Goal: Task Accomplishment & Management: Manage account settings

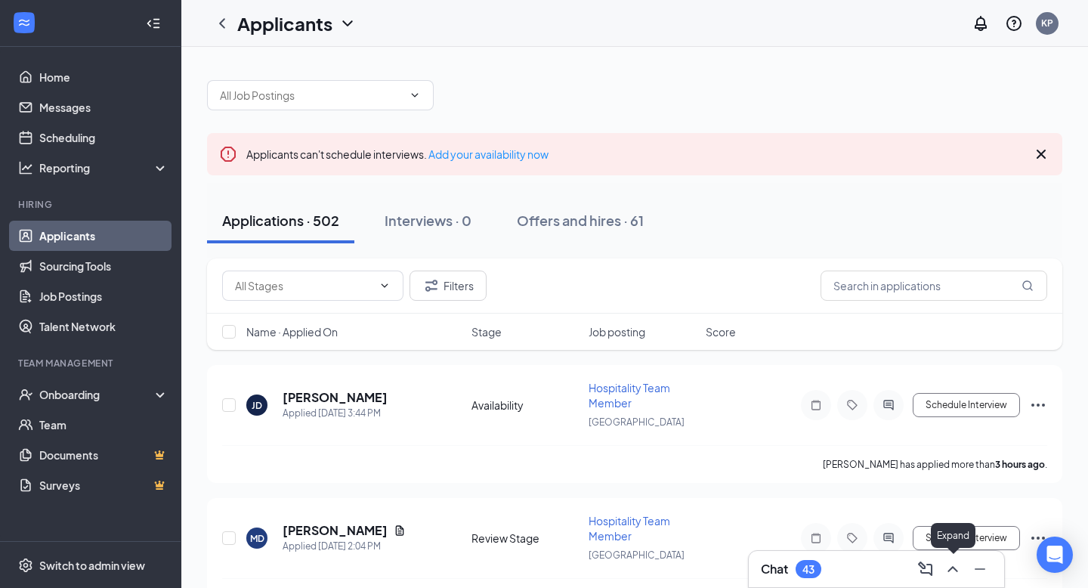
click at [958, 570] on icon "ChevronUp" at bounding box center [953, 569] width 18 height 18
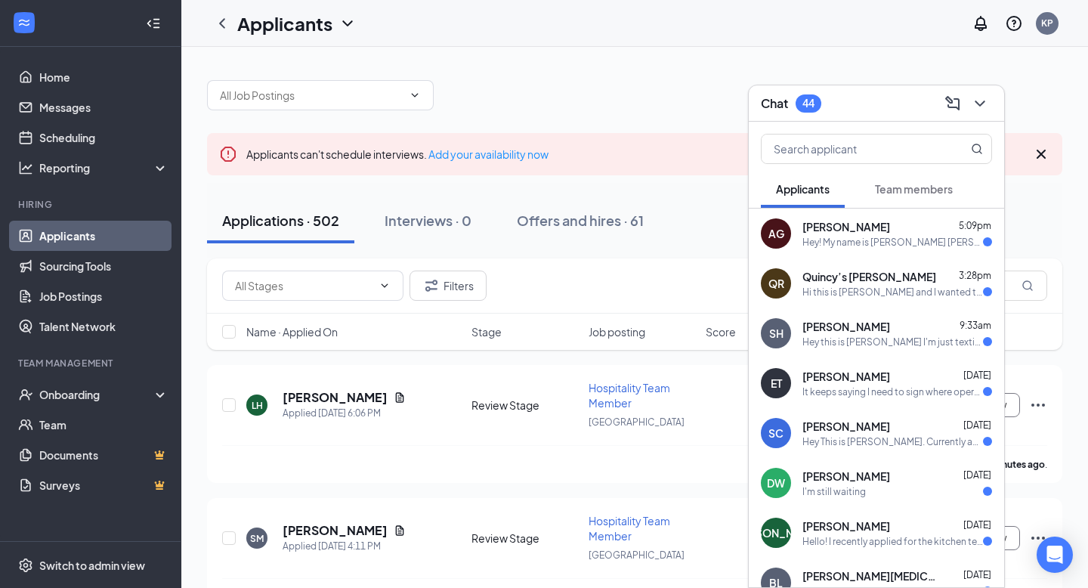
click at [888, 196] on div "Team members" at bounding box center [914, 188] width 78 height 15
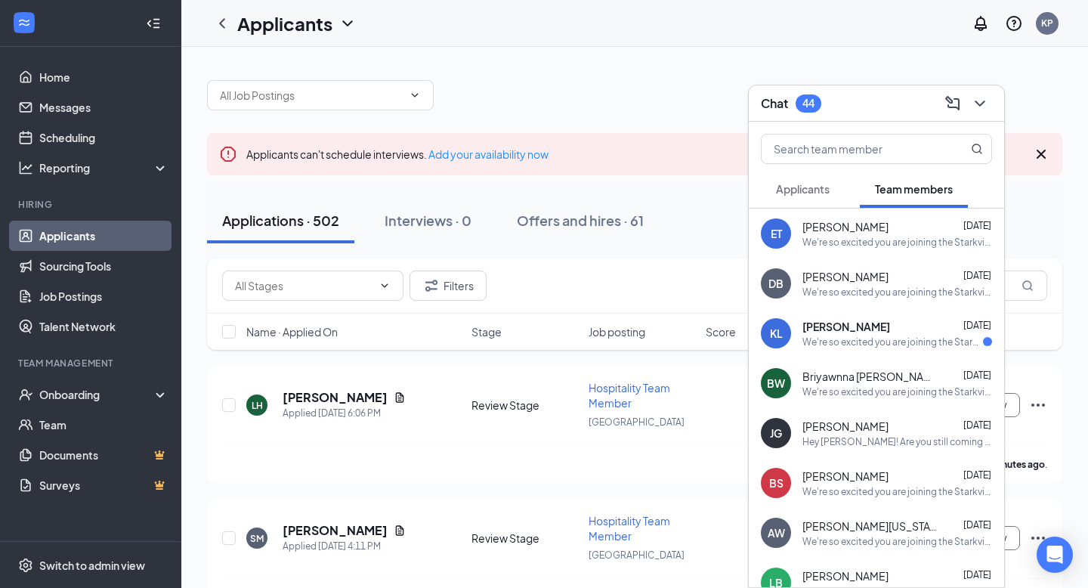
click at [824, 198] on button "Applicants" at bounding box center [803, 189] width 84 height 38
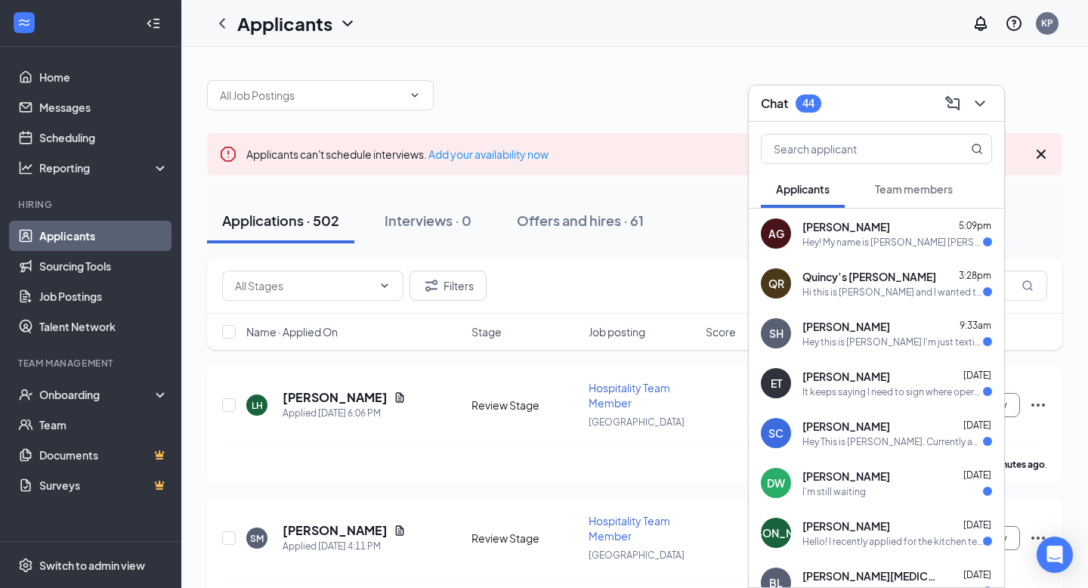
click at [860, 344] on div "Hey this is [PERSON_NAME] I'm just texting checking on my application" at bounding box center [893, 342] width 181 height 13
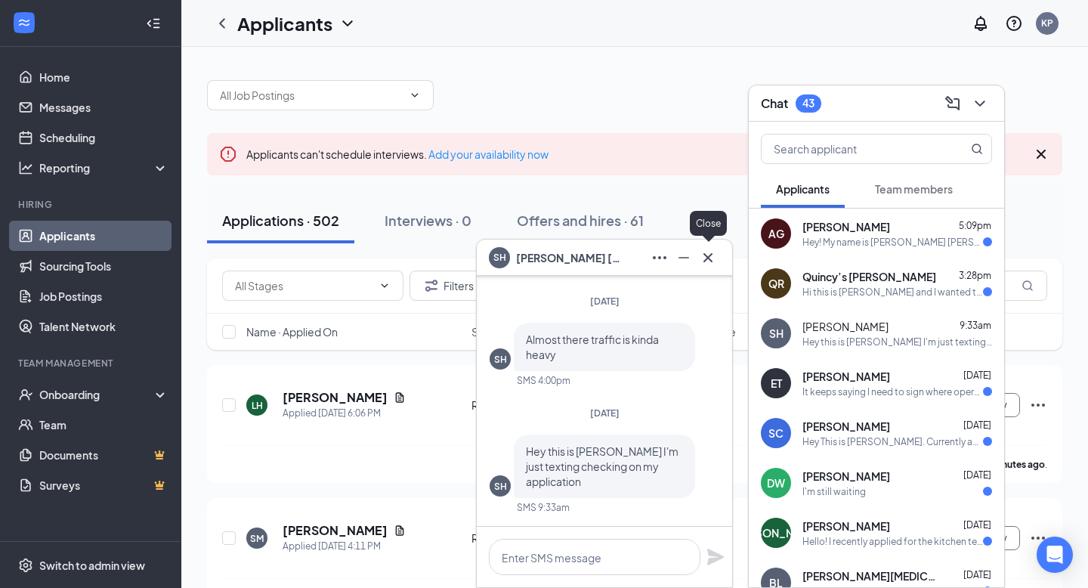
click at [719, 252] on button at bounding box center [708, 258] width 24 height 24
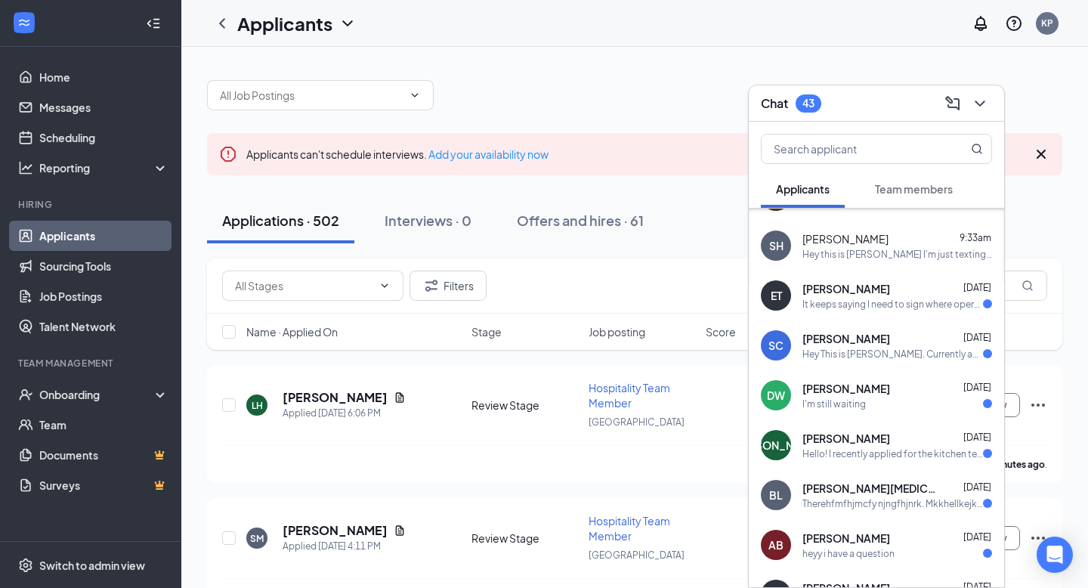
scroll to position [90, 0]
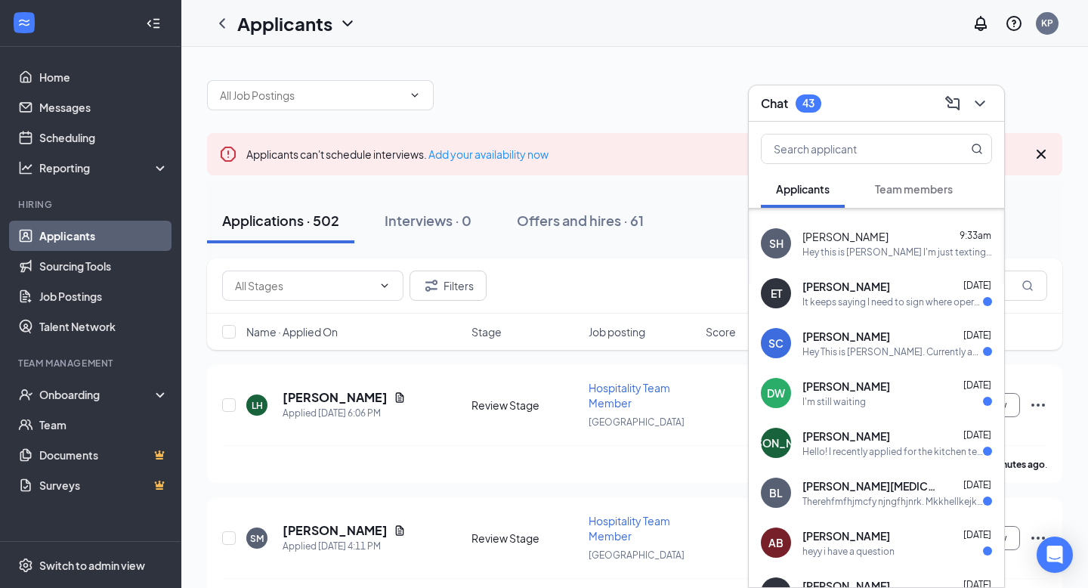
click at [894, 383] on div "[PERSON_NAME] [DATE]" at bounding box center [898, 386] width 190 height 15
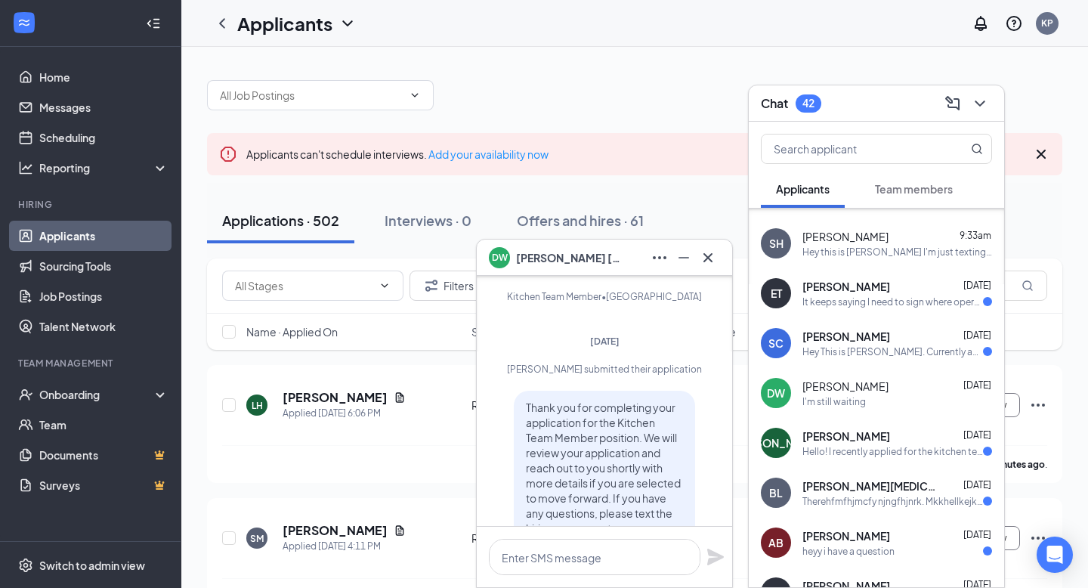
scroll to position [0, 0]
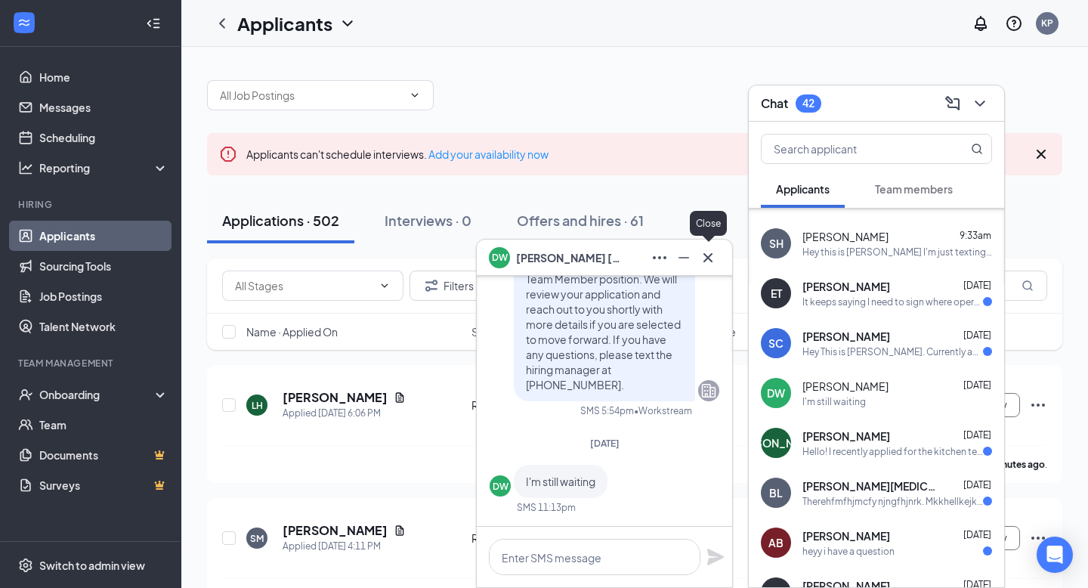
click at [713, 264] on icon "Cross" at bounding box center [708, 258] width 18 height 18
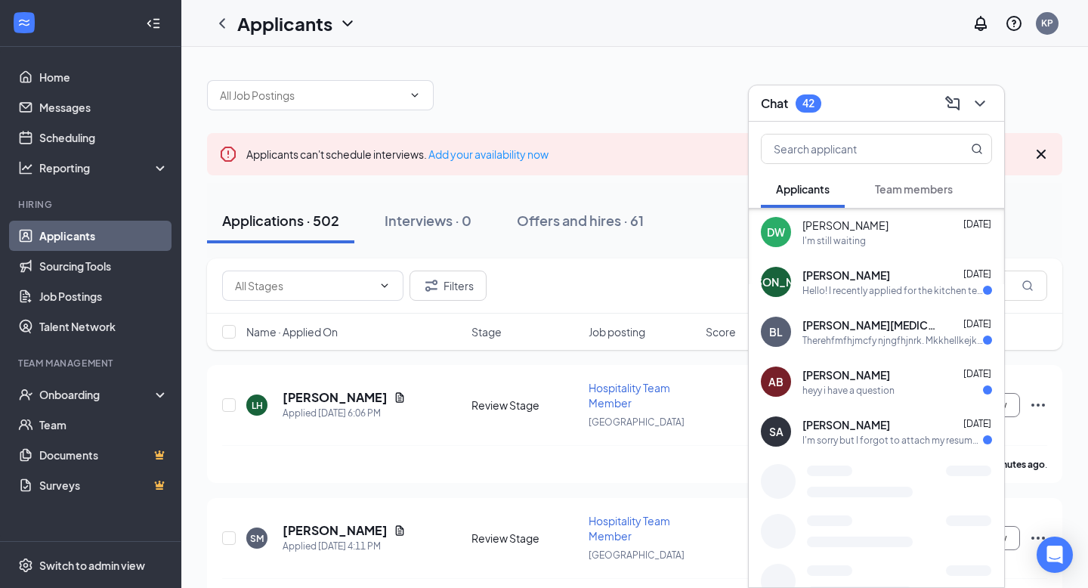
scroll to position [264, 0]
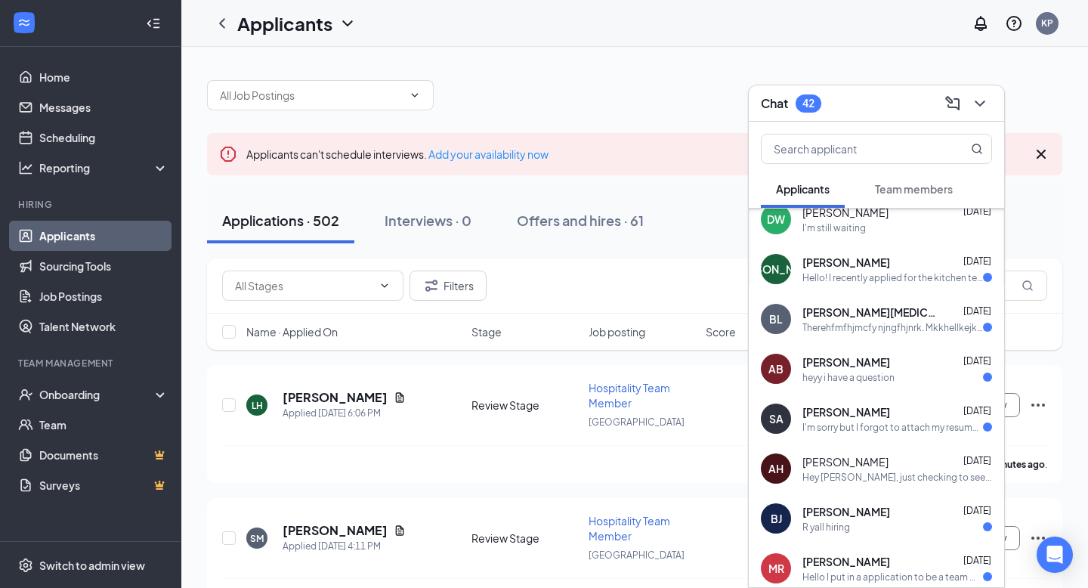
click at [851, 323] on div "Therehfmfhjmcfy njngfhjnrk. Mkkhellkejkttrgkkjtrjjjjjnfkk" at bounding box center [893, 327] width 181 height 13
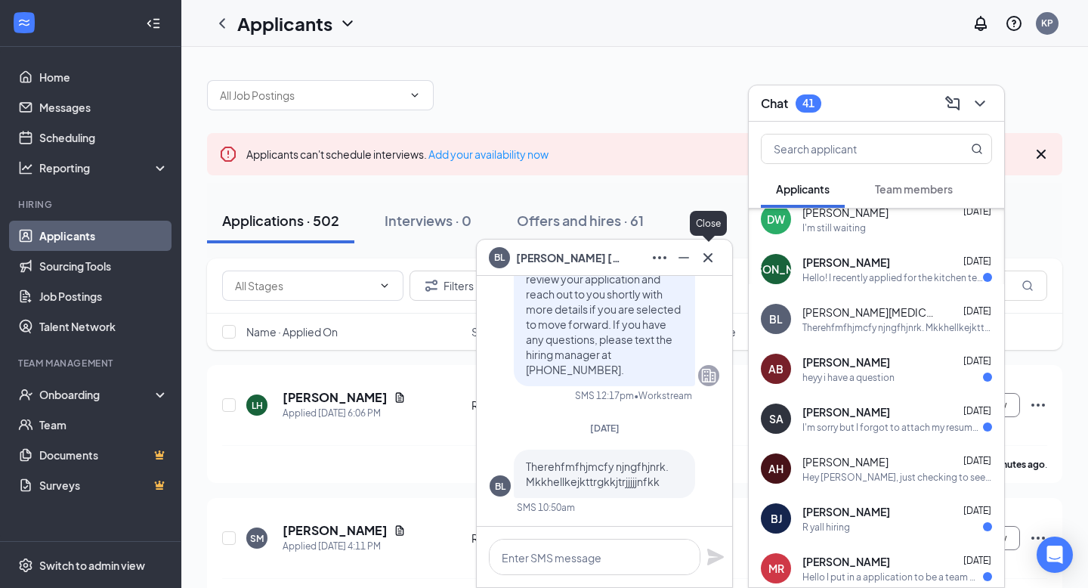
click at [710, 258] on icon "Cross" at bounding box center [708, 256] width 9 height 9
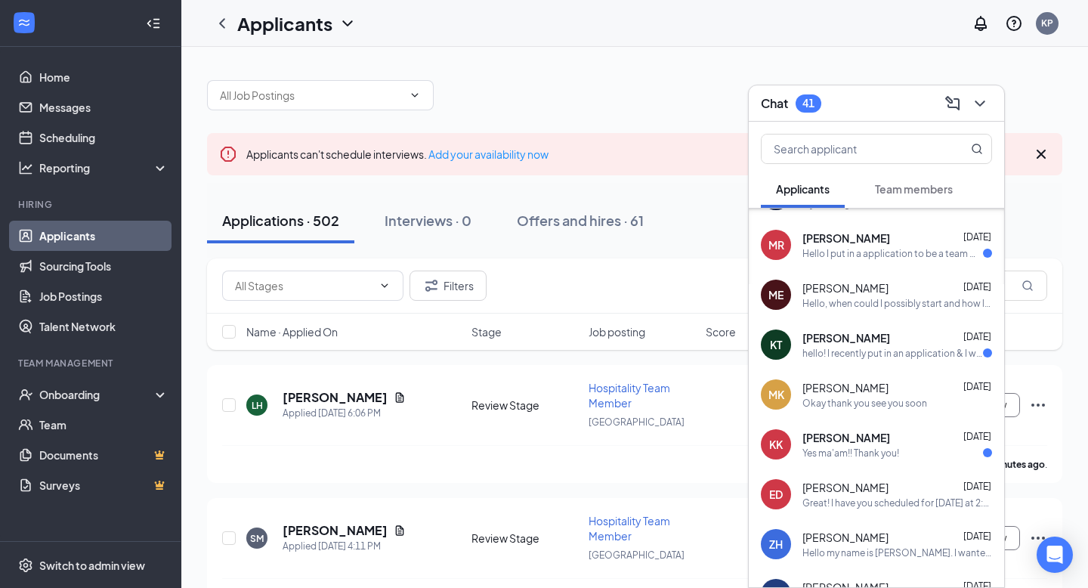
scroll to position [636, 0]
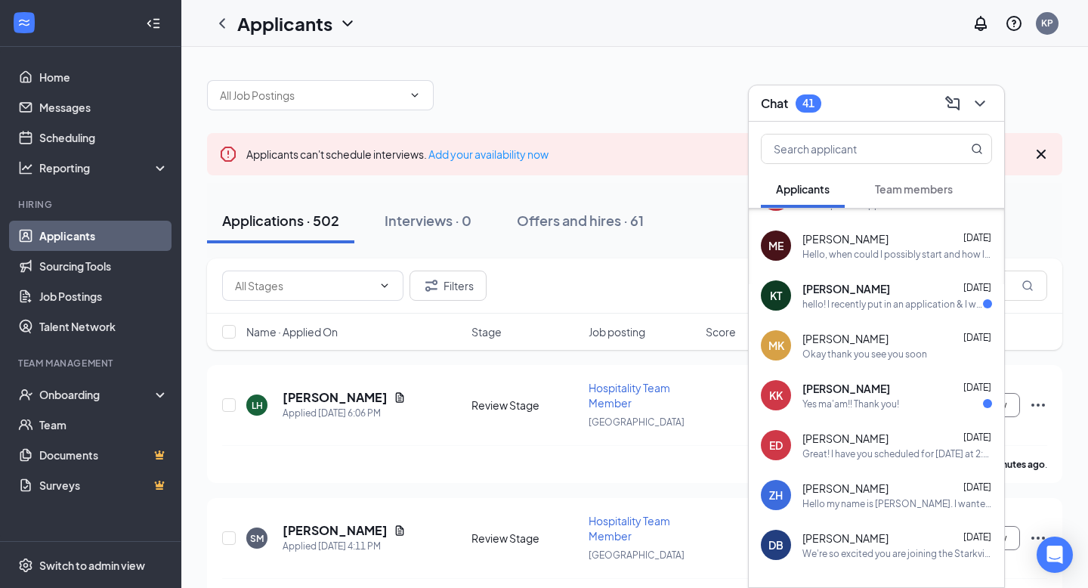
click at [908, 396] on div "[PERSON_NAME] [DATE] Yes ma'am!! Thank you!" at bounding box center [898, 395] width 190 height 29
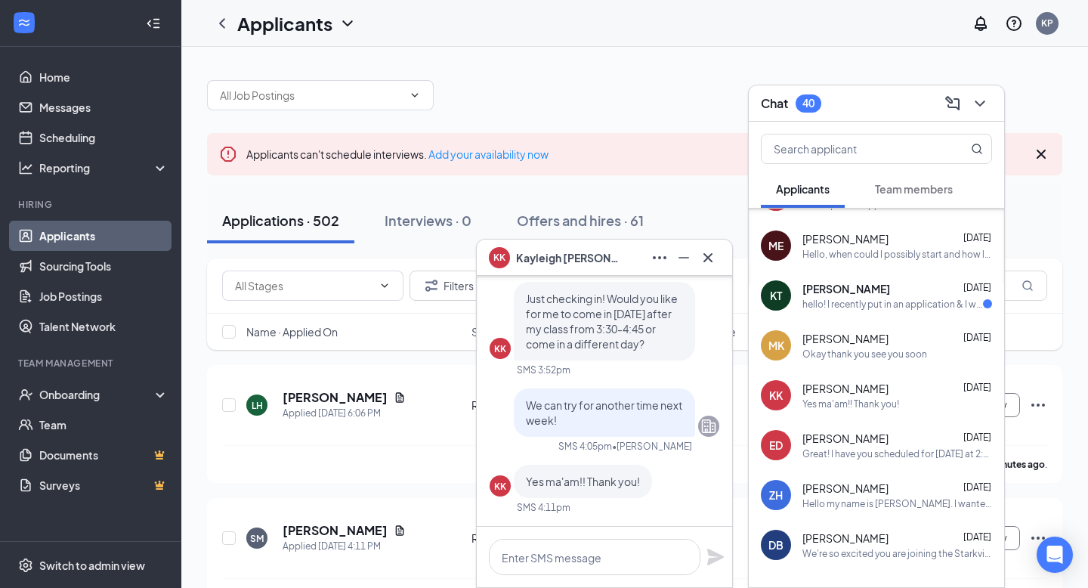
scroll to position [-8, 0]
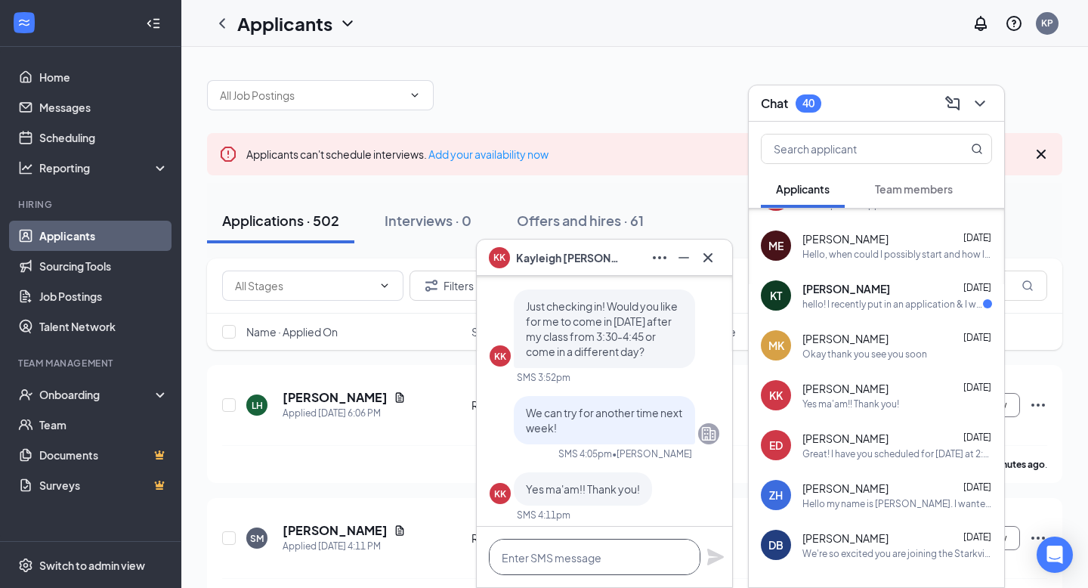
click at [568, 550] on textarea at bounding box center [595, 557] width 212 height 36
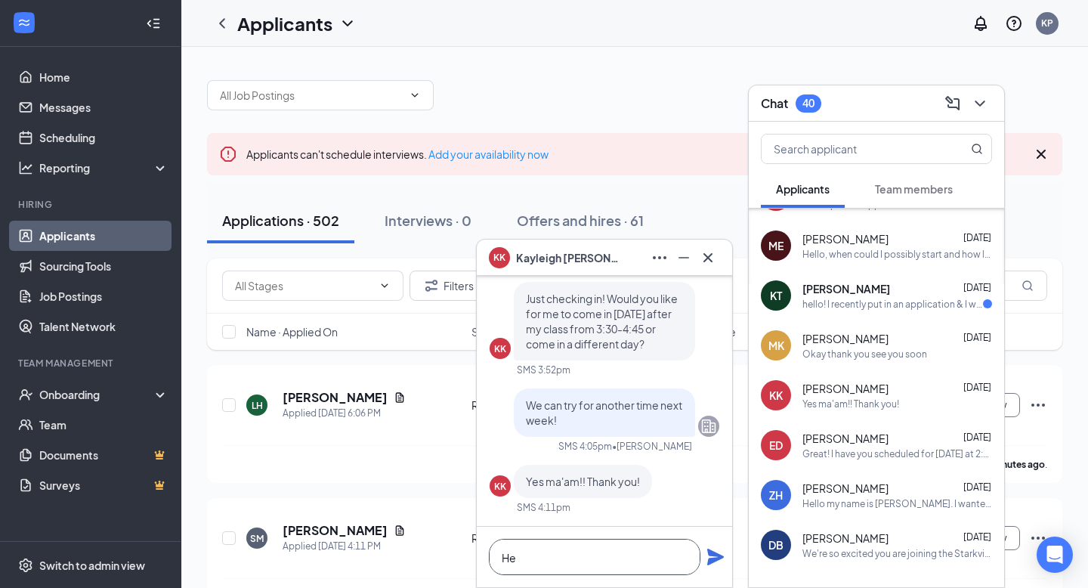
type textarea "H"
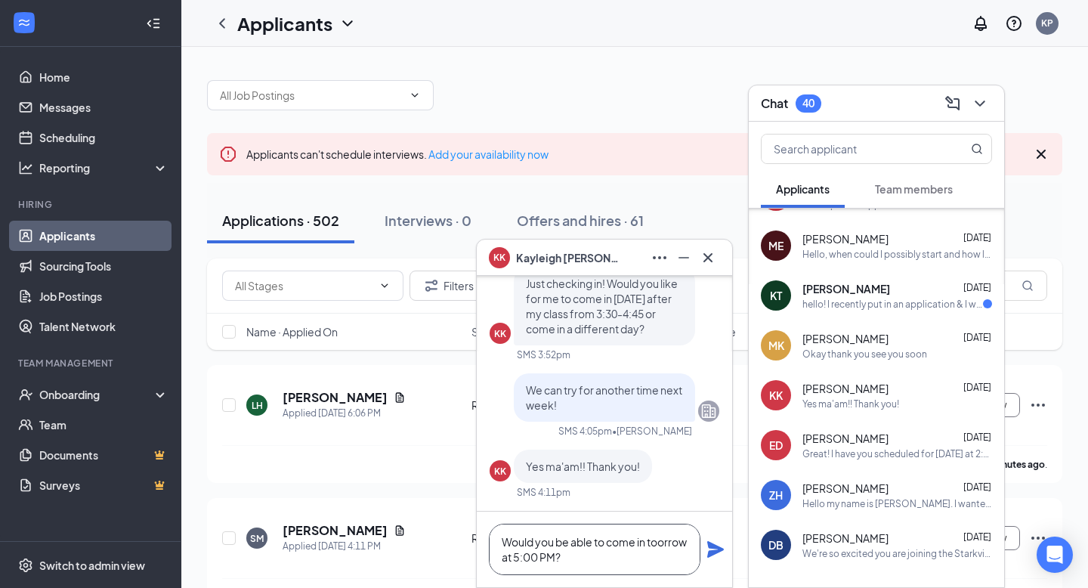
click at [519, 560] on textarea "Would you be able to come in toorrow at 5:00 PM?" at bounding box center [595, 549] width 212 height 51
type textarea "Would you be able to come in [DATE] at 5:00 PM?"
click at [719, 554] on icon "Plane" at bounding box center [716, 549] width 18 height 18
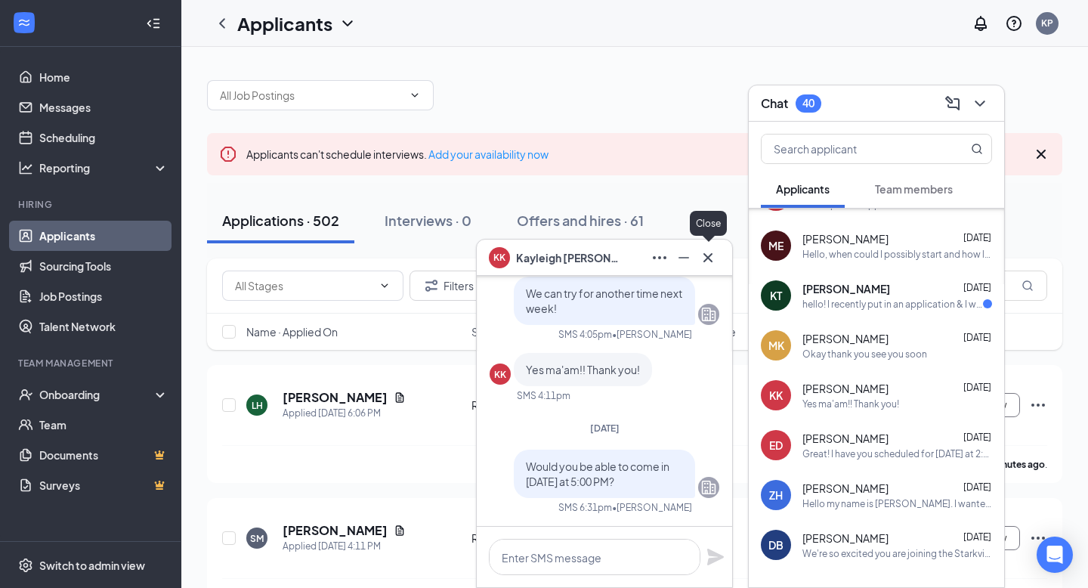
click at [704, 267] on button at bounding box center [708, 258] width 24 height 24
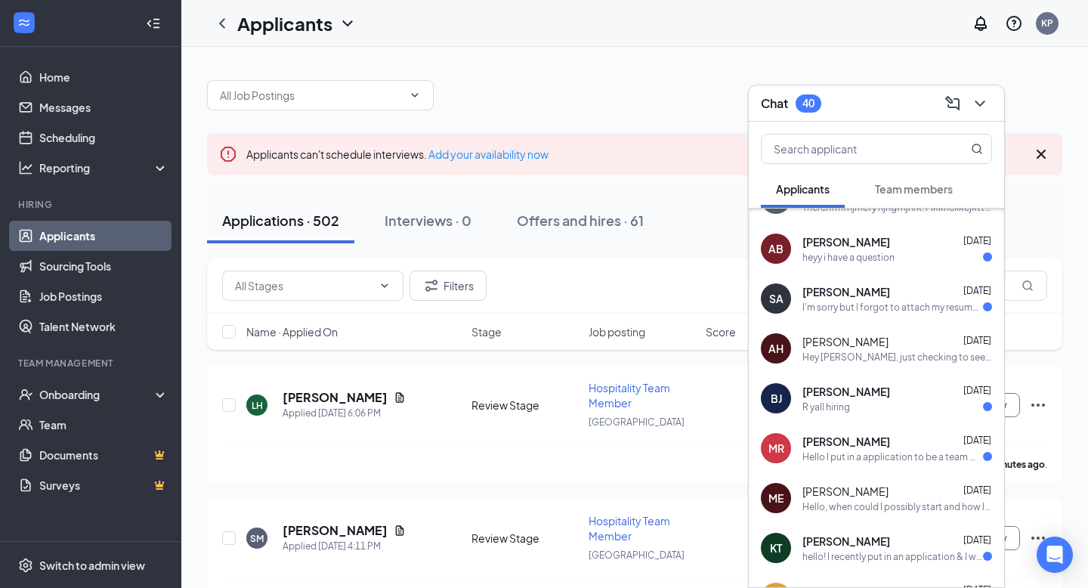
scroll to position [345, 0]
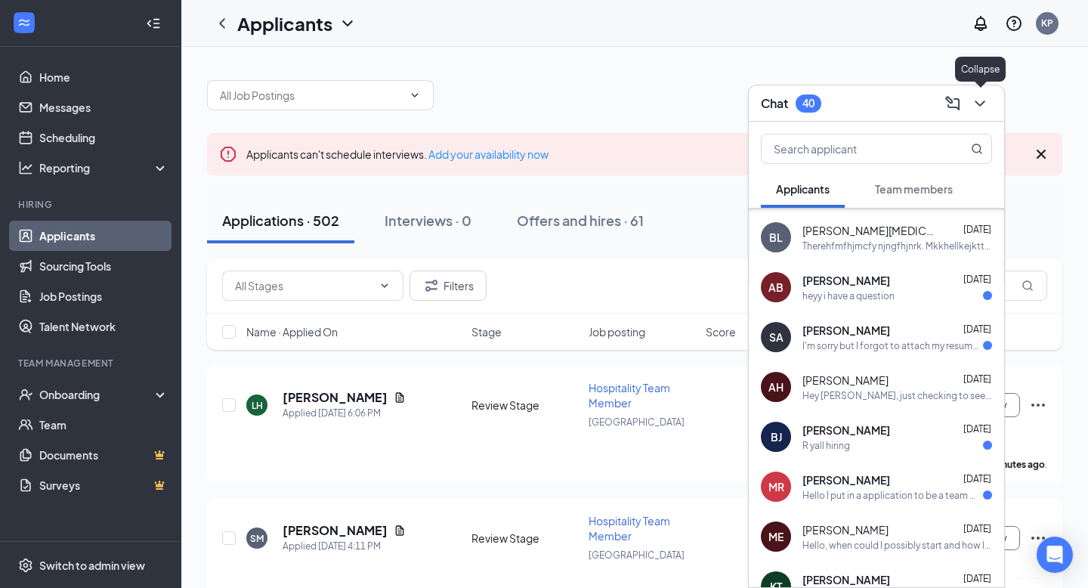
click at [985, 106] on icon "ChevronDown" at bounding box center [980, 103] width 18 height 18
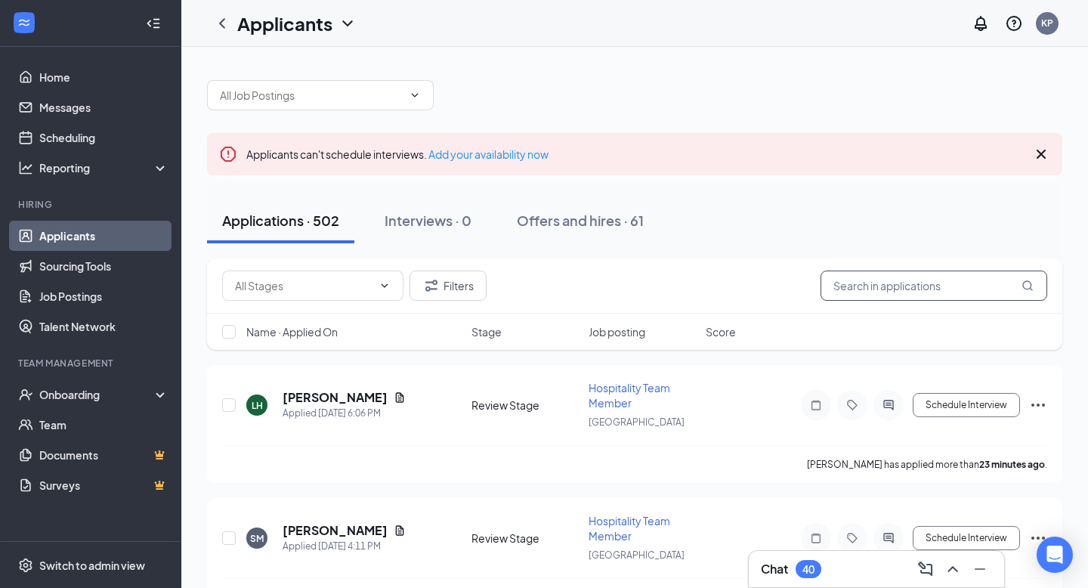
click at [856, 278] on input "text" at bounding box center [934, 286] width 227 height 30
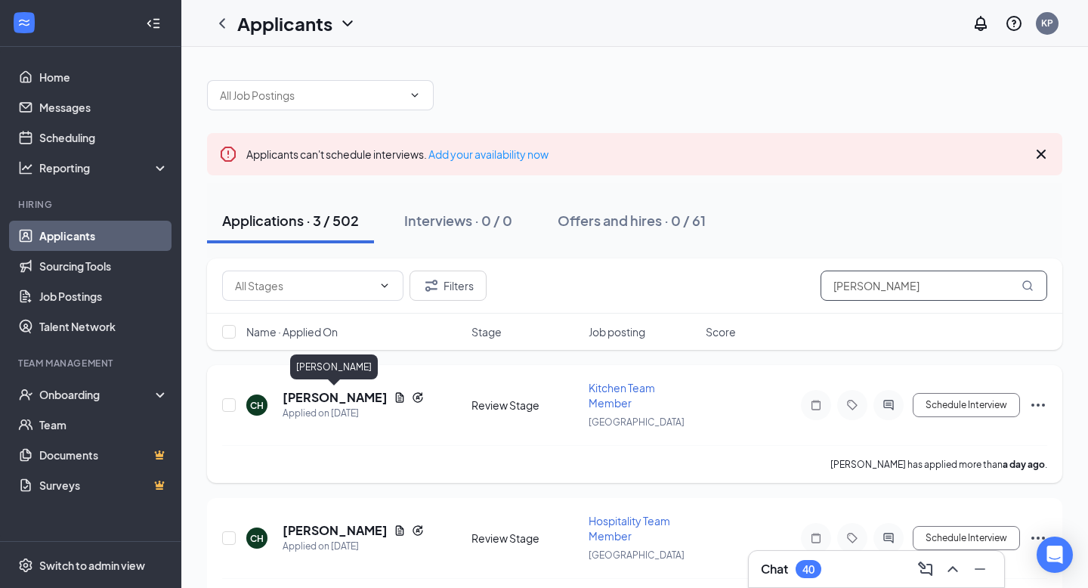
type input "[PERSON_NAME]"
click at [330, 389] on h5 "[PERSON_NAME]" at bounding box center [335, 397] width 105 height 17
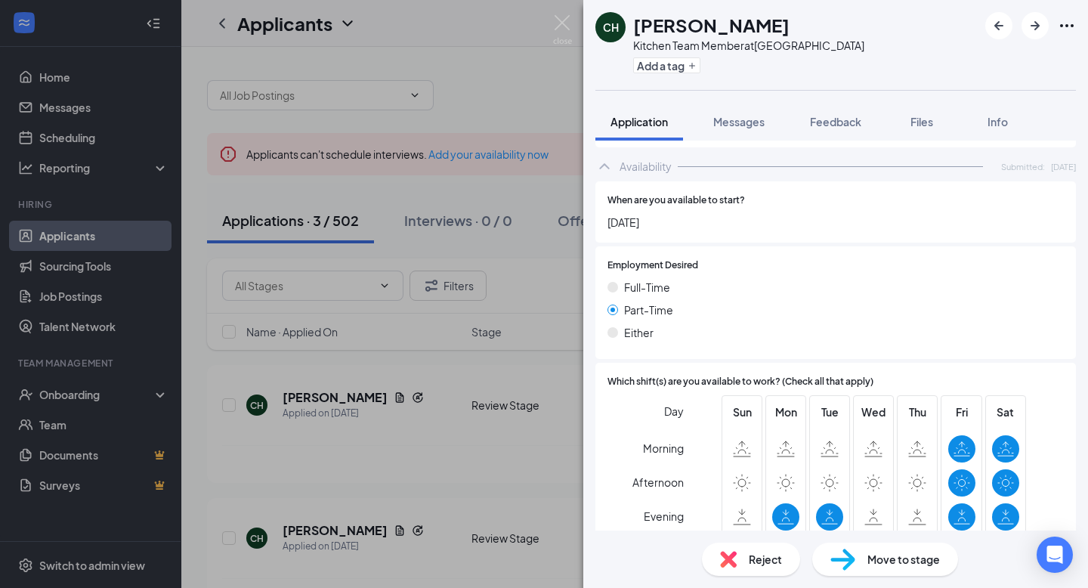
scroll to position [1038, 0]
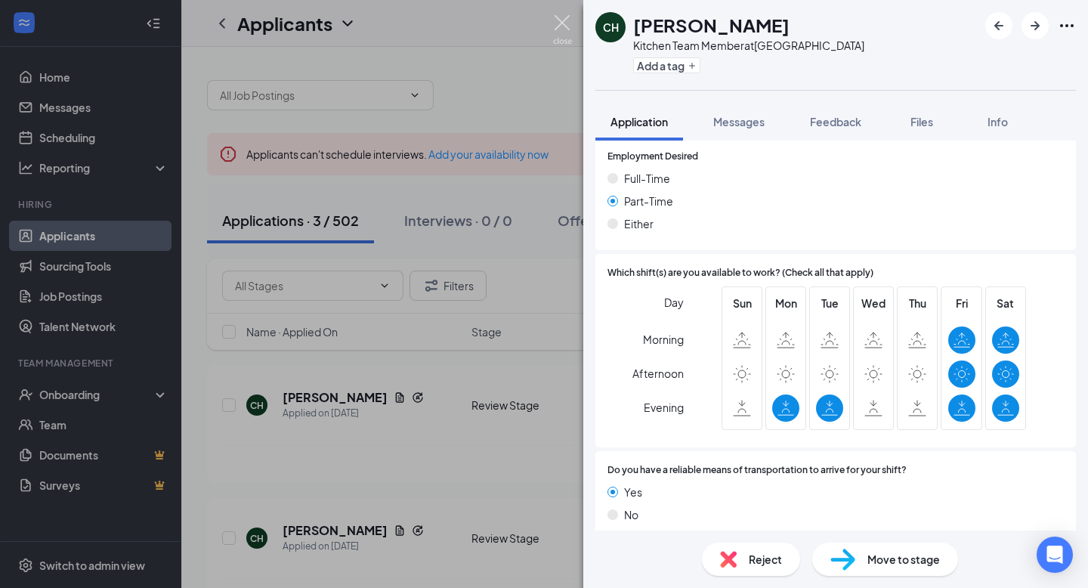
click at [562, 29] on img at bounding box center [562, 29] width 19 height 29
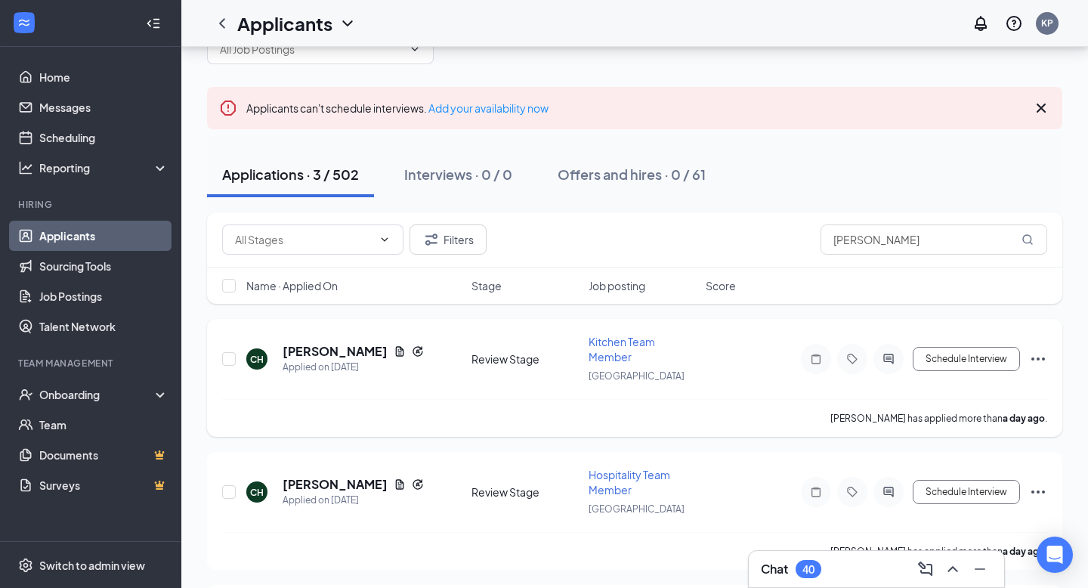
scroll to position [51, 0]
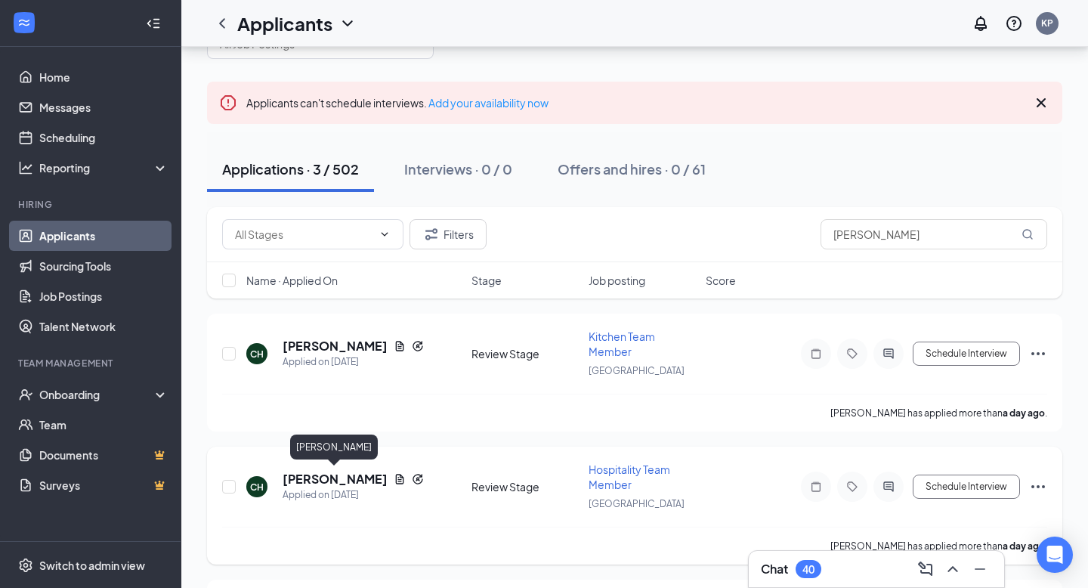
click at [319, 477] on h5 "[PERSON_NAME]" at bounding box center [335, 479] width 105 height 17
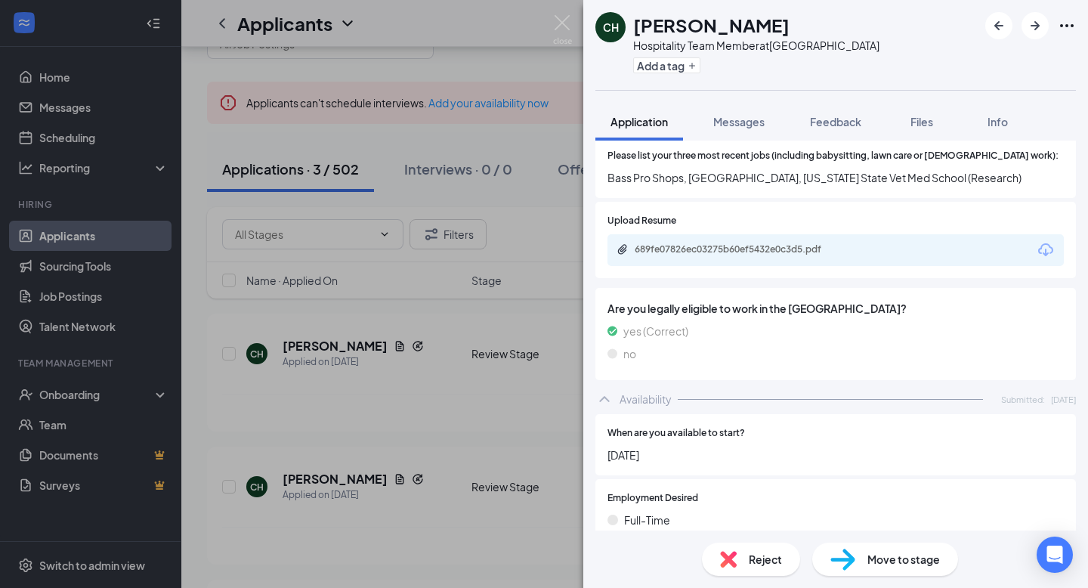
scroll to position [1038, 0]
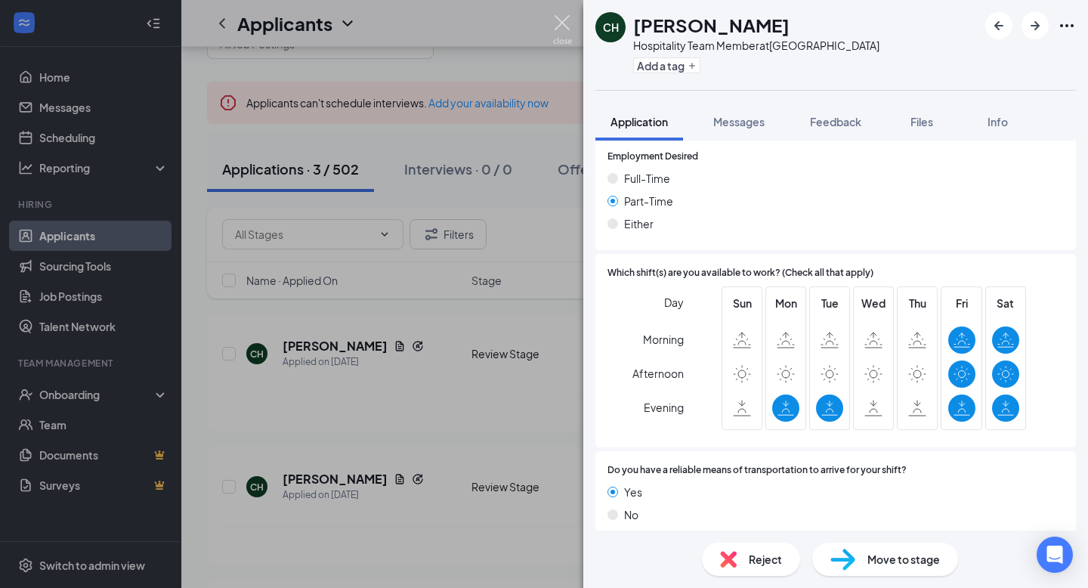
click at [560, 39] on img at bounding box center [562, 29] width 19 height 29
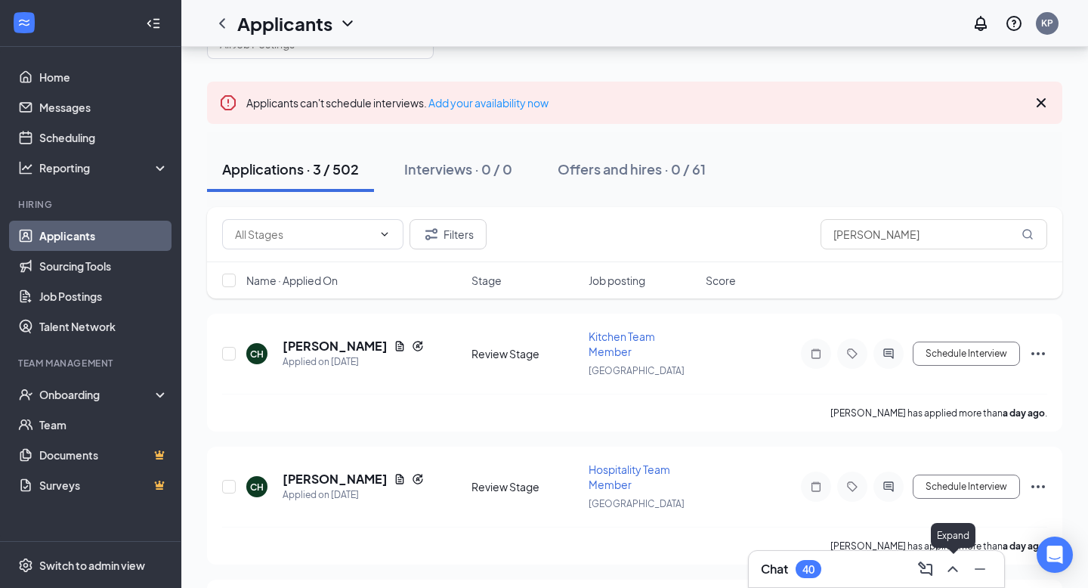
click at [951, 564] on icon "ChevronUp" at bounding box center [953, 569] width 18 height 18
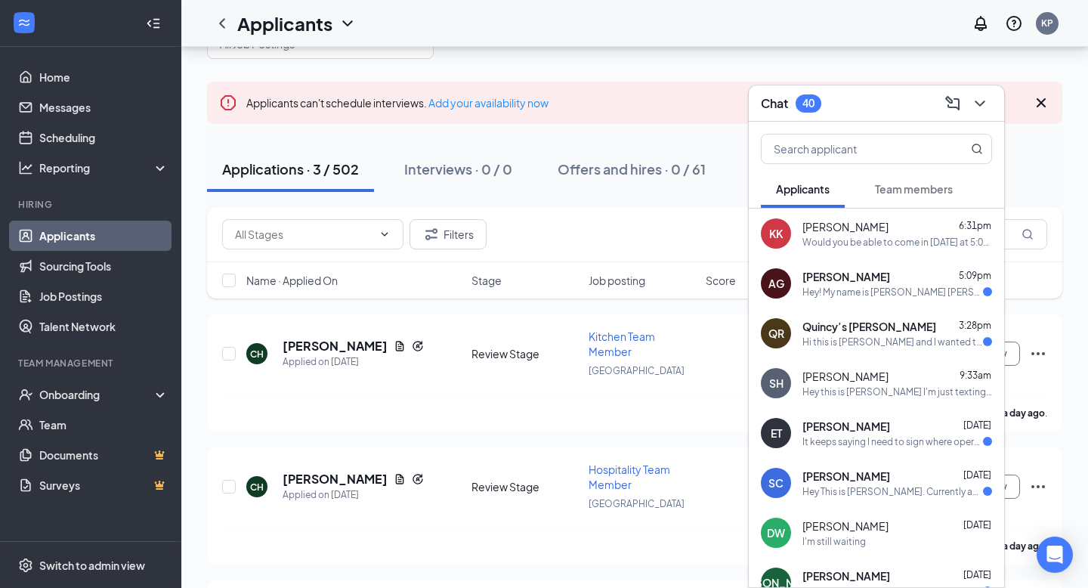
click at [899, 242] on div "Would you be able to come in [DATE] at 5:00 PM?" at bounding box center [898, 242] width 190 height 13
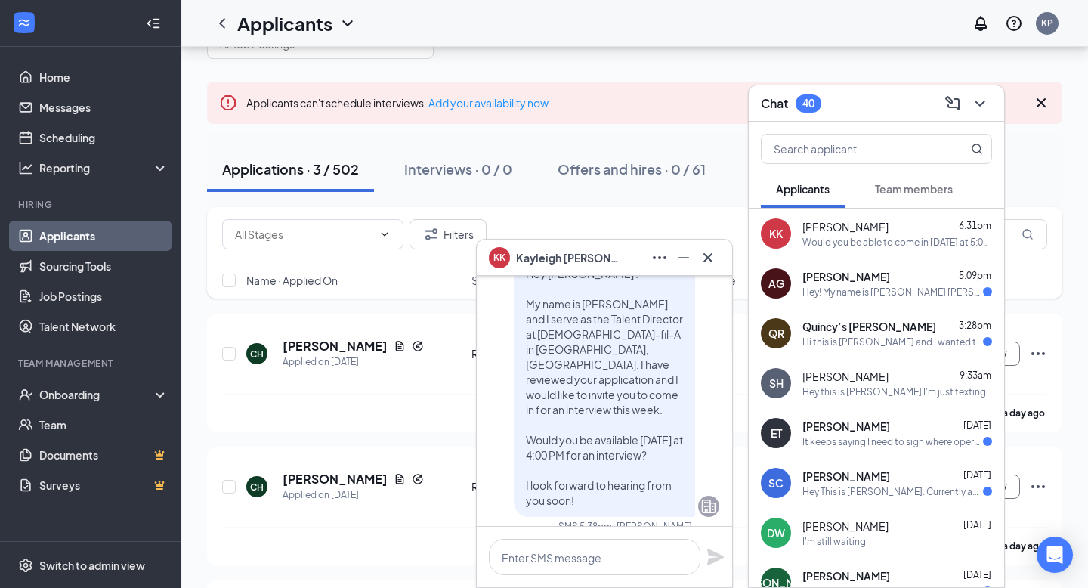
scroll to position [-598, 0]
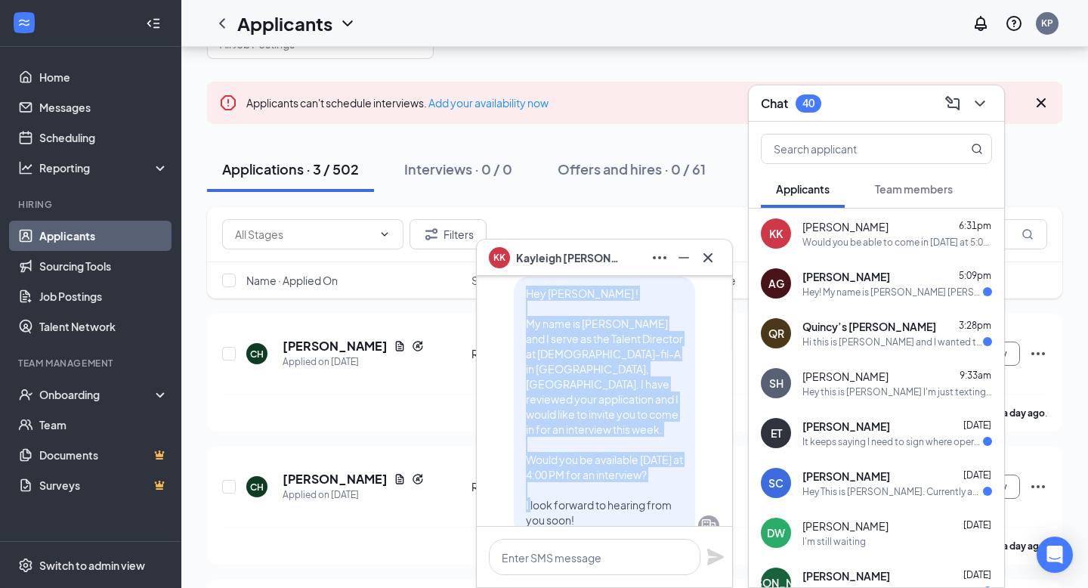
drag, startPoint x: 524, startPoint y: 296, endPoint x: 588, endPoint y: 512, distance: 225.5
click at [588, 512] on div "Hey [PERSON_NAME] ! My name is [PERSON_NAME] and I serve as the Talent Director…" at bounding box center [604, 407] width 181 height 260
copy span "Hey [PERSON_NAME] ! My name is [PERSON_NAME] and I serve as the Talent Director…"
click at [718, 246] on div at bounding box center [708, 258] width 24 height 24
click at [707, 262] on icon "Cross" at bounding box center [708, 258] width 18 height 18
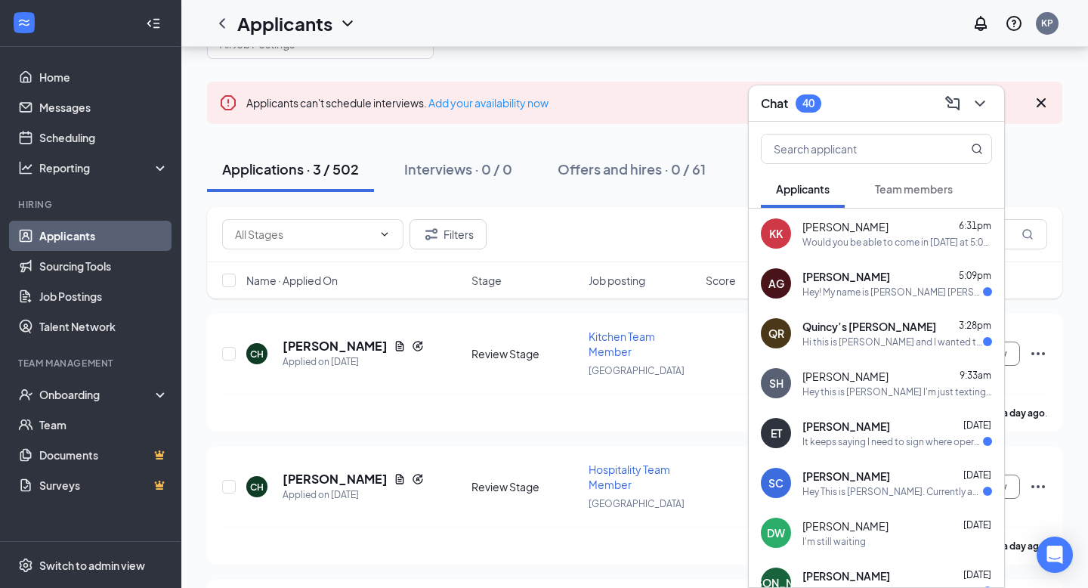
click at [986, 112] on button at bounding box center [980, 103] width 24 height 24
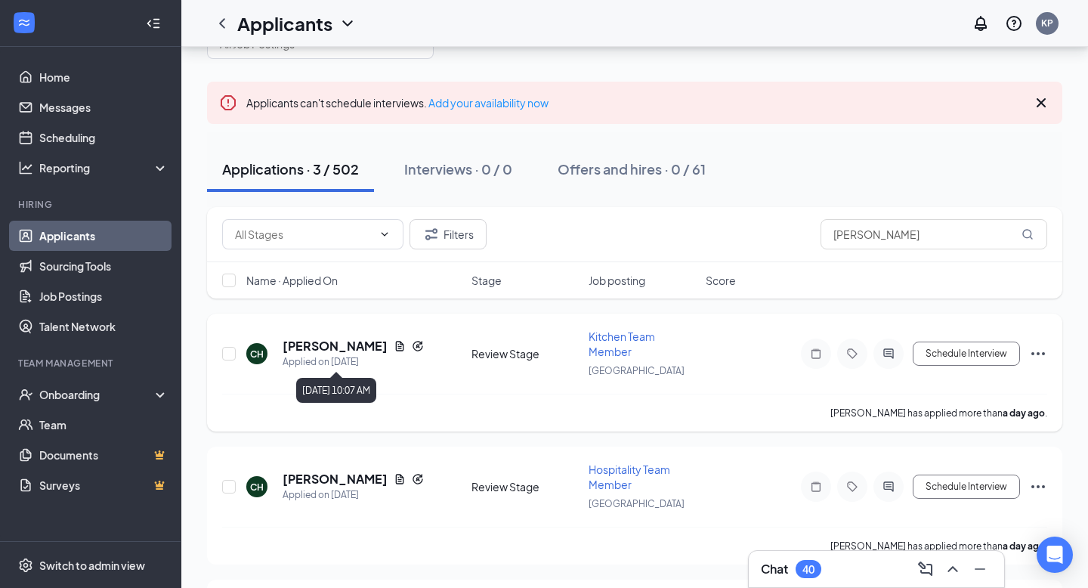
click at [309, 351] on h5 "[PERSON_NAME]" at bounding box center [335, 346] width 105 height 17
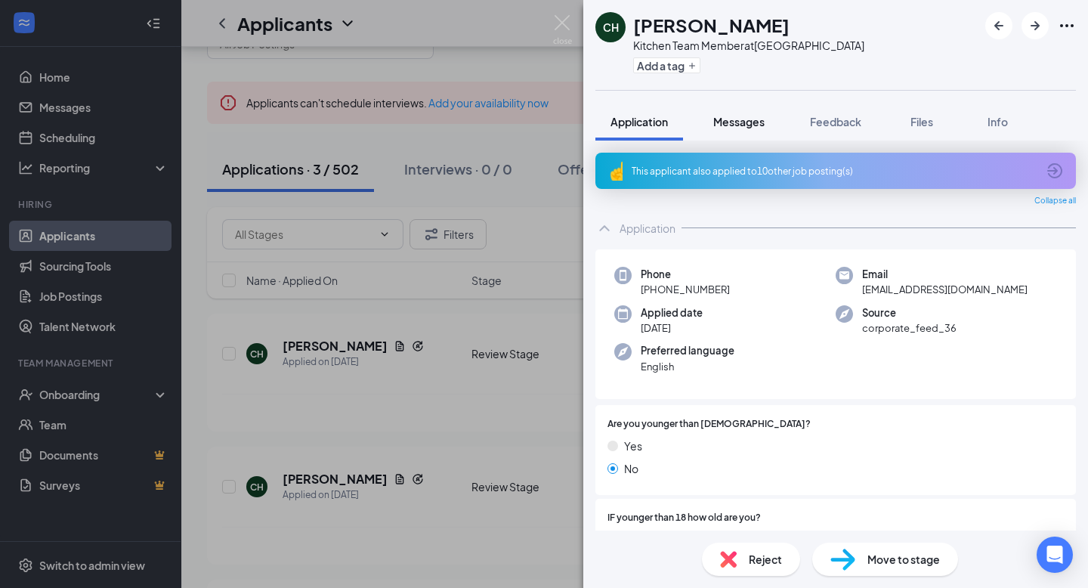
click at [723, 129] on button "Messages" at bounding box center [739, 122] width 82 height 38
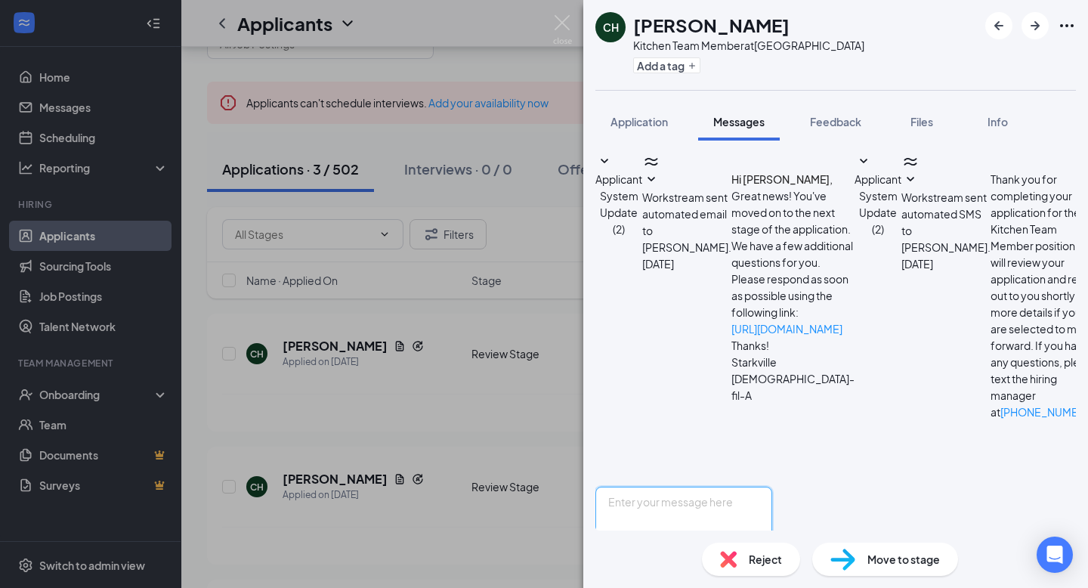
click at [693, 487] on textarea at bounding box center [684, 532] width 177 height 91
paste textarea "Hey [PERSON_NAME] ! My name is [PERSON_NAME] and I serve as the Talent Director…"
drag, startPoint x: 794, startPoint y: 434, endPoint x: 760, endPoint y: 434, distance: 34.0
click at [760, 487] on textarea "Hey [PERSON_NAME] ! My name is [PERSON_NAME] and I serve as the Talent Director…" at bounding box center [684, 532] width 177 height 91
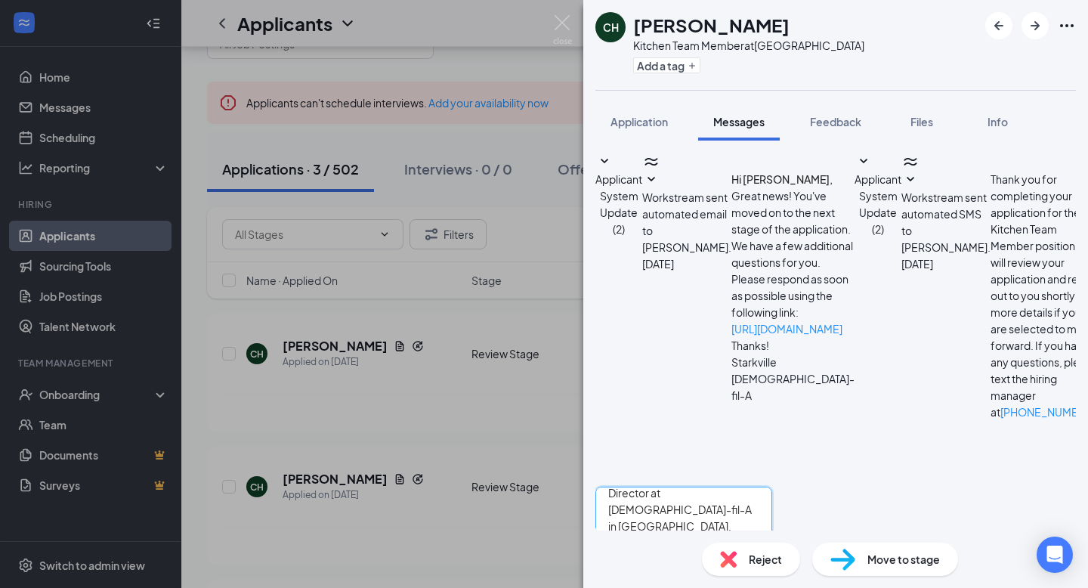
click at [772, 487] on textarea "Hey [PERSON_NAME] ! My name is [PERSON_NAME] and I serve as the Talent Director…" at bounding box center [684, 532] width 177 height 91
type textarea "Hey [PERSON_NAME] ! My name is [PERSON_NAME] and I serve as the Talent Director…"
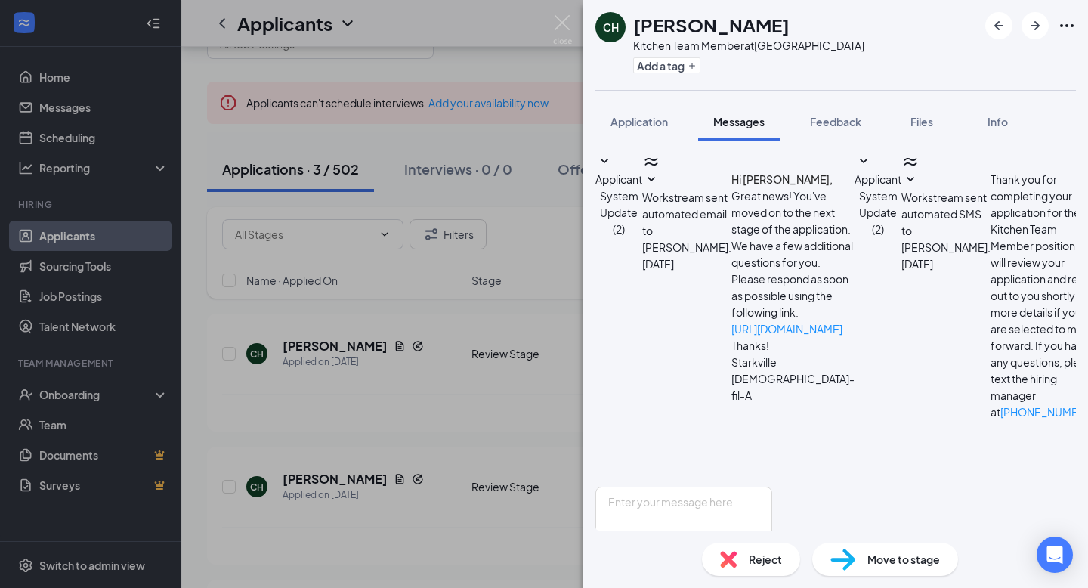
scroll to position [341, 0]
click at [559, 24] on img at bounding box center [562, 29] width 19 height 29
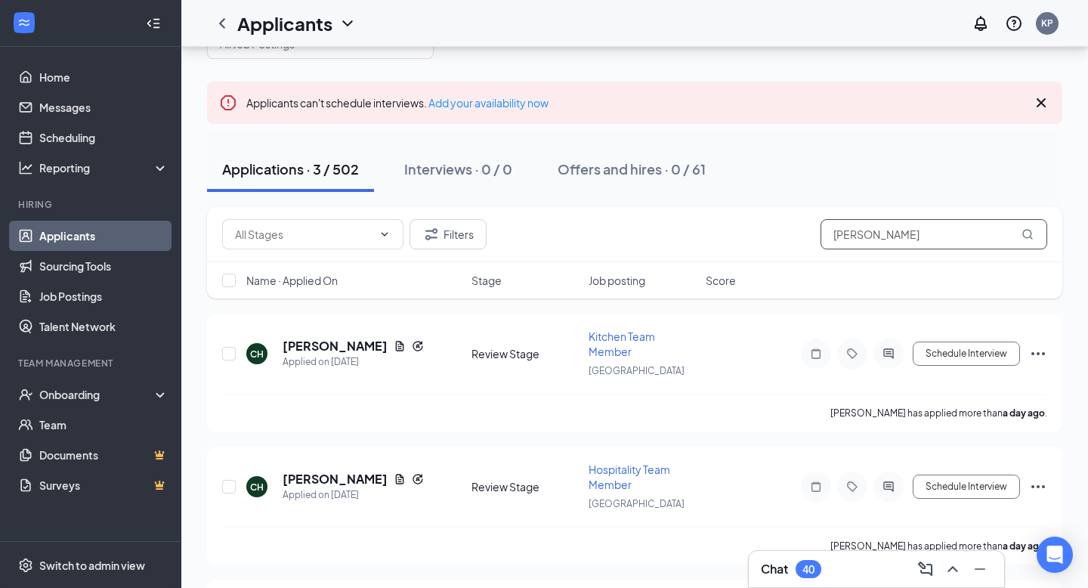
drag, startPoint x: 878, startPoint y: 247, endPoint x: 656, endPoint y: 235, distance: 222.5
click at [656, 235] on div "Filters [PERSON_NAME]" at bounding box center [634, 234] width 825 height 30
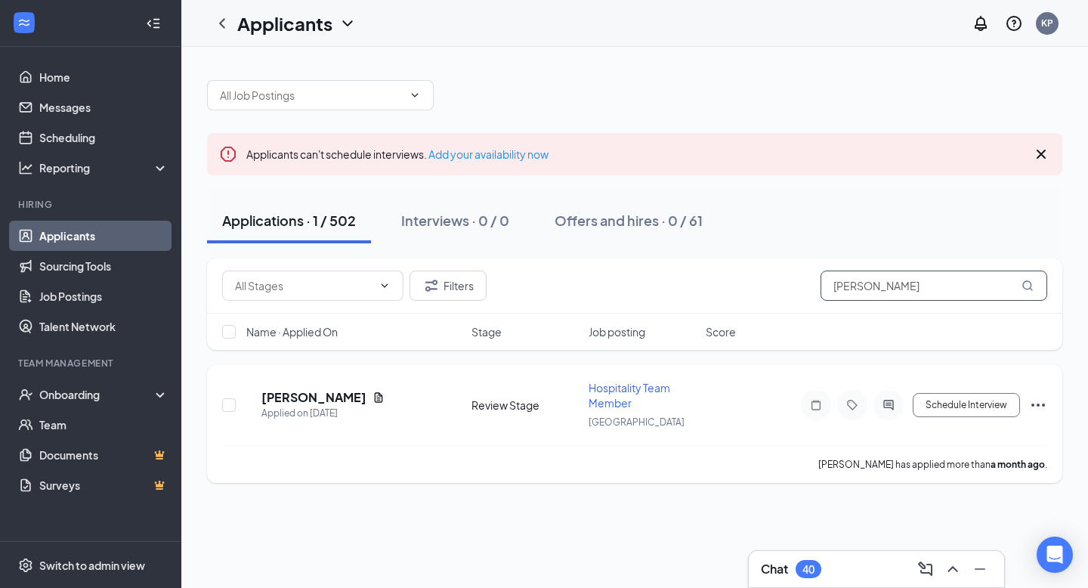
type input "[PERSON_NAME]"
click at [342, 389] on h5 "[PERSON_NAME]" at bounding box center [314, 397] width 105 height 17
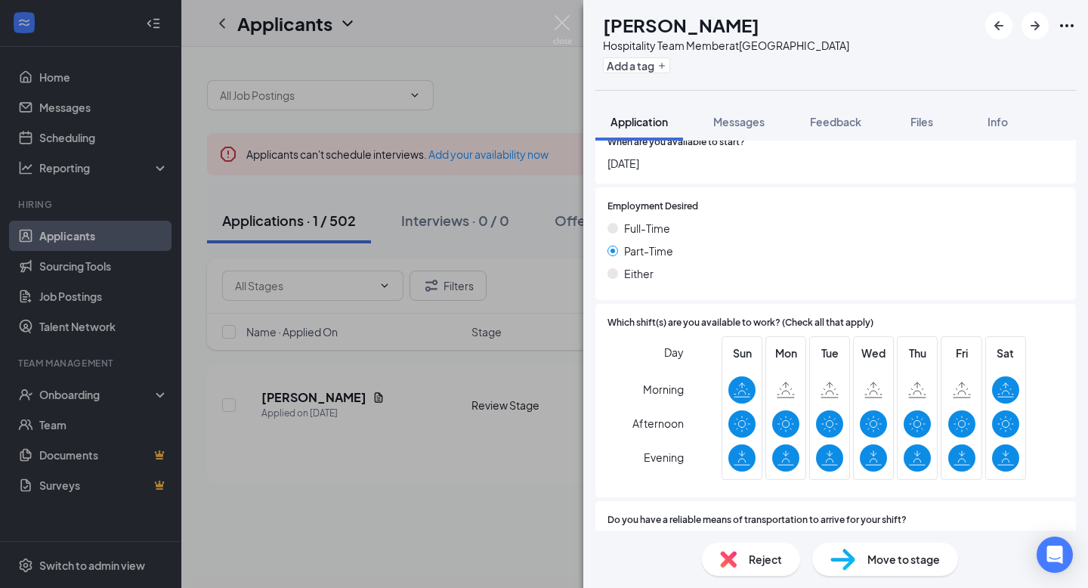
scroll to position [995, 0]
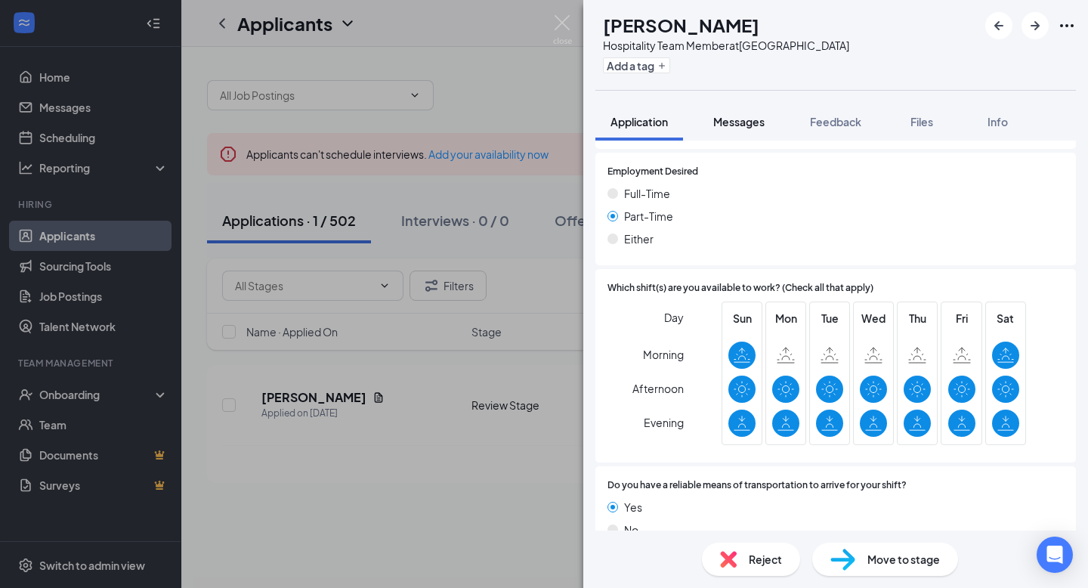
click at [721, 135] on button "Messages" at bounding box center [739, 122] width 82 height 38
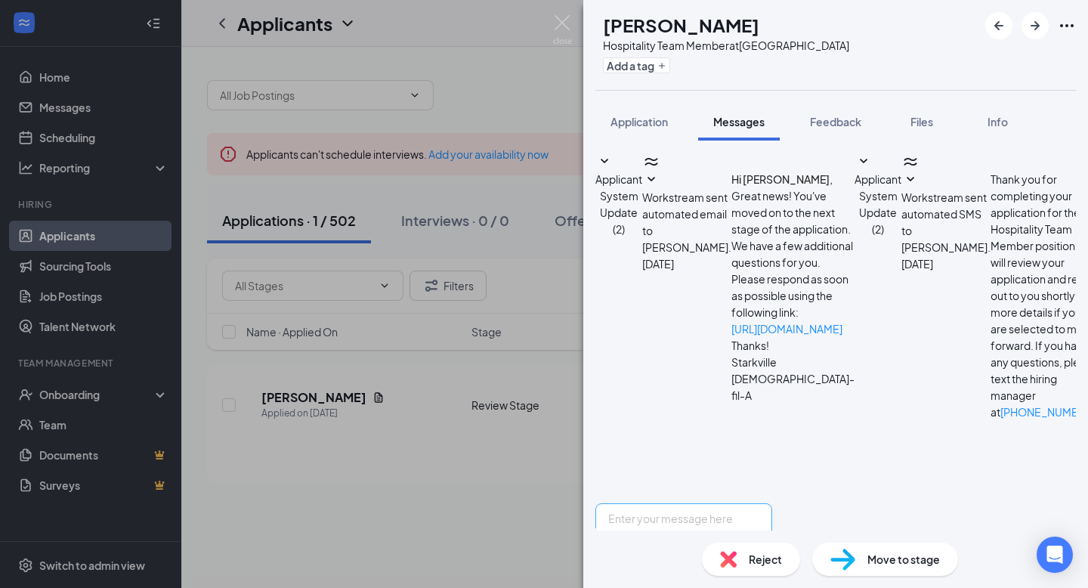
scroll to position [78, 0]
click at [704, 503] on textarea at bounding box center [684, 548] width 177 height 91
click at [574, 14] on div "TS [PERSON_NAME] Hospitality Team Member at [GEOGRAPHIC_DATA] Add a tag Applica…" at bounding box center [544, 294] width 1088 height 588
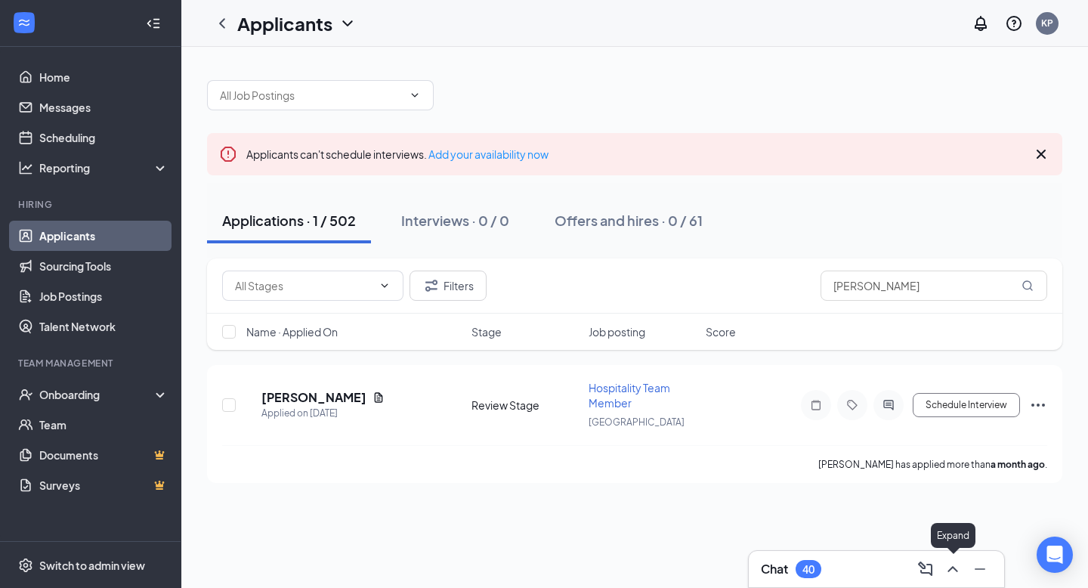
click at [955, 568] on icon "ChevronUp" at bounding box center [953, 569] width 18 height 18
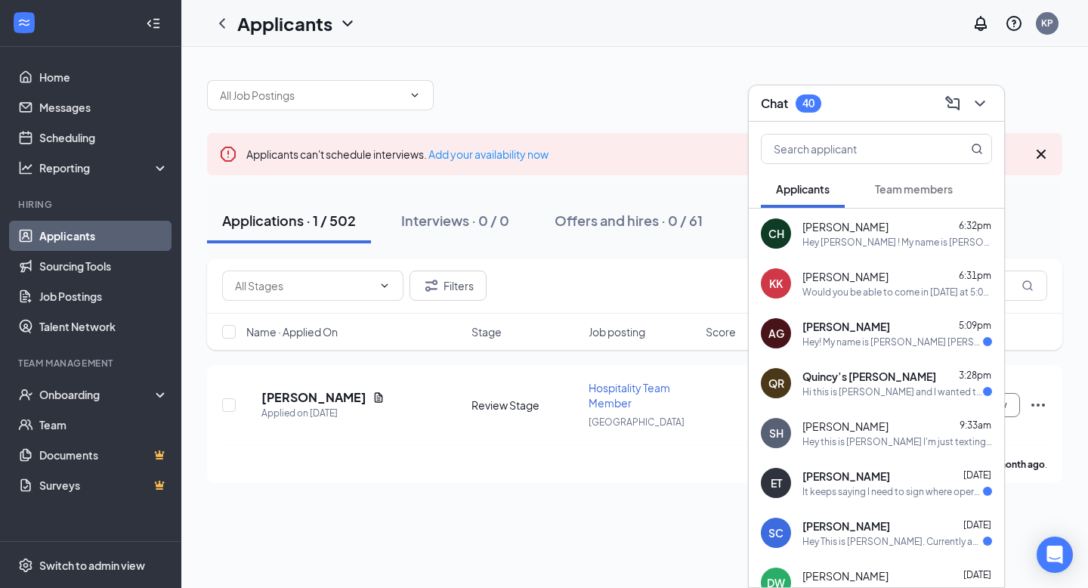
click at [951, 298] on div "KK [PERSON_NAME] 6:31pm Would you be able to come in [DATE] at 5:00 PM?" at bounding box center [876, 283] width 255 height 50
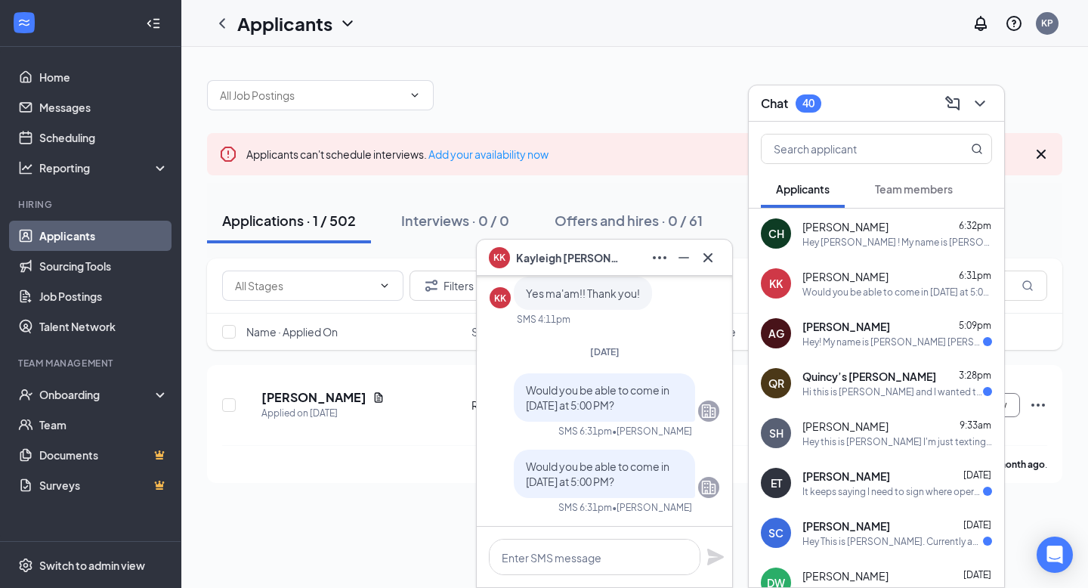
click at [877, 212] on div "CH [PERSON_NAME] 6:32pm Hey [PERSON_NAME] ! My name is [PERSON_NAME] and I serv…" at bounding box center [876, 234] width 255 height 50
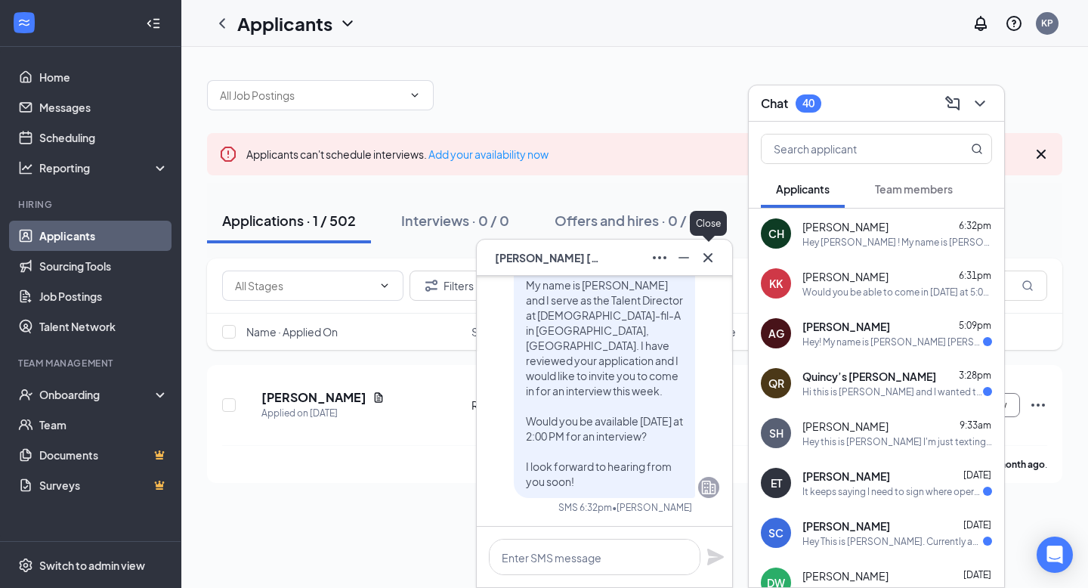
click at [707, 259] on icon "Cross" at bounding box center [708, 258] width 18 height 18
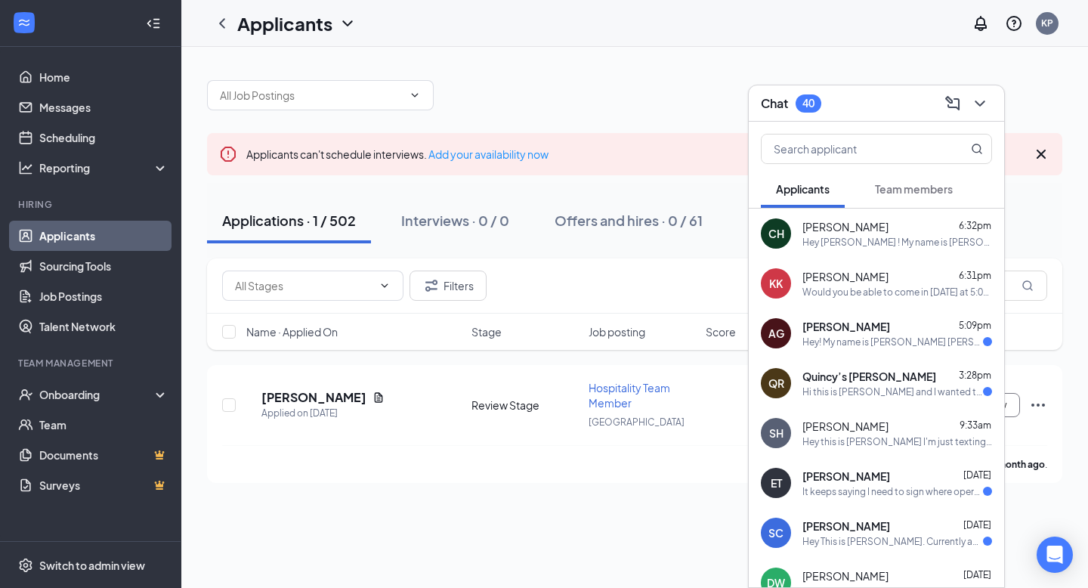
click at [985, 104] on icon "ChevronDown" at bounding box center [980, 103] width 18 height 18
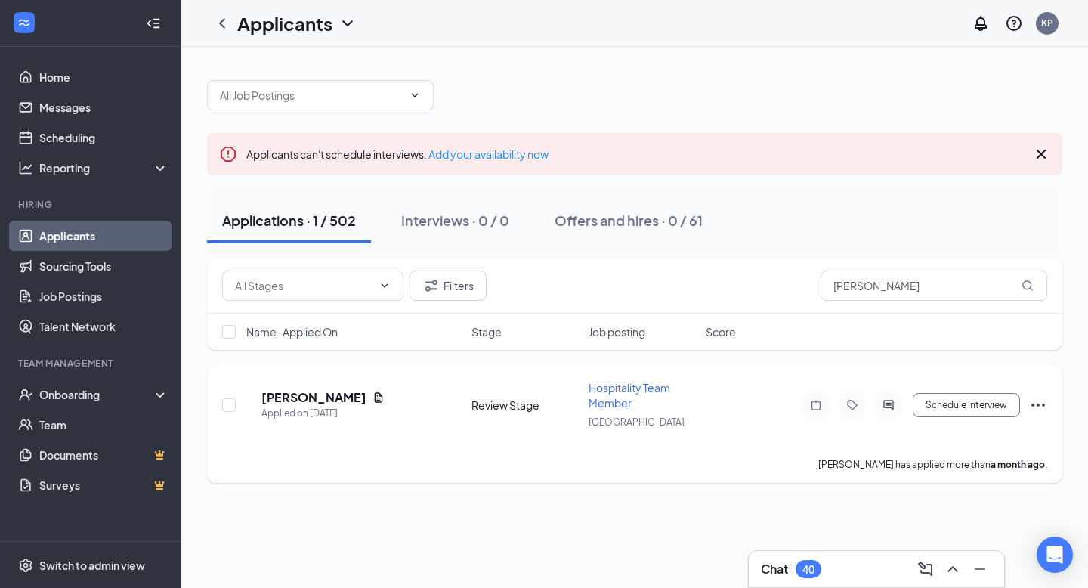
click at [355, 396] on h5 "[PERSON_NAME]" at bounding box center [314, 397] width 105 height 17
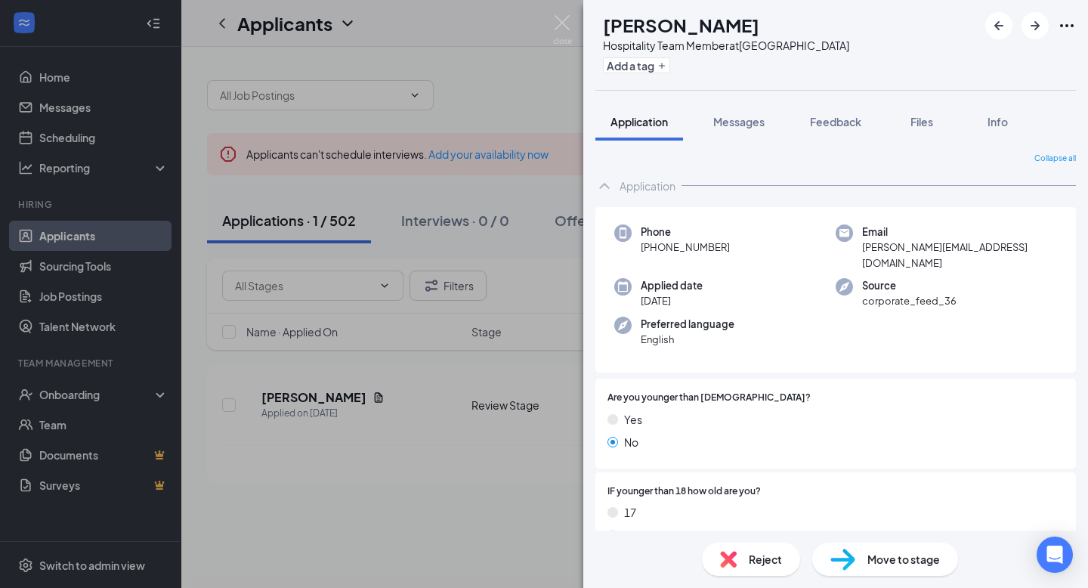
scroll to position [1, 0]
click at [735, 115] on span "Messages" at bounding box center [738, 122] width 51 height 14
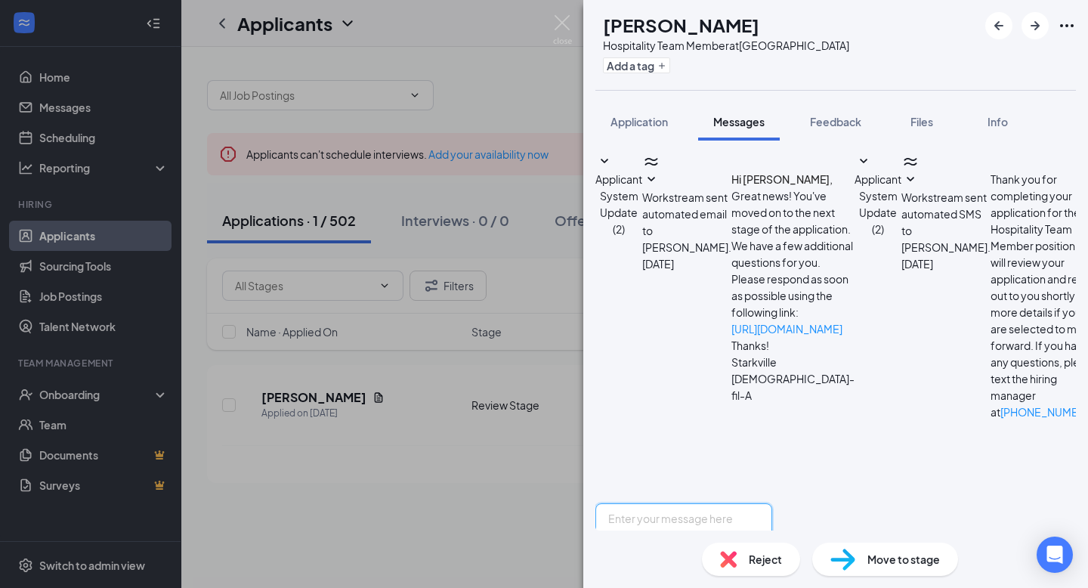
click at [726, 503] on textarea at bounding box center [684, 548] width 177 height 91
paste textarea "Hey [PERSON_NAME] ! My name is [PERSON_NAME] and I serve as the Talent Director…"
click at [697, 503] on textarea "Hey [PERSON_NAME] ! My name is [PERSON_NAME] and I serve as the Talent Director…" at bounding box center [684, 548] width 177 height 91
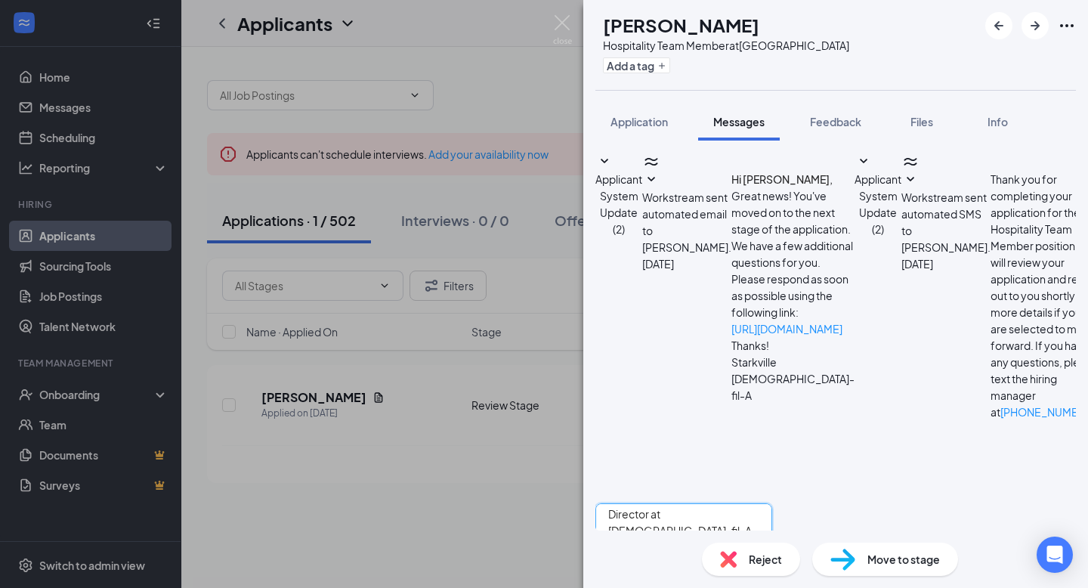
scroll to position [72, 0]
drag, startPoint x: 795, startPoint y: 435, endPoint x: 754, endPoint y: 437, distance: 41.6
click at [754, 503] on textarea "Hey [PERSON_NAME] ! My name is [PERSON_NAME] and I serve as the Talent Director…" at bounding box center [684, 548] width 177 height 91
click at [772, 503] on textarea "Hey [PERSON_NAME] ! My name is [PERSON_NAME] and I serve as the Talent Director…" at bounding box center [684, 548] width 177 height 91
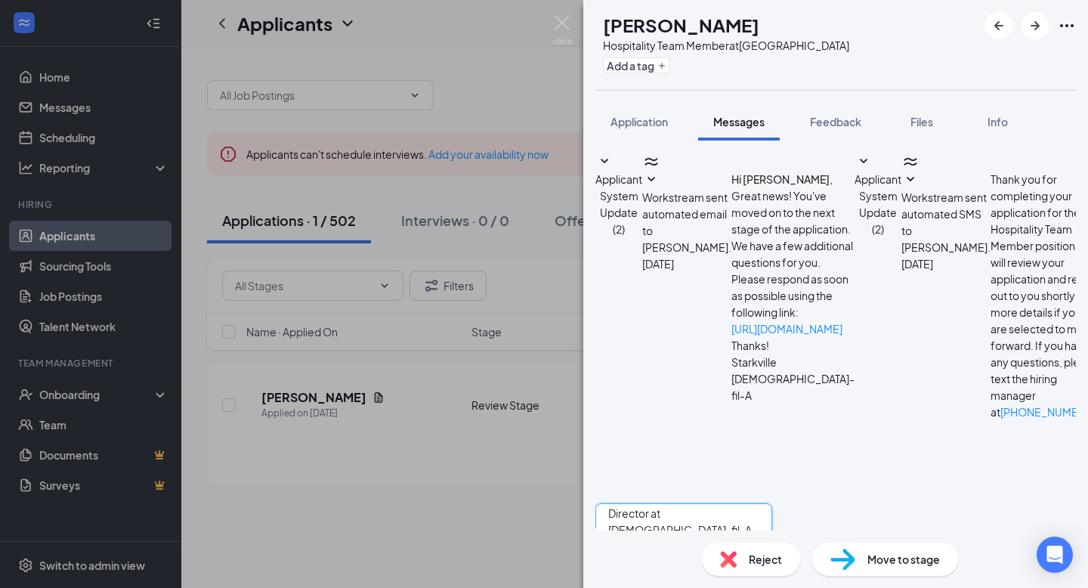
click at [772, 503] on textarea "Hey [PERSON_NAME] ! My name is [PERSON_NAME] and I serve as the Talent Director…" at bounding box center [684, 548] width 177 height 91
type textarea "Hey [PERSON_NAME] ! My name is [PERSON_NAME] and I serve as the Talent Director…"
drag, startPoint x: 705, startPoint y: 188, endPoint x: 915, endPoint y: 370, distance: 277.5
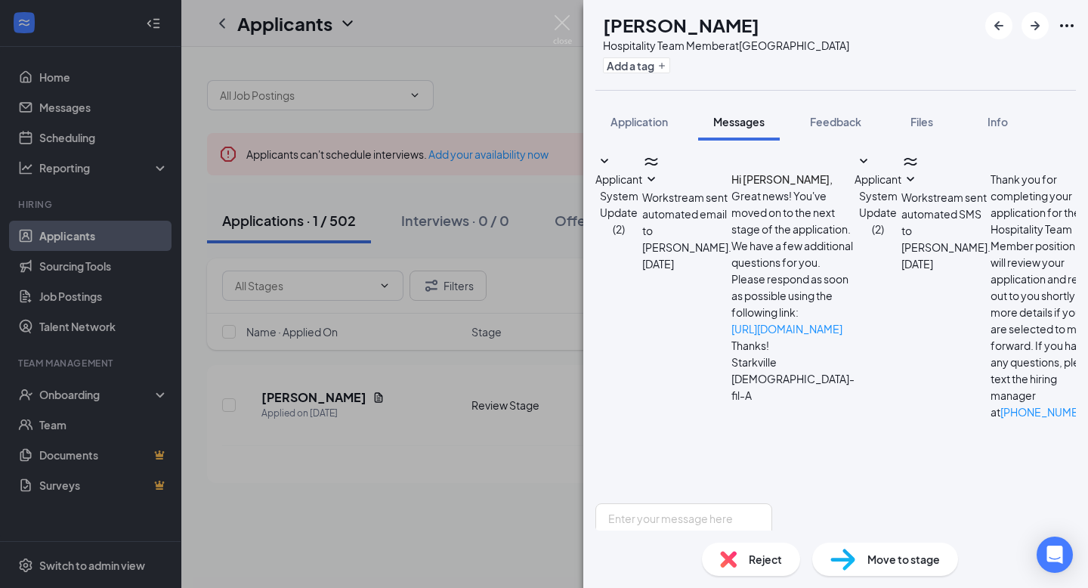
click at [915, 370] on div "Applicant System Update (2) Workstream sent automated email to [PERSON_NAME]. […" at bounding box center [836, 328] width 481 height 351
copy span "Hey [PERSON_NAME] ! My name is [PERSON_NAME] and I serve as the Talent Director…"
click at [565, 26] on img at bounding box center [562, 29] width 19 height 29
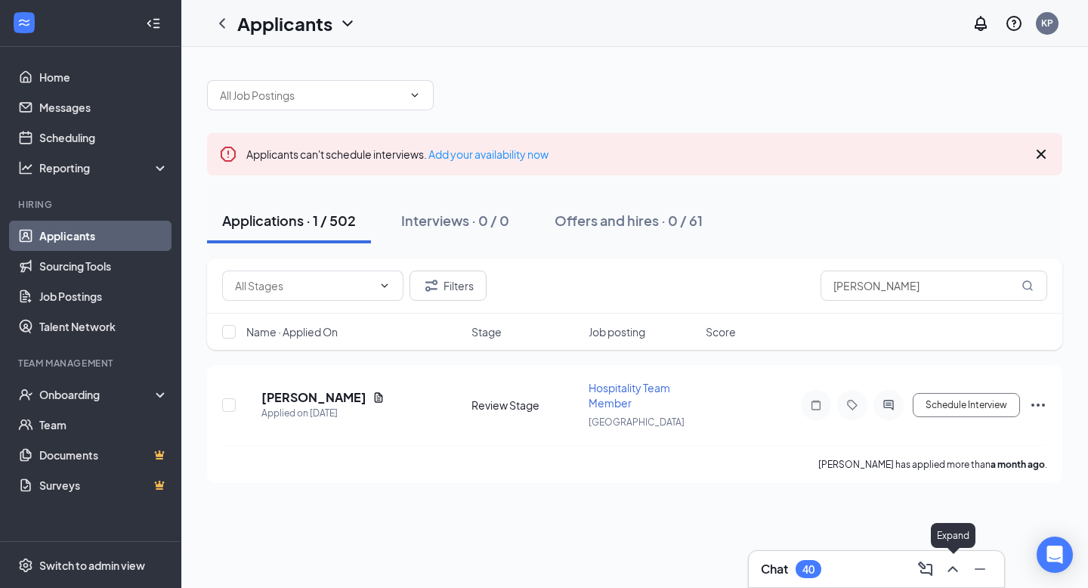
click at [956, 570] on icon "ChevronUp" at bounding box center [953, 569] width 10 height 6
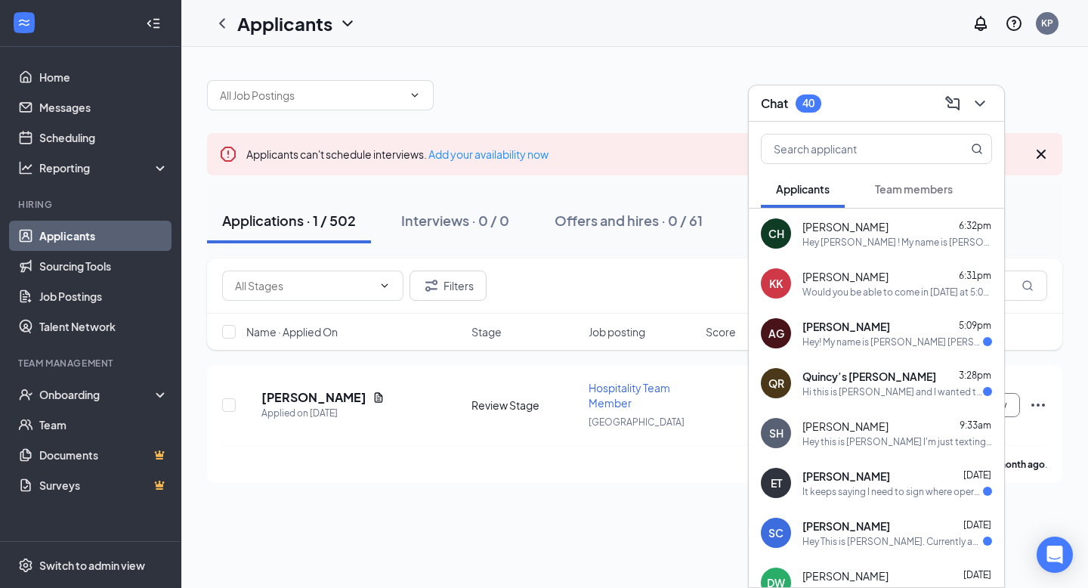
click at [888, 238] on div "Hey [PERSON_NAME] ! My name is [PERSON_NAME] and I serve as the Talent Director…" at bounding box center [898, 242] width 190 height 13
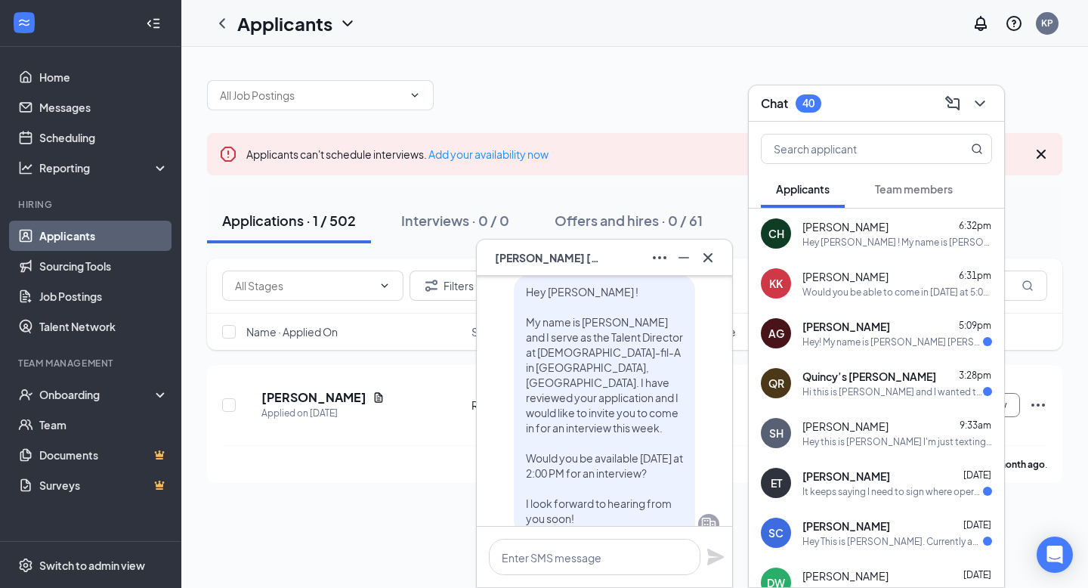
scroll to position [-34, 0]
click at [631, 340] on span "Hey [PERSON_NAME] ! My name is [PERSON_NAME] and I serve as the Talent Director…" at bounding box center [604, 402] width 157 height 240
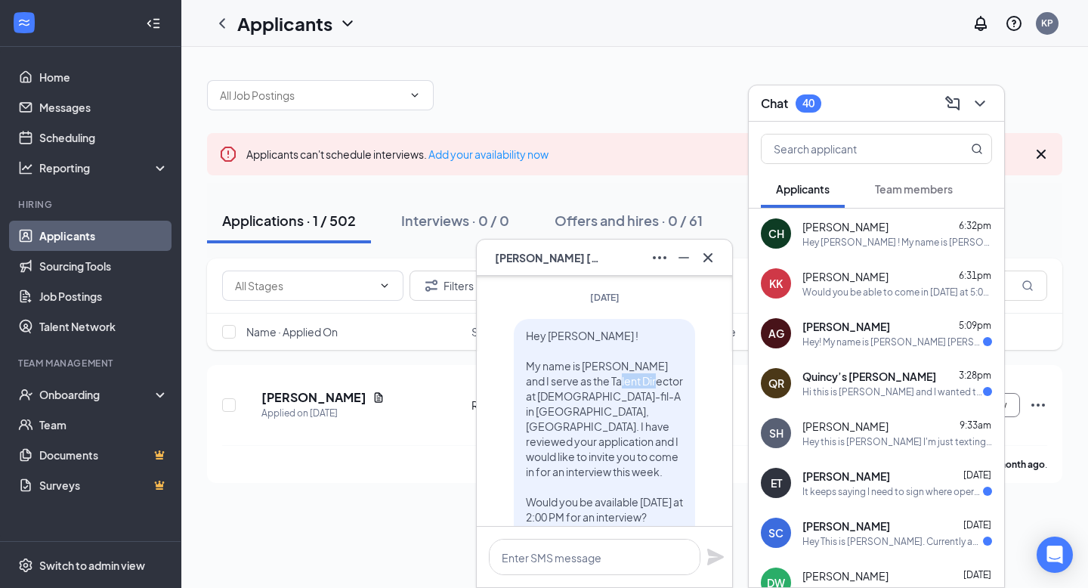
scroll to position [0, 0]
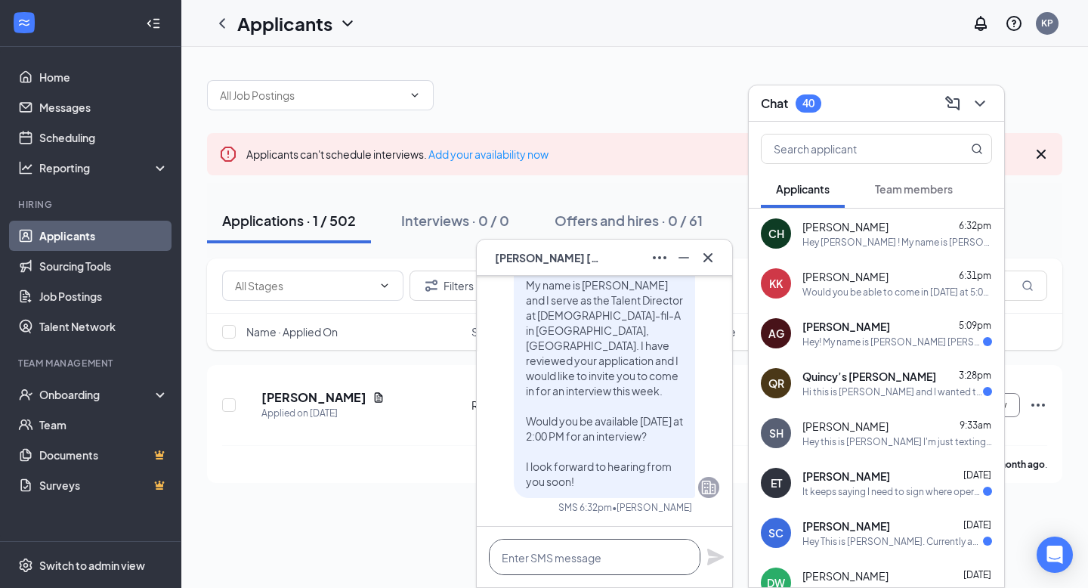
click at [538, 551] on textarea at bounding box center [595, 557] width 212 height 36
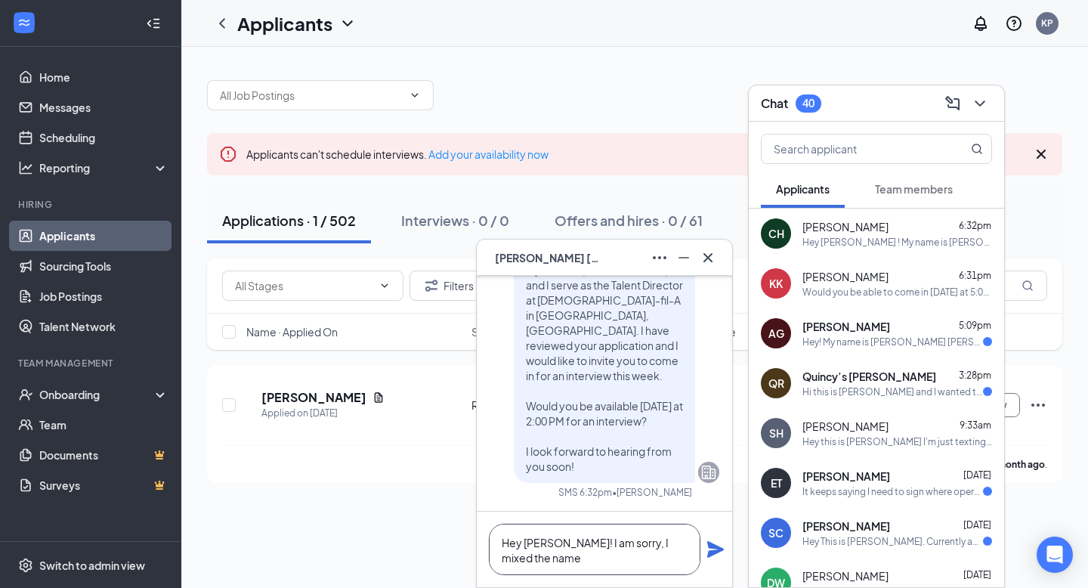
type textarea "Hey [PERSON_NAME]! I am sorry, I mixed the name"
click at [707, 550] on icon "Plane" at bounding box center [716, 549] width 18 height 18
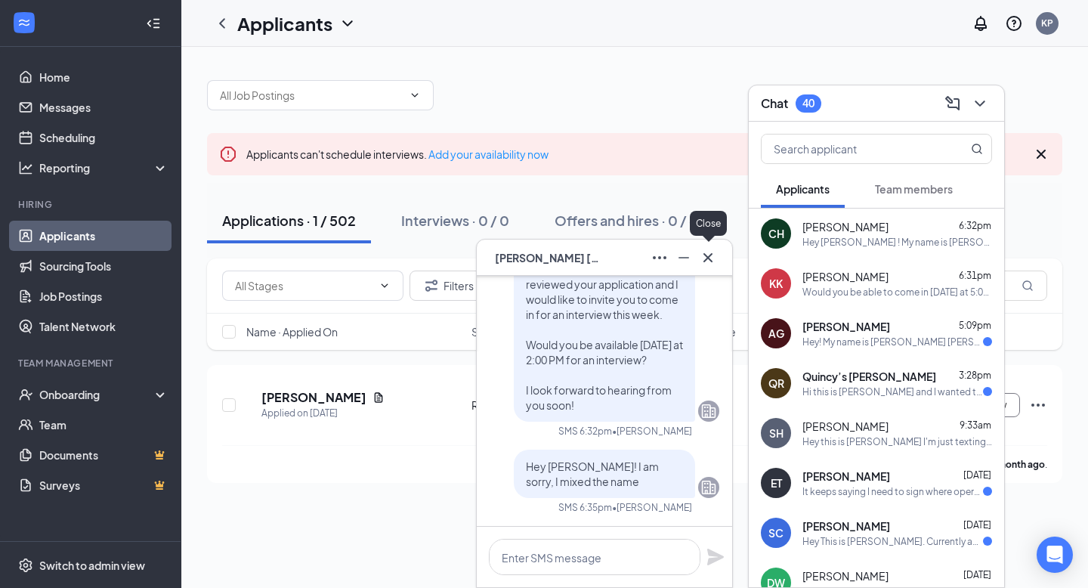
click at [710, 254] on icon "Cross" at bounding box center [708, 256] width 9 height 9
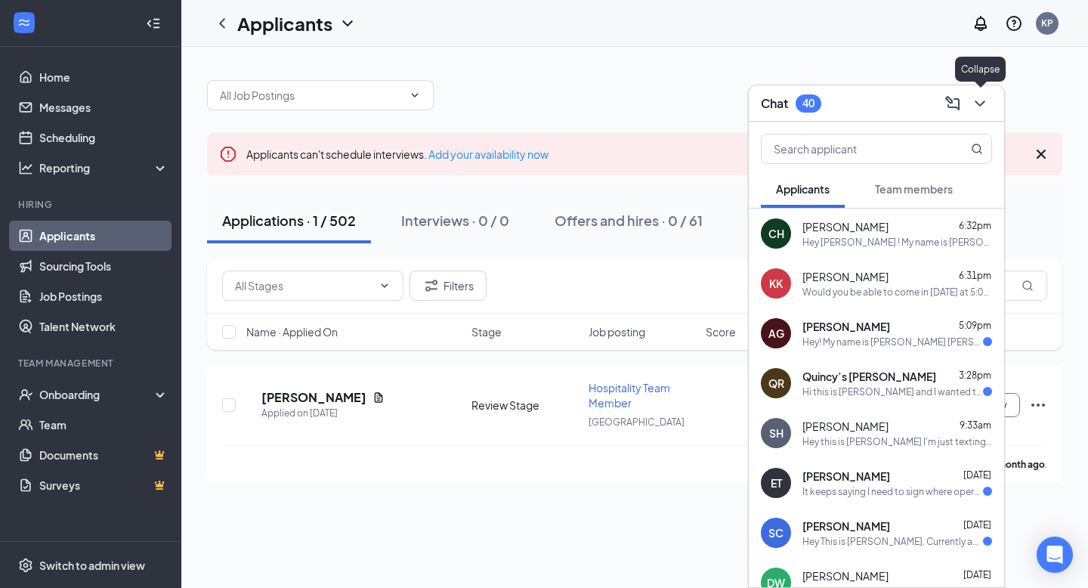
click at [983, 107] on icon "ChevronDown" at bounding box center [980, 103] width 18 height 18
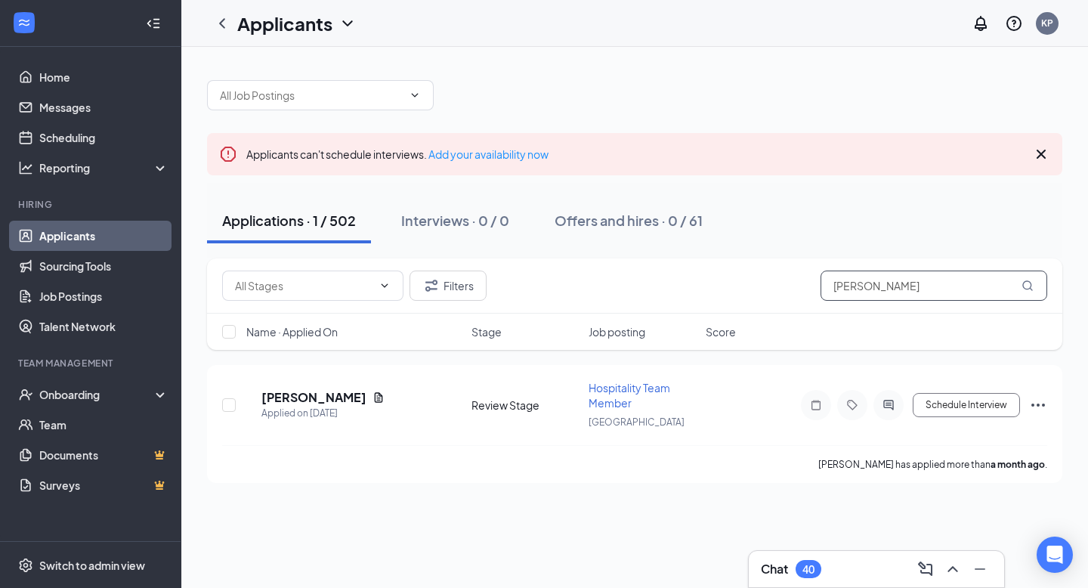
click at [872, 283] on input "[PERSON_NAME]" at bounding box center [934, 286] width 227 height 30
type input "Manu"
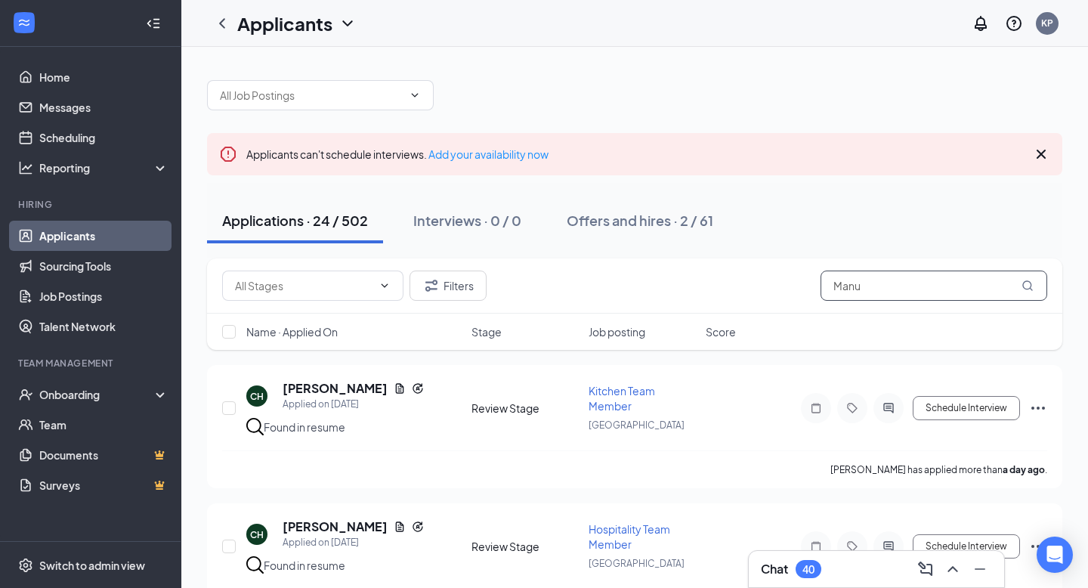
drag, startPoint x: 881, startPoint y: 277, endPoint x: 719, endPoint y: 261, distance: 163.3
click at [719, 261] on div "Filters Manu" at bounding box center [635, 285] width 856 height 55
drag, startPoint x: 886, startPoint y: 288, endPoint x: 732, endPoint y: 284, distance: 153.5
click at [732, 284] on div "Filters Manu" at bounding box center [634, 286] width 825 height 30
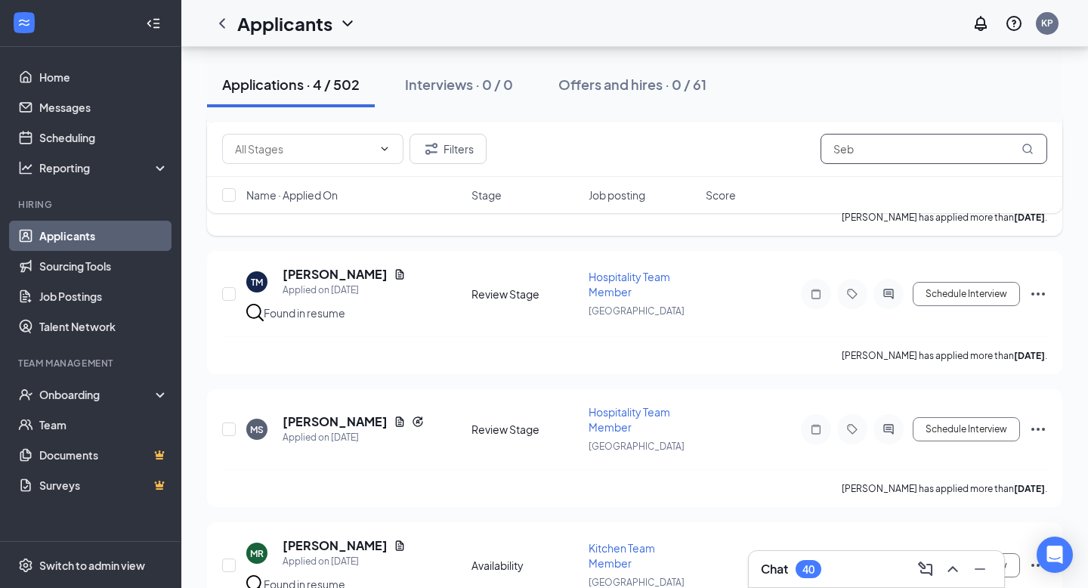
scroll to position [271, 0]
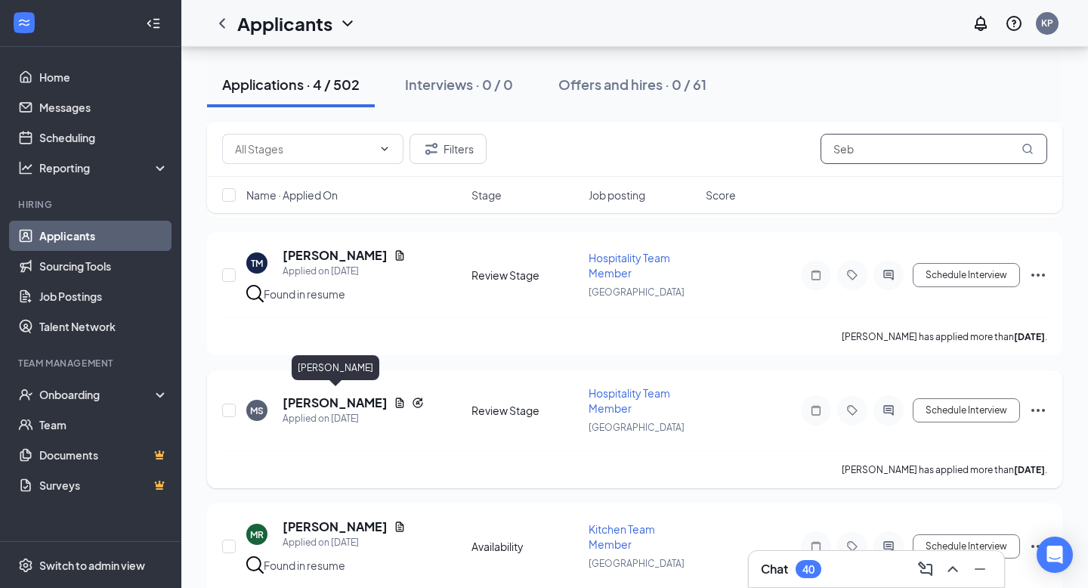
type input "Seb"
click at [333, 395] on h5 "[PERSON_NAME]" at bounding box center [335, 403] width 105 height 17
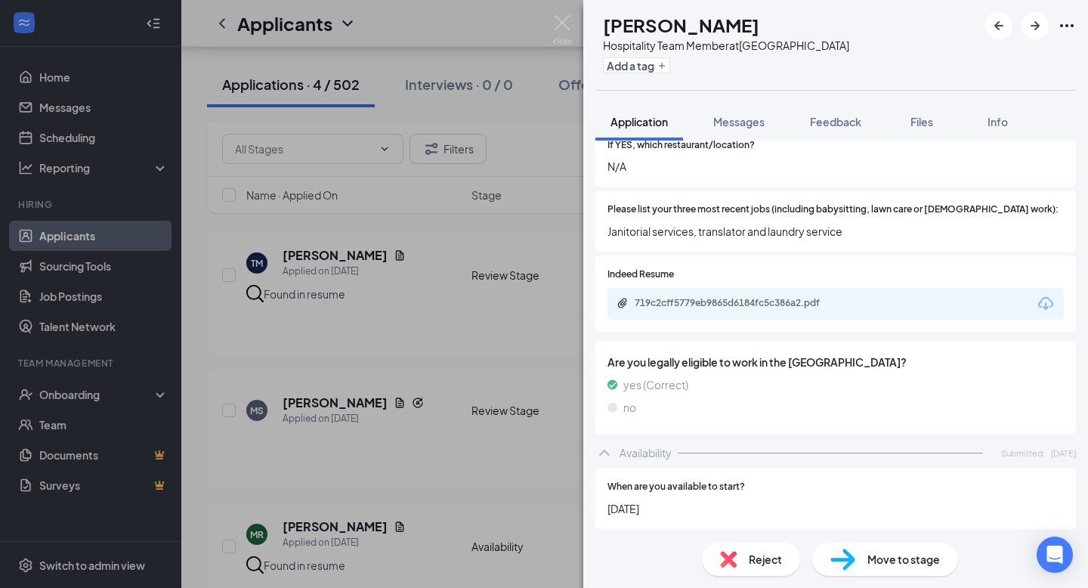
scroll to position [648, 0]
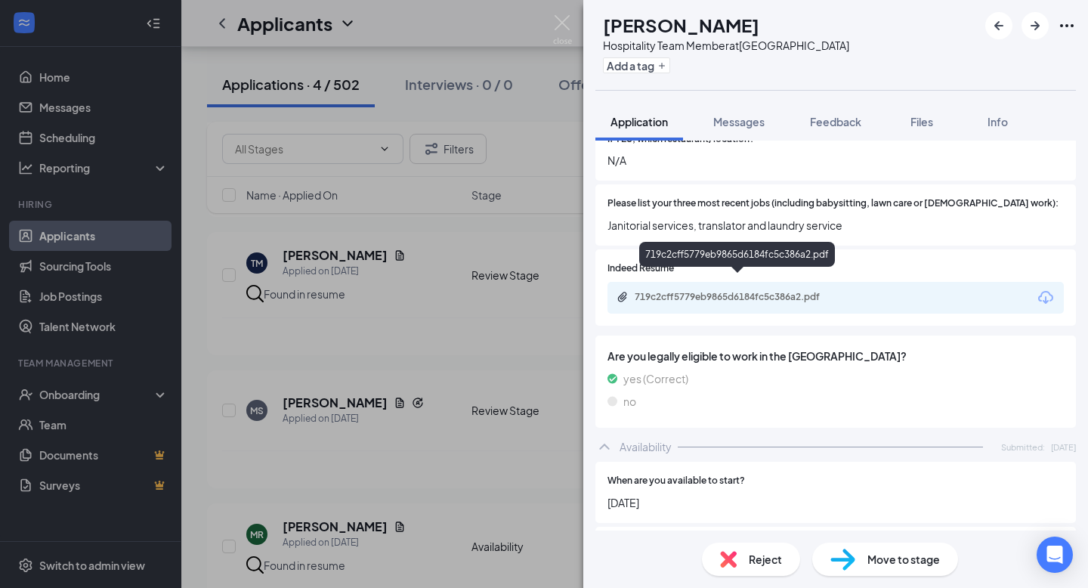
click at [733, 291] on div "719c2cff5779eb9865d6184fc5c386a2.pdf" at bounding box center [741, 297] width 212 height 12
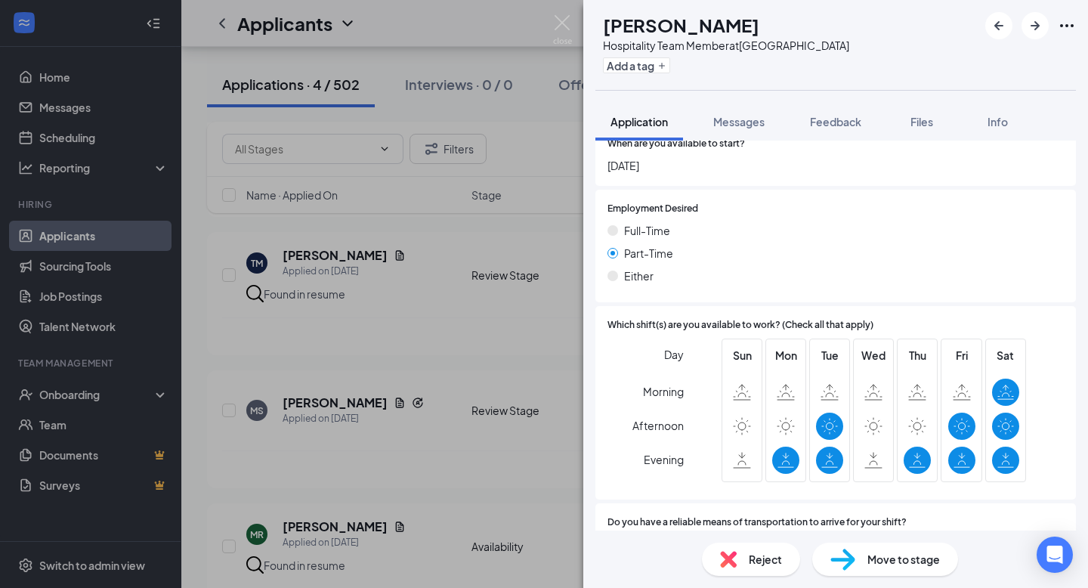
scroll to position [1038, 0]
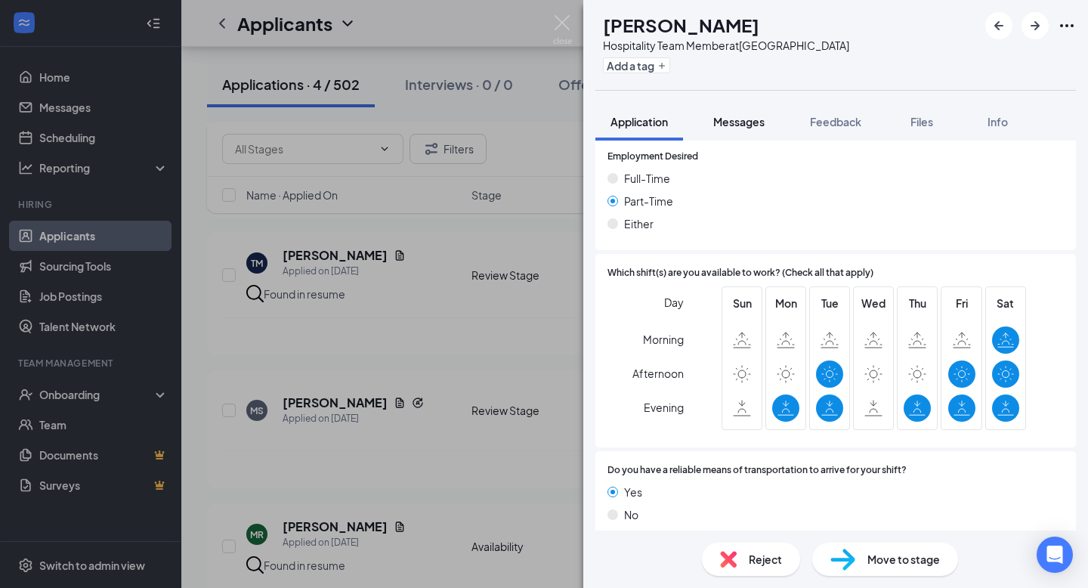
click at [751, 122] on span "Messages" at bounding box center [738, 122] width 51 height 14
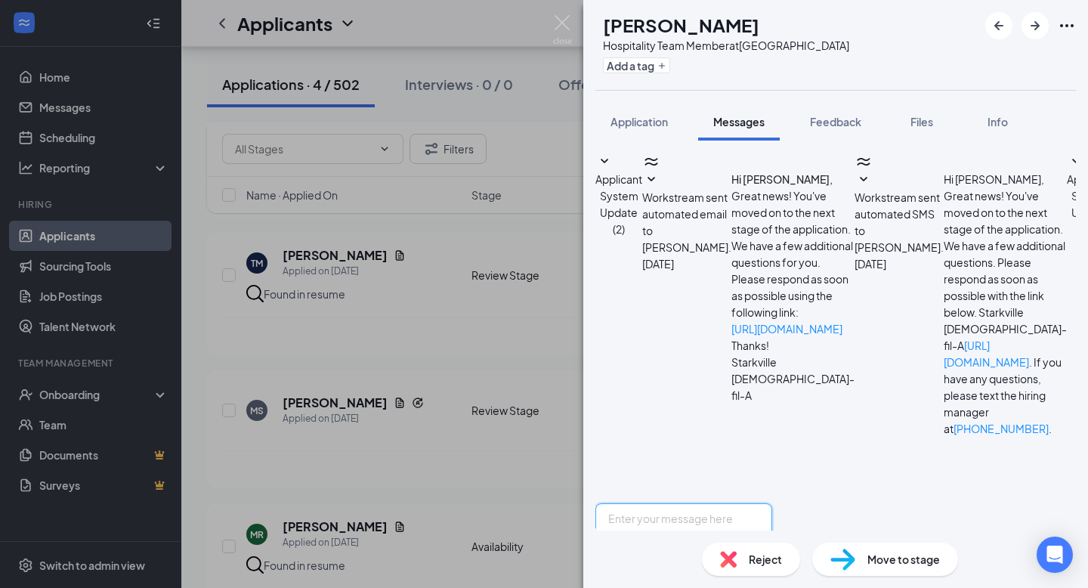
click at [695, 503] on textarea at bounding box center [684, 548] width 177 height 91
paste textarea "Hey [PERSON_NAME] ! My name is [PERSON_NAME] and I serve as the Talent Director…"
click at [688, 503] on textarea "Hey [PERSON_NAME] ! My name is [PERSON_NAME] and I serve as the Talent Director…" at bounding box center [684, 548] width 177 height 91
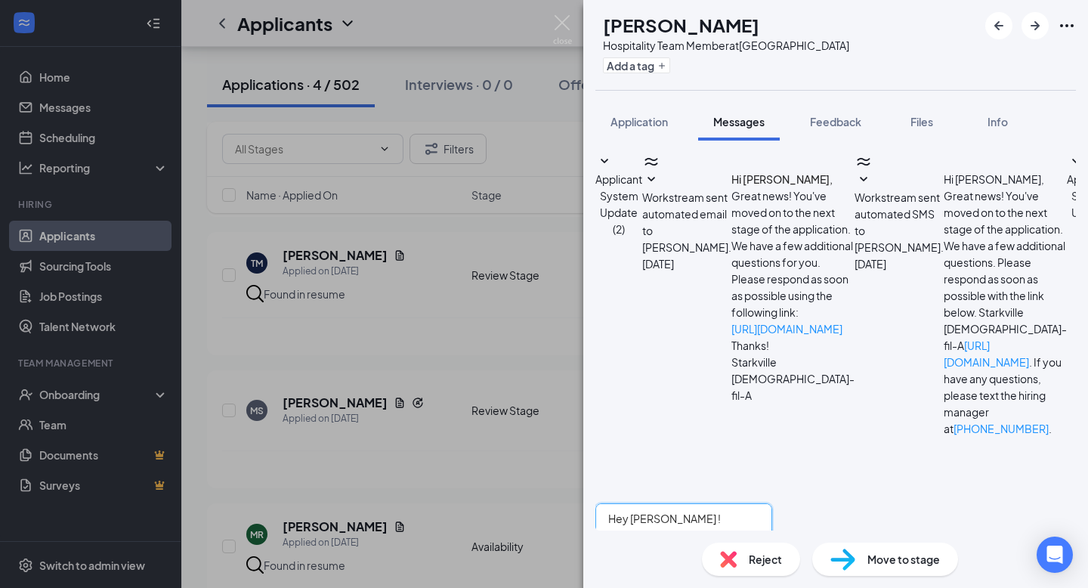
type textarea "Hey Manuela ! My name is K'Lee Pittman and I serve as the Talent Director at Ch…"
click at [561, 31] on img at bounding box center [562, 29] width 19 height 29
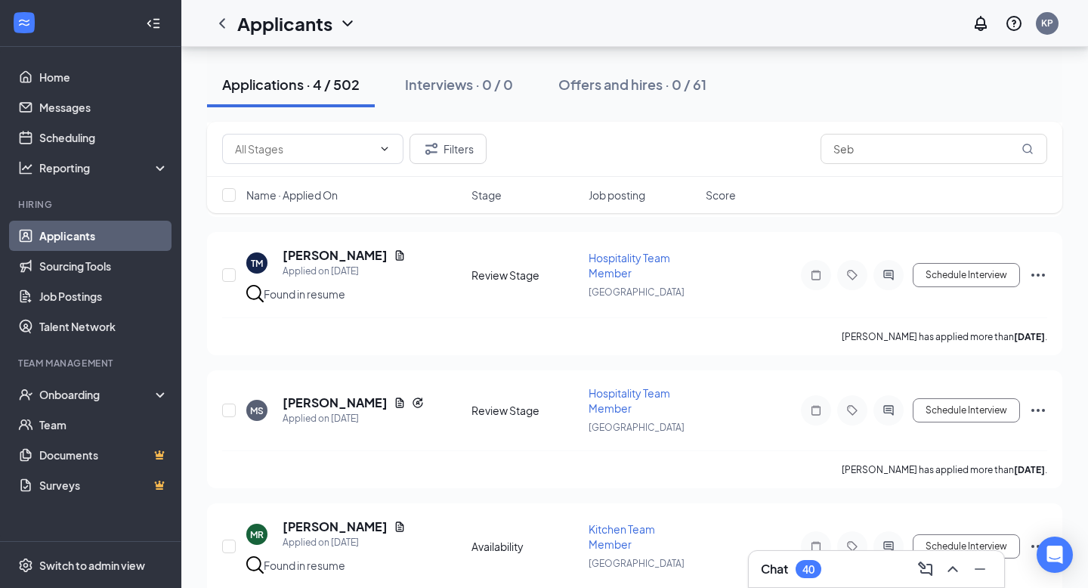
click at [953, 562] on icon "ChevronUp" at bounding box center [953, 569] width 18 height 18
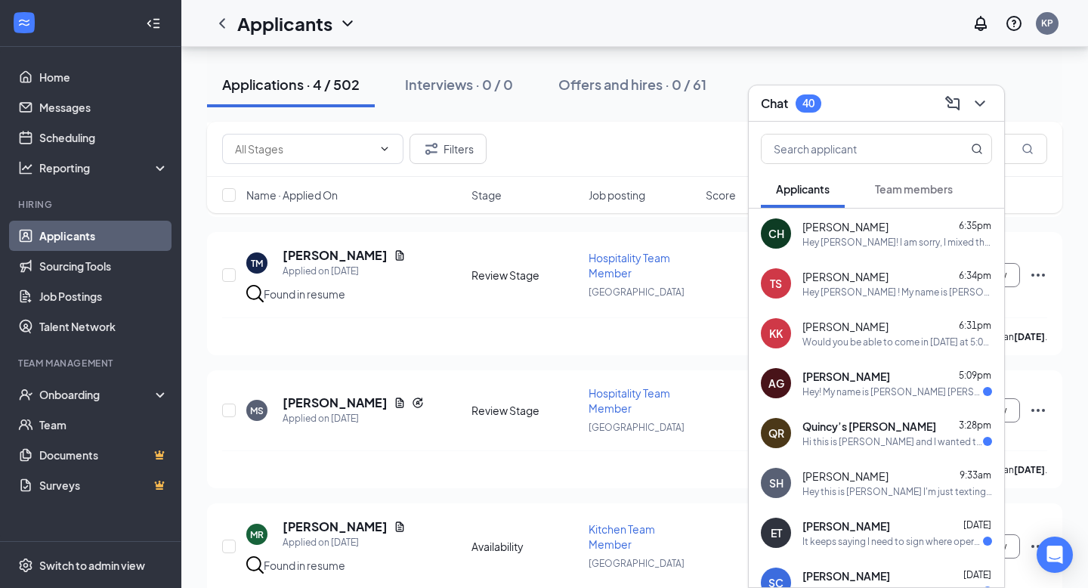
click at [924, 231] on div "Christopher Holmes 6:35pm" at bounding box center [898, 226] width 190 height 15
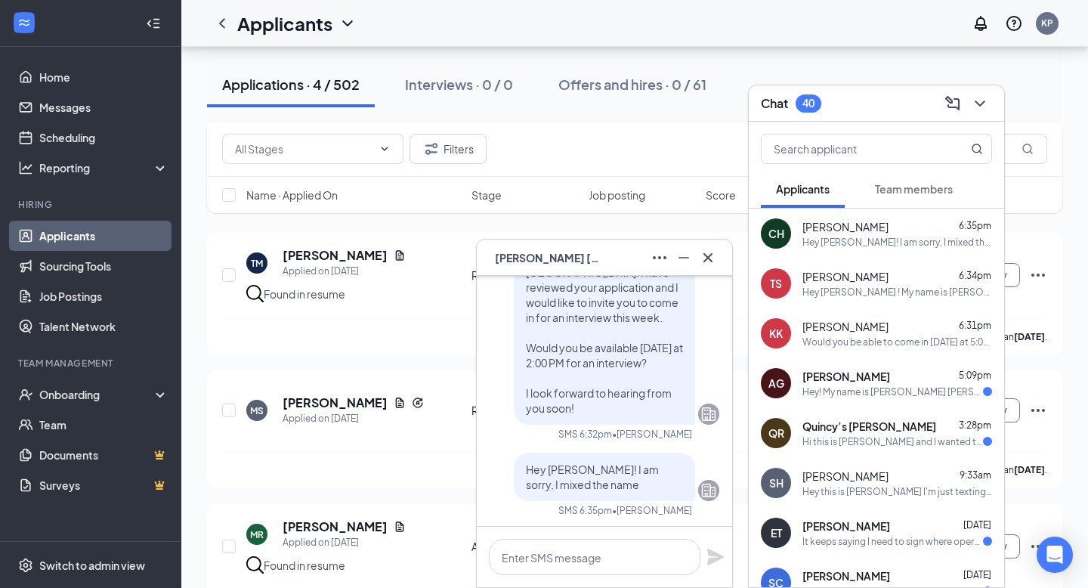
scroll to position [-83, 0]
click at [826, 280] on span "[PERSON_NAME]" at bounding box center [846, 276] width 86 height 15
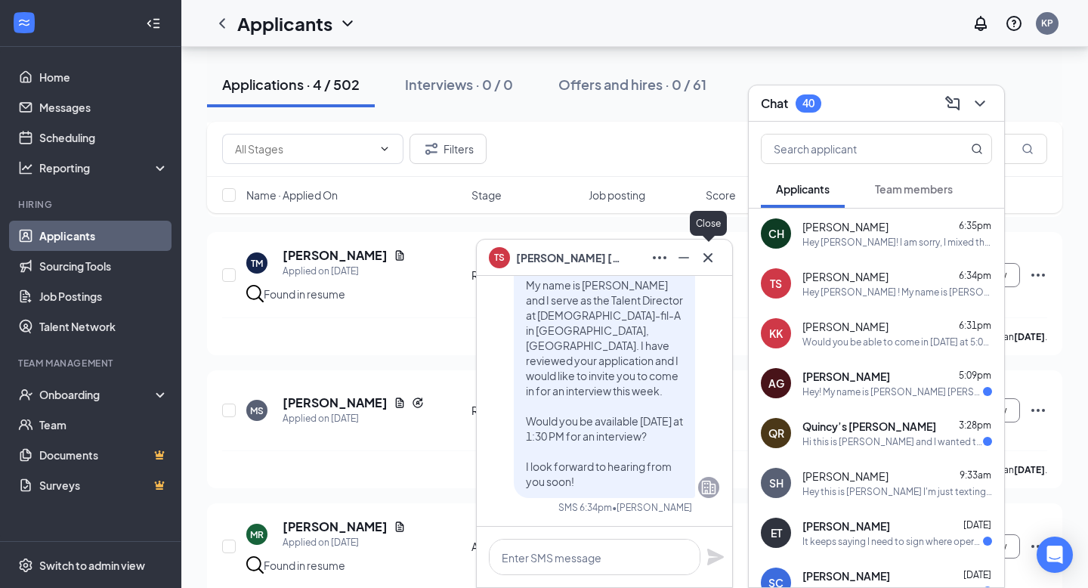
click at [716, 262] on icon "Cross" at bounding box center [708, 258] width 18 height 18
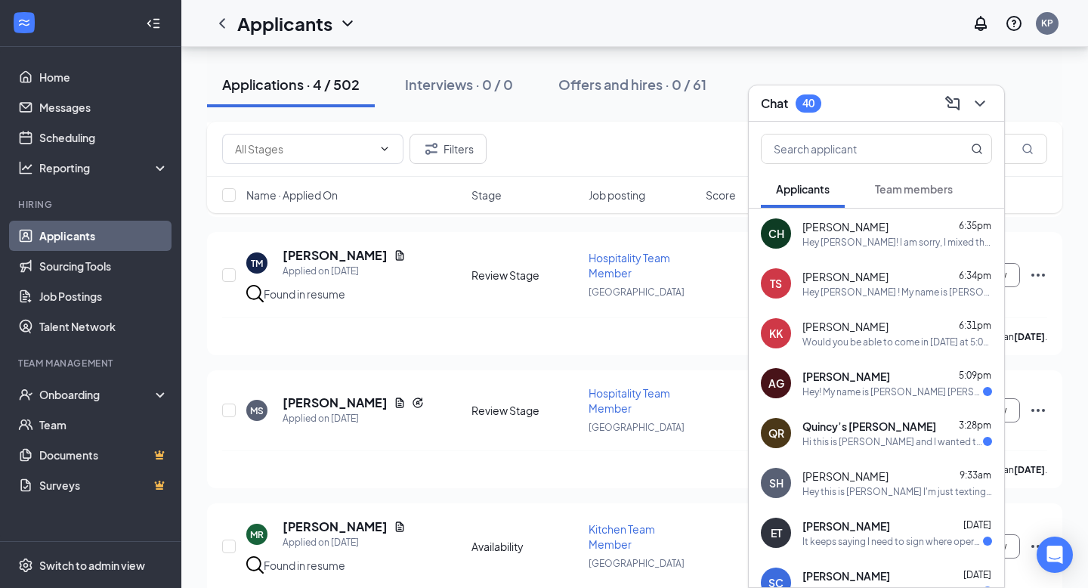
click at [862, 330] on span "[PERSON_NAME]" at bounding box center [846, 326] width 86 height 15
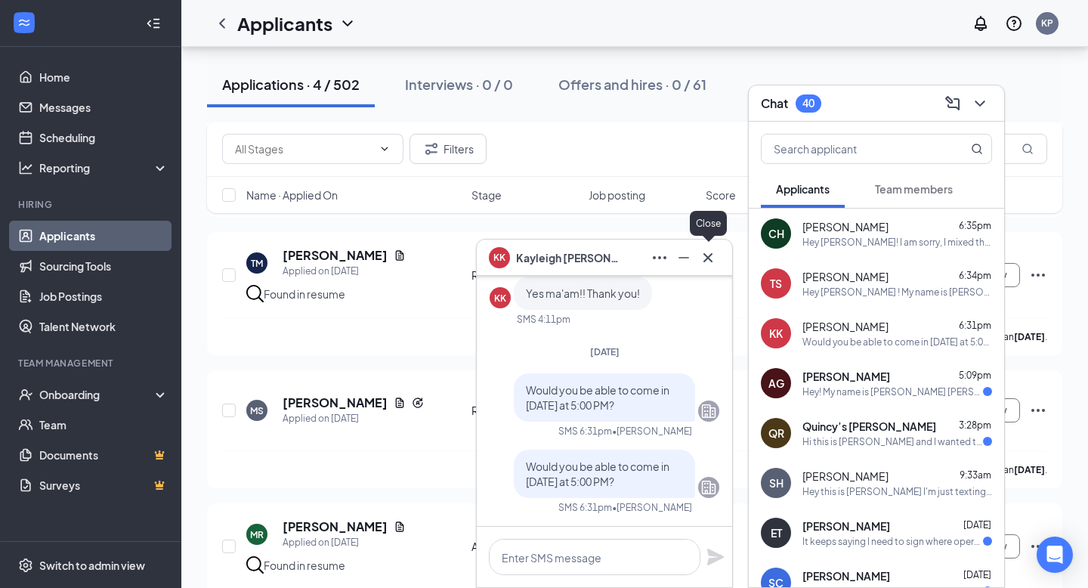
click at [712, 258] on icon "Cross" at bounding box center [708, 258] width 18 height 18
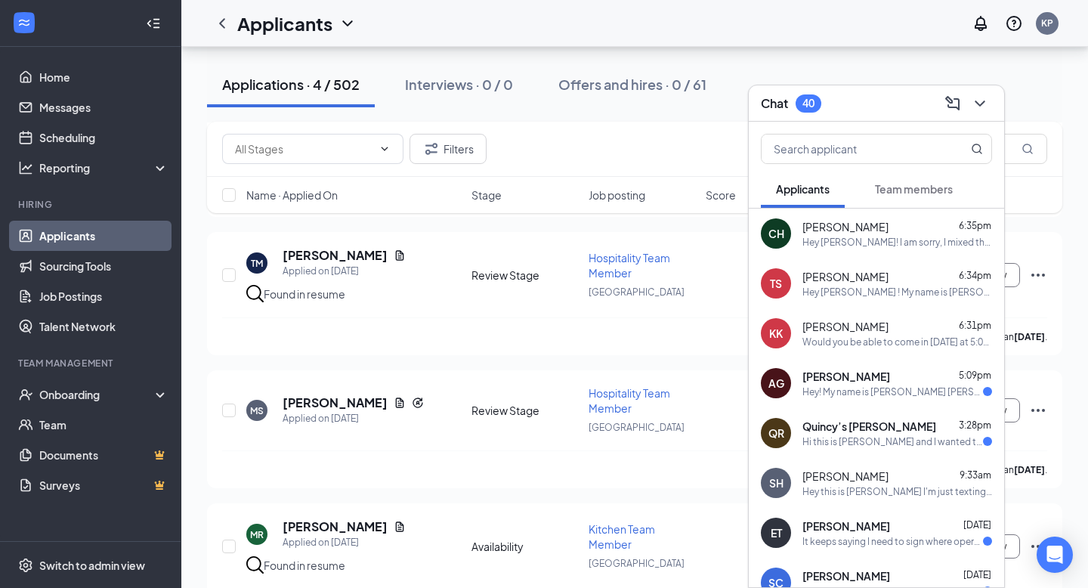
click at [842, 258] on div "TS Tiffany Stewart 6:34pm Hey Tiffany ! My name is K'Lee Pittman and I serve as…" at bounding box center [876, 283] width 255 height 50
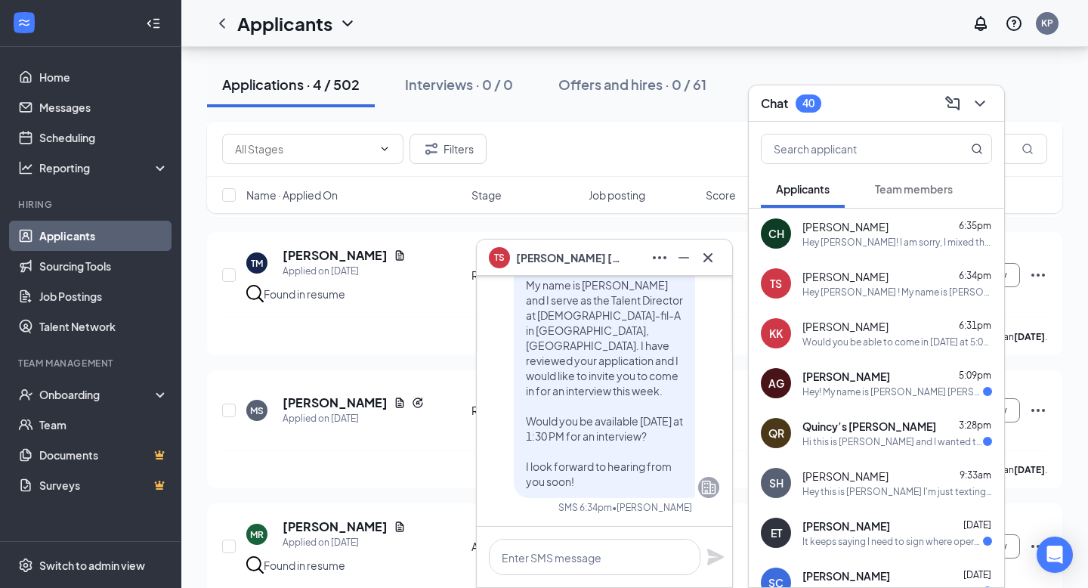
click at [844, 233] on span "[PERSON_NAME]" at bounding box center [846, 226] width 86 height 15
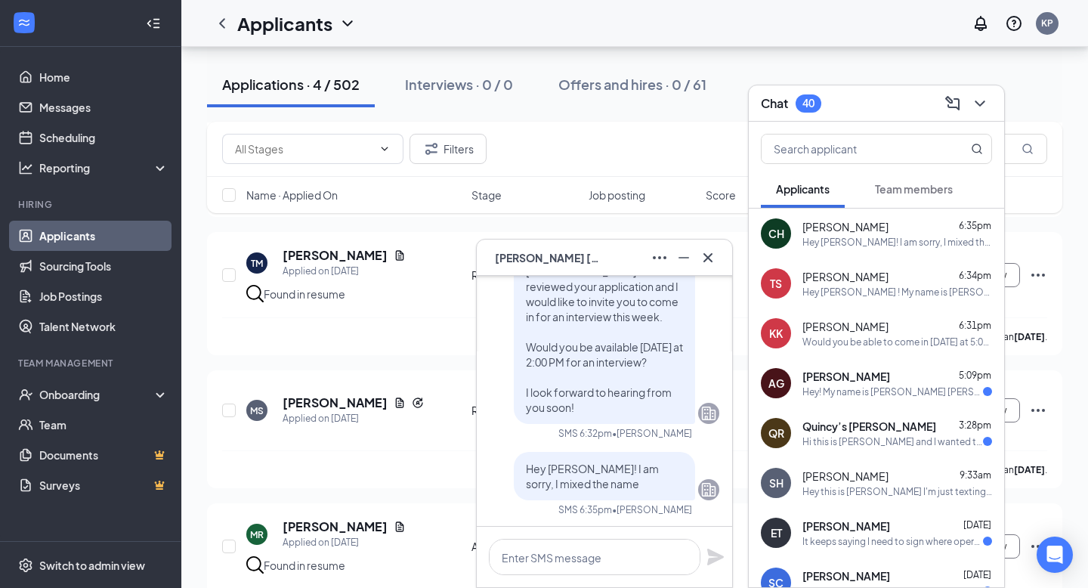
scroll to position [-80, 0]
click at [713, 249] on icon "Cross" at bounding box center [708, 258] width 18 height 18
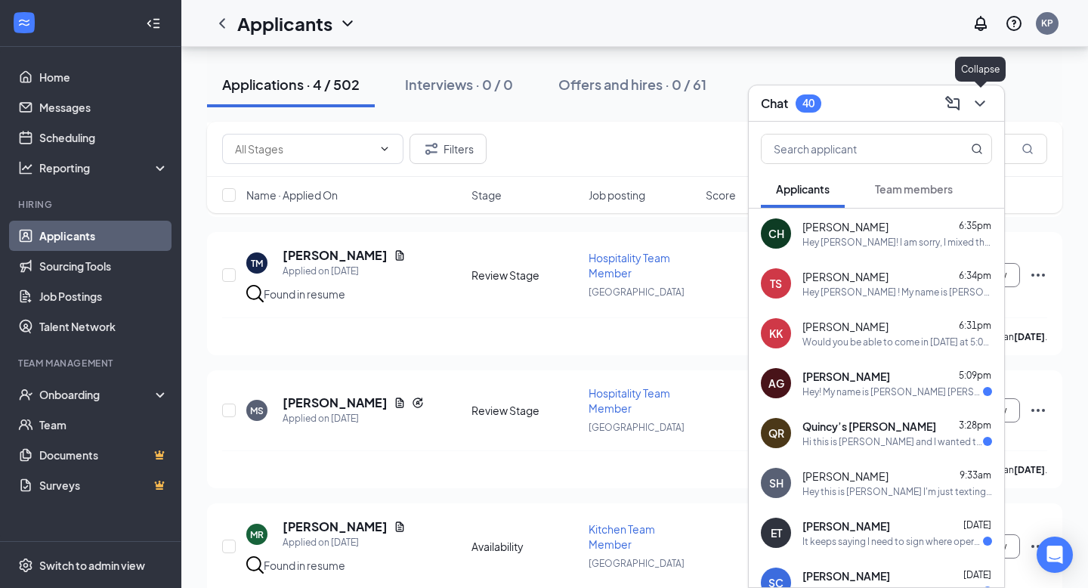
click at [991, 97] on div at bounding box center [978, 103] width 27 height 24
click at [979, 107] on icon "ChevronDown" at bounding box center [980, 103] width 18 height 18
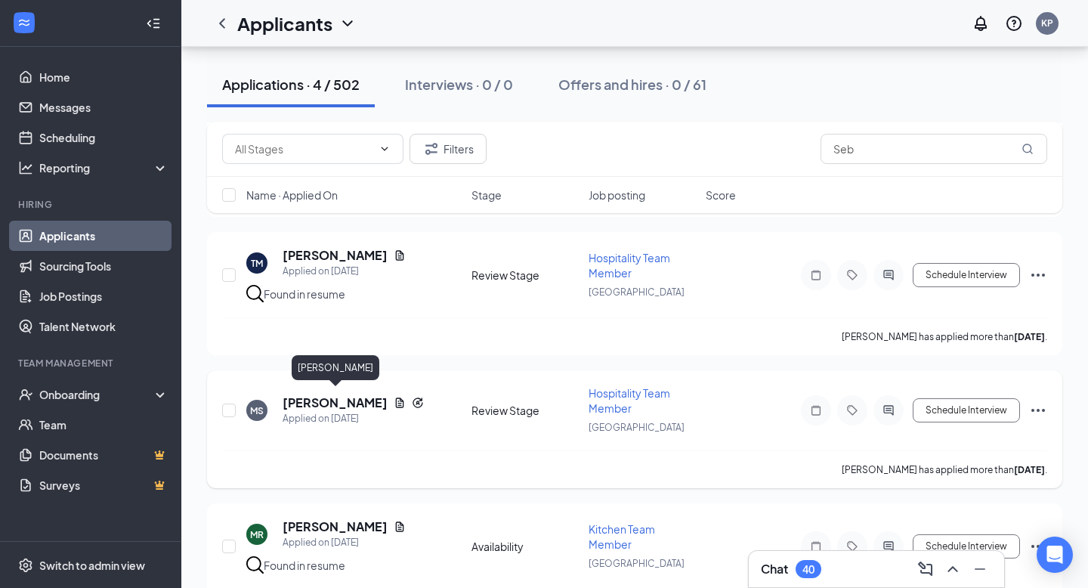
click at [333, 395] on h5 "[PERSON_NAME]" at bounding box center [335, 403] width 105 height 17
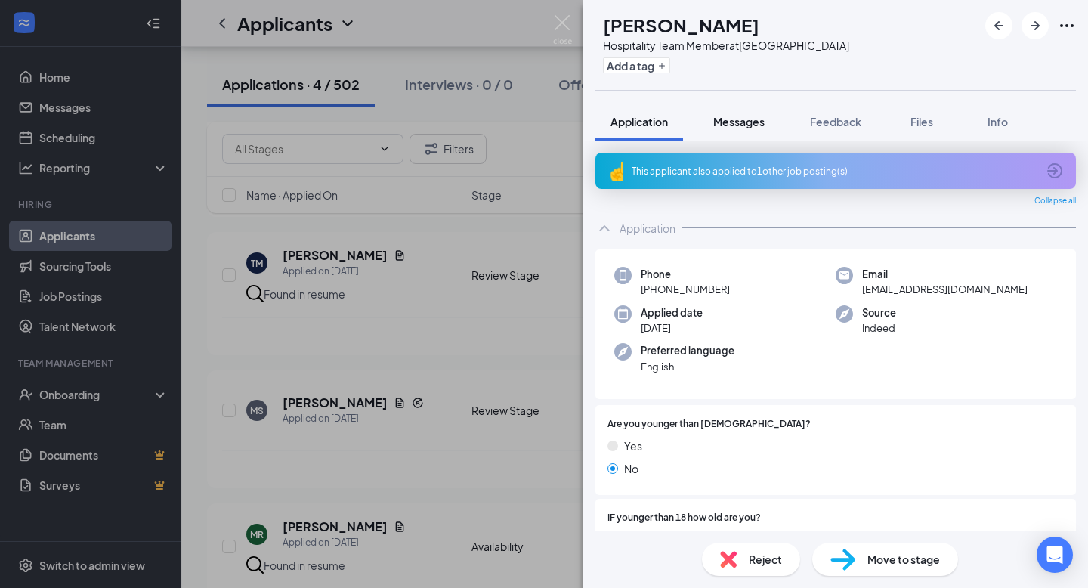
click at [756, 140] on button "Messages" at bounding box center [739, 122] width 82 height 38
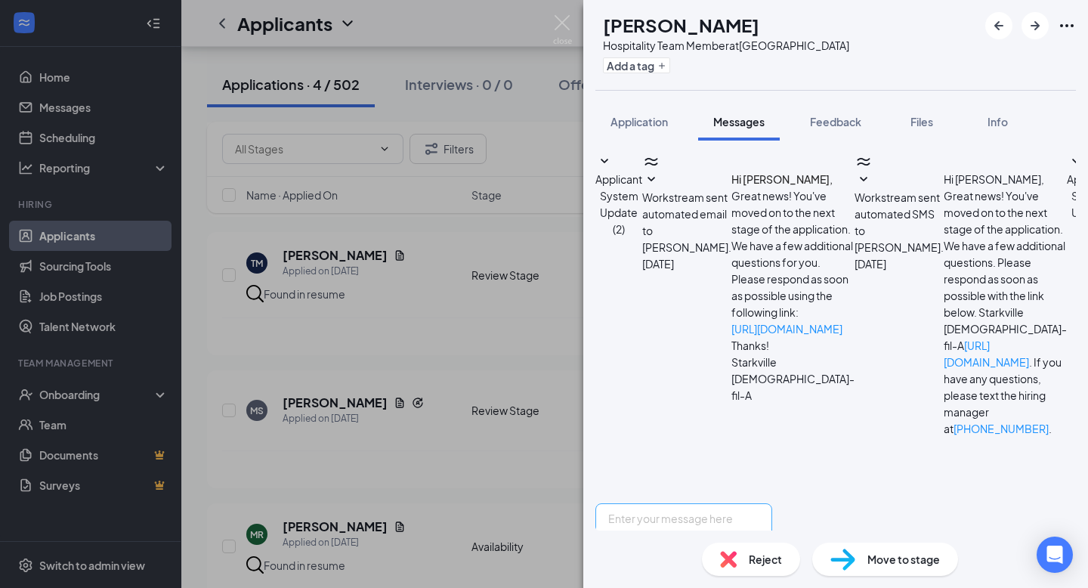
scroll to position [149, 0]
click at [695, 503] on textarea at bounding box center [684, 548] width 177 height 91
paste textarea "Hey [PERSON_NAME] ! My name is [PERSON_NAME] and I serve as the Talent Director…"
drag, startPoint x: 689, startPoint y: 407, endPoint x: 661, endPoint y: 407, distance: 27.2
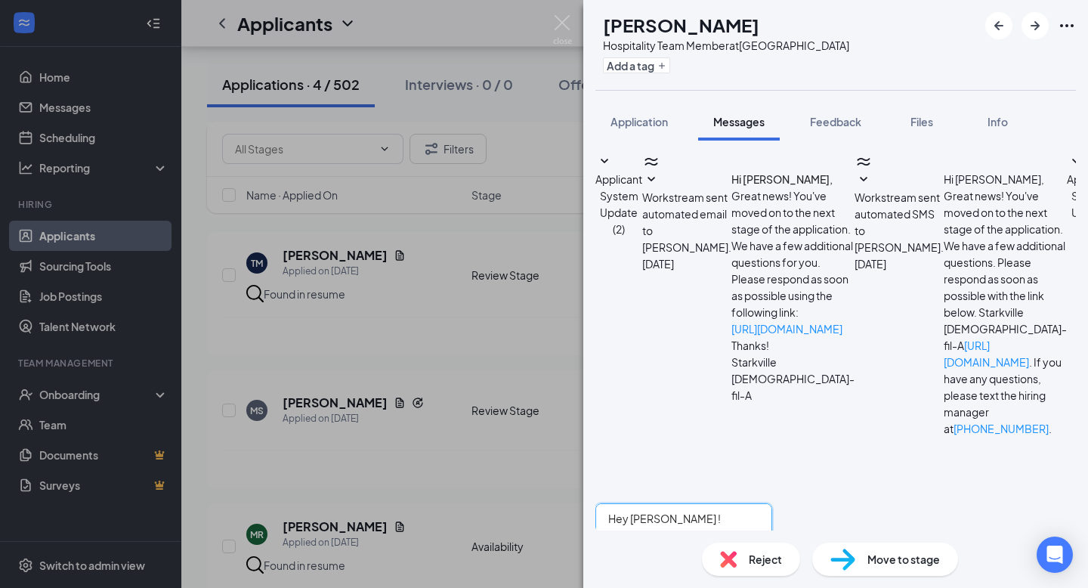
click at [661, 503] on textarea "Hey [PERSON_NAME] ! My name is [PERSON_NAME] and I serve as the Talent Director…" at bounding box center [684, 548] width 177 height 91
click at [772, 503] on textarea "Hey Manuela ! My name is K'Lee Pittman and I serve as the Talent Director at Ch…" at bounding box center [684, 548] width 177 height 91
type textarea "Hey Manuela ! My name is K'Lee Pittman and I serve as the Talent Director at Ch…"
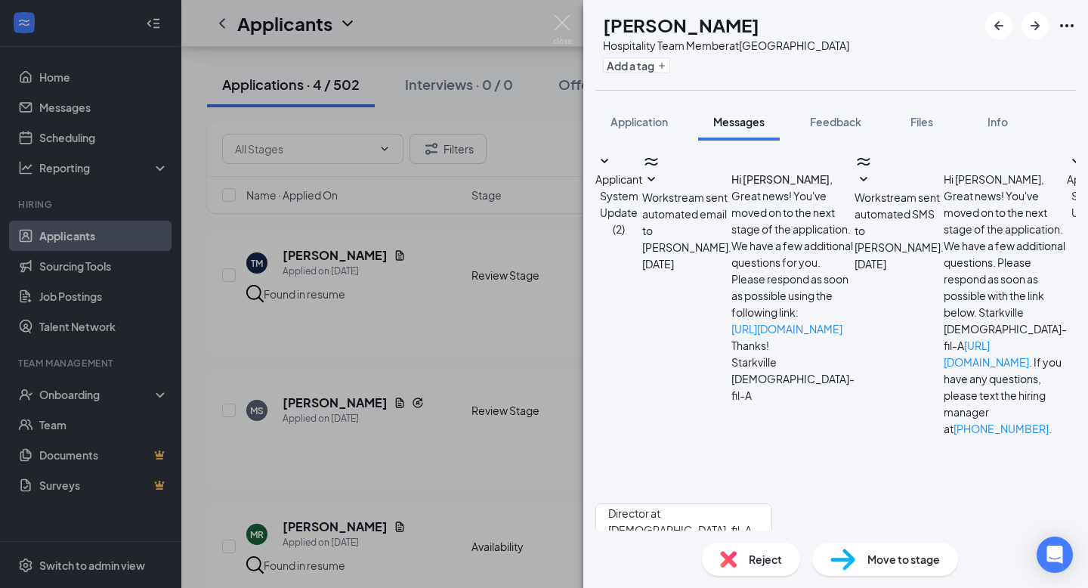
click at [565, 29] on img at bounding box center [562, 29] width 19 height 29
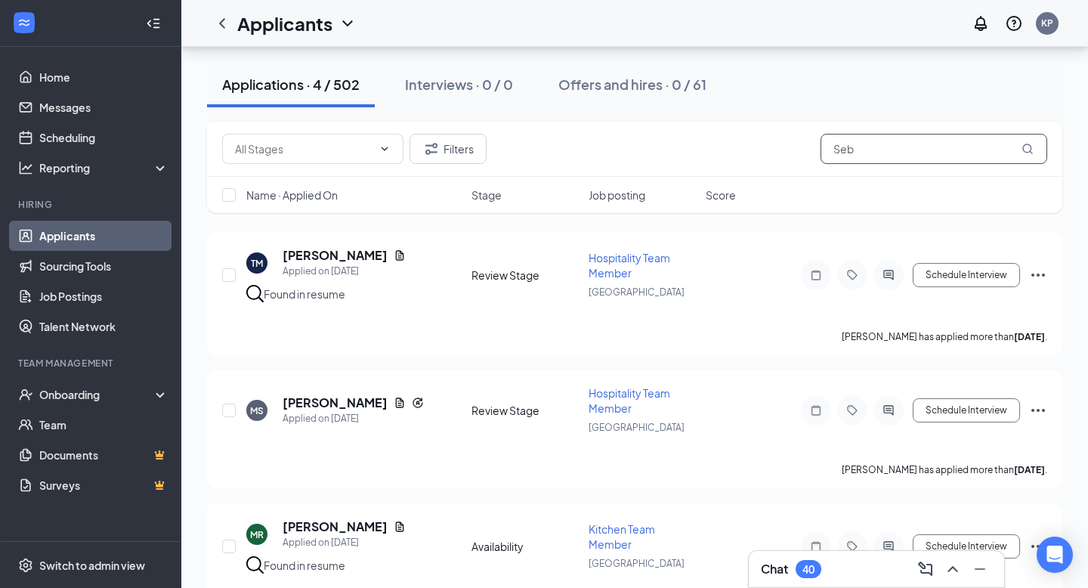
click at [878, 153] on input "Seb" at bounding box center [934, 149] width 227 height 30
type input "S"
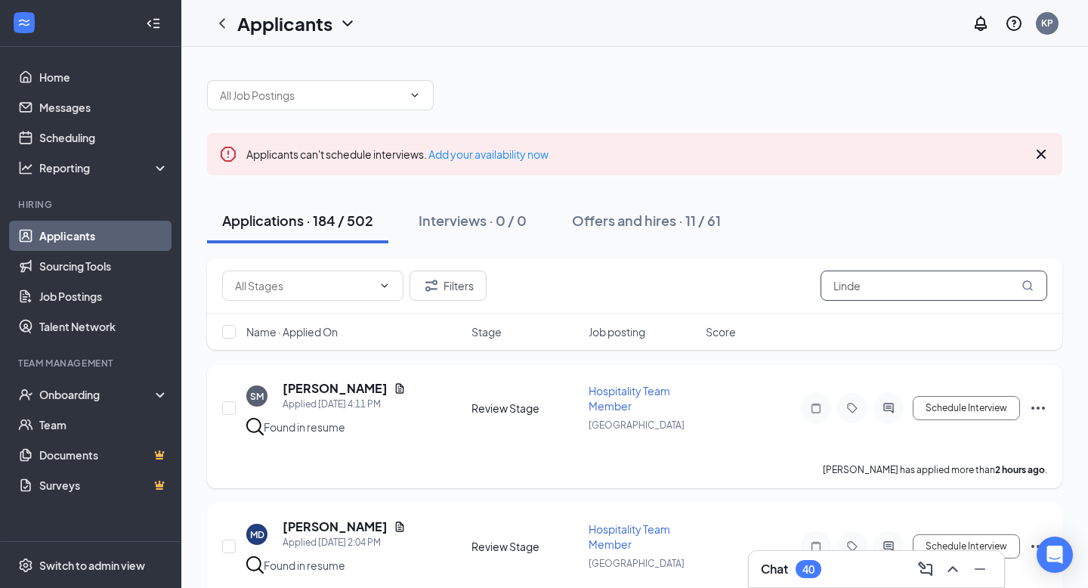
type input "Linden"
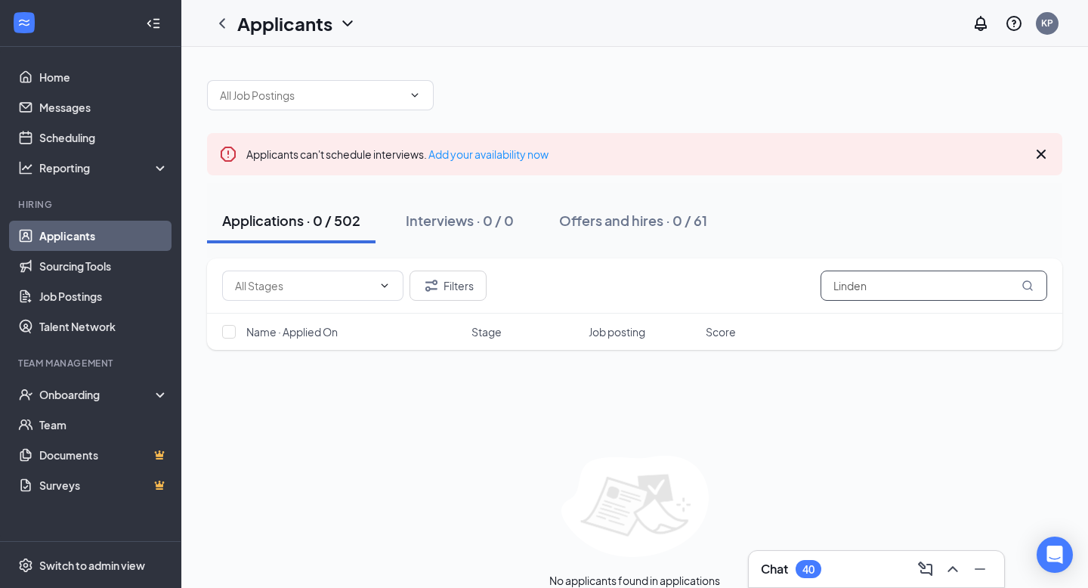
drag, startPoint x: 927, startPoint y: 285, endPoint x: 625, endPoint y: 267, distance: 302.1
click at [625, 267] on div "Filters Linden" at bounding box center [635, 285] width 856 height 55
type input "dock"
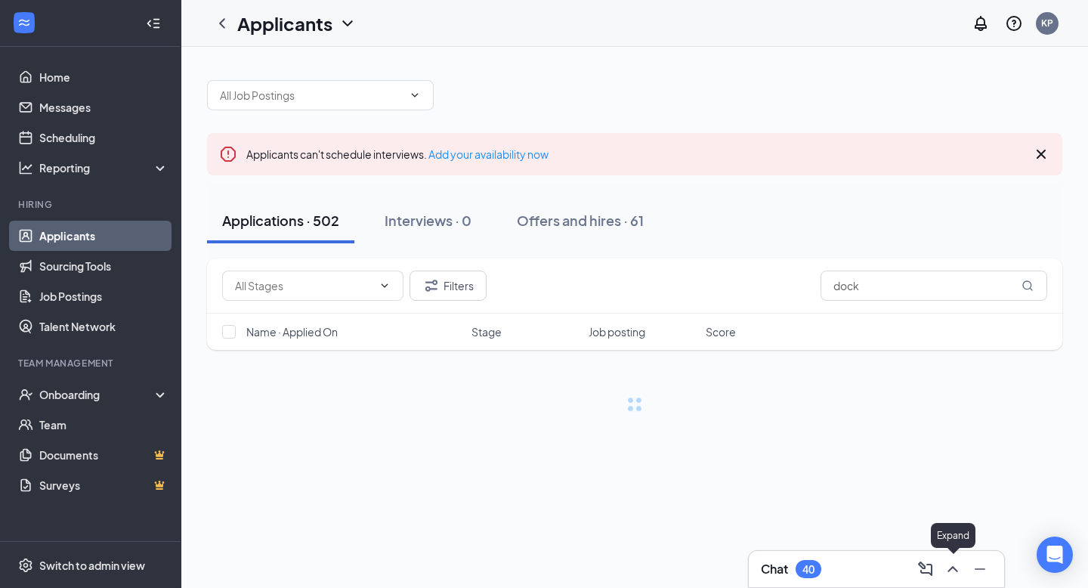
click at [953, 571] on icon "ChevronUp" at bounding box center [953, 569] width 18 height 18
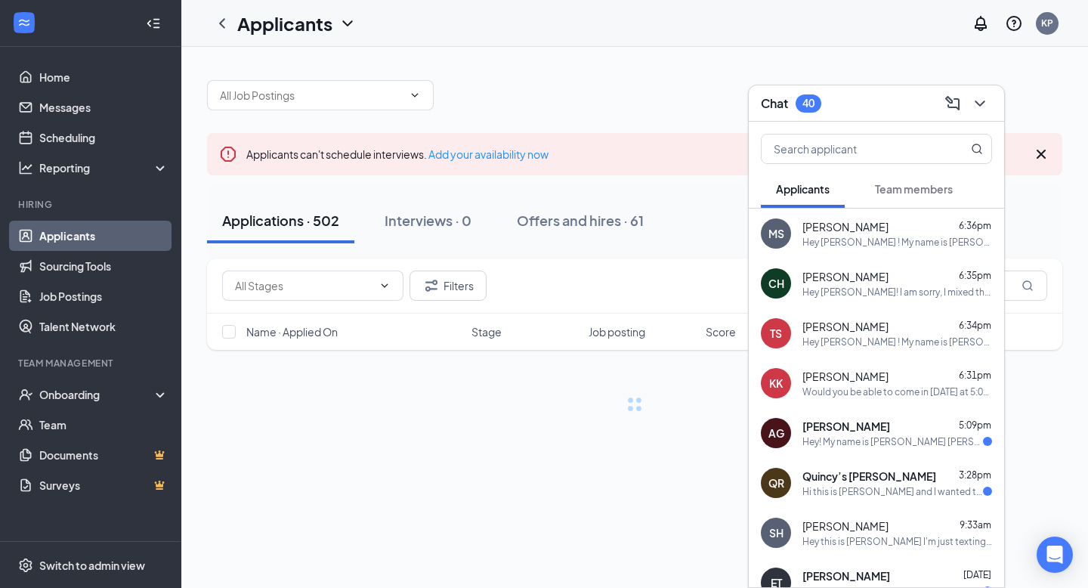
click at [886, 236] on div "Hey Manuela ! My name is K'Lee Pittman and I serve as the Talent Director at Ch…" at bounding box center [898, 242] width 190 height 13
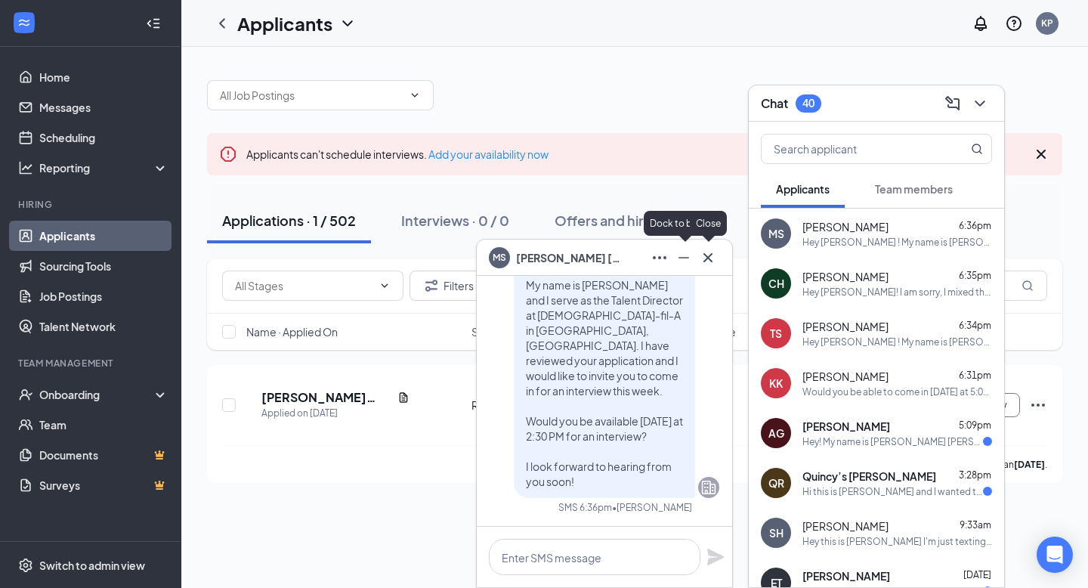
click at [710, 265] on icon "Cross" at bounding box center [708, 258] width 18 height 18
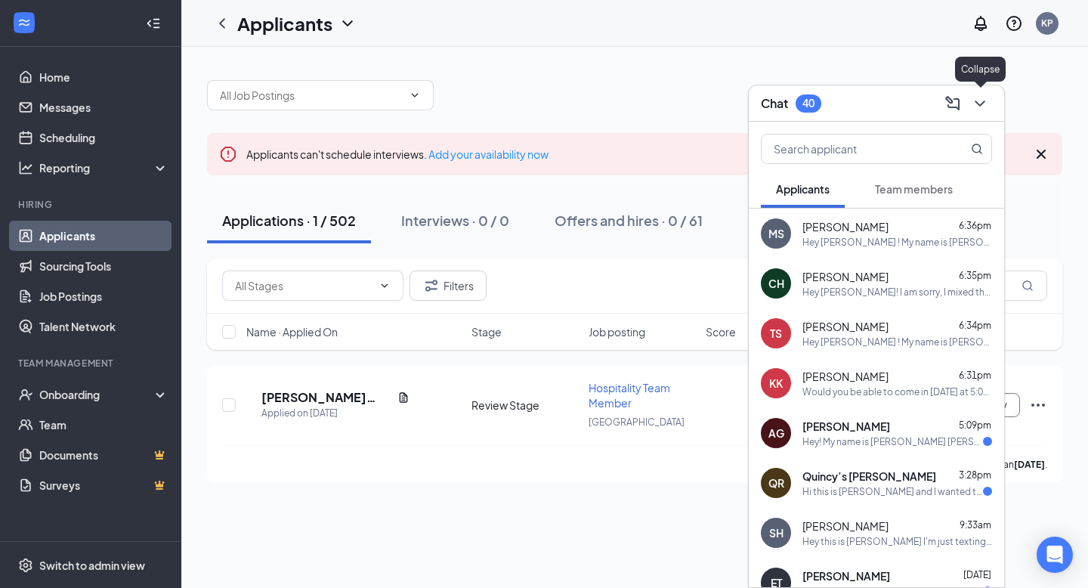
click at [983, 111] on icon "ChevronDown" at bounding box center [980, 103] width 18 height 18
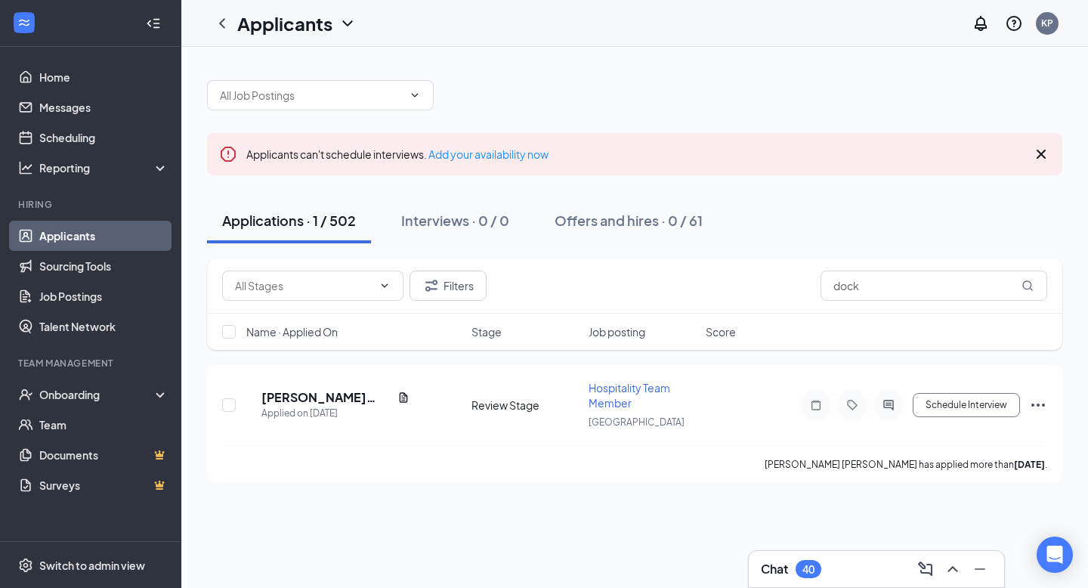
click at [940, 303] on div "Filters dock" at bounding box center [635, 285] width 856 height 55
drag, startPoint x: 922, startPoint y: 294, endPoint x: 566, endPoint y: 221, distance: 363.3
click at [566, 221] on div "Applicants can't schedule interviews. Add your availability now Applications · …" at bounding box center [635, 274] width 856 height 418
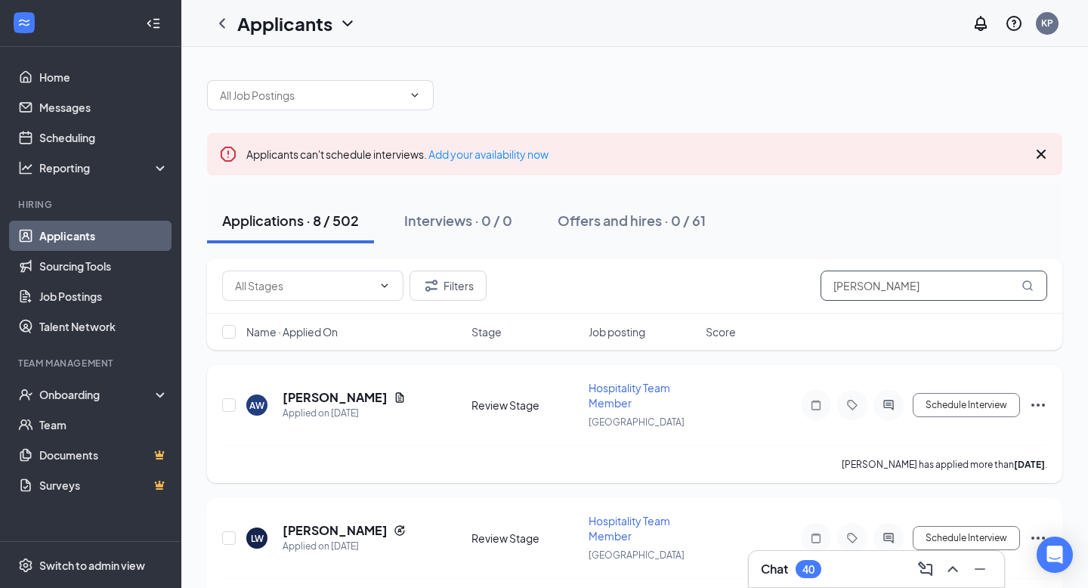
type input "Williams"
click at [348, 401] on h5 "Aisha Williams" at bounding box center [335, 397] width 105 height 17
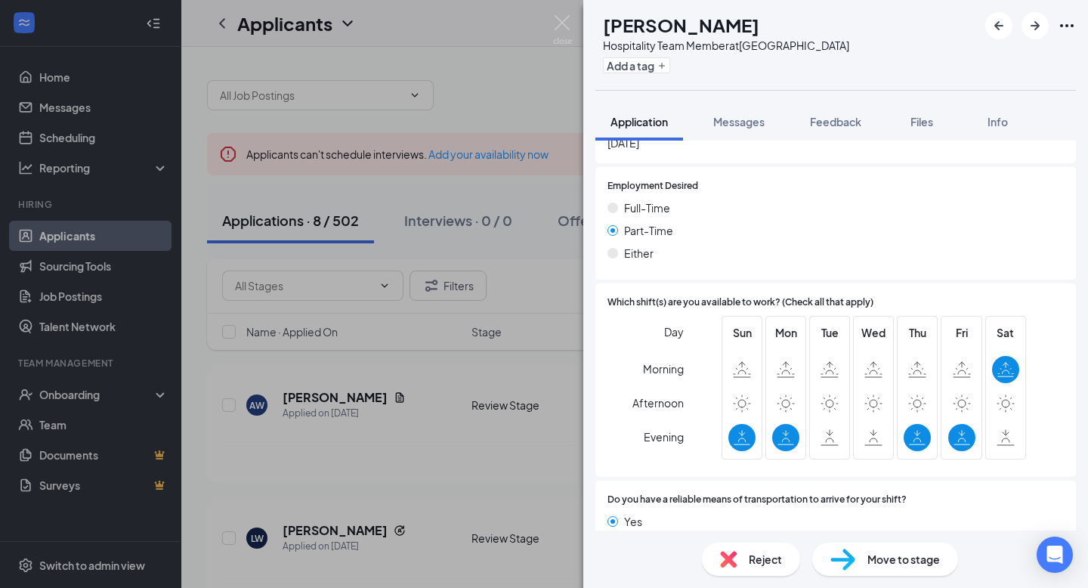
scroll to position [1016, 0]
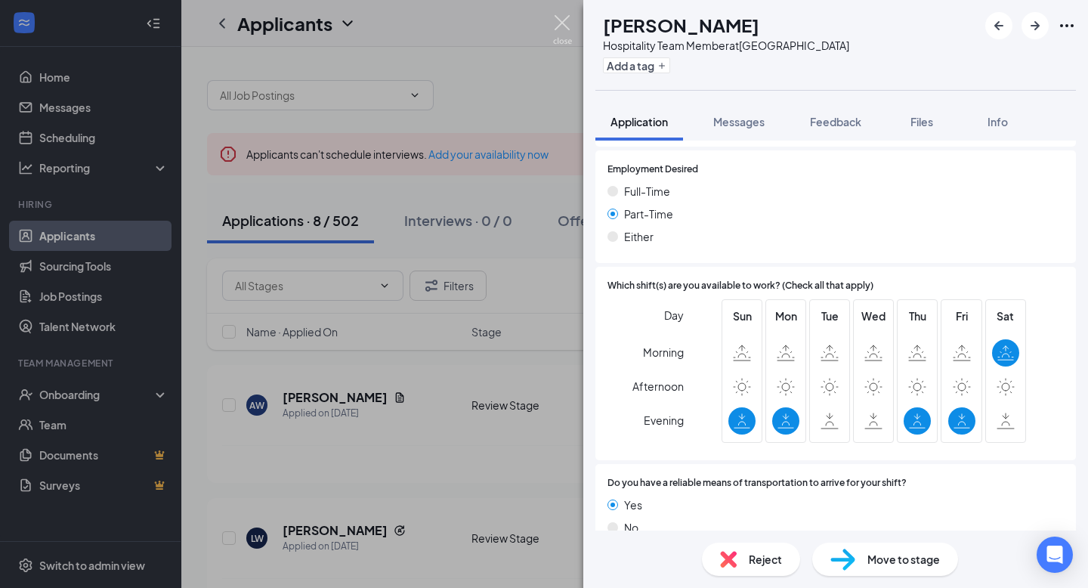
click at [557, 18] on img at bounding box center [562, 29] width 19 height 29
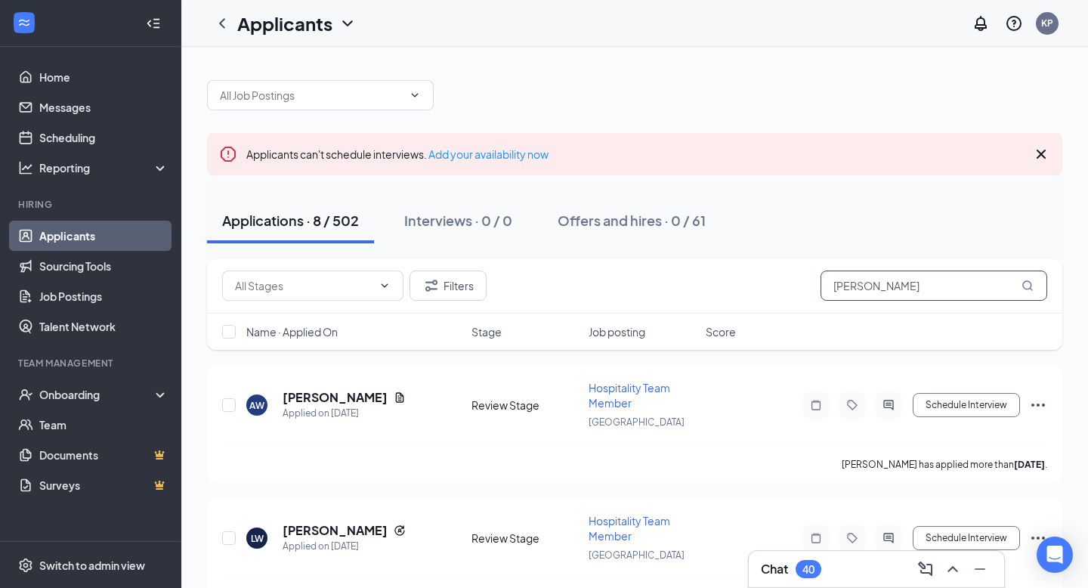
click at [882, 287] on input "Williams" at bounding box center [934, 286] width 227 height 30
type input "eliana"
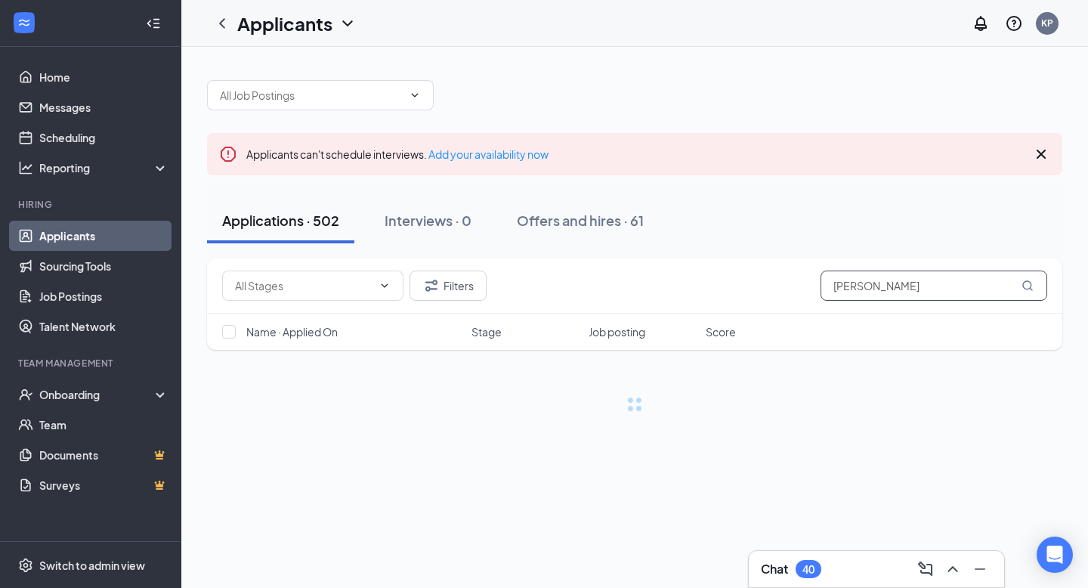
drag, startPoint x: 881, startPoint y: 292, endPoint x: 778, endPoint y: 264, distance: 106.5
click at [778, 264] on div "Filters eliana" at bounding box center [635, 285] width 856 height 55
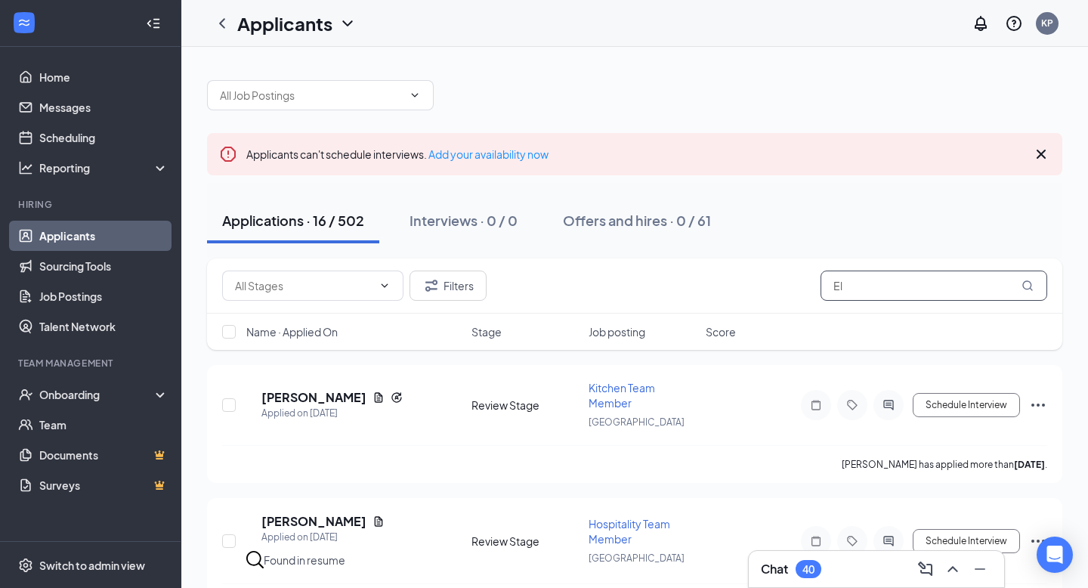
type input "E"
type input "B"
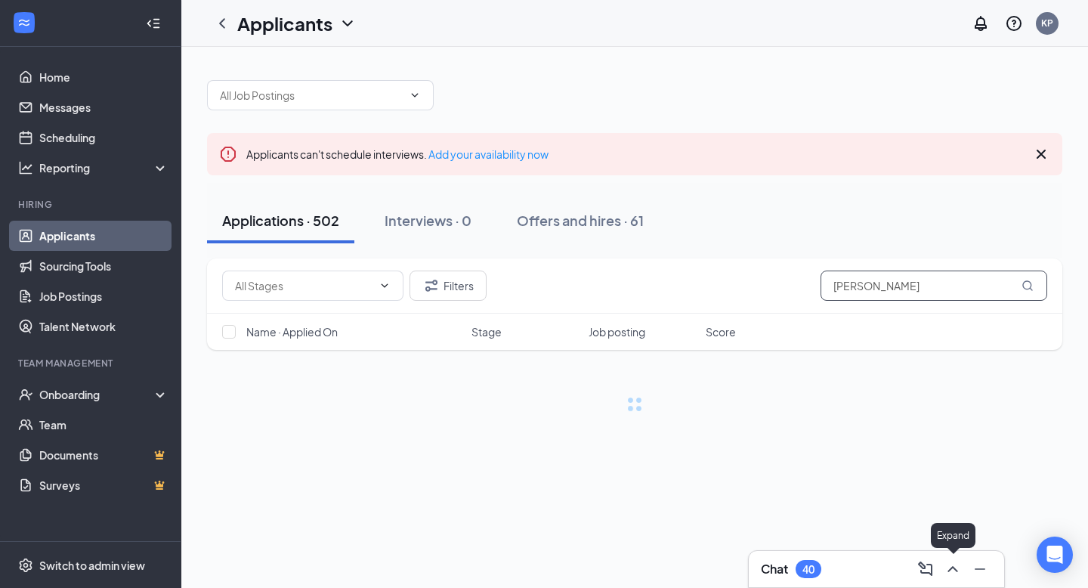
type input "Mary"
click at [957, 563] on icon "ChevronUp" at bounding box center [953, 569] width 18 height 18
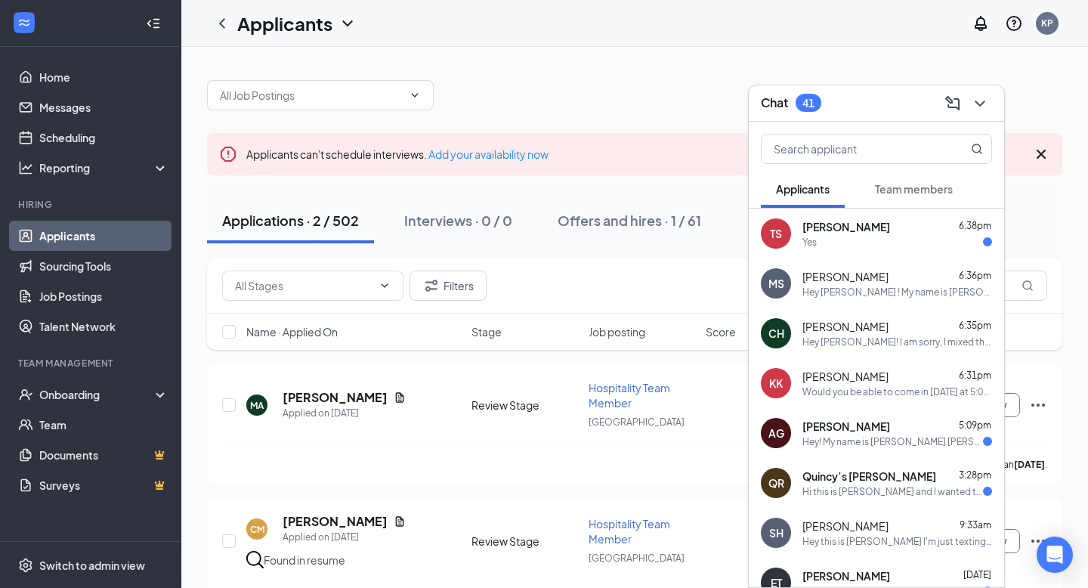
click at [927, 289] on div "Hey Manuela ! My name is K'Lee Pittman and I serve as the Talent Director at Ch…" at bounding box center [898, 292] width 190 height 13
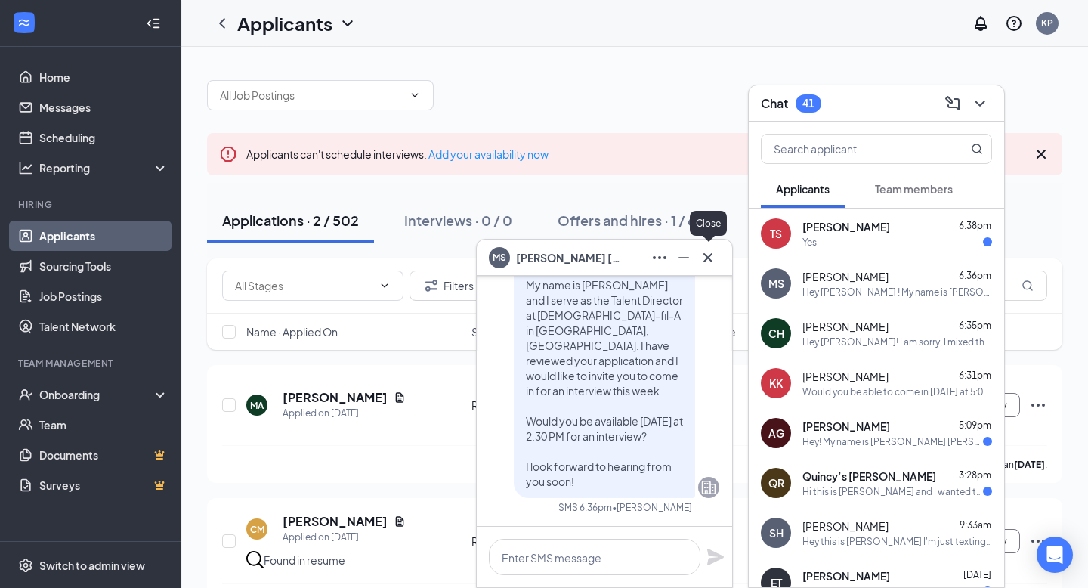
click at [711, 256] on icon "Cross" at bounding box center [708, 258] width 18 height 18
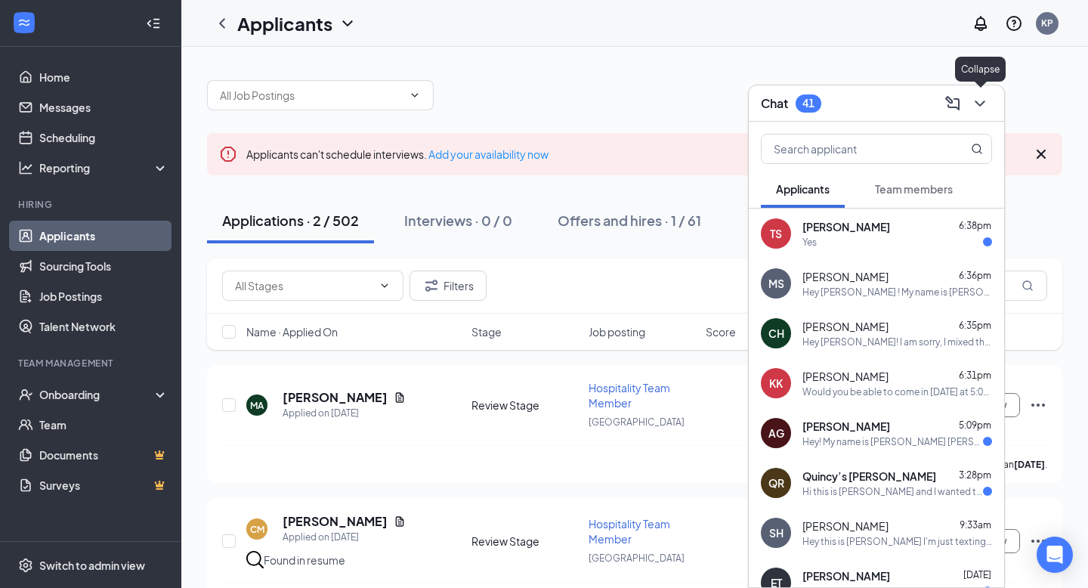
click at [989, 102] on icon "ChevronDown" at bounding box center [980, 103] width 18 height 18
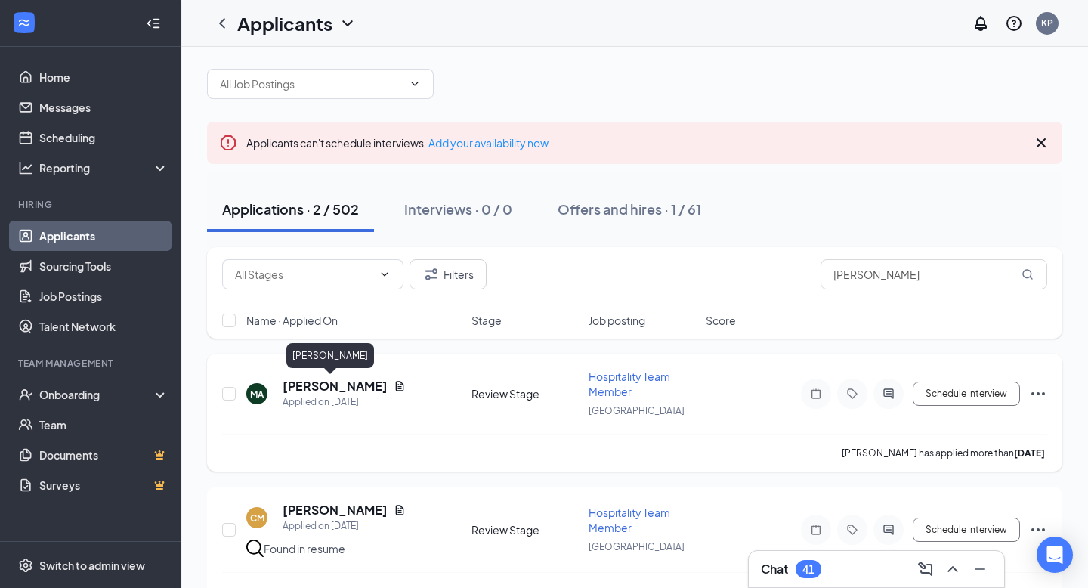
scroll to position [5, 0]
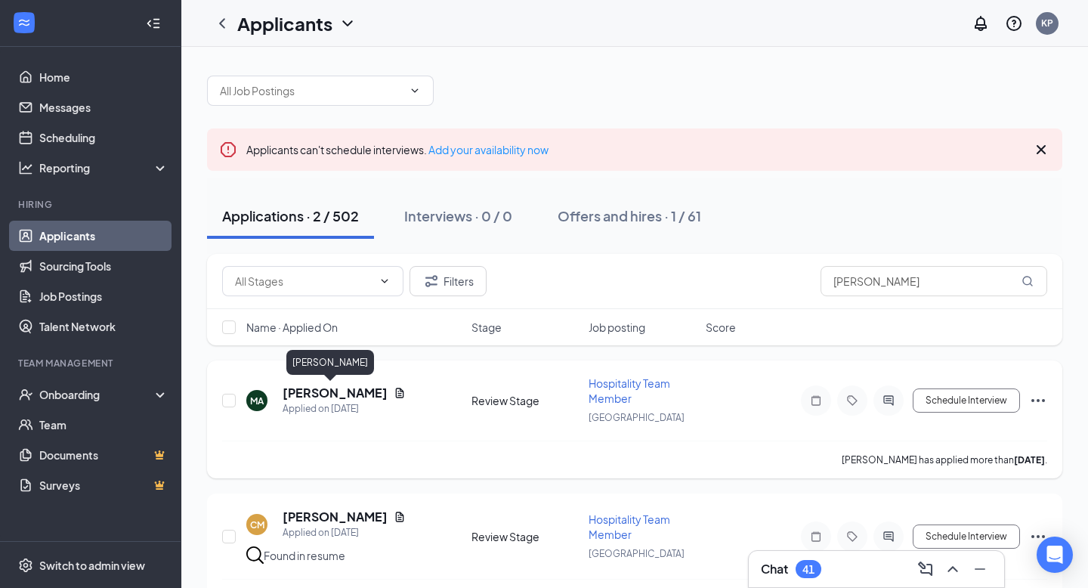
click at [324, 392] on h5 "[PERSON_NAME]" at bounding box center [335, 393] width 105 height 17
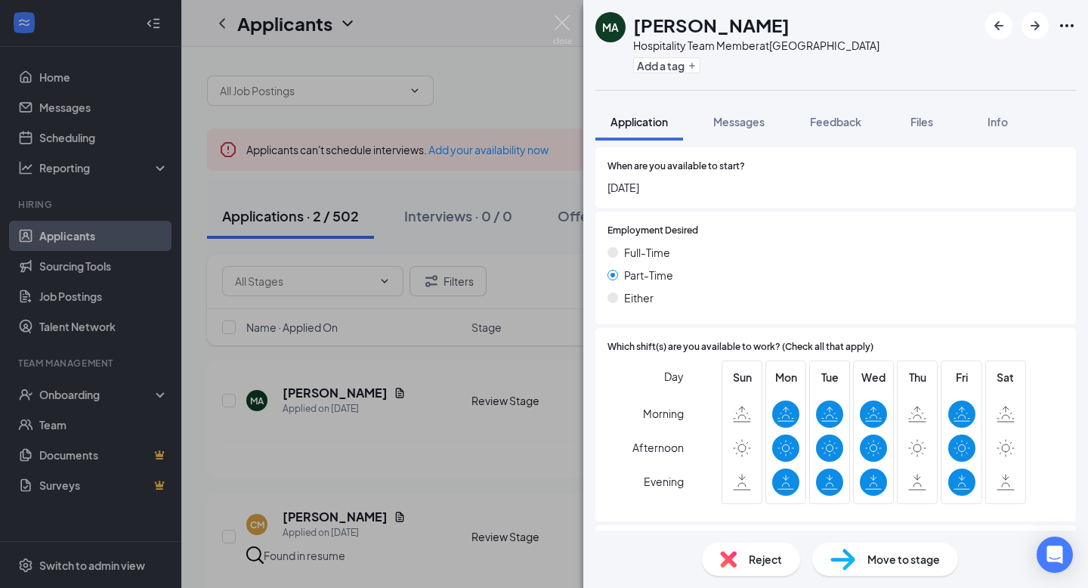
scroll to position [939, 0]
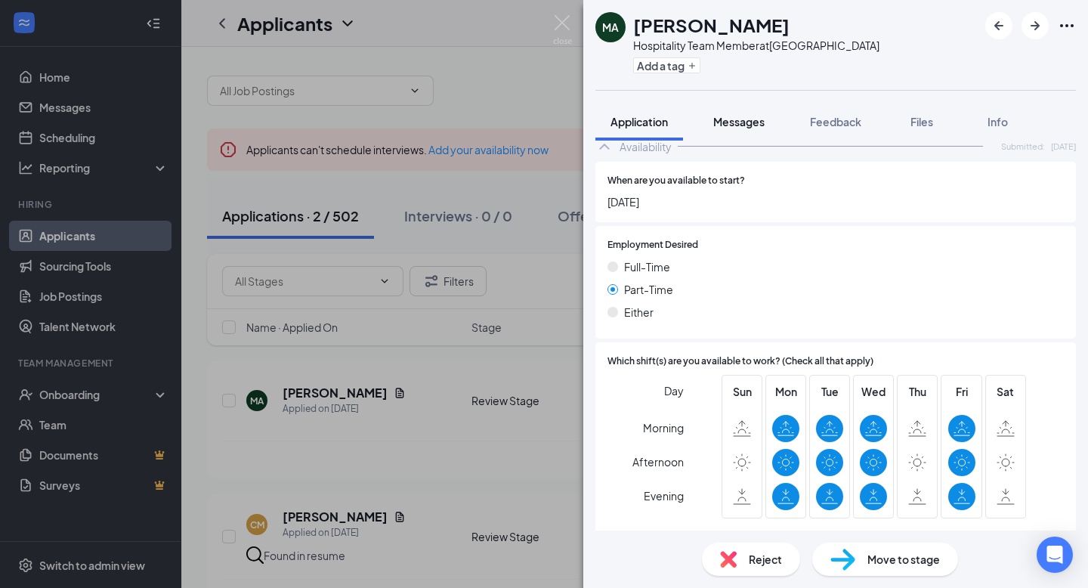
click at [723, 129] on button "Messages" at bounding box center [739, 122] width 82 height 38
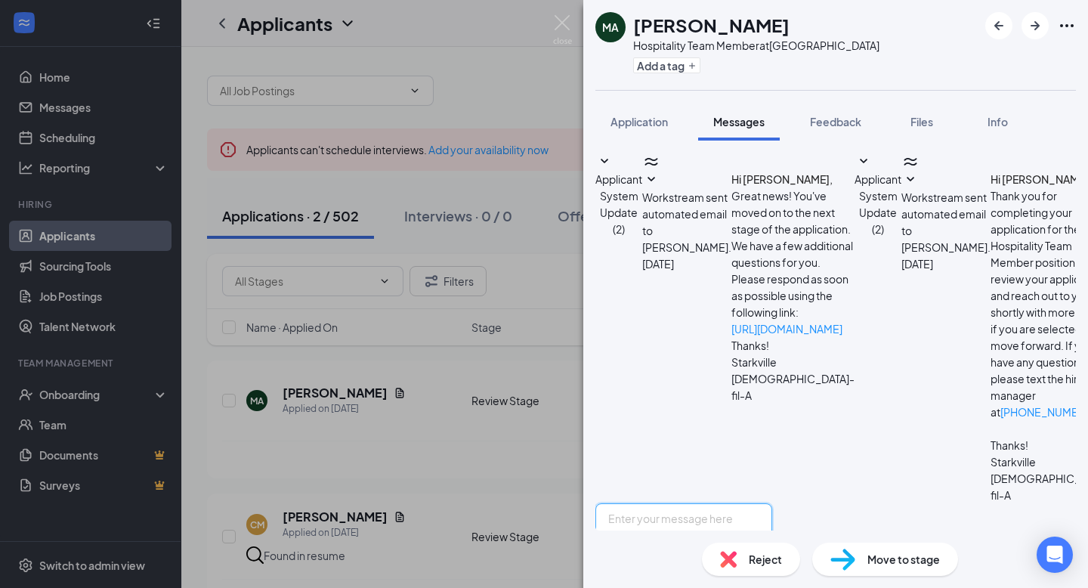
scroll to position [78, 0]
click at [674, 503] on textarea at bounding box center [684, 548] width 177 height 91
paste textarea "Hey Tiffany ! My name is K'Lee Pittman and I serve as the Talent Director at Ch…"
type textarea "Hey Tiffany ! My name is K'Lee Pittman and I serve as the Talent Director at Ch…"
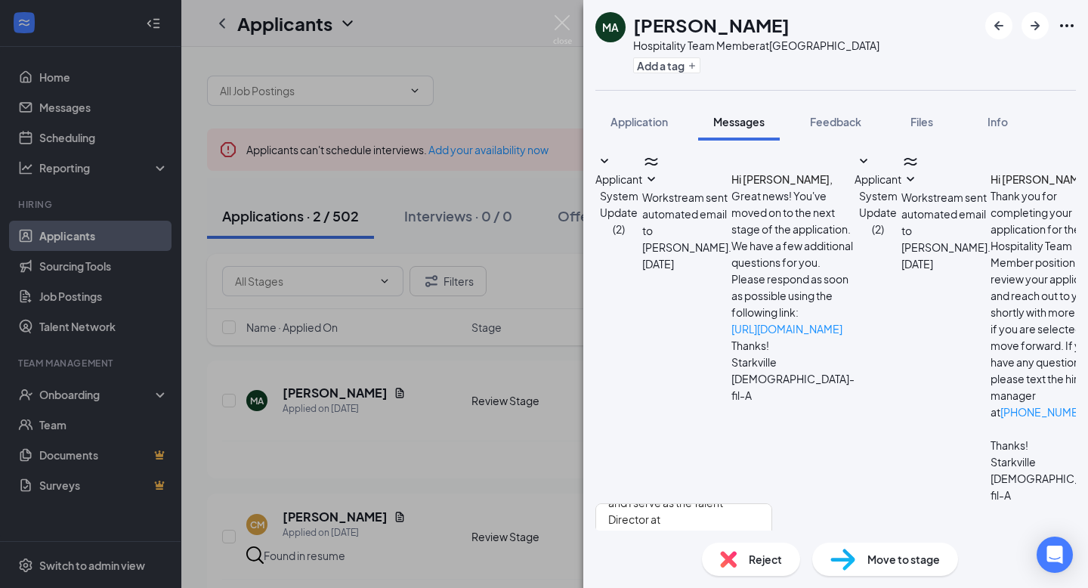
click at [566, 20] on img at bounding box center [562, 29] width 19 height 29
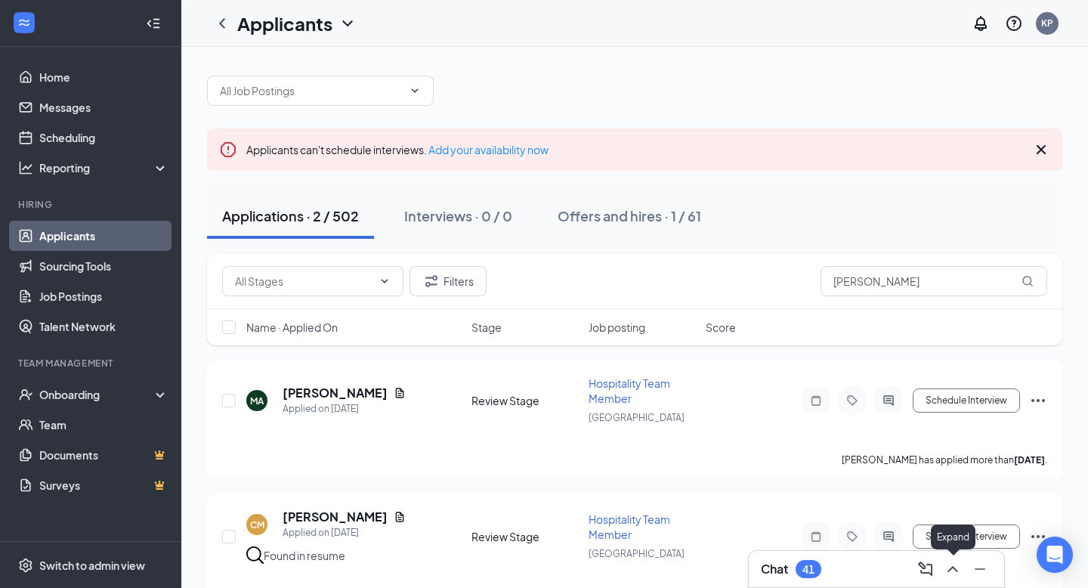
click at [955, 561] on icon "ChevronUp" at bounding box center [953, 569] width 18 height 18
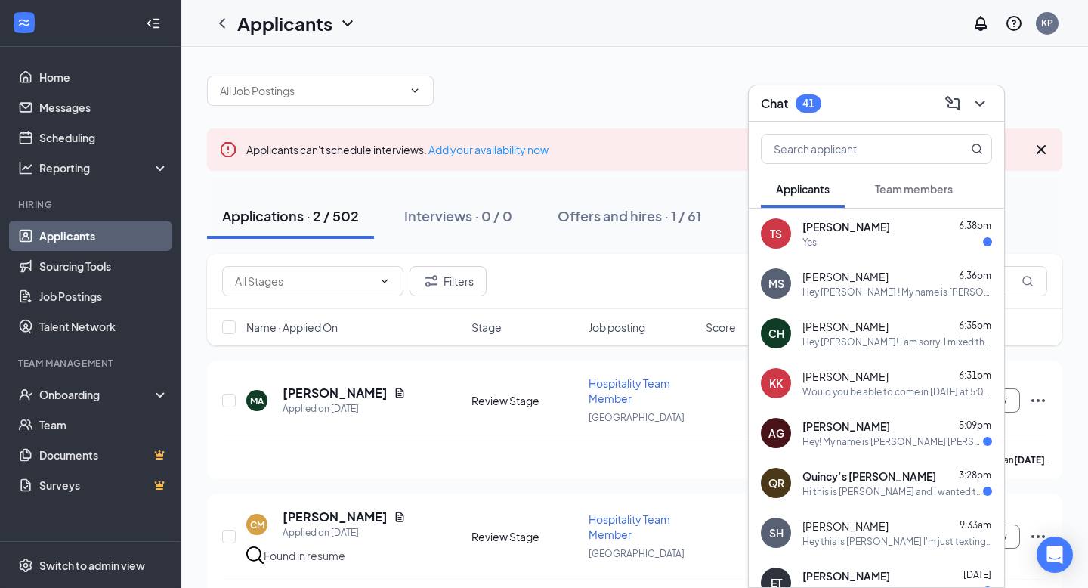
click at [880, 281] on span "[PERSON_NAME]" at bounding box center [846, 276] width 86 height 15
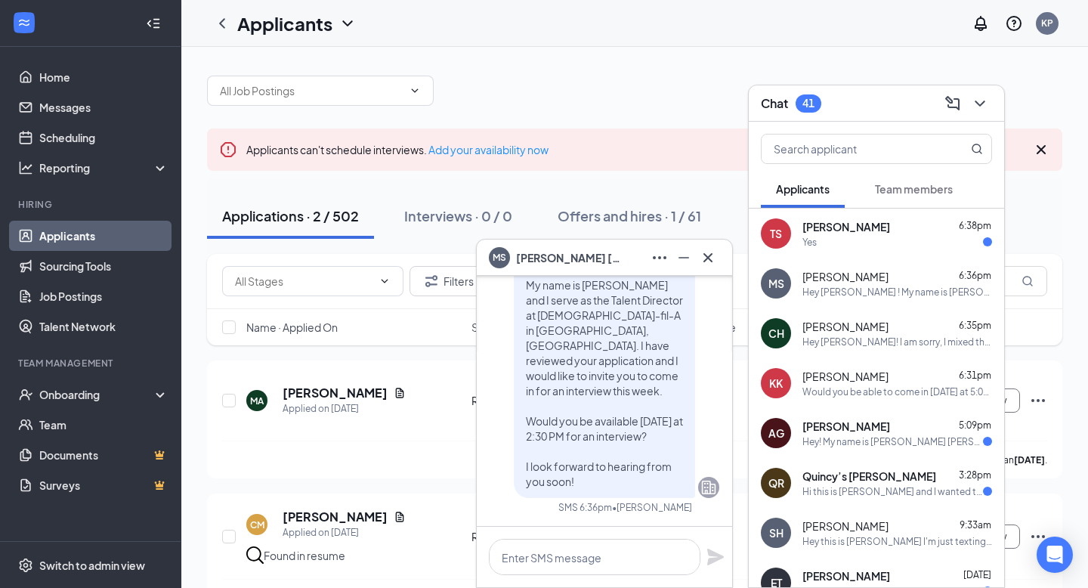
click at [886, 241] on div "Yes" at bounding box center [898, 242] width 190 height 13
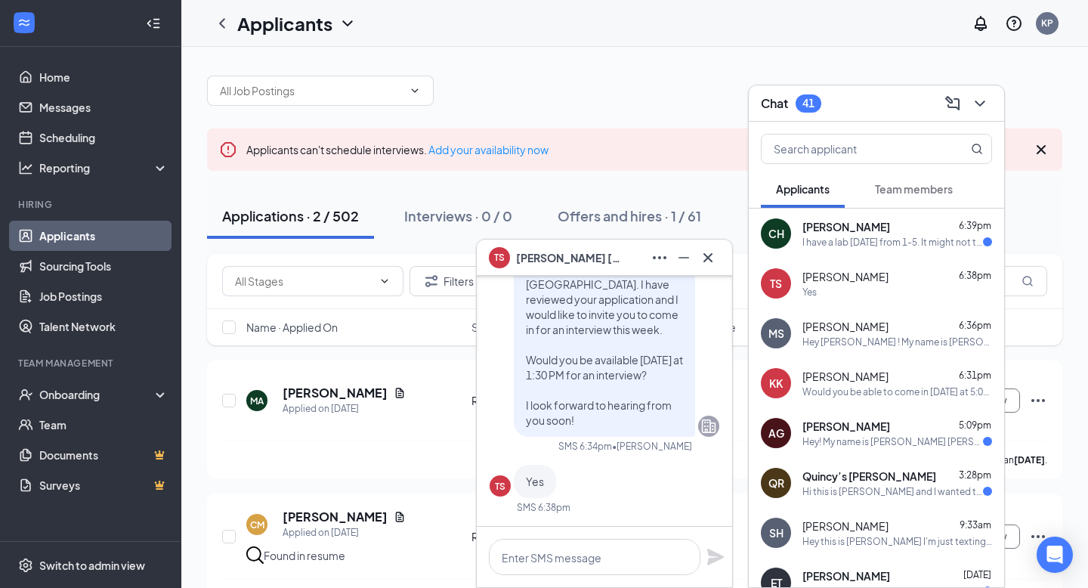
click at [876, 320] on span "[PERSON_NAME]" at bounding box center [846, 326] width 86 height 15
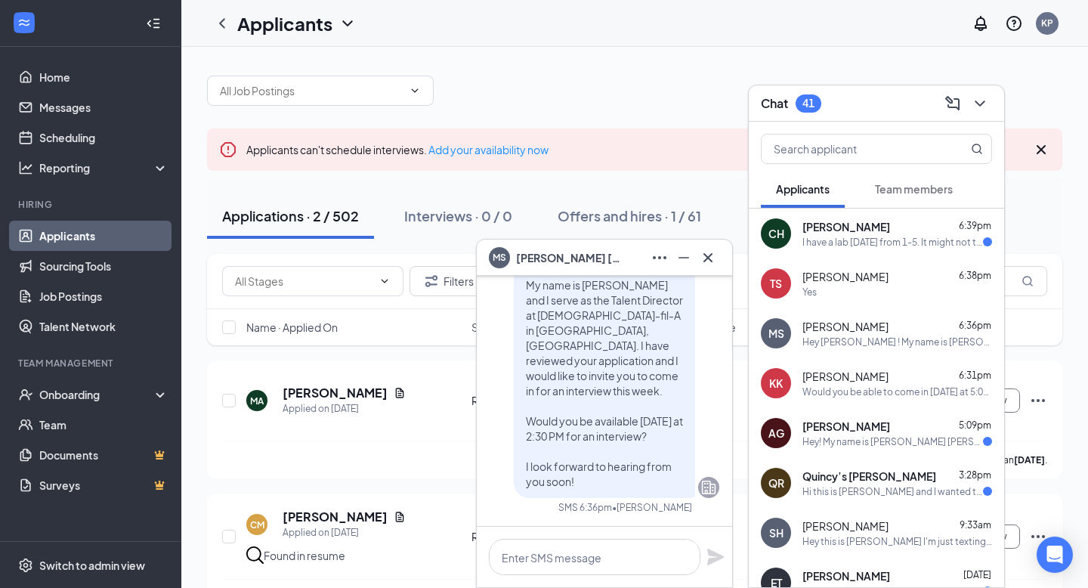
click at [874, 353] on div "MS Manuela Sebastian 6:36pm Hey Manuela ! My name is K'Lee Pittman and I serve …" at bounding box center [876, 333] width 255 height 50
click at [872, 380] on div "Kayleigh Karel 6:31pm" at bounding box center [898, 376] width 190 height 15
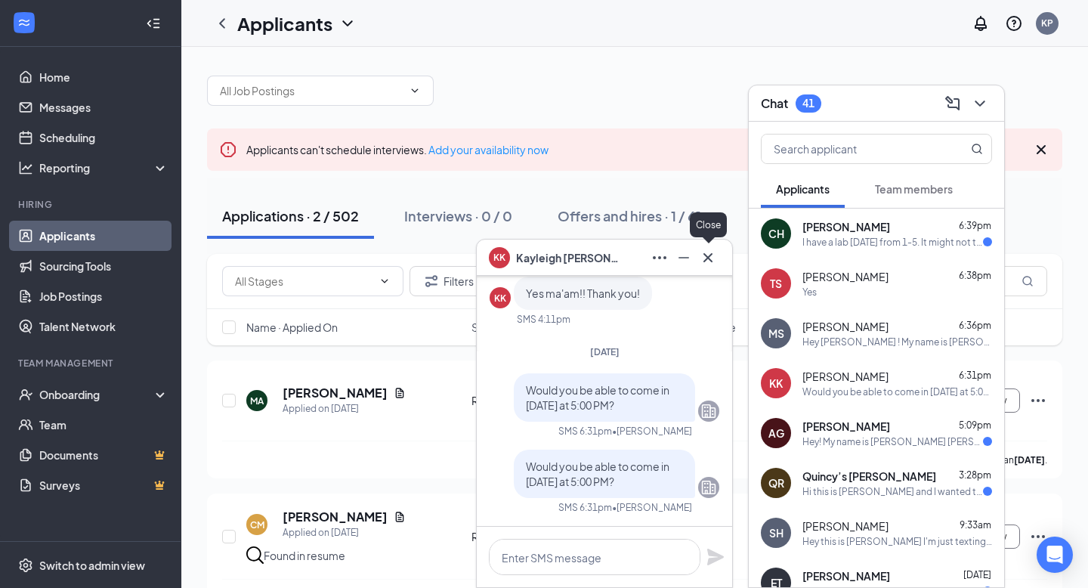
click at [707, 249] on icon "Cross" at bounding box center [708, 258] width 18 height 18
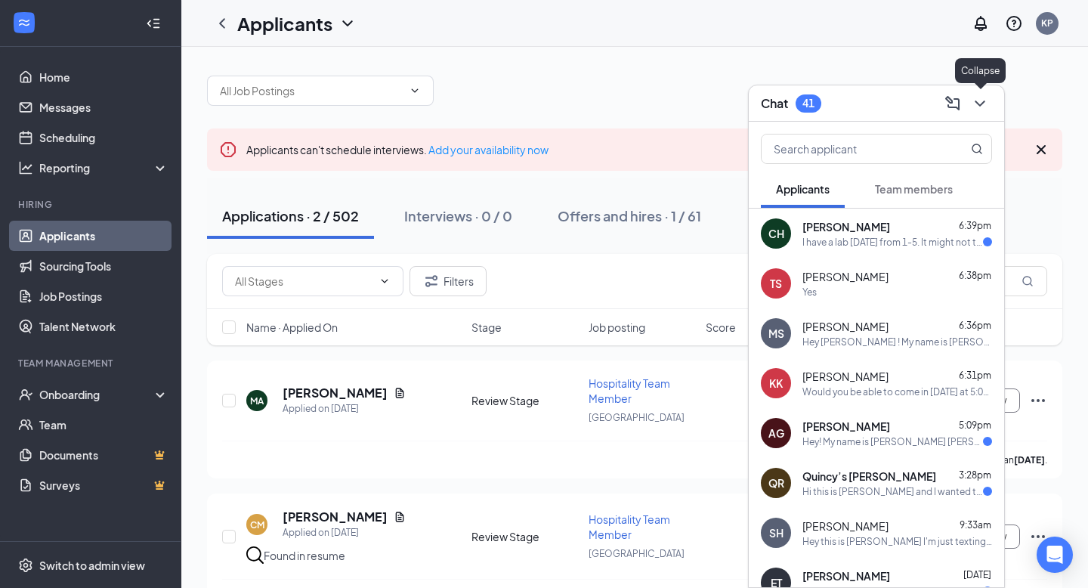
click at [983, 104] on icon "ChevronDown" at bounding box center [980, 103] width 18 height 18
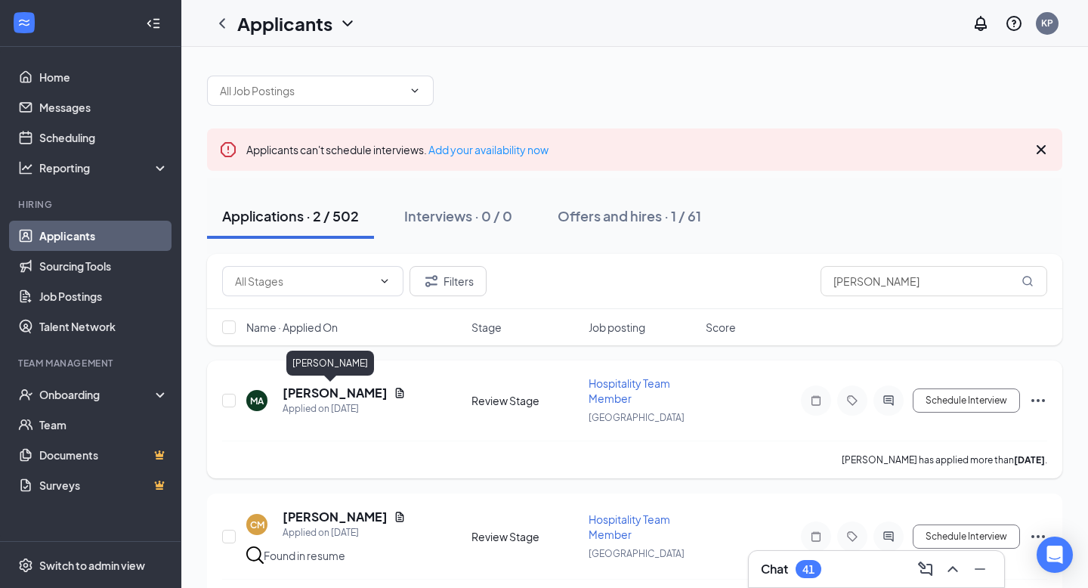
click at [323, 390] on h5 "[PERSON_NAME]" at bounding box center [335, 393] width 105 height 17
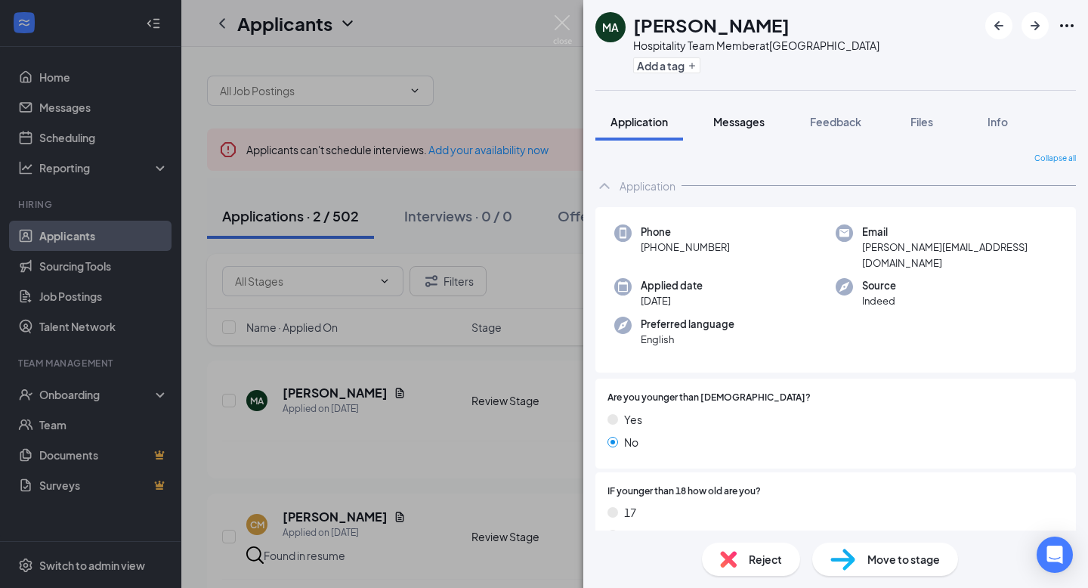
click at [731, 137] on button "Messages" at bounding box center [739, 122] width 82 height 38
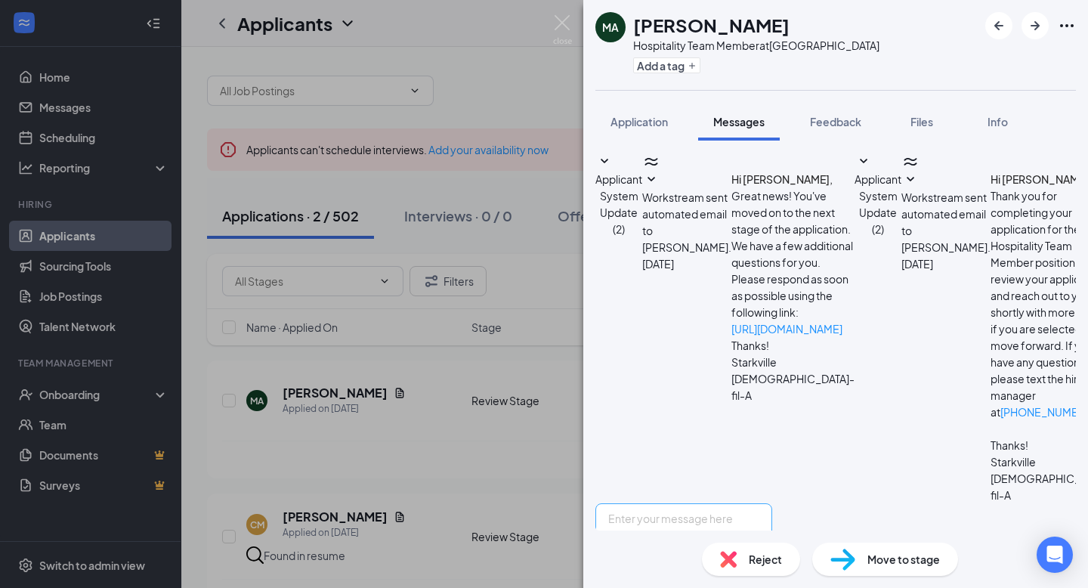
scroll to position [78, 0]
click at [693, 503] on textarea at bounding box center [684, 548] width 177 height 91
paste textarea "Hey Tiffany ! My name is K'Lee Pittman and I serve as the Talent Director at Ch…"
click at [772, 503] on textarea "Hey Tiffany ! My name is K'Lee Pittman and I serve as the Talent Director at Ch…" at bounding box center [684, 548] width 177 height 91
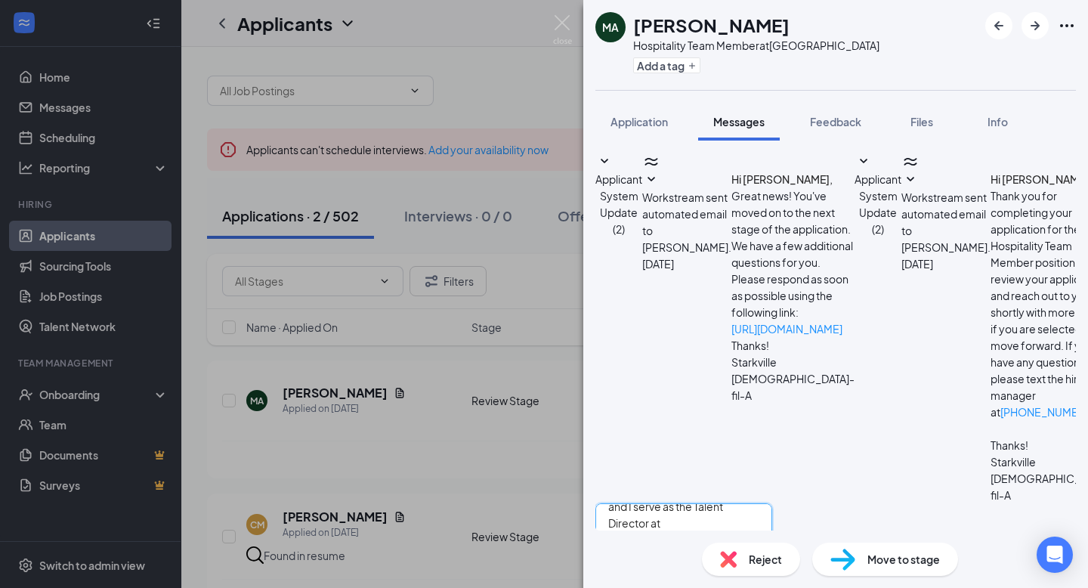
click at [772, 503] on textarea "Hey Tiffany ! My name is K'Lee Pittman and I serve as the Talent Director at Ch…" at bounding box center [684, 548] width 177 height 91
type textarea "Hey Tiffany ! My name is K'Lee Pittman and I serve as the Talent Director at Ch…"
click at [564, 32] on img at bounding box center [562, 29] width 19 height 29
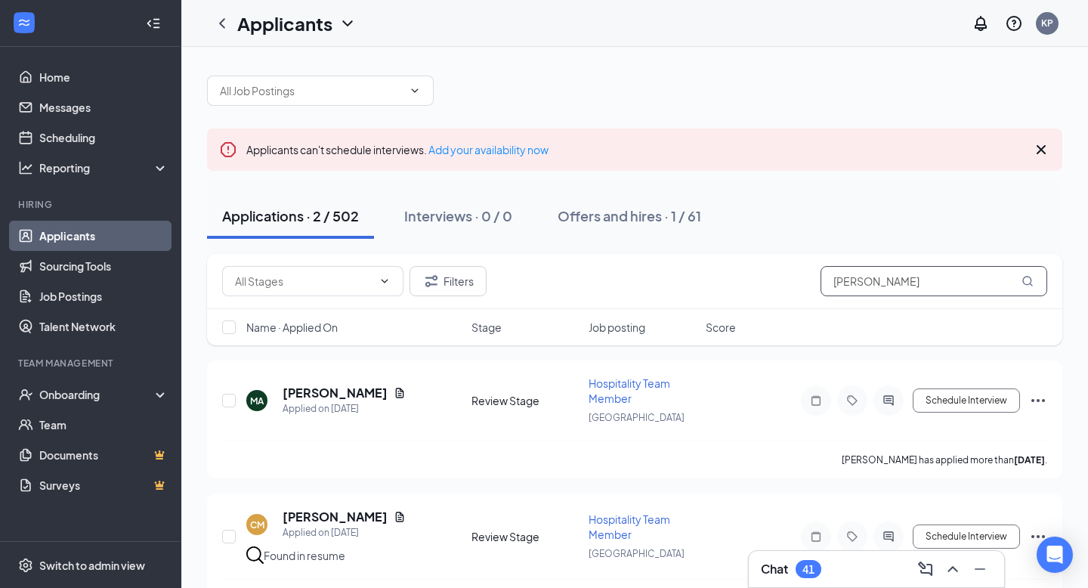
click at [871, 276] on input "Mary" at bounding box center [934, 281] width 227 height 30
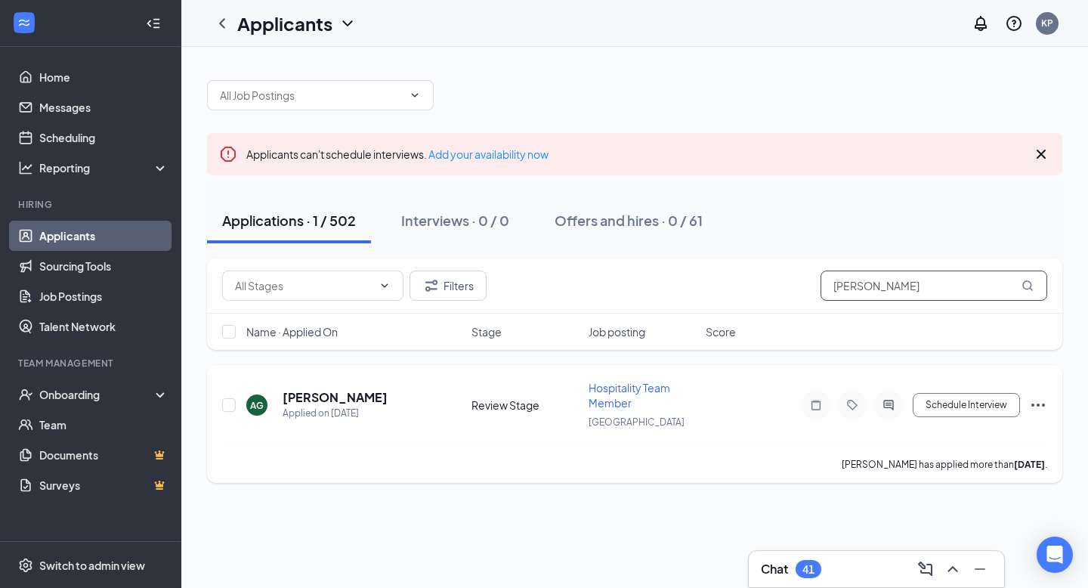
type input "Alexandre"
click at [377, 391] on h5 "[PERSON_NAME]" at bounding box center [335, 397] width 105 height 17
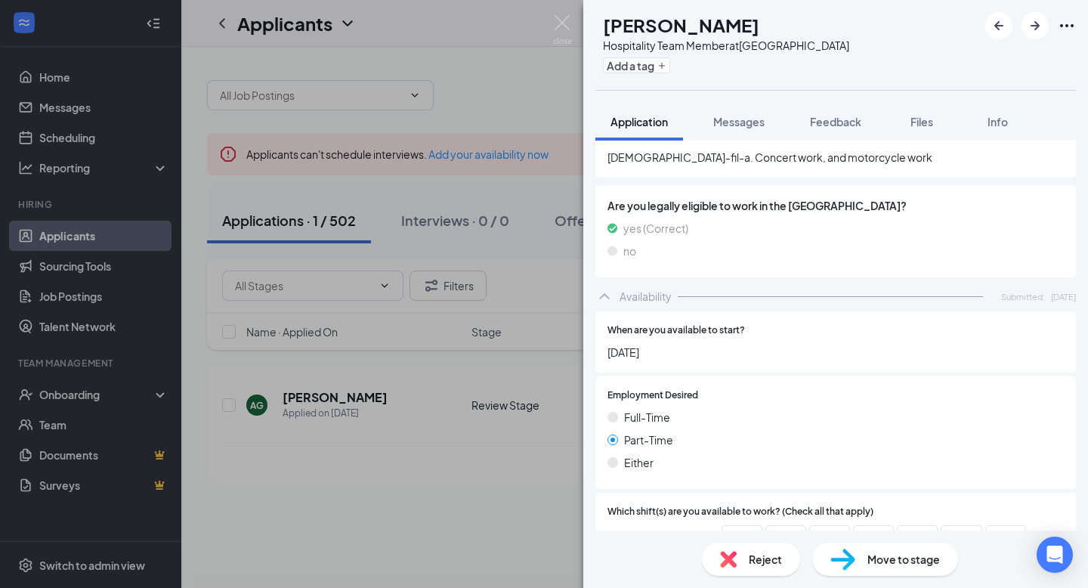
scroll to position [913, 0]
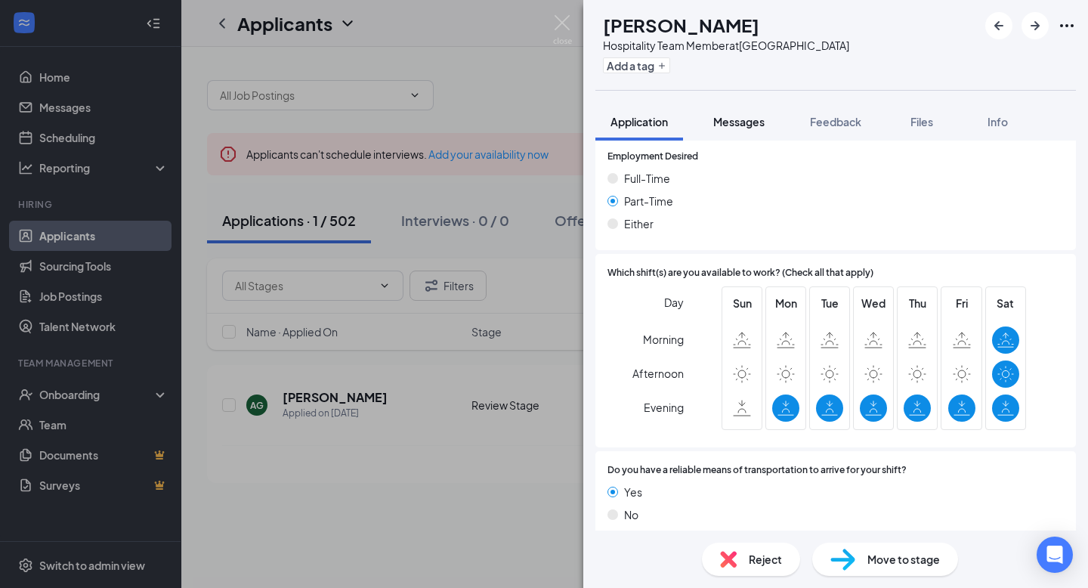
click at [722, 114] on div "Messages" at bounding box center [738, 121] width 51 height 15
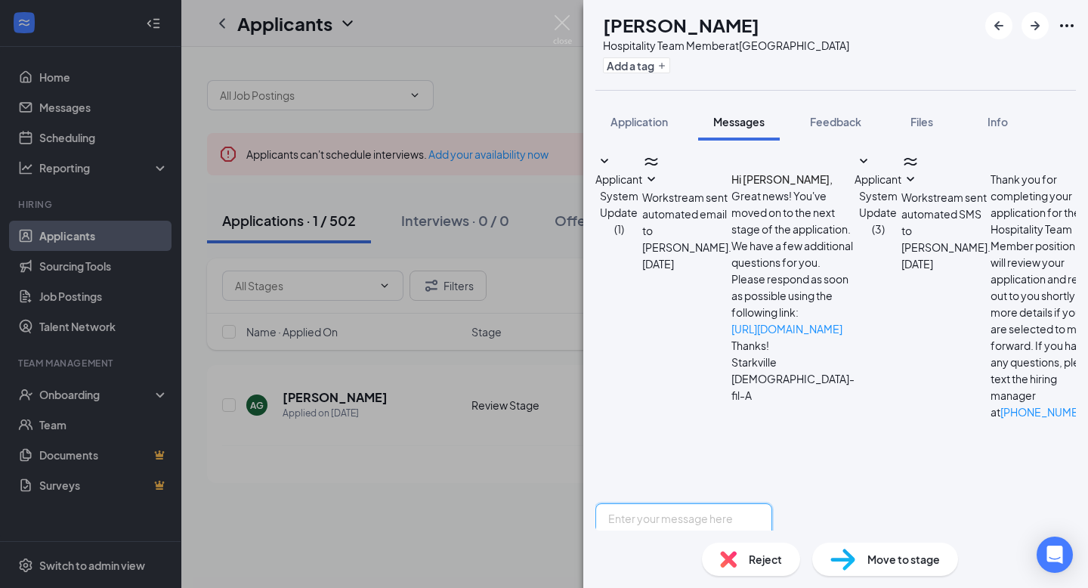
scroll to position [78, 0]
click at [737, 503] on textarea at bounding box center [684, 548] width 177 height 91
paste textarea "Hey Tiffany ! My name is K'Lee Pittman and I serve as the Talent Director at Ch…"
type textarea "Hey Tiffany ! My name is K'Lee Pittman and I serve as the Talent Director at Ch…"
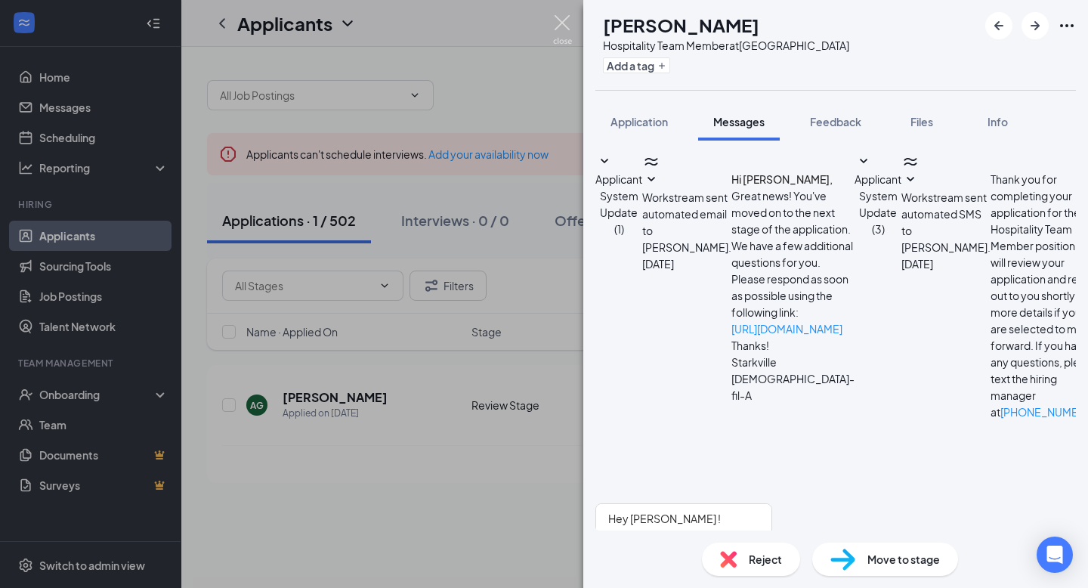
click at [567, 35] on img at bounding box center [562, 29] width 19 height 29
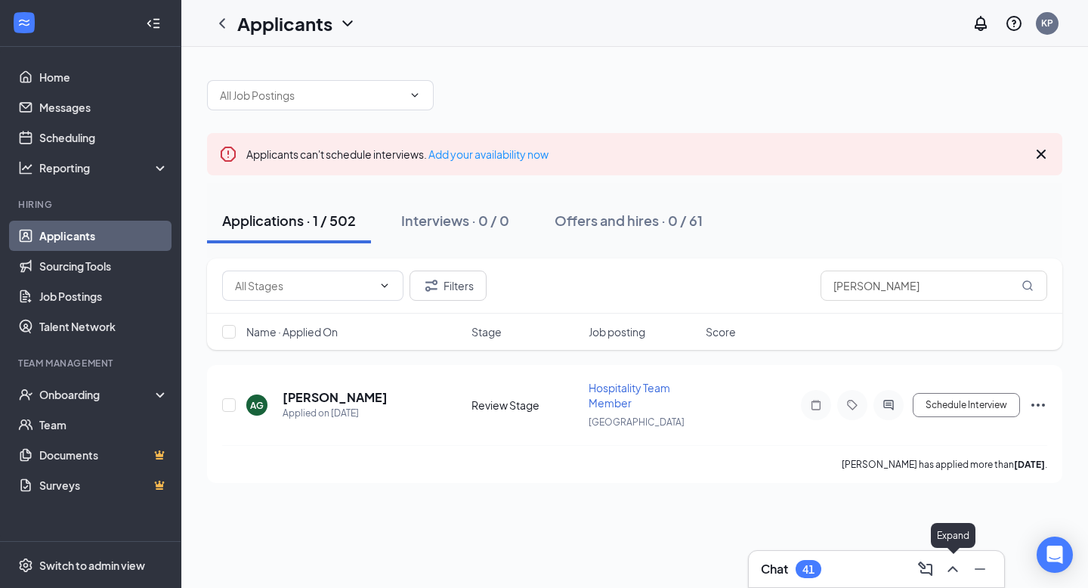
click at [949, 565] on icon "ChevronUp" at bounding box center [953, 569] width 18 height 18
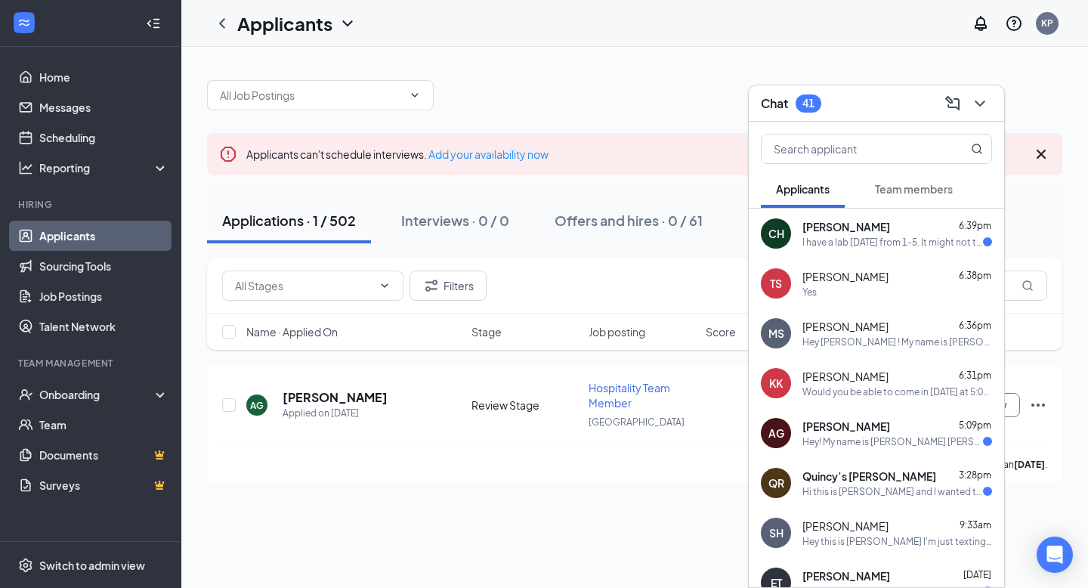
click at [862, 286] on div "Yes" at bounding box center [898, 292] width 190 height 13
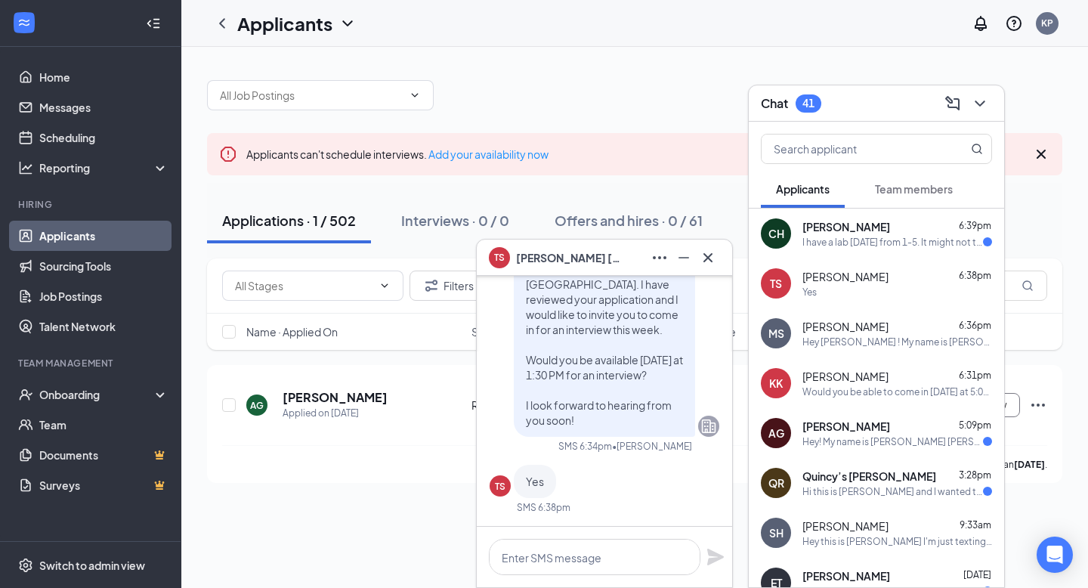
click at [843, 337] on div "Hey Manuela ! My name is K'Lee Pittman and I serve as the Talent Director at Ch…" at bounding box center [898, 342] width 190 height 13
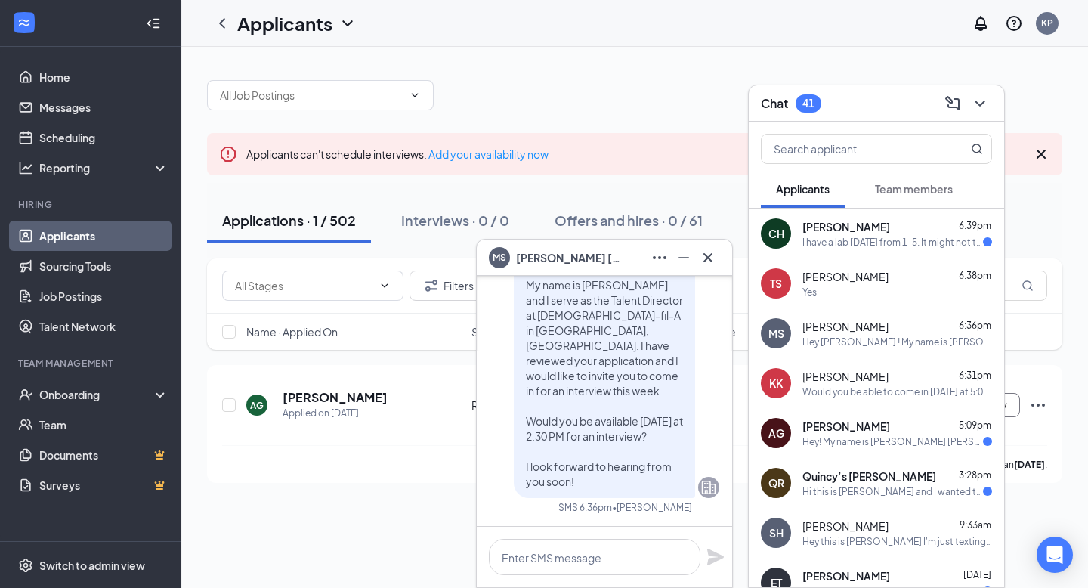
click at [834, 371] on span "[PERSON_NAME]" at bounding box center [846, 376] width 86 height 15
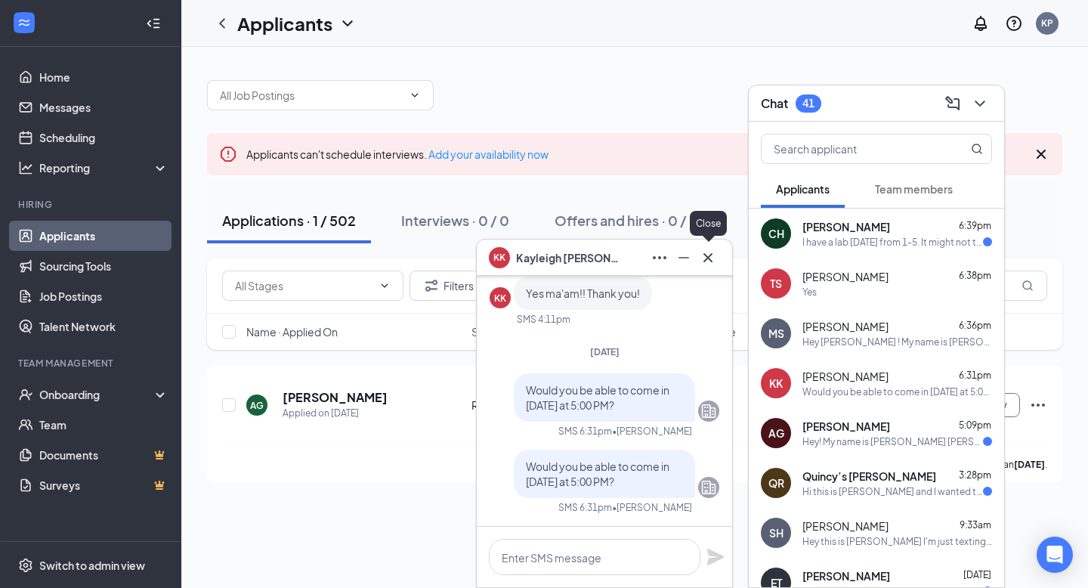
click at [708, 262] on icon "Cross" at bounding box center [708, 258] width 18 height 18
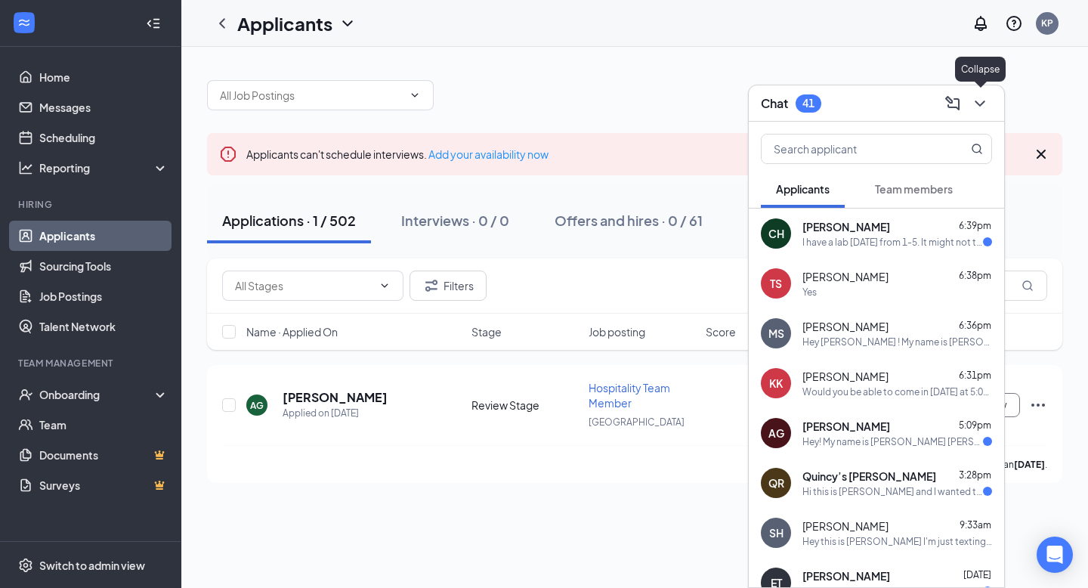
click at [990, 109] on button at bounding box center [980, 103] width 24 height 24
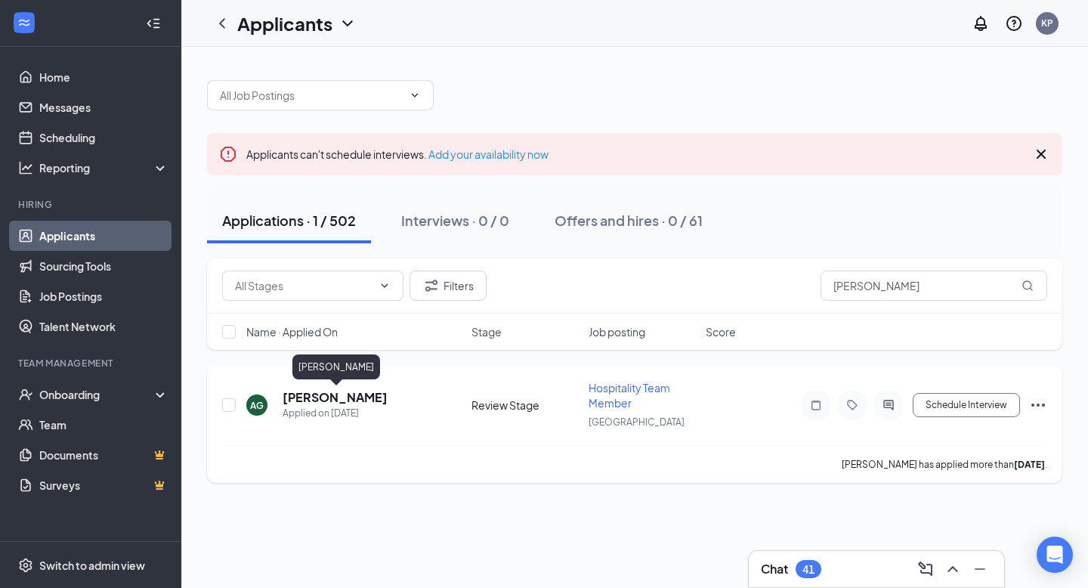
click at [299, 398] on h5 "[PERSON_NAME]" at bounding box center [335, 397] width 105 height 17
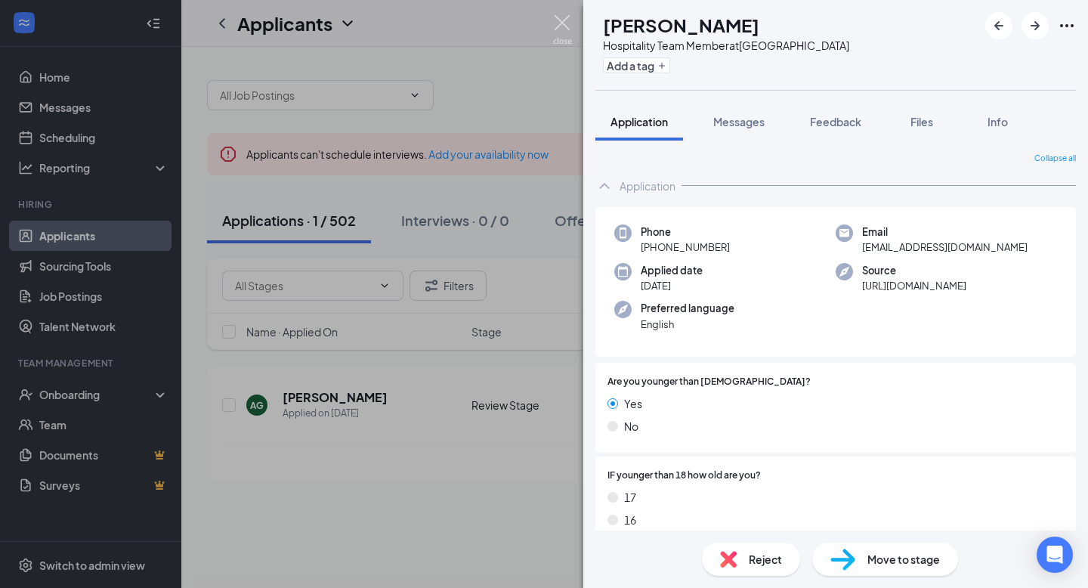
click at [566, 36] on img at bounding box center [562, 29] width 19 height 29
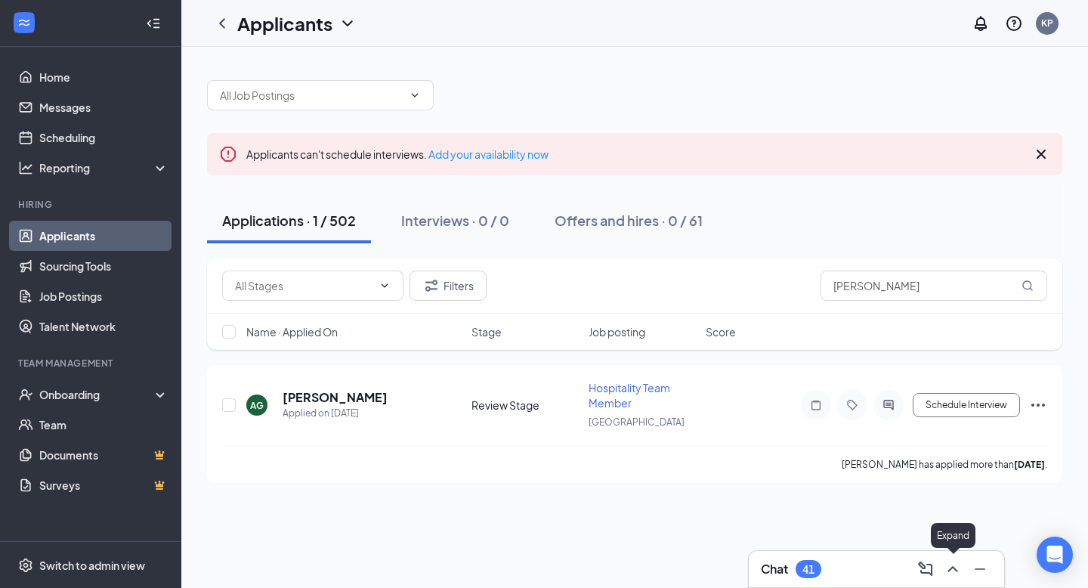
click at [945, 562] on icon "ChevronUp" at bounding box center [953, 569] width 18 height 18
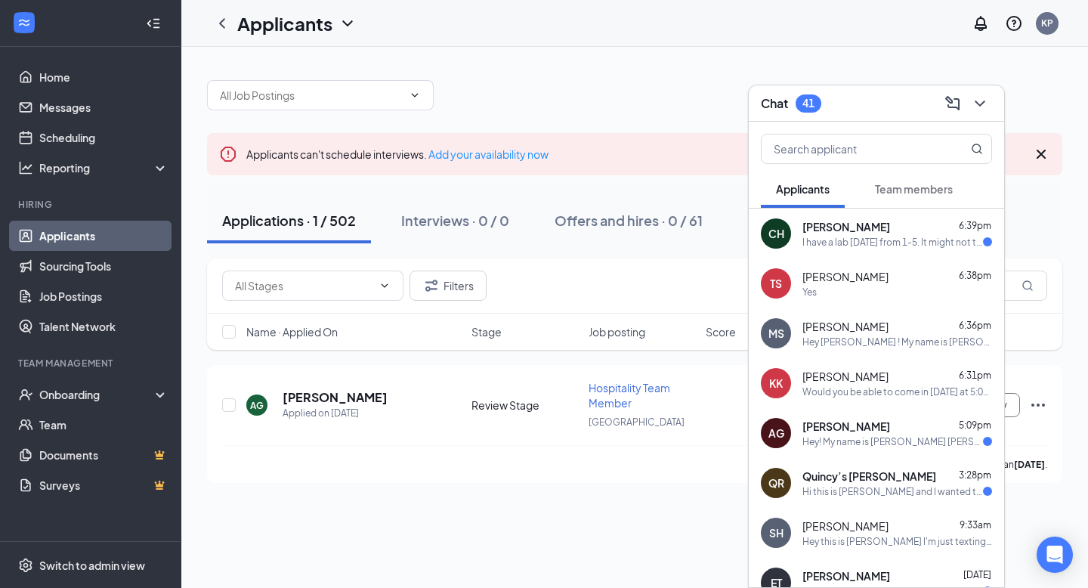
click at [840, 252] on div "CH Christopher Holmes 6:39pm I have a lab tomorrow from 1-5. It might not take …" at bounding box center [876, 234] width 255 height 50
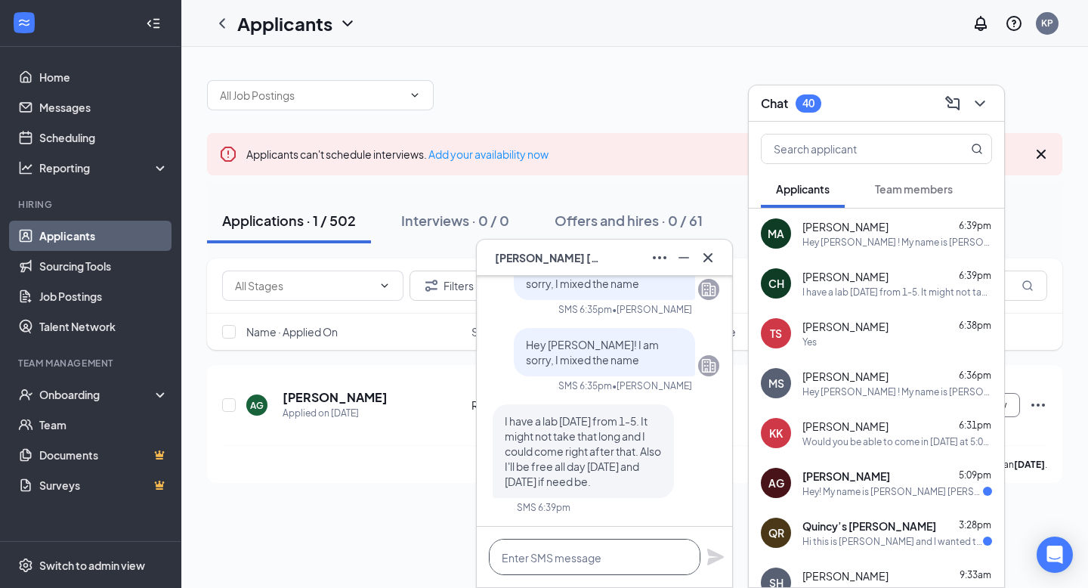
click at [556, 557] on textarea at bounding box center [595, 557] width 212 height 36
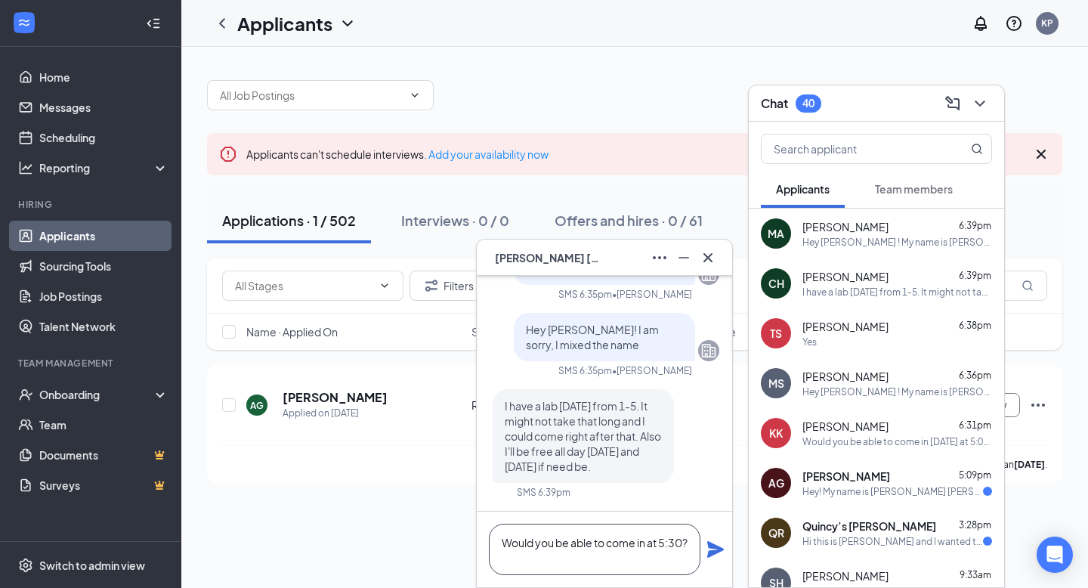
type textarea "Would you be able to come in at 5:30?"
click at [714, 556] on icon "Plane" at bounding box center [716, 549] width 18 height 18
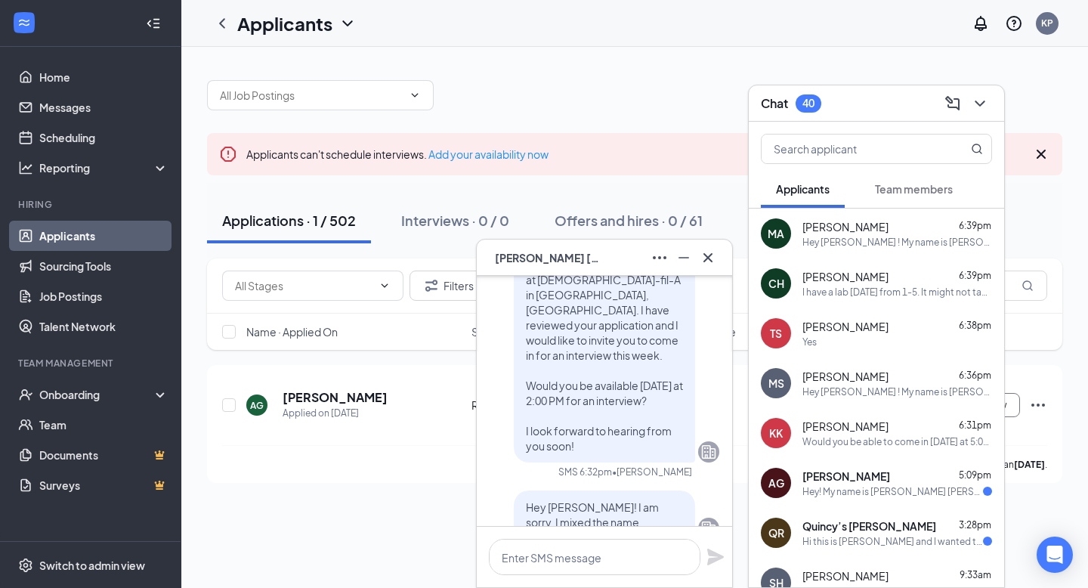
scroll to position [-393, 0]
click at [712, 265] on icon "Cross" at bounding box center [708, 258] width 18 height 18
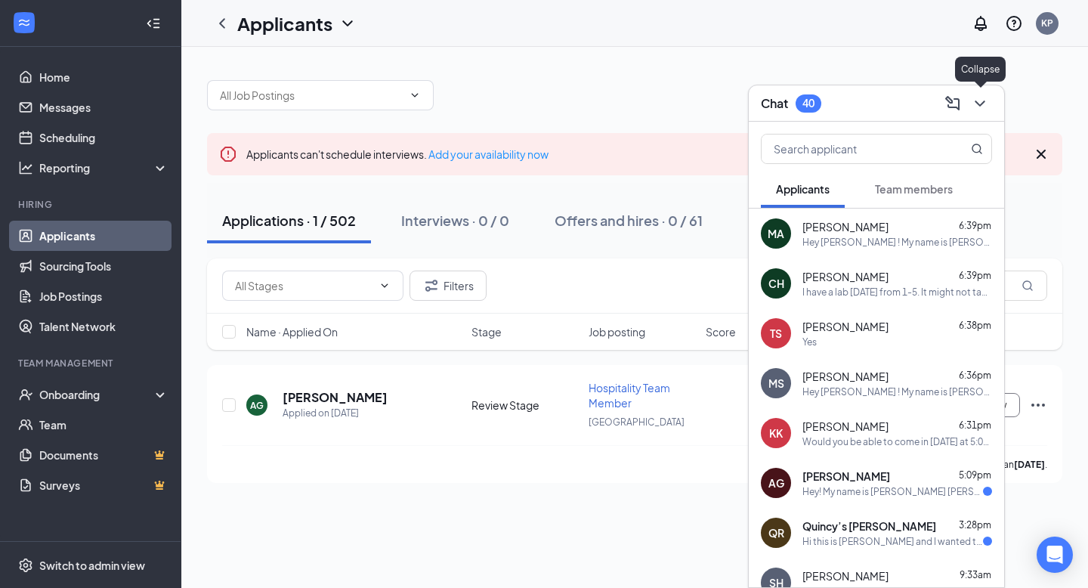
click at [988, 110] on icon "ChevronDown" at bounding box center [980, 103] width 18 height 18
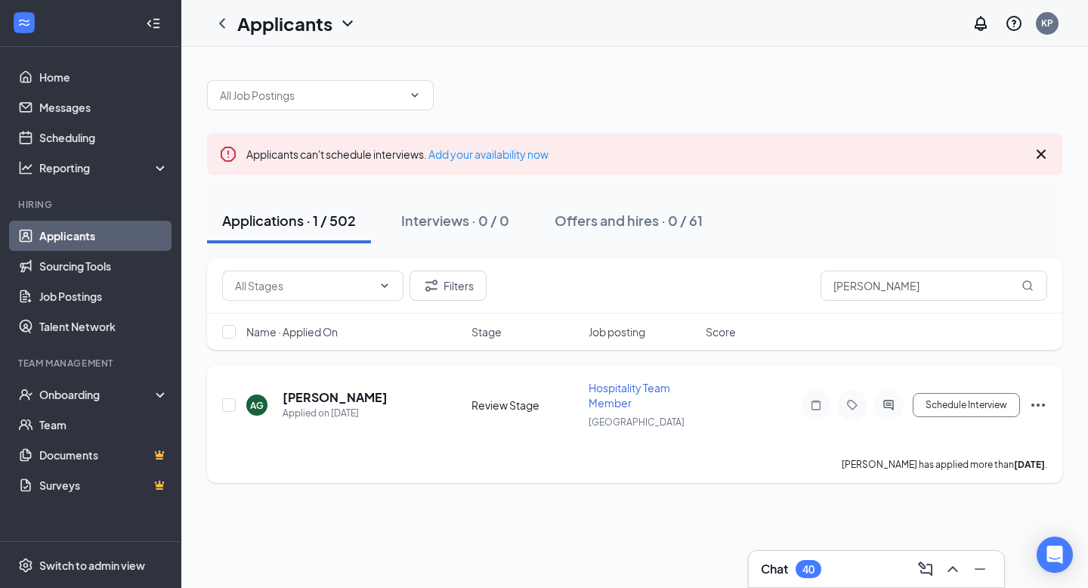
click at [367, 391] on h5 "[PERSON_NAME]" at bounding box center [335, 397] width 105 height 17
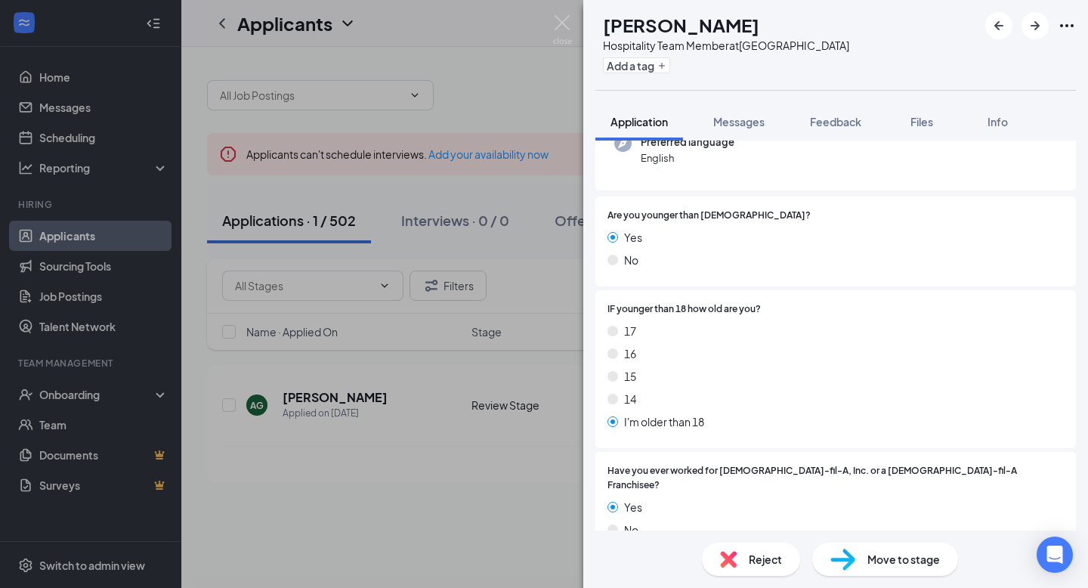
scroll to position [425, 0]
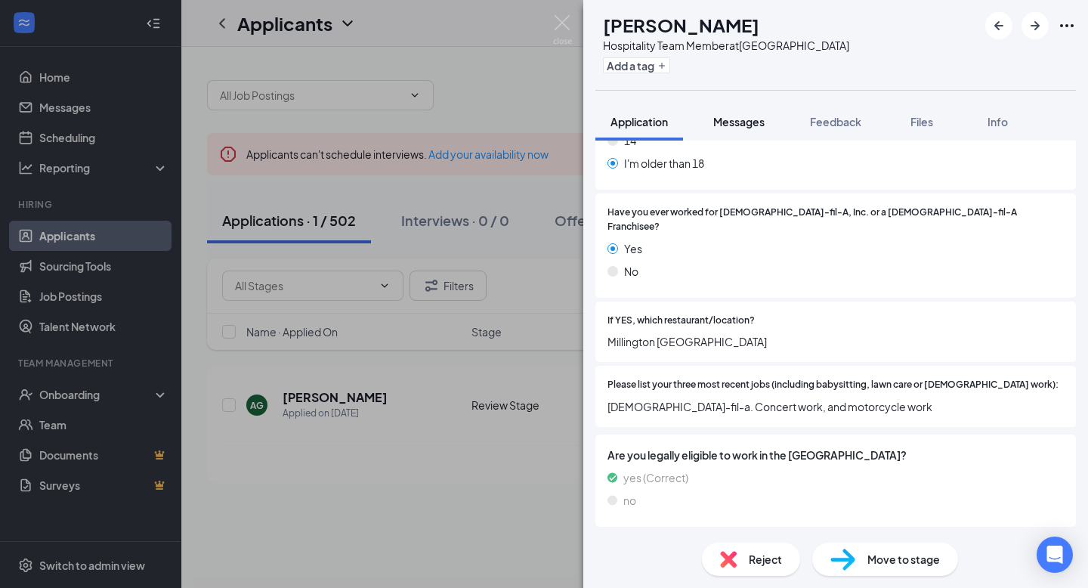
click at [732, 134] on button "Messages" at bounding box center [739, 122] width 82 height 38
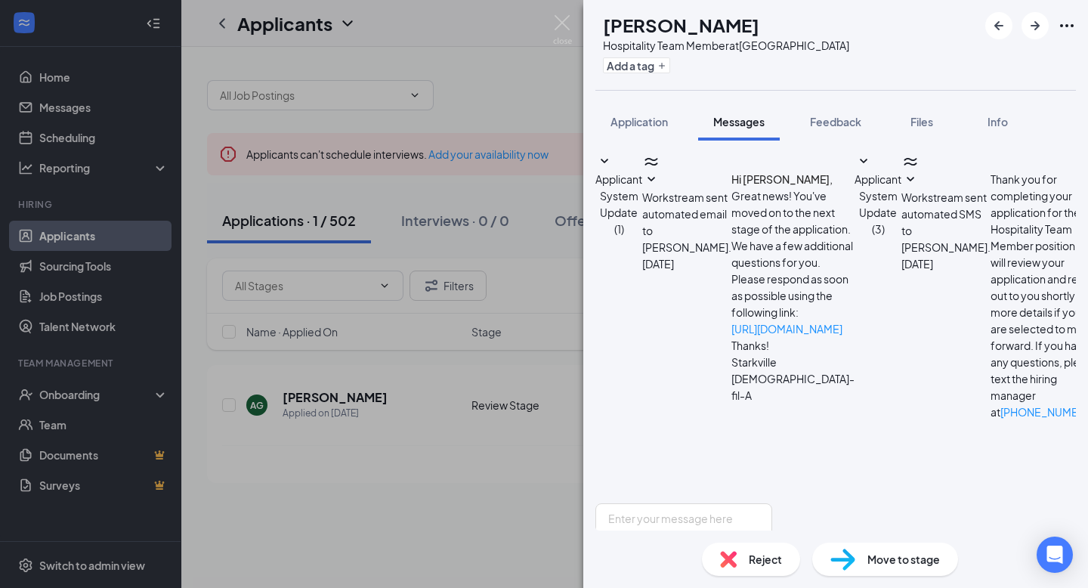
scroll to position [78, 0]
click at [686, 503] on textarea at bounding box center [684, 548] width 177 height 91
click at [572, 35] on div "AG Alexandre Gonzalez Hospitality Team Member at Starkville Add a tag Applicati…" at bounding box center [544, 294] width 1088 height 588
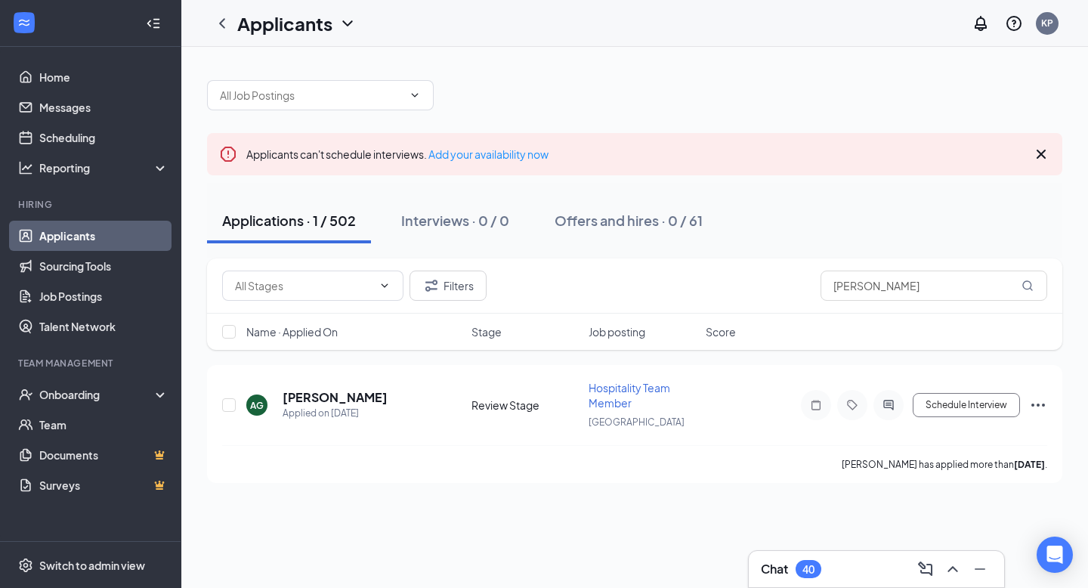
click at [945, 560] on icon "ChevronUp" at bounding box center [953, 569] width 18 height 18
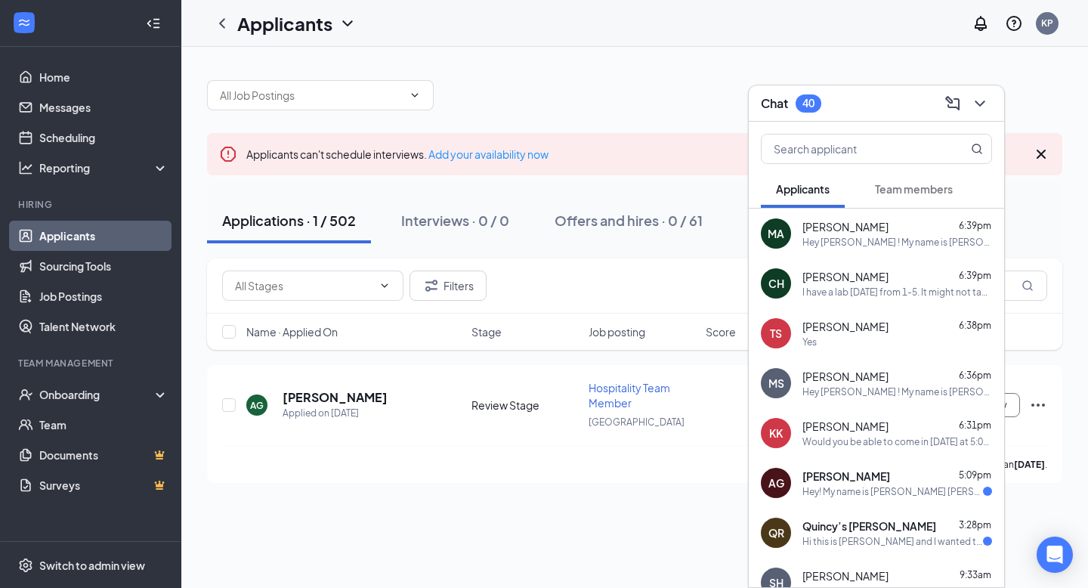
click at [885, 289] on div "I have a lab tomorrow from 1-5. It might not take that long and I could come ri…" at bounding box center [898, 292] width 190 height 13
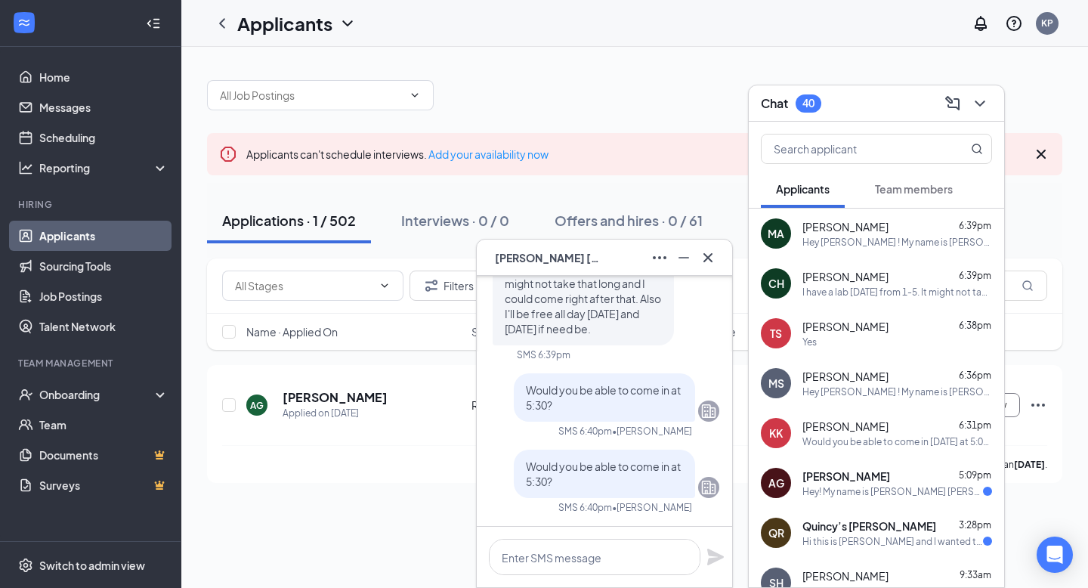
click at [878, 315] on div "TS Tiffany Stewart 6:38pm Yes" at bounding box center [876, 333] width 255 height 50
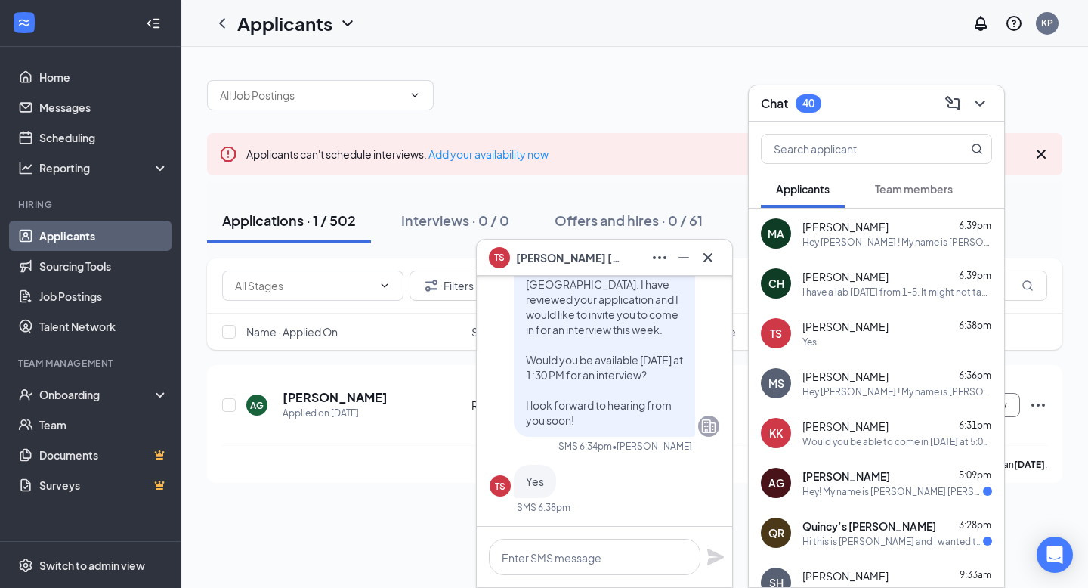
click at [877, 373] on span "[PERSON_NAME]" at bounding box center [846, 376] width 86 height 15
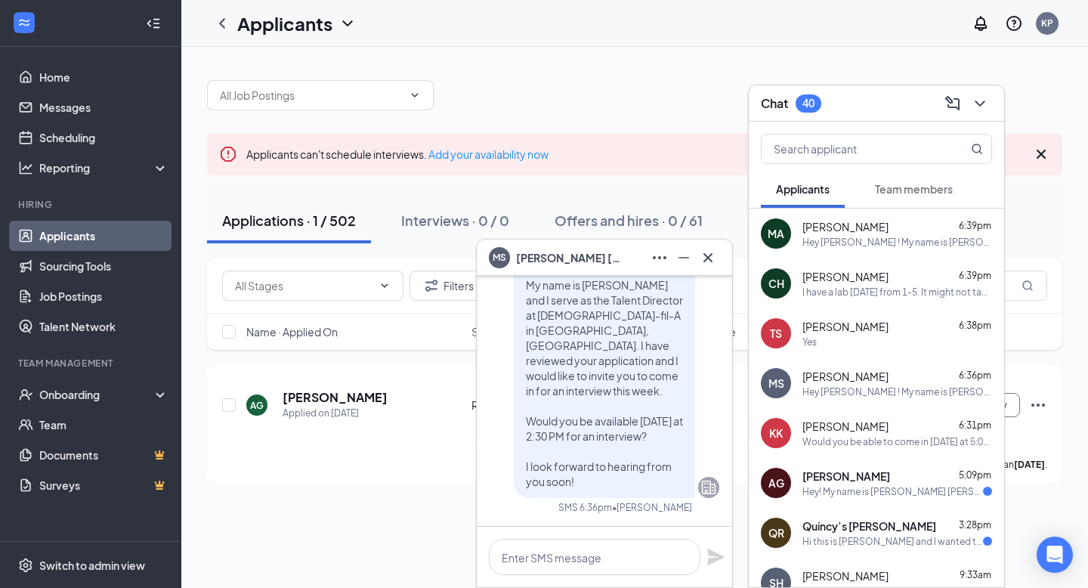
click at [876, 412] on div "KK Kayleigh Karel 6:31pm Would you be able to come in tomorrow at 5:00 PM?" at bounding box center [876, 433] width 255 height 50
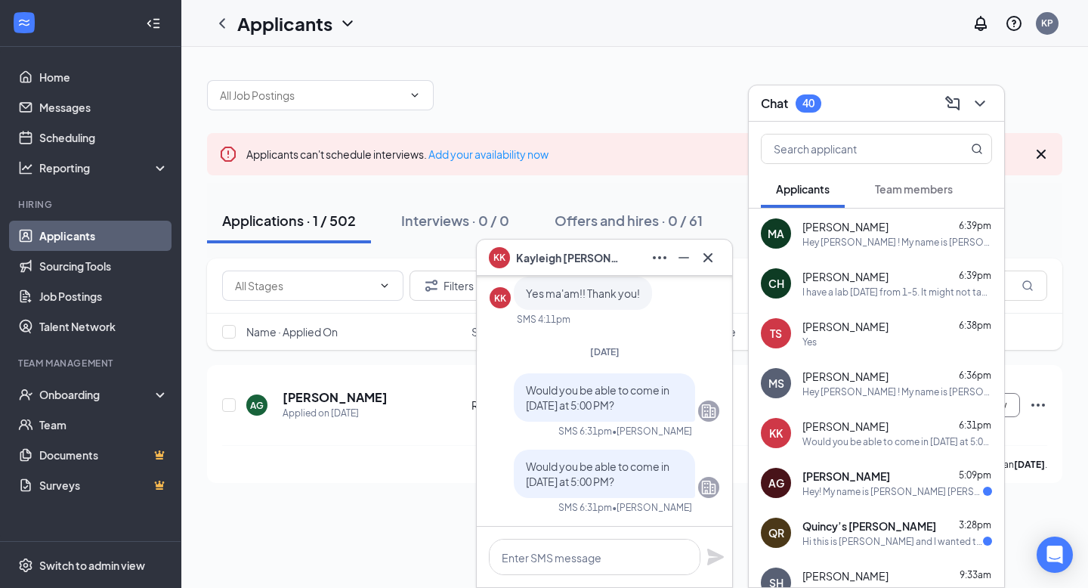
click at [816, 221] on span "[PERSON_NAME]" at bounding box center [846, 226] width 86 height 15
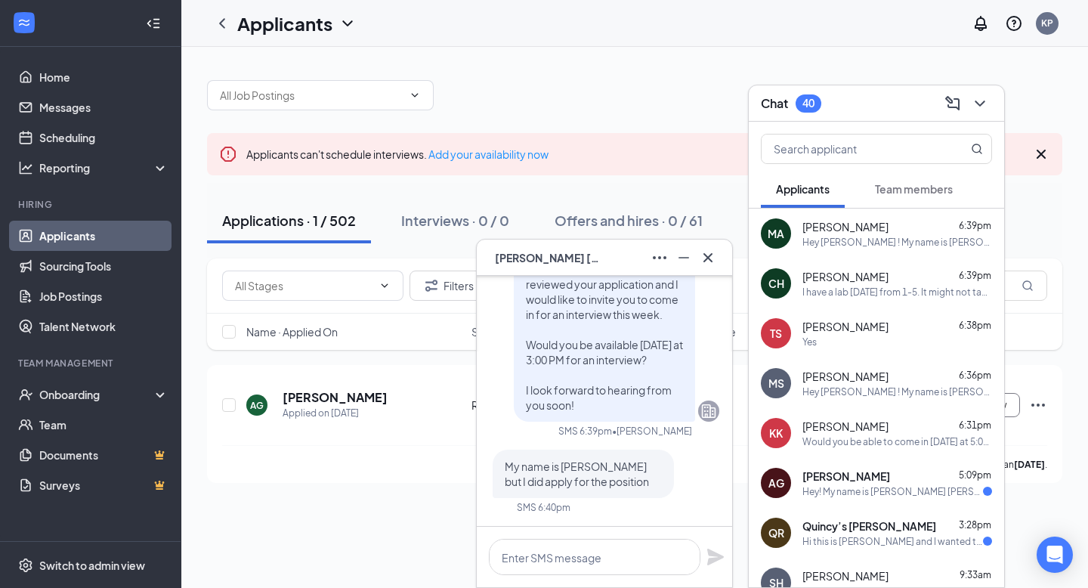
scroll to position [196, 0]
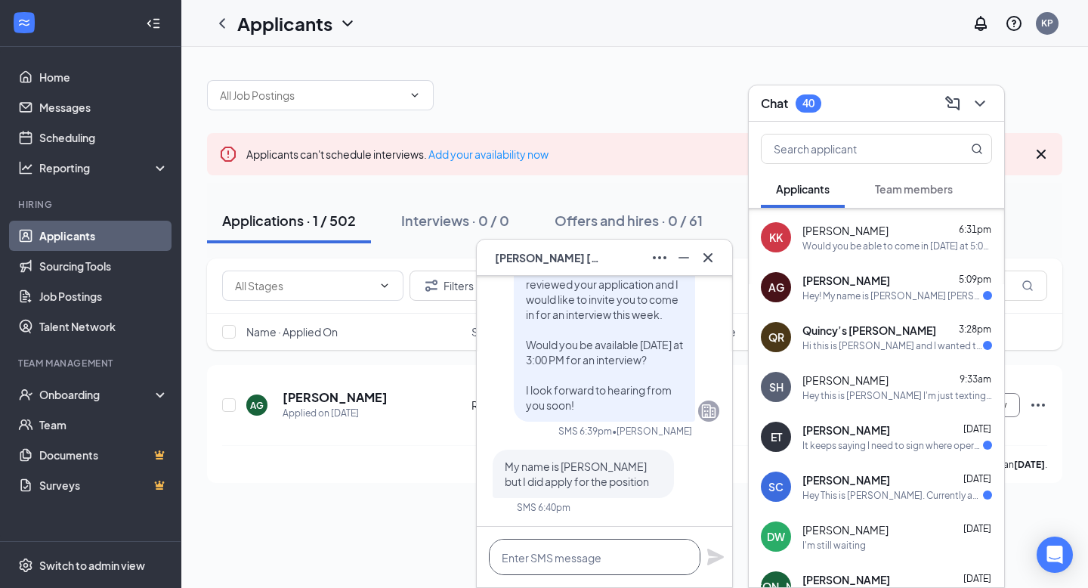
click at [522, 548] on textarea at bounding box center [595, 557] width 212 height 36
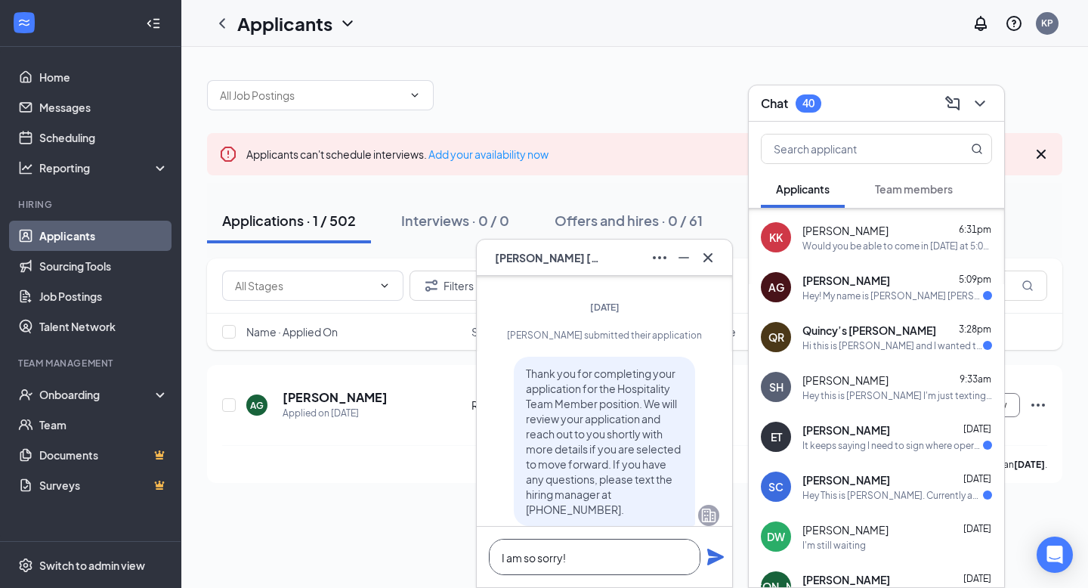
scroll to position [0, 0]
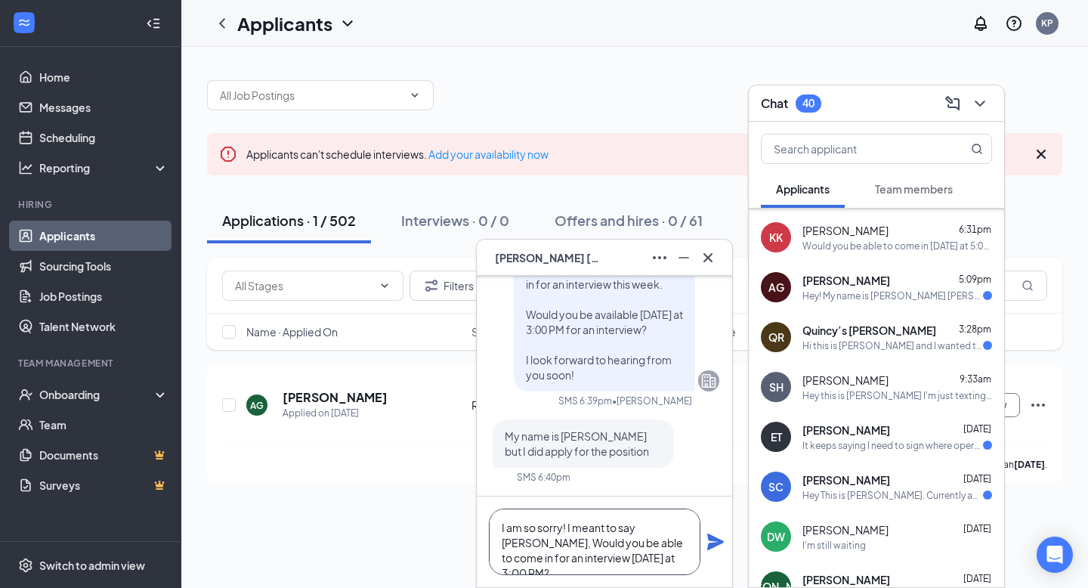
type textarea "I am so sorry! I meant to say Mary, Would you be able to come in for an intervi…"
click at [716, 534] on icon "Plane" at bounding box center [716, 542] width 18 height 18
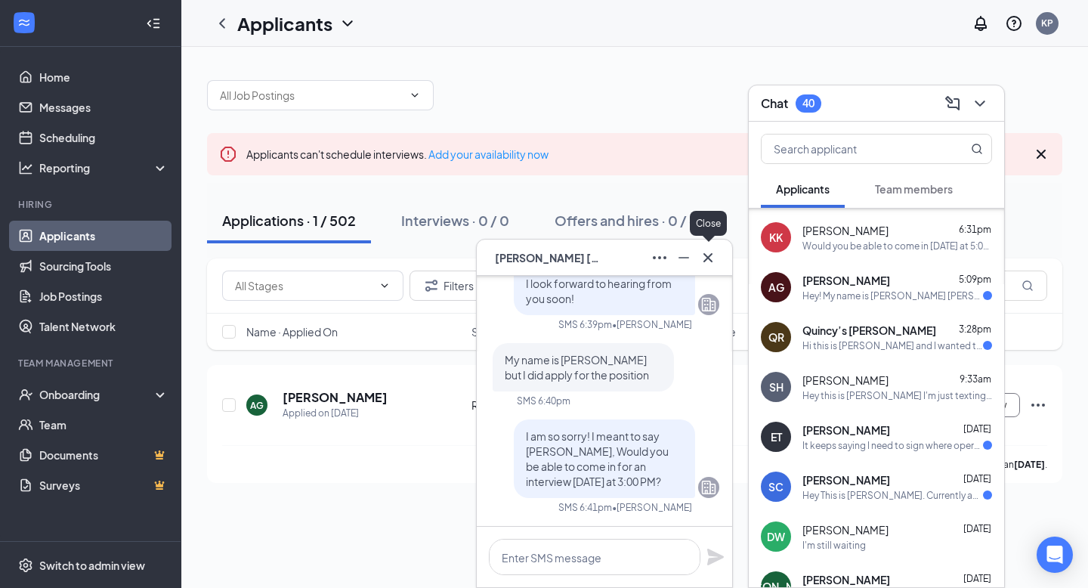
click at [704, 255] on icon "Cross" at bounding box center [708, 258] width 18 height 18
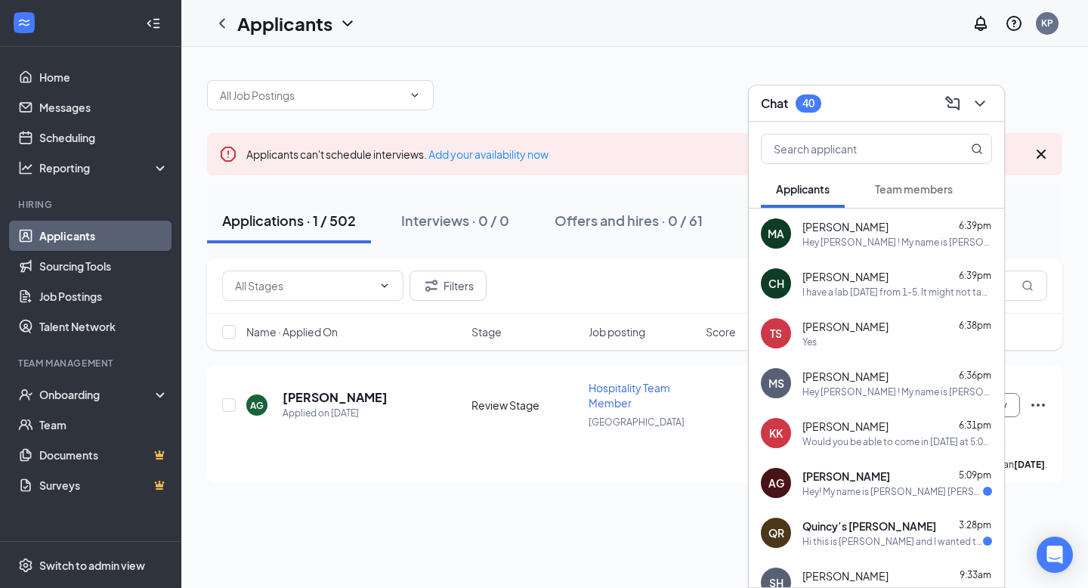
click at [880, 246] on div "Hey Tiffany ! My name is K'Lee Pittman and I serve as the Talent Director at Ch…" at bounding box center [898, 242] width 190 height 13
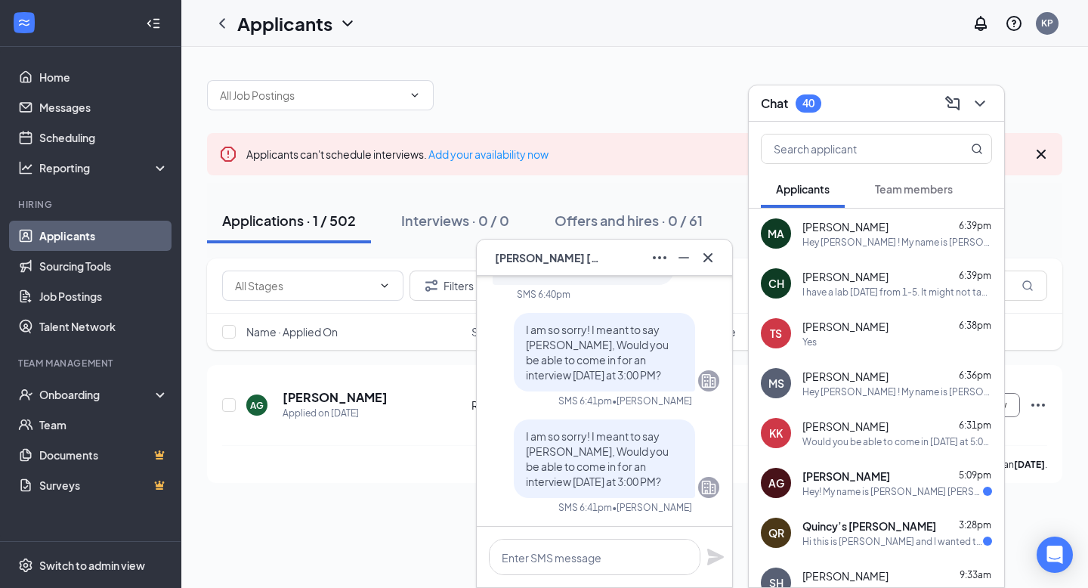
click at [813, 299] on div "CH Christopher Holmes 6:39pm I have a lab tomorrow from 1-5. It might not take …" at bounding box center [876, 283] width 255 height 50
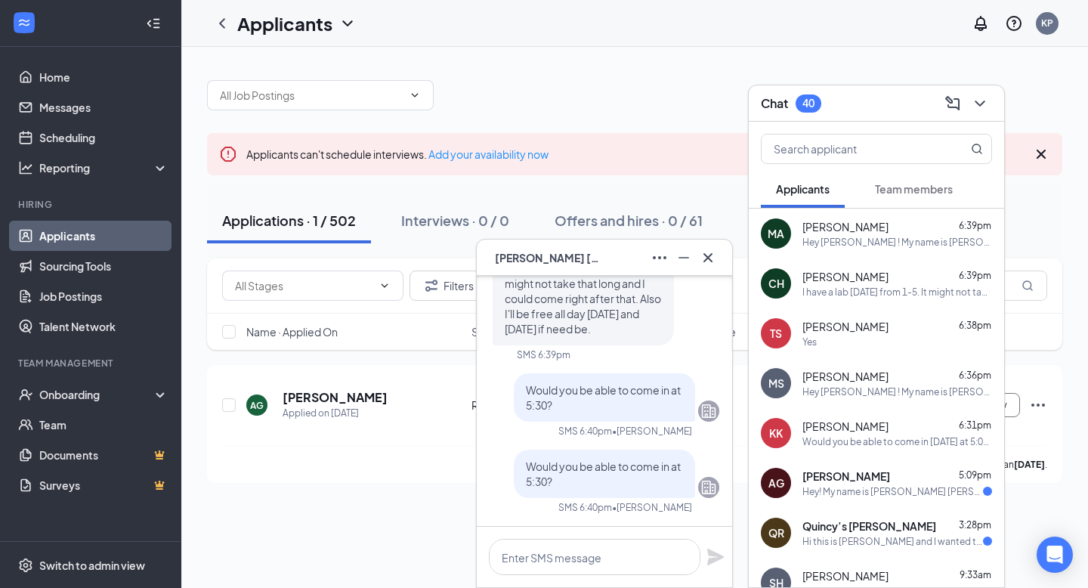
click at [829, 333] on span "[PERSON_NAME]" at bounding box center [846, 326] width 86 height 15
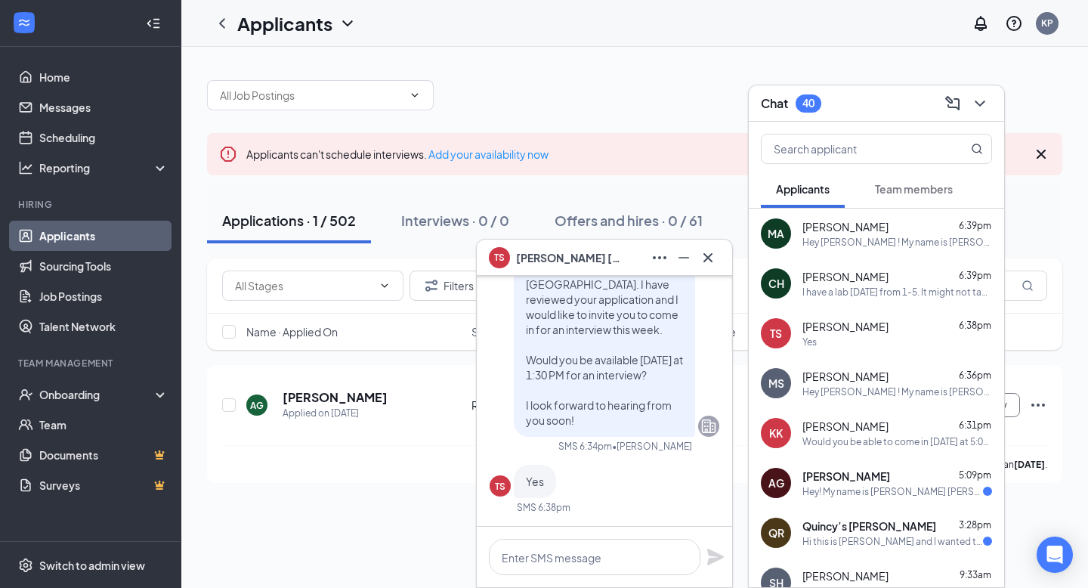
click at [829, 385] on div "Hey Manuela ! My name is K'Lee Pittman and I serve as the Talent Director at Ch…" at bounding box center [898, 391] width 190 height 13
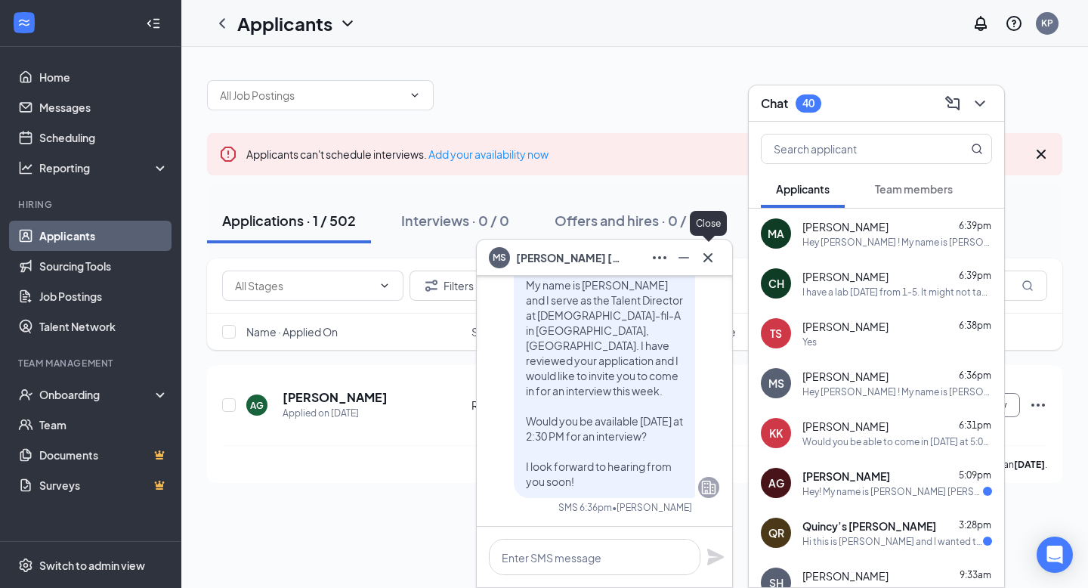
click at [713, 258] on icon "Cross" at bounding box center [708, 258] width 18 height 18
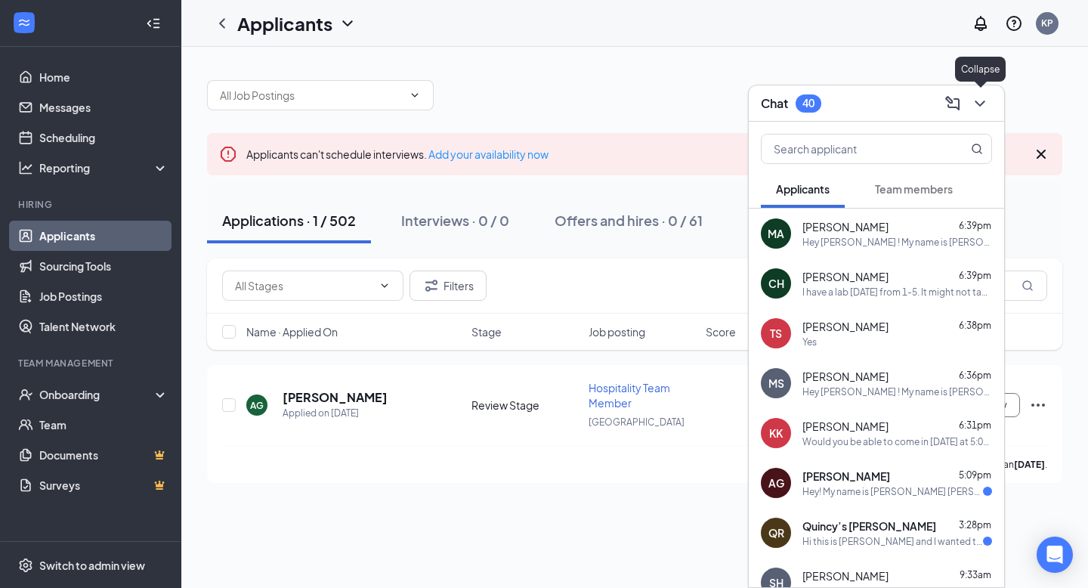
click at [980, 110] on icon "ChevronDown" at bounding box center [980, 103] width 18 height 18
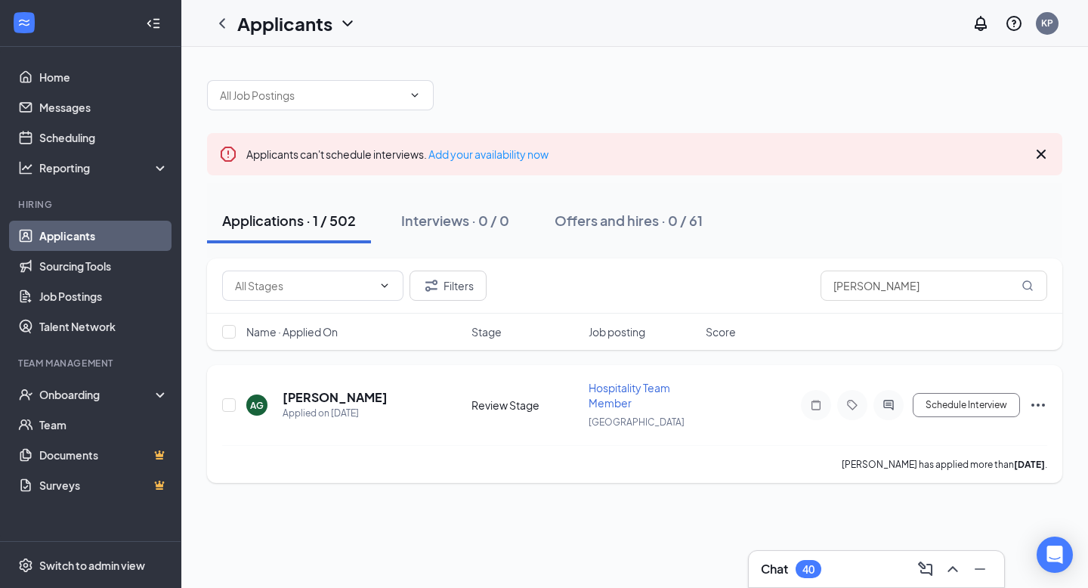
click at [376, 392] on h5 "[PERSON_NAME]" at bounding box center [335, 397] width 105 height 17
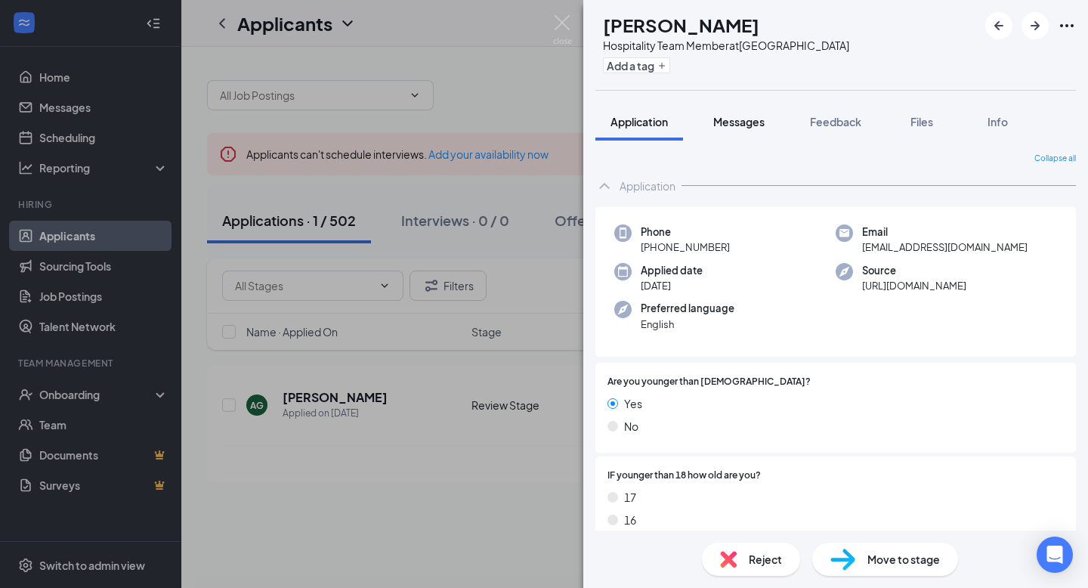
click at [741, 125] on span "Messages" at bounding box center [738, 122] width 51 height 14
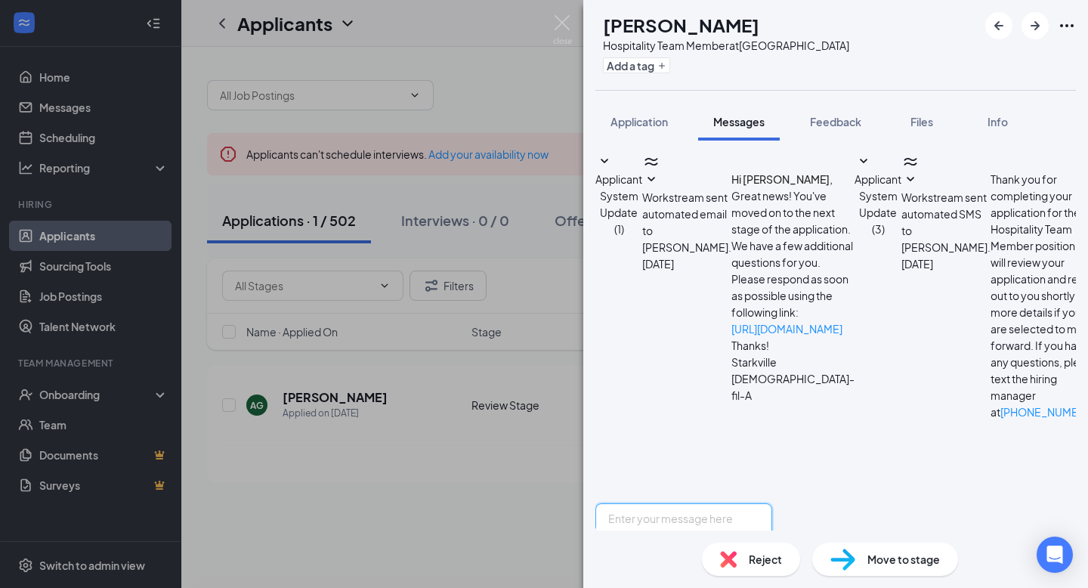
scroll to position [78, 0]
click at [709, 503] on textarea at bounding box center [684, 548] width 177 height 91
paste textarea "Hey Tiffany ! My name is K'Lee Pittman and I serve as the Talent Director at Ch…"
click at [687, 503] on textarea "Hey Tiffany ! My name is K'Lee Pittman and I serve as the Talent Director at Ch…" at bounding box center [684, 548] width 177 height 91
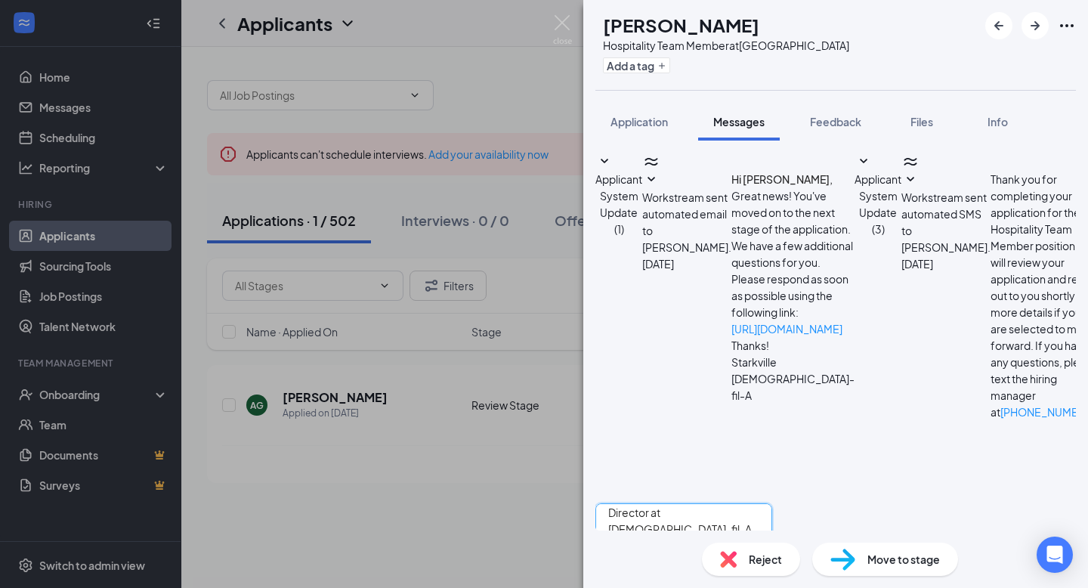
scroll to position [76, 0]
click at [772, 503] on textarea "Hey Alexandre ! My name is K'Lee Pittman and I serve as the Talent Director at …" at bounding box center [684, 548] width 177 height 91
type textarea "Hey Alexandre ! My name is K'Lee Pittman and I serve as the Talent Director at …"
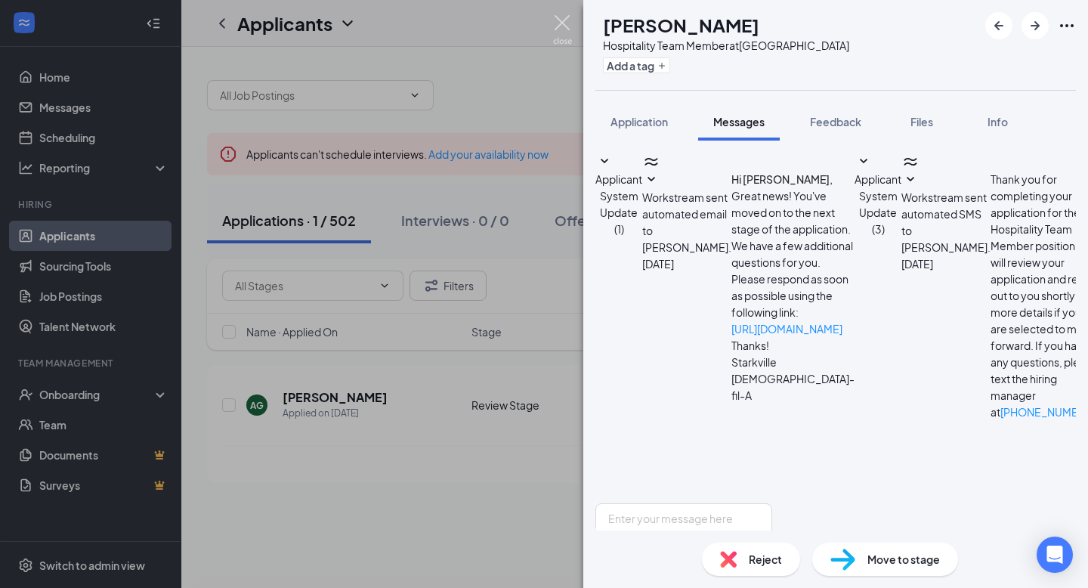
click at [564, 39] on img at bounding box center [562, 29] width 19 height 29
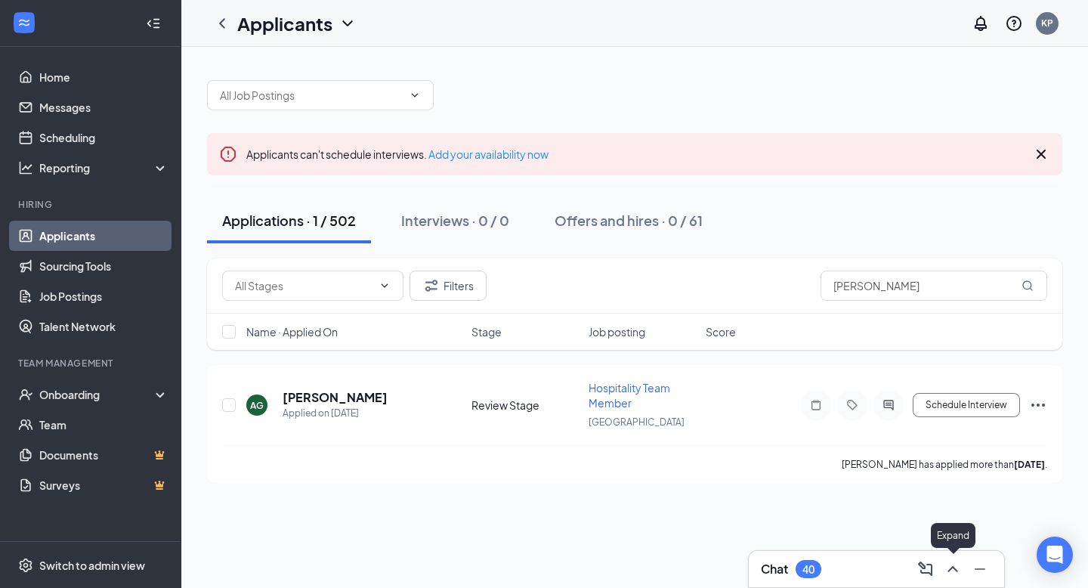
click at [951, 558] on button at bounding box center [953, 569] width 24 height 24
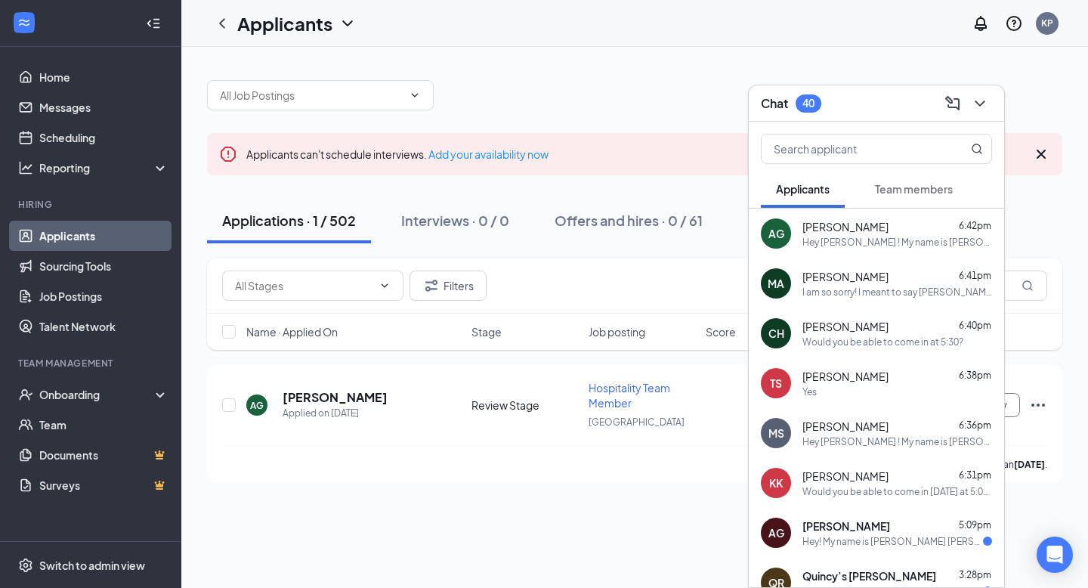
click at [985, 107] on icon "ChevronDown" at bounding box center [980, 103] width 18 height 18
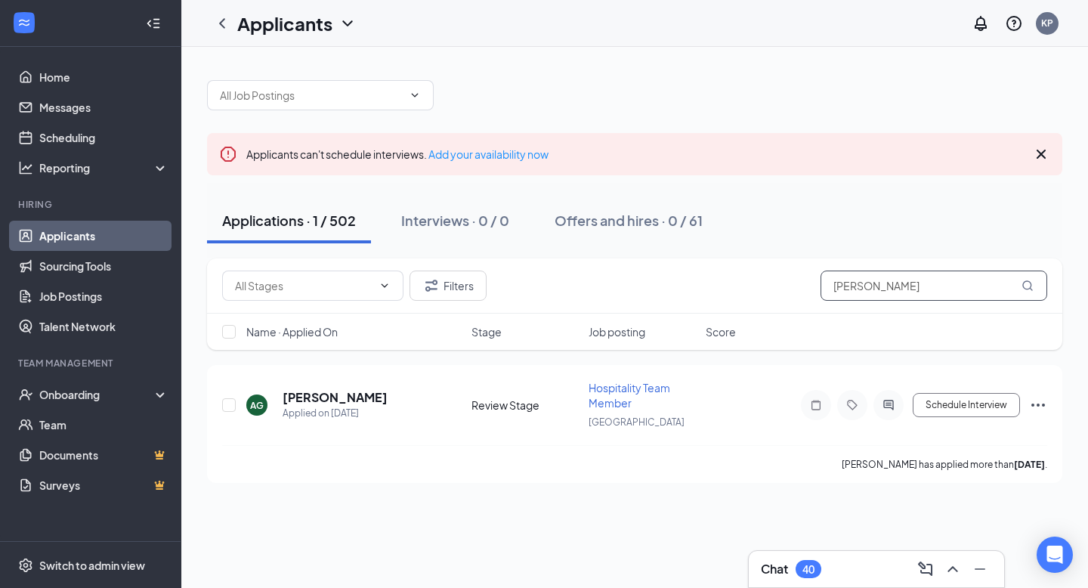
click at [914, 271] on input "Alexandre" at bounding box center [934, 286] width 227 height 30
type input "Kenari"
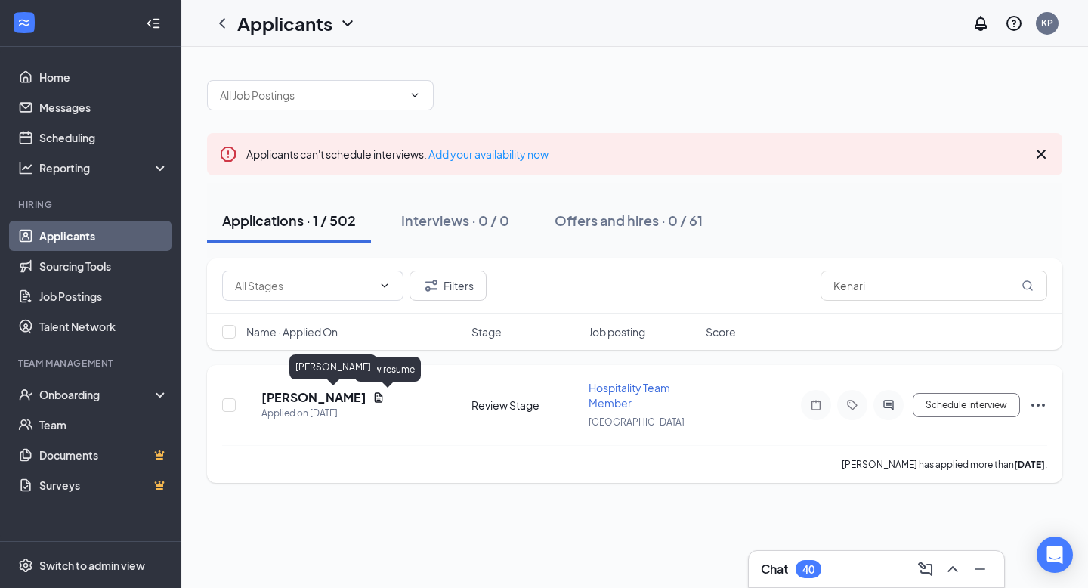
click at [350, 391] on h5 "Kenari Langford" at bounding box center [314, 397] width 105 height 17
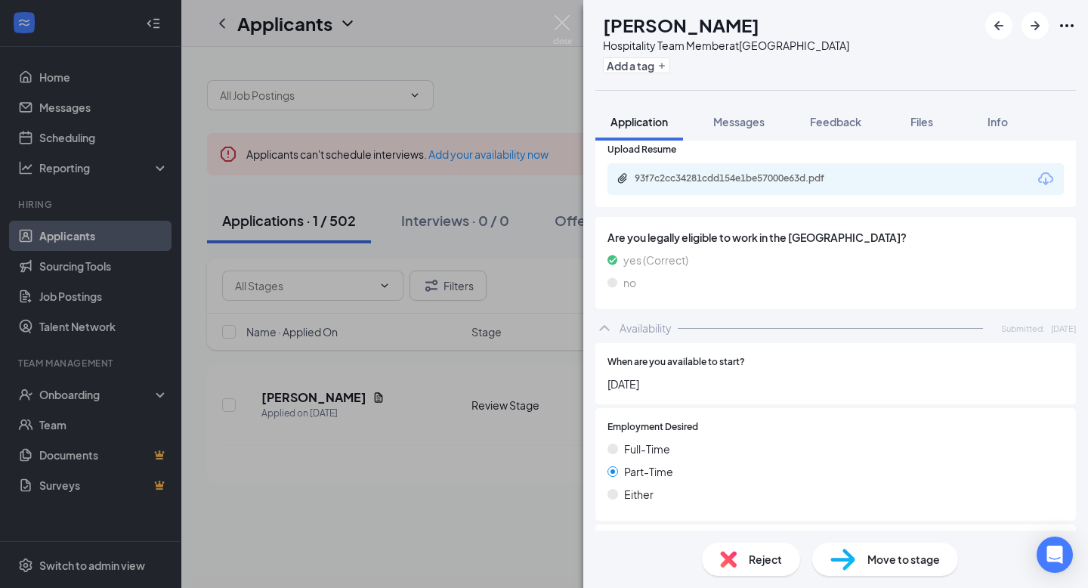
scroll to position [977, 0]
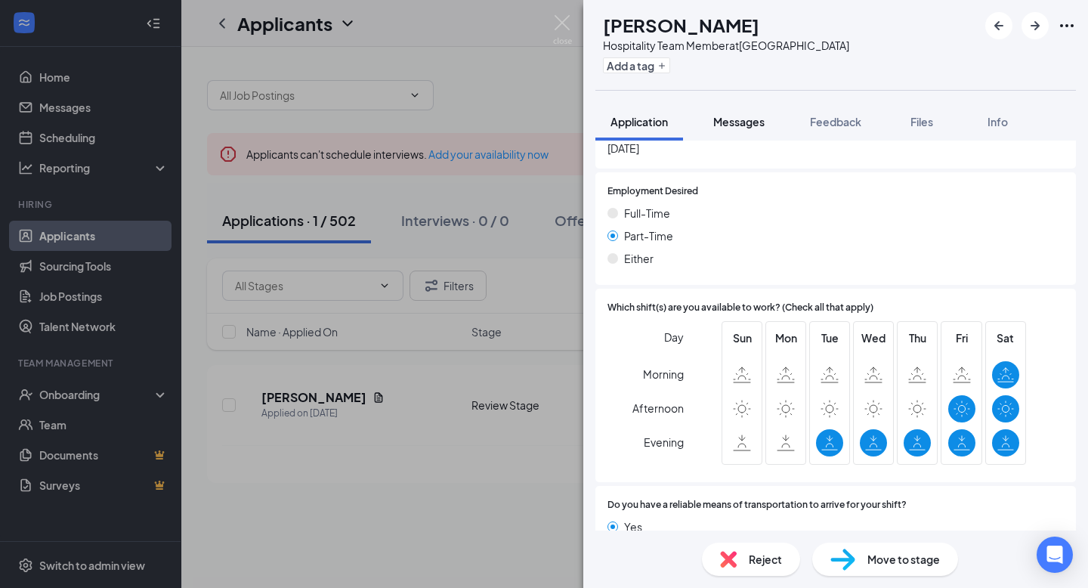
click at [744, 108] on button "Messages" at bounding box center [739, 122] width 82 height 38
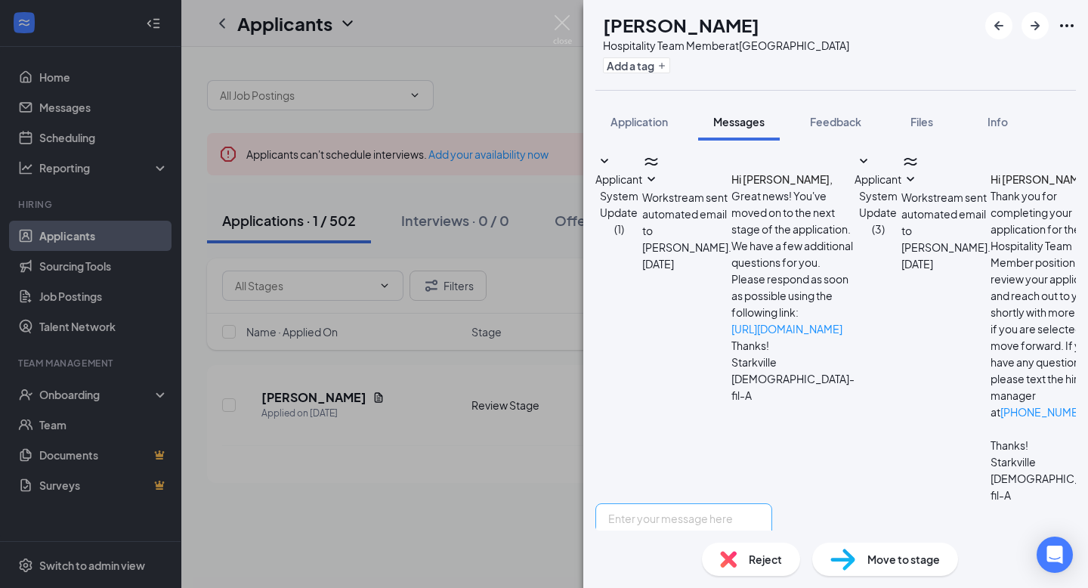
scroll to position [78, 0]
click at [732, 503] on textarea at bounding box center [684, 548] width 177 height 91
paste textarea "Hey Tiffany ! My name is K'Lee Pittman and I serve as the Talent Director at Ch…"
click at [688, 503] on textarea "Hey Tiffany ! My name is K'Lee Pittman and I serve as the Talent Director at Ch…" at bounding box center [684, 548] width 177 height 91
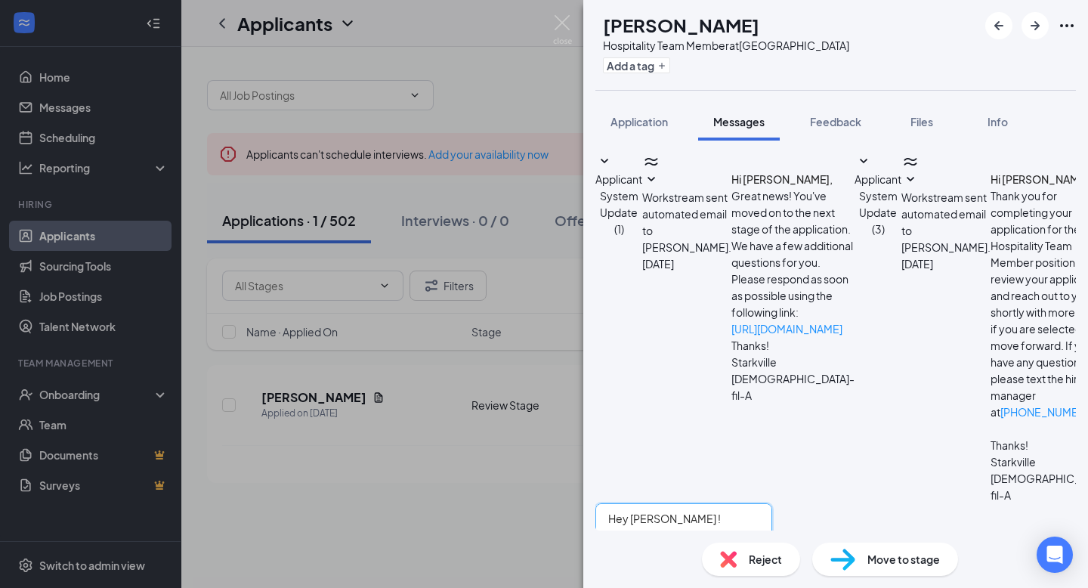
scroll to position [76, 0]
click at [772, 503] on textarea "Hey Kenari ! My name is K'Lee Pittman and I serve as the Talent Director at Chi…" at bounding box center [684, 548] width 177 height 91
type textarea "Hey Kenari ! My name is K'Lee Pittman and I serve as the Talent Director at Chi…"
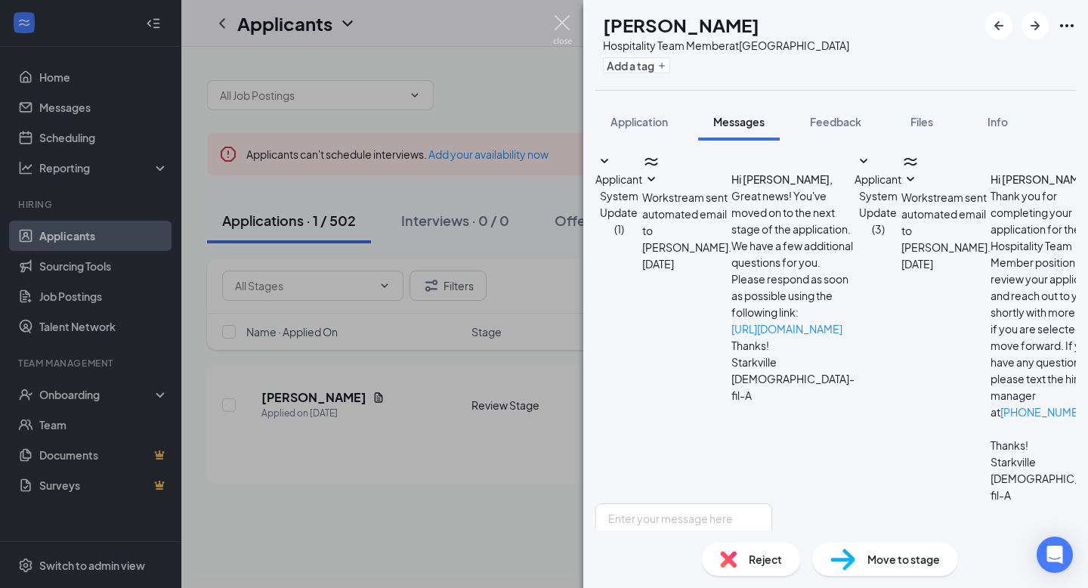
click at [568, 43] on img at bounding box center [562, 29] width 19 height 29
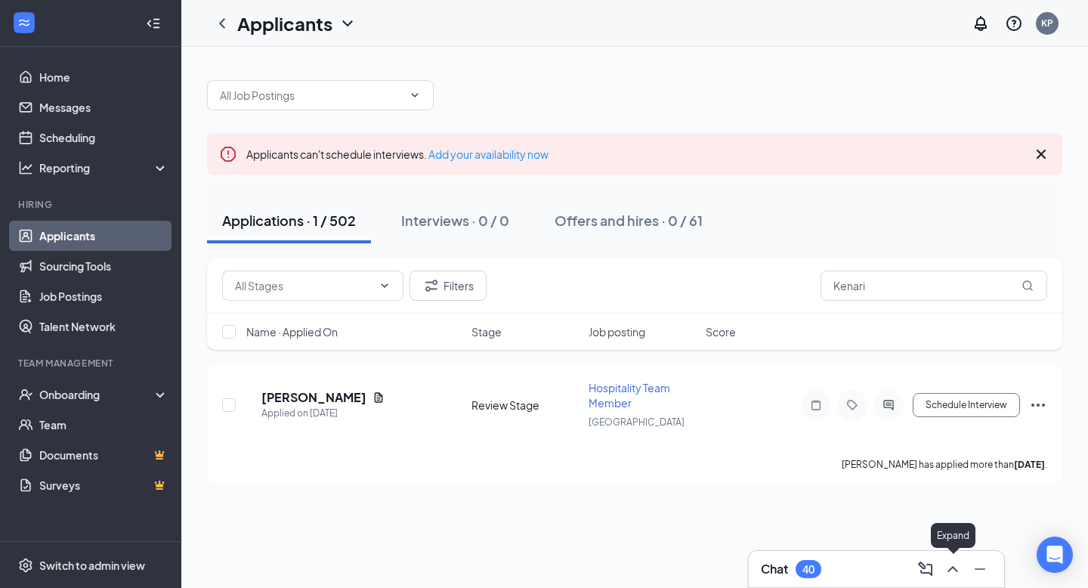
click at [959, 567] on icon "ChevronUp" at bounding box center [953, 569] width 18 height 18
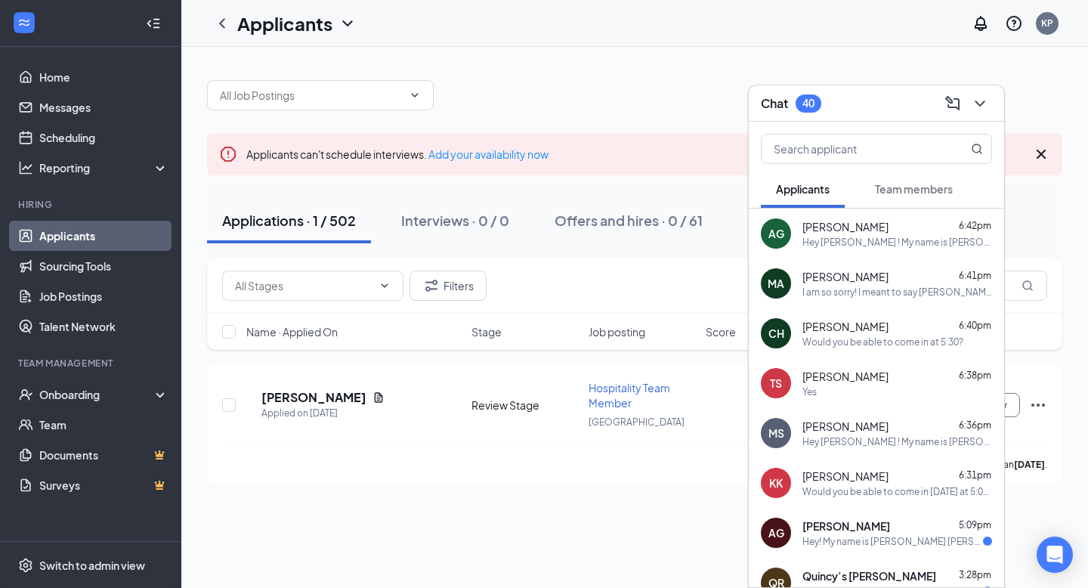
click at [978, 108] on icon "ChevronDown" at bounding box center [980, 103] width 18 height 18
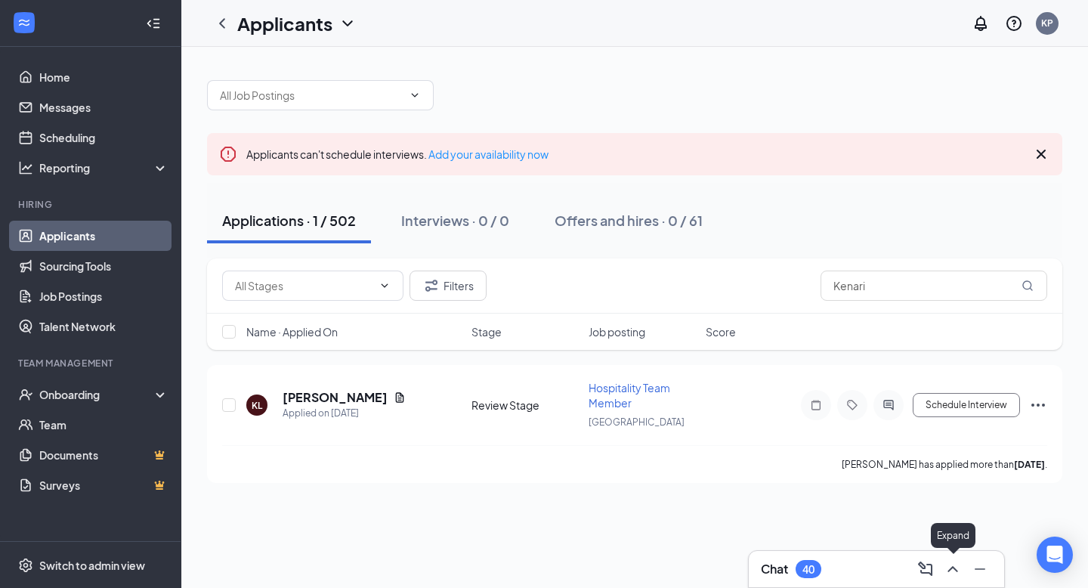
click at [944, 561] on icon "ChevronUp" at bounding box center [953, 569] width 18 height 18
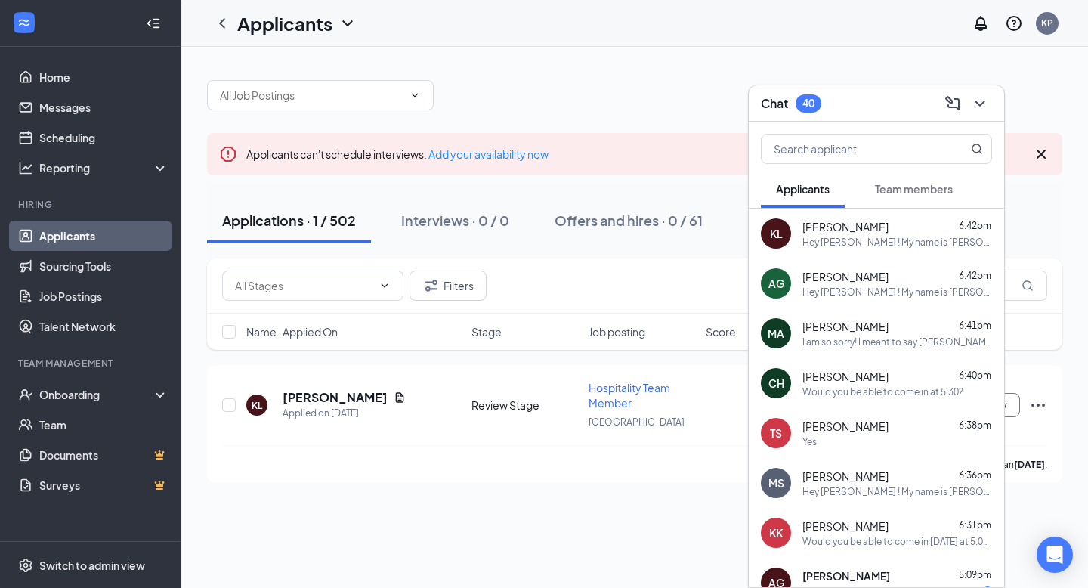
click at [898, 387] on div "Would you be able to come in at 5:30?" at bounding box center [883, 391] width 161 height 13
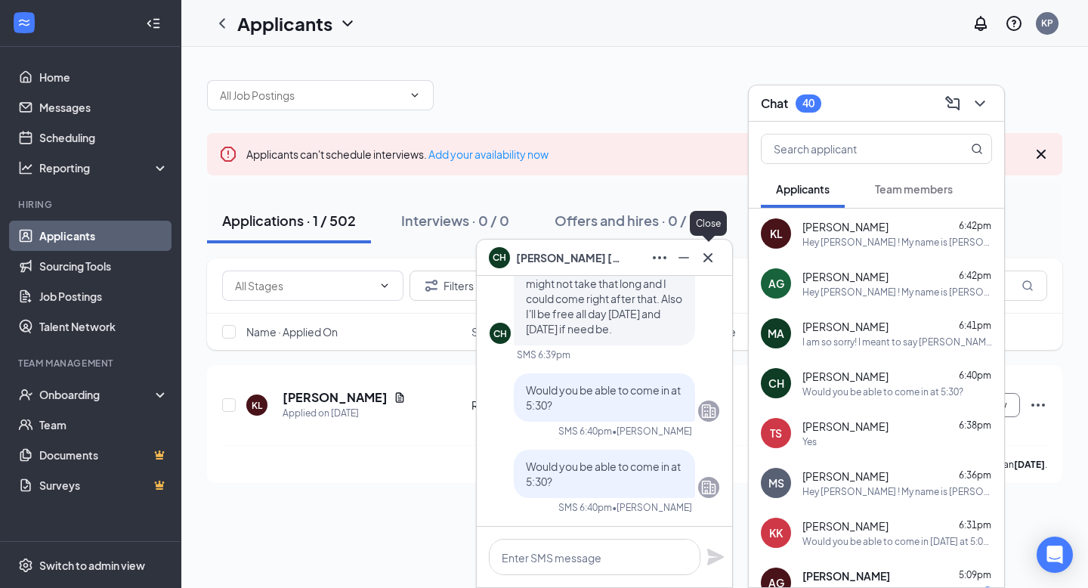
click at [717, 260] on button at bounding box center [708, 258] width 24 height 24
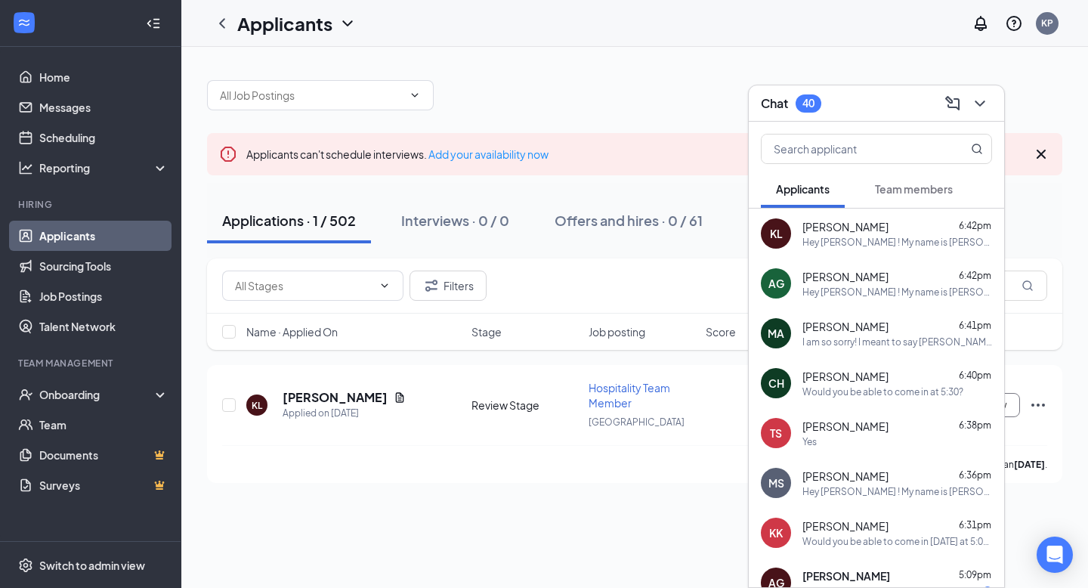
click at [859, 233] on span "[PERSON_NAME]" at bounding box center [846, 226] width 86 height 15
click at [859, 296] on div "Hey [PERSON_NAME] ! My name is [PERSON_NAME] and I serve as the Talent Director…" at bounding box center [898, 292] width 190 height 13
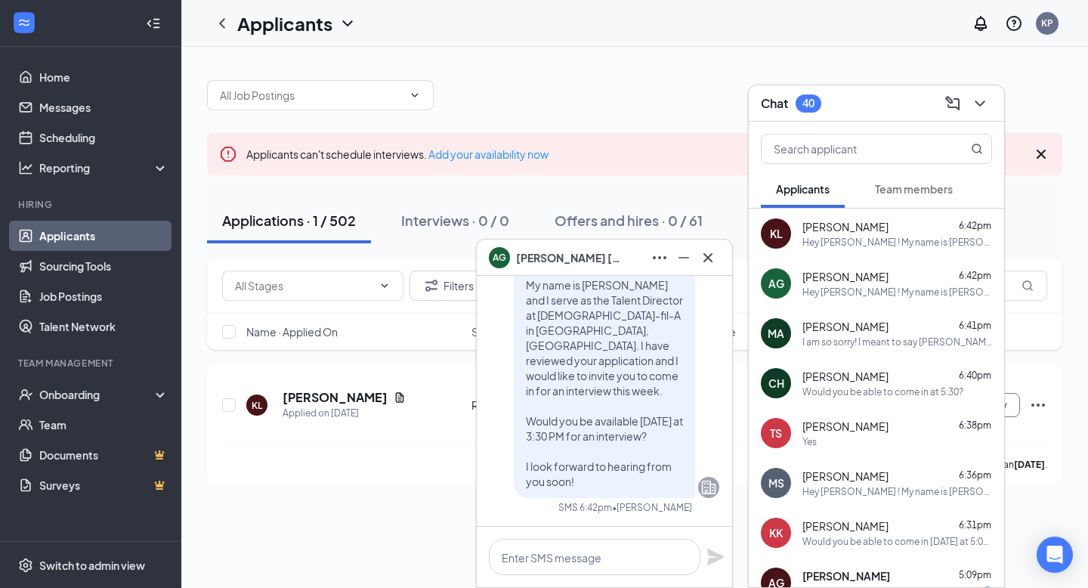
click at [822, 234] on div "Kenari Langford 6:42pm Hey Kenari ! My name is K'Lee Pittman and I serve as the…" at bounding box center [898, 233] width 190 height 29
click at [838, 277] on span "[PERSON_NAME]" at bounding box center [846, 276] width 86 height 15
click at [844, 239] on div "Hey [PERSON_NAME] ! My name is [PERSON_NAME] and I serve as the Talent Director…" at bounding box center [898, 242] width 190 height 13
click at [722, 252] on div "KL Kenari Langford" at bounding box center [604, 258] width 255 height 36
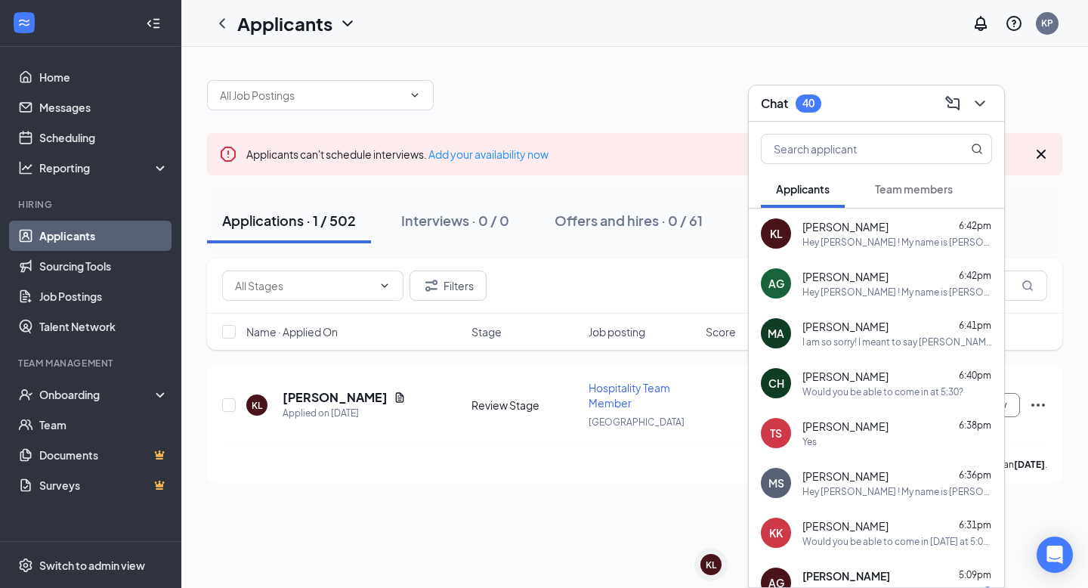
click at [980, 97] on icon "ChevronDown" at bounding box center [980, 103] width 18 height 18
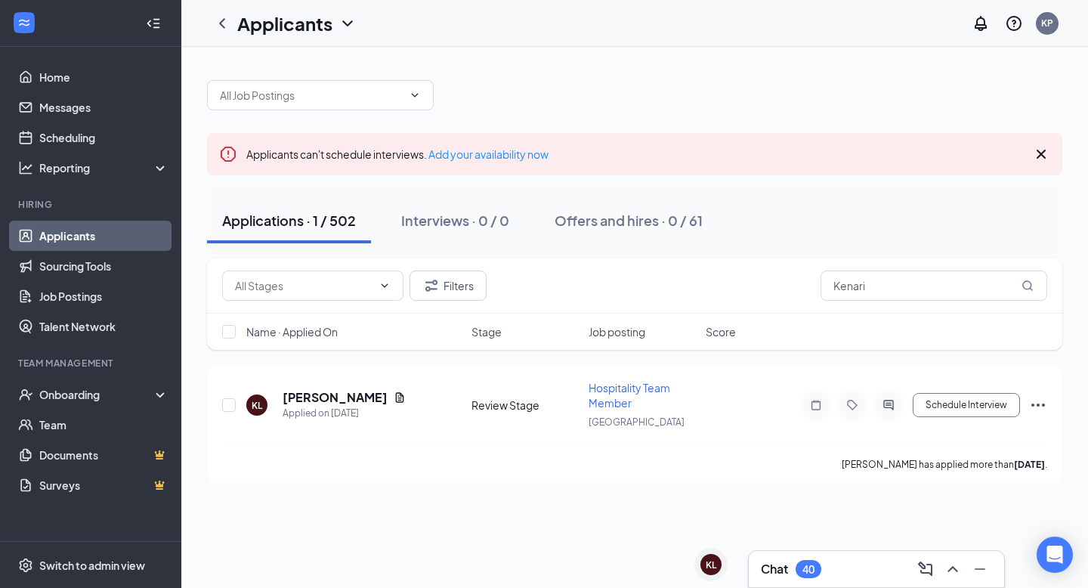
click at [897, 270] on div "Filters Kenari" at bounding box center [635, 285] width 856 height 55
click at [882, 278] on input "Kenari" at bounding box center [934, 286] width 227 height 30
type input "Conner"
click at [349, 403] on h5 "Conner Hilburn" at bounding box center [335, 397] width 105 height 17
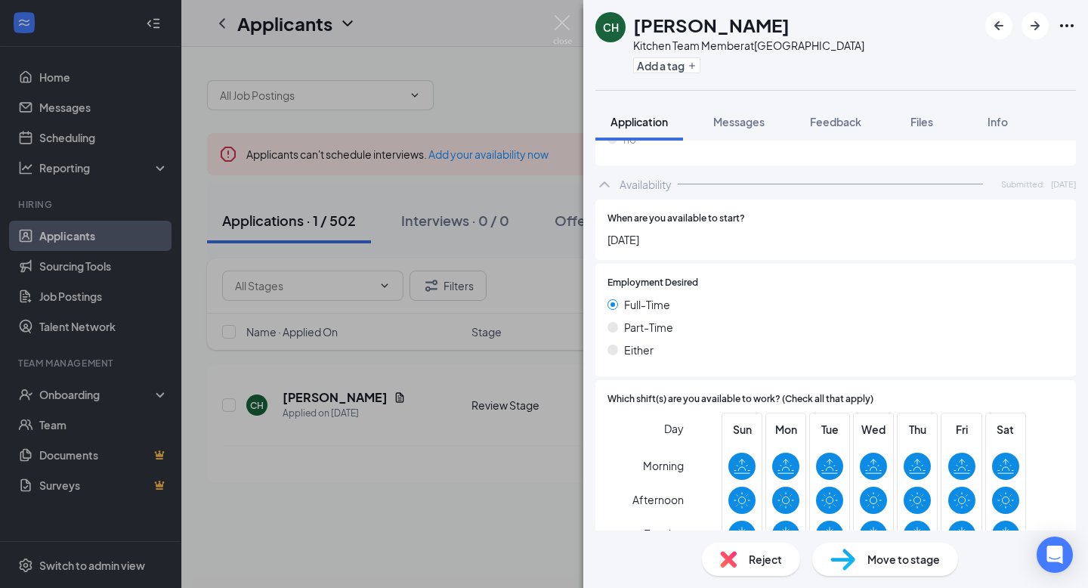
scroll to position [912, 0]
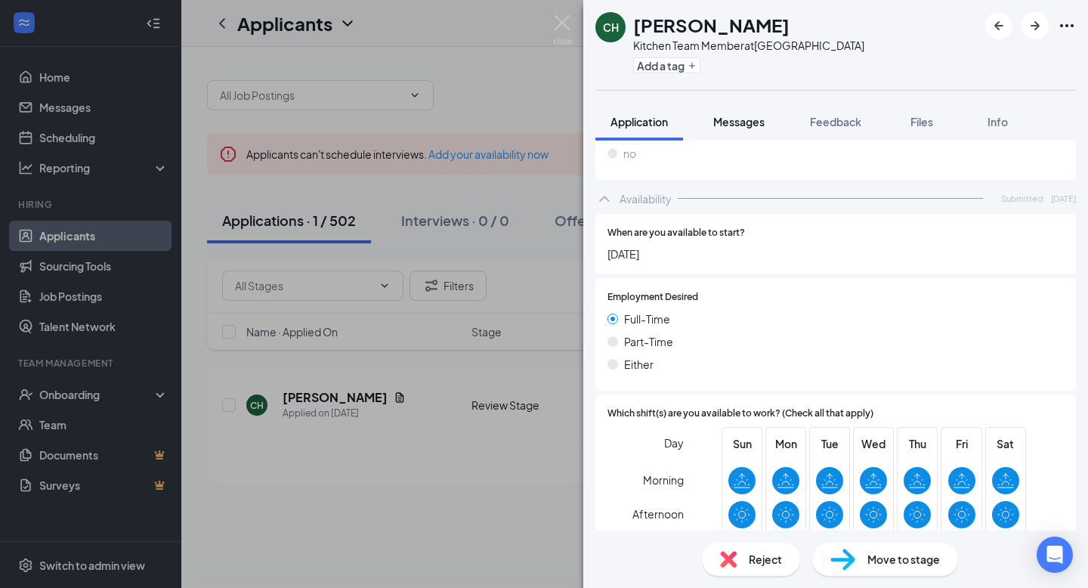
click at [728, 129] on button "Messages" at bounding box center [739, 122] width 82 height 38
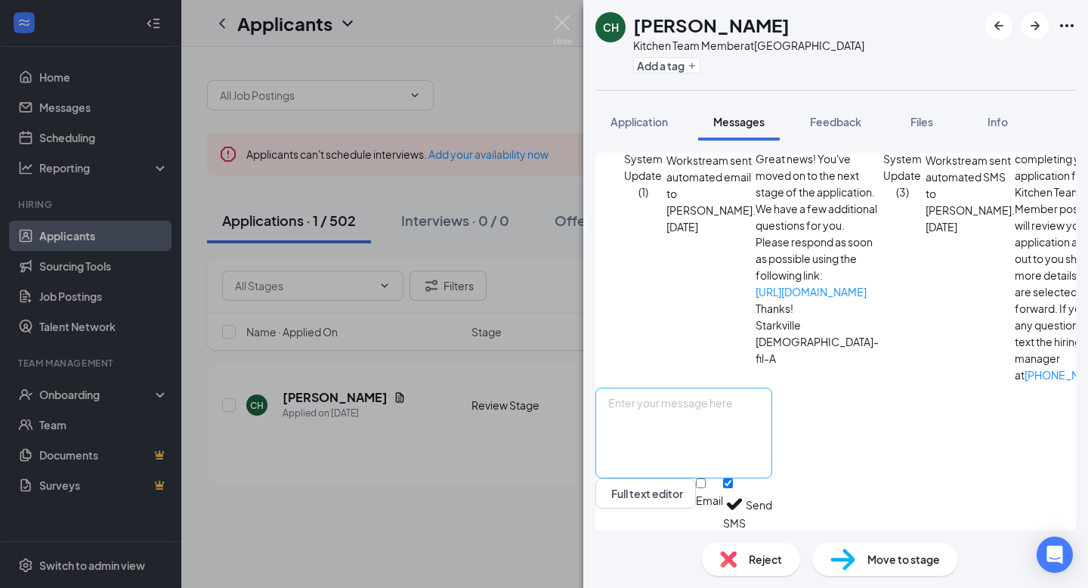
scroll to position [78, 0]
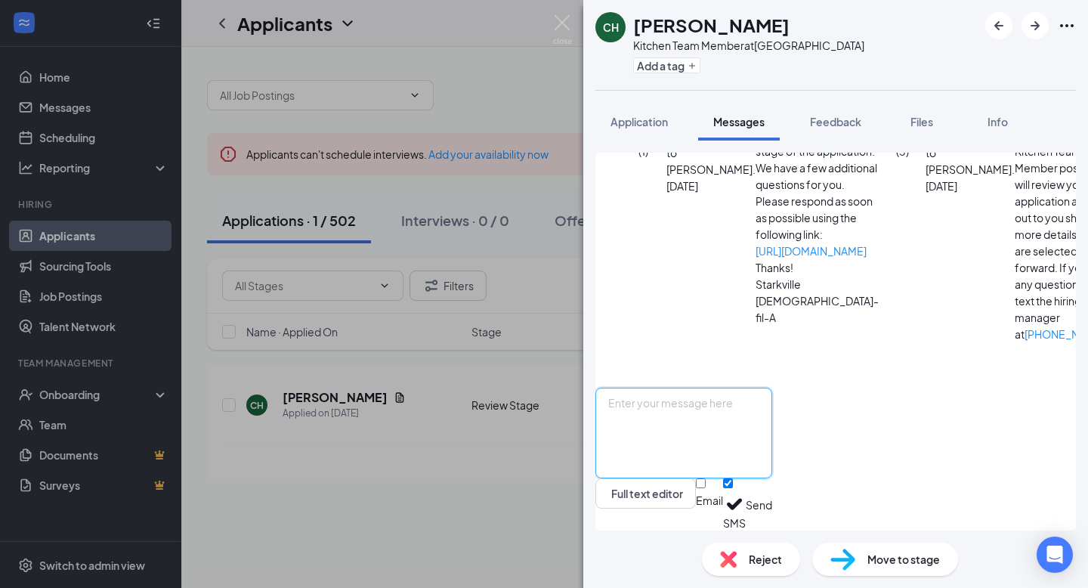
click at [706, 419] on textarea at bounding box center [684, 433] width 177 height 91
paste textarea "Hey [PERSON_NAME] ! My name is [PERSON_NAME] and I serve as the Talent Director…"
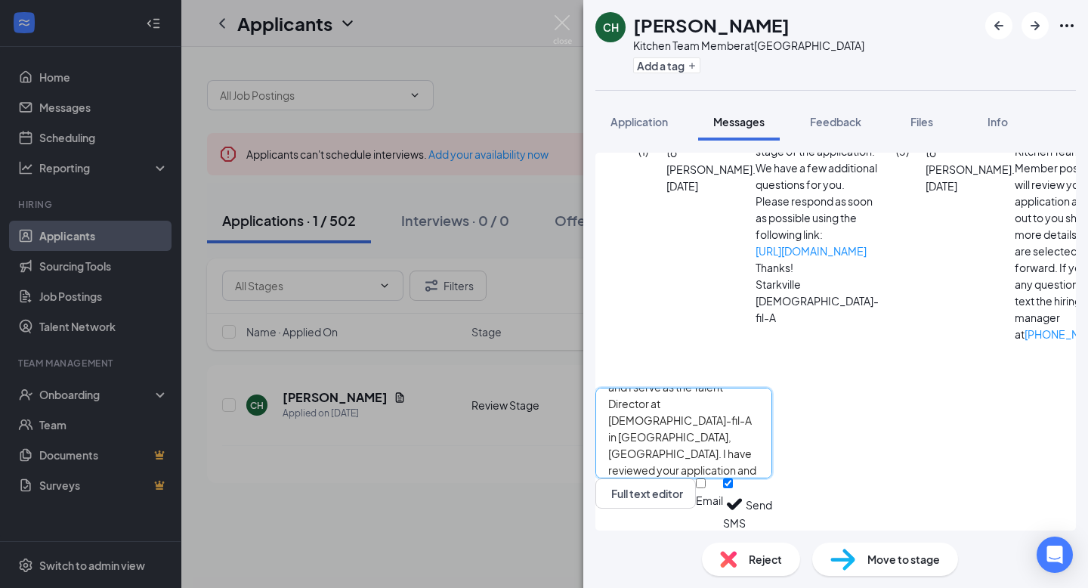
scroll to position [0, 0]
click at [689, 405] on textarea "Hey [PERSON_NAME] ! My name is [PERSON_NAME] and I serve as the Talent Director…" at bounding box center [684, 433] width 177 height 91
click at [772, 427] on textarea "Hey Conner! My name is K'Lee Pittman and I serve as the Talent Director at Chic…" at bounding box center [684, 433] width 177 height 91
click at [772, 430] on textarea "Hey Conner! My name is K'Lee Pittman and I serve as the Talent Director at Chic…" at bounding box center [684, 433] width 177 height 91
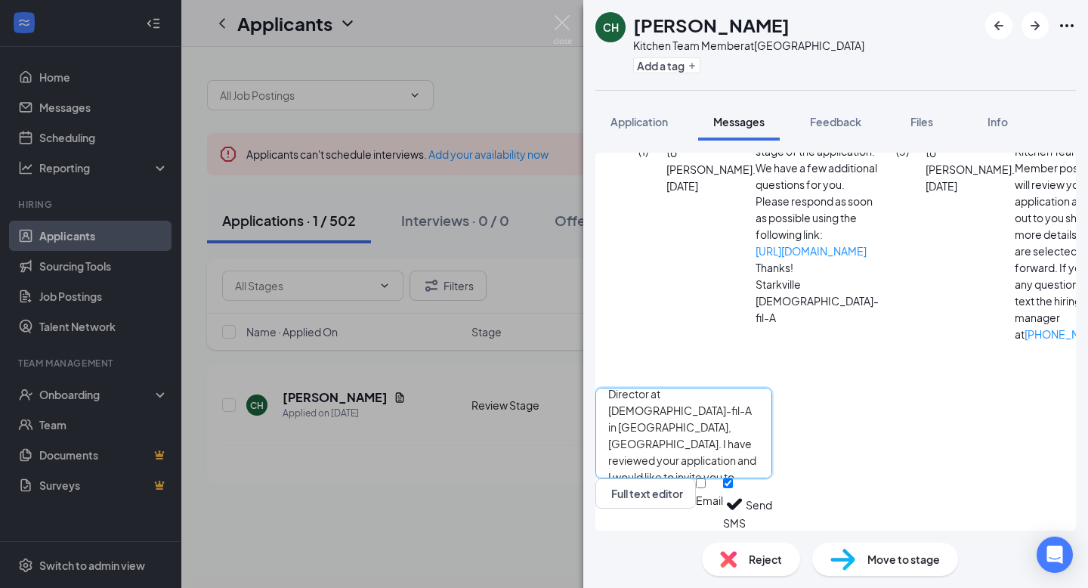
type textarea "Hey Conner! My name is K'Lee Pittman and I serve as the Talent Director at Chic…"
click at [772, 489] on button "Send" at bounding box center [759, 504] width 26 height 52
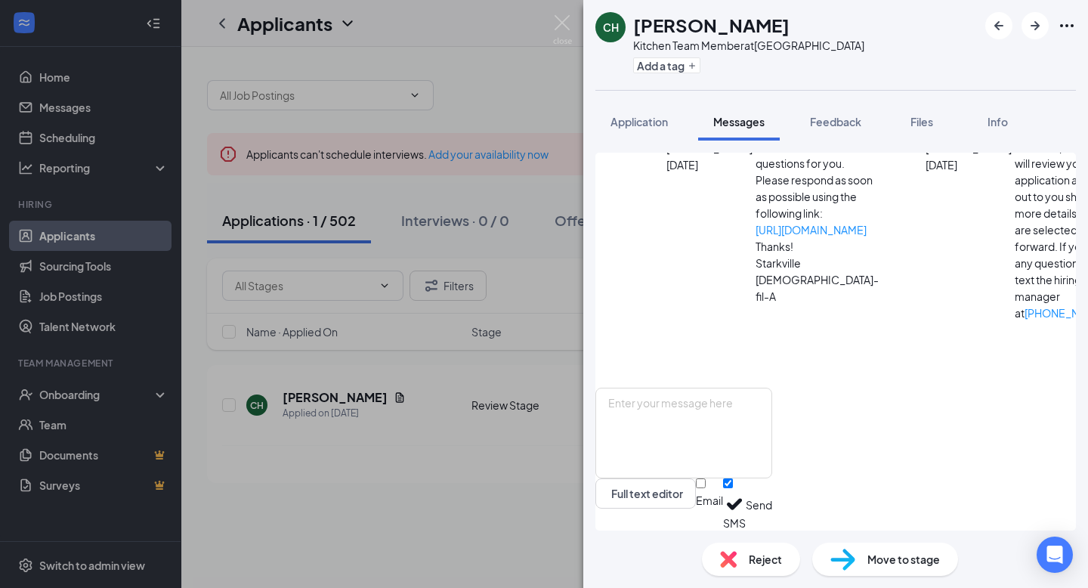
scroll to position [341, 0]
click at [556, 32] on img at bounding box center [562, 29] width 19 height 29
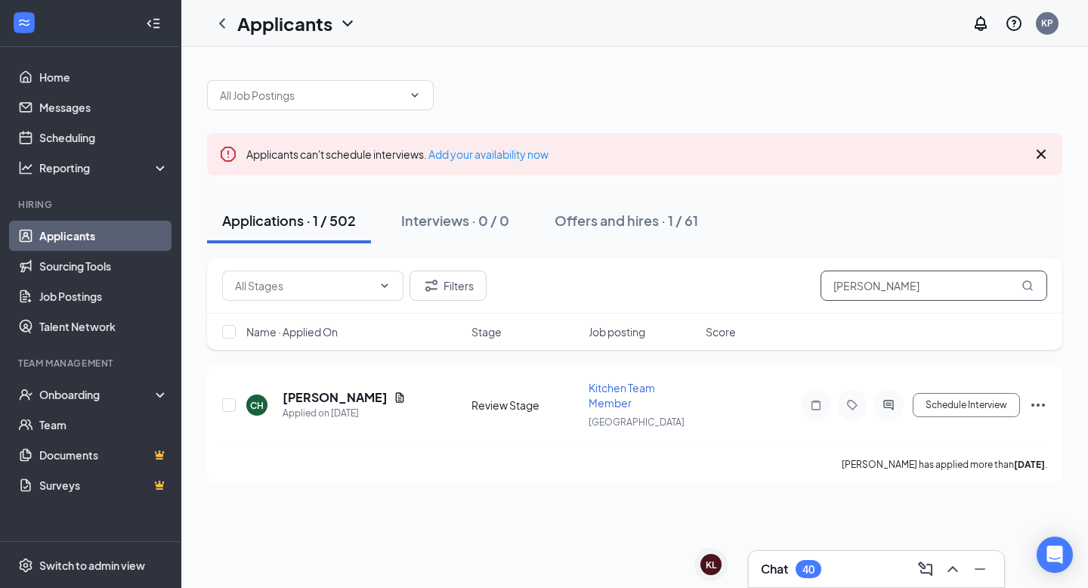
click at [870, 296] on input "Conner" at bounding box center [934, 286] width 227 height 30
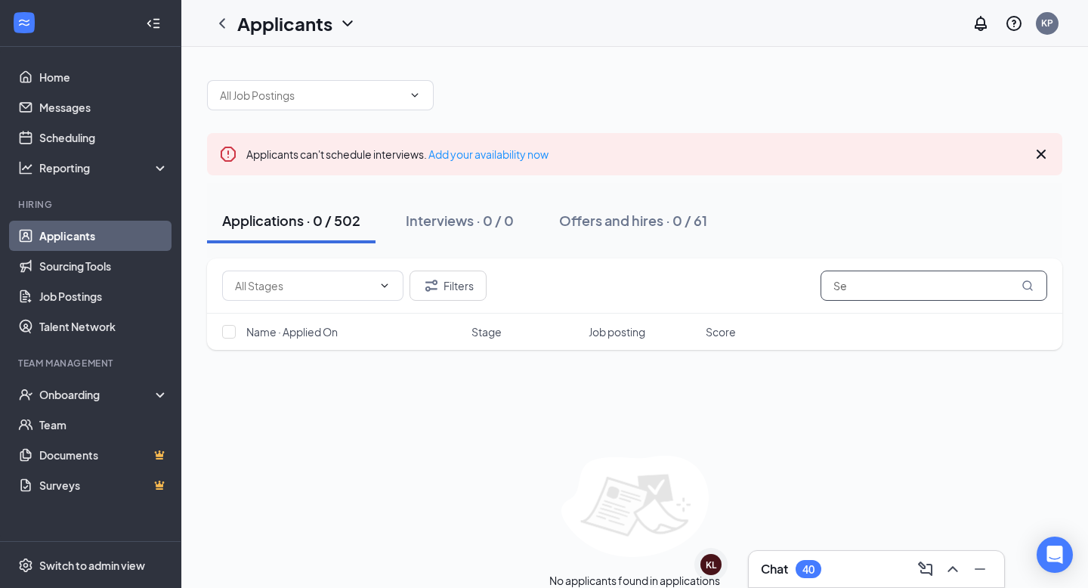
type input "S"
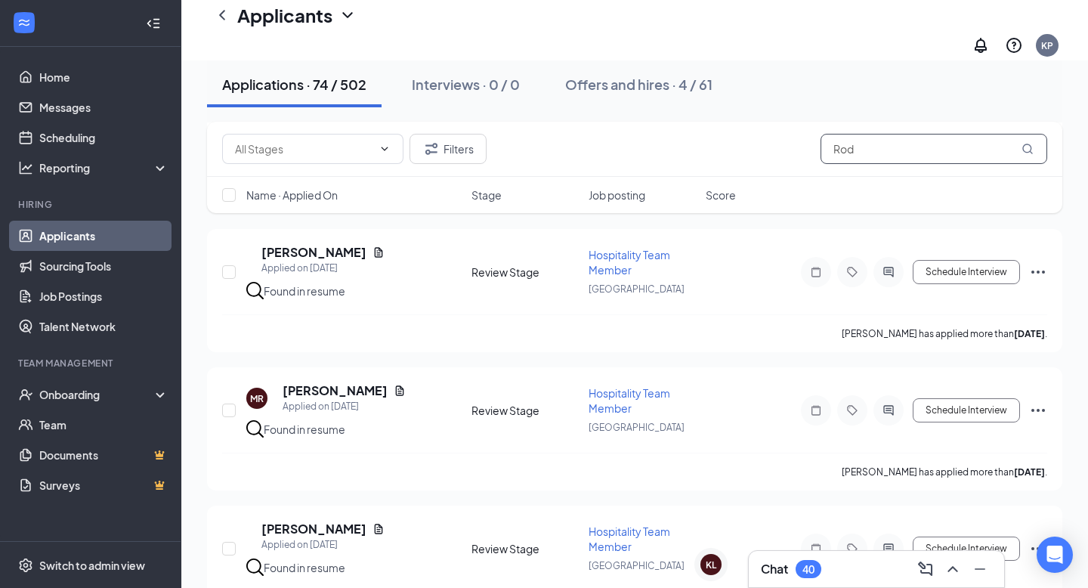
scroll to position [1140, 0]
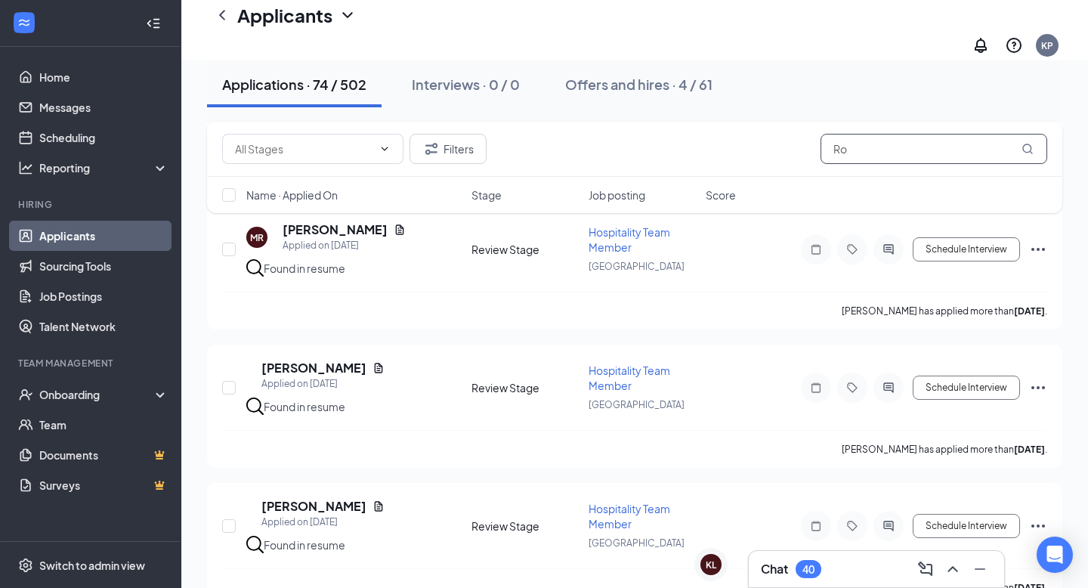
type input "R"
type input "P"
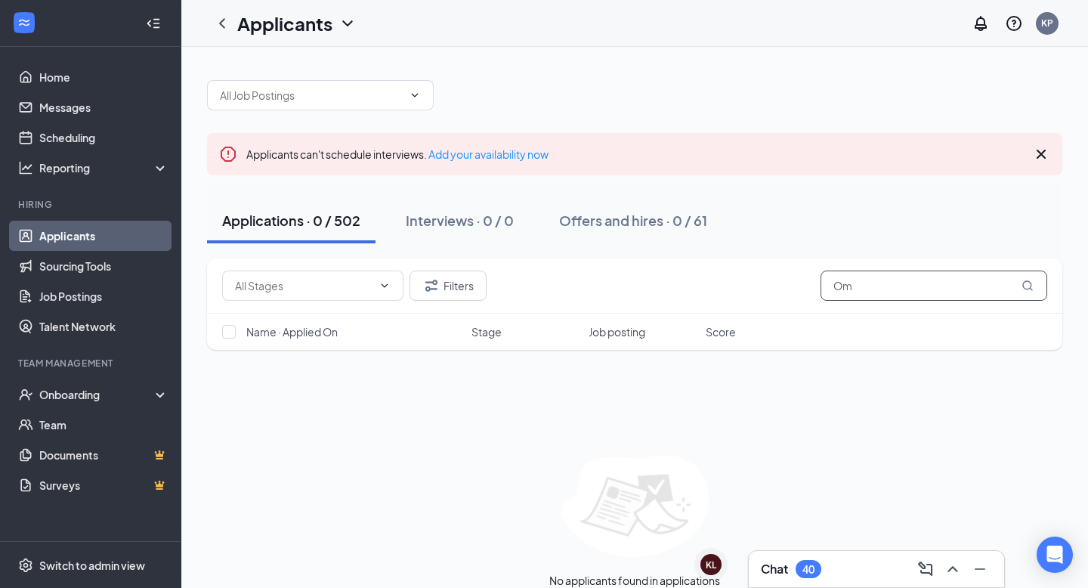
type input "O"
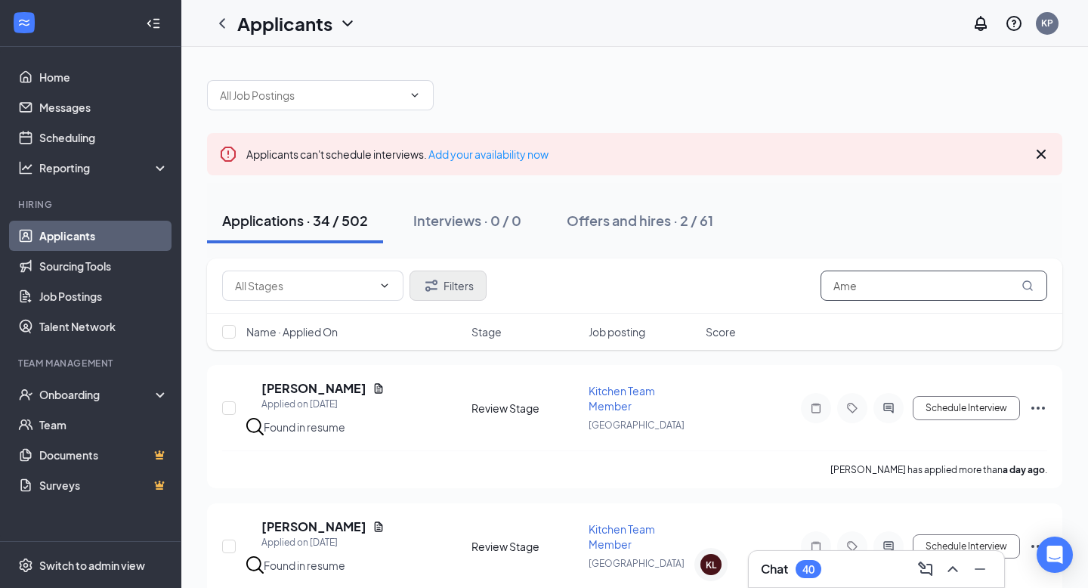
type input "Ame"
click at [467, 279] on button "Filters" at bounding box center [448, 286] width 77 height 30
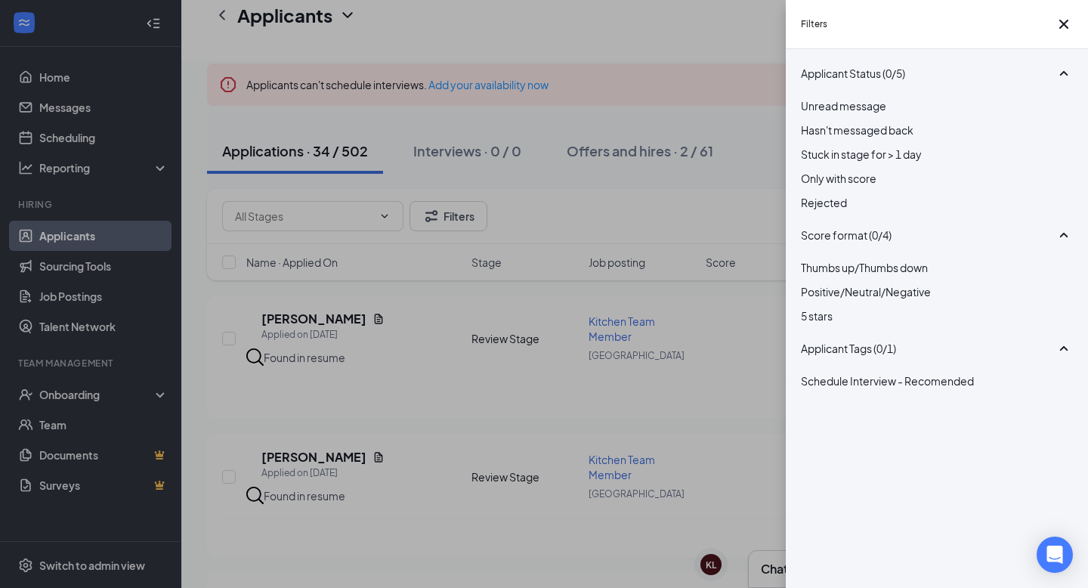
scroll to position [77, 0]
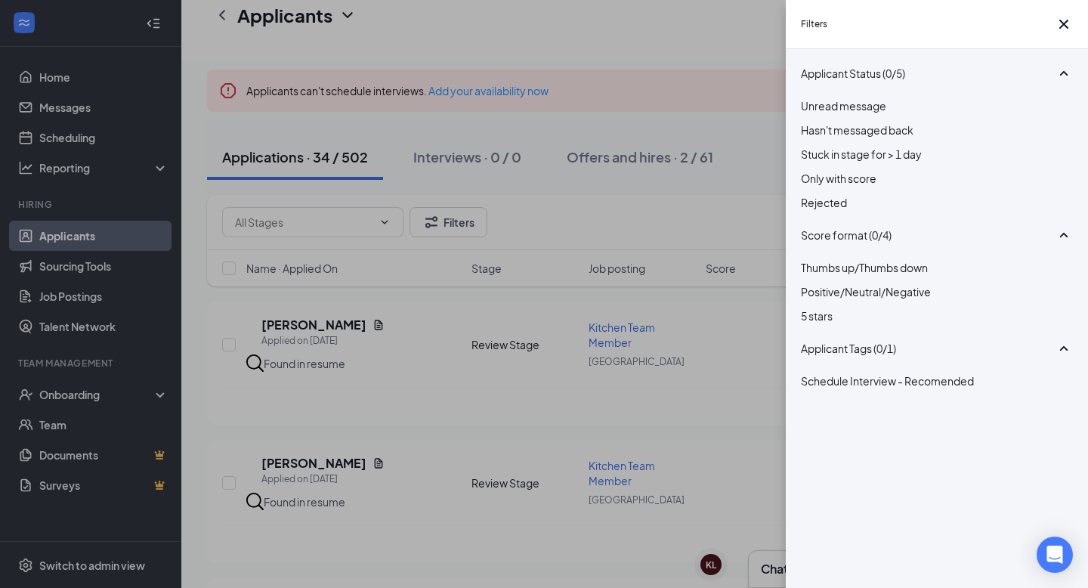
click at [1059, 49] on div "Filters" at bounding box center [937, 24] width 302 height 49
click at [1059, 24] on icon "Cross" at bounding box center [1064, 24] width 18 height 18
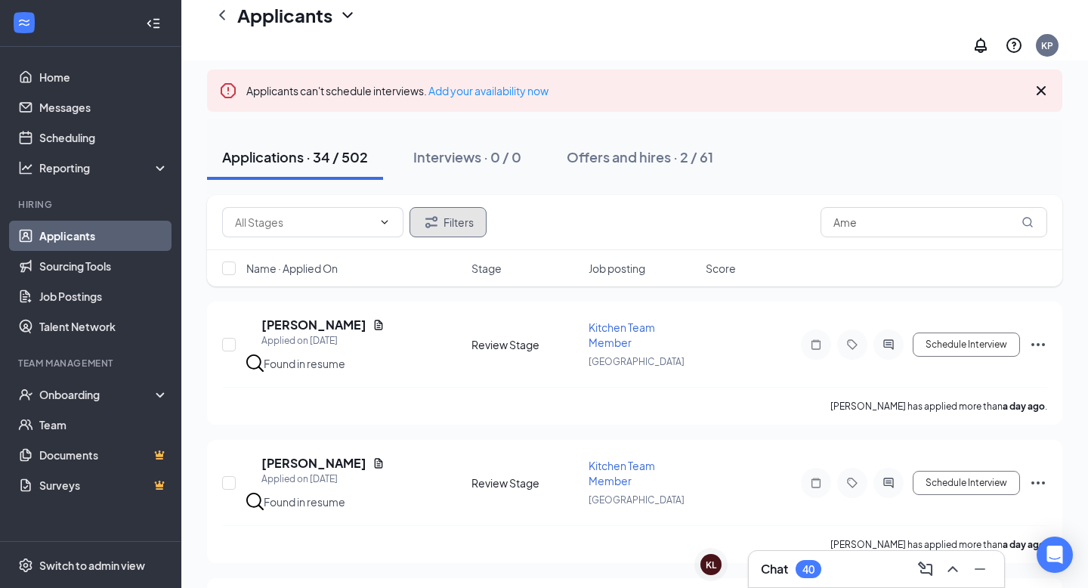
click at [476, 222] on button "Filters" at bounding box center [448, 222] width 77 height 30
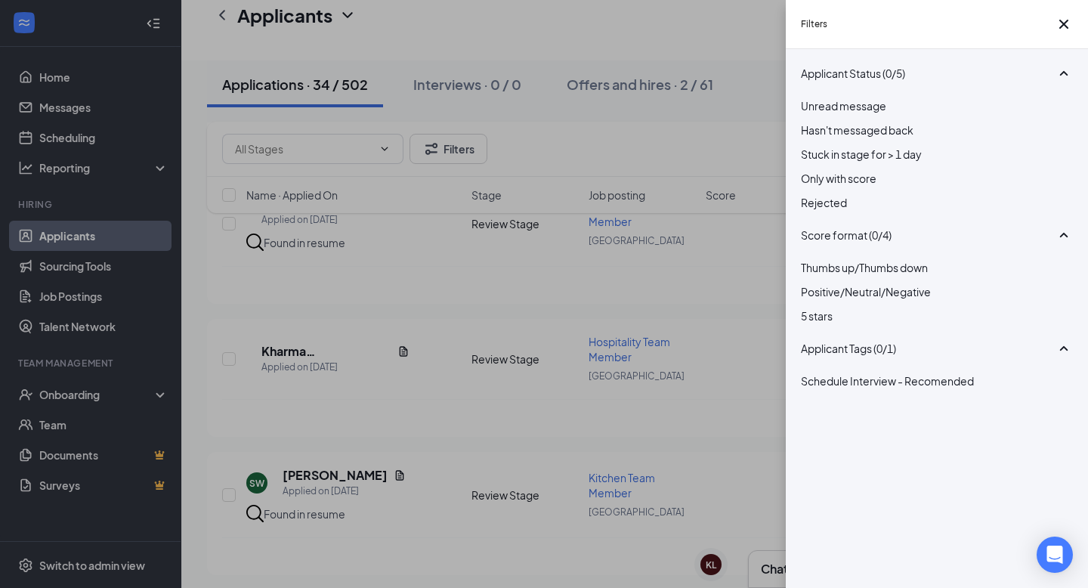
scroll to position [336, 0]
click at [1060, 564] on div "Open Intercom Messenger" at bounding box center [1055, 555] width 40 height 40
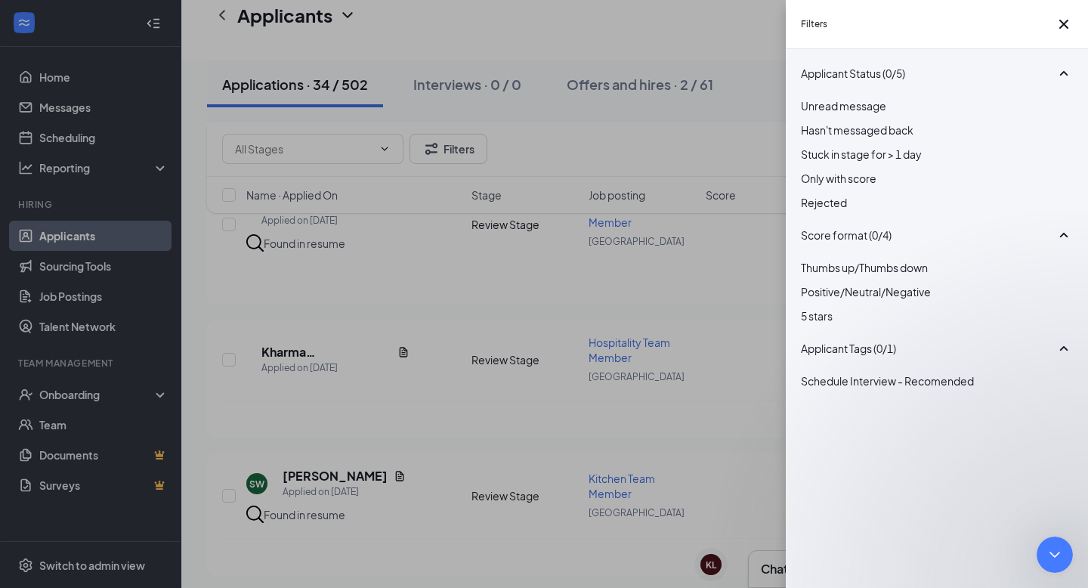
scroll to position [0, 0]
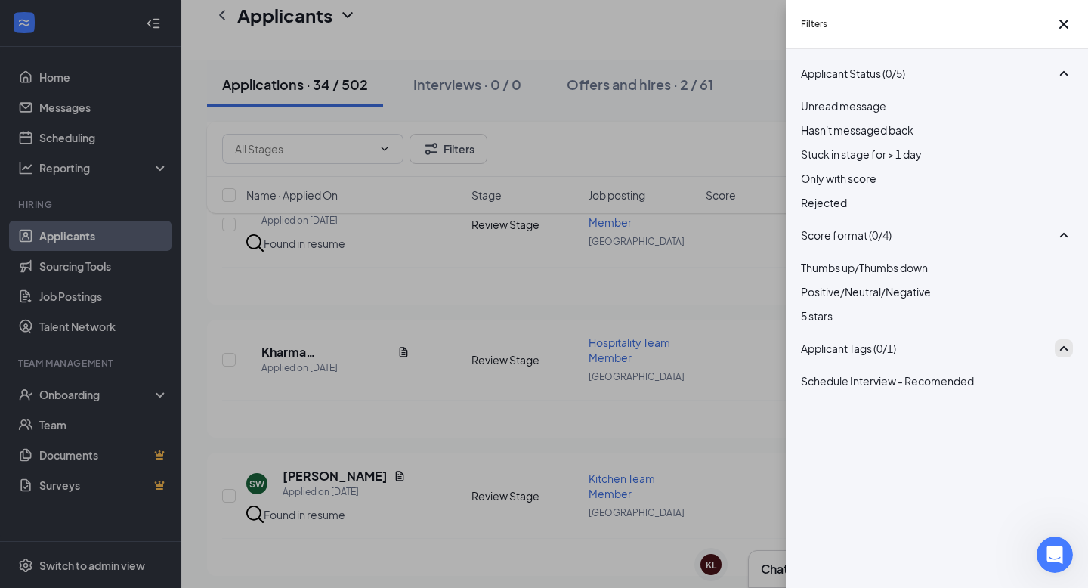
click at [1056, 357] on icon "SmallChevronUp" at bounding box center [1064, 348] width 18 height 18
click at [1060, 351] on icon "SmallChevronDown" at bounding box center [1064, 348] width 8 height 5
click at [1055, 244] on icon "SmallChevronUp" at bounding box center [1064, 235] width 18 height 18
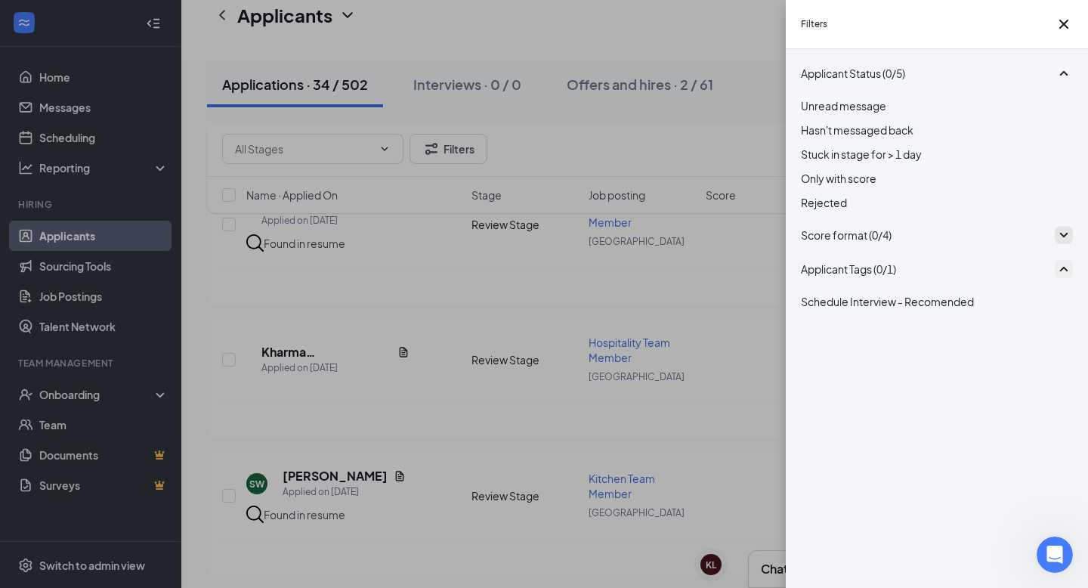
click at [1055, 244] on icon "SmallChevronDown" at bounding box center [1064, 235] width 18 height 18
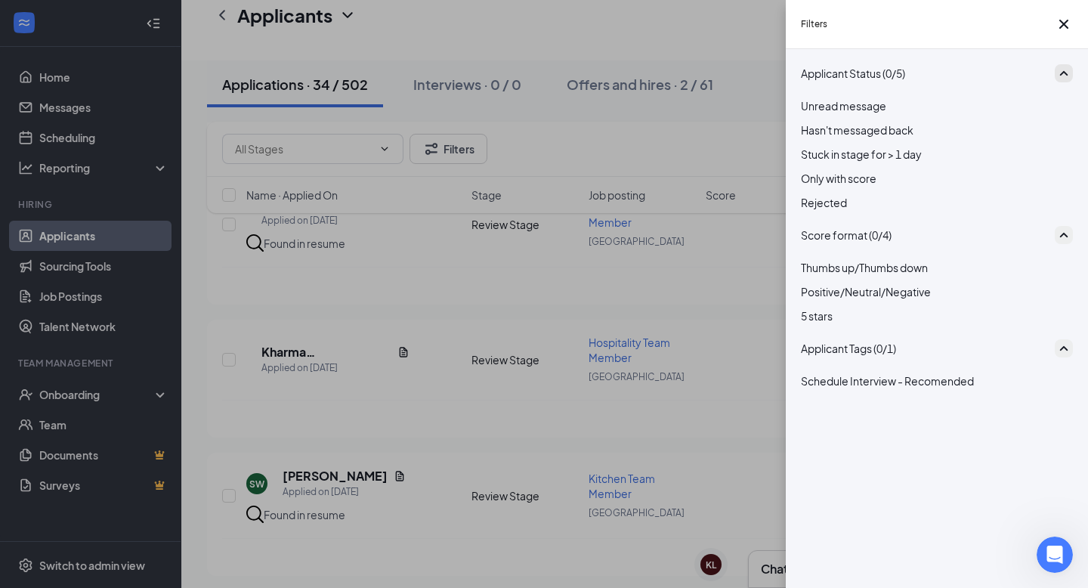
click at [1058, 82] on icon "SmallChevronUp" at bounding box center [1064, 73] width 18 height 18
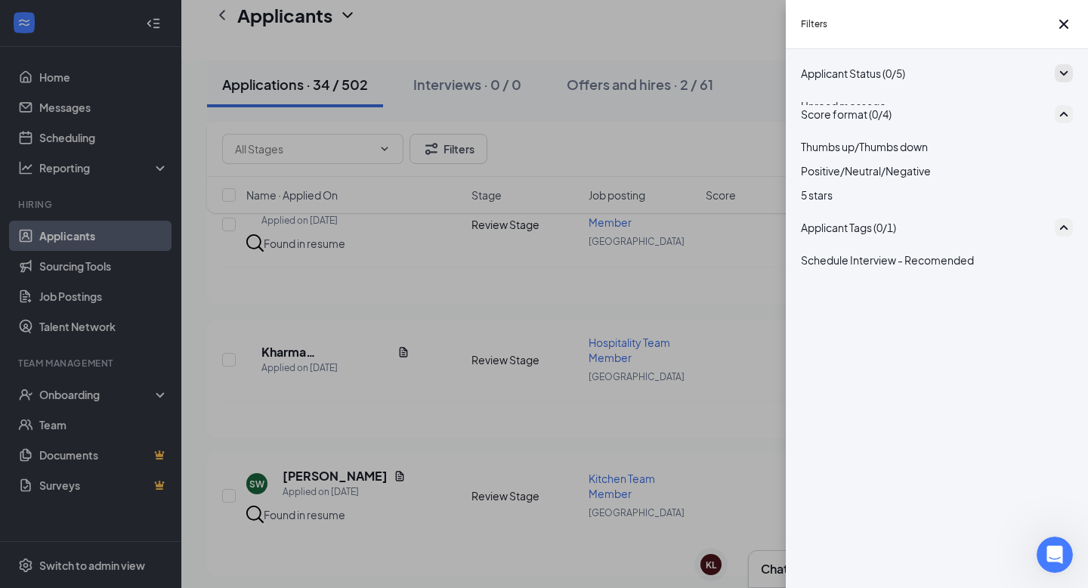
click at [1060, 76] on icon "SmallChevronDown" at bounding box center [1064, 73] width 8 height 5
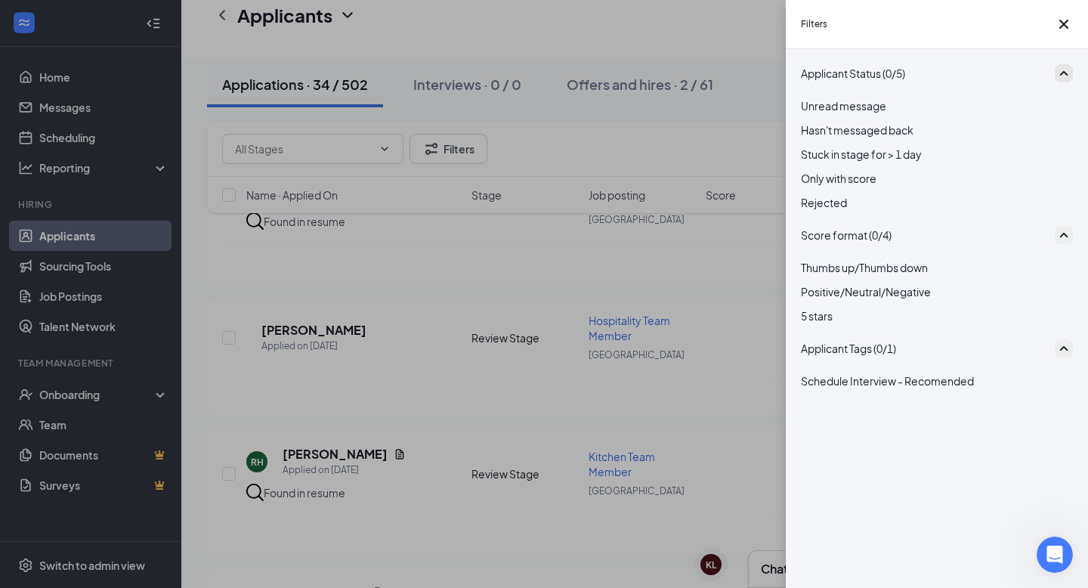
scroll to position [628, 0]
click at [1061, 44] on div "Filters" at bounding box center [937, 24] width 302 height 49
click at [1055, 33] on icon "Cross" at bounding box center [1064, 24] width 18 height 18
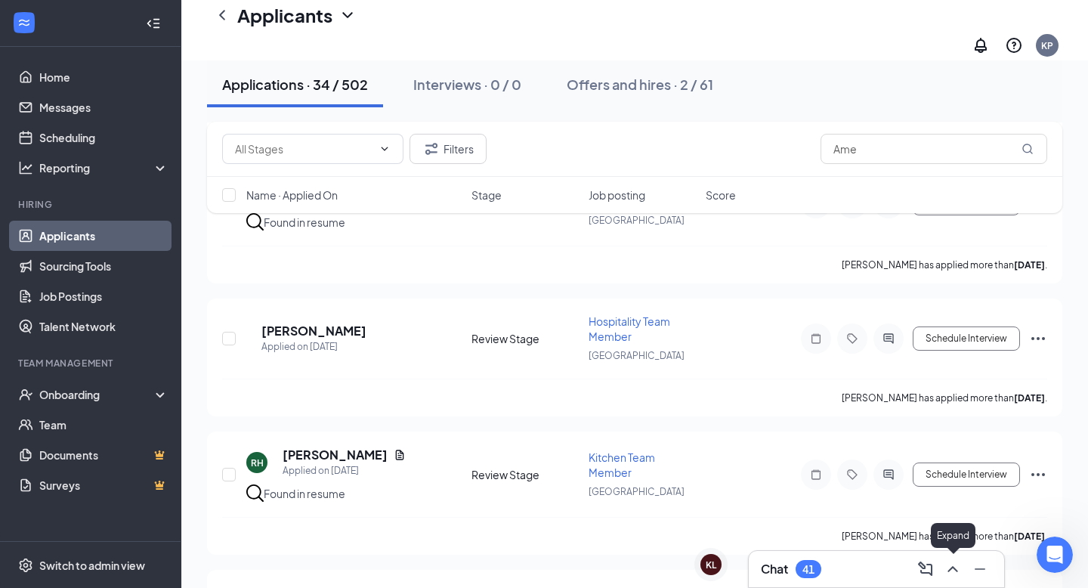
click at [951, 562] on icon "ChevronUp" at bounding box center [953, 569] width 18 height 18
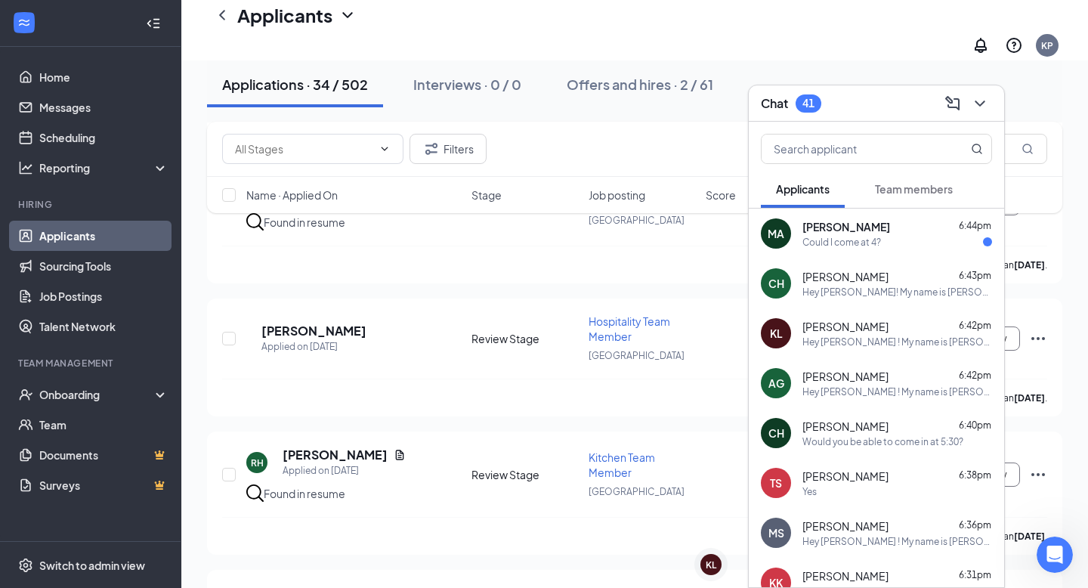
click at [909, 286] on div "Hey Conner! My name is K'Lee Pittman and I serve as the Talent Director at Chic…" at bounding box center [898, 292] width 190 height 13
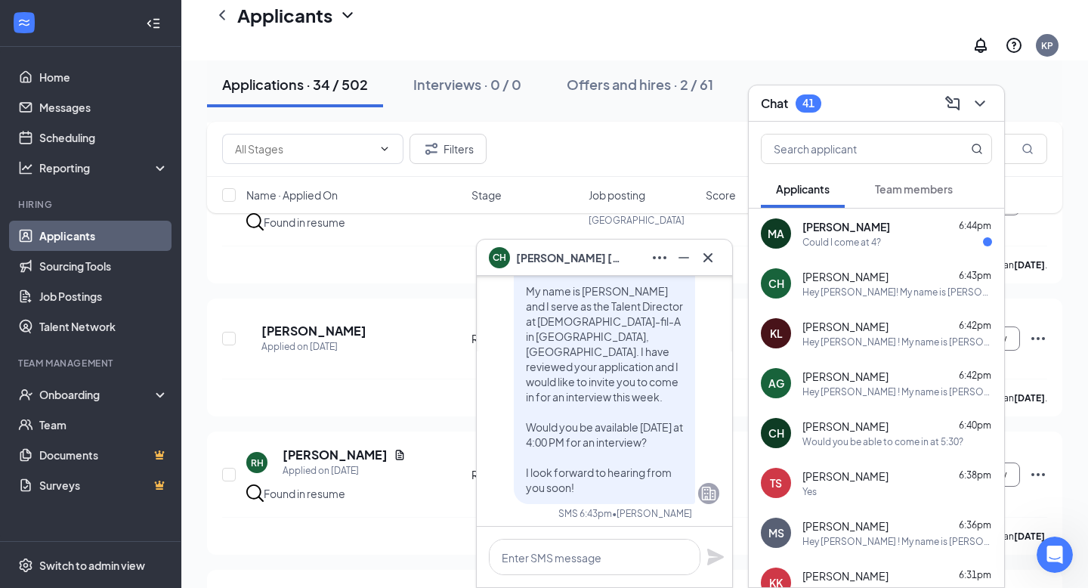
scroll to position [0, 0]
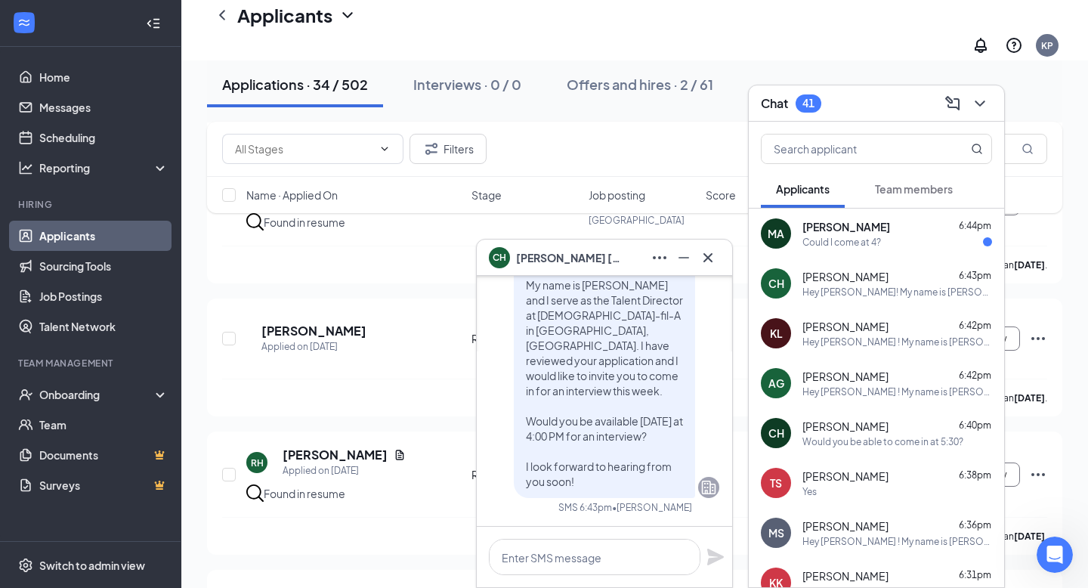
click at [885, 230] on div "Mary Asher 6:44pm" at bounding box center [898, 226] width 190 height 15
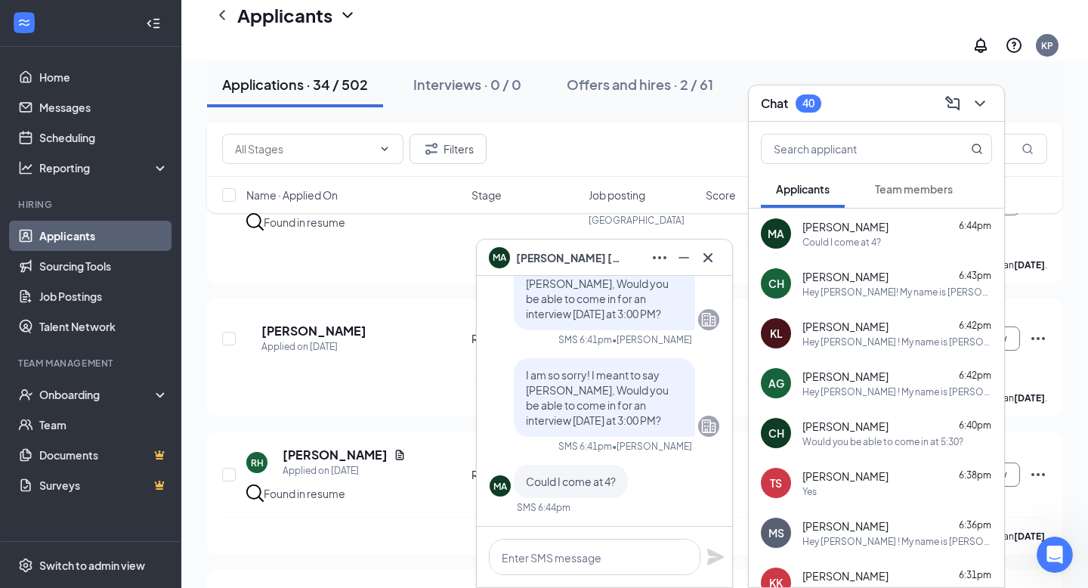
click at [854, 280] on span "Conner Hilburn" at bounding box center [846, 276] width 86 height 15
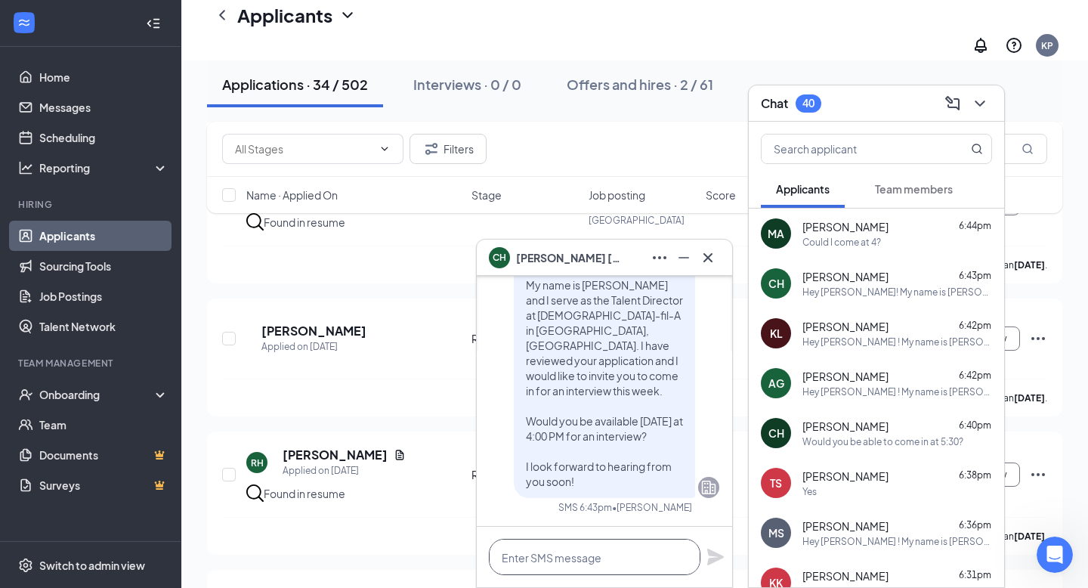
click at [595, 556] on textarea at bounding box center [595, 557] width 212 height 36
click at [856, 229] on span "[PERSON_NAME]" at bounding box center [846, 226] width 86 height 15
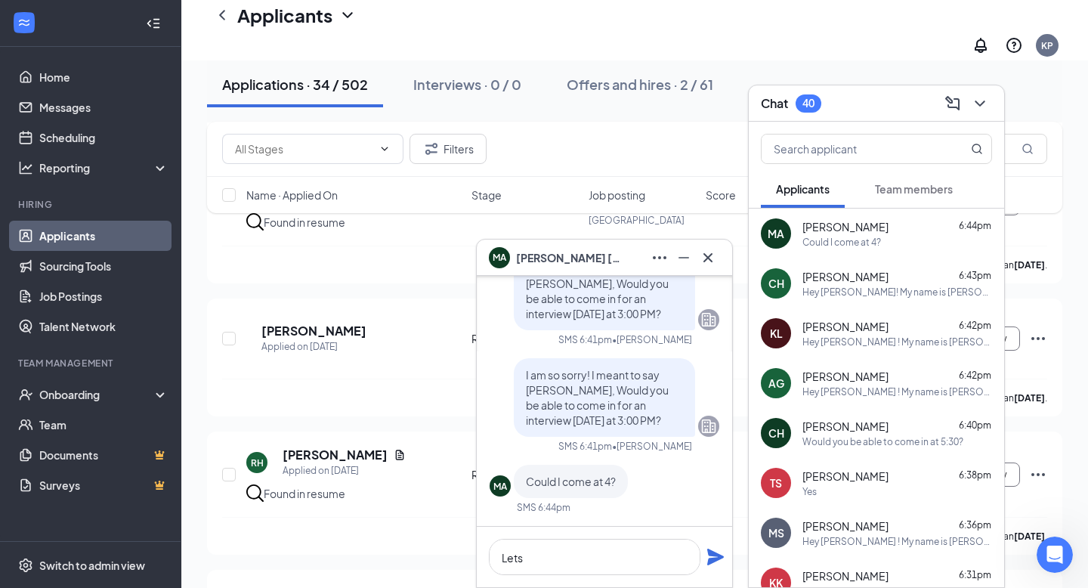
click at [825, 269] on span "Conner Hilburn" at bounding box center [846, 276] width 86 height 15
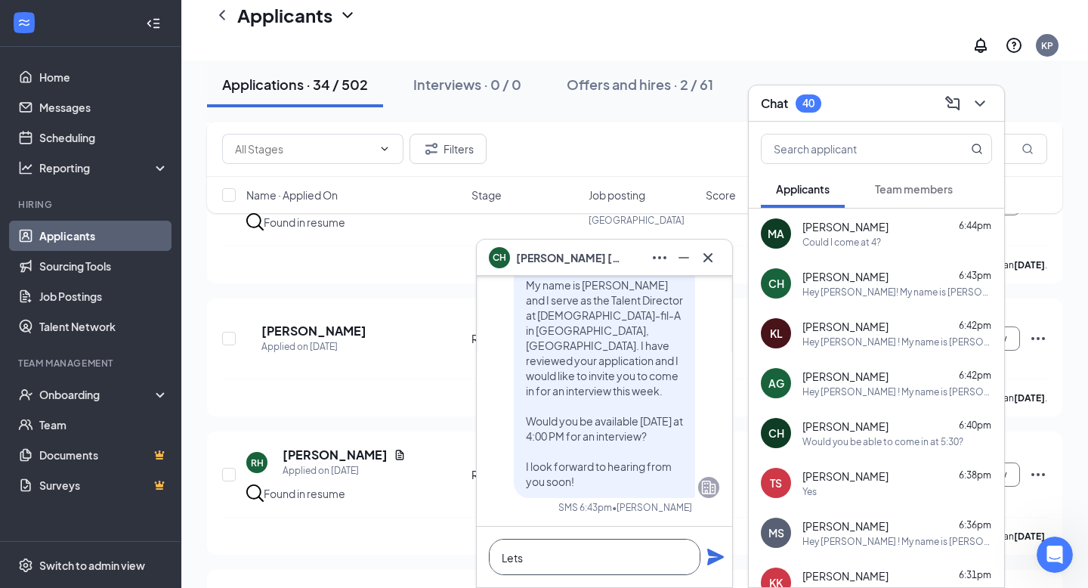
click at [571, 562] on textarea "Lets" at bounding box center [595, 557] width 212 height 36
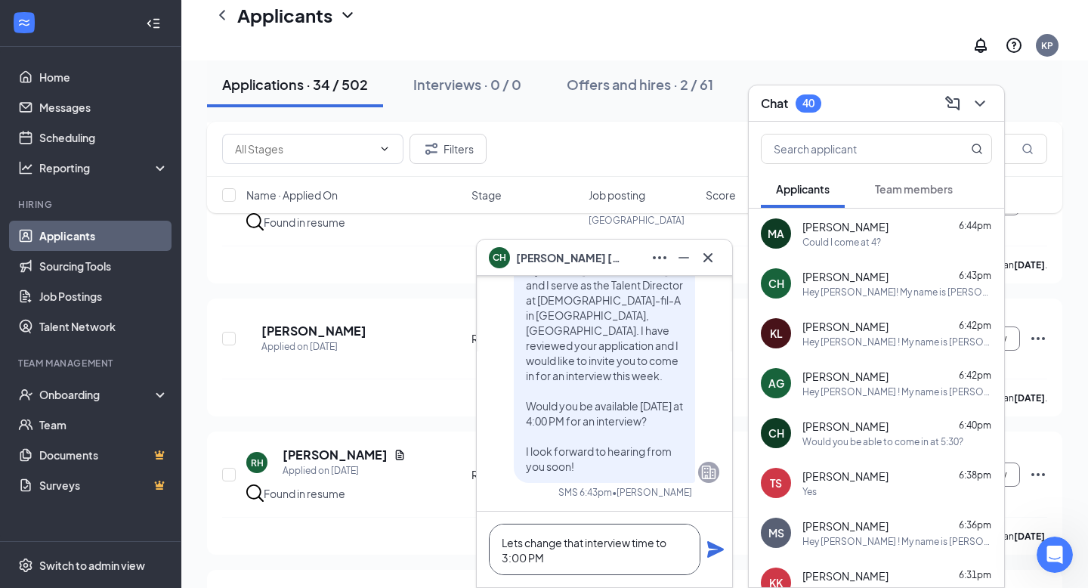
type textarea "Lets change that interview time to 3:00 PM"
click at [713, 551] on icon "Plane" at bounding box center [715, 549] width 17 height 17
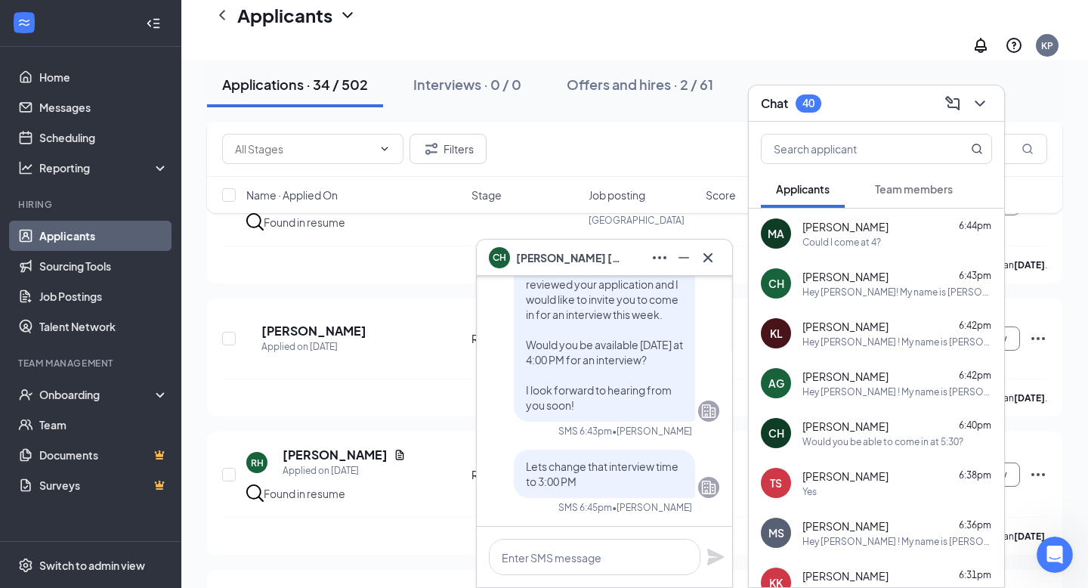
click at [868, 236] on div "Could I come at 4?" at bounding box center [842, 242] width 79 height 13
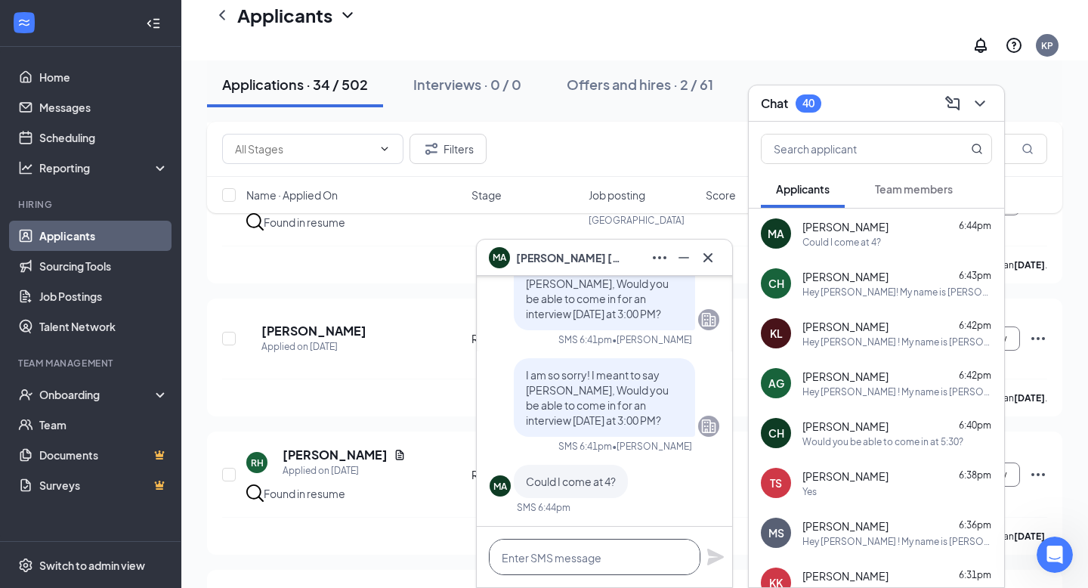
click at [593, 549] on textarea at bounding box center [595, 557] width 212 height 36
type textarea "Yes"
click at [718, 542] on div "Yes" at bounding box center [604, 557] width 255 height 60
click at [712, 560] on icon "Plane" at bounding box center [715, 557] width 17 height 17
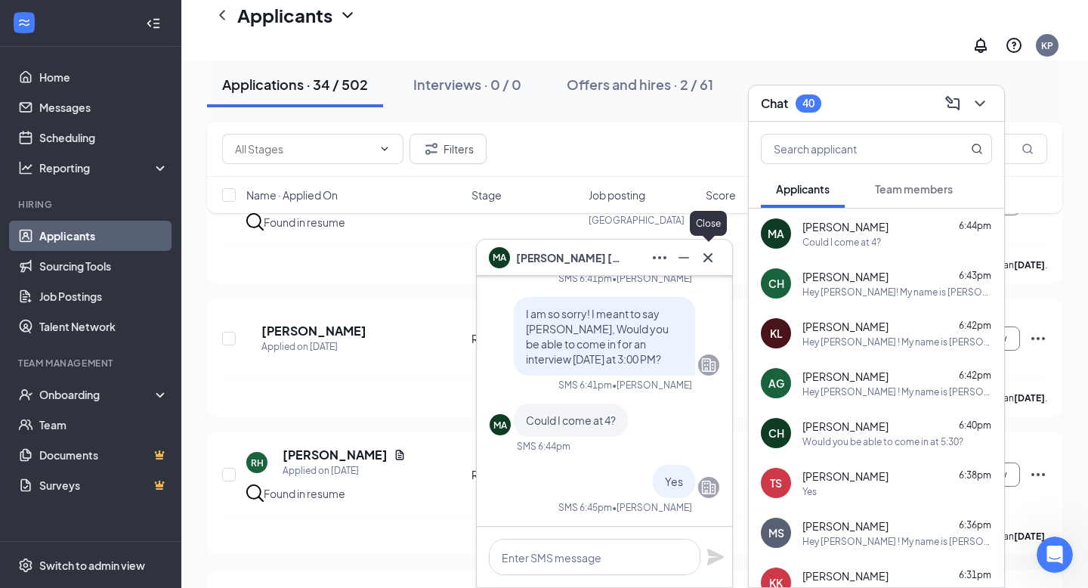
click at [709, 258] on icon "Cross" at bounding box center [708, 256] width 9 height 9
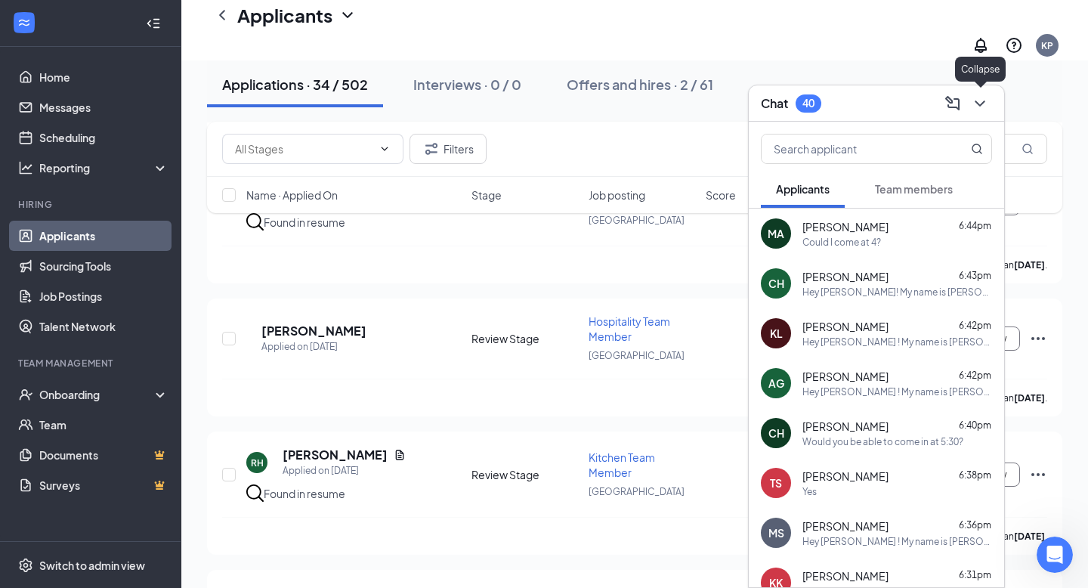
click at [982, 107] on icon "ChevronDown" at bounding box center [980, 103] width 18 height 18
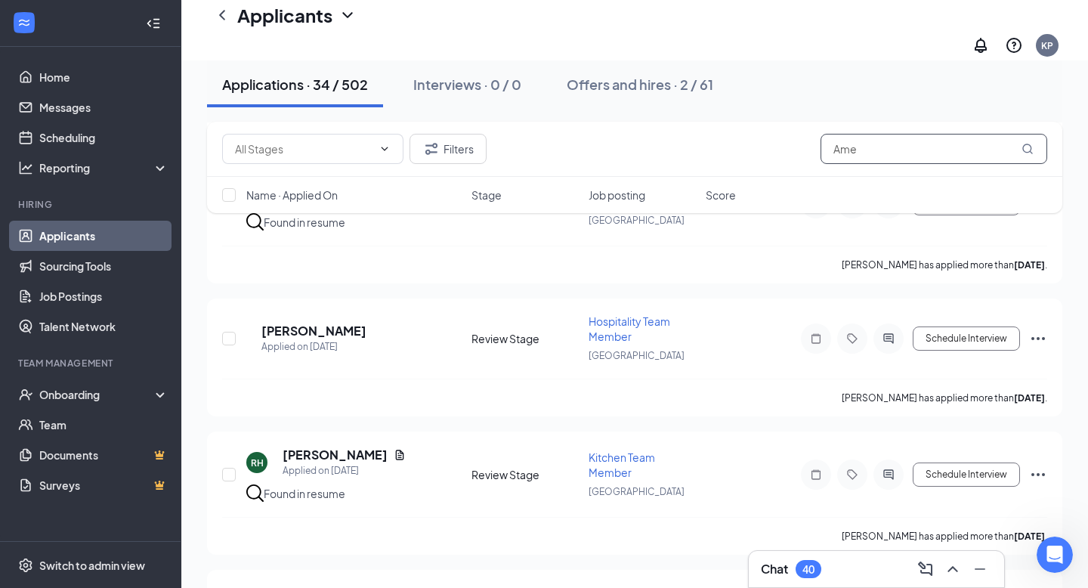
drag, startPoint x: 897, startPoint y: 150, endPoint x: 540, endPoint y: 120, distance: 358.0
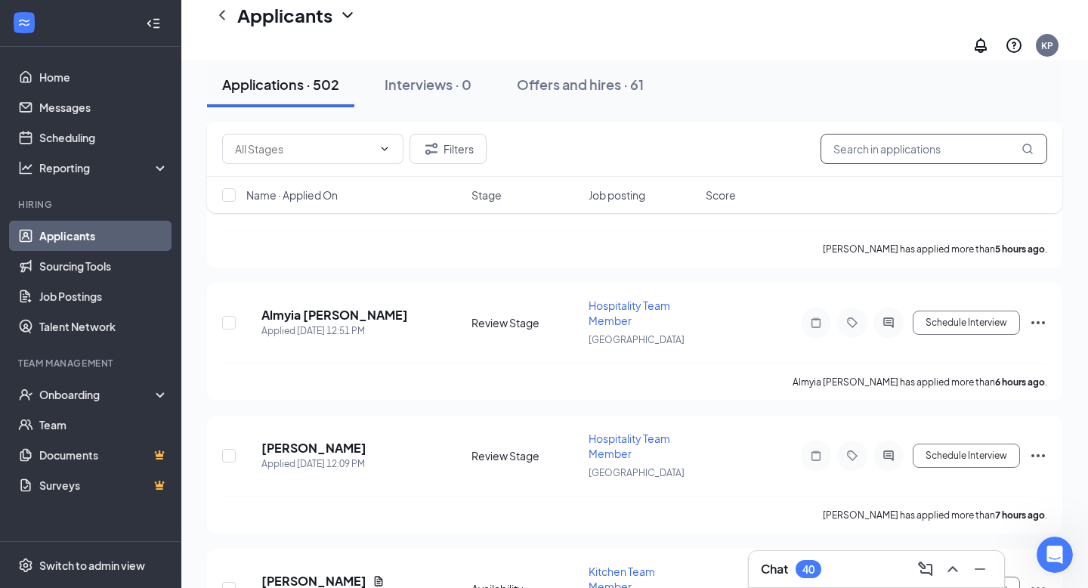
scroll to position [620, 0]
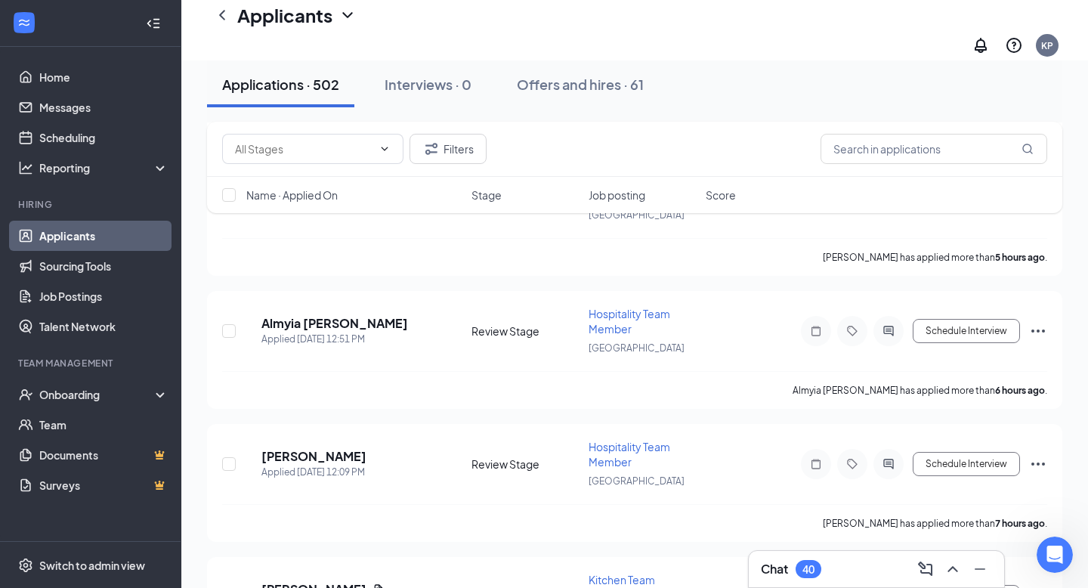
click at [239, 28] on h1 "Applicants" at bounding box center [284, 15] width 95 height 26
click at [231, 24] on icon "ChevronLeft" at bounding box center [222, 15] width 18 height 18
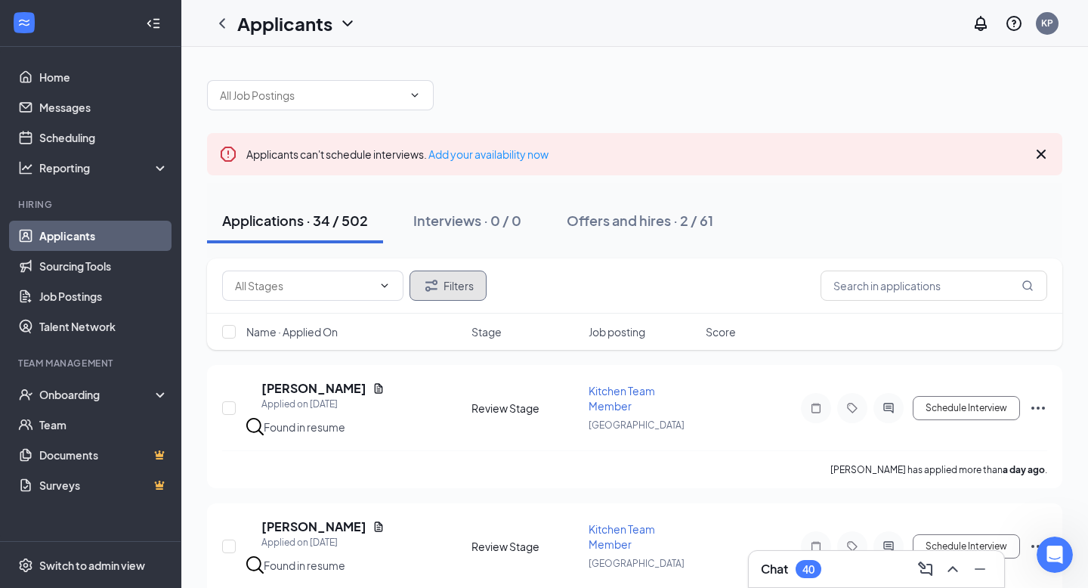
click at [451, 297] on button "Filters" at bounding box center [448, 286] width 77 height 30
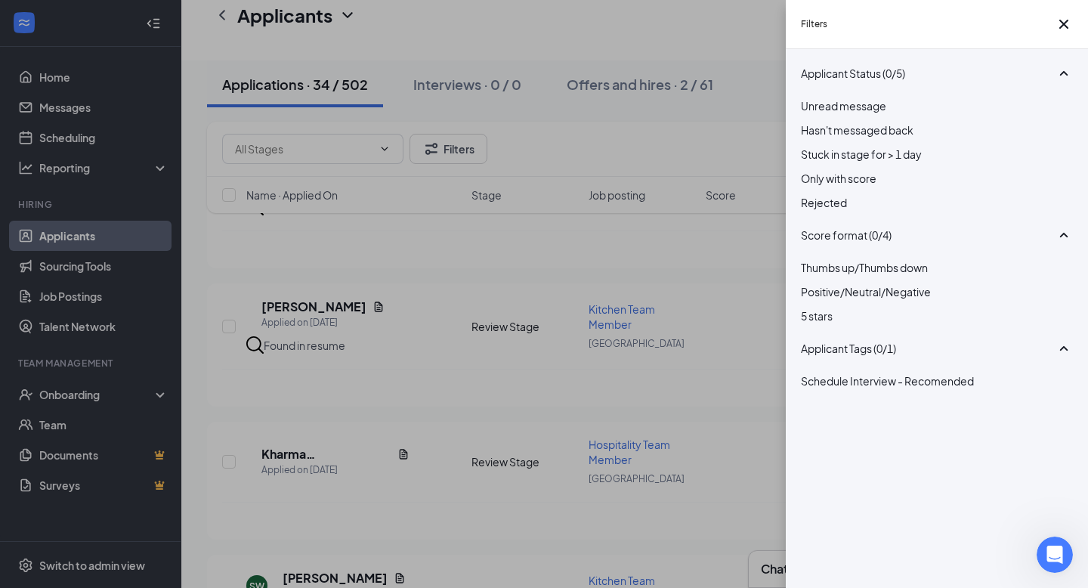
scroll to position [259, 0]
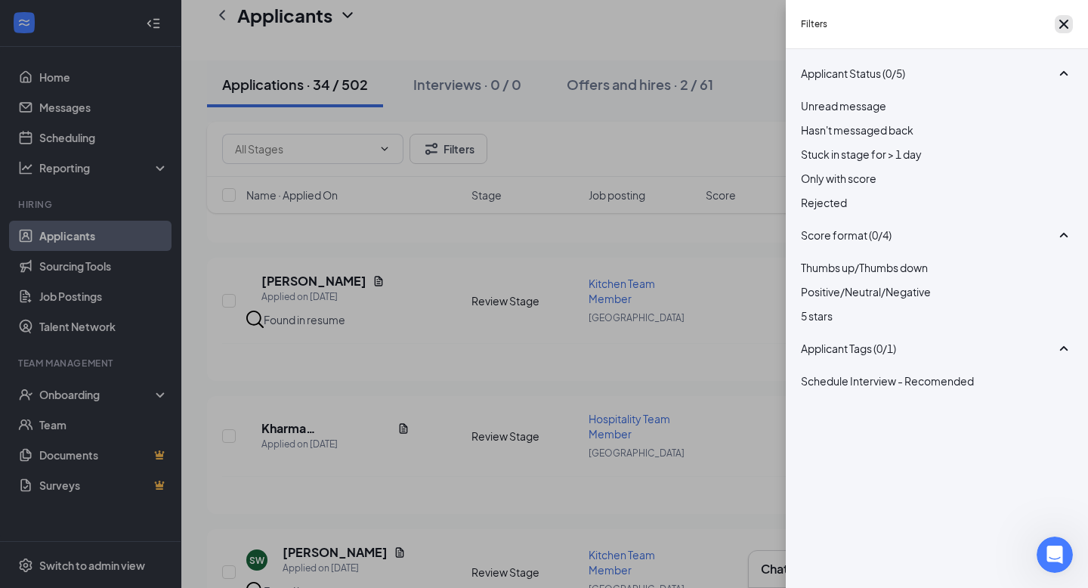
click at [1059, 33] on icon "Cross" at bounding box center [1064, 24] width 18 height 18
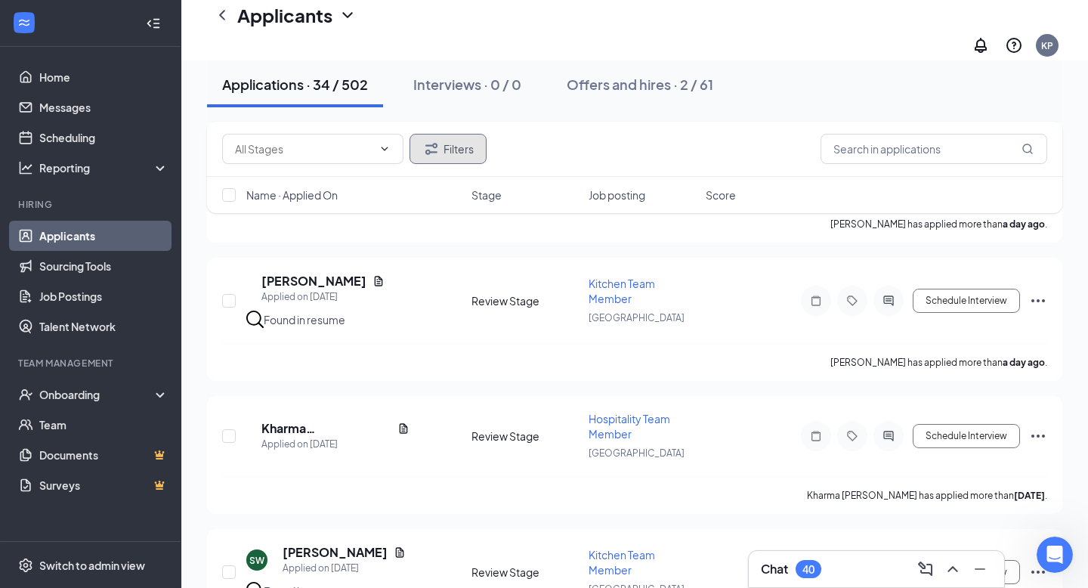
scroll to position [0, 0]
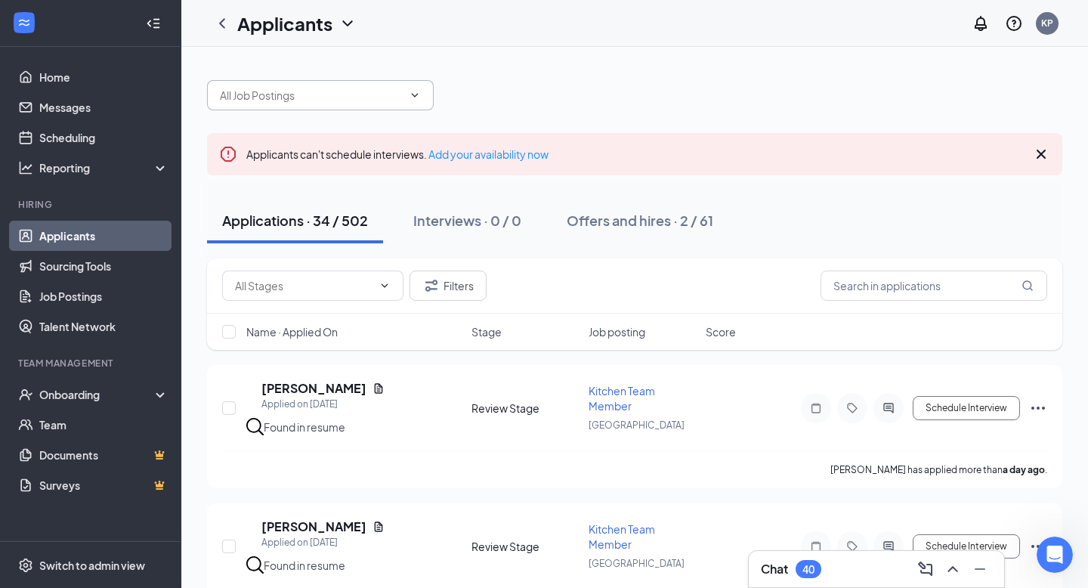
click at [360, 101] on input "text" at bounding box center [311, 95] width 183 height 17
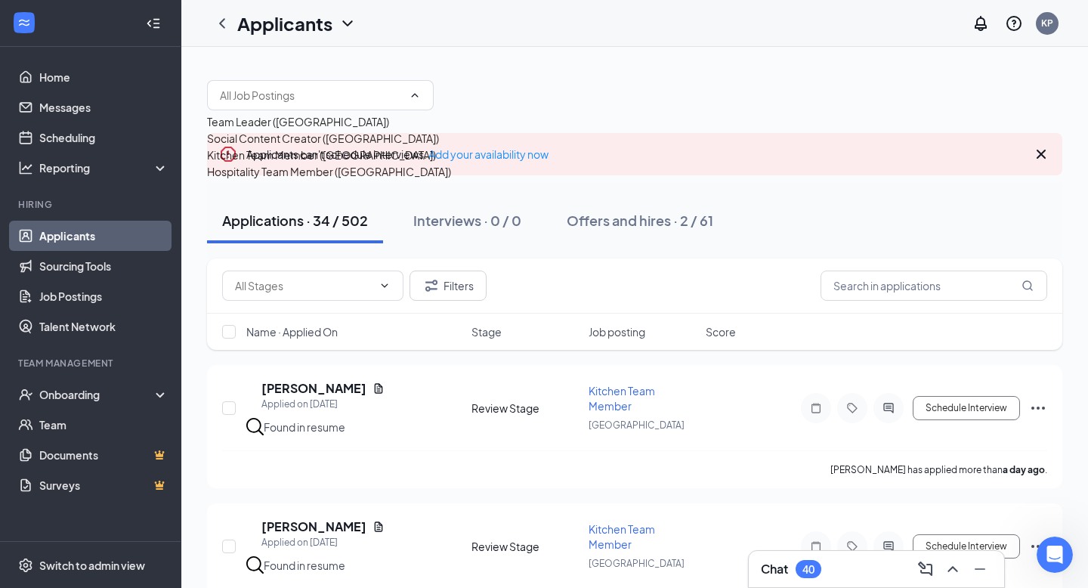
click at [330, 180] on div "Hospitality Team Member (Starkville)" at bounding box center [329, 171] width 244 height 17
type input "Hospitality Team Member (Starkville)"
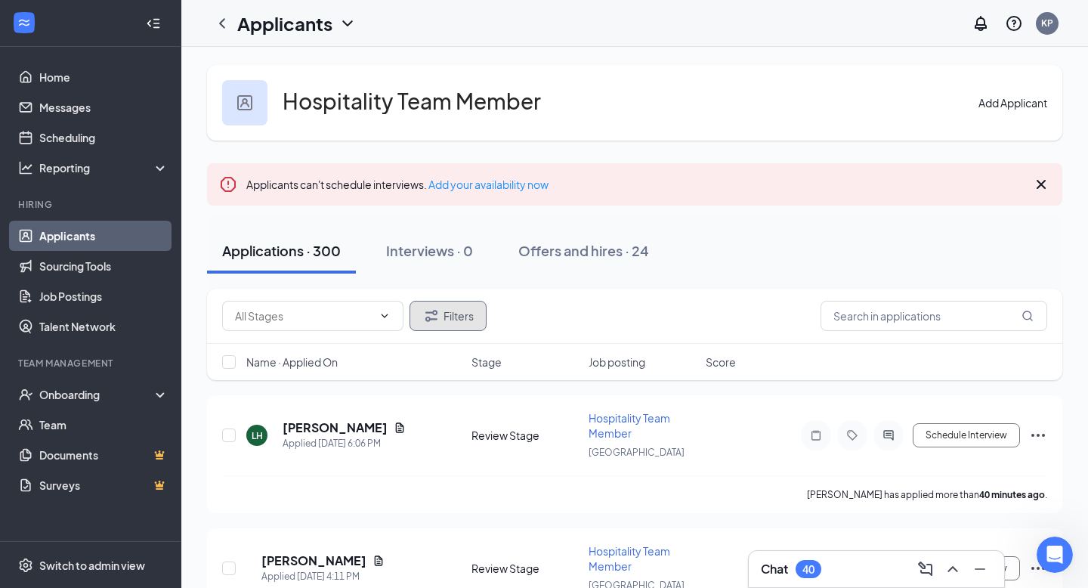
click at [438, 306] on button "Filters" at bounding box center [448, 316] width 77 height 30
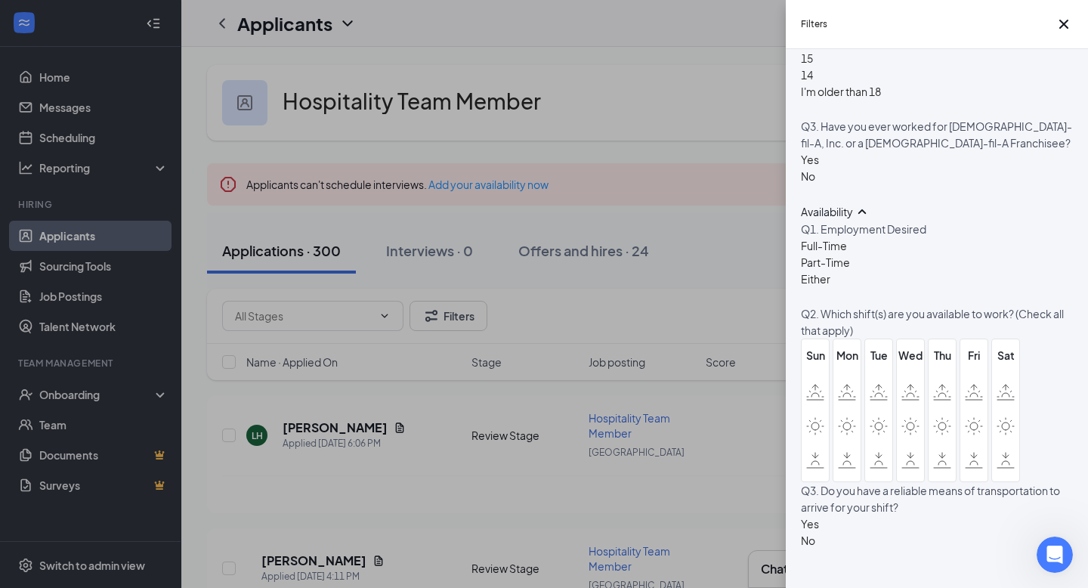
scroll to position [570, 0]
click at [818, 167] on div "Yes" at bounding box center [810, 158] width 18 height 17
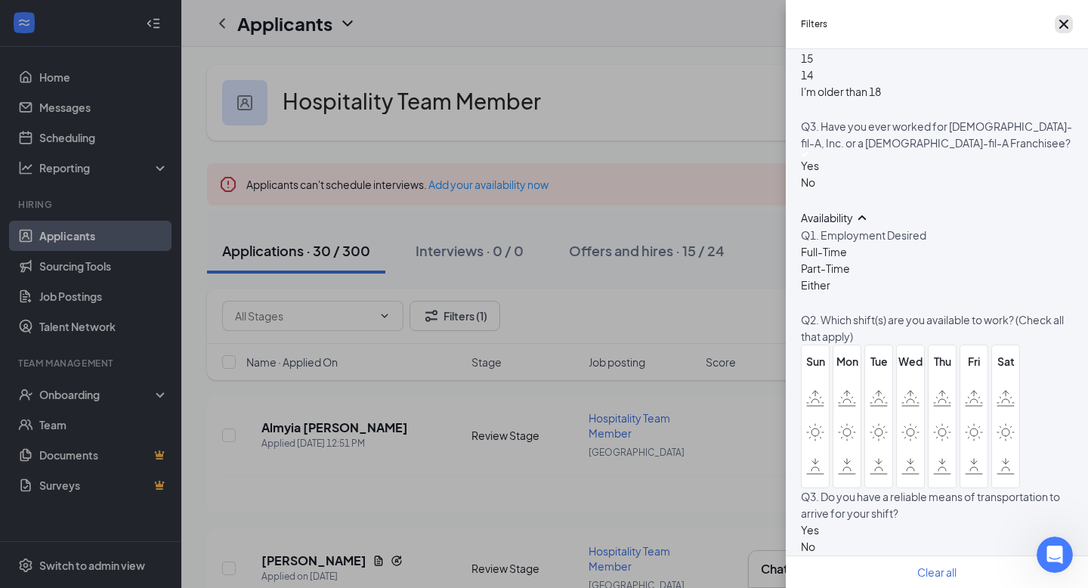
click at [1056, 26] on icon "Cross" at bounding box center [1064, 24] width 18 height 18
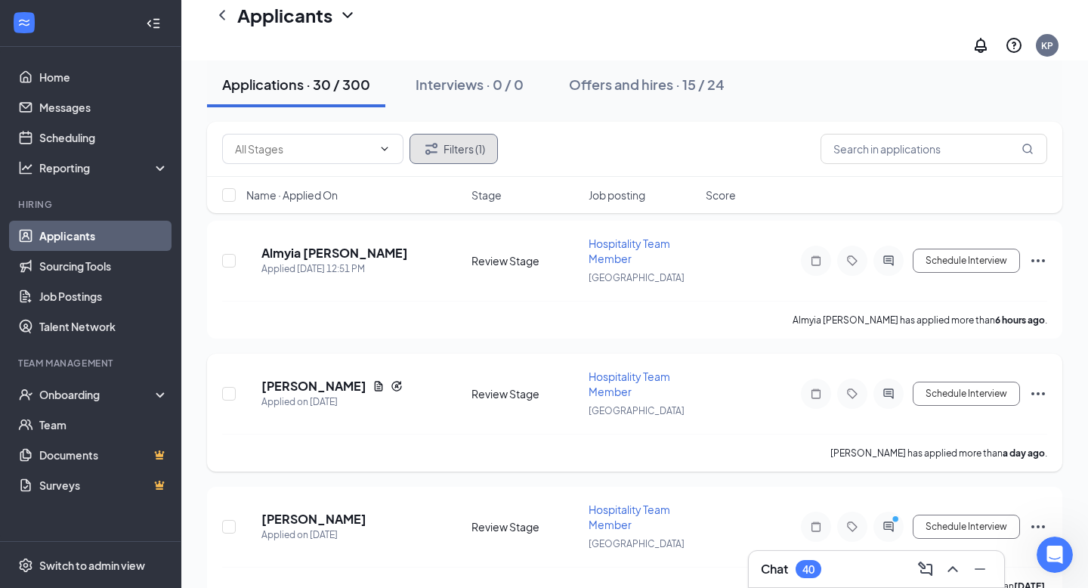
scroll to position [113, 0]
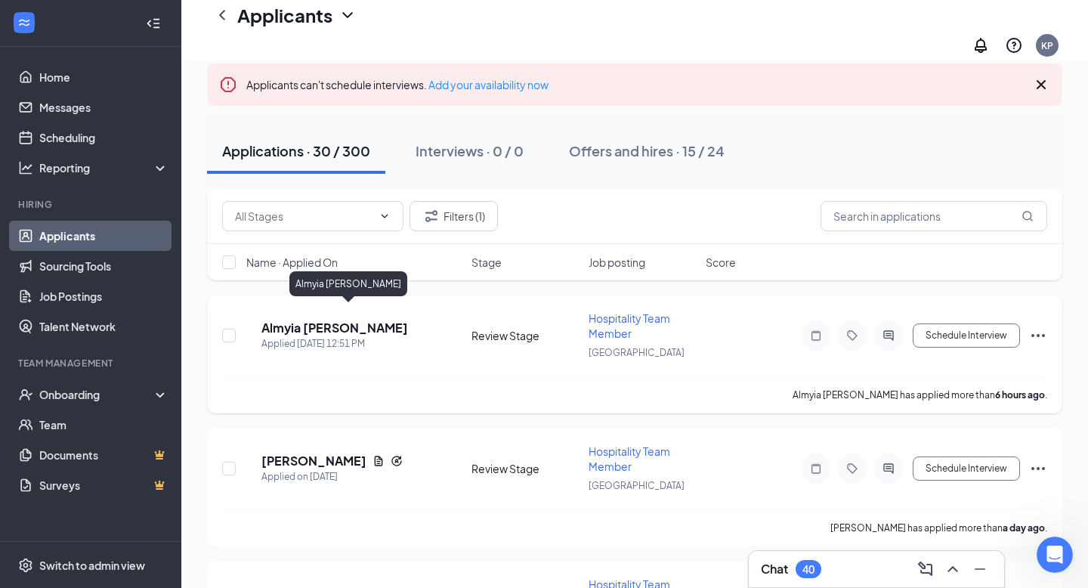
click at [335, 320] on h5 "Almyia [PERSON_NAME]" at bounding box center [335, 328] width 147 height 17
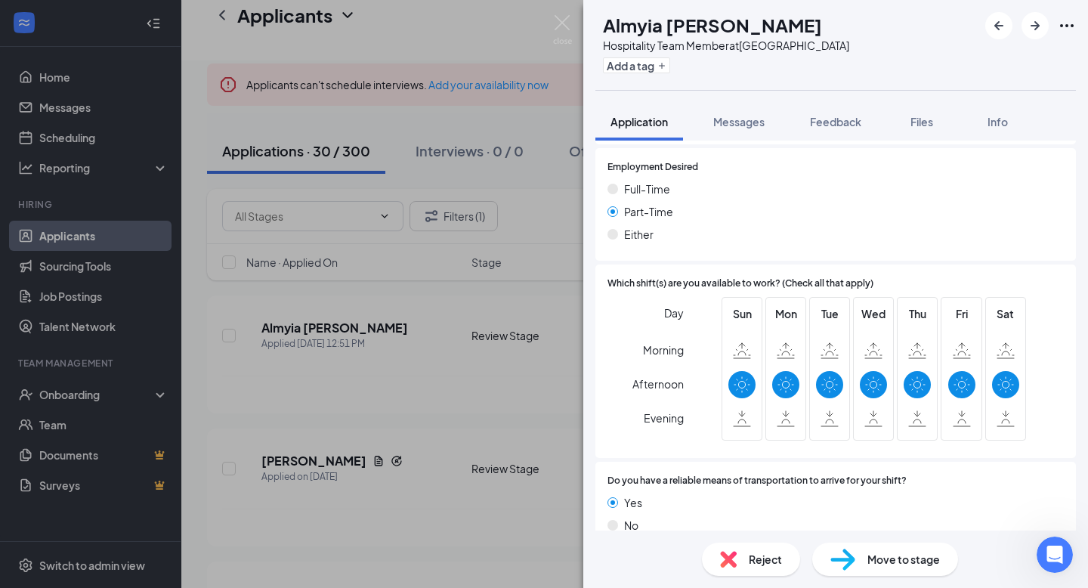
scroll to position [913, 0]
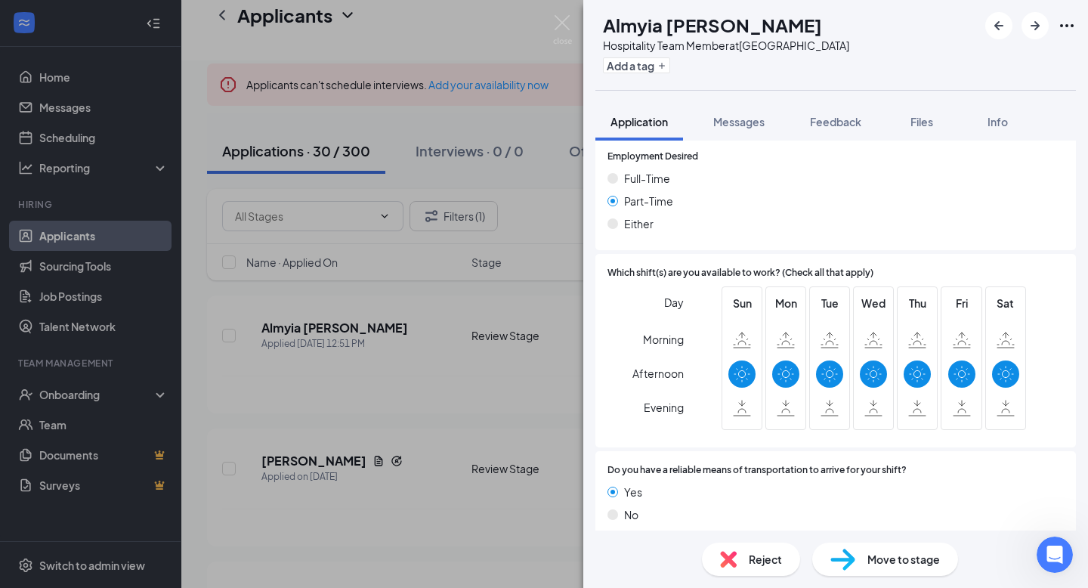
click at [552, 33] on div "AM Almyia Mcghee Hospitality Team Member at Starkville Add a tag Application Me…" at bounding box center [544, 294] width 1088 height 588
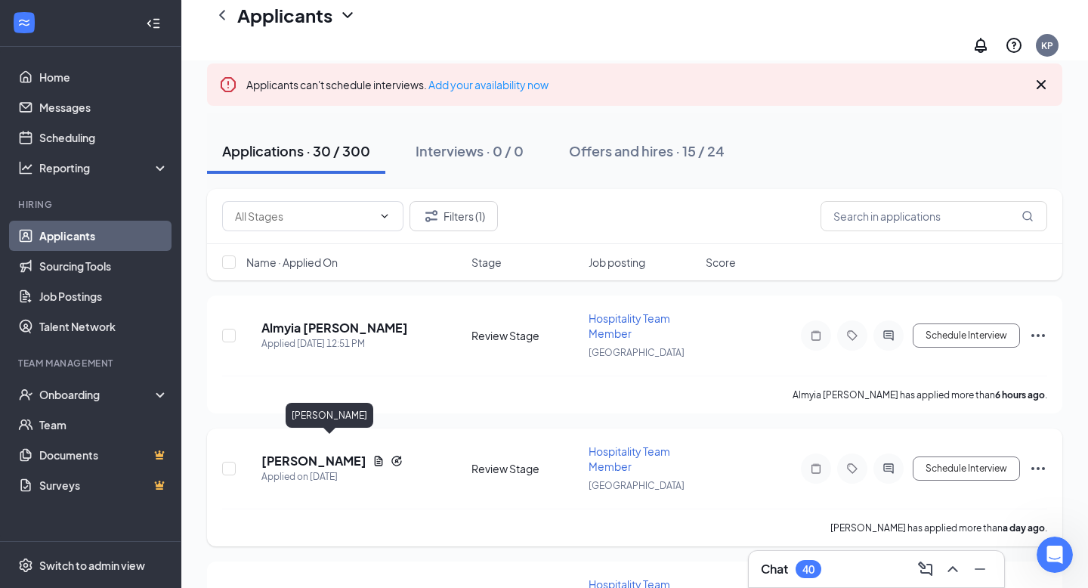
click at [335, 453] on h5 "[PERSON_NAME]" at bounding box center [314, 461] width 105 height 17
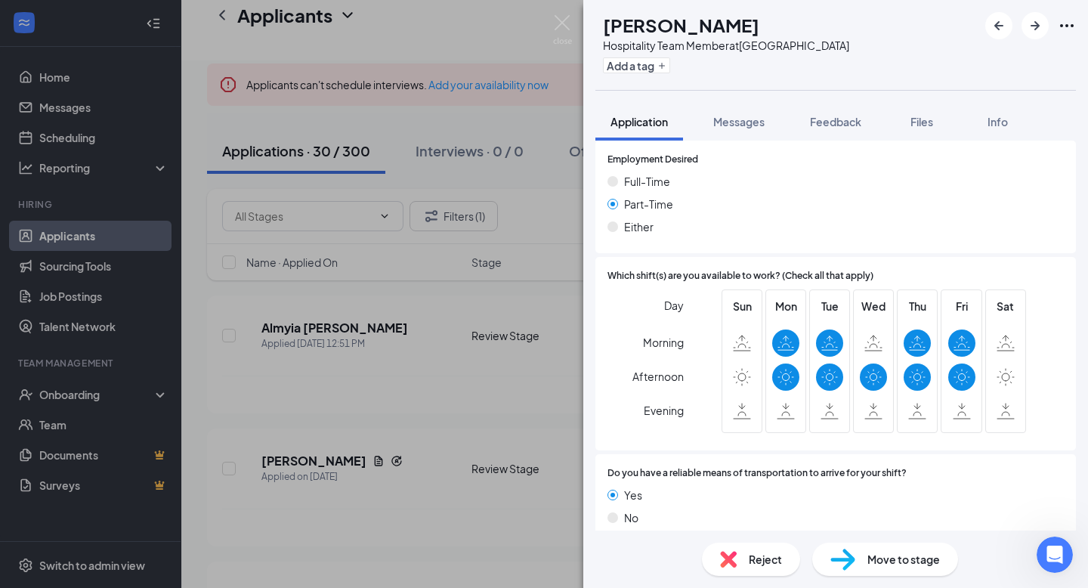
scroll to position [1038, 0]
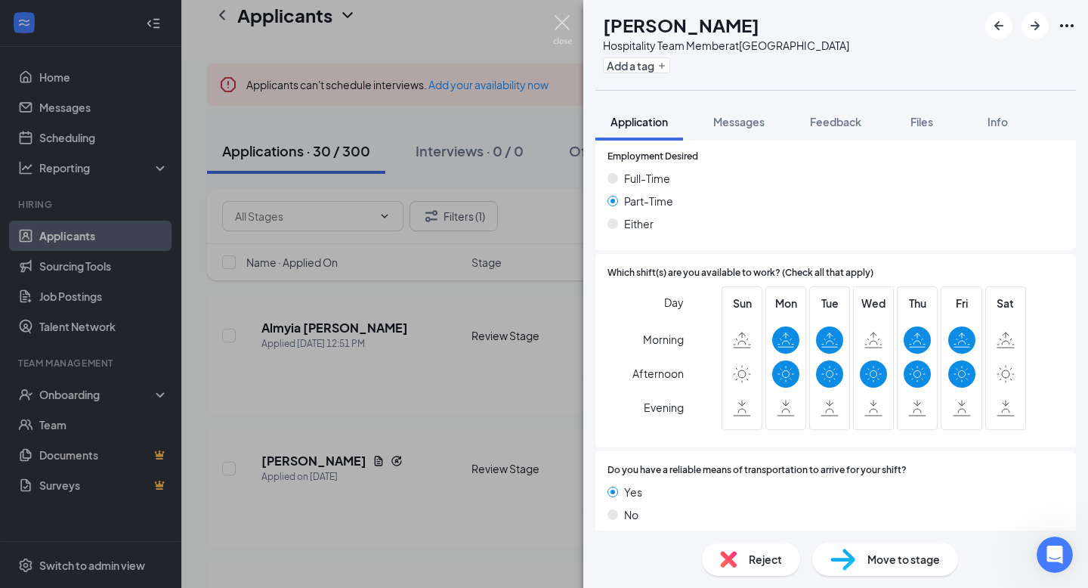
click at [570, 36] on img at bounding box center [562, 29] width 19 height 29
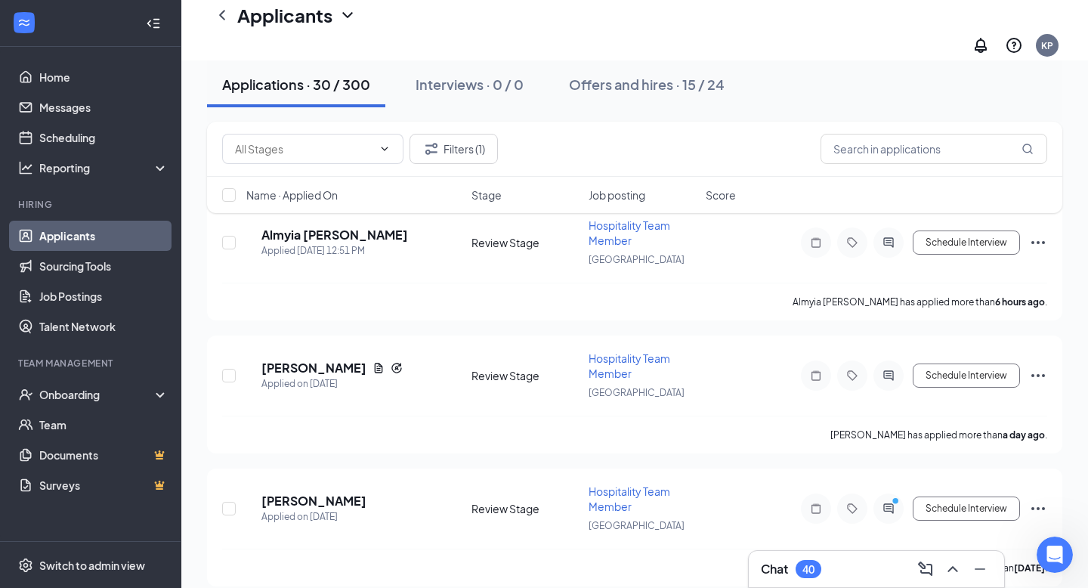
scroll to position [223, 0]
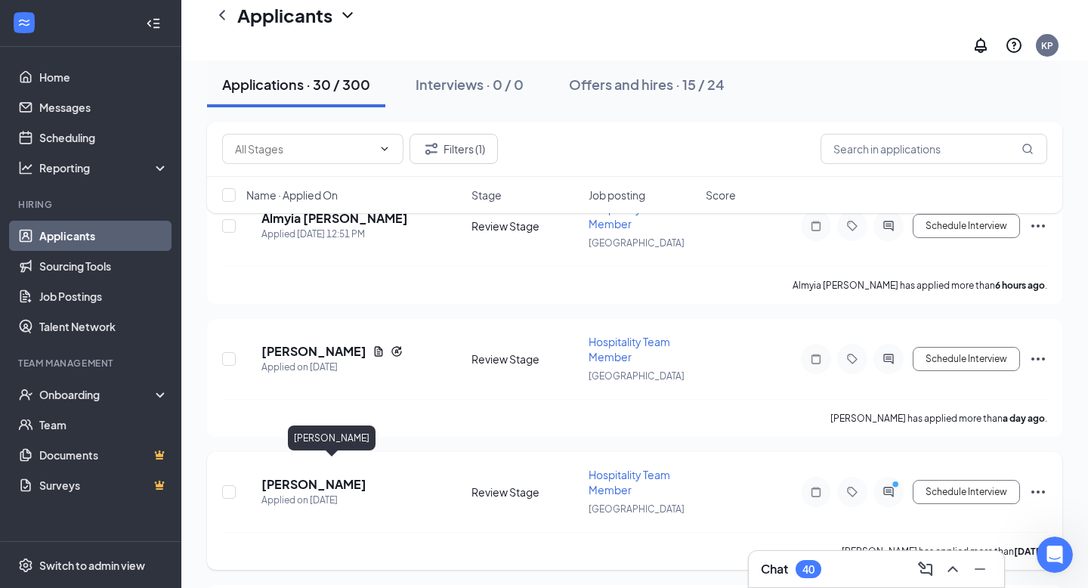
click at [337, 476] on h5 "Laylah Boddie" at bounding box center [314, 484] width 105 height 17
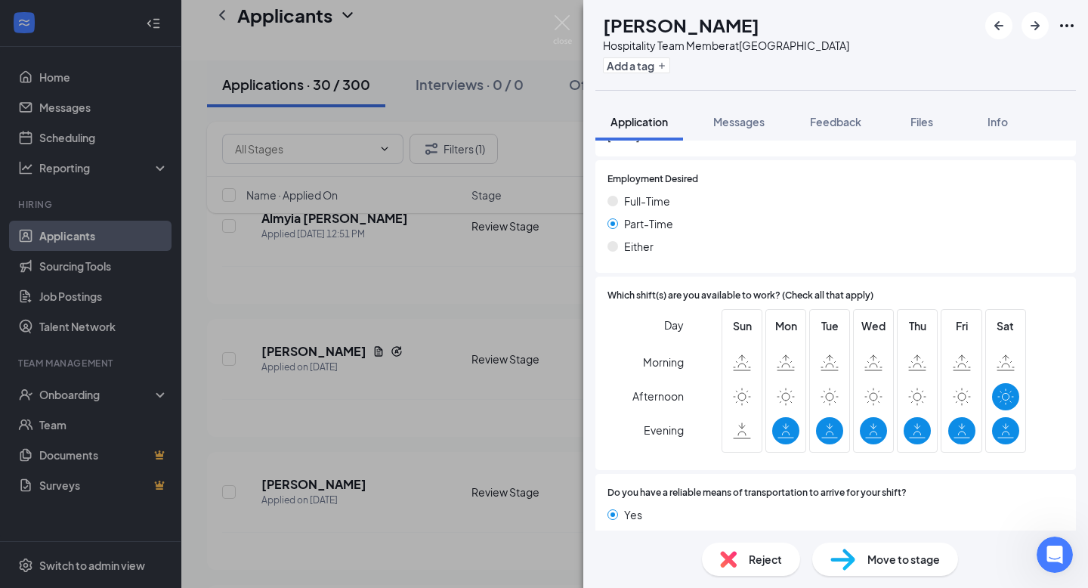
scroll to position [946, 0]
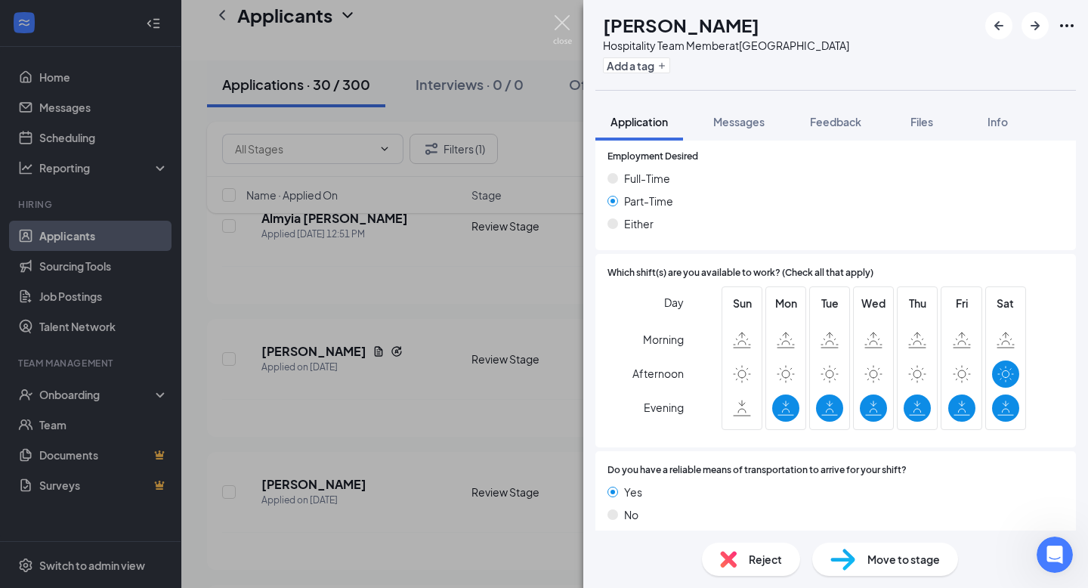
click at [563, 31] on img at bounding box center [562, 29] width 19 height 29
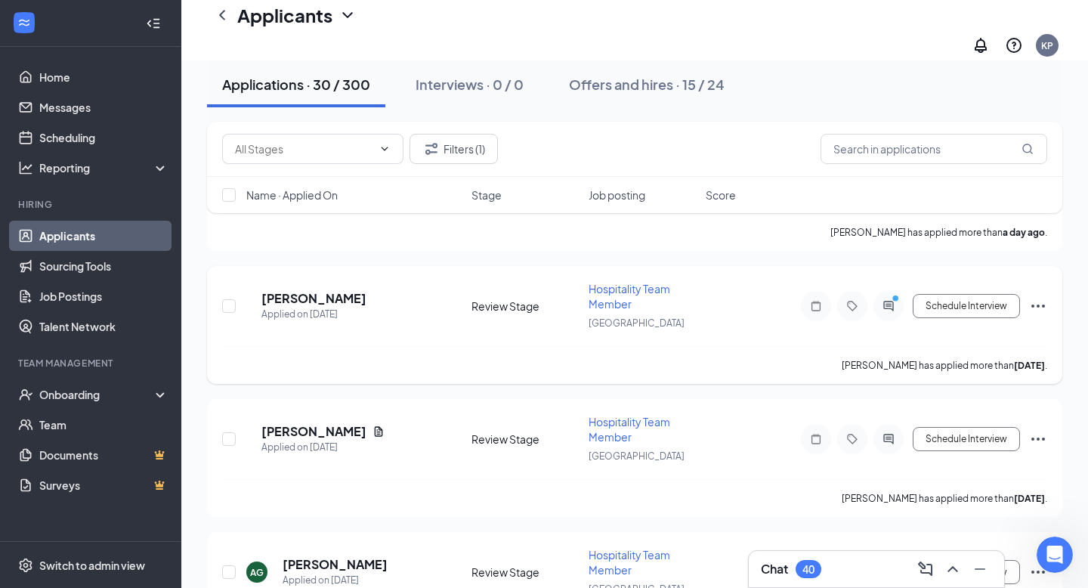
scroll to position [404, 0]
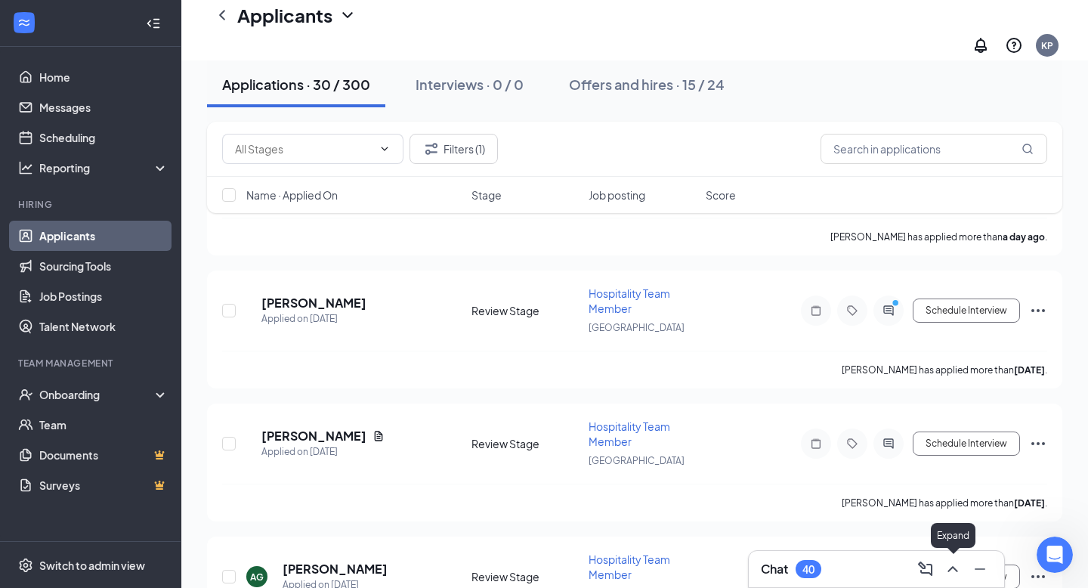
click at [958, 567] on icon "ChevronUp" at bounding box center [953, 569] width 18 height 18
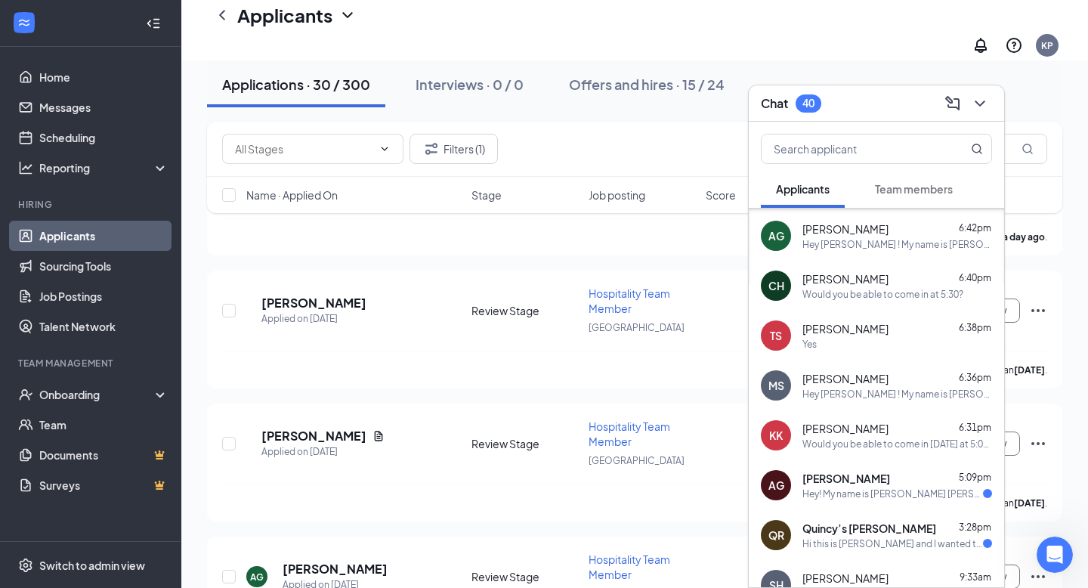
scroll to position [148, 0]
click at [923, 335] on div "Tiffany Stewart 6:38pm Yes" at bounding box center [898, 334] width 190 height 29
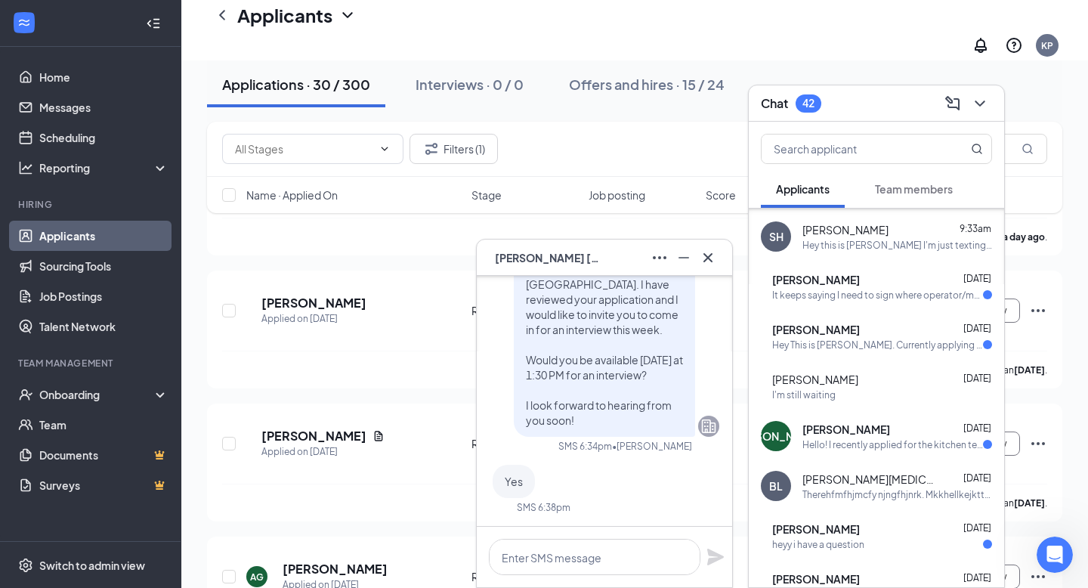
scroll to position [493, 0]
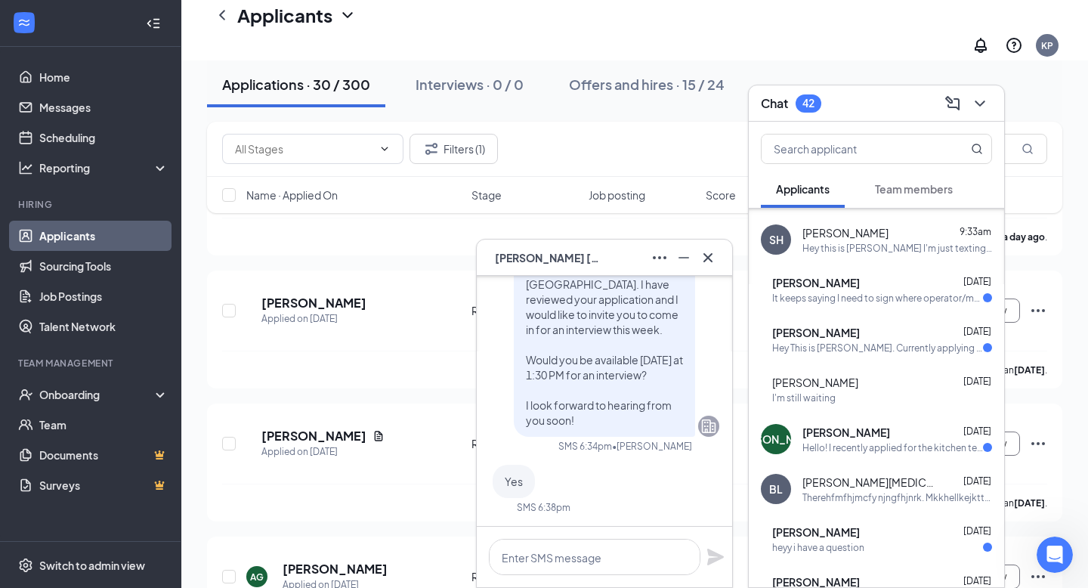
click at [850, 304] on div "It keeps saying I need to sign where operator/manager is but I'm not a manager …" at bounding box center [877, 298] width 211 height 13
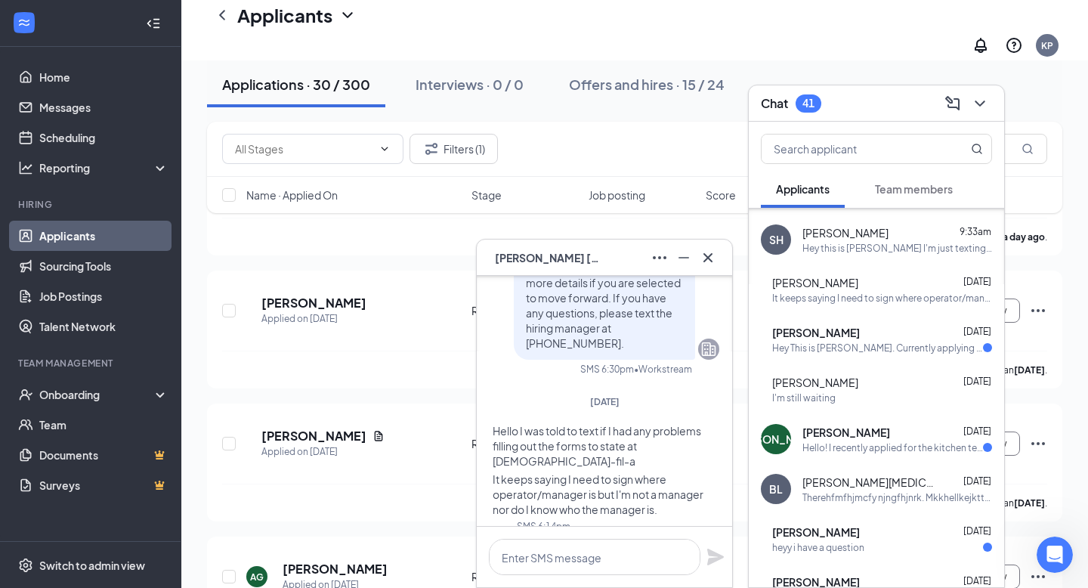
scroll to position [-23, 0]
click at [513, 556] on textarea at bounding box center [595, 557] width 212 height 36
type textarea "I can fill that part out"
click at [711, 553] on icon "Plane" at bounding box center [715, 557] width 17 height 17
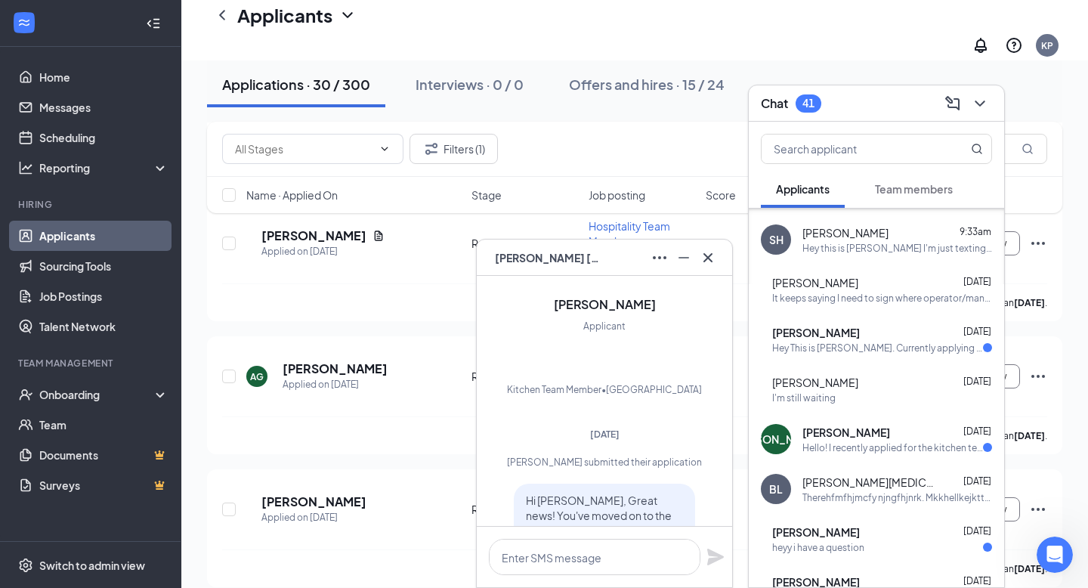
scroll to position [627, 0]
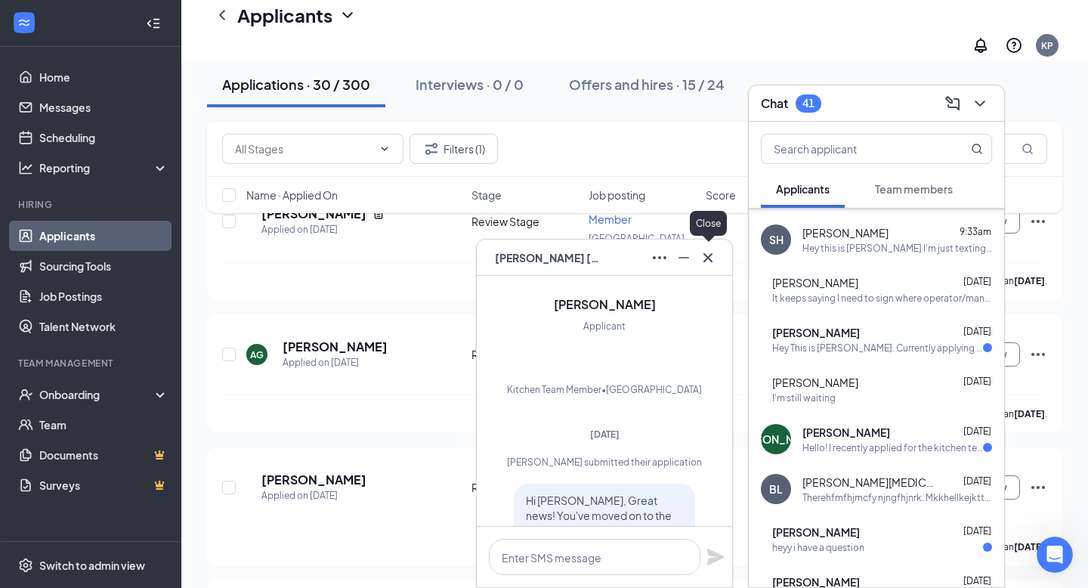
click at [716, 249] on icon "Cross" at bounding box center [708, 258] width 18 height 18
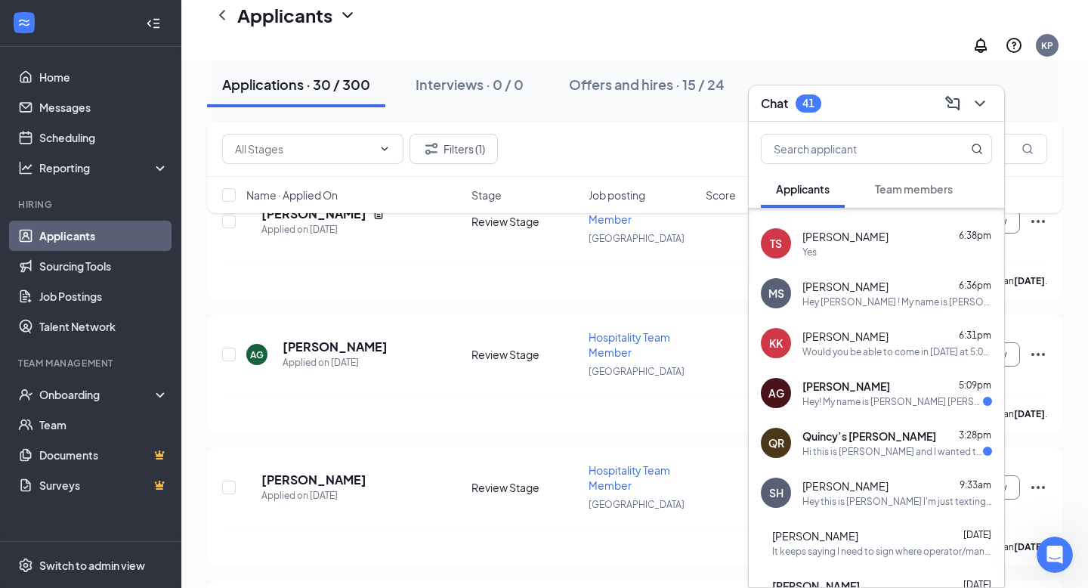
scroll to position [209, 0]
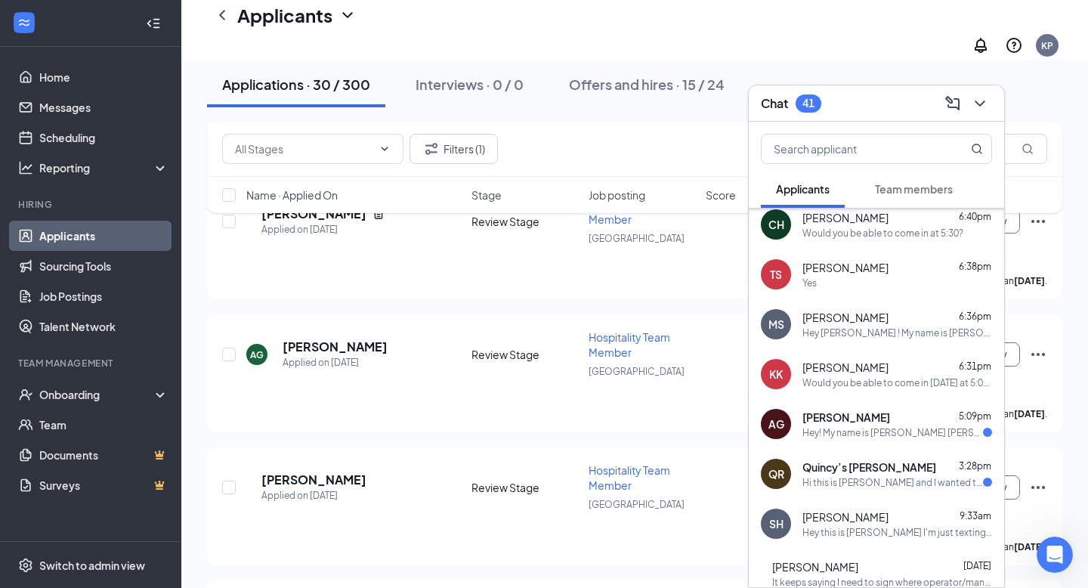
click at [901, 197] on button "Team members" at bounding box center [914, 189] width 108 height 38
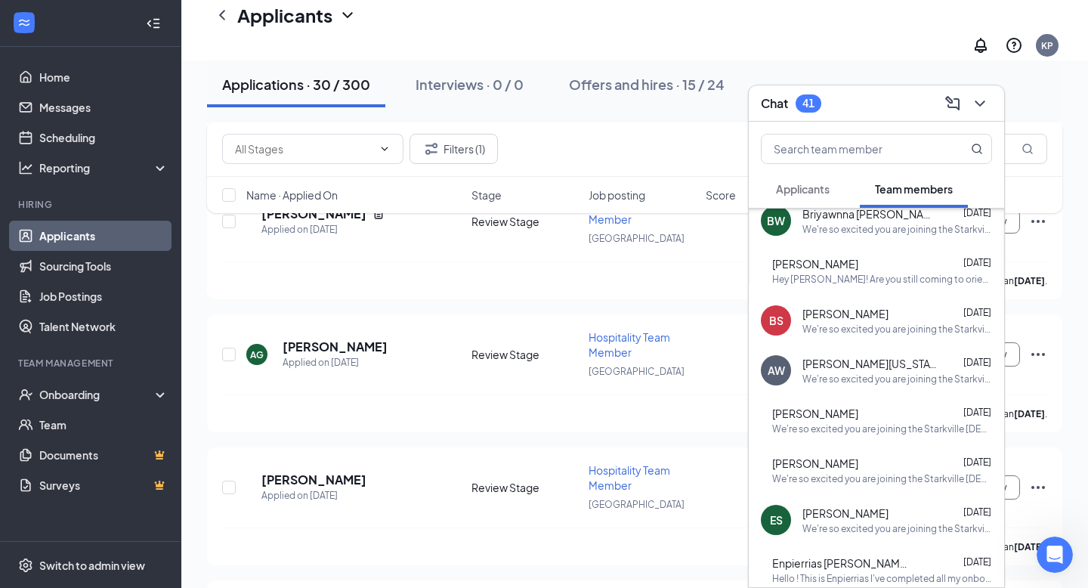
scroll to position [114, 0]
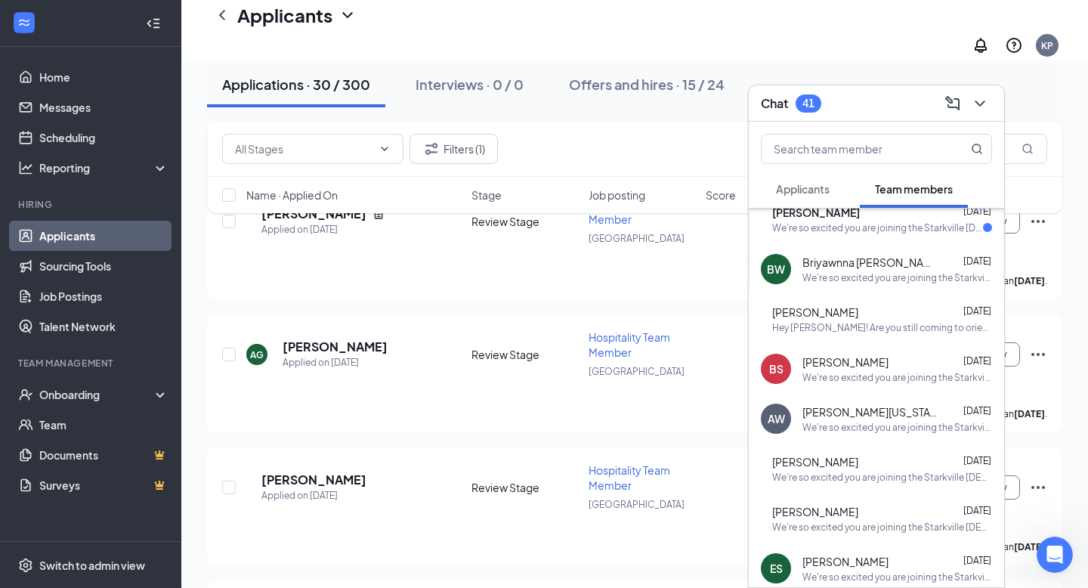
click at [844, 278] on div "We're so excited you are joining the Starkville [DEMOGRAPHIC_DATA]-fil-Ateam ! …" at bounding box center [898, 277] width 190 height 13
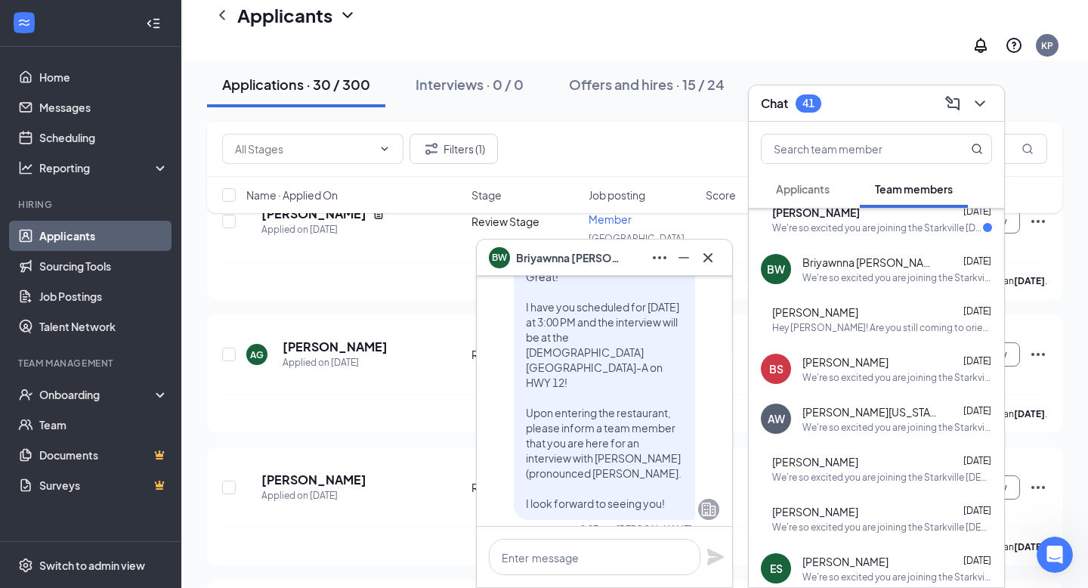
scroll to position [-299, 0]
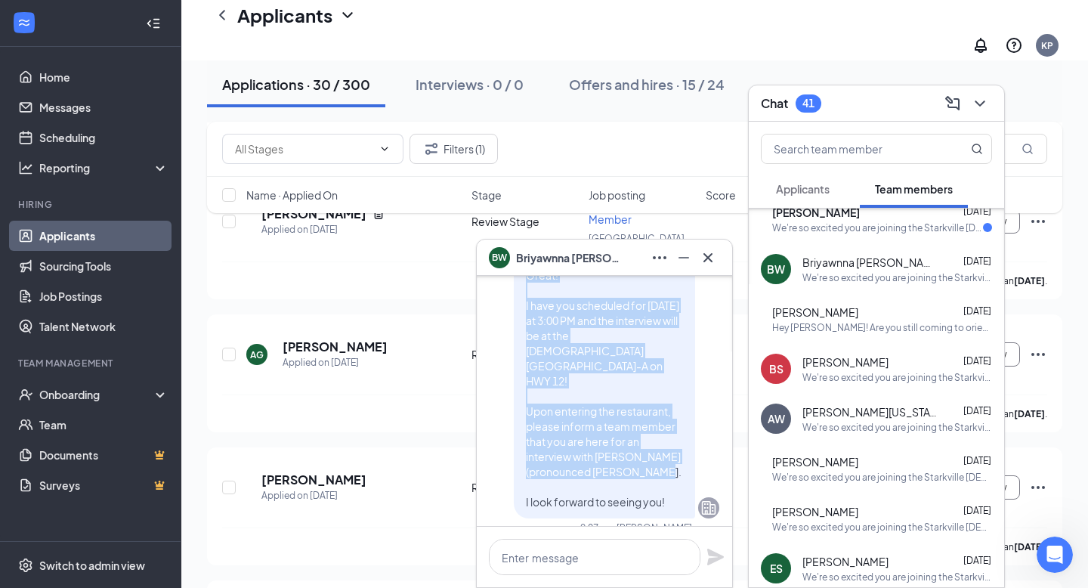
drag, startPoint x: 514, startPoint y: 308, endPoint x: 676, endPoint y: 500, distance: 251.6
click at [676, 500] on div "Great! I have you scheduled for Today at 3:00 PM and the interview will be at t…" at bounding box center [604, 388] width 181 height 260
copy span "Great! I have you scheduled for Today at 3:00 PM and the interview will be at t…"
click at [844, 178] on button "Applicants" at bounding box center [803, 189] width 84 height 38
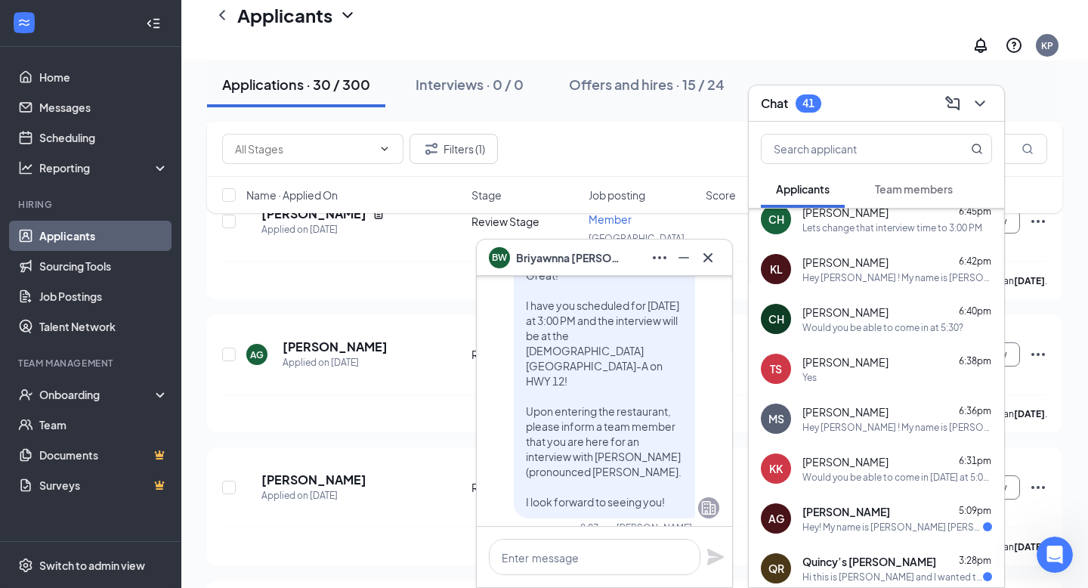
click at [828, 365] on span "[PERSON_NAME]" at bounding box center [846, 361] width 86 height 15
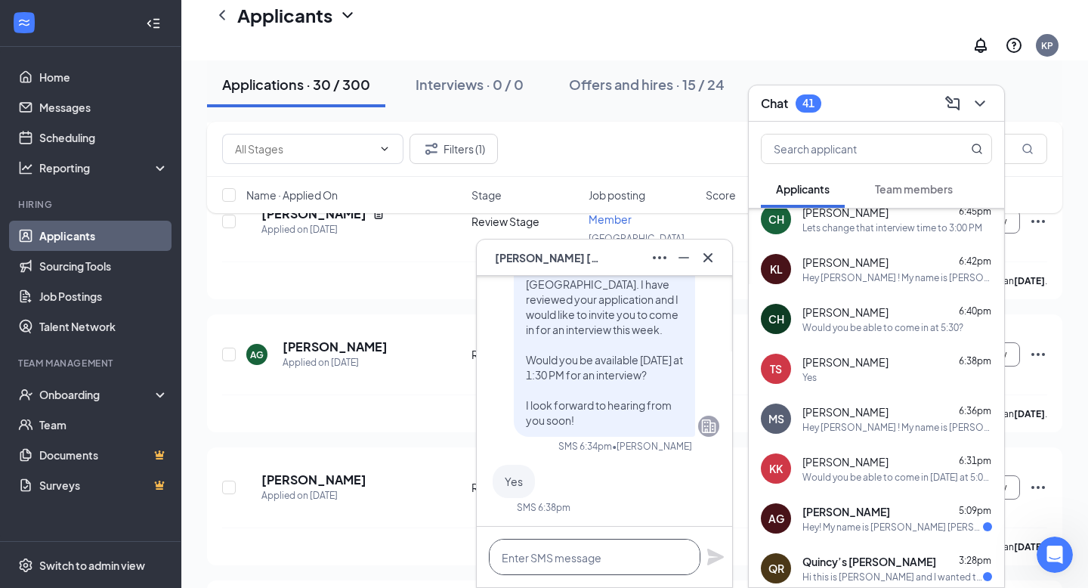
click at [573, 549] on textarea at bounding box center [595, 557] width 212 height 36
paste textarea "Great! I have you scheduled for Today at 3:00 PM and the interview will be at t…"
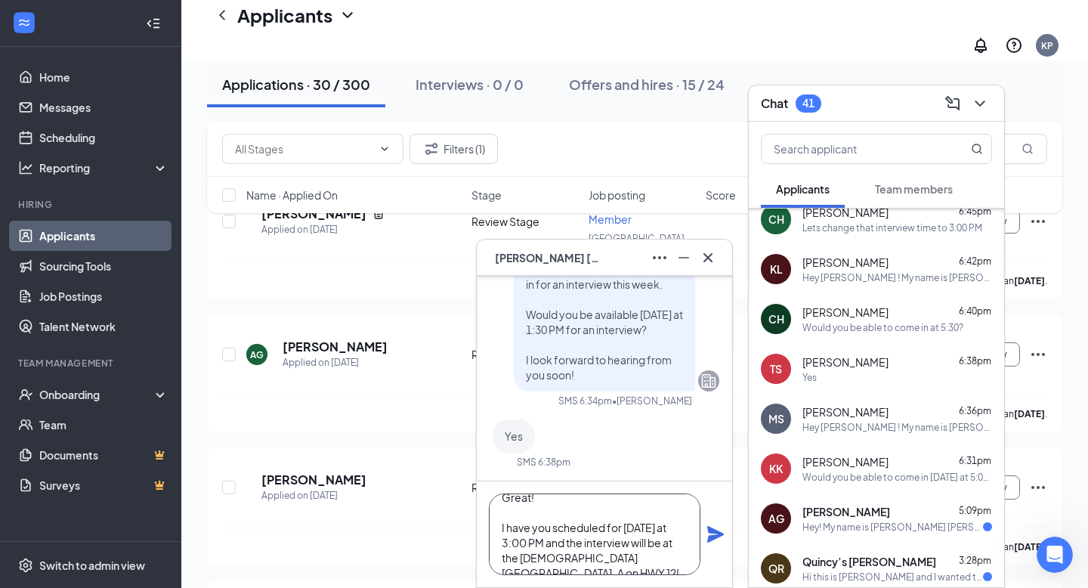
scroll to position [26, 0]
click at [654, 520] on textarea "Great! I have you scheduled for Today at 3:00 PM and the interview will be at t…" at bounding box center [595, 535] width 212 height 82
click at [507, 536] on textarea "Great! I have you scheduled for Tomorrow at 3:00 PM and the interview will be a…" at bounding box center [595, 535] width 212 height 82
click at [517, 534] on textarea "Great! I have you scheduled for [DATE] at 1:00 PM and the interview will be at …" at bounding box center [595, 535] width 212 height 82
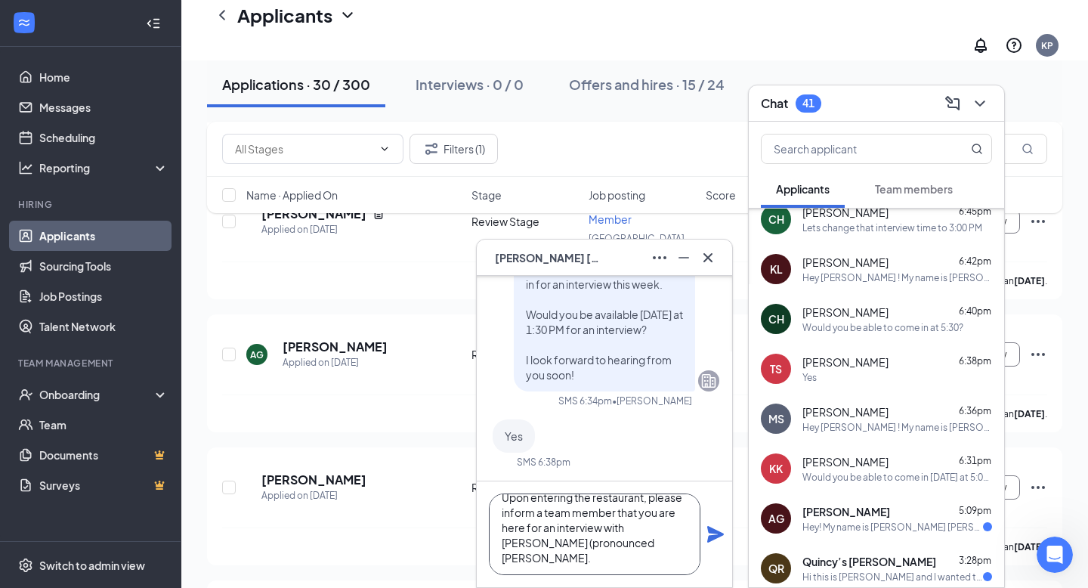
scroll to position [122, 0]
type textarea "Great! I have you scheduled for [DATE] at 1:30 PM and the interview will be at …"
click at [707, 540] on icon "Plane" at bounding box center [716, 534] width 18 height 18
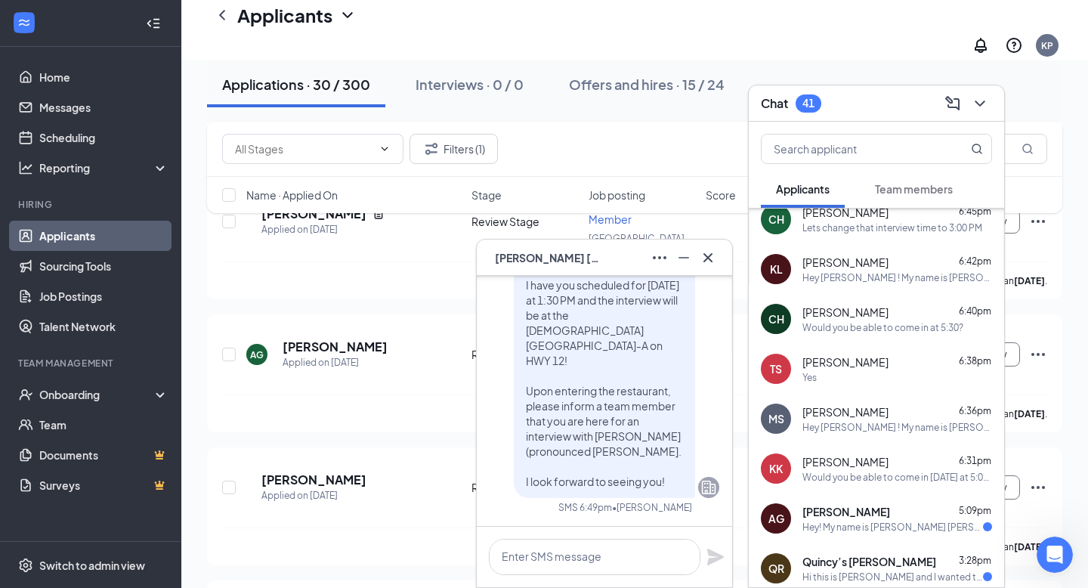
scroll to position [0, 0]
click at [718, 256] on button at bounding box center [708, 258] width 24 height 24
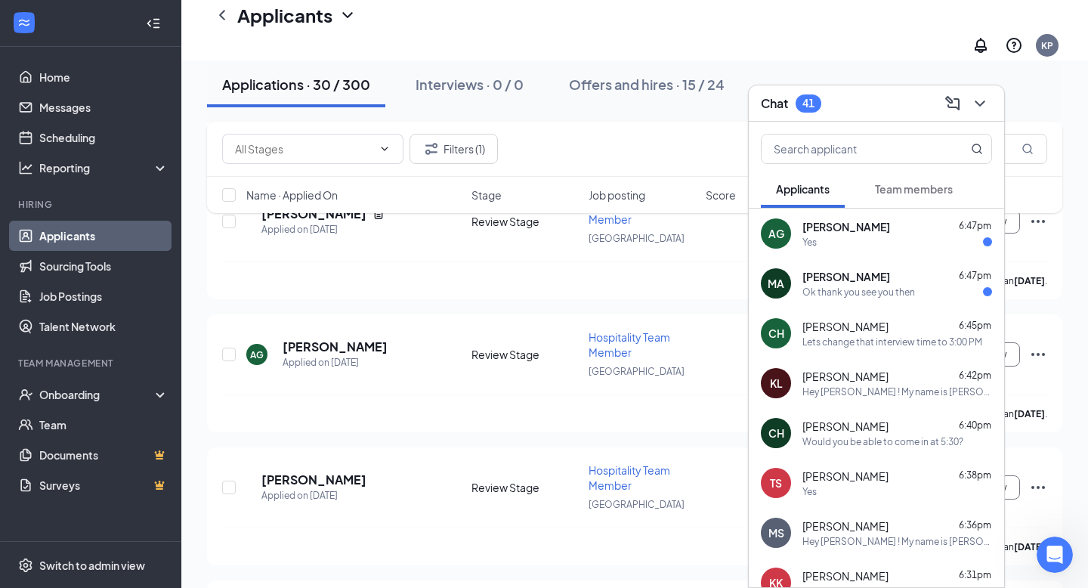
click at [868, 296] on div "Ok thank you see you then" at bounding box center [859, 292] width 113 height 13
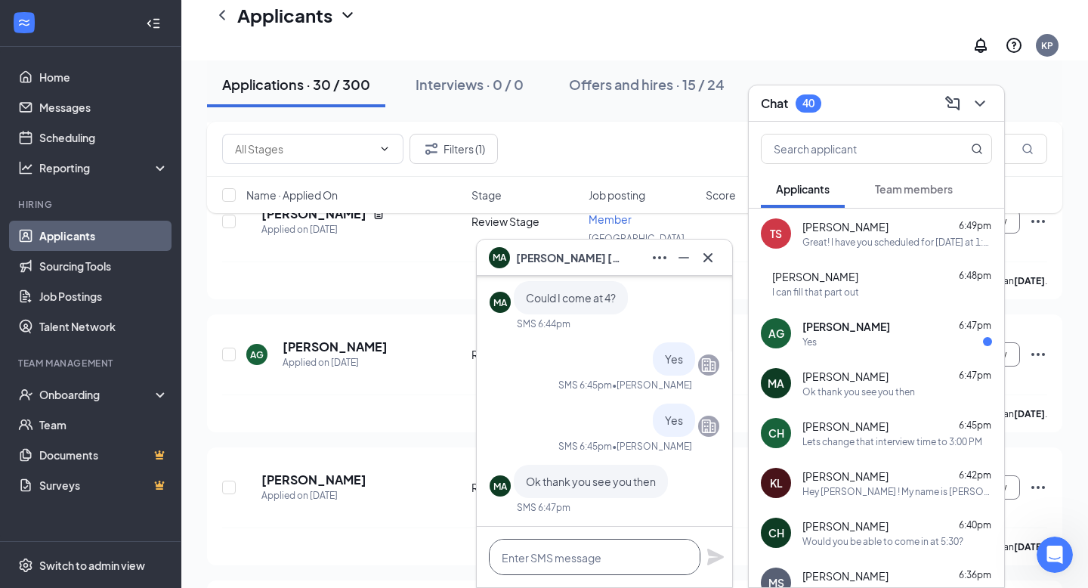
click at [568, 552] on textarea at bounding box center [595, 557] width 212 height 36
paste textarea "Great! I have you scheduled for Today at 3:00 PM and the interview will be at t…"
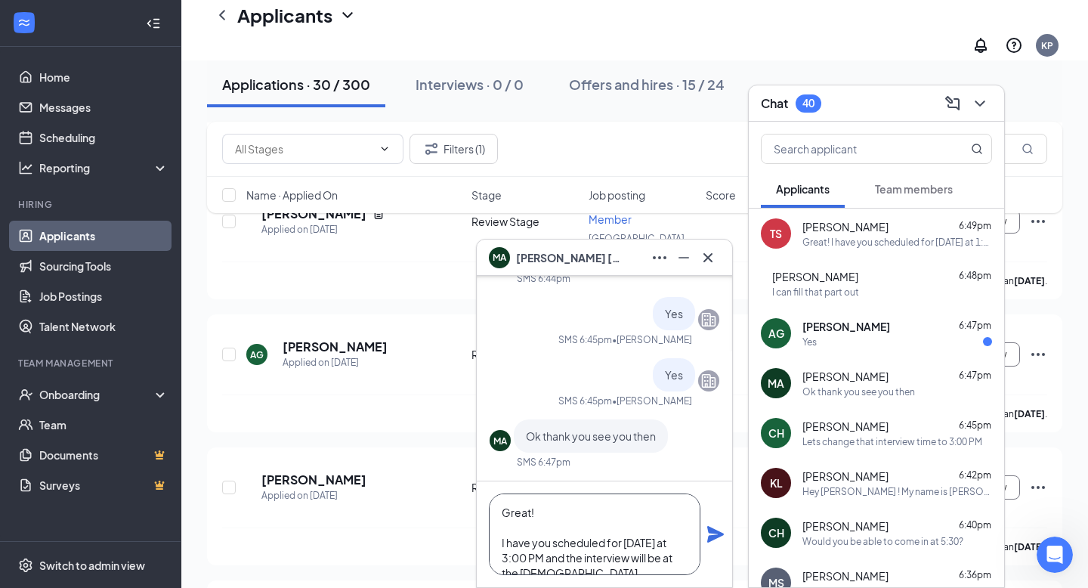
click at [653, 543] on textarea "Great! I have you scheduled for Today at 3:00 PM and the interview will be at t…" at bounding box center [595, 535] width 212 height 82
click at [507, 559] on textarea "Great! I have you scheduled for Tomorrow at 3:00 PM and the interview will be a…" at bounding box center [595, 535] width 212 height 82
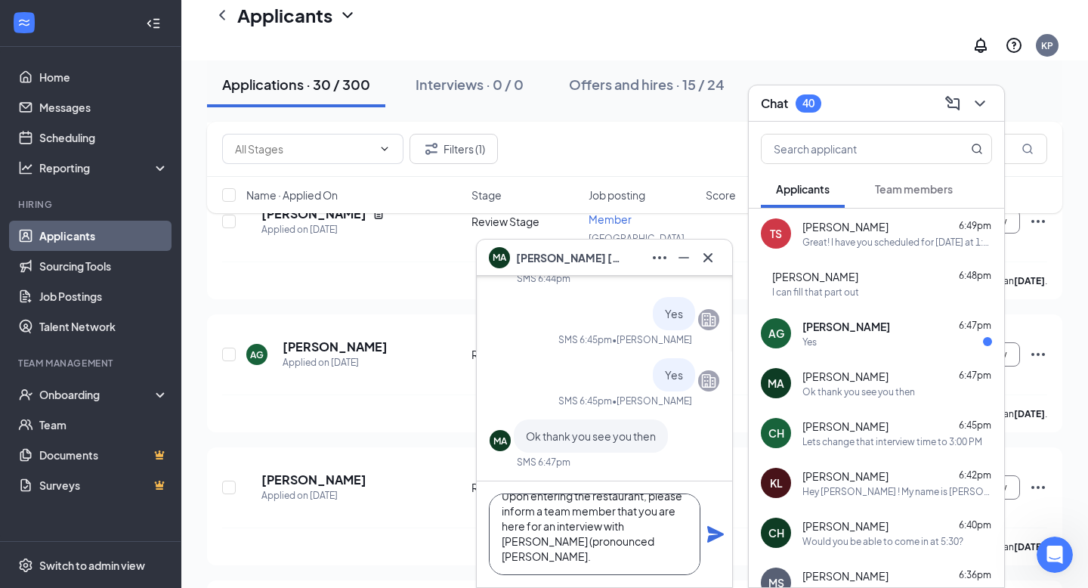
scroll to position [647, 0]
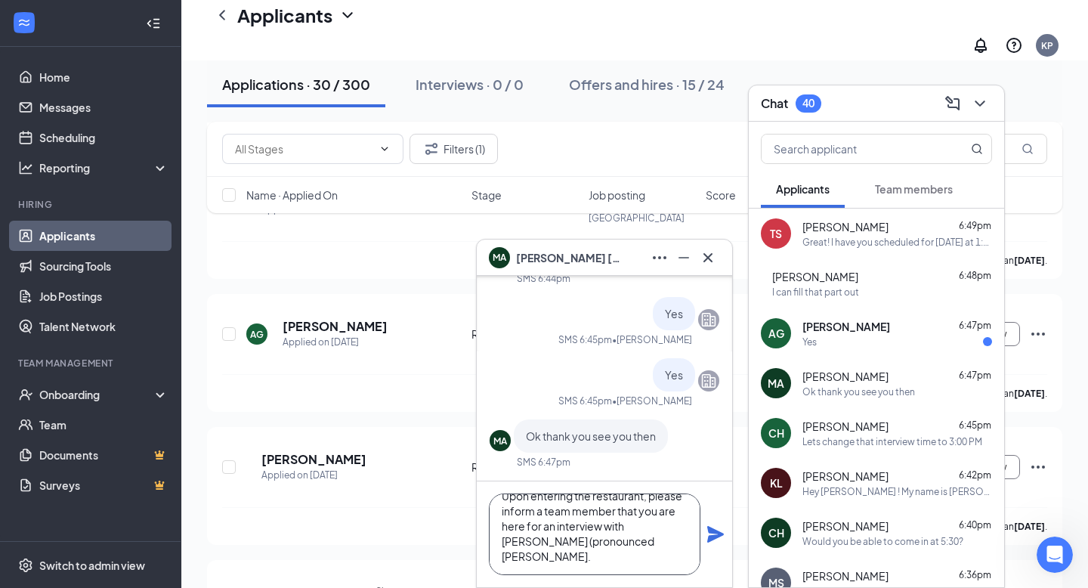
type textarea "Great! I have you scheduled for [DATE] at 4:00 PM and the interview will be at …"
click at [712, 530] on icon "Plane" at bounding box center [715, 534] width 17 height 17
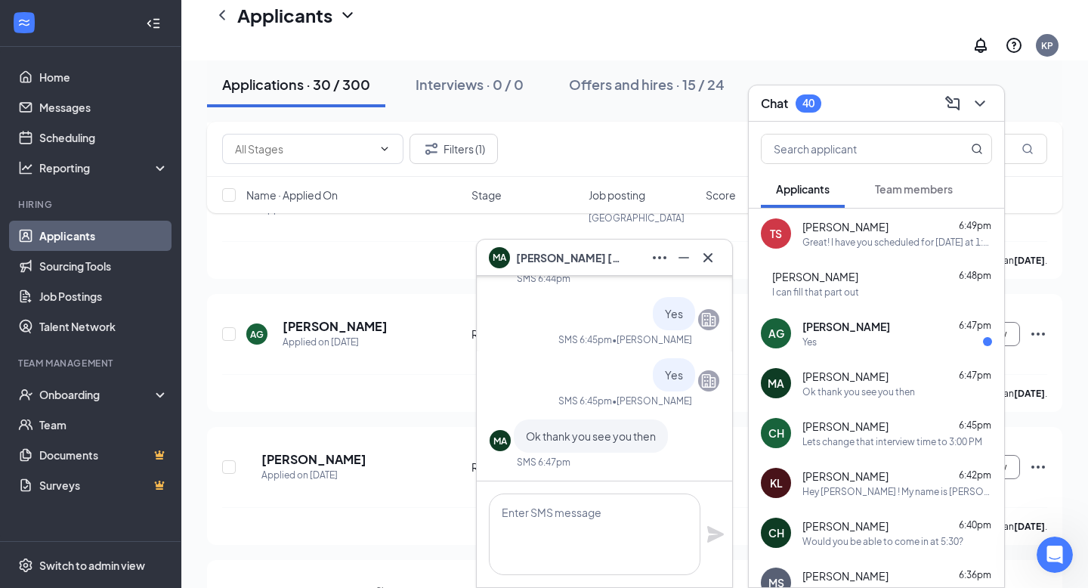
scroll to position [0, 0]
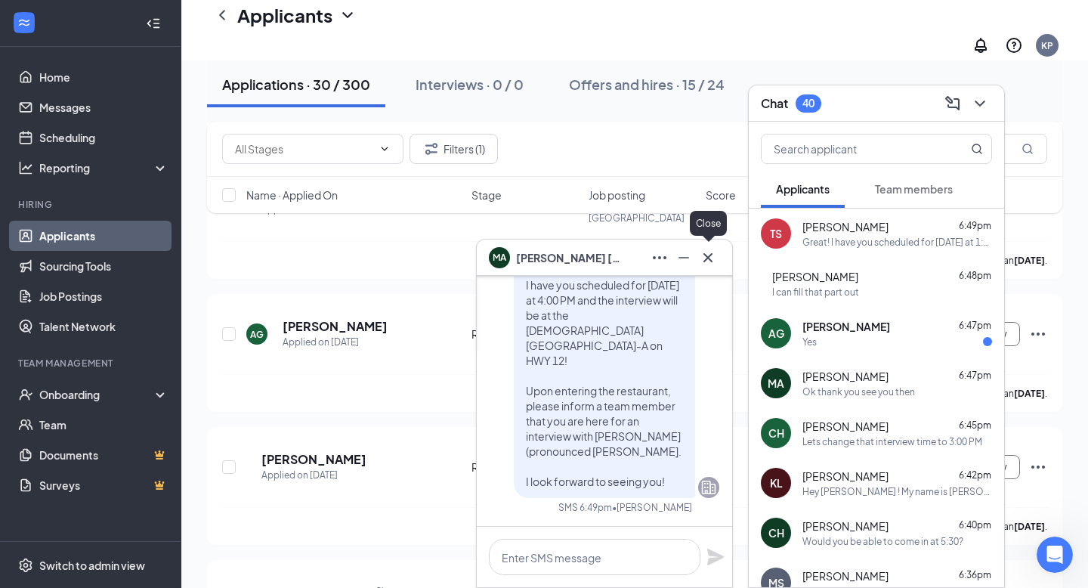
click at [713, 257] on icon "Cross" at bounding box center [708, 258] width 18 height 18
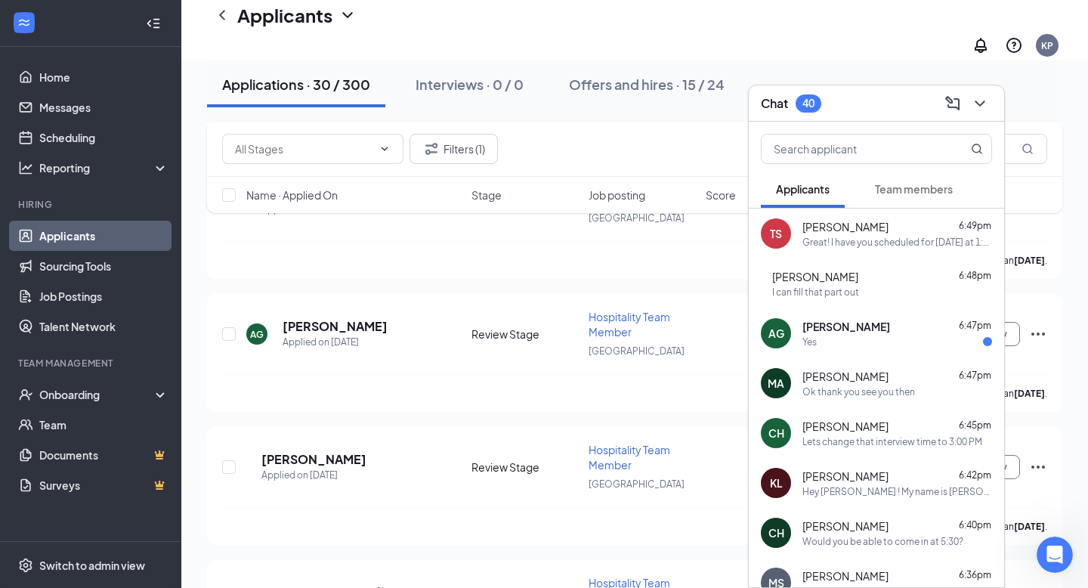
click at [890, 323] on span "[PERSON_NAME]" at bounding box center [847, 326] width 88 height 15
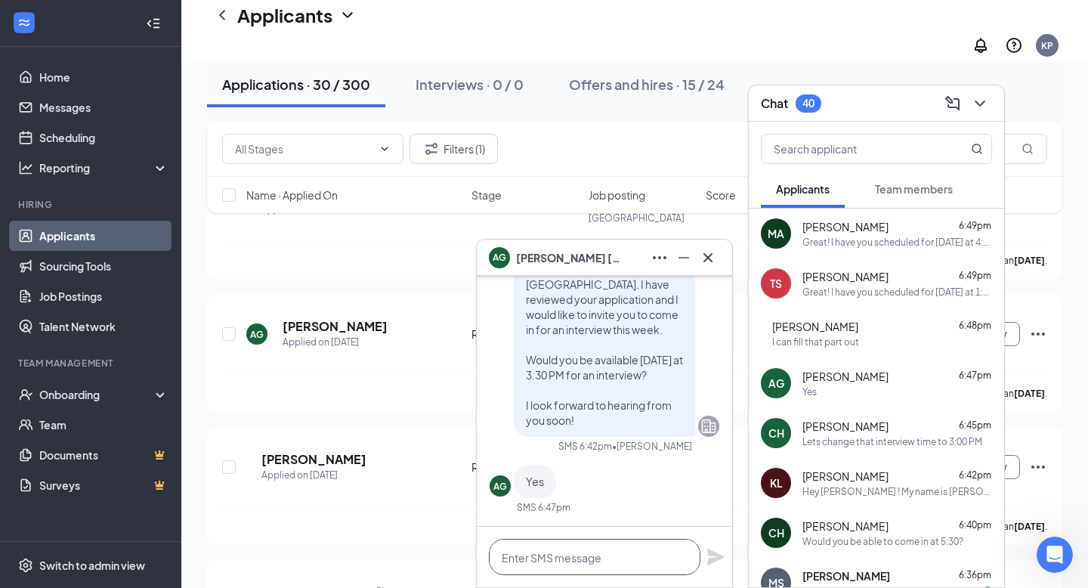
click at [590, 545] on textarea at bounding box center [595, 557] width 212 height 36
paste textarea "Great! I have you scheduled for Today at 3:00 PM and the interview will be at t…"
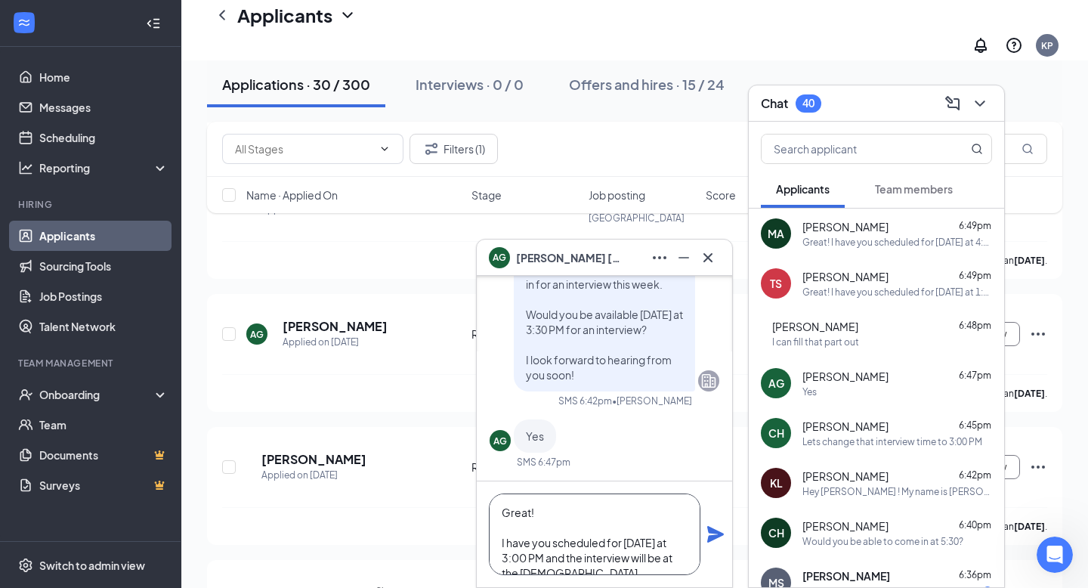
scroll to position [1, 0]
click at [653, 542] on textarea "Great! I have you scheduled for Today at 3:00 PM and the interview will be at t…" at bounding box center [595, 535] width 212 height 82
click at [517, 559] on textarea "Great! I have you scheduled for Tomorrow at 3:00 PM and the interview will be a…" at bounding box center [595, 535] width 212 height 82
type textarea "Great! I have you scheduled for [DATE] at 3:30 PM and the interview will be at …"
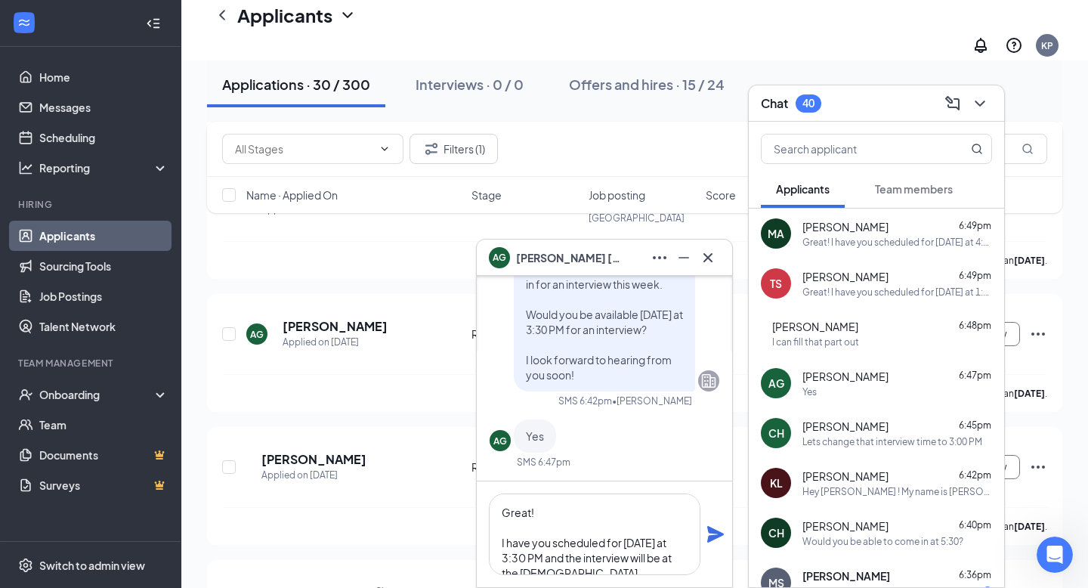
click at [709, 533] on icon "Plane" at bounding box center [716, 534] width 18 height 18
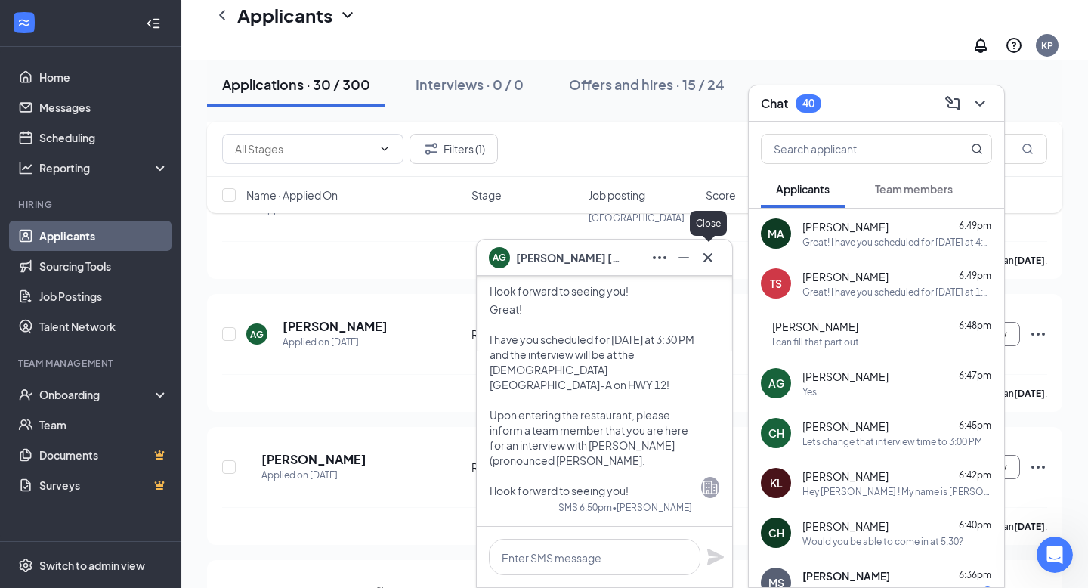
click at [713, 265] on icon "Cross" at bounding box center [708, 258] width 18 height 18
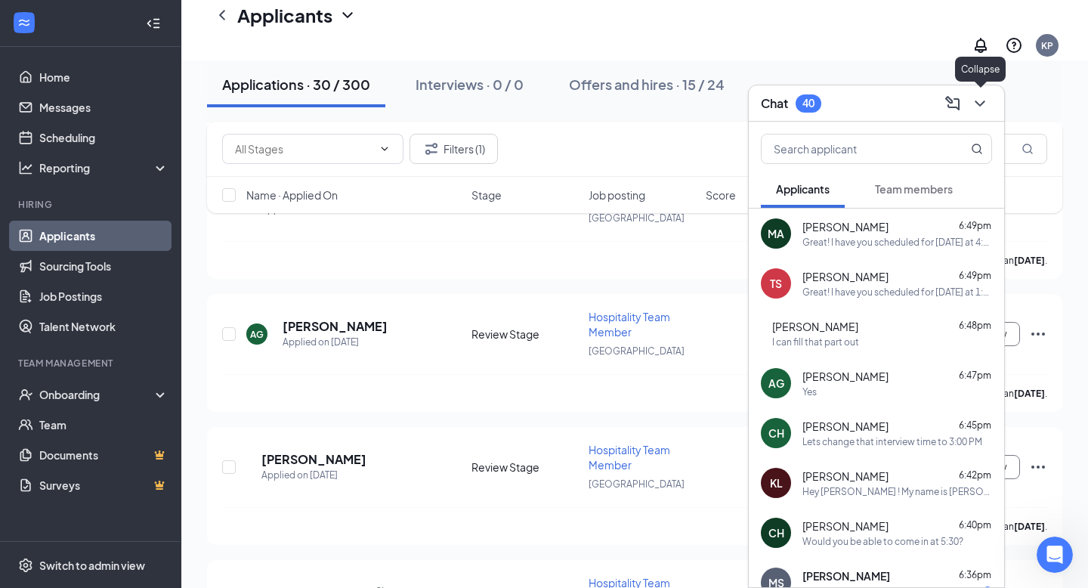
click at [975, 95] on icon "ChevronDown" at bounding box center [980, 103] width 18 height 18
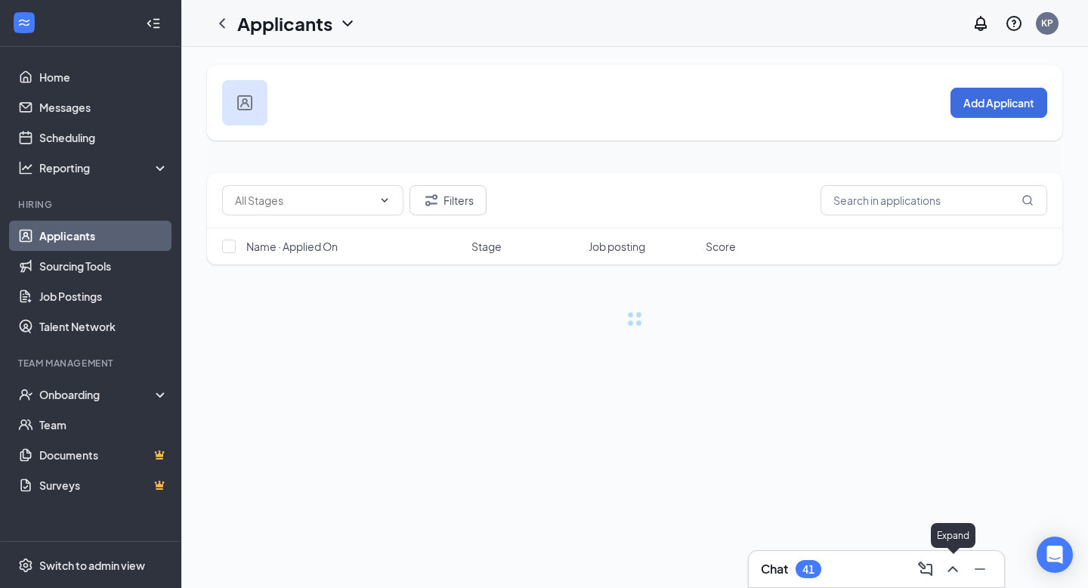
click at [949, 563] on icon "ChevronUp" at bounding box center [953, 569] width 18 height 18
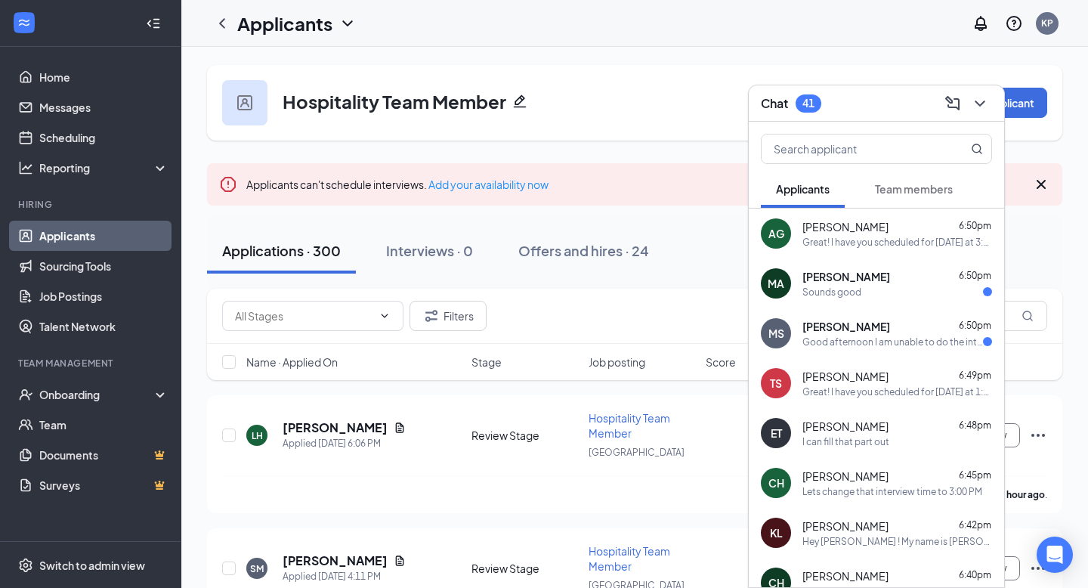
click at [915, 334] on div "Manuela Sebastian 6:50pm Good afternoon I am unable to do the interview tomorro…" at bounding box center [898, 333] width 190 height 29
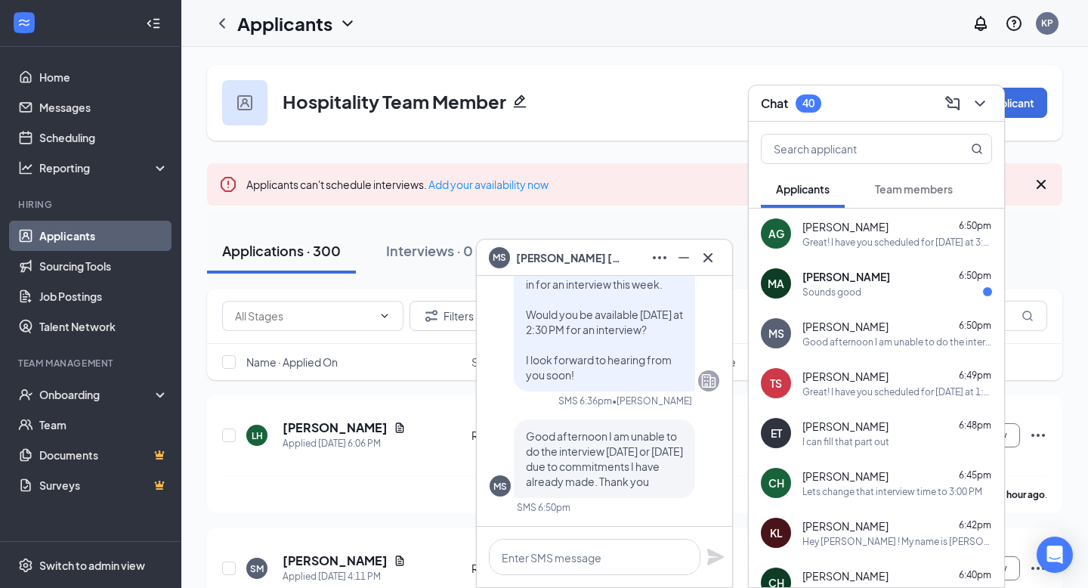
click at [713, 270] on div "MS Manuela Sebastian" at bounding box center [604, 258] width 255 height 36
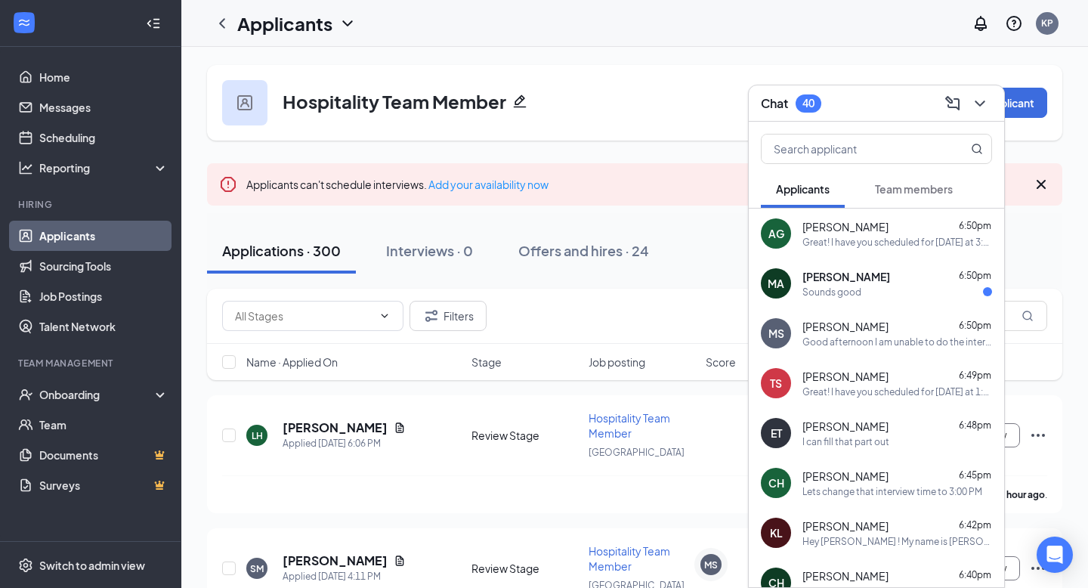
click at [839, 359] on div "TS Tiffany Stewart 6:49pm Great! I have you scheduled for Tomorrow at 1:30 PM a…" at bounding box center [876, 383] width 255 height 50
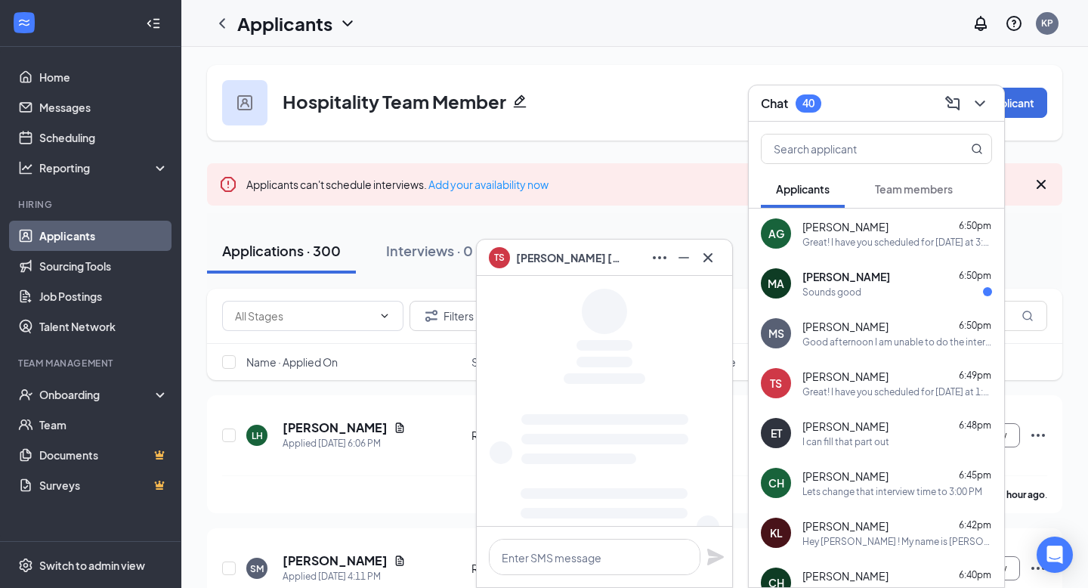
click at [839, 340] on div "Good afternoon I am unable to do the interview tomorrow or Thursday due to comm…" at bounding box center [898, 342] width 190 height 13
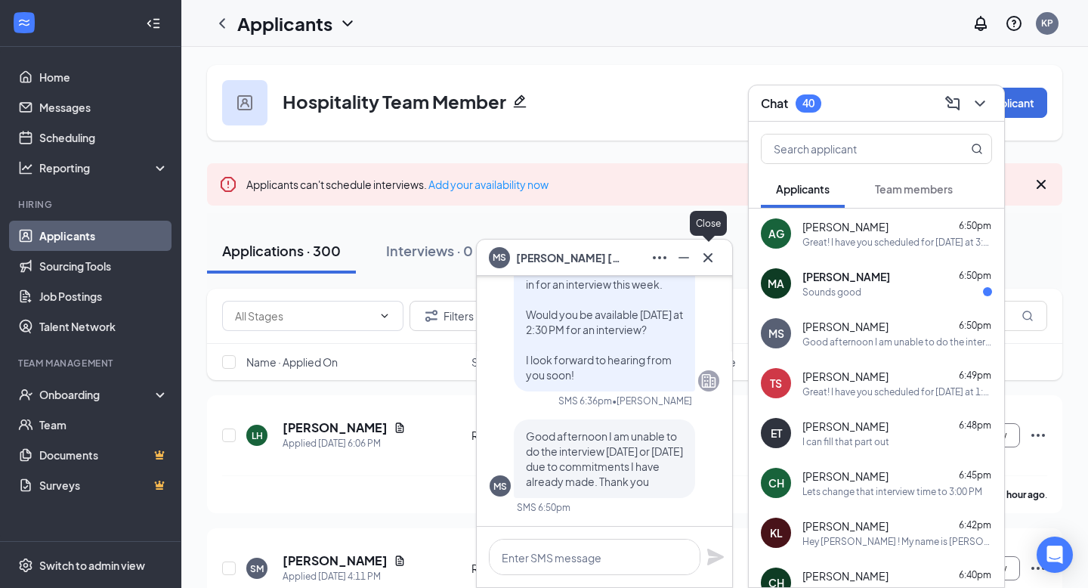
click at [710, 265] on icon "Cross" at bounding box center [708, 258] width 18 height 18
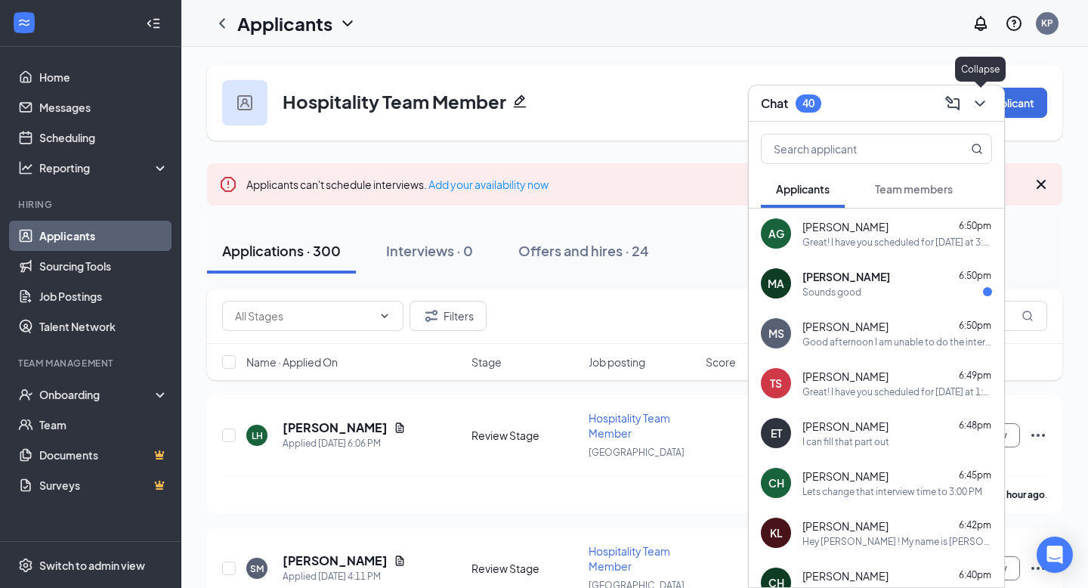
click at [981, 107] on icon "ChevronDown" at bounding box center [980, 103] width 18 height 18
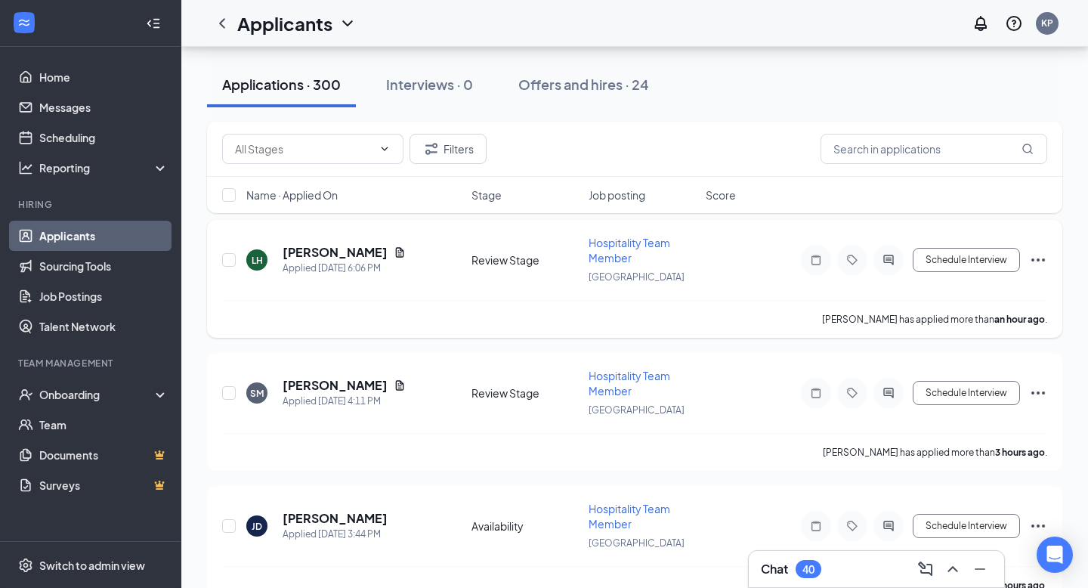
scroll to position [178, 0]
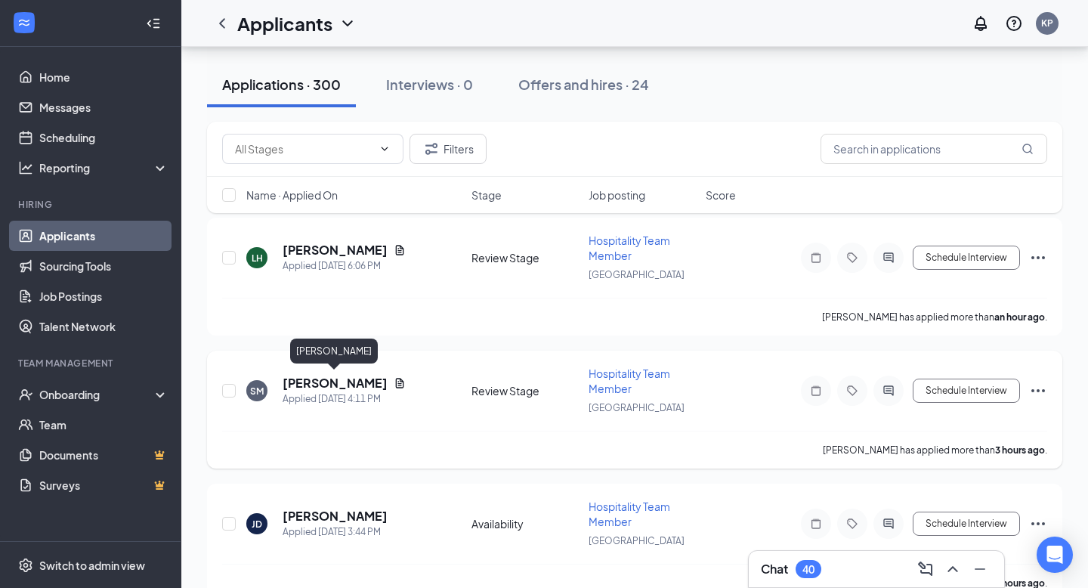
click at [349, 375] on h5 "[PERSON_NAME]" at bounding box center [335, 383] width 105 height 17
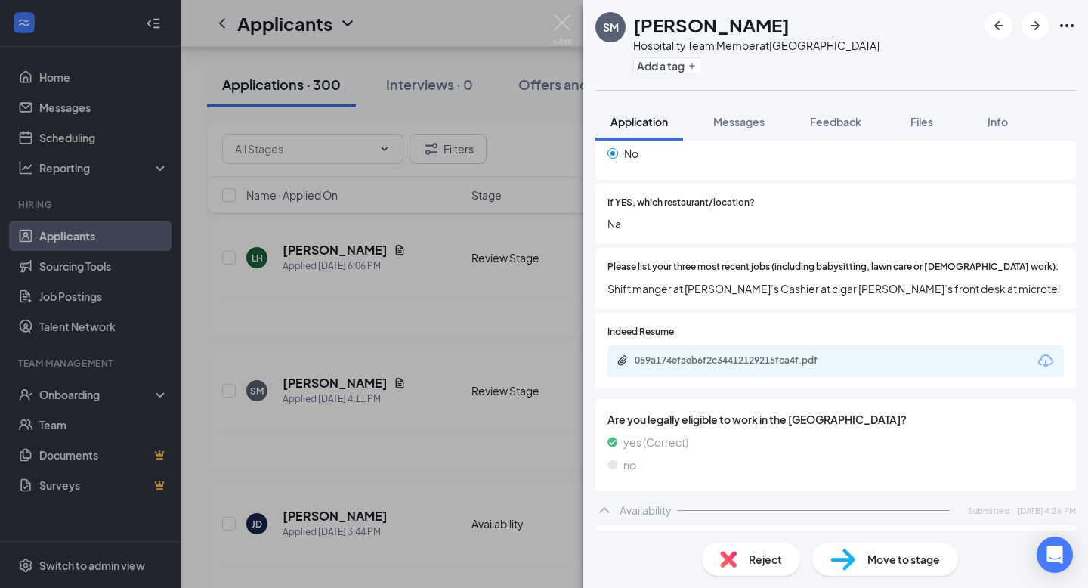
scroll to position [614, 0]
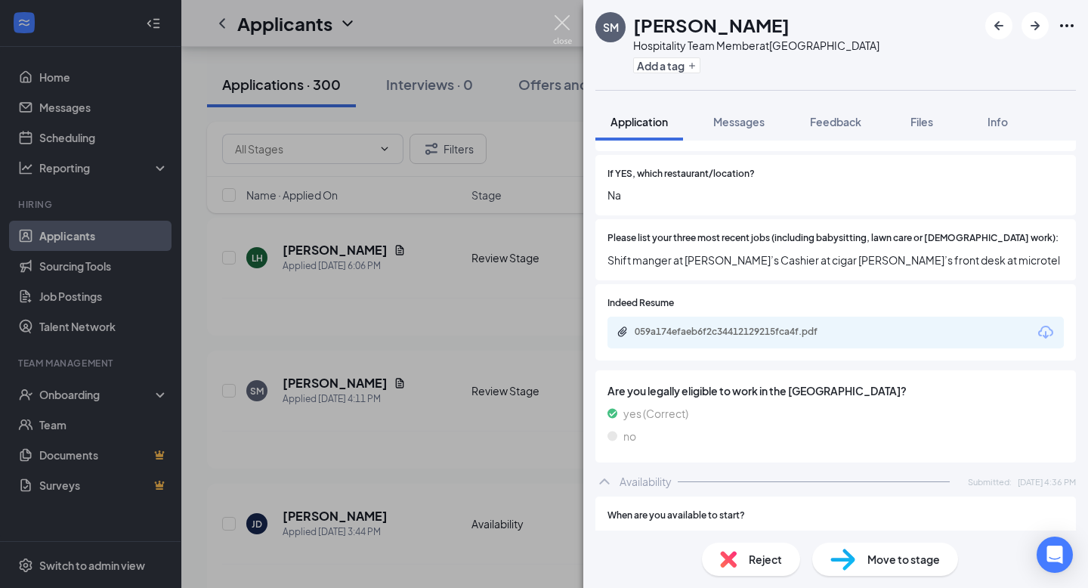
click at [559, 43] on img at bounding box center [562, 29] width 19 height 29
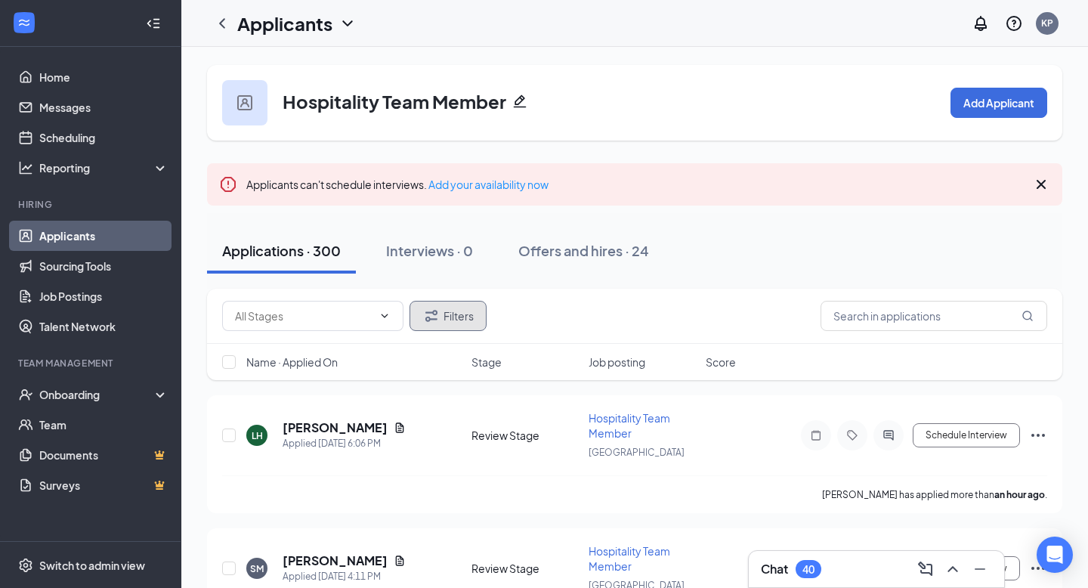
click at [461, 324] on button "Filters" at bounding box center [448, 316] width 77 height 30
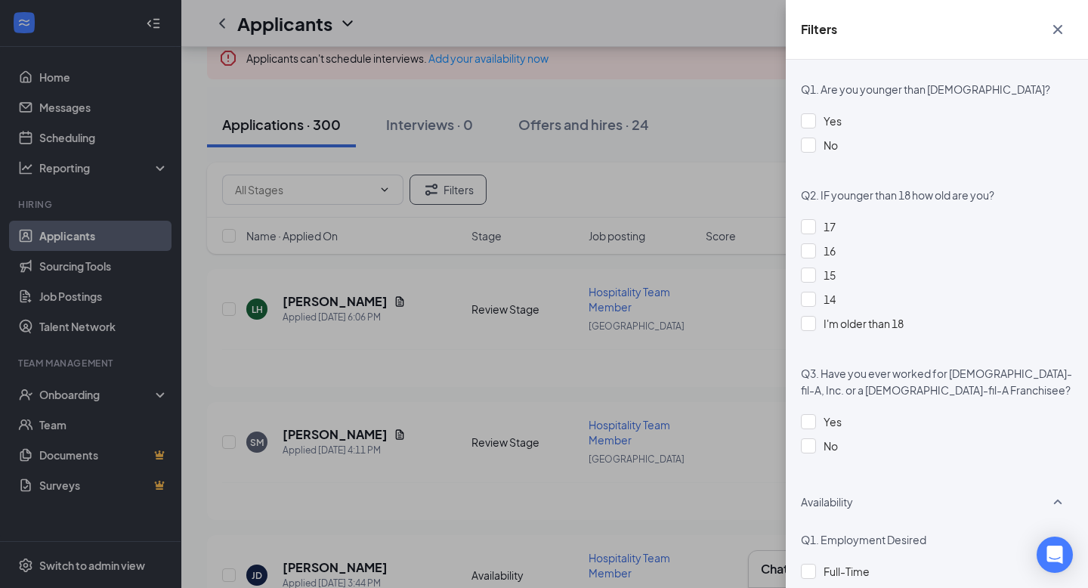
scroll to position [580, 0]
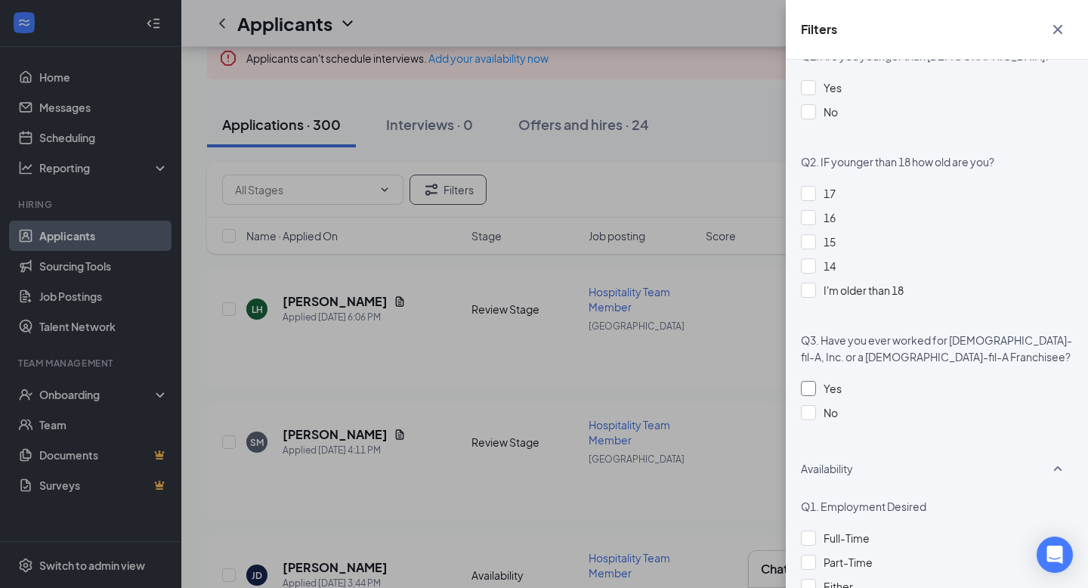
click at [809, 383] on div at bounding box center [808, 388] width 15 height 15
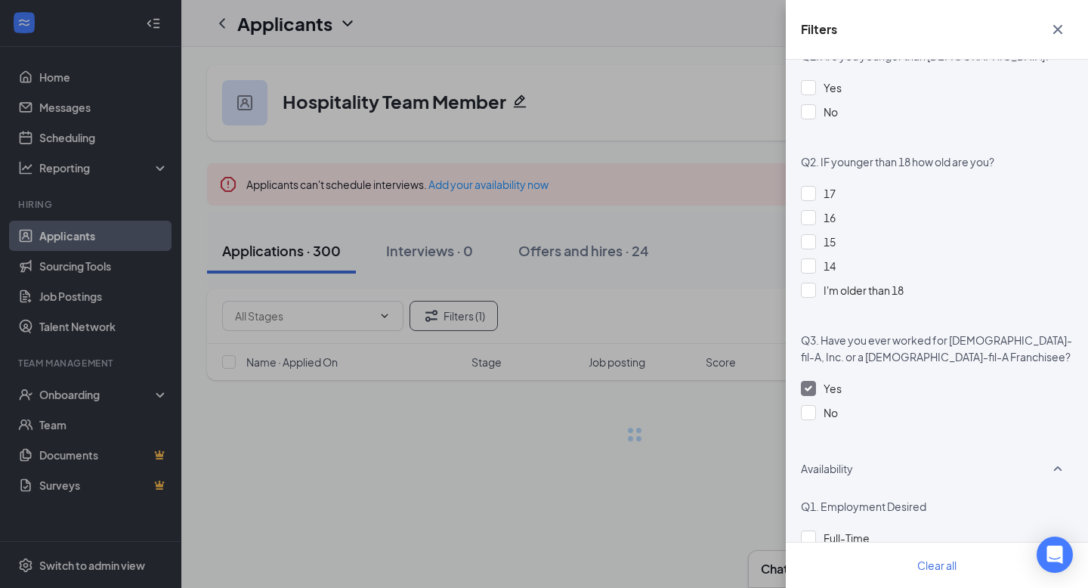
scroll to position [0, 0]
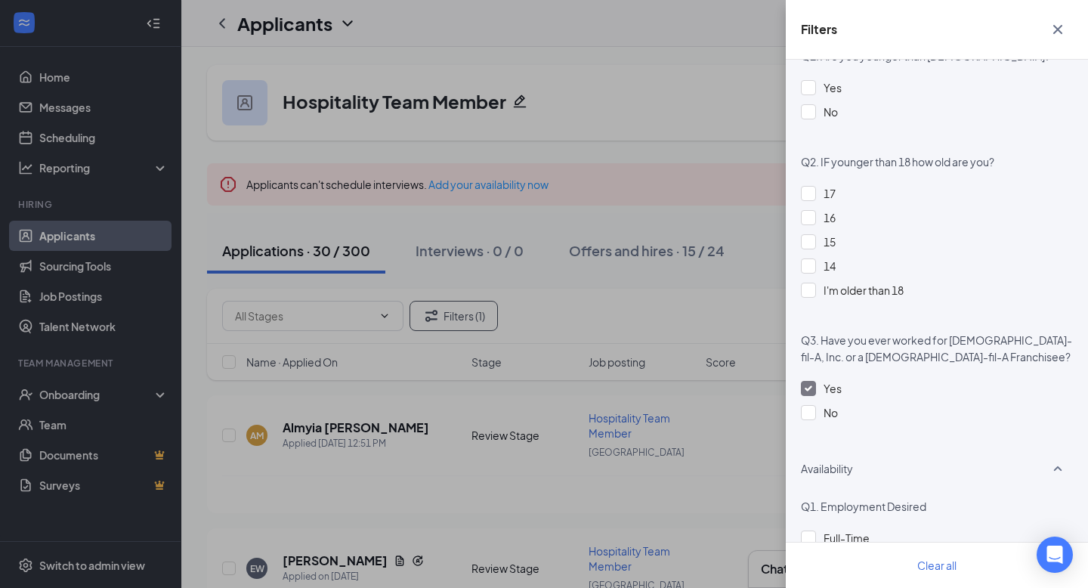
click at [1064, 31] on icon "Cross" at bounding box center [1058, 29] width 18 height 18
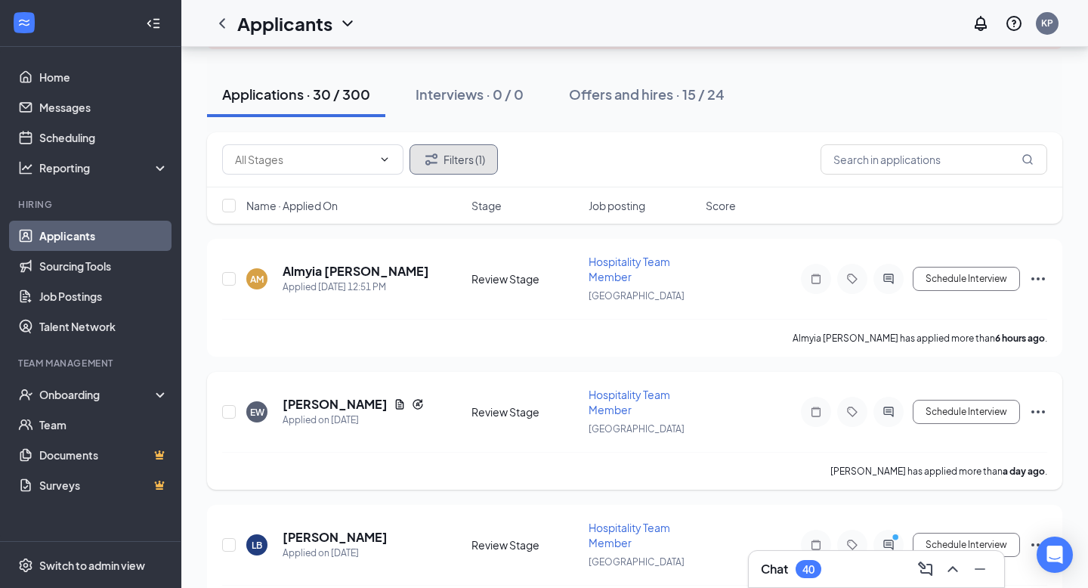
scroll to position [115, 0]
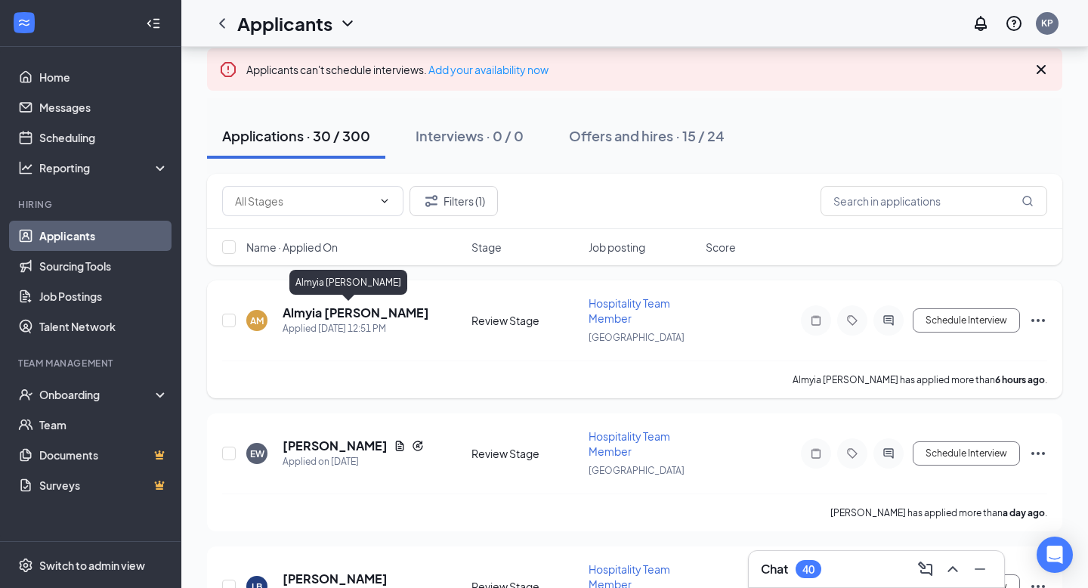
click at [338, 310] on h5 "Almyia [PERSON_NAME]" at bounding box center [356, 313] width 147 height 17
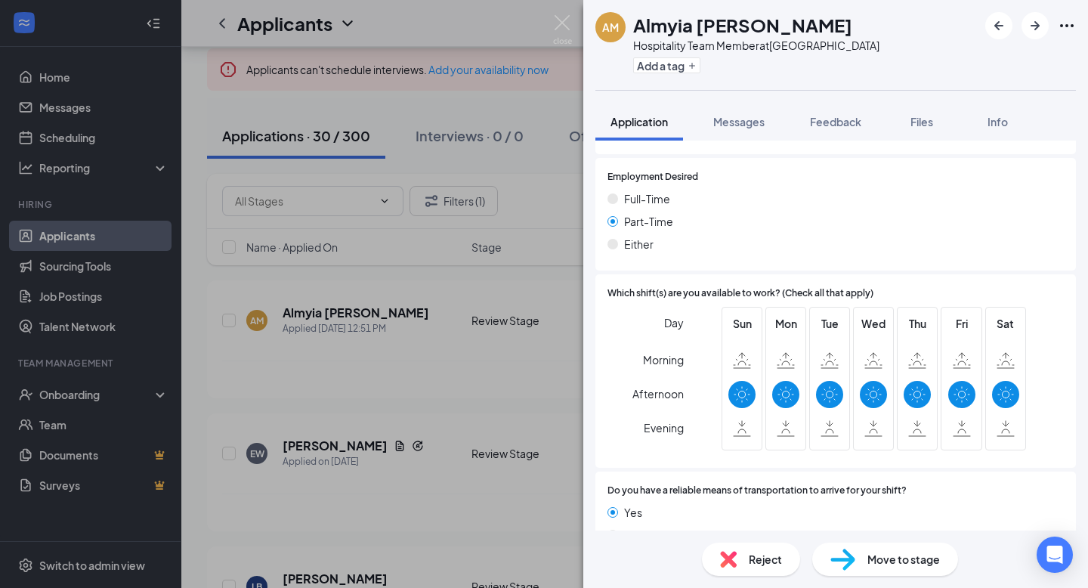
scroll to position [913, 0]
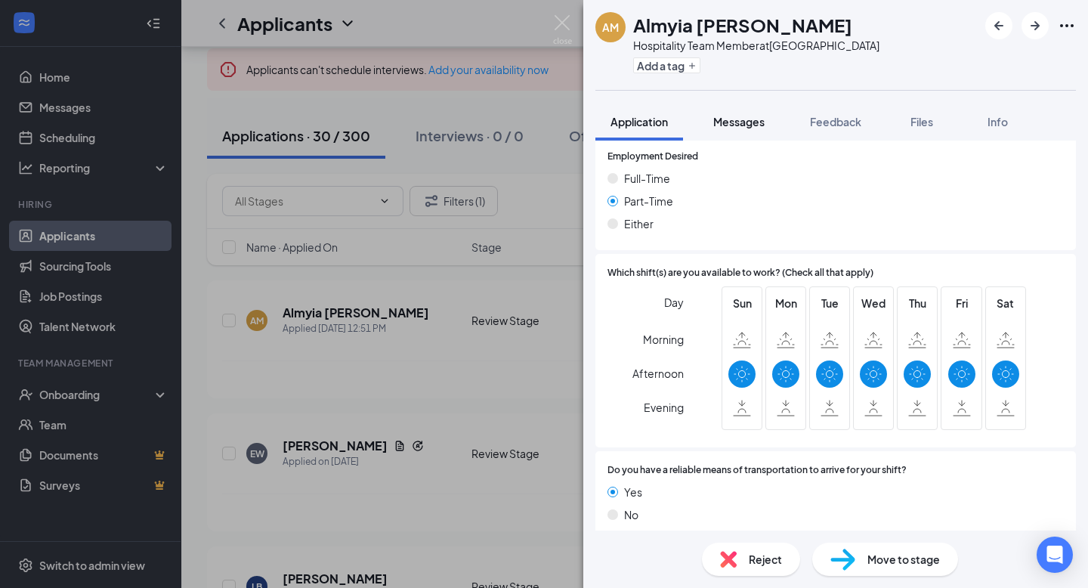
click at [741, 125] on span "Messages" at bounding box center [738, 122] width 51 height 14
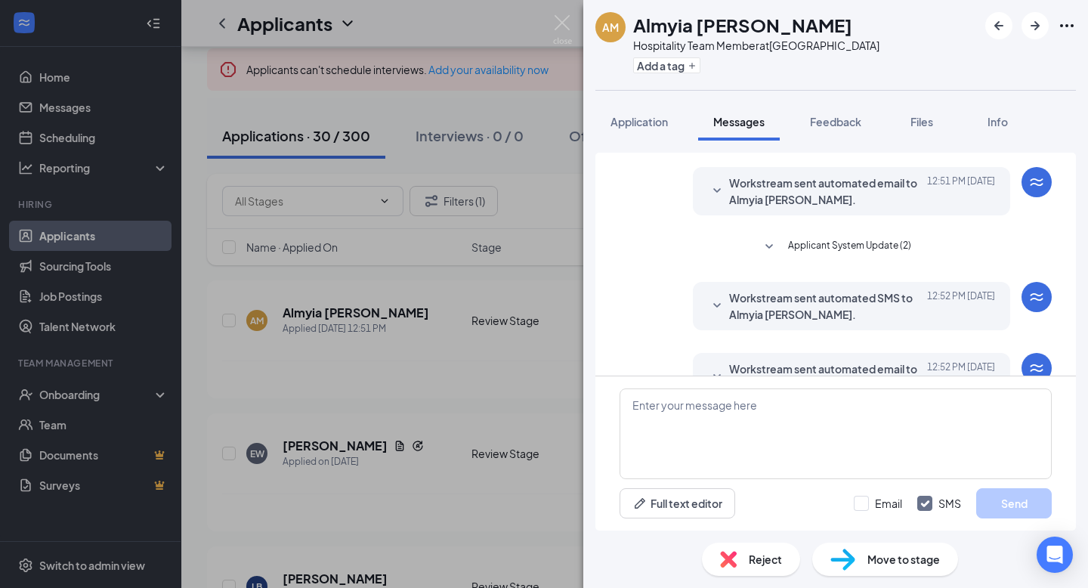
scroll to position [78, 0]
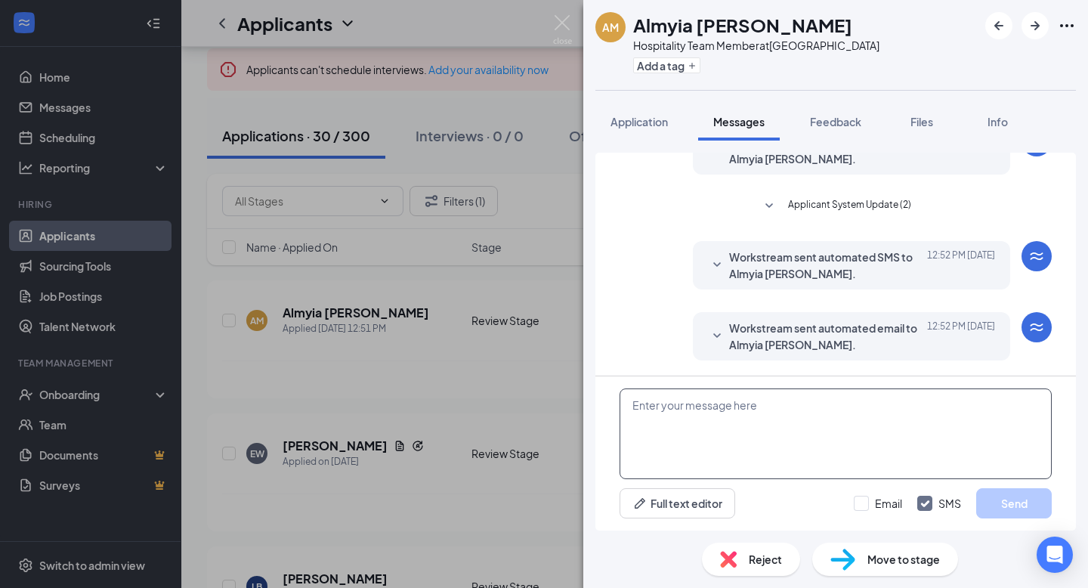
click at [723, 410] on textarea at bounding box center [836, 433] width 432 height 91
click at [664, 139] on button "Application" at bounding box center [640, 122] width 88 height 38
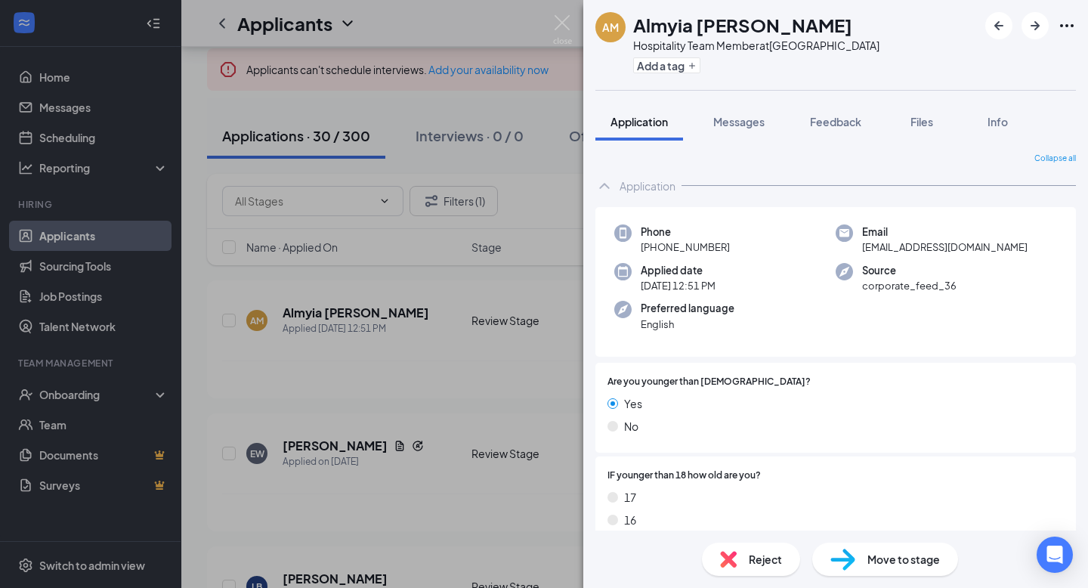
click at [560, 36] on img at bounding box center [562, 29] width 19 height 29
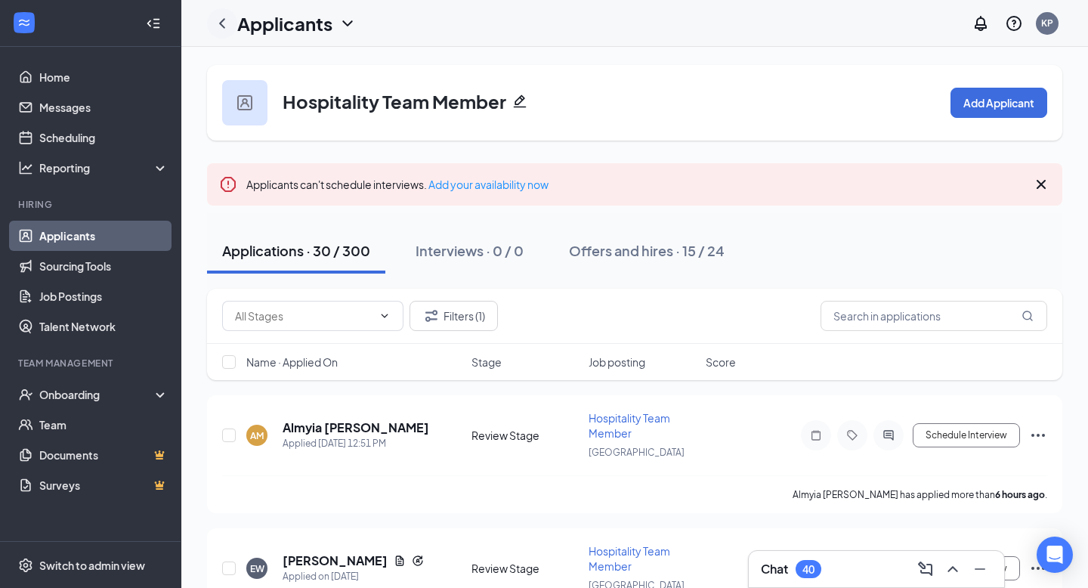
click at [224, 32] on div at bounding box center [222, 23] width 30 height 30
click at [223, 26] on icon "ChevronLeft" at bounding box center [222, 23] width 6 height 10
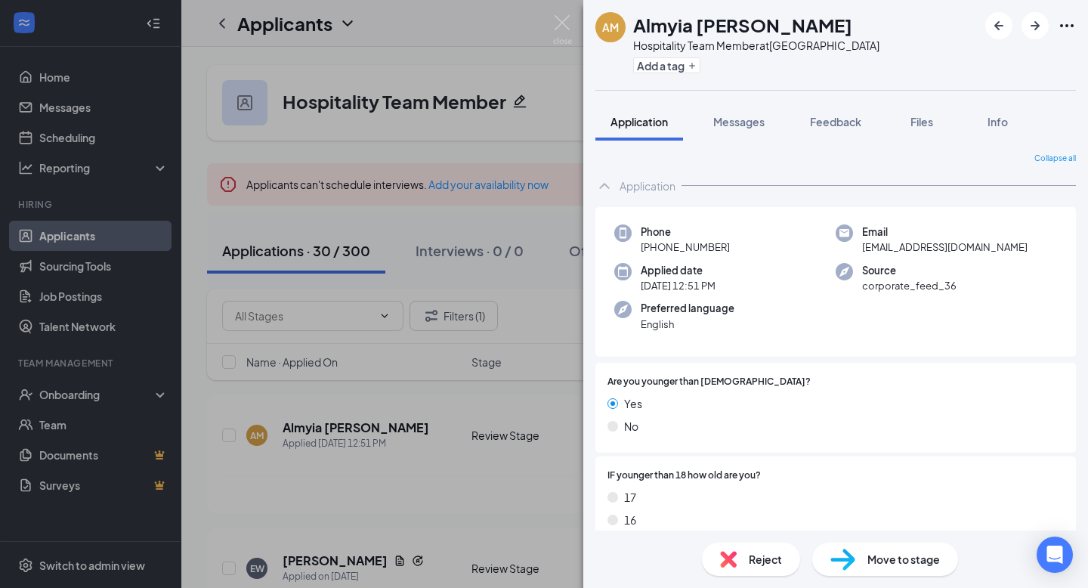
click at [572, 42] on div "AM Almyia Mcghee Hospitality Team Member at Starkville Add a tag Application Me…" at bounding box center [544, 294] width 1088 height 588
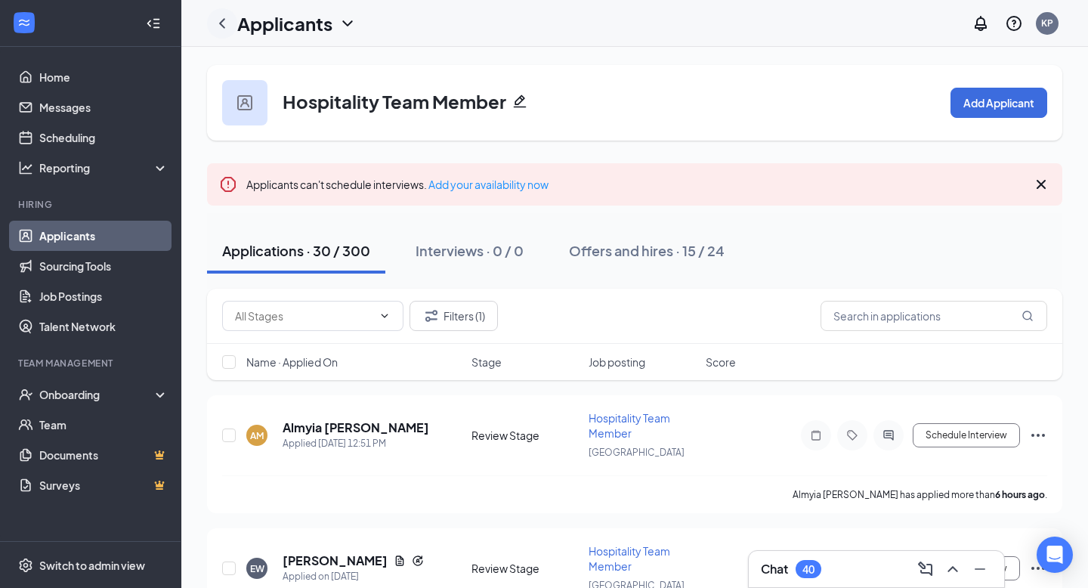
click at [232, 23] on div at bounding box center [222, 23] width 30 height 30
click at [223, 23] on icon "ChevronLeft" at bounding box center [222, 23] width 18 height 18
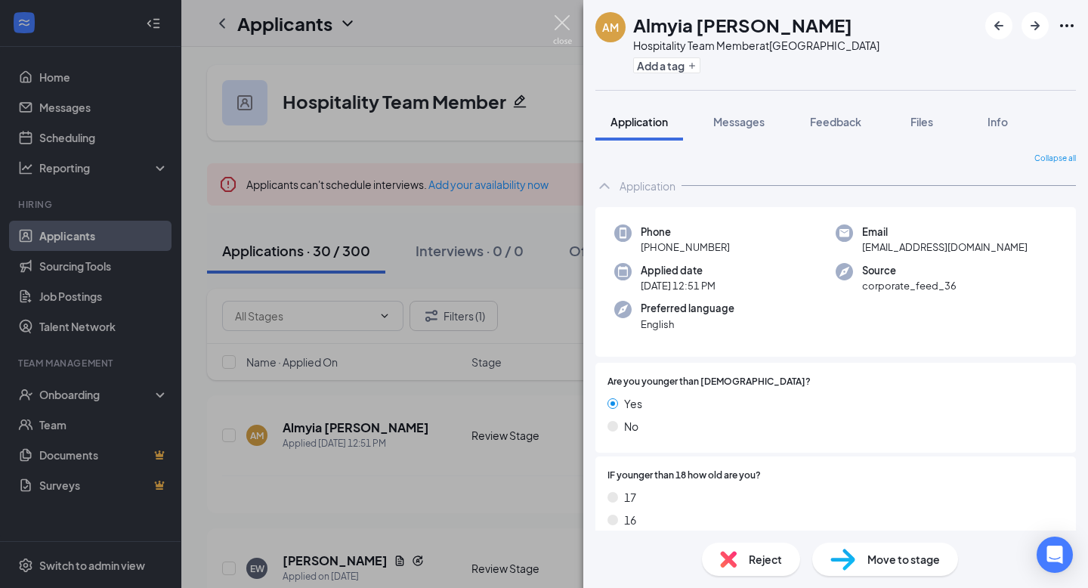
click at [559, 29] on img at bounding box center [562, 29] width 19 height 29
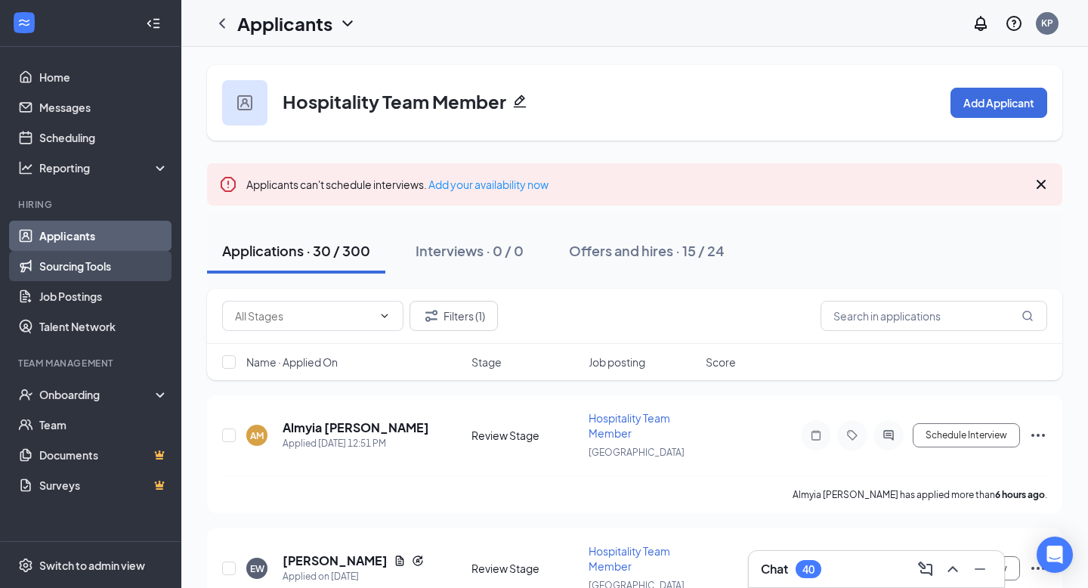
click at [136, 254] on link "Sourcing Tools" at bounding box center [103, 266] width 129 height 30
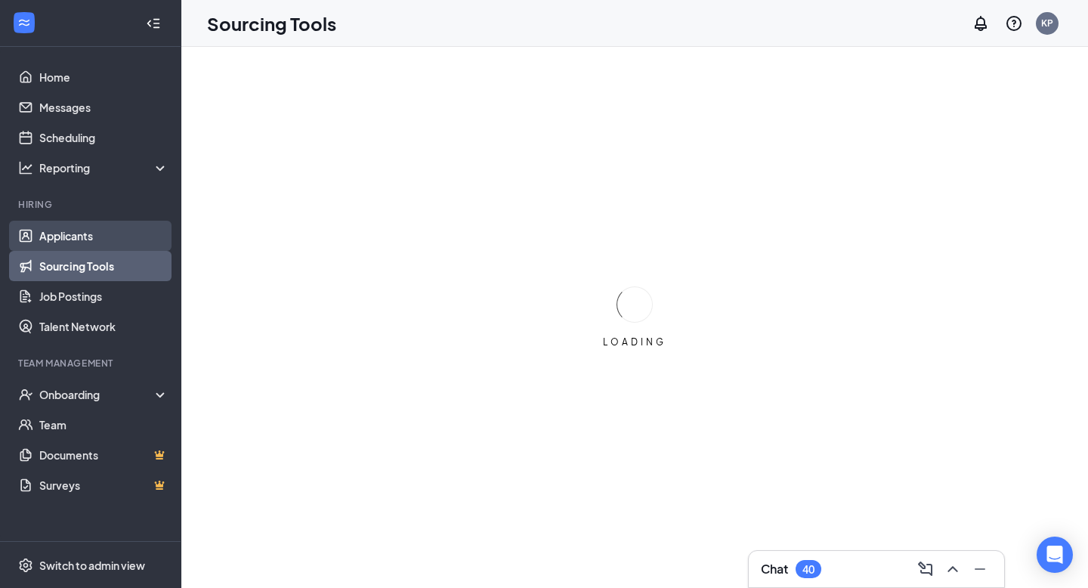
click at [132, 243] on link "Applicants" at bounding box center [103, 236] width 129 height 30
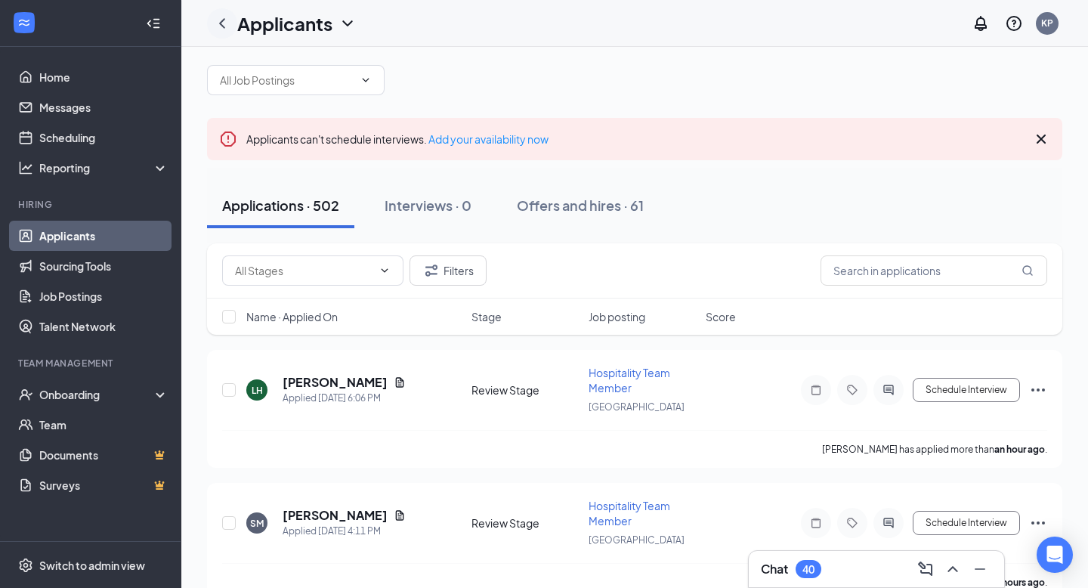
click at [226, 33] on div at bounding box center [222, 23] width 30 height 30
click at [225, 27] on icon "ChevronLeft" at bounding box center [222, 23] width 18 height 18
click at [283, 20] on h1 "Applicants" at bounding box center [284, 24] width 95 height 26
click at [225, 23] on icon "ChevronLeft" at bounding box center [222, 23] width 18 height 18
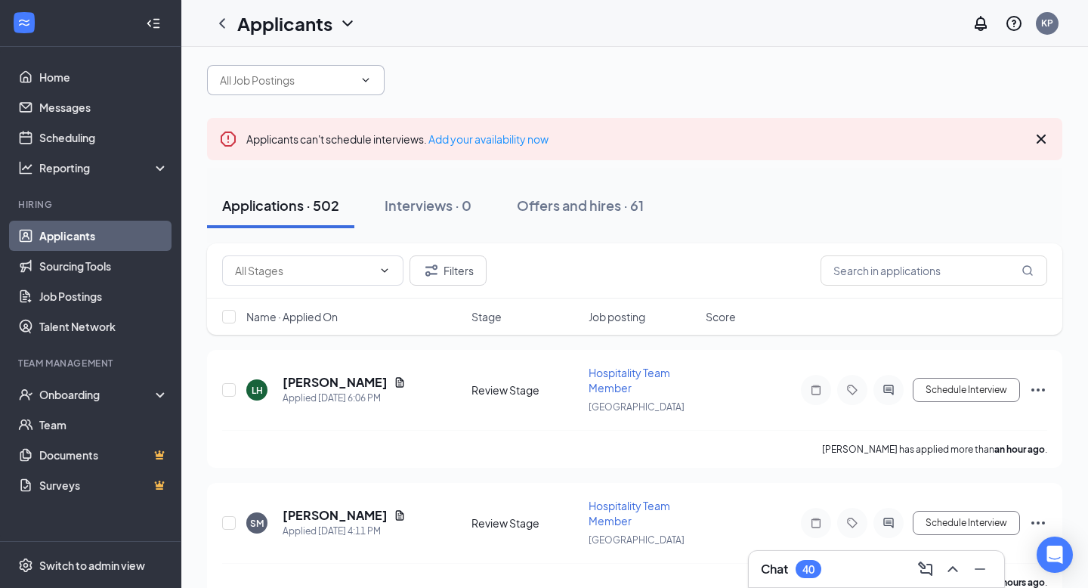
click at [307, 88] on input "text" at bounding box center [287, 80] width 134 height 17
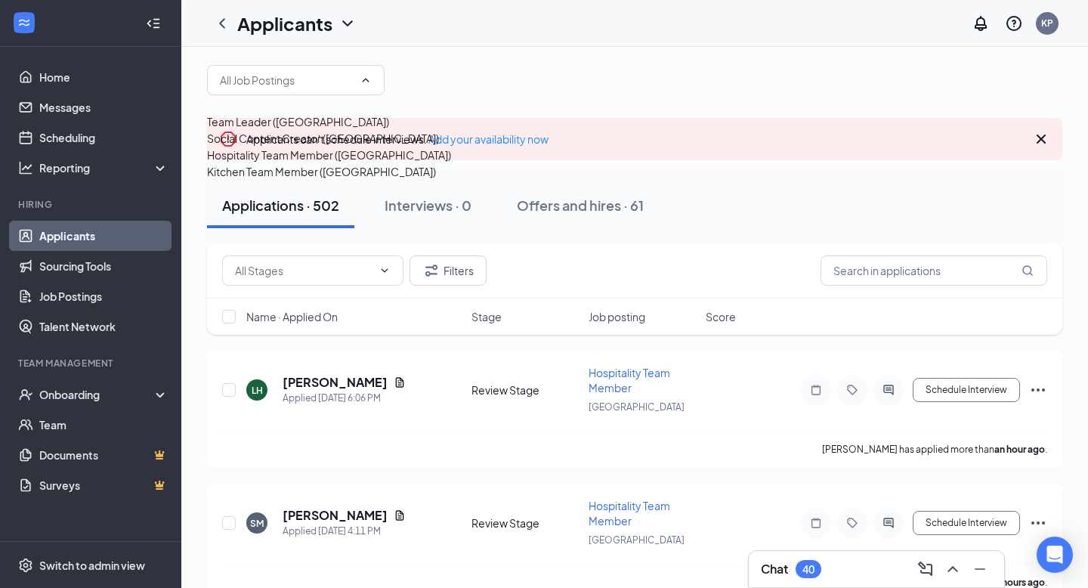
click at [289, 180] on div "Kitchen Team Member (Starkville)" at bounding box center [321, 171] width 229 height 17
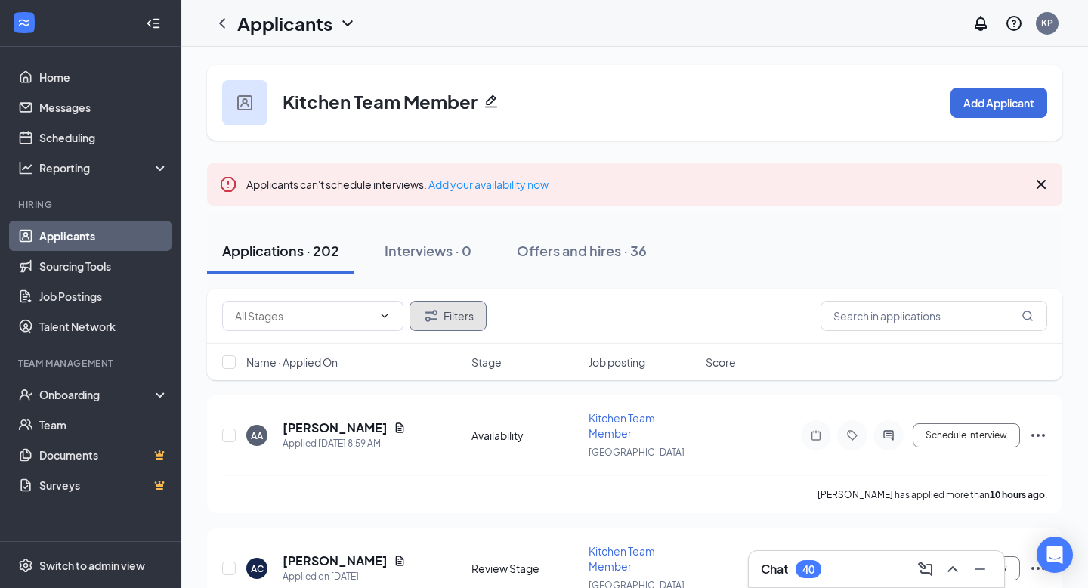
click at [455, 320] on button "Filters" at bounding box center [448, 316] width 77 height 30
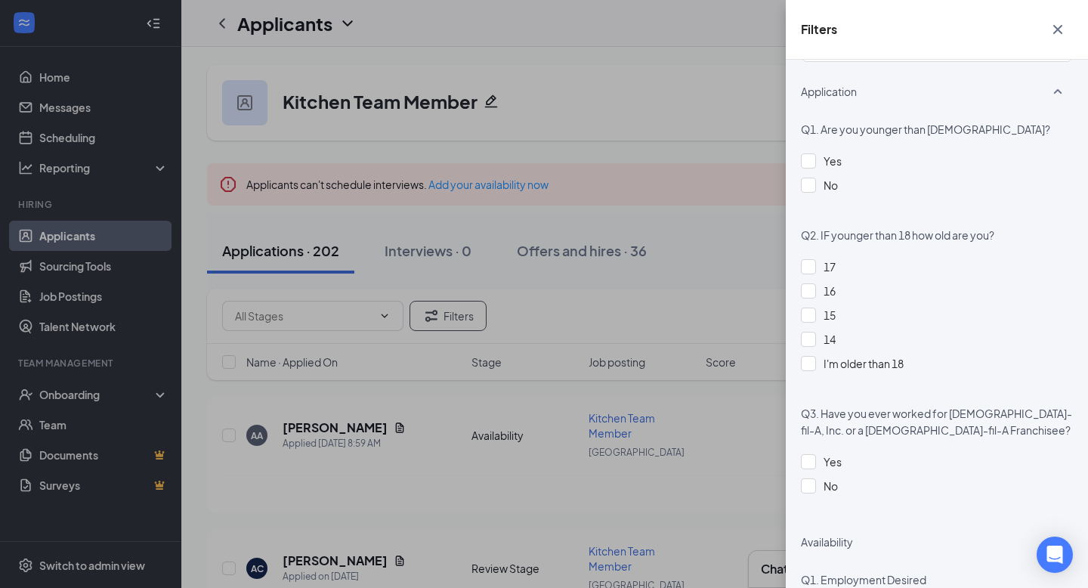
scroll to position [536, 0]
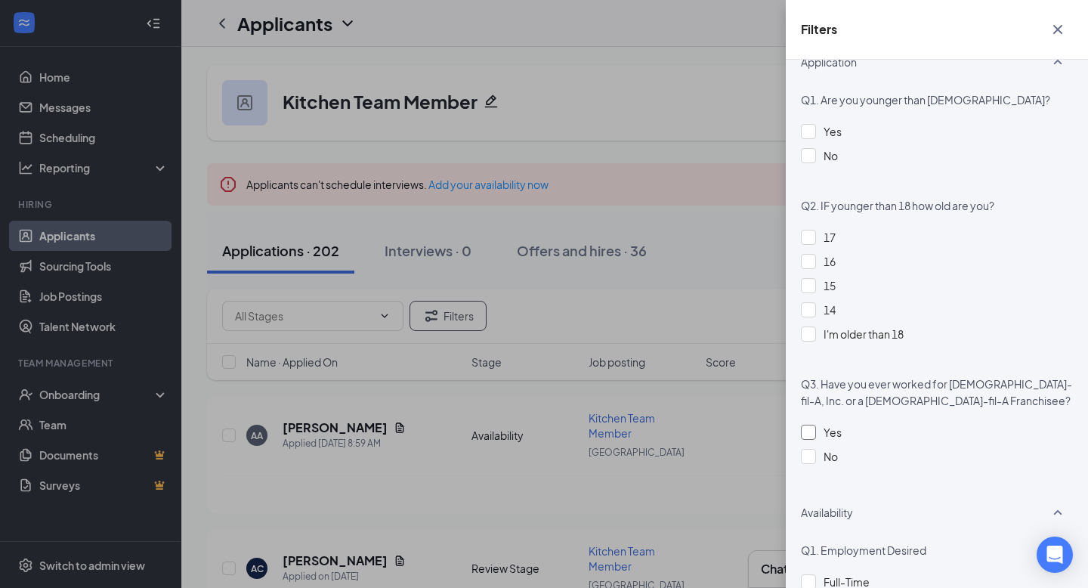
click at [816, 432] on div "Yes" at bounding box center [937, 432] width 272 height 17
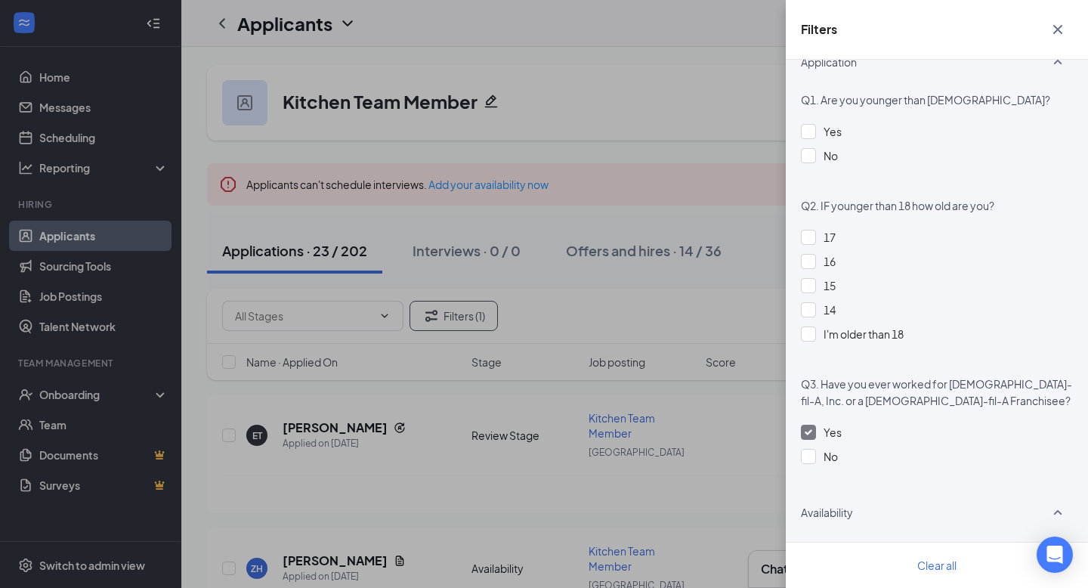
click at [1063, 40] on button "button" at bounding box center [1058, 29] width 30 height 29
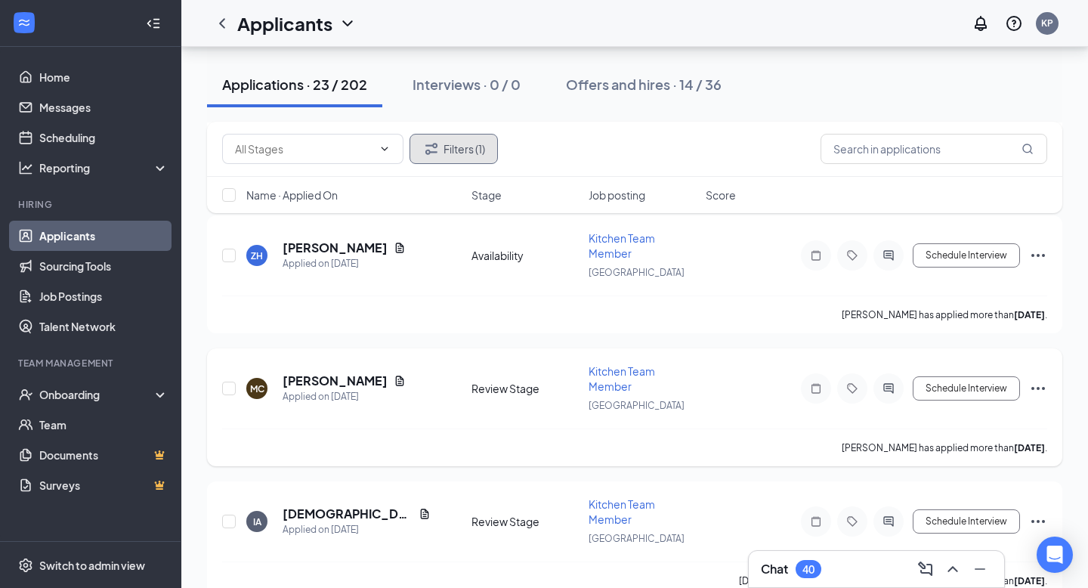
scroll to position [317, 0]
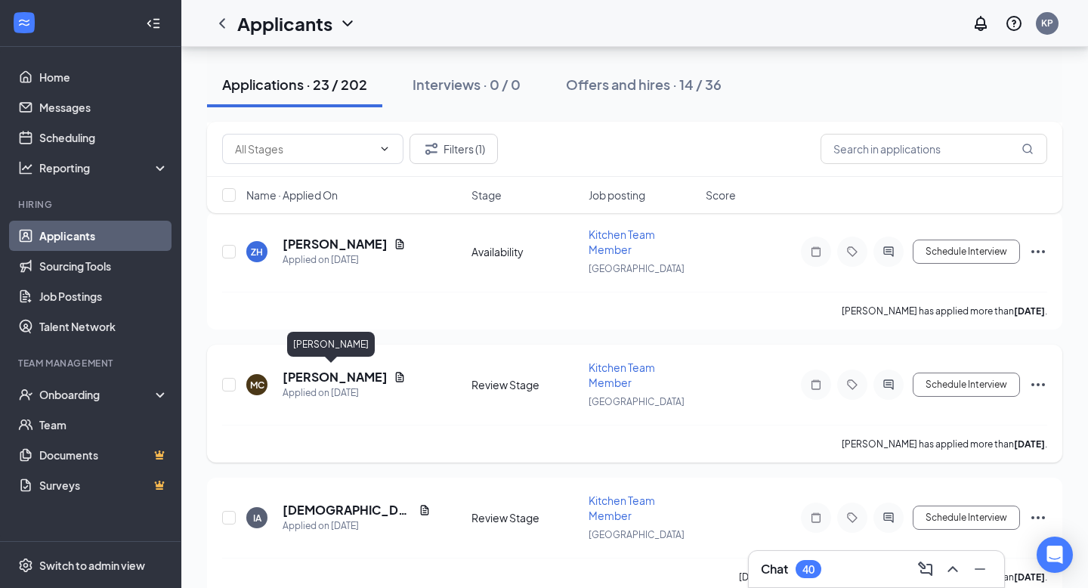
click at [308, 373] on h5 "[PERSON_NAME]" at bounding box center [335, 377] width 105 height 17
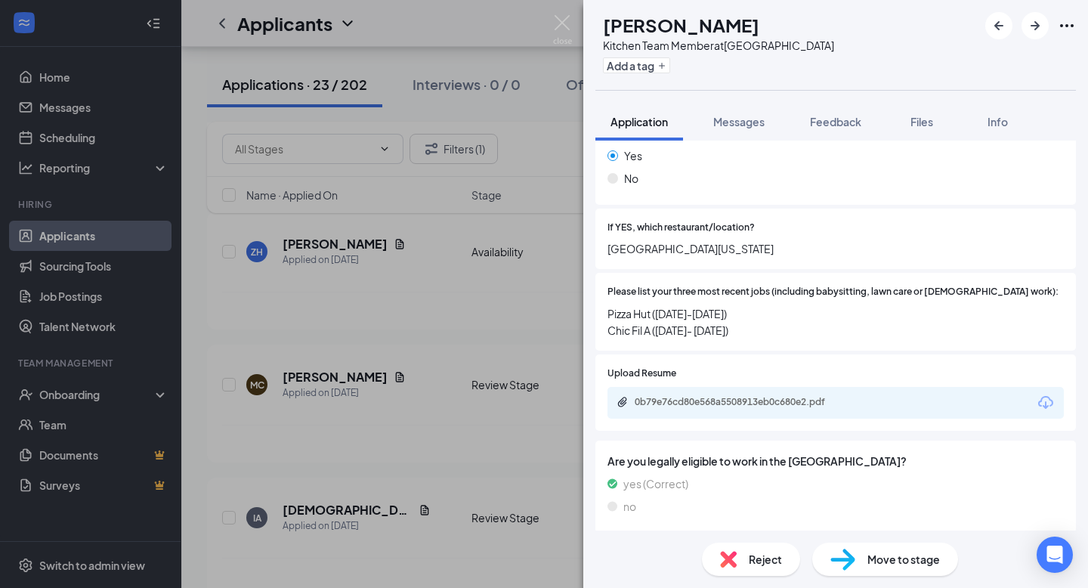
scroll to position [554, 0]
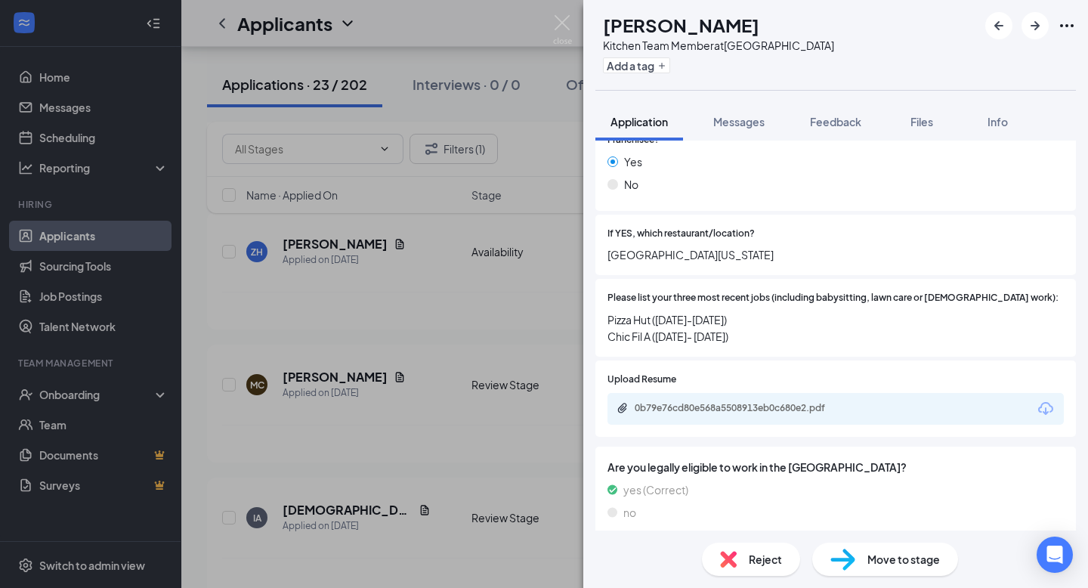
click at [552, 29] on div "MC Myles Catron Kitchen Team Member at Starkville Add a tag Application Message…" at bounding box center [544, 294] width 1088 height 588
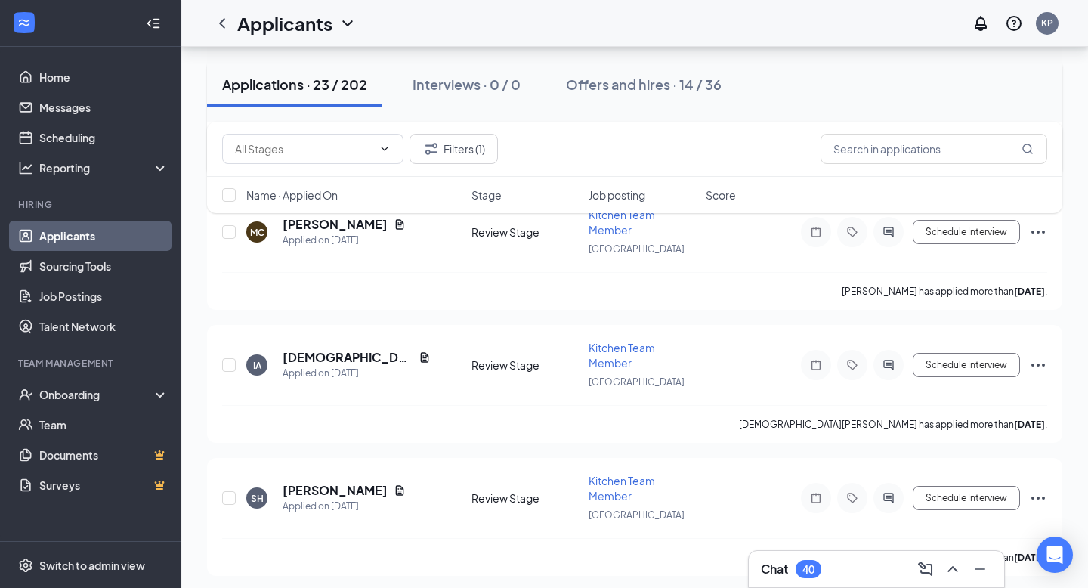
scroll to position [470, 0]
click at [320, 351] on h5 "Isaiah Austin" at bounding box center [348, 356] width 130 height 17
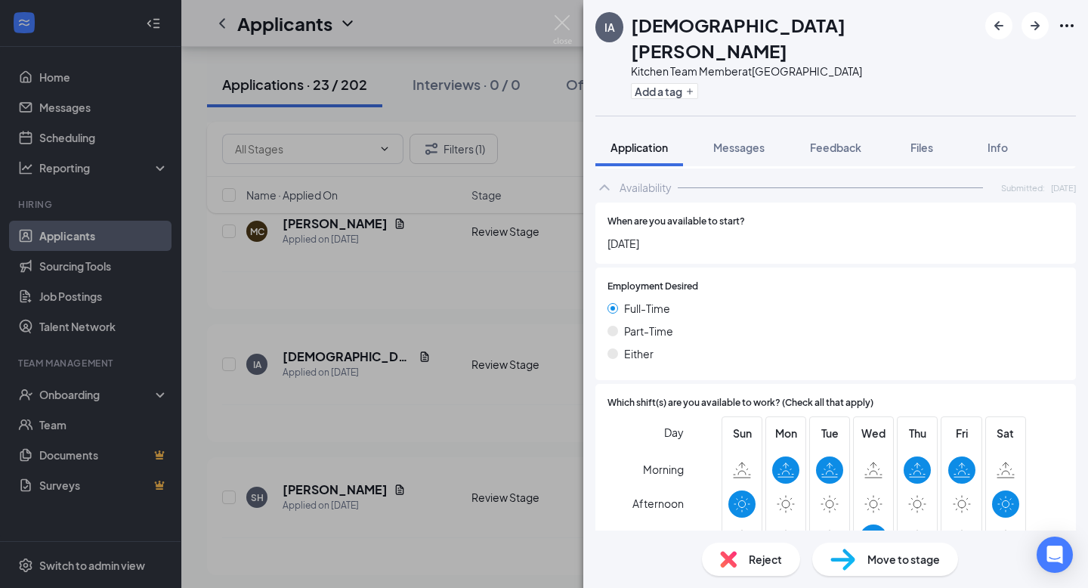
scroll to position [995, 0]
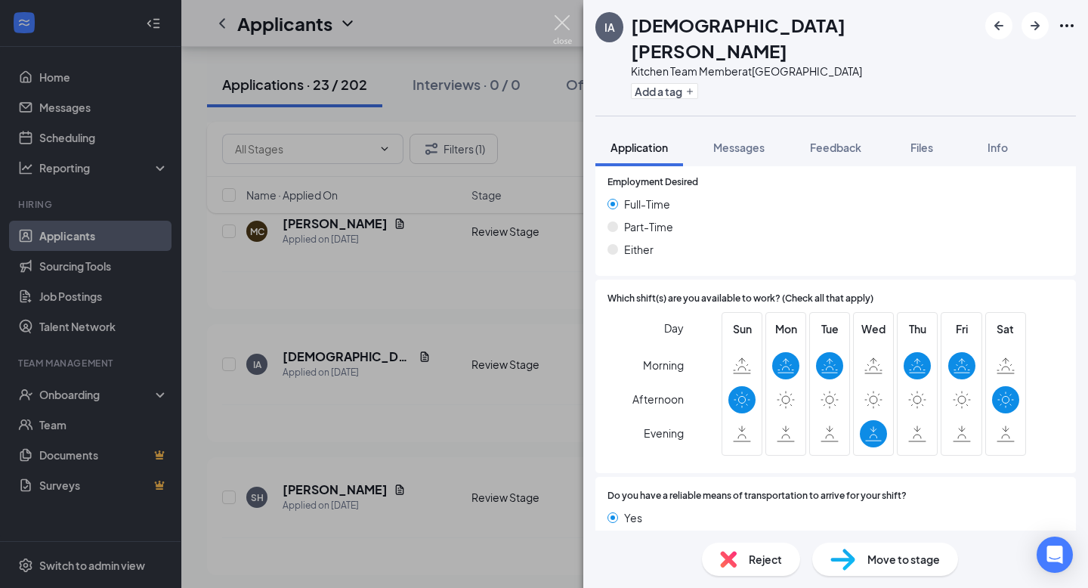
click at [559, 27] on img at bounding box center [562, 29] width 19 height 29
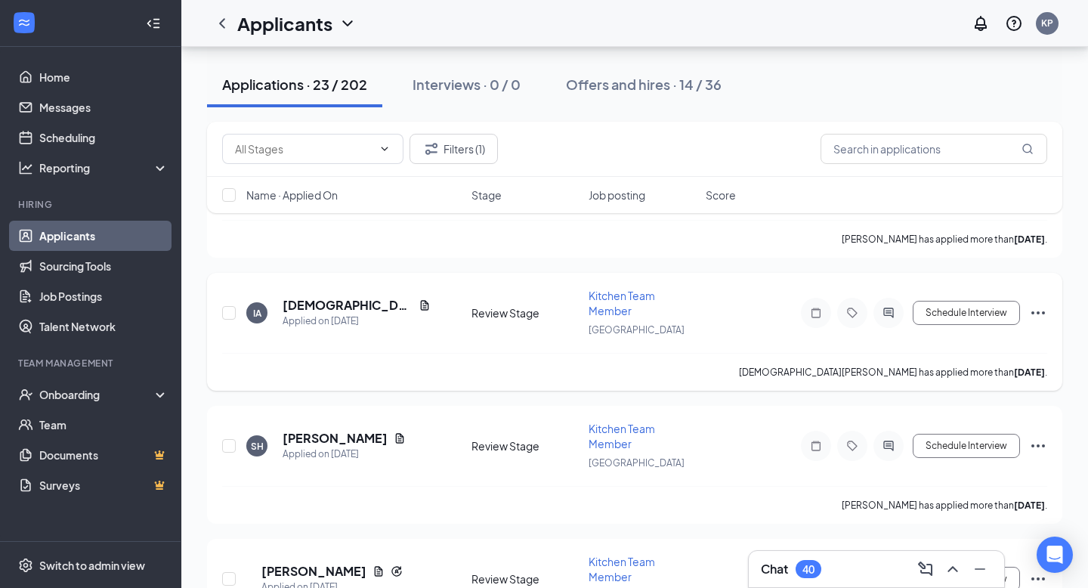
scroll to position [536, 0]
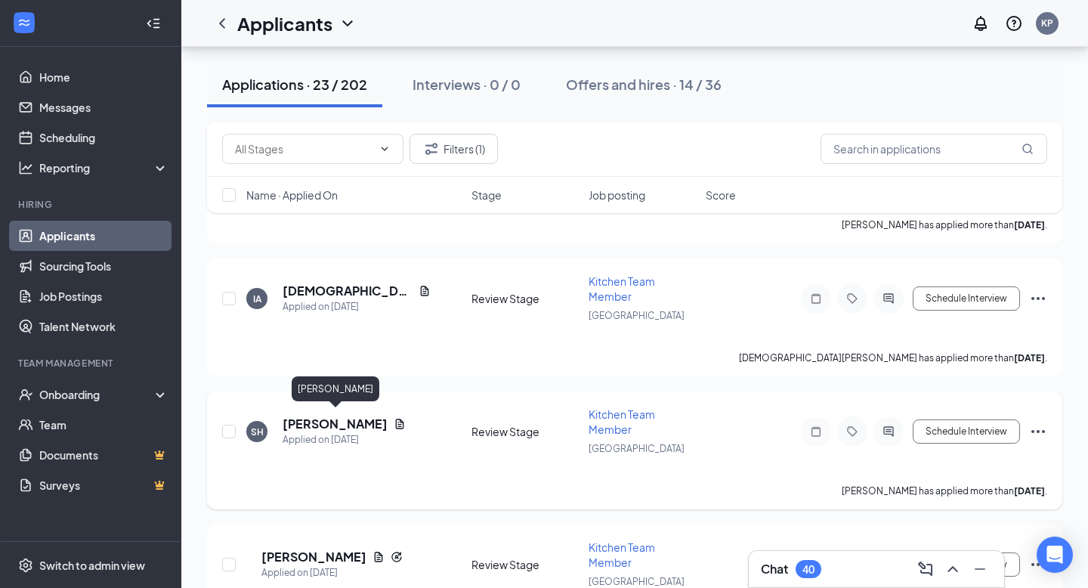
click at [376, 423] on h5 "[PERSON_NAME]" at bounding box center [335, 424] width 105 height 17
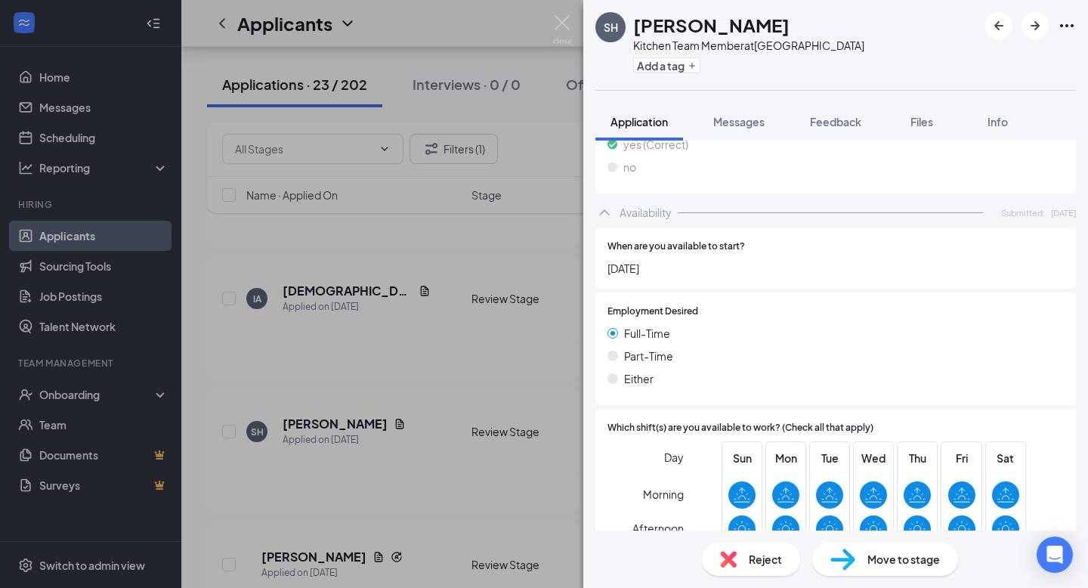
scroll to position [995, 0]
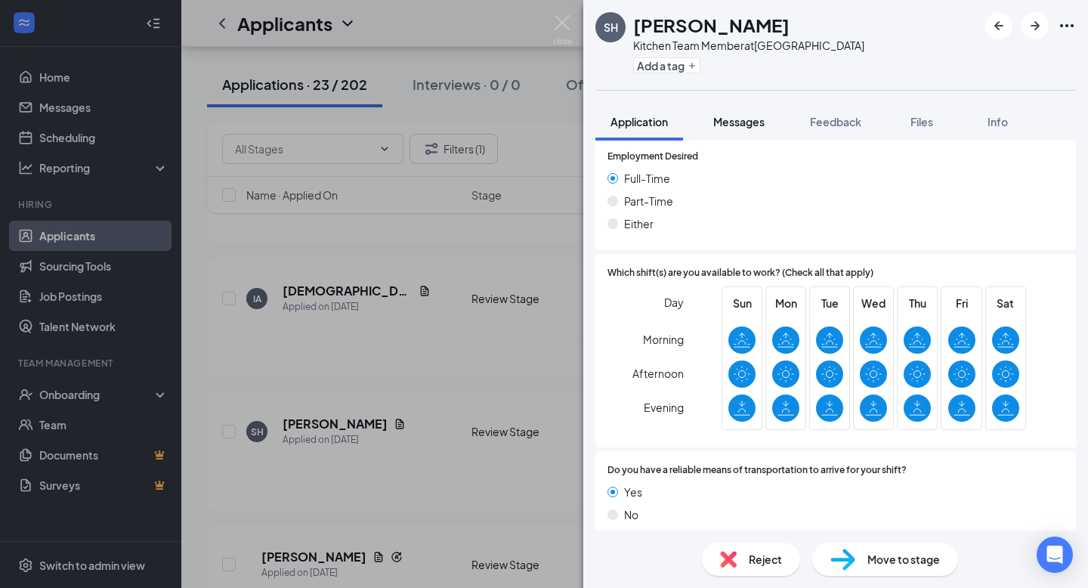
click at [704, 127] on button "Messages" at bounding box center [739, 122] width 82 height 38
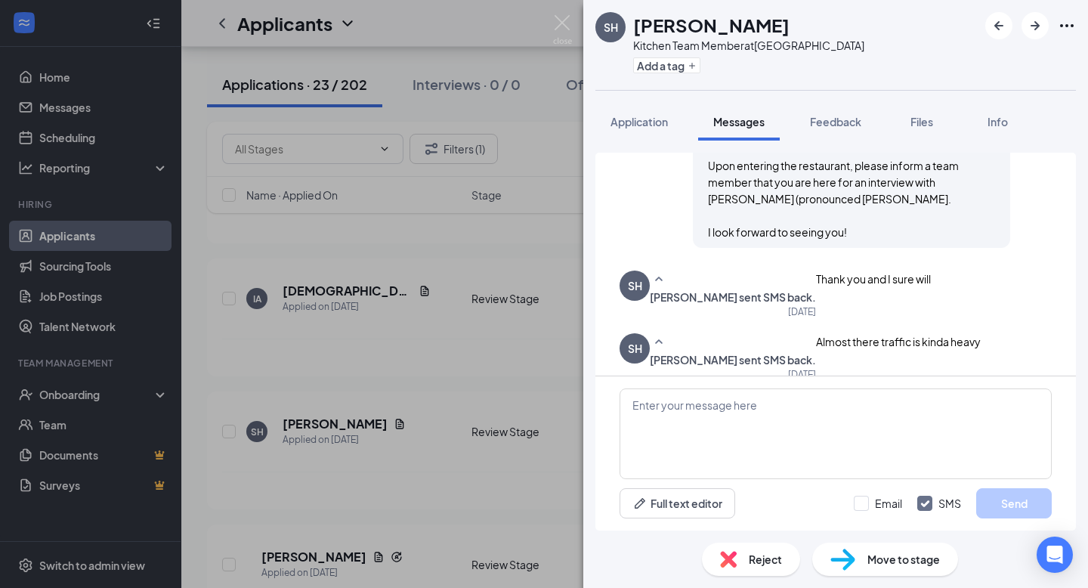
scroll to position [864, 0]
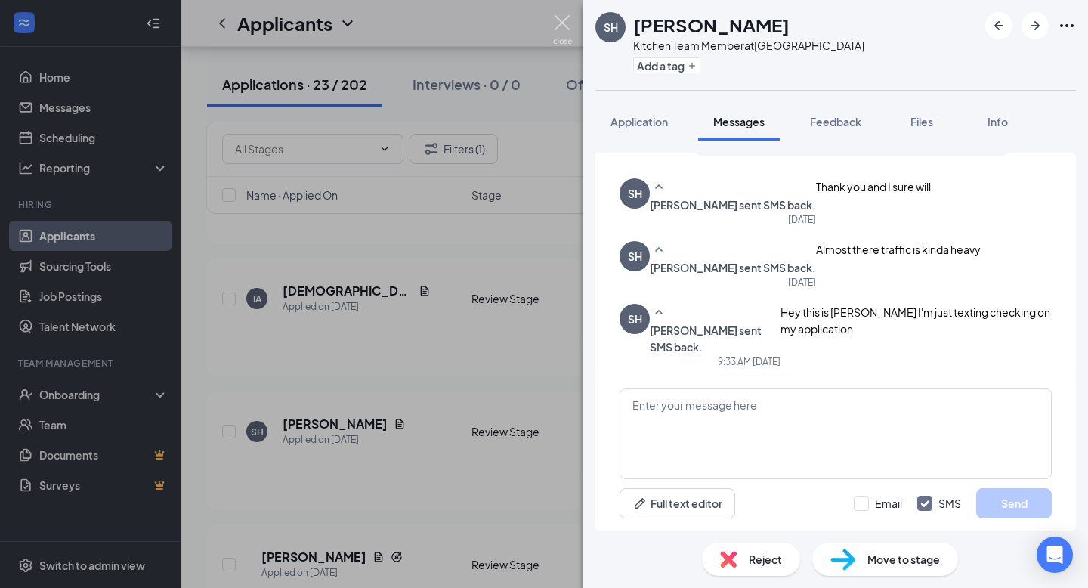
click at [564, 38] on img at bounding box center [562, 29] width 19 height 29
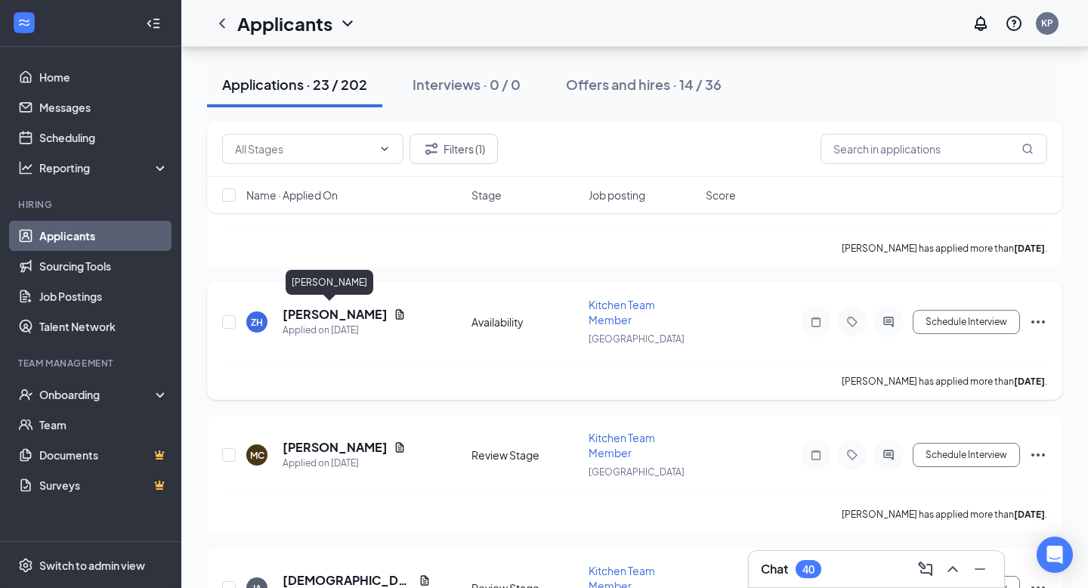
scroll to position [268, 0]
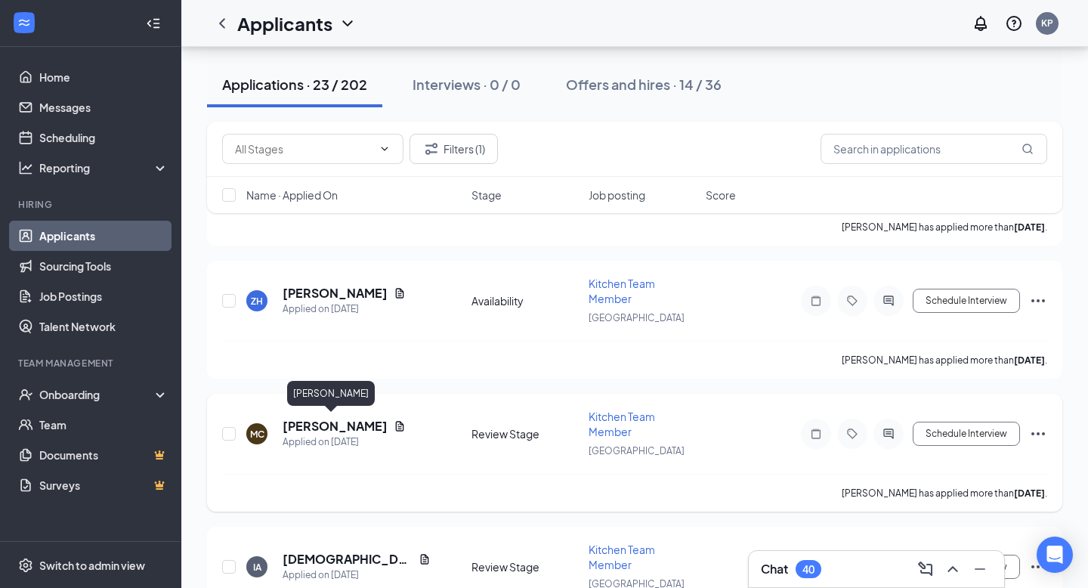
click at [330, 426] on h5 "[PERSON_NAME]" at bounding box center [335, 426] width 105 height 17
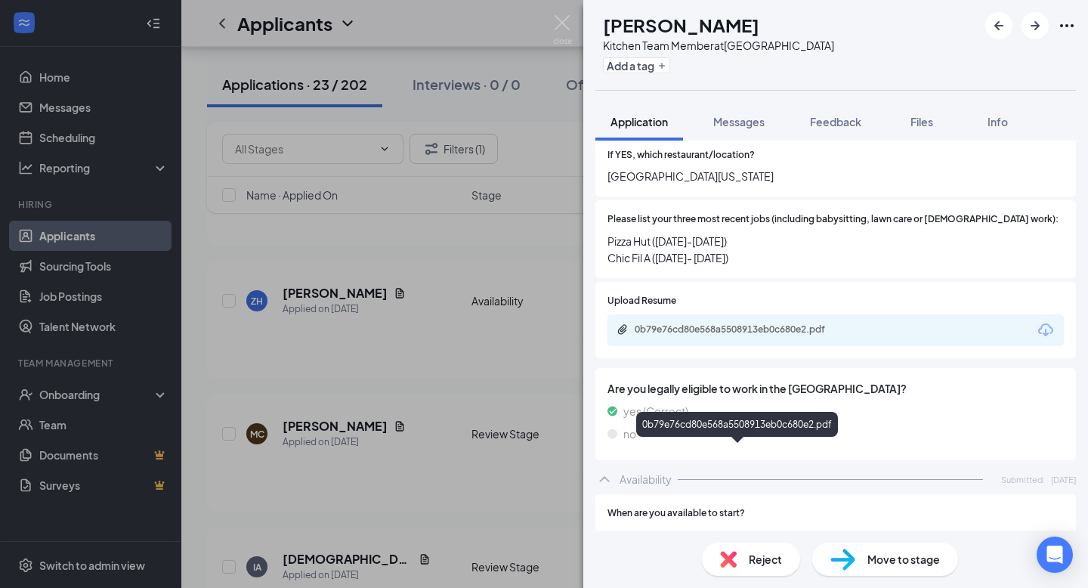
scroll to position [957, 0]
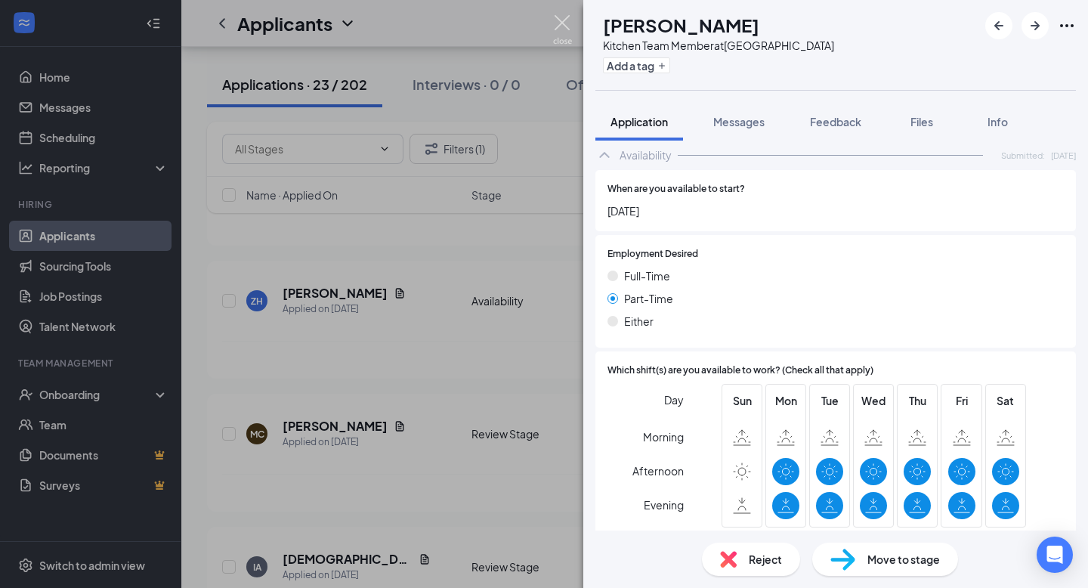
click at [565, 22] on img at bounding box center [562, 29] width 19 height 29
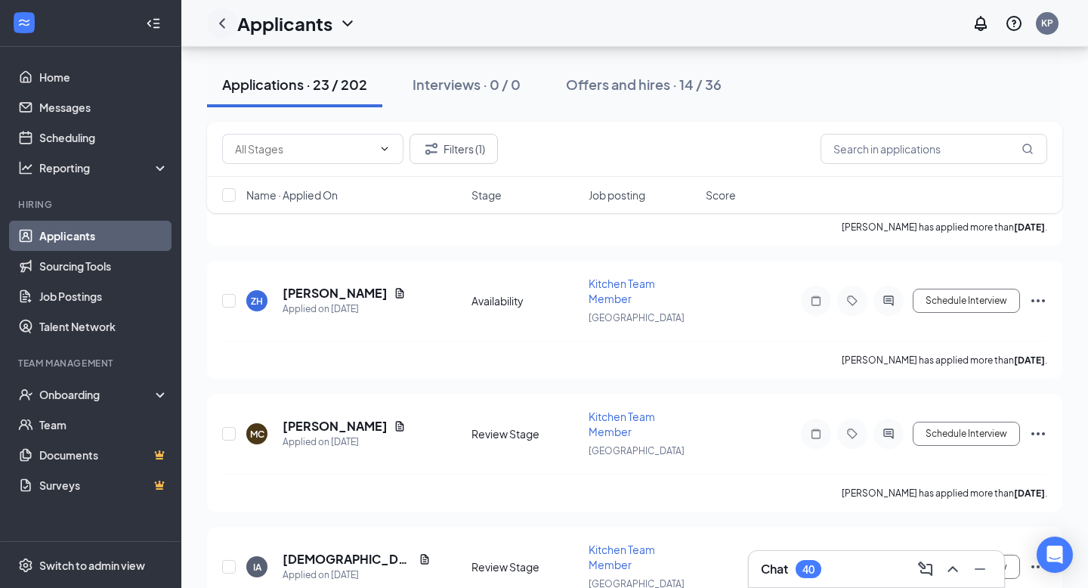
click at [229, 31] on icon "ChevronLeft" at bounding box center [222, 23] width 18 height 18
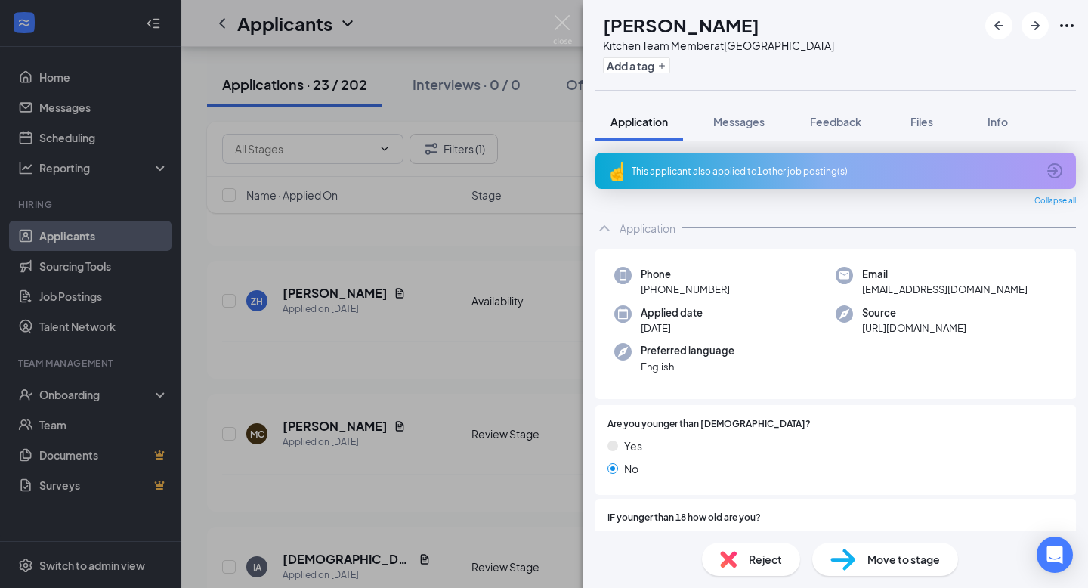
click at [572, 38] on div "MC Myles Catron Kitchen Team Member at Starkville Add a tag Application Message…" at bounding box center [544, 294] width 1088 height 588
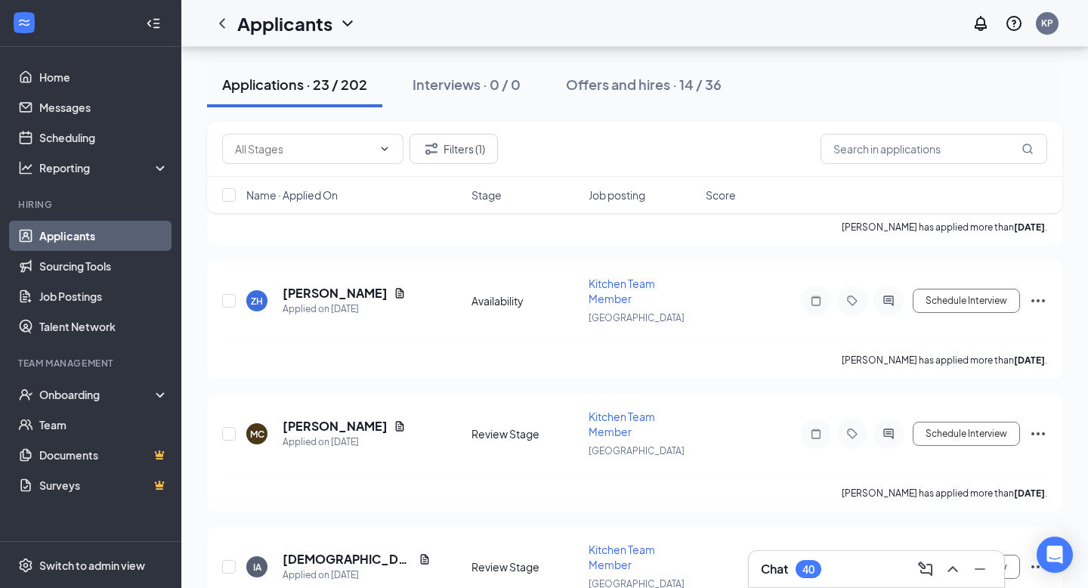
click at [557, 33] on div "Applicants KP" at bounding box center [634, 23] width 907 height 47
click at [221, 26] on icon "ChevronLeft" at bounding box center [222, 23] width 18 height 18
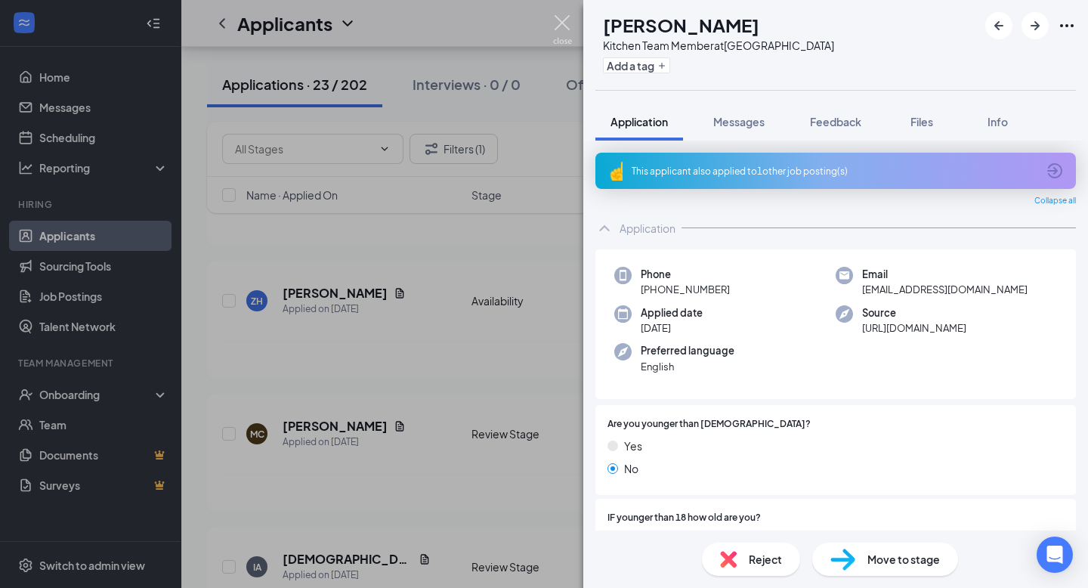
click at [565, 24] on img at bounding box center [562, 29] width 19 height 29
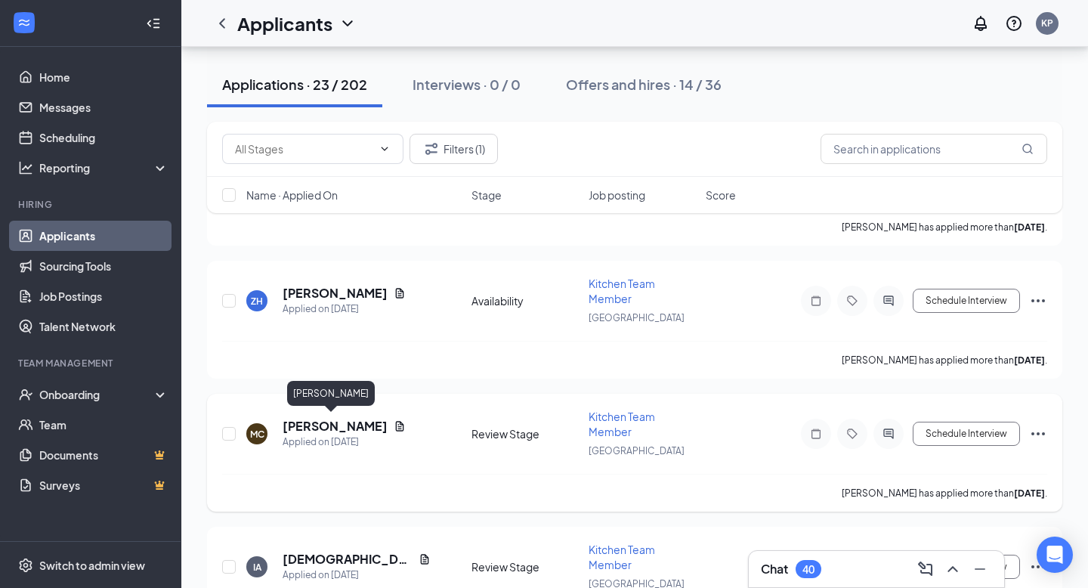
click at [300, 419] on h5 "[PERSON_NAME]" at bounding box center [335, 426] width 105 height 17
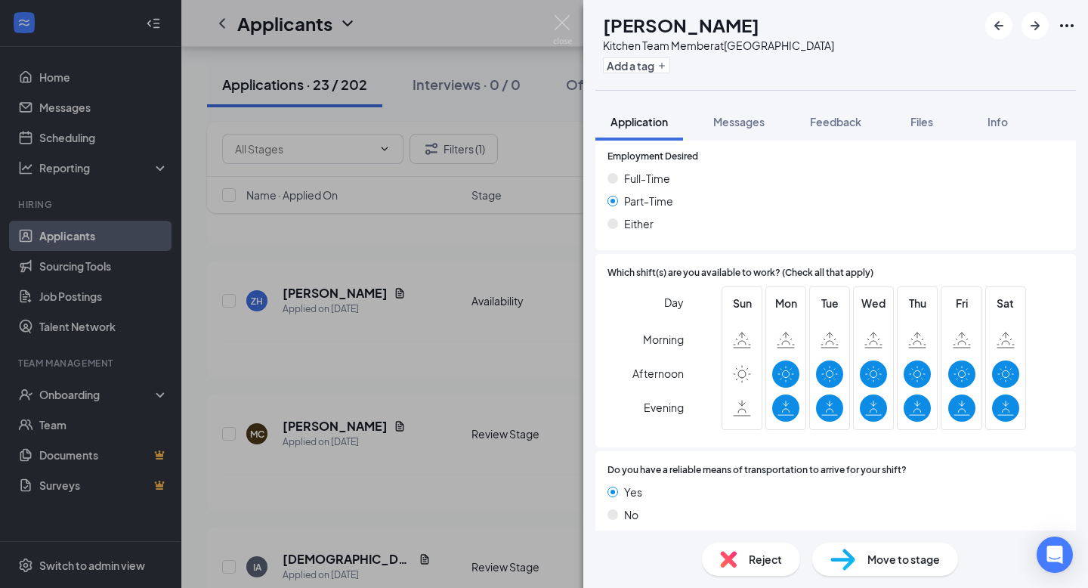
scroll to position [1054, 0]
click at [727, 133] on button "Messages" at bounding box center [739, 122] width 82 height 38
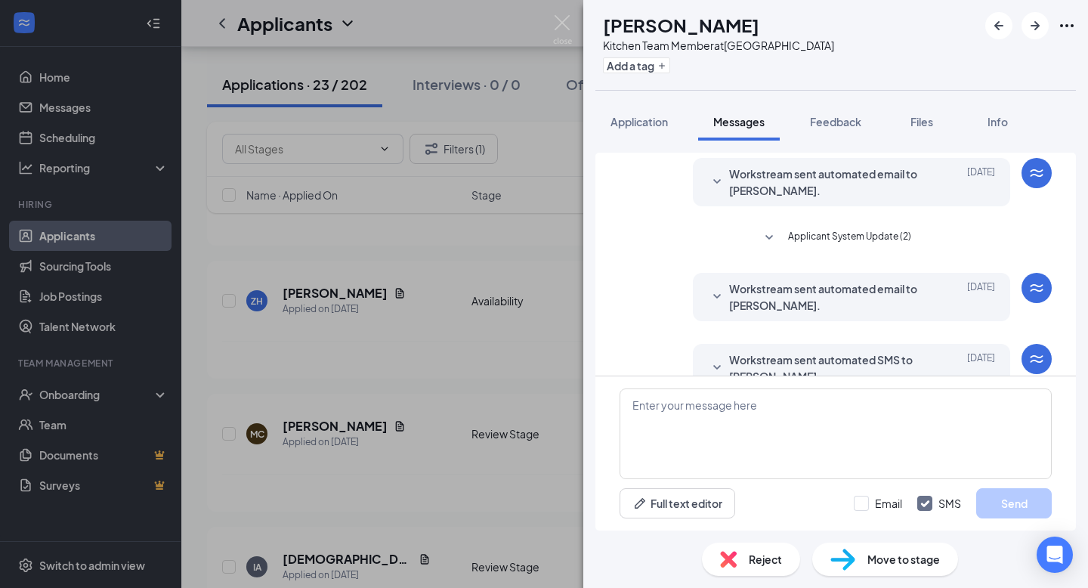
scroll to position [78, 0]
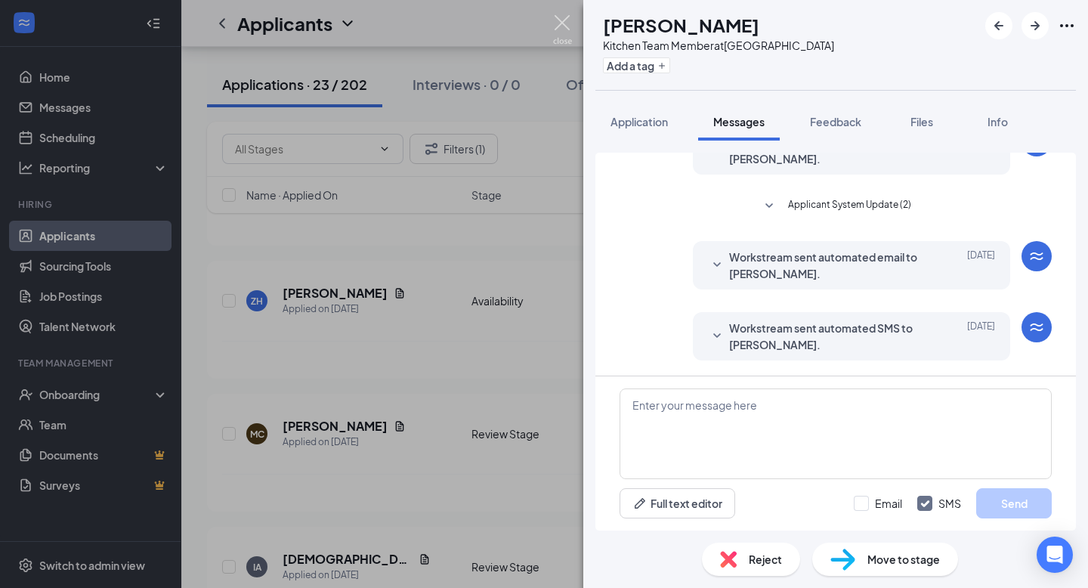
click at [564, 23] on img at bounding box center [562, 29] width 19 height 29
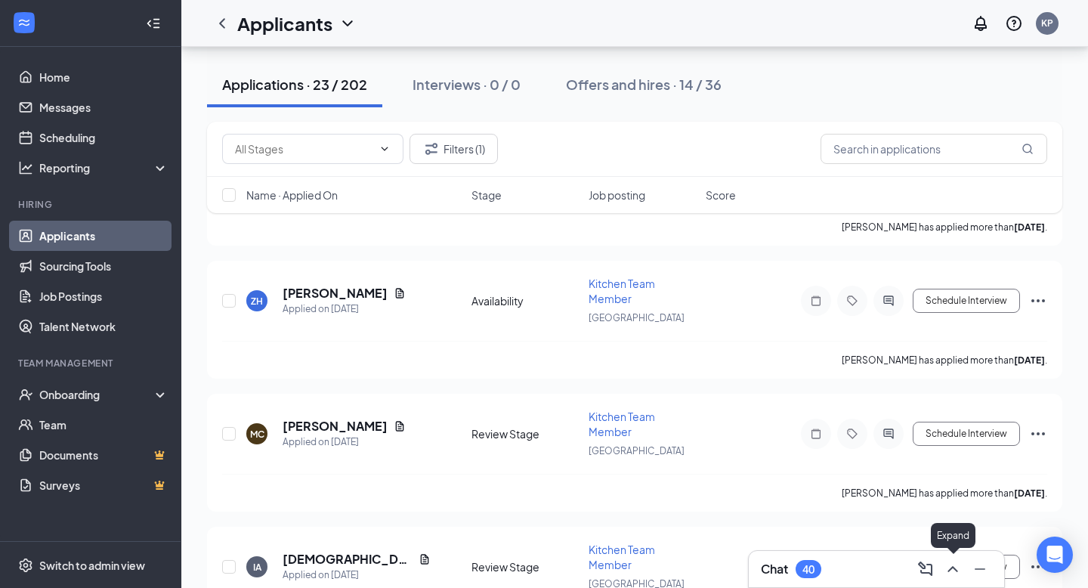
click at [952, 563] on icon "ChevronUp" at bounding box center [953, 569] width 18 height 18
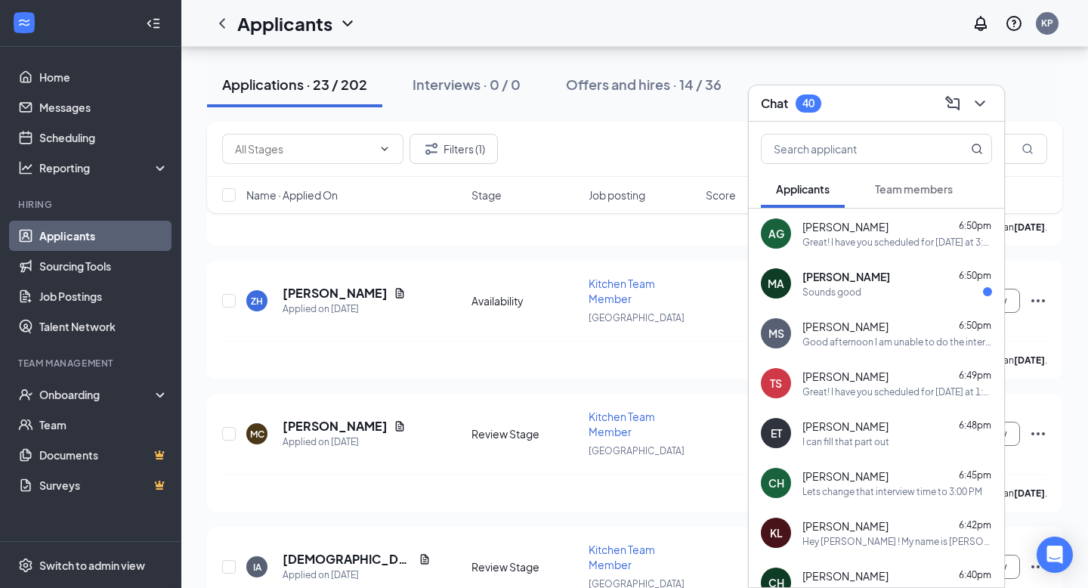
click at [871, 333] on div "Manuela Sebastian 6:50pm Good afternoon I am unable to do the interview tomorro…" at bounding box center [898, 333] width 190 height 29
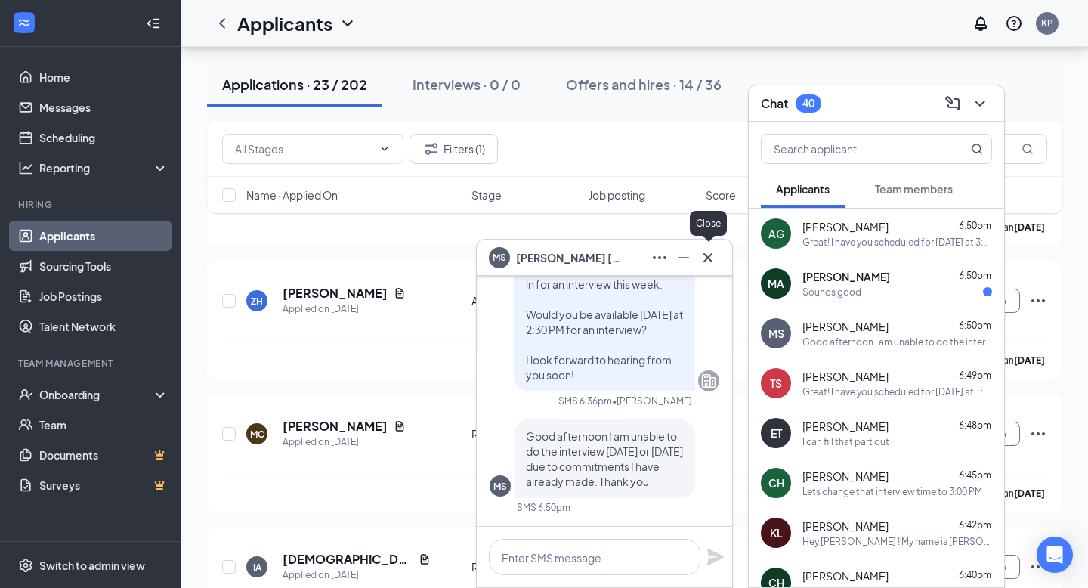
click at [716, 257] on icon "Cross" at bounding box center [708, 258] width 18 height 18
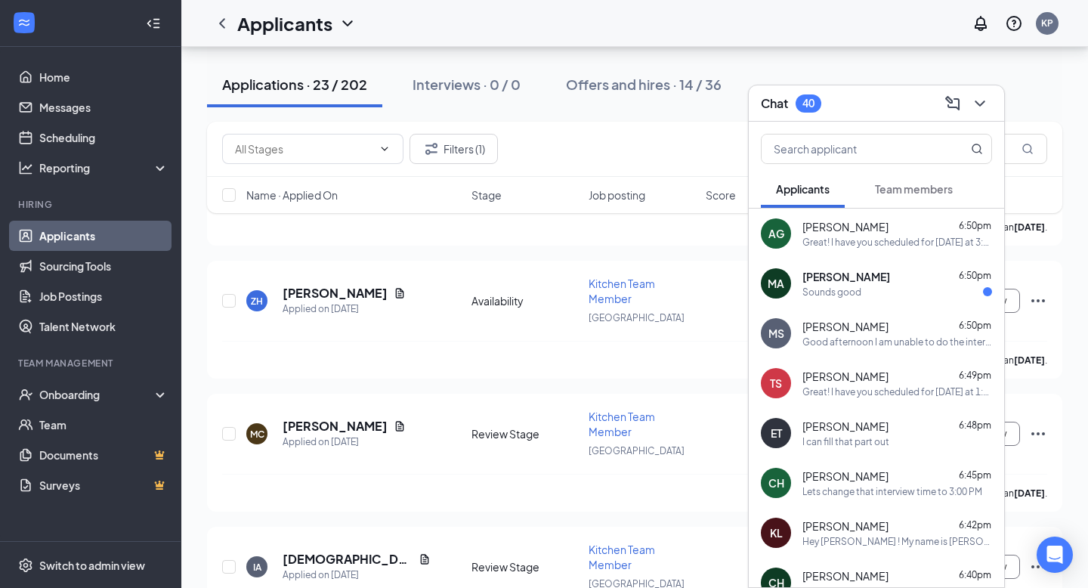
click at [942, 194] on span "Team members" at bounding box center [914, 189] width 78 height 14
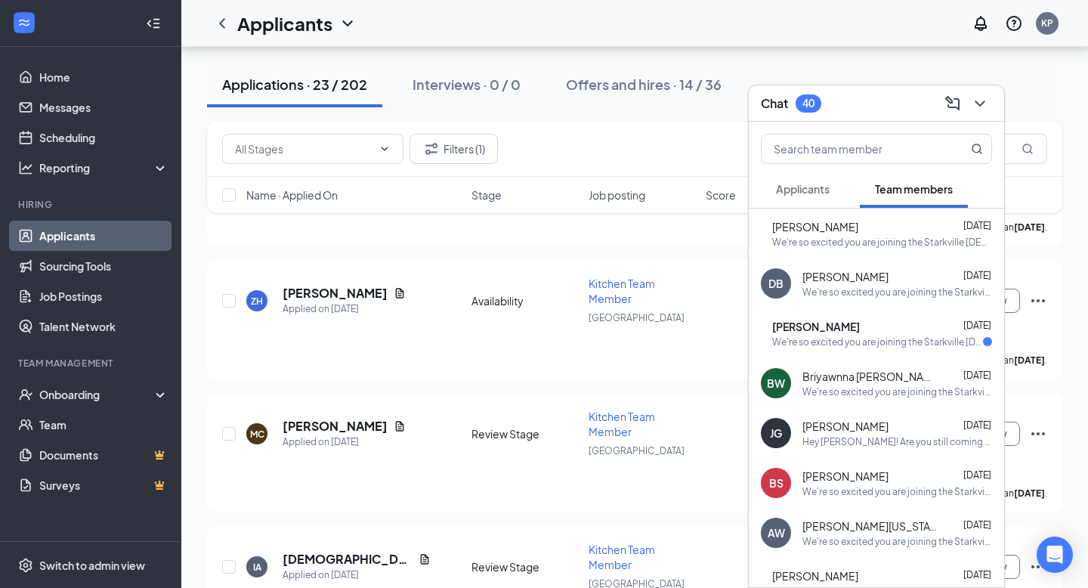
click at [834, 236] on div "We're so excited you are joining the Starkville [DEMOGRAPHIC_DATA]-fil-Ateam ! …" at bounding box center [882, 242] width 220 height 13
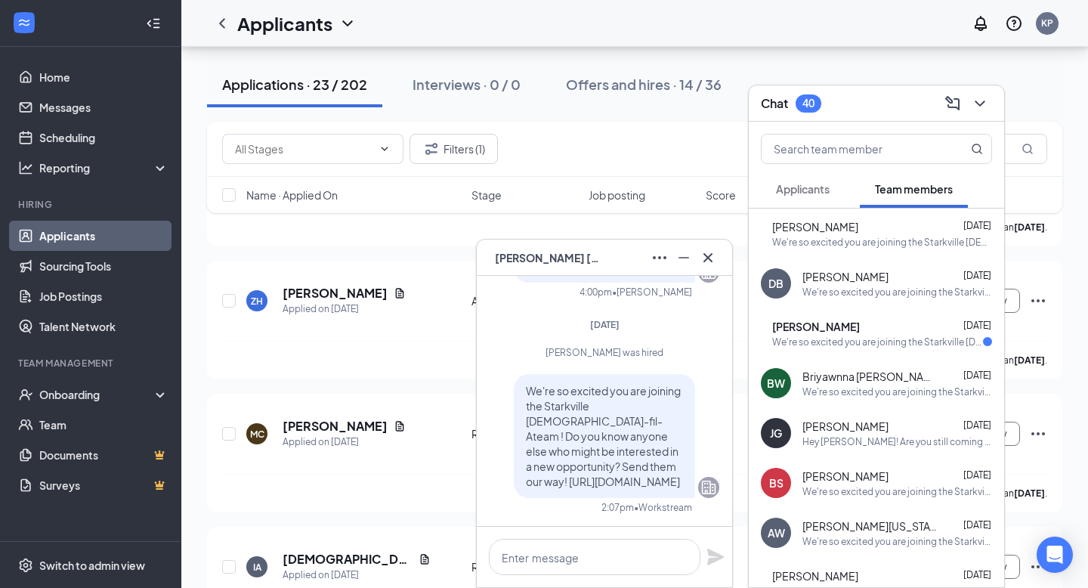
click at [813, 175] on button "Applicants" at bounding box center [803, 189] width 84 height 38
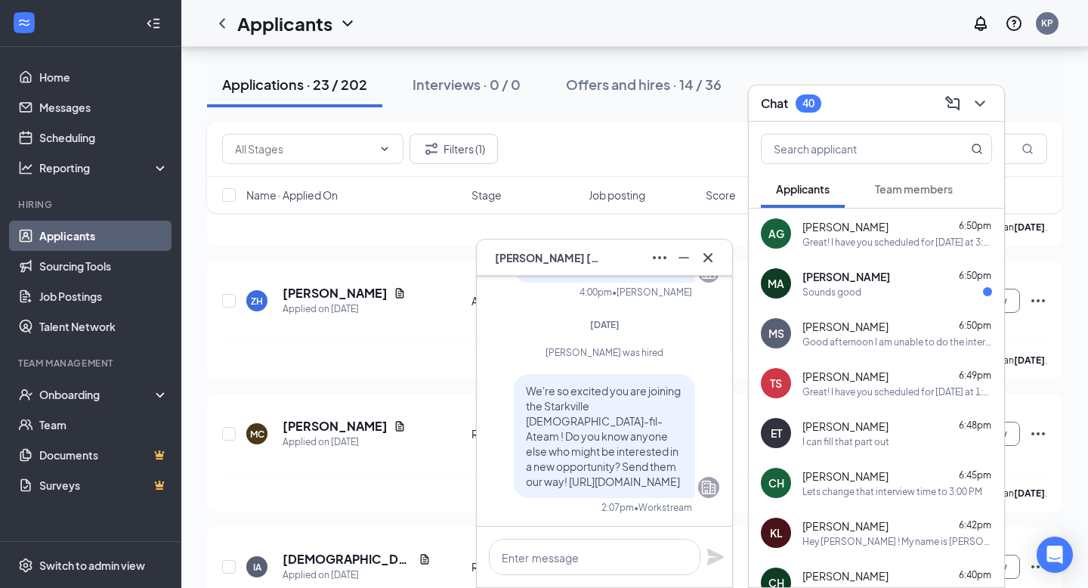
click at [861, 234] on div "Alexandre Gonzalez 6:50pm Great! I have you scheduled for Tomorrow at 3:30 PM a…" at bounding box center [898, 233] width 190 height 29
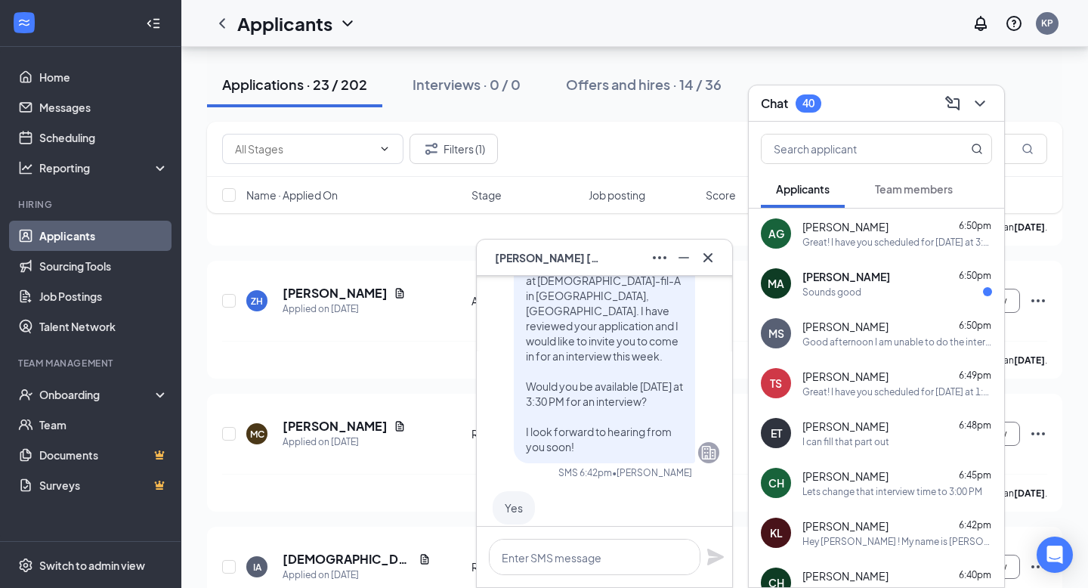
scroll to position [-605, 0]
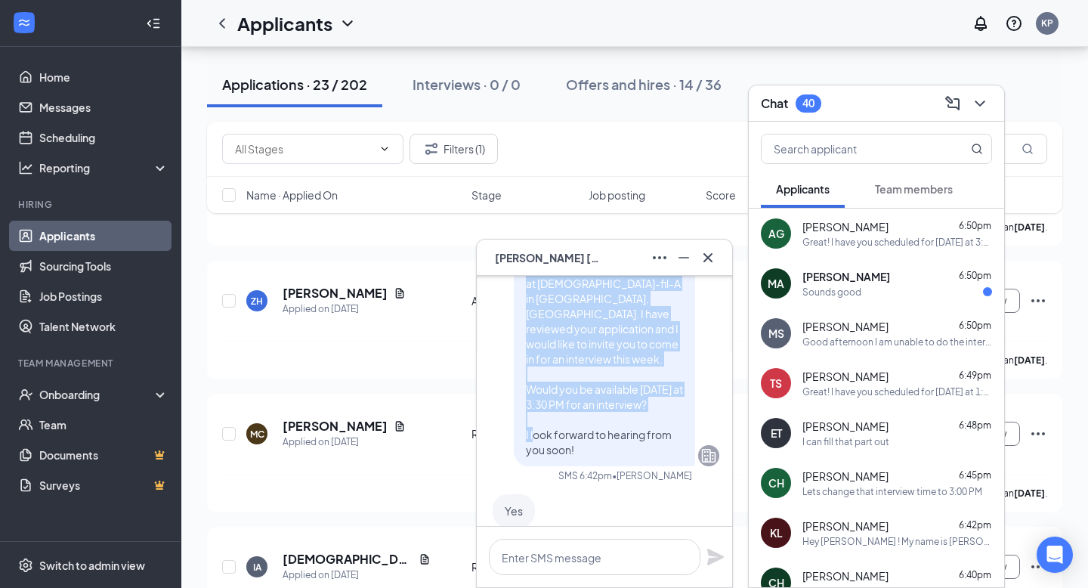
drag, startPoint x: 521, startPoint y: 287, endPoint x: 650, endPoint y: 515, distance: 262.3
click at [650, 466] on div "Hey [PERSON_NAME] ! My name is [PERSON_NAME] and I serve as the Talent Director…" at bounding box center [604, 336] width 181 height 260
copy span "Hey Alexandre ! My name is K'Lee Pittman and I serve as the Talent Director at …"
click at [713, 259] on icon "Cross" at bounding box center [708, 258] width 18 height 18
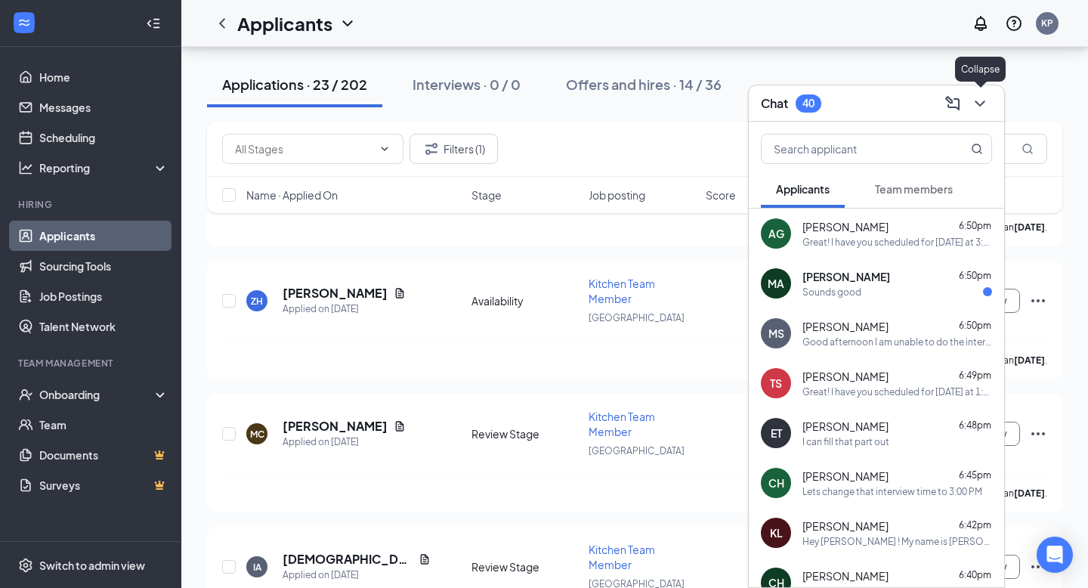
click at [978, 107] on icon "ChevronDown" at bounding box center [980, 103] width 18 height 18
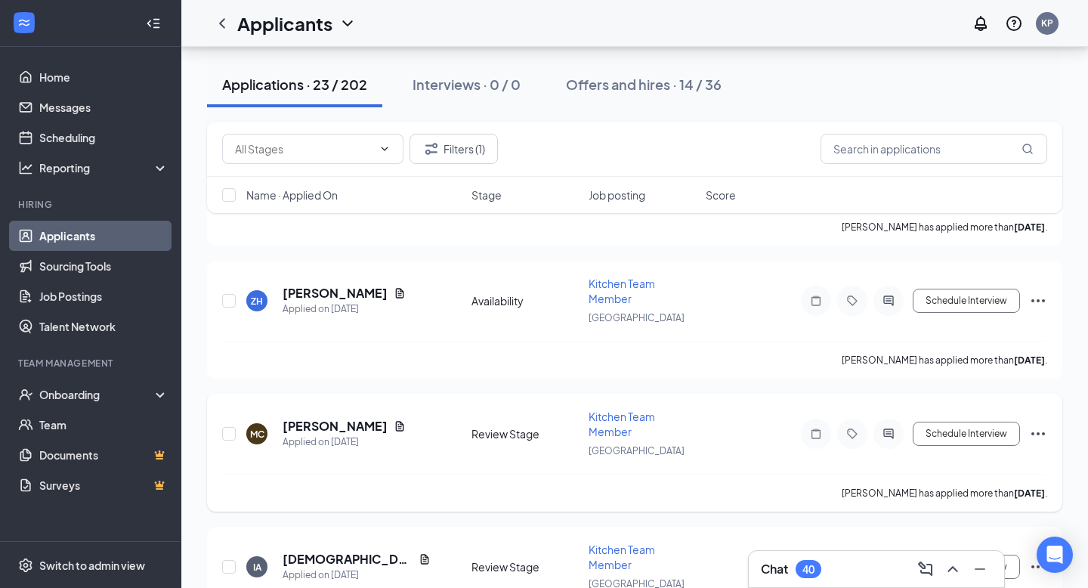
click at [320, 426] on h5 "[PERSON_NAME]" at bounding box center [335, 426] width 105 height 17
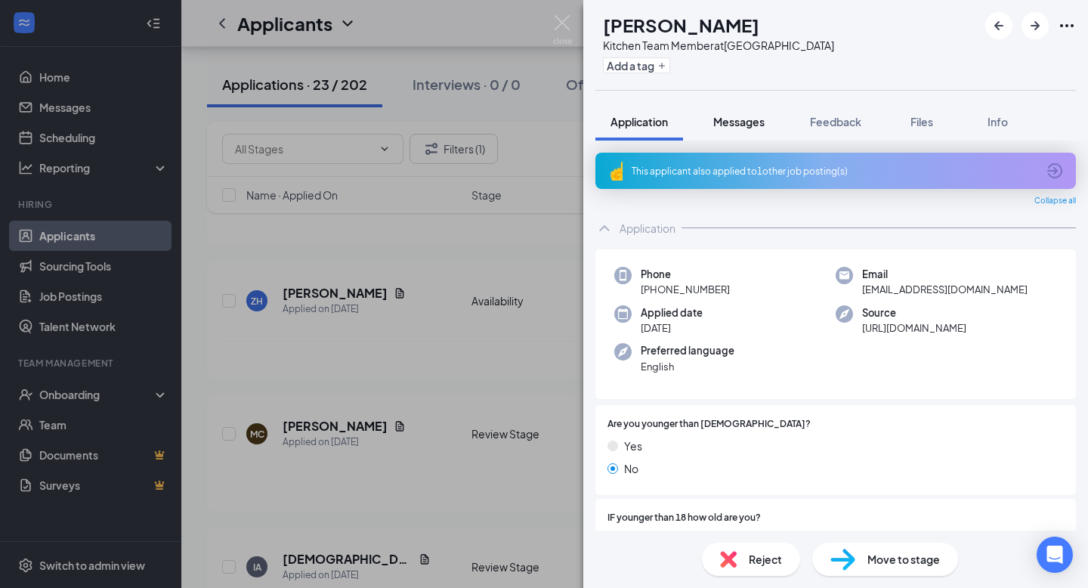
click at [715, 119] on span "Messages" at bounding box center [738, 122] width 51 height 14
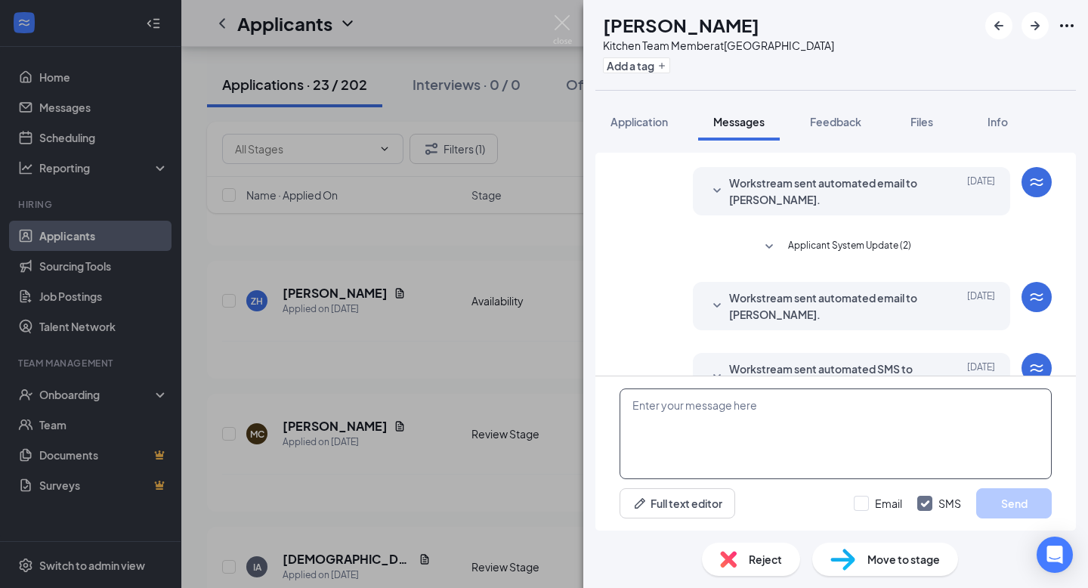
click at [705, 444] on textarea at bounding box center [836, 433] width 432 height 91
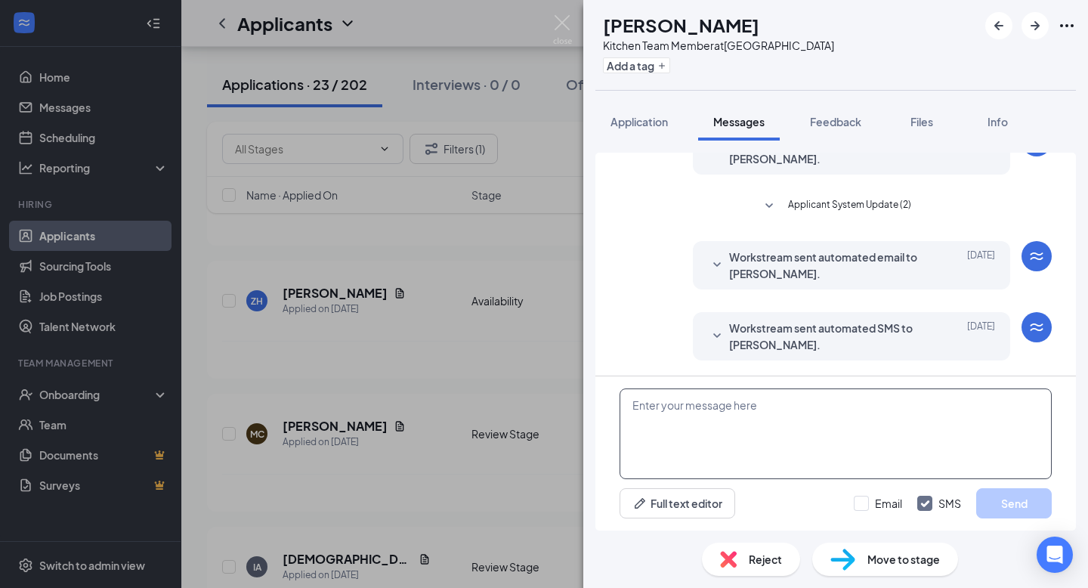
paste textarea "Hey [PERSON_NAME] ! My name is [PERSON_NAME] and I serve as the Talent Director…"
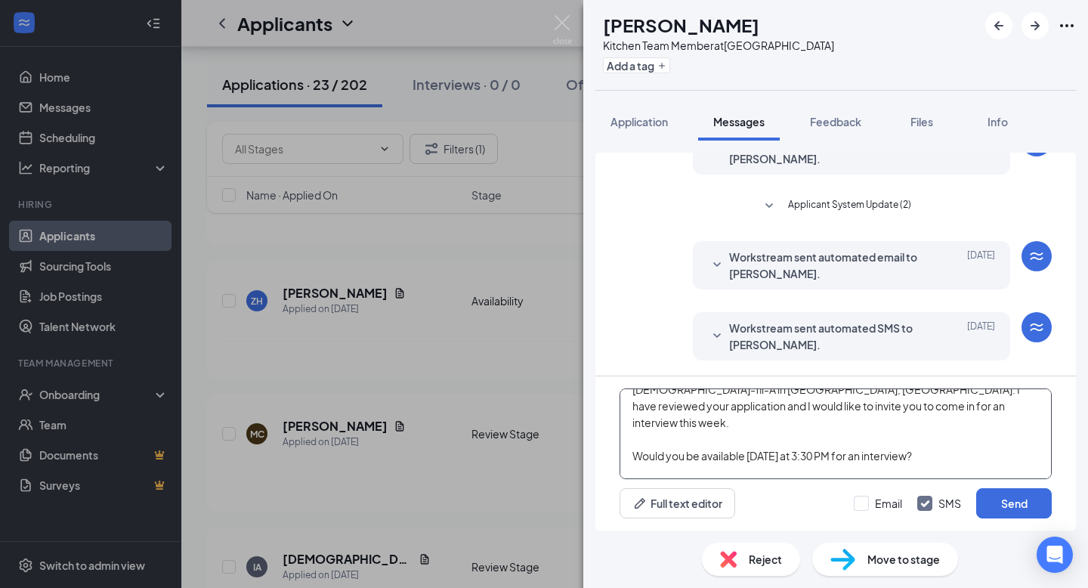
scroll to position [0, 0]
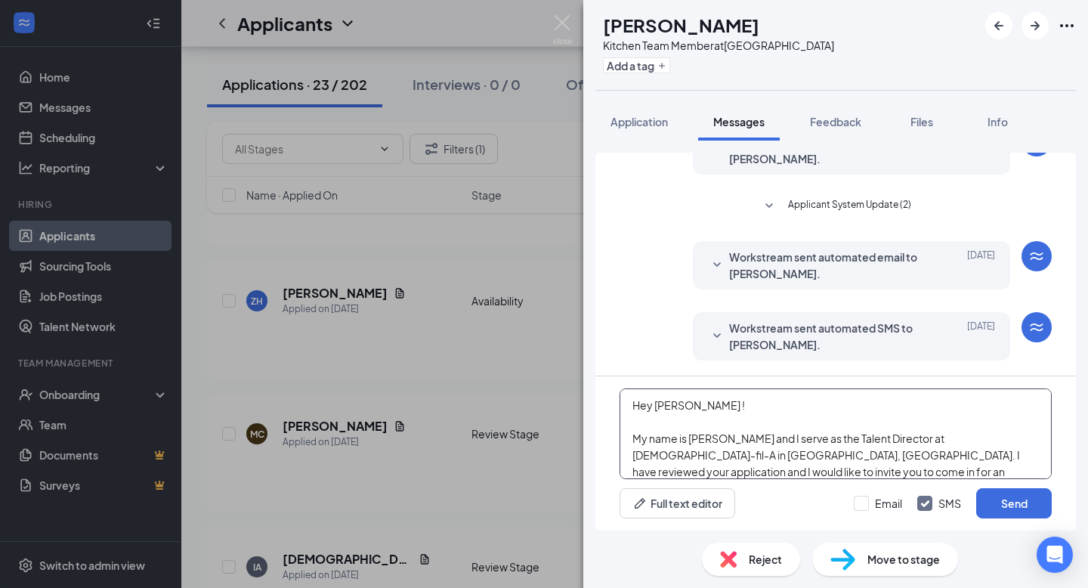
click at [701, 405] on textarea "Hey [PERSON_NAME] ! My name is [PERSON_NAME] and I serve as the Talent Director…" at bounding box center [836, 433] width 432 height 91
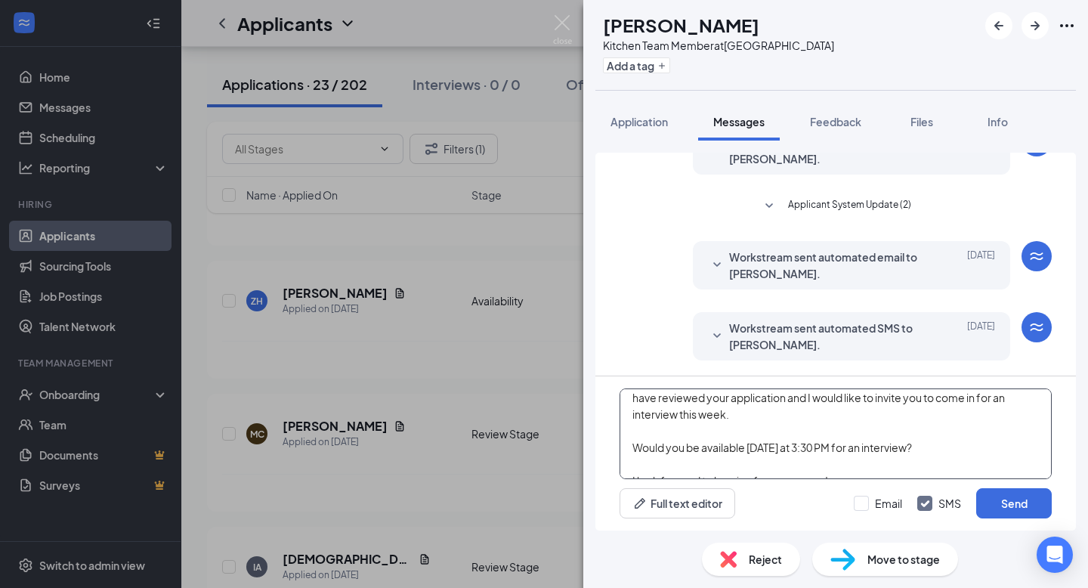
scroll to position [75, 0]
click at [818, 431] on textarea "Hey Myles ! My name is K'Lee Pittman and I serve as the Talent Director at Chic…" at bounding box center [836, 433] width 432 height 91
type textarea "Hey Myles ! My name is K'Lee Pittman and I serve as the Talent Director at Chic…"
click at [1034, 494] on button "Send" at bounding box center [1014, 503] width 76 height 30
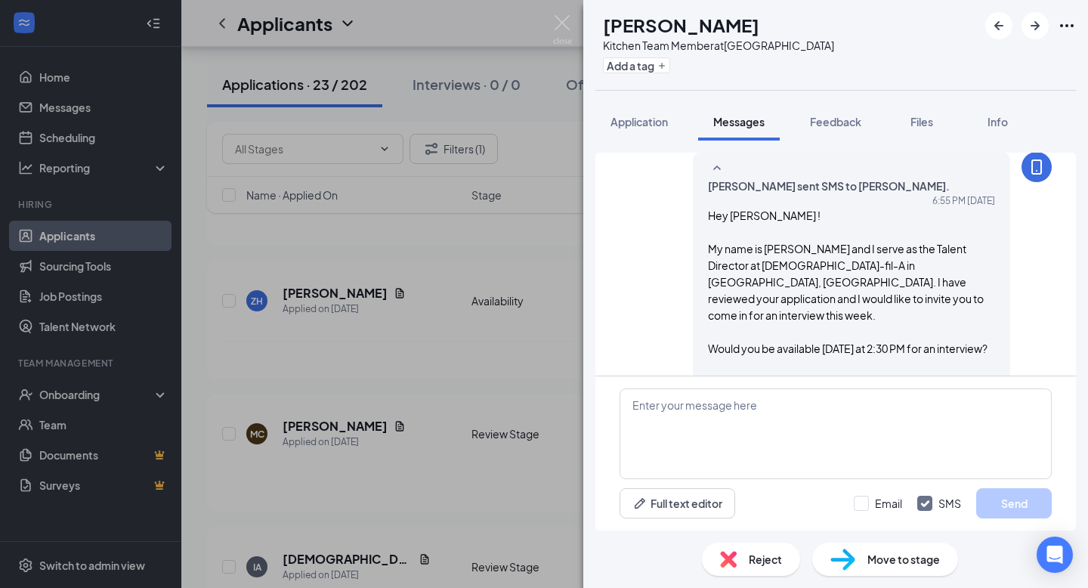
scroll to position [341, 0]
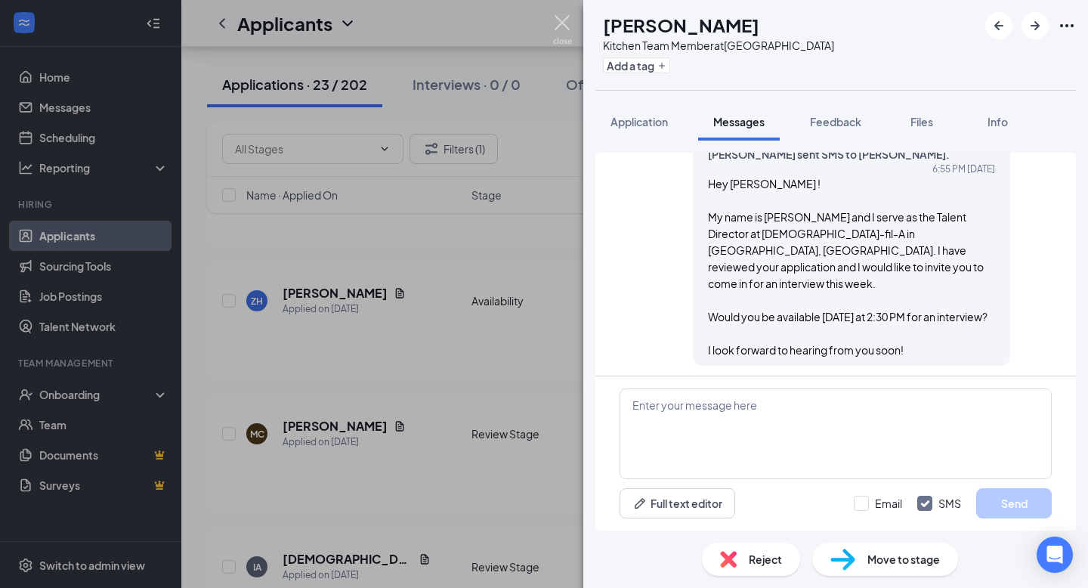
click at [569, 27] on img at bounding box center [562, 29] width 19 height 29
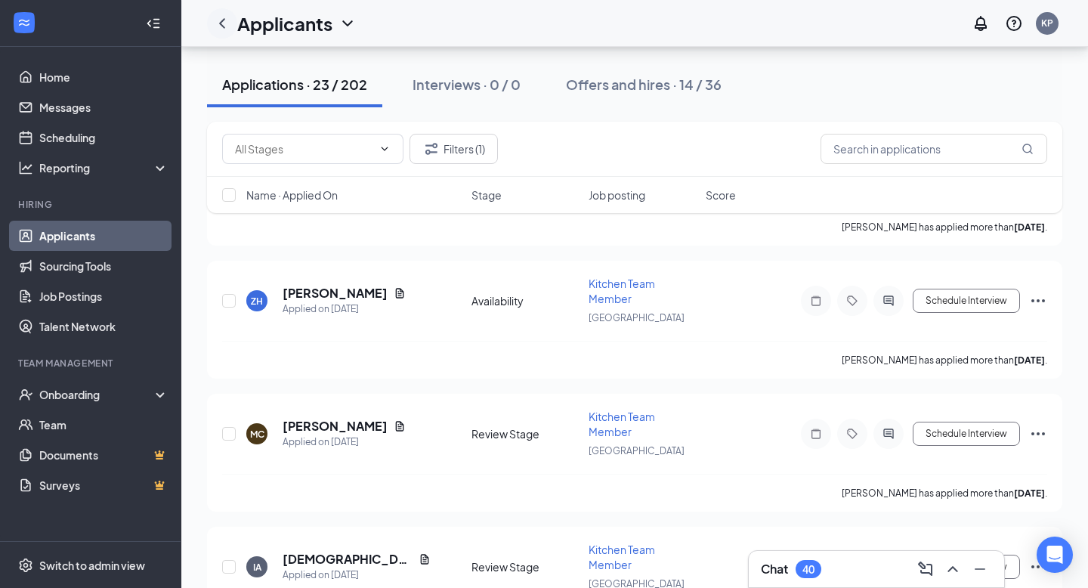
click at [227, 28] on icon "ChevronLeft" at bounding box center [222, 23] width 18 height 18
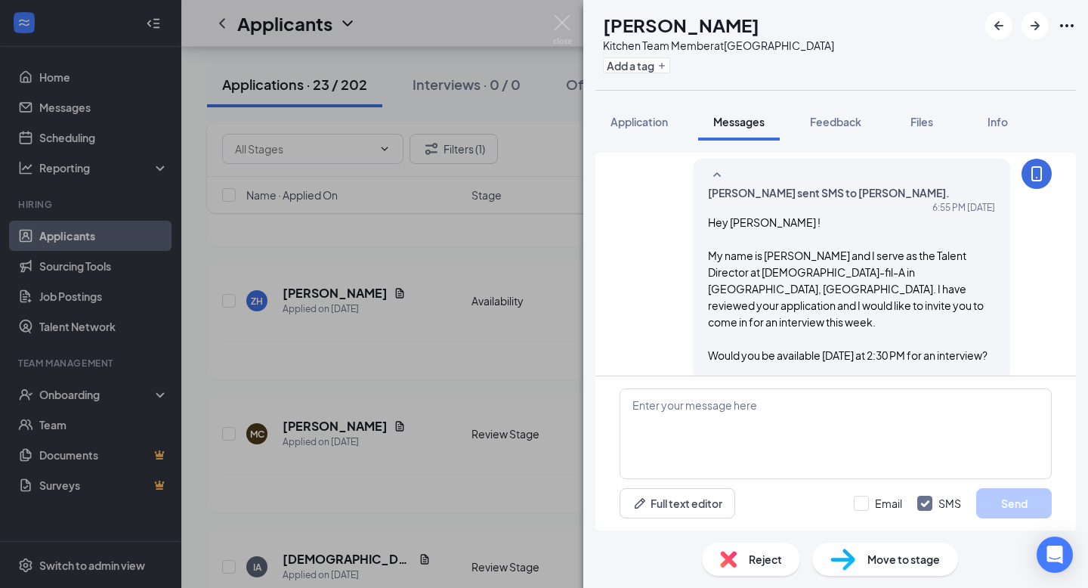
scroll to position [341, 0]
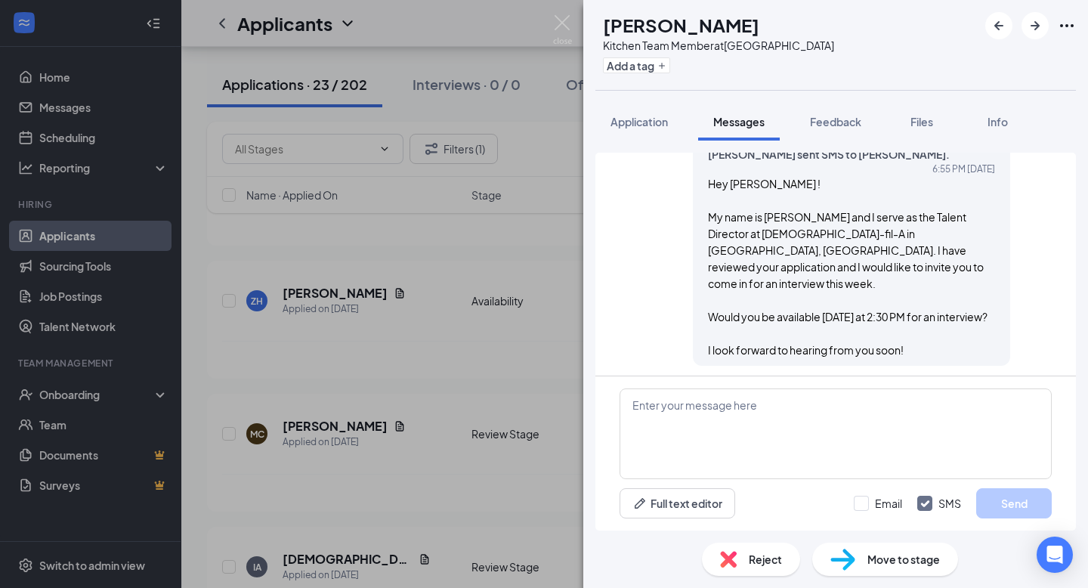
click at [570, 25] on img at bounding box center [562, 29] width 19 height 29
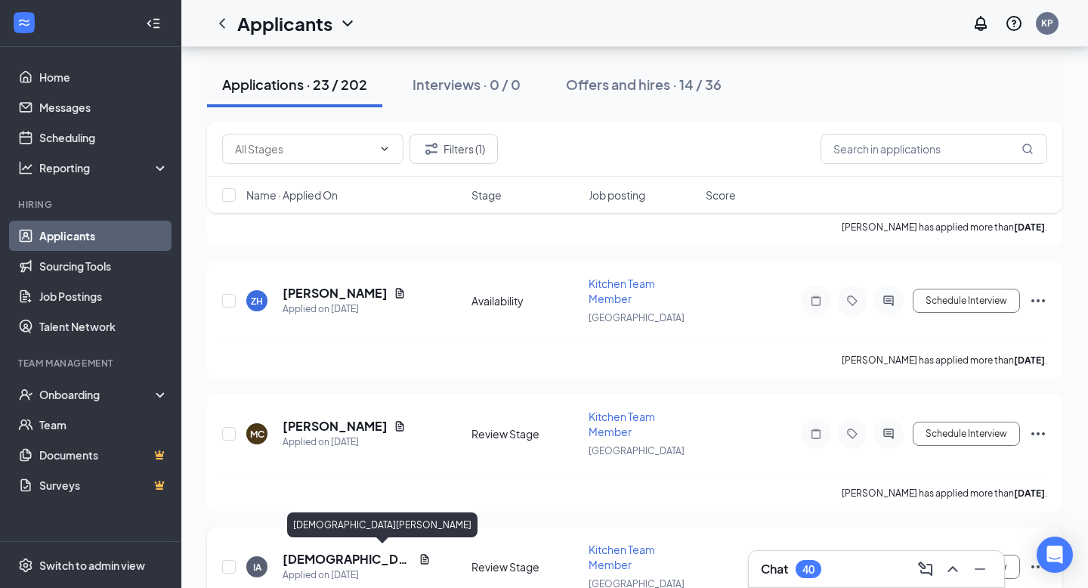
click at [313, 556] on h5 "Isaiah Austin" at bounding box center [348, 559] width 130 height 17
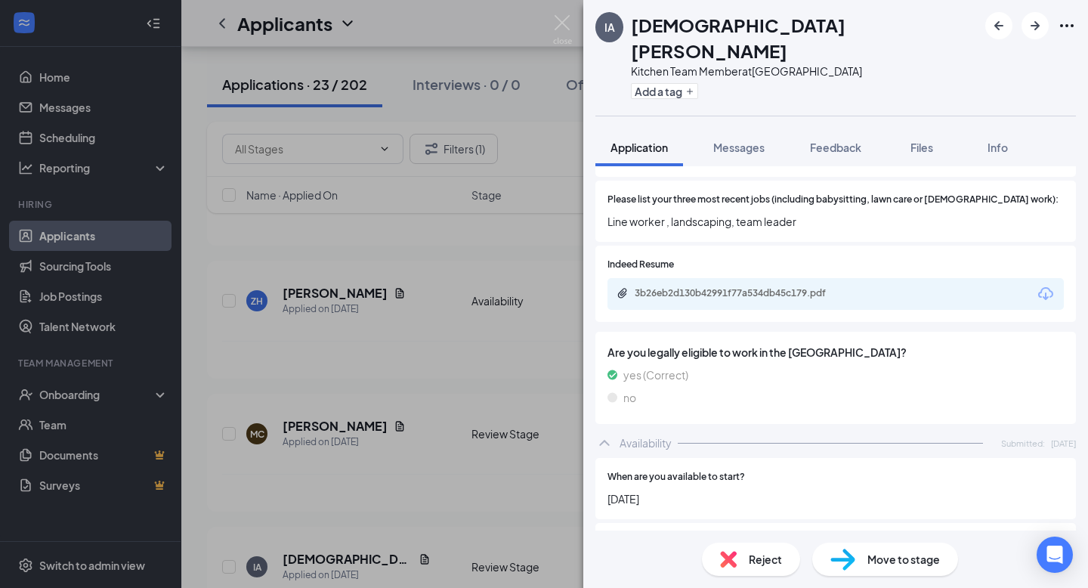
scroll to position [665, 0]
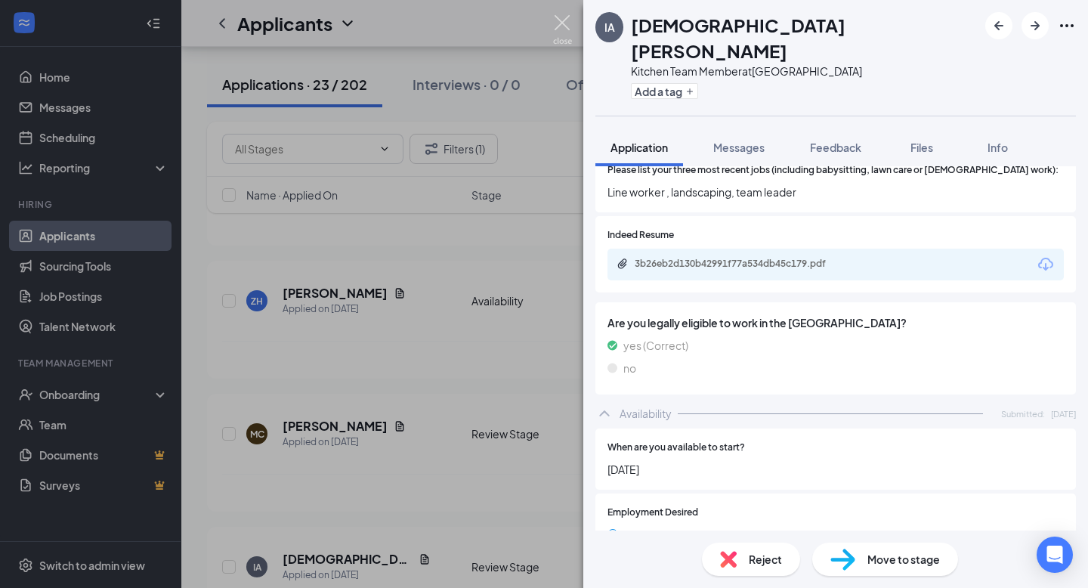
click at [556, 37] on img at bounding box center [562, 29] width 19 height 29
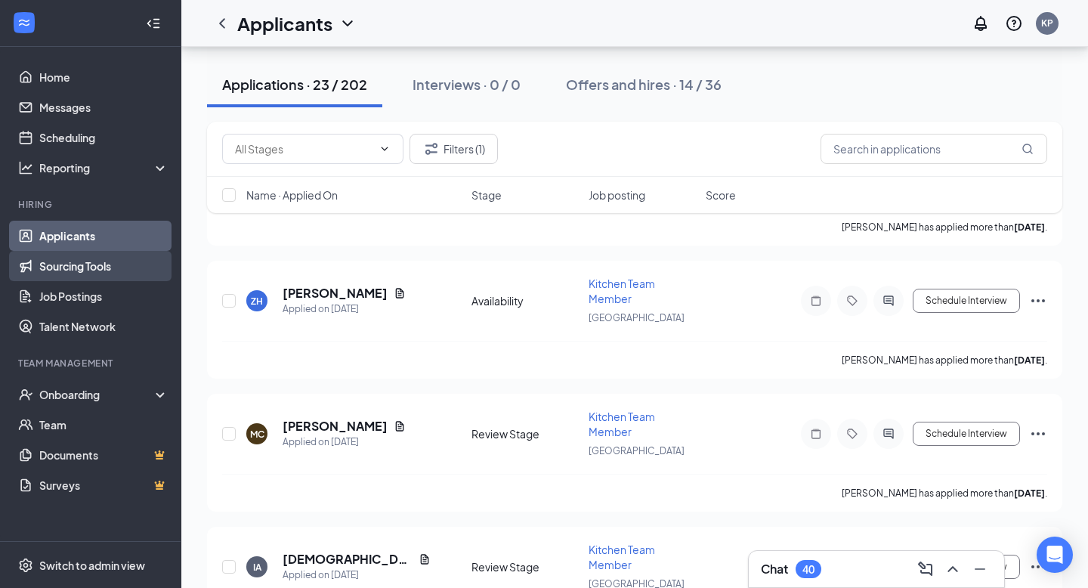
click at [96, 262] on link "Sourcing Tools" at bounding box center [103, 266] width 129 height 30
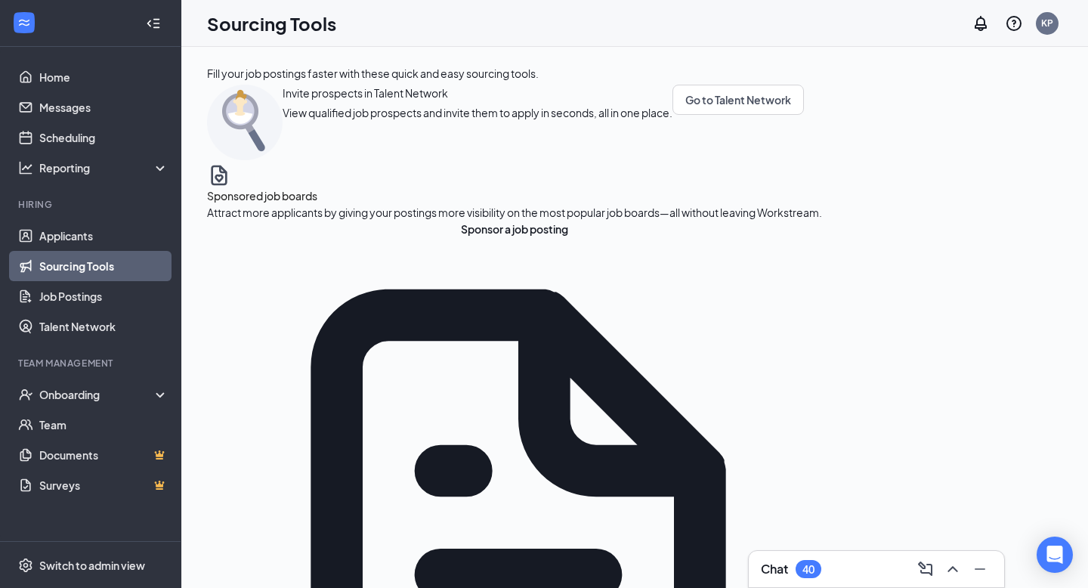
click at [98, 252] on link "Sourcing Tools" at bounding box center [103, 266] width 129 height 30
click at [103, 246] on link "Applicants" at bounding box center [103, 236] width 129 height 30
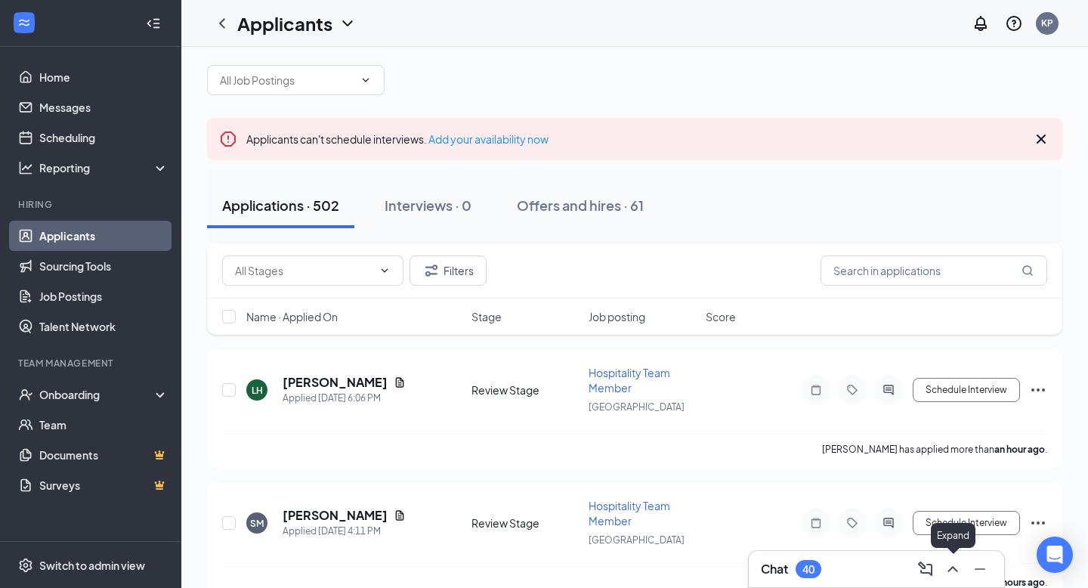
click at [955, 571] on icon "ChevronUp" at bounding box center [953, 569] width 18 height 18
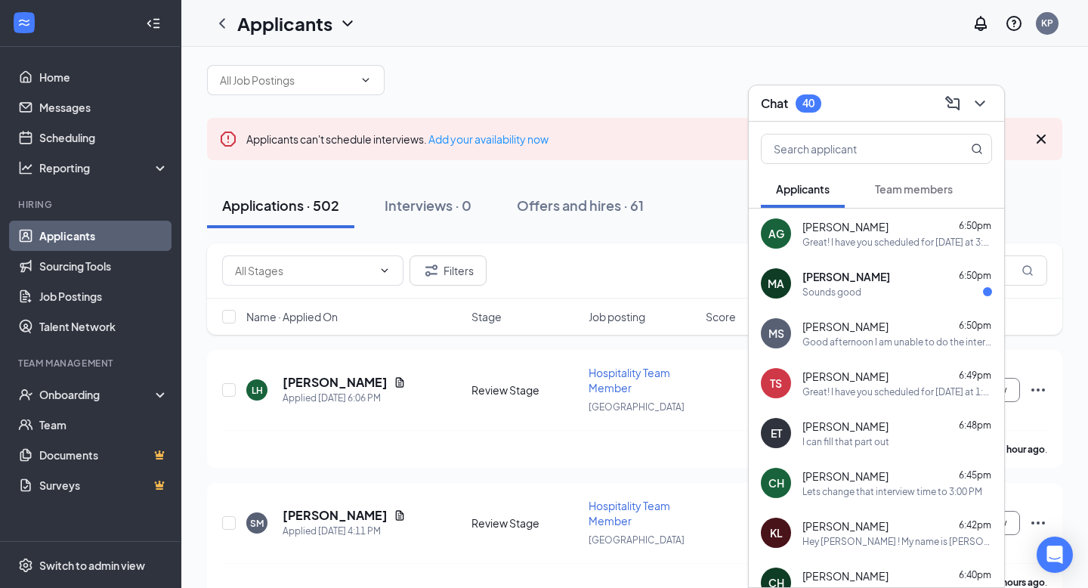
click at [987, 124] on div at bounding box center [876, 146] width 255 height 48
click at [983, 104] on icon "ChevronDown" at bounding box center [980, 103] width 18 height 18
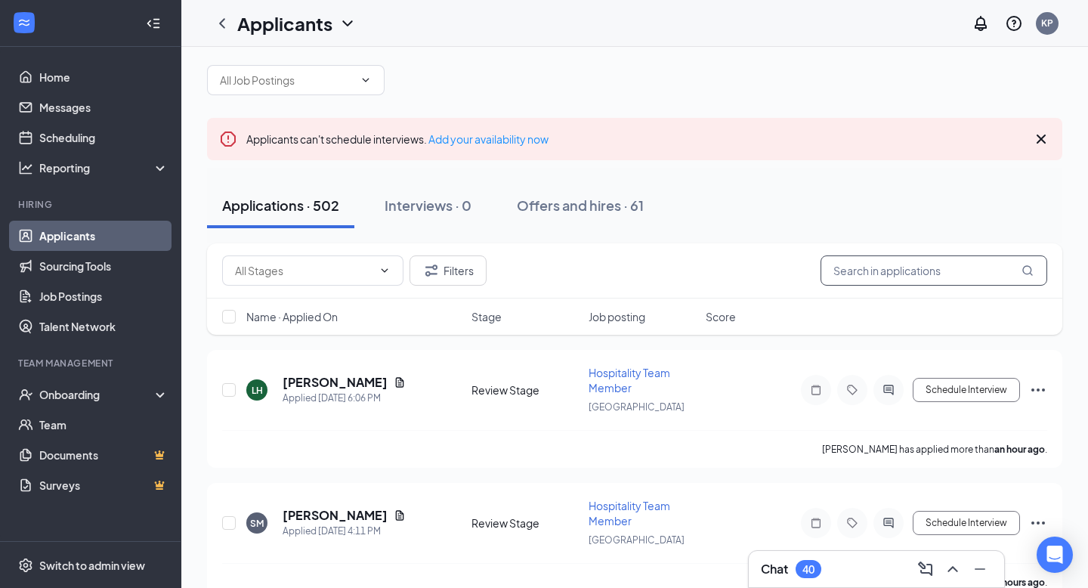
click at [904, 286] on input "text" at bounding box center [934, 270] width 227 height 30
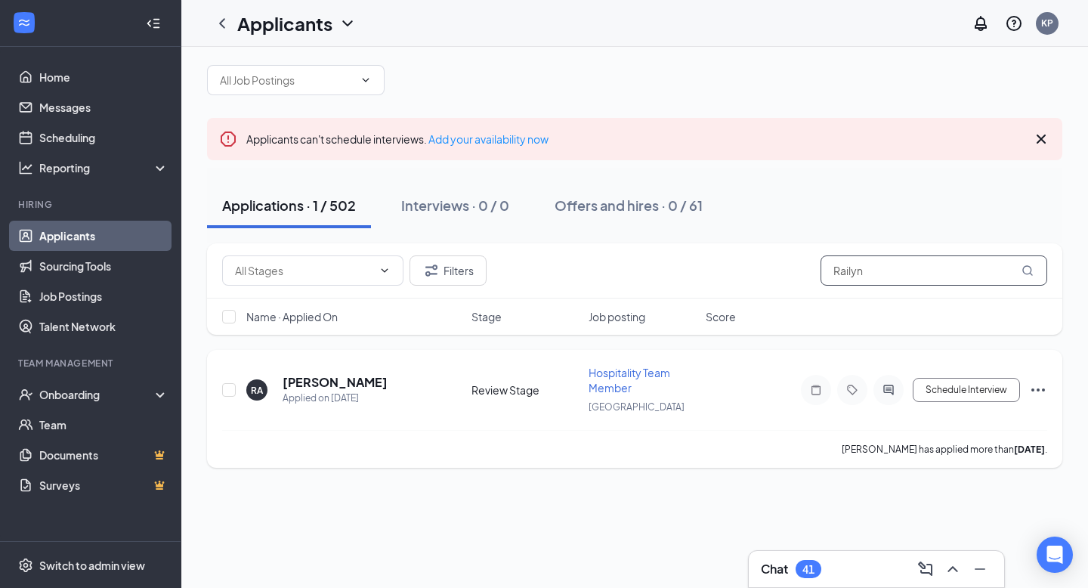
type input "Railyn"
click at [333, 391] on h5 "Railyn Alexander" at bounding box center [335, 382] width 105 height 17
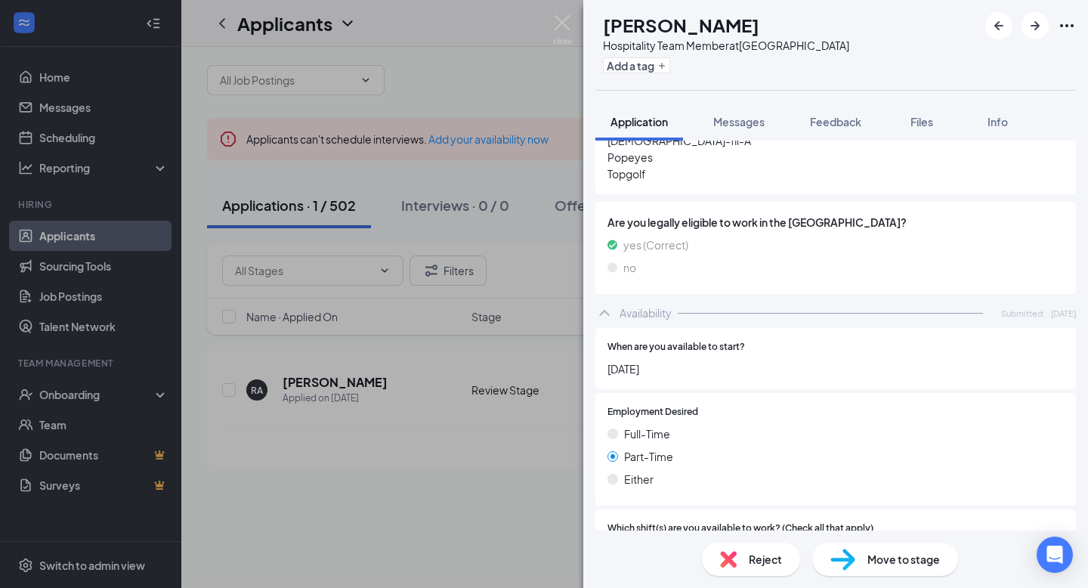
scroll to position [946, 0]
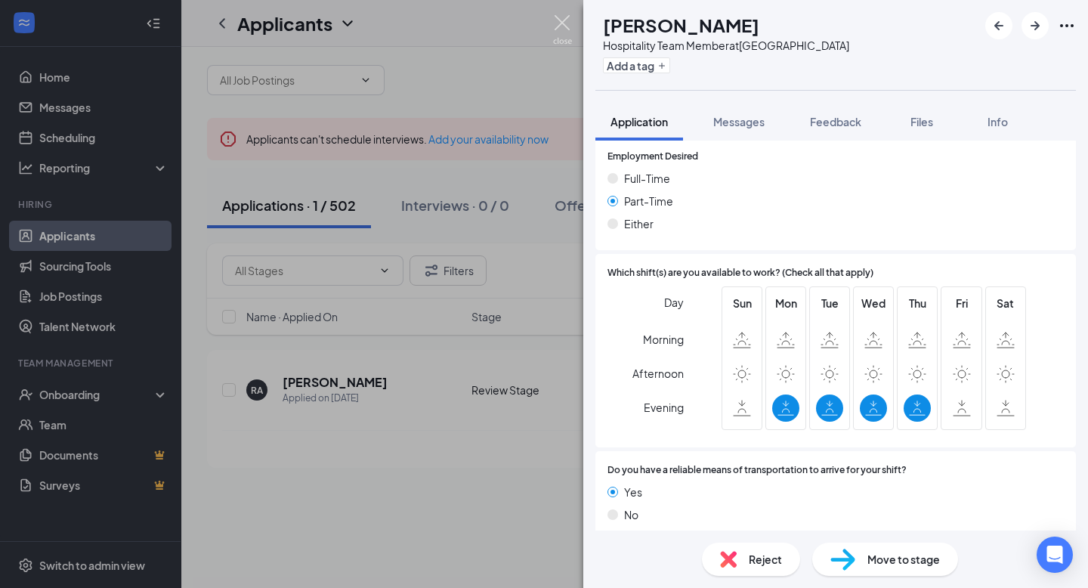
click at [564, 28] on img at bounding box center [562, 29] width 19 height 29
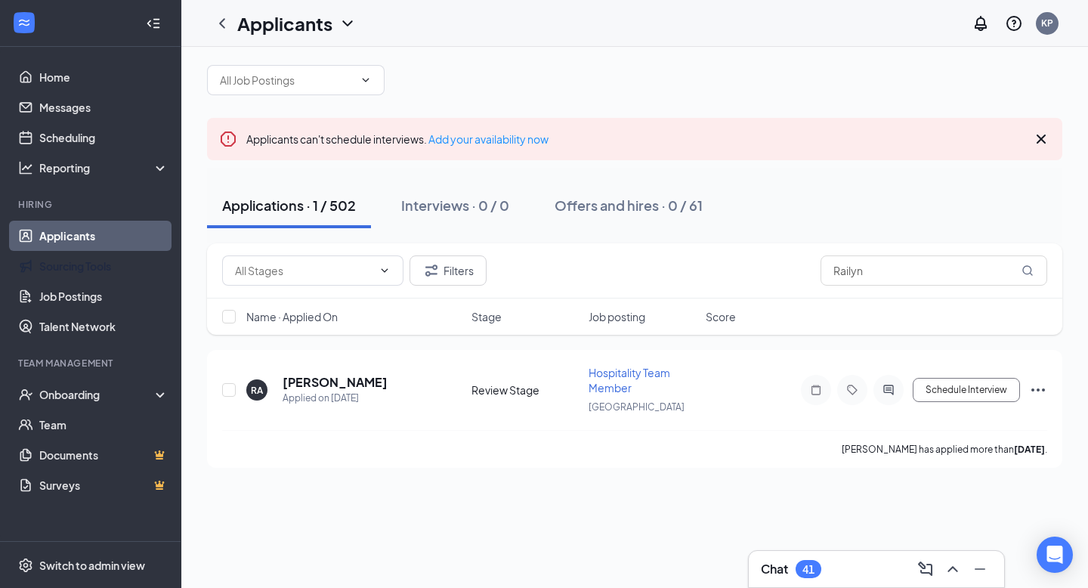
click at [66, 249] on link "Applicants" at bounding box center [103, 236] width 129 height 30
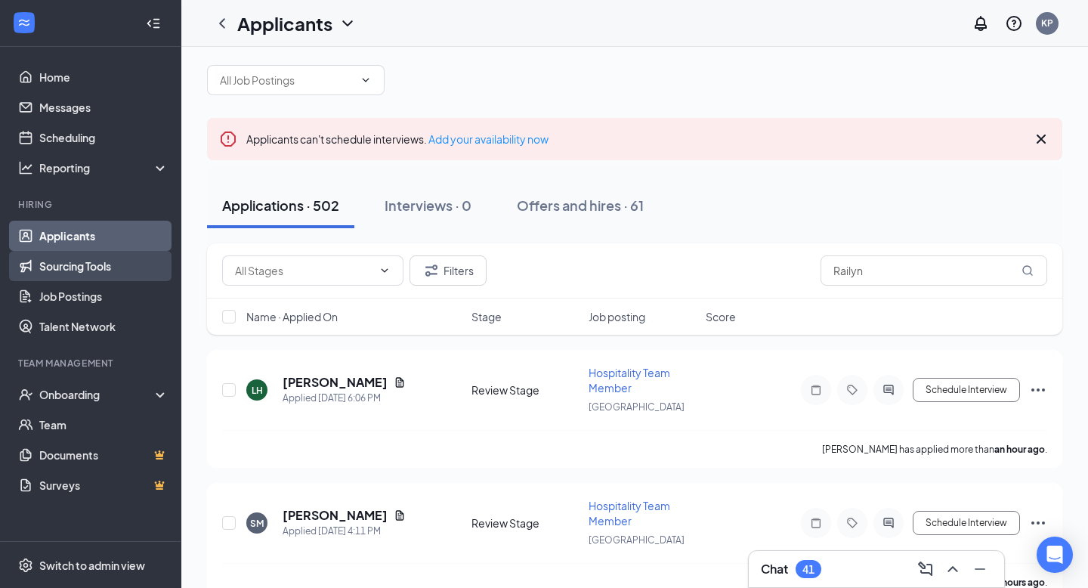
click at [72, 265] on link "Sourcing Tools" at bounding box center [103, 266] width 129 height 30
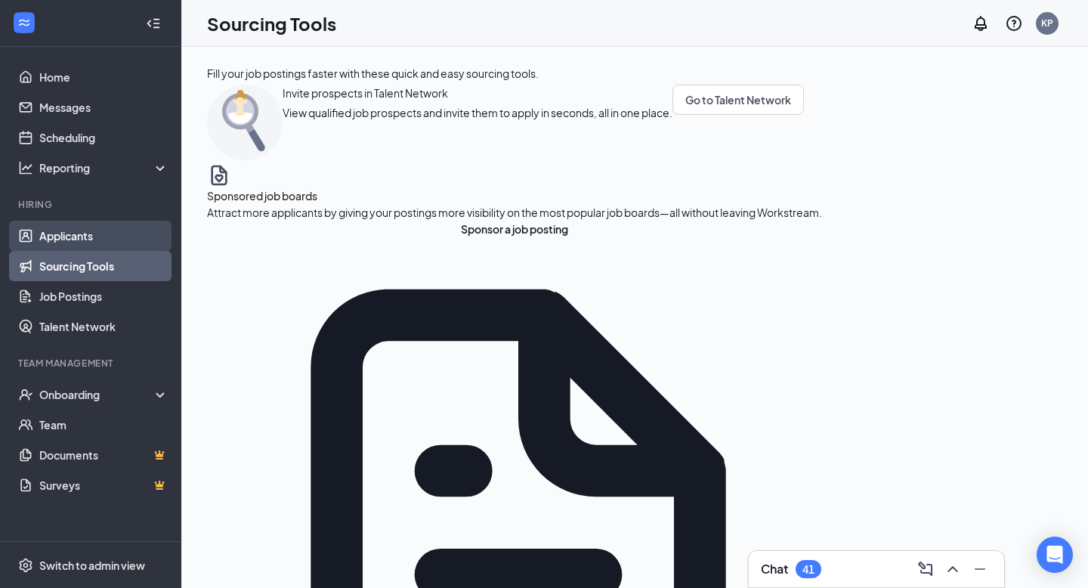
click at [88, 237] on link "Applicants" at bounding box center [103, 236] width 129 height 30
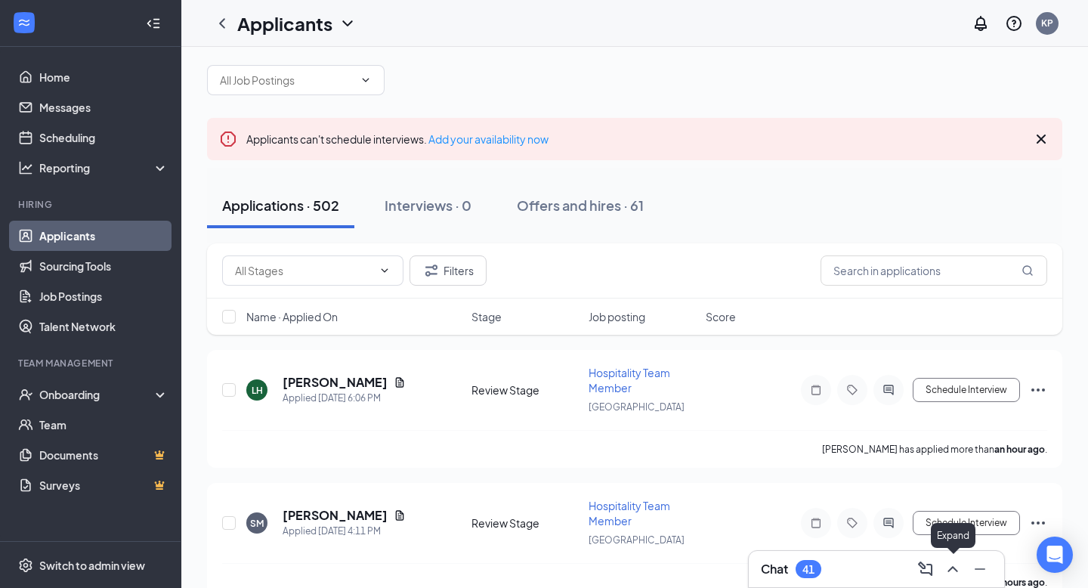
click at [953, 564] on icon "ChevronUp" at bounding box center [953, 569] width 18 height 18
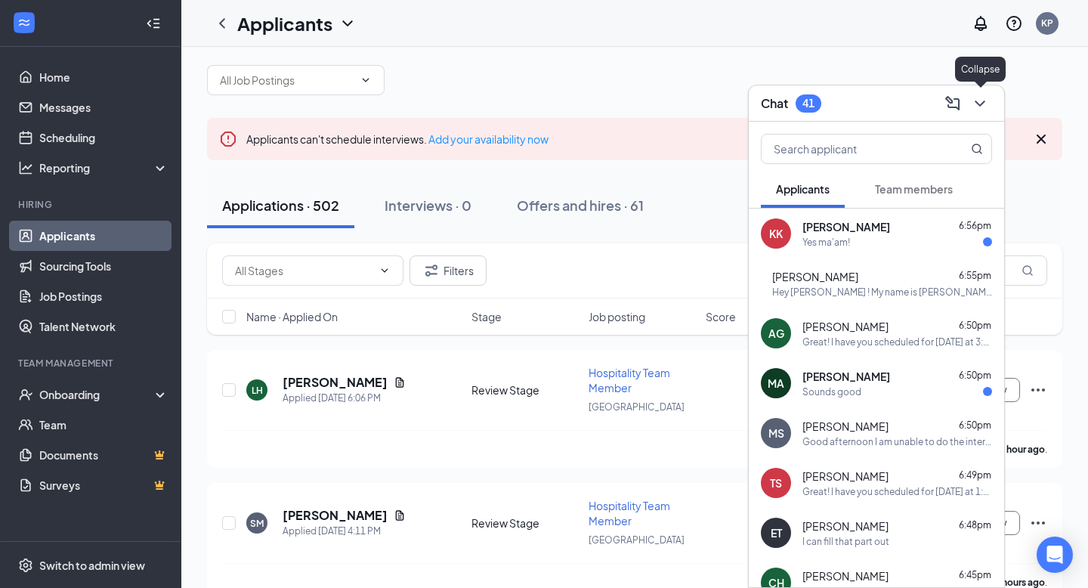
click at [986, 113] on button at bounding box center [980, 103] width 24 height 24
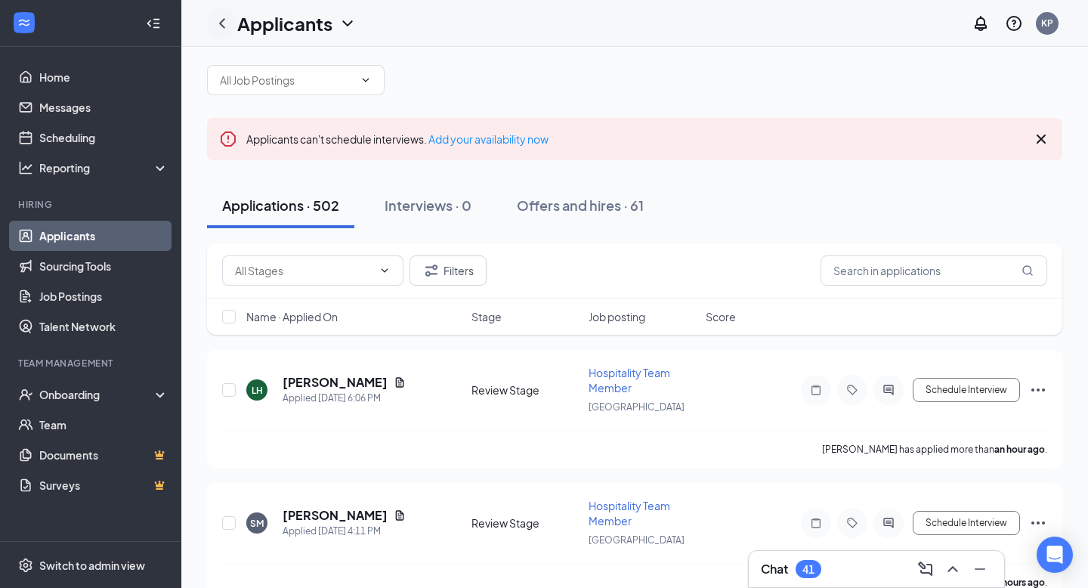
click at [222, 26] on icon "ChevronLeft" at bounding box center [222, 23] width 6 height 10
click at [221, 24] on icon "ChevronLeft" at bounding box center [222, 23] width 6 height 10
click at [233, 19] on div at bounding box center [222, 23] width 30 height 30
click at [225, 23] on icon "ChevronLeft" at bounding box center [222, 23] width 18 height 18
click at [314, 23] on h1 "Applicants" at bounding box center [284, 24] width 95 height 26
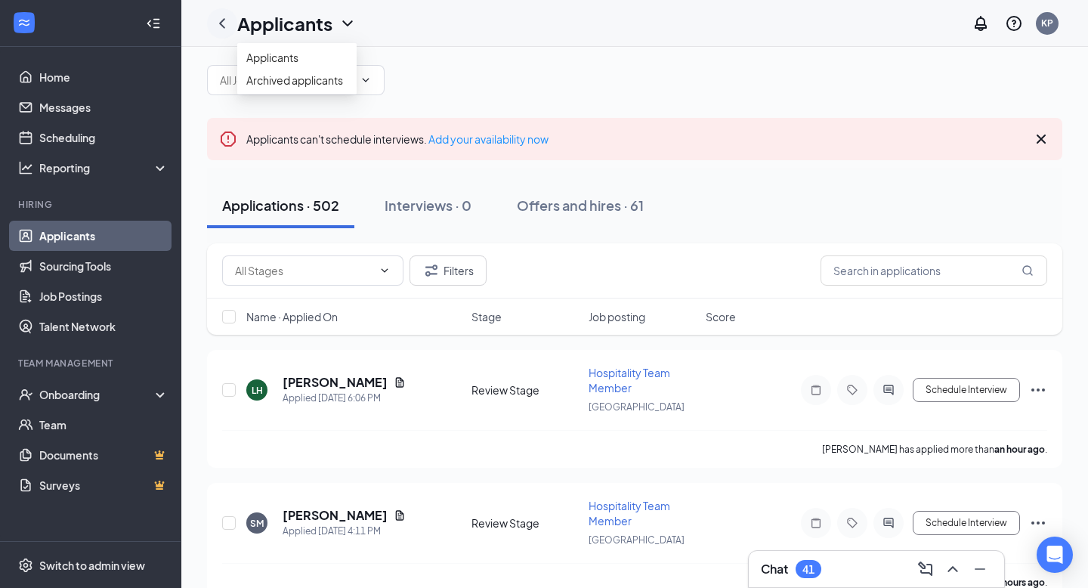
click at [211, 23] on div at bounding box center [222, 23] width 30 height 30
click at [219, 23] on icon "ChevronLeft" at bounding box center [222, 23] width 6 height 10
click at [953, 568] on icon "ChevronUp" at bounding box center [953, 569] width 10 height 6
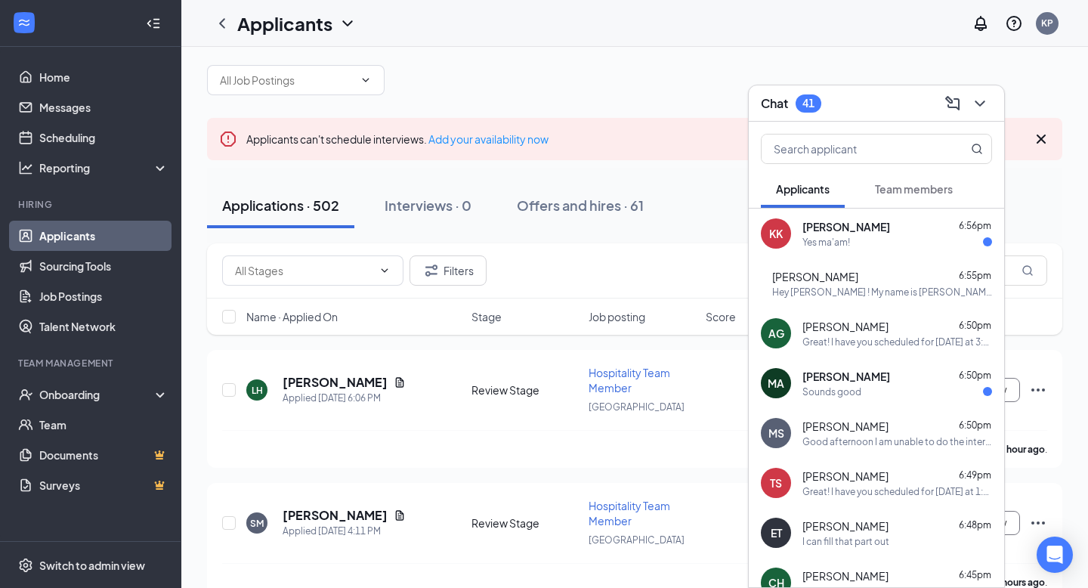
click at [871, 379] on div "Mary Asher 6:50pm" at bounding box center [898, 376] width 190 height 15
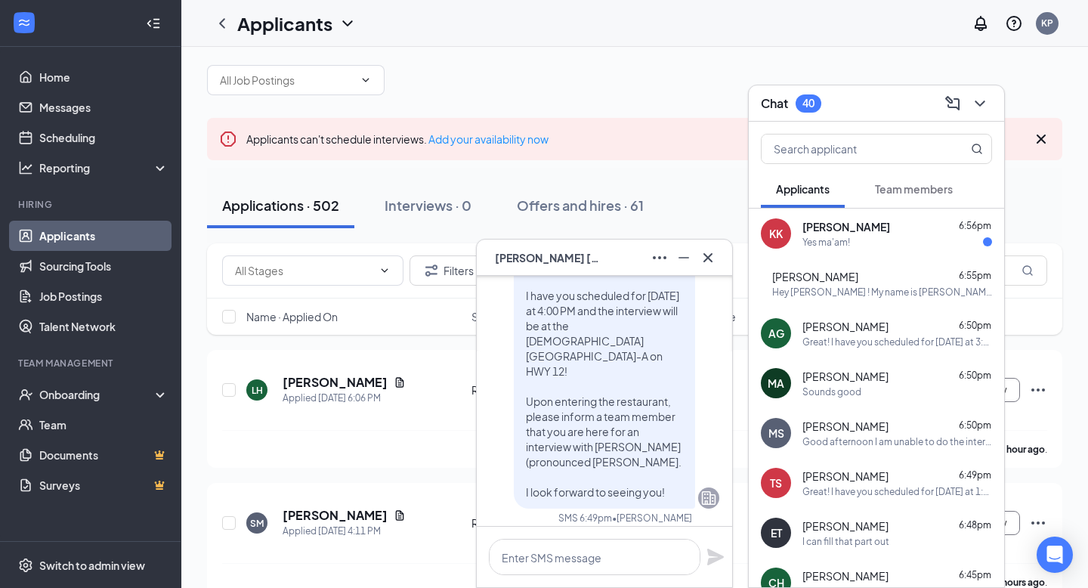
scroll to position [-74, 0]
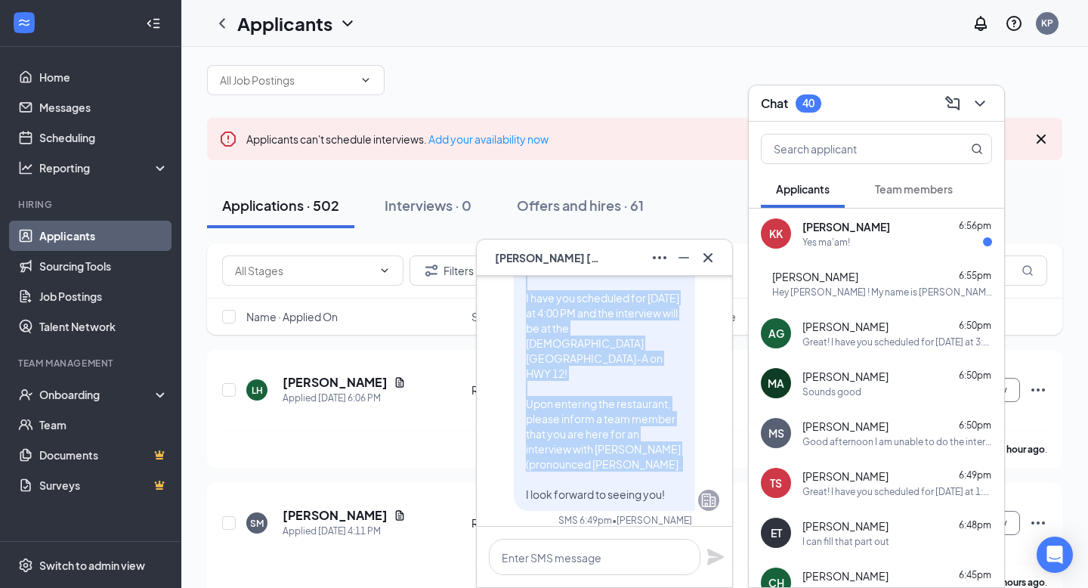
drag, startPoint x: 524, startPoint y: 295, endPoint x: 666, endPoint y: 503, distance: 251.8
click at [666, 503] on div "Great! I have you scheduled for [DATE] at 4:00 PM and the interview will be at …" at bounding box center [604, 381] width 181 height 260
copy span "Great! I have you scheduled for Tomorrow at 4:00 PM and the interview will be a…"
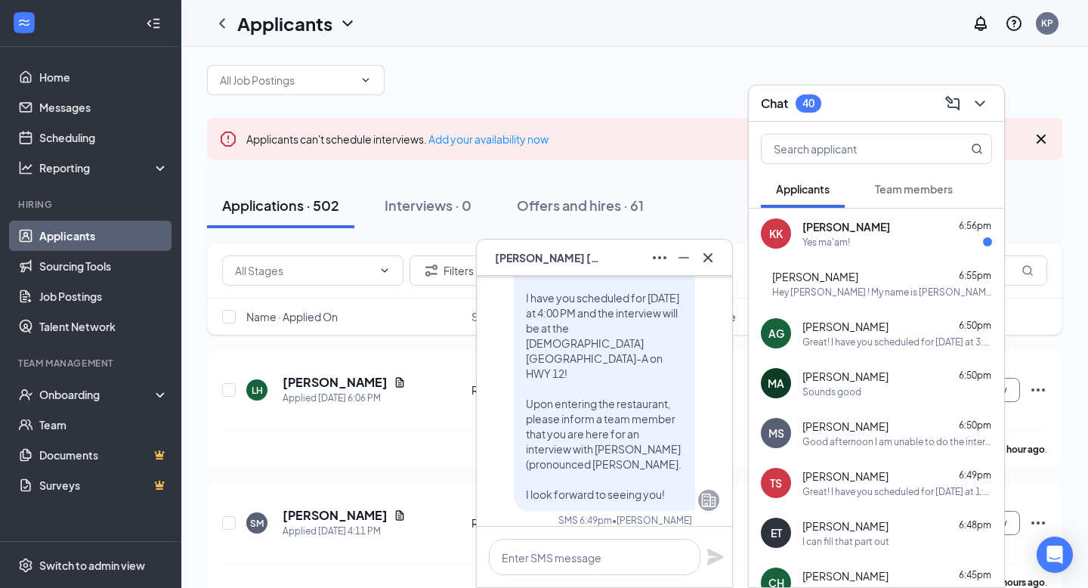
click at [821, 241] on div "Yes ma'am!" at bounding box center [827, 242] width 48 height 13
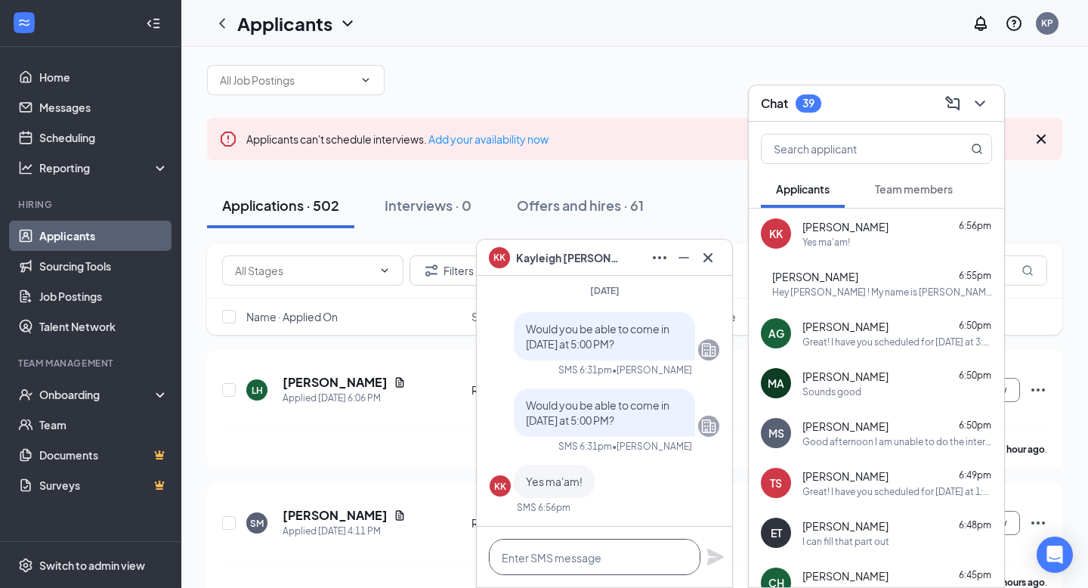
click at [565, 568] on textarea at bounding box center [595, 557] width 212 height 36
paste textarea "Great! I have you scheduled for [DATE] at 4:00 PM and the interview will be at …"
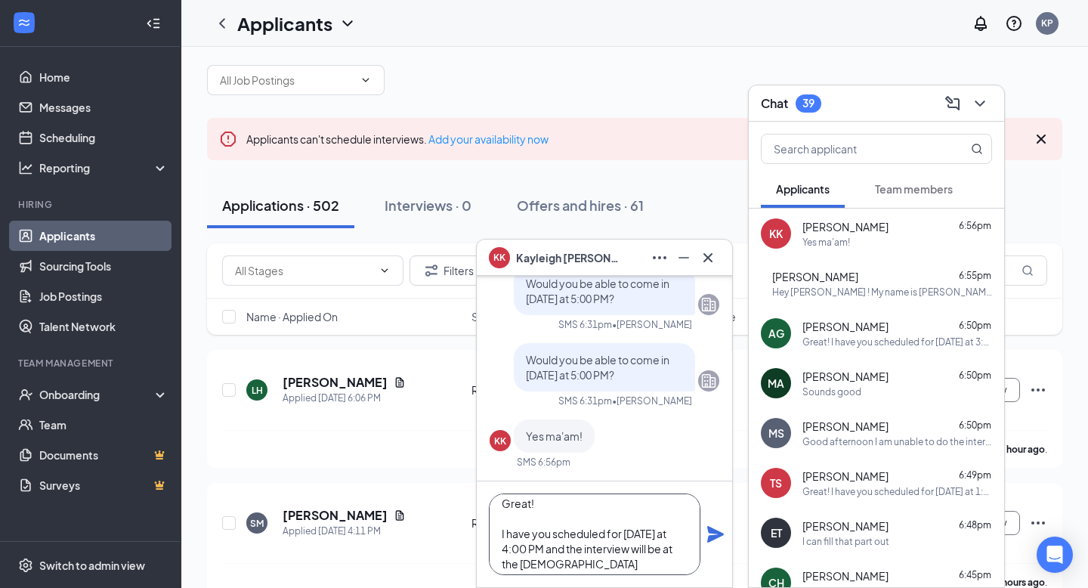
scroll to position [15, 0]
click at [509, 537] on textarea "Great! I have you scheduled for [DATE] at 4:00 PM and the interview will be at …" at bounding box center [595, 535] width 212 height 82
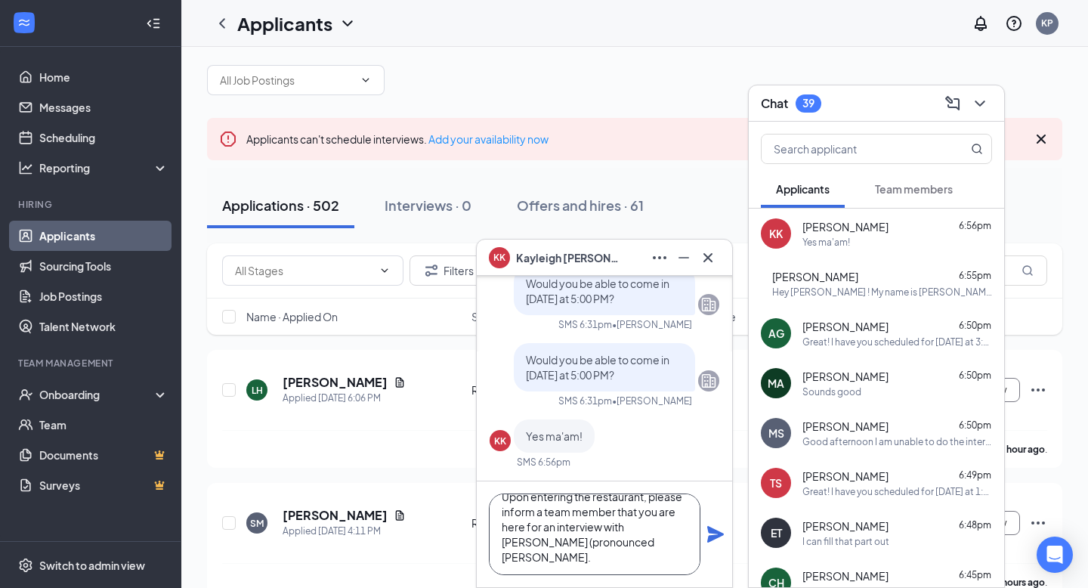
scroll to position [122, 0]
type textarea "Great! I have you scheduled for Tomorrow at 5:00 PM and the interview will be a…"
click at [716, 536] on icon "Plane" at bounding box center [715, 534] width 17 height 17
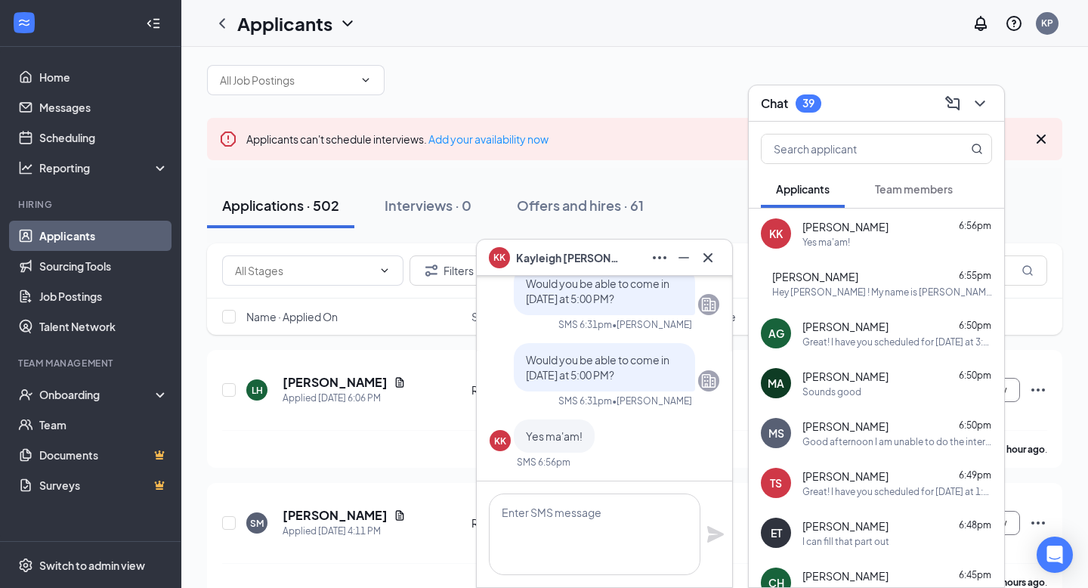
scroll to position [0, 0]
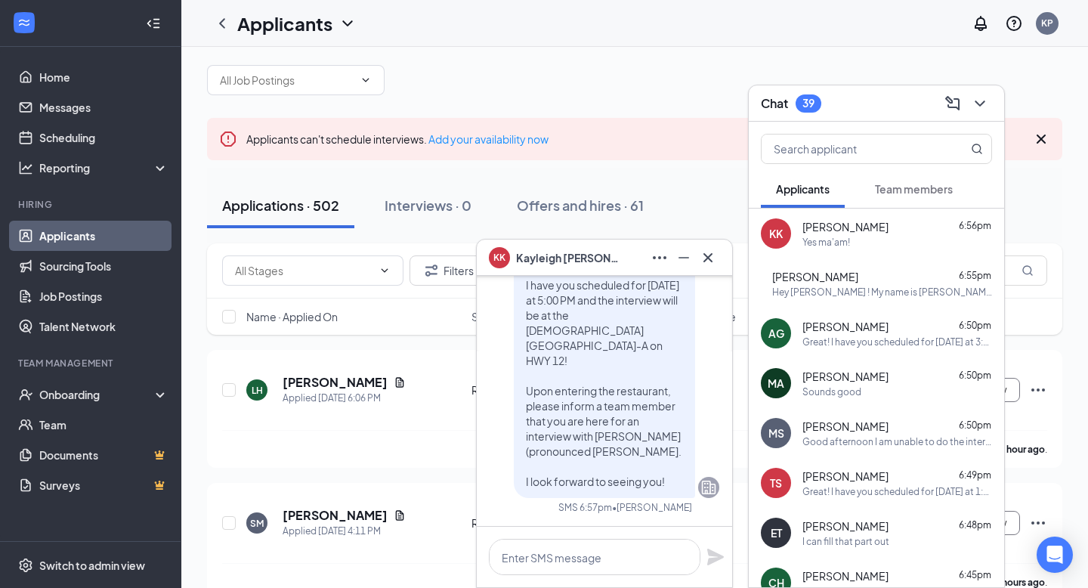
click at [720, 251] on div at bounding box center [708, 258] width 24 height 24
click at [710, 262] on icon "Cross" at bounding box center [708, 258] width 18 height 18
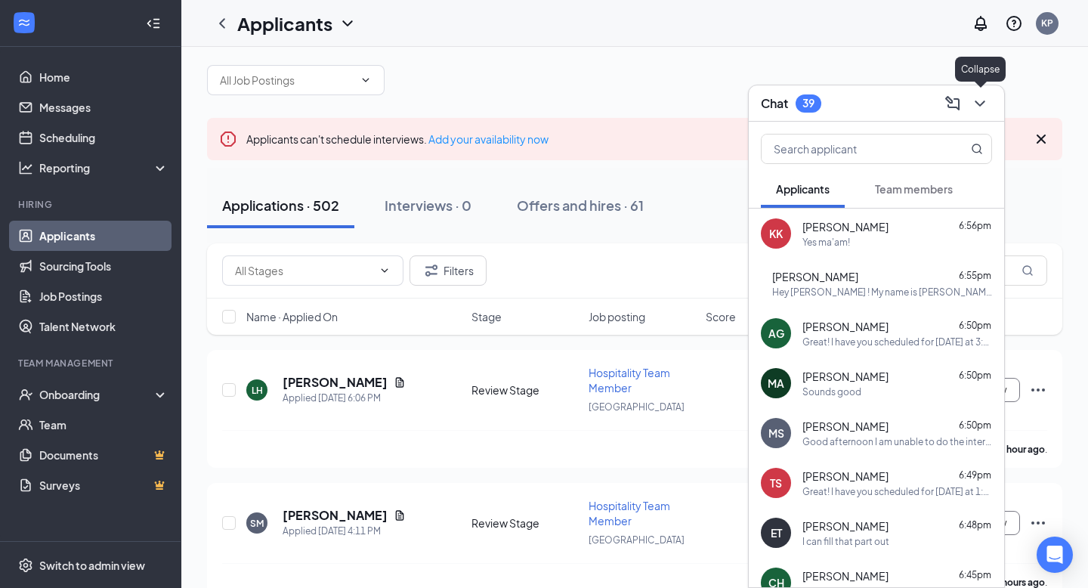
click at [986, 98] on icon "ChevronDown" at bounding box center [980, 103] width 18 height 18
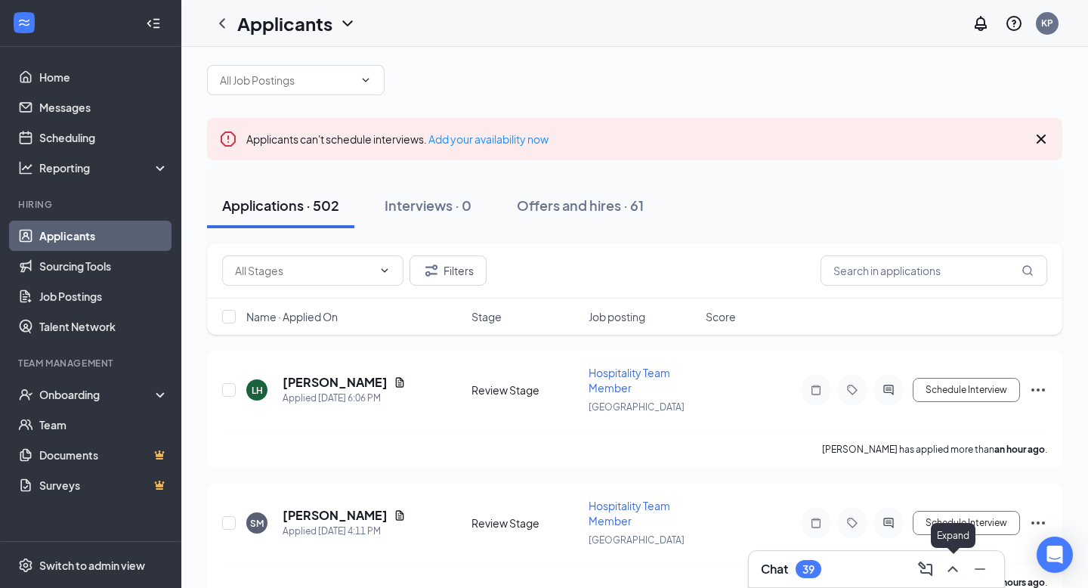
click at [956, 559] on button at bounding box center [953, 569] width 24 height 24
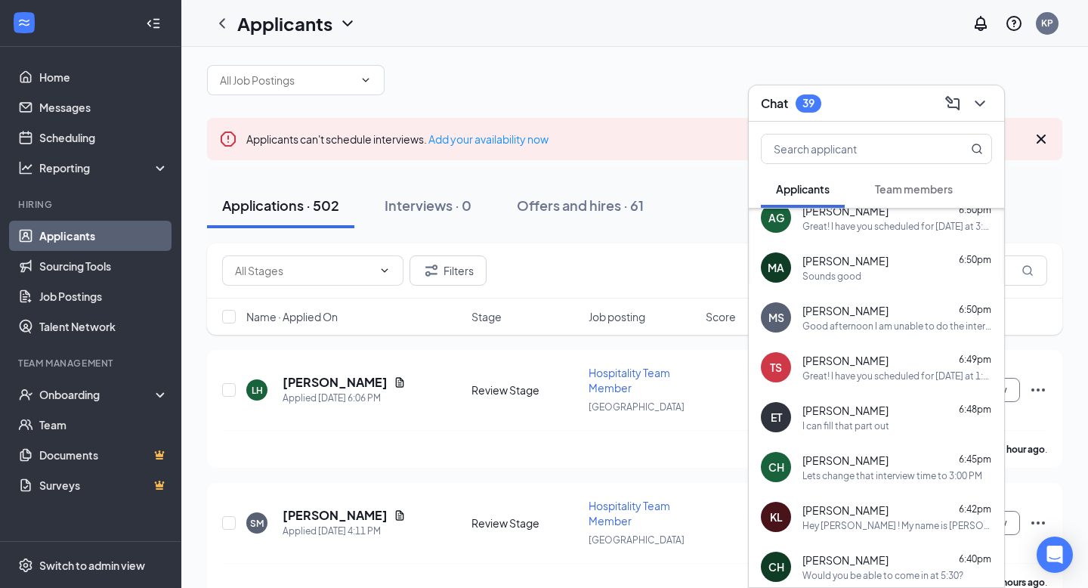
scroll to position [107, 0]
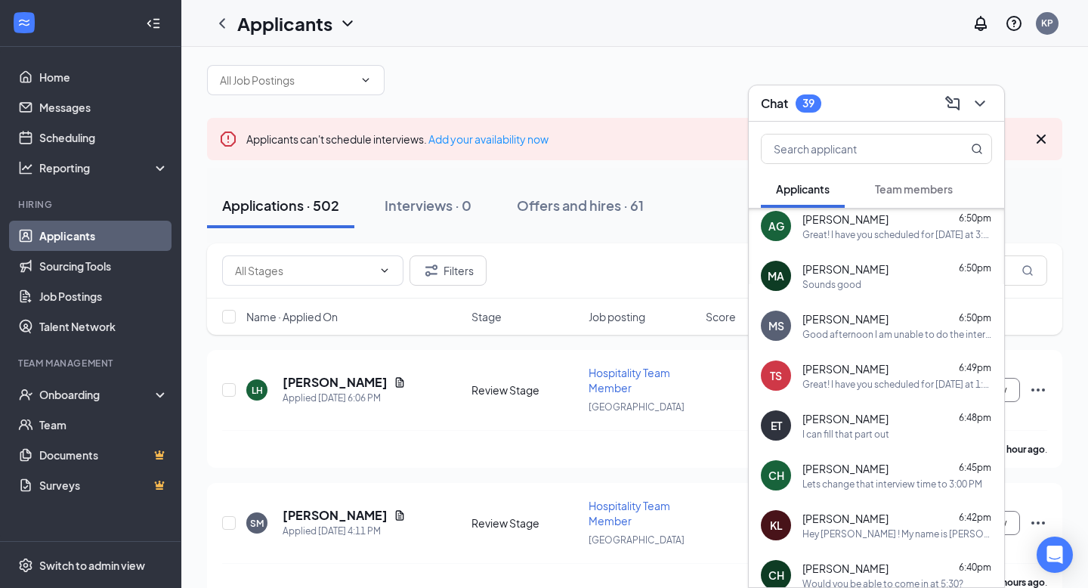
click at [889, 322] on span "[PERSON_NAME]" at bounding box center [846, 318] width 86 height 15
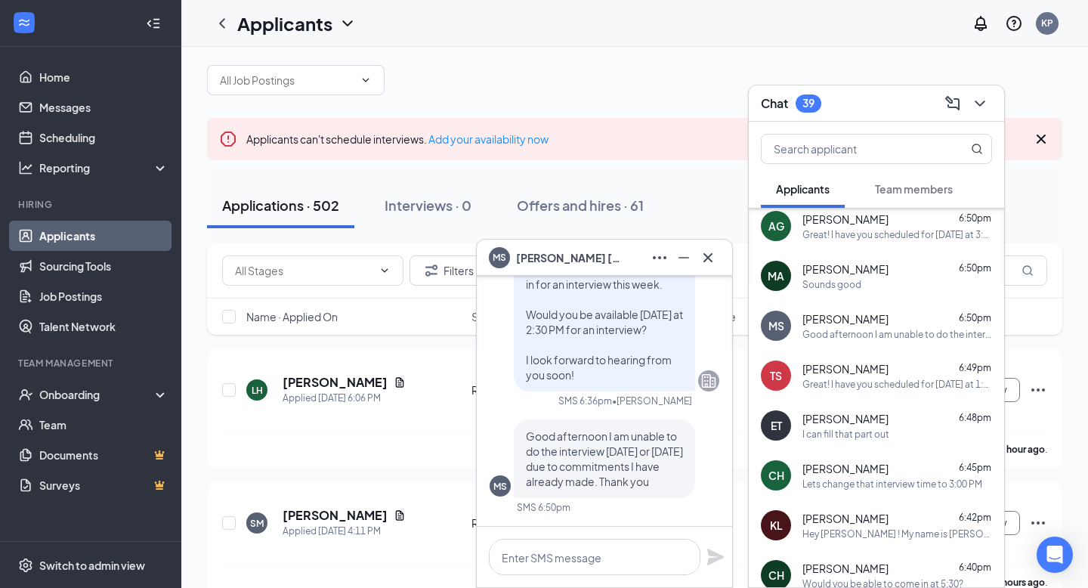
click at [849, 292] on div "MA Mary Asher 6:50pm Sounds good" at bounding box center [876, 276] width 255 height 50
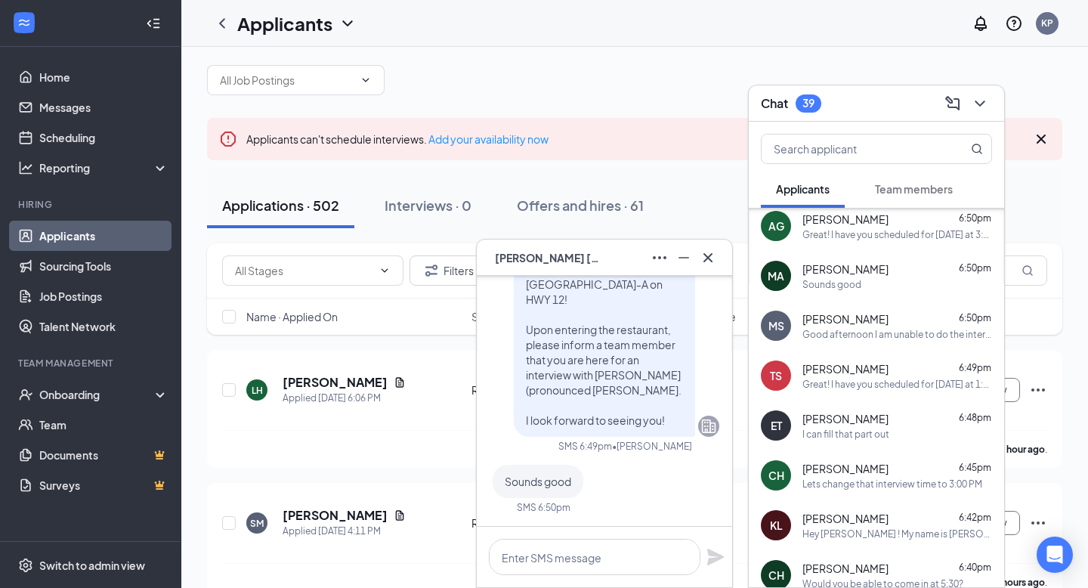
click at [720, 257] on div "MA Mary Asher" at bounding box center [604, 258] width 255 height 36
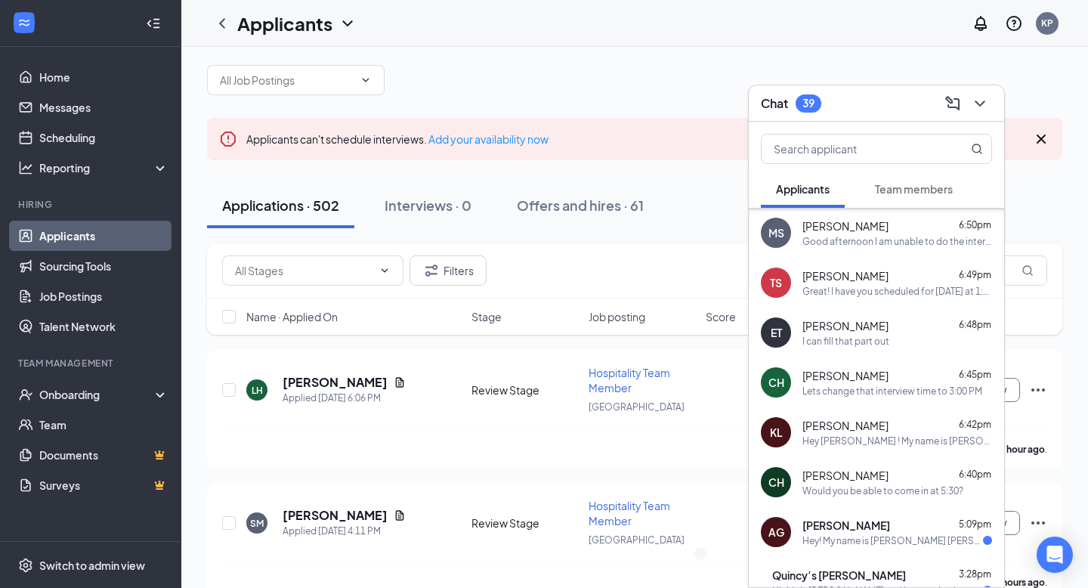
scroll to position [203, 0]
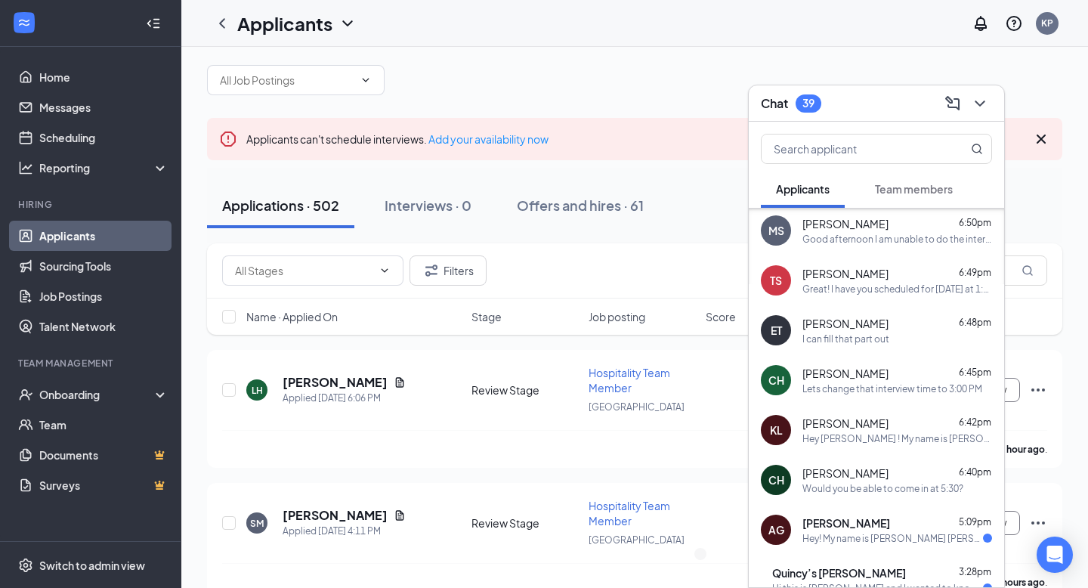
click at [992, 96] on div at bounding box center [978, 103] width 27 height 24
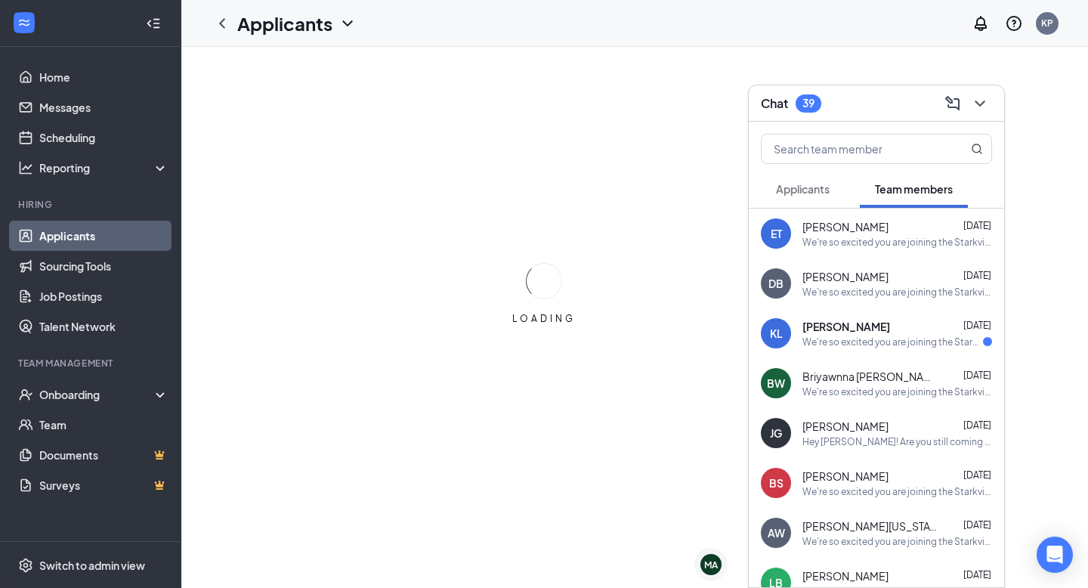
click at [822, 190] on span "Applicants" at bounding box center [803, 189] width 54 height 14
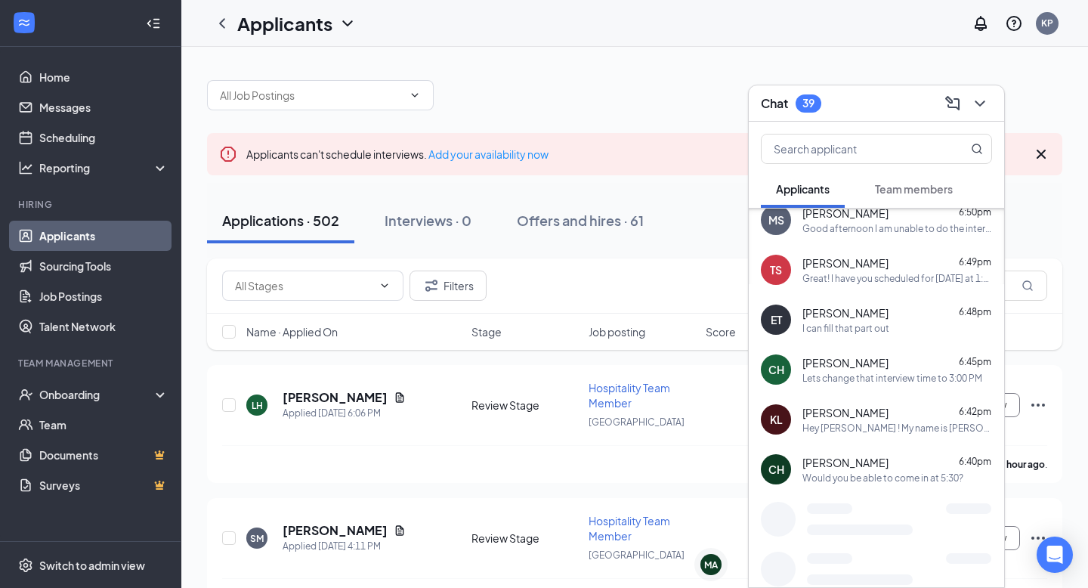
scroll to position [218, 0]
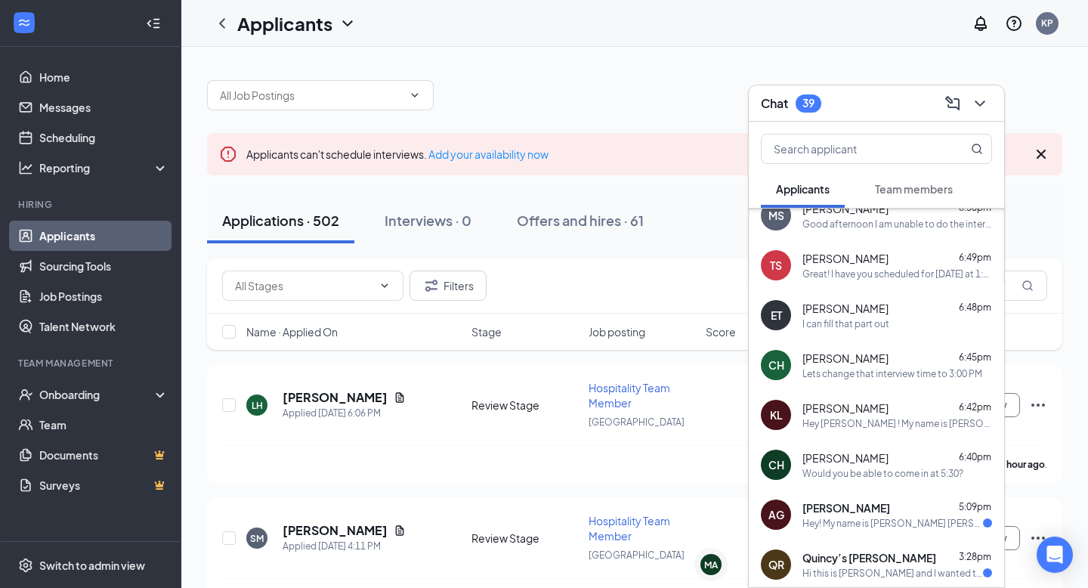
click at [856, 351] on span "Conner Hilburn" at bounding box center [846, 358] width 86 height 15
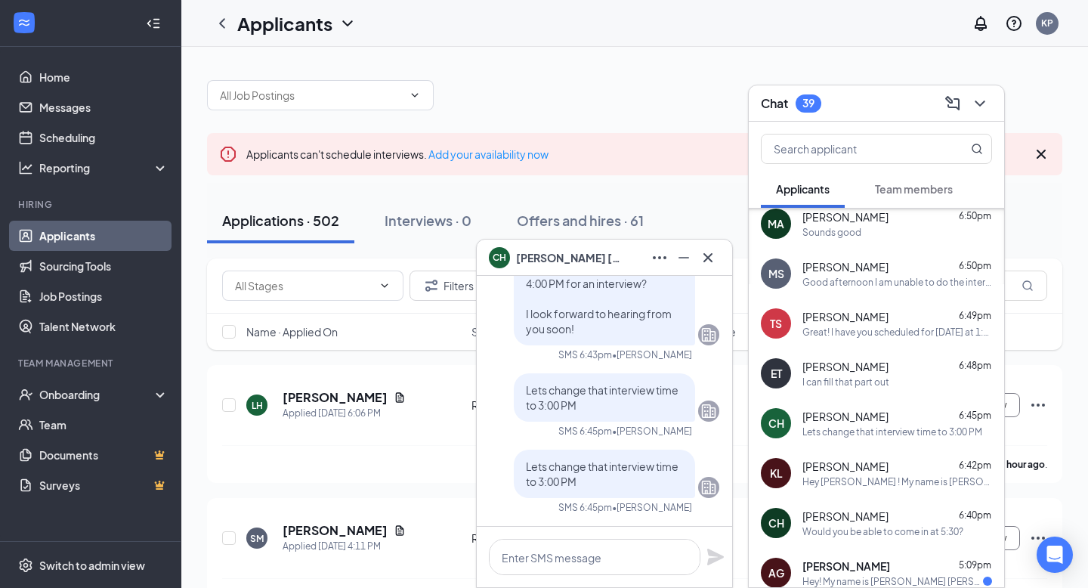
scroll to position [149, 0]
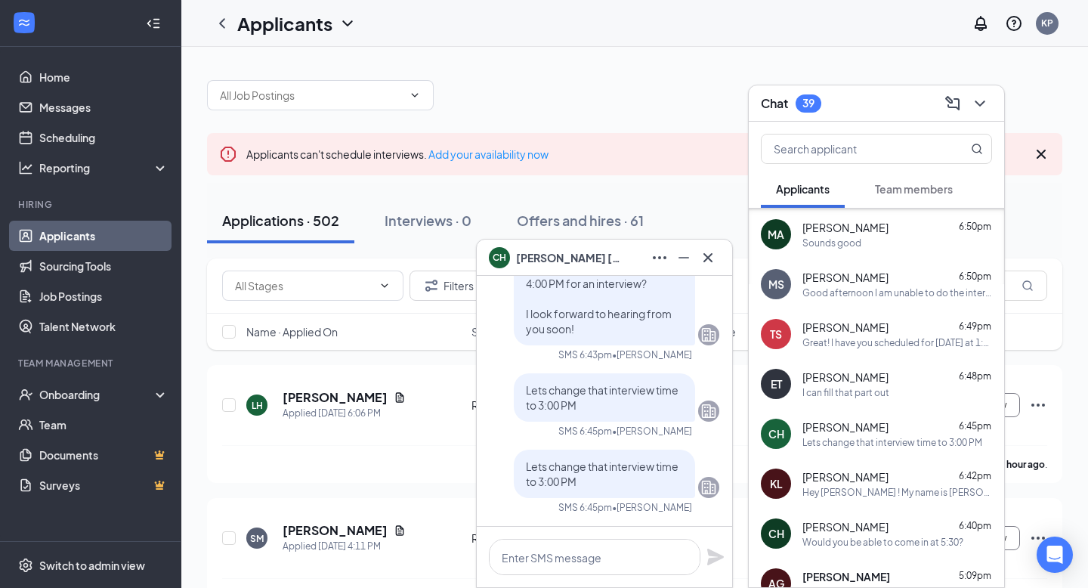
click at [866, 345] on div "Great! I have you scheduled for Tomorrow at 1:30 PM and the interview will be a…" at bounding box center [898, 342] width 190 height 13
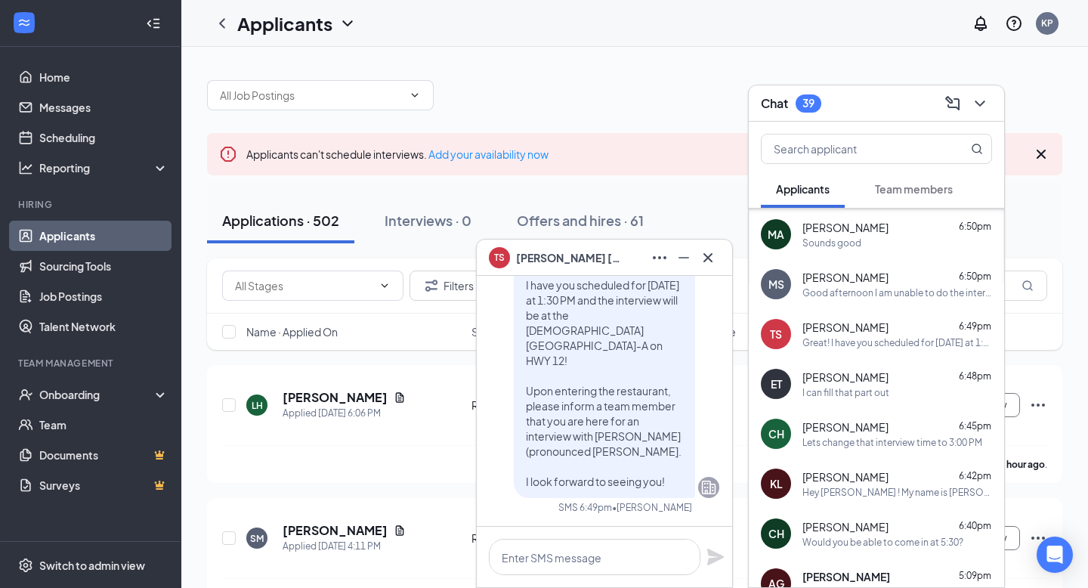
click at [863, 370] on span "[PERSON_NAME]" at bounding box center [846, 377] width 86 height 15
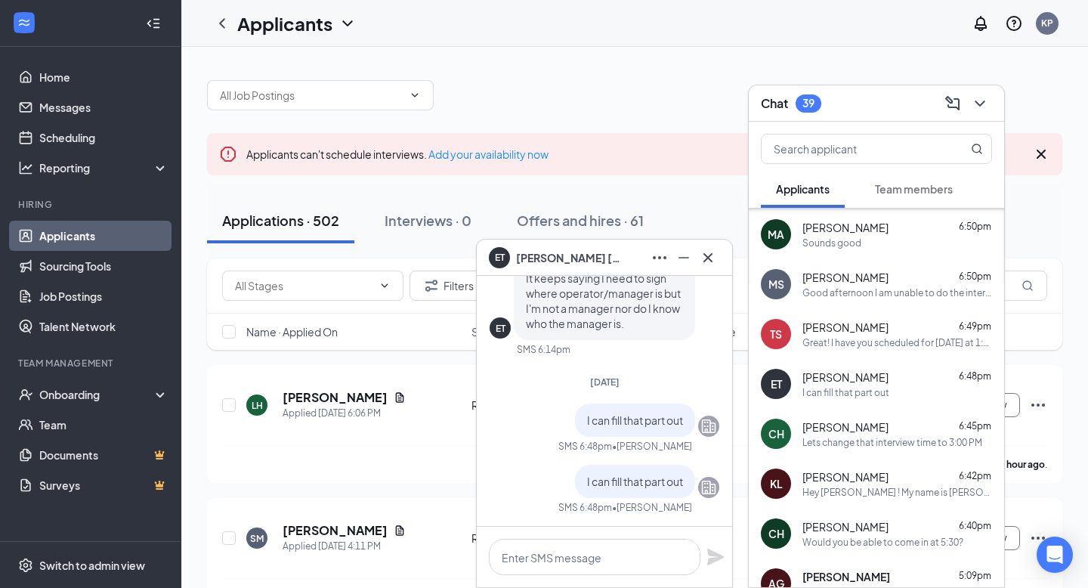
click at [863, 342] on div "Great! I have you scheduled for Tomorrow at 1:30 PM and the interview will be a…" at bounding box center [898, 342] width 190 height 13
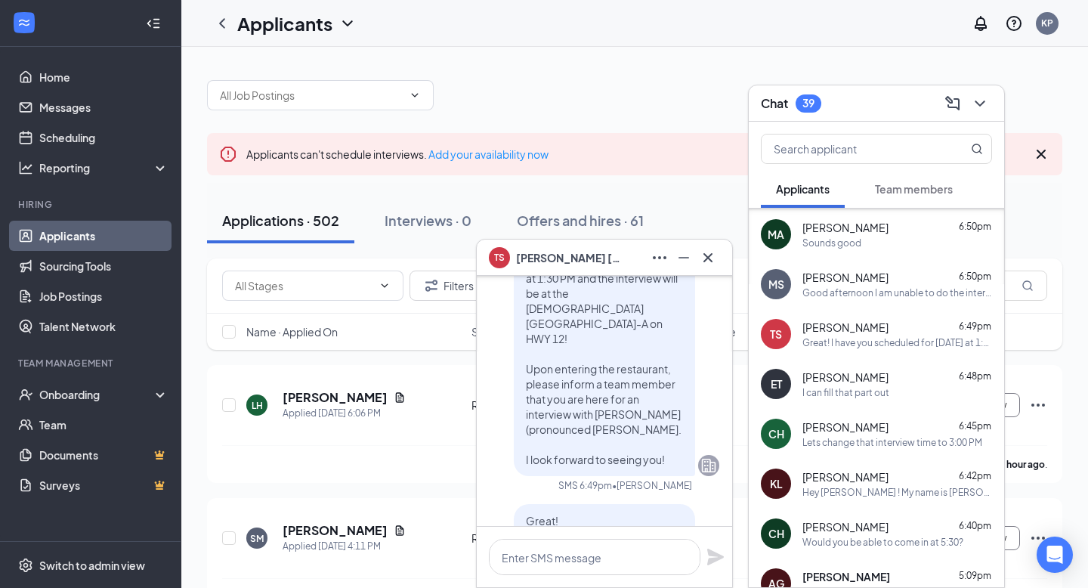
scroll to position [-293, 0]
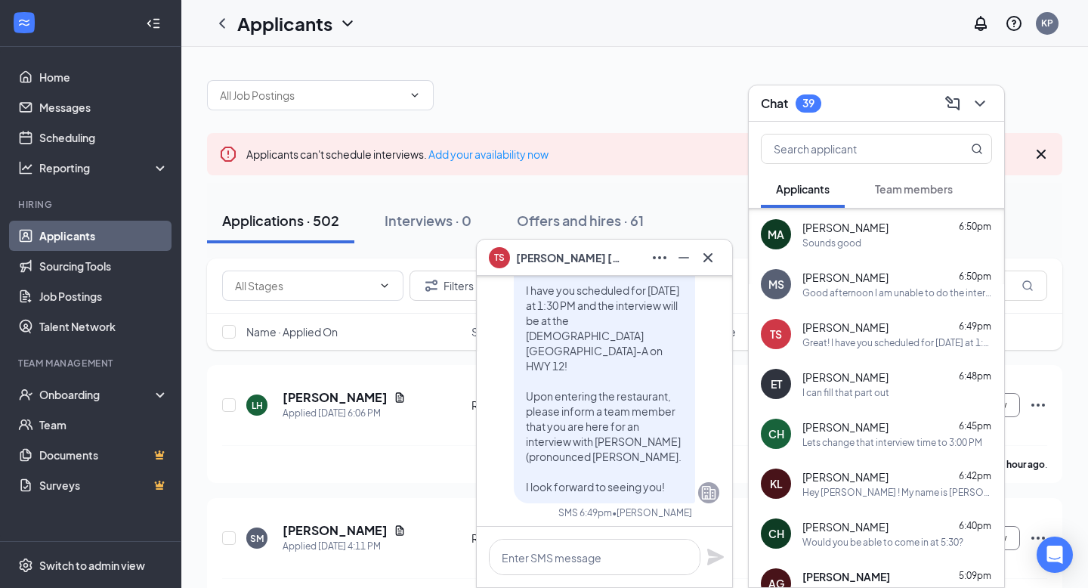
click at [718, 252] on button at bounding box center [708, 258] width 24 height 24
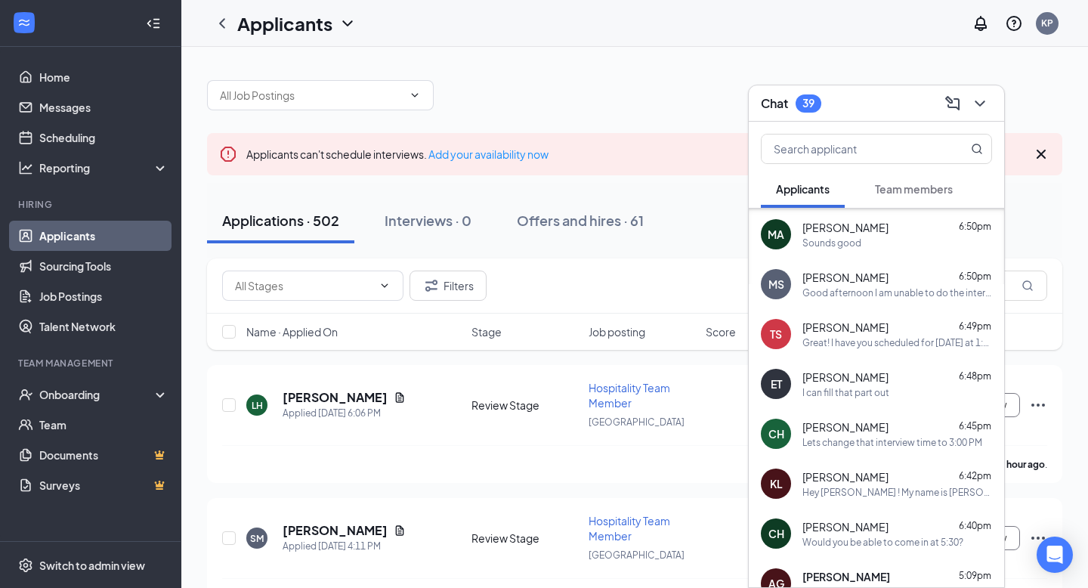
click at [985, 98] on icon "ChevronDown" at bounding box center [980, 103] width 18 height 18
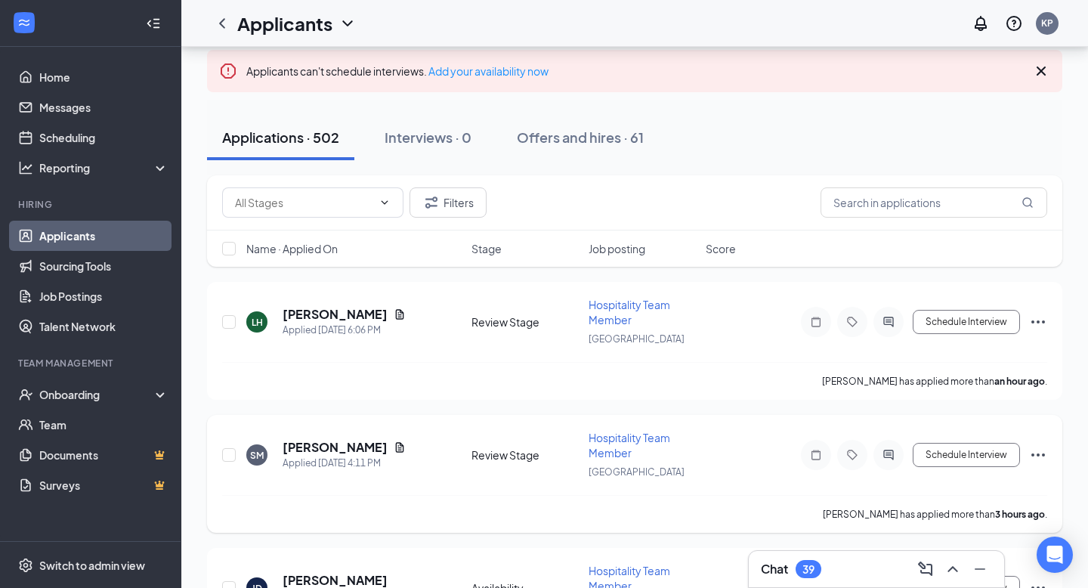
scroll to position [76, 0]
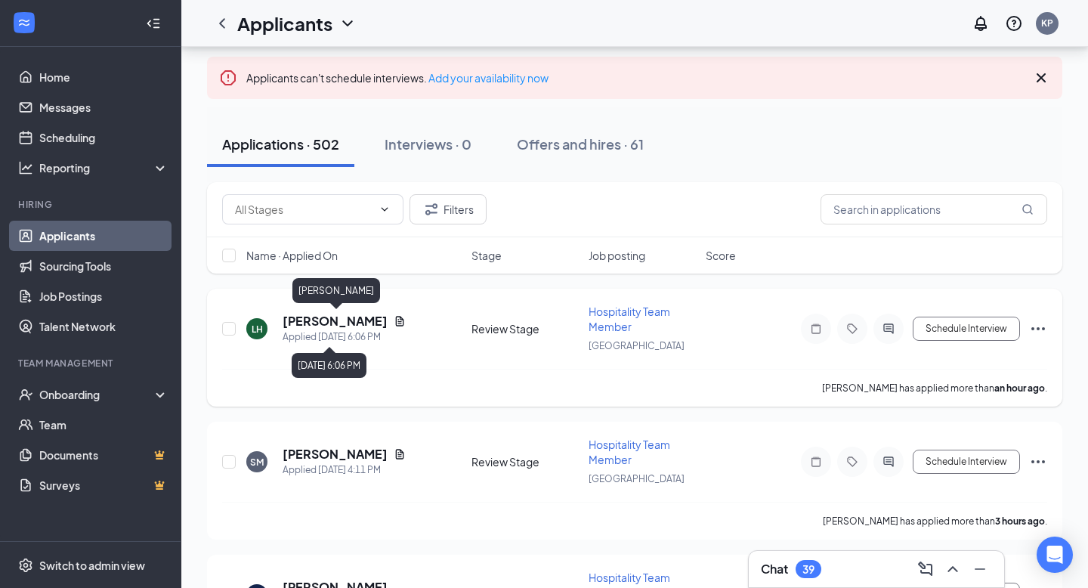
click at [361, 321] on h5 "[PERSON_NAME]" at bounding box center [335, 321] width 105 height 17
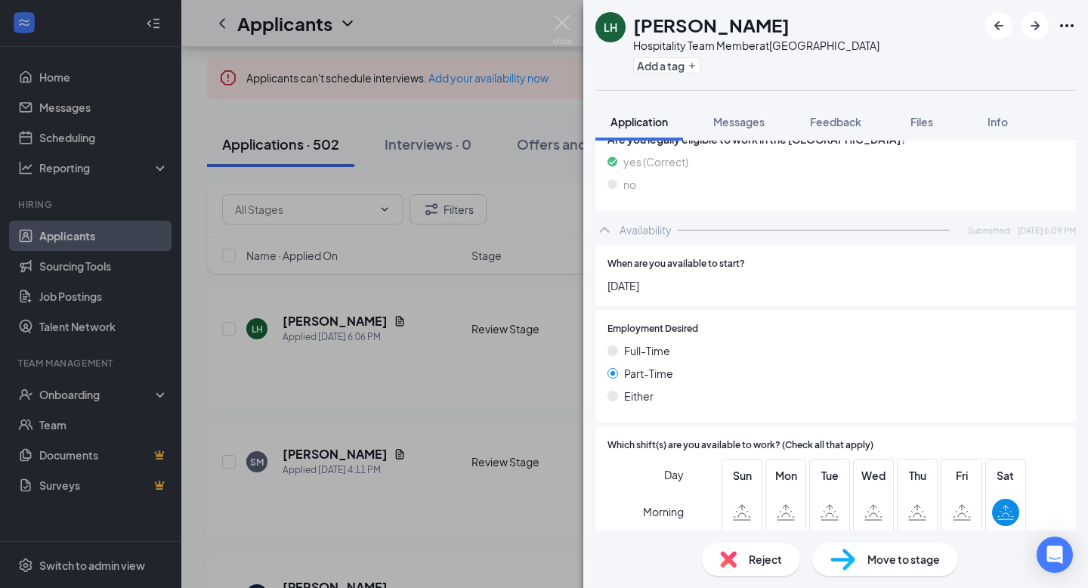
scroll to position [995, 0]
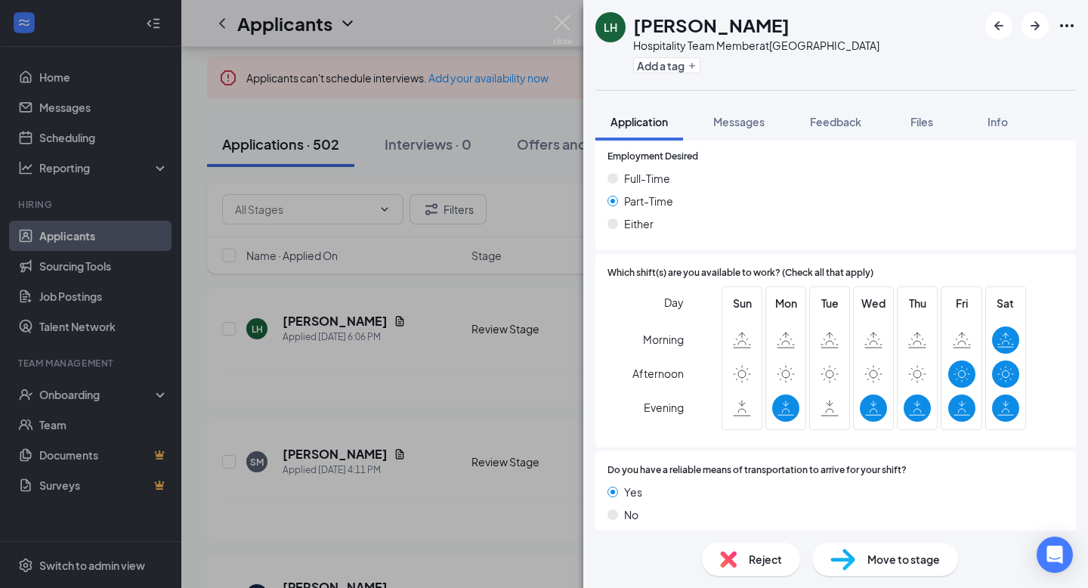
click at [578, 29] on div "LH Lisandro Hernandez Hospitality Team Member at Starkville Add a tag Applicati…" at bounding box center [544, 294] width 1088 height 588
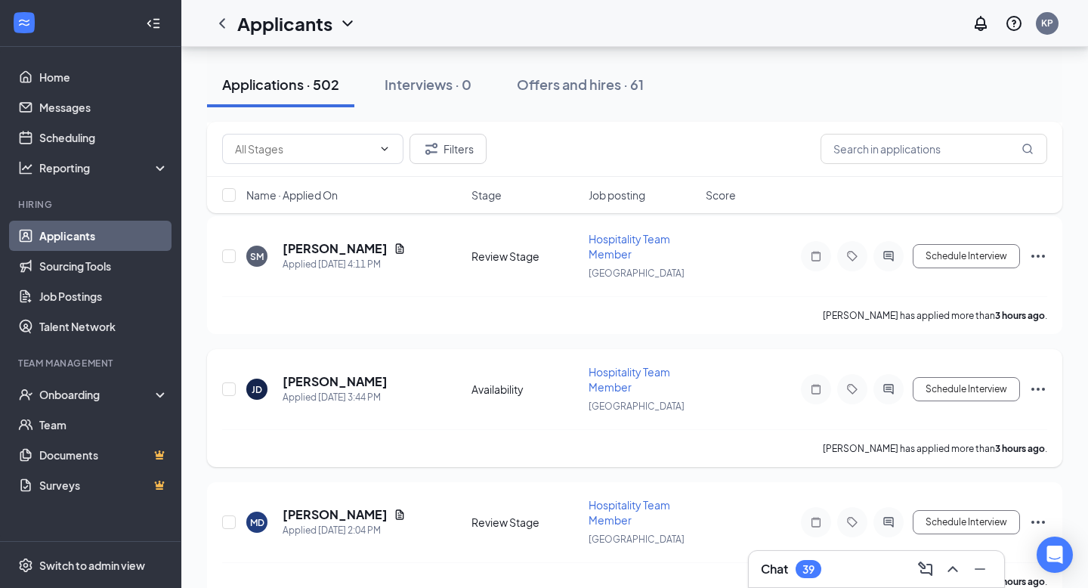
scroll to position [308, 0]
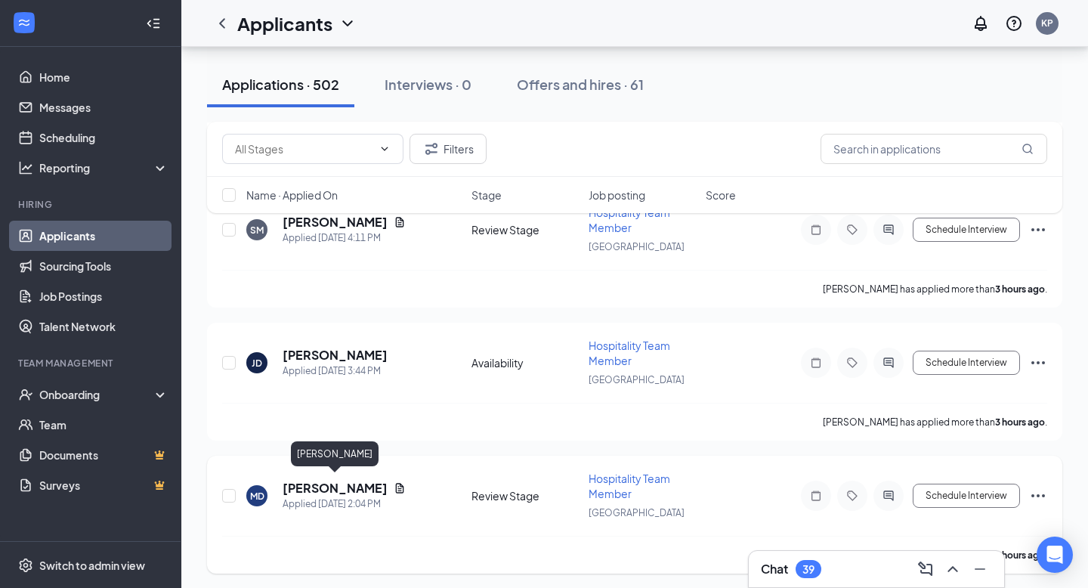
click at [357, 490] on h5 "[PERSON_NAME]" at bounding box center [335, 488] width 105 height 17
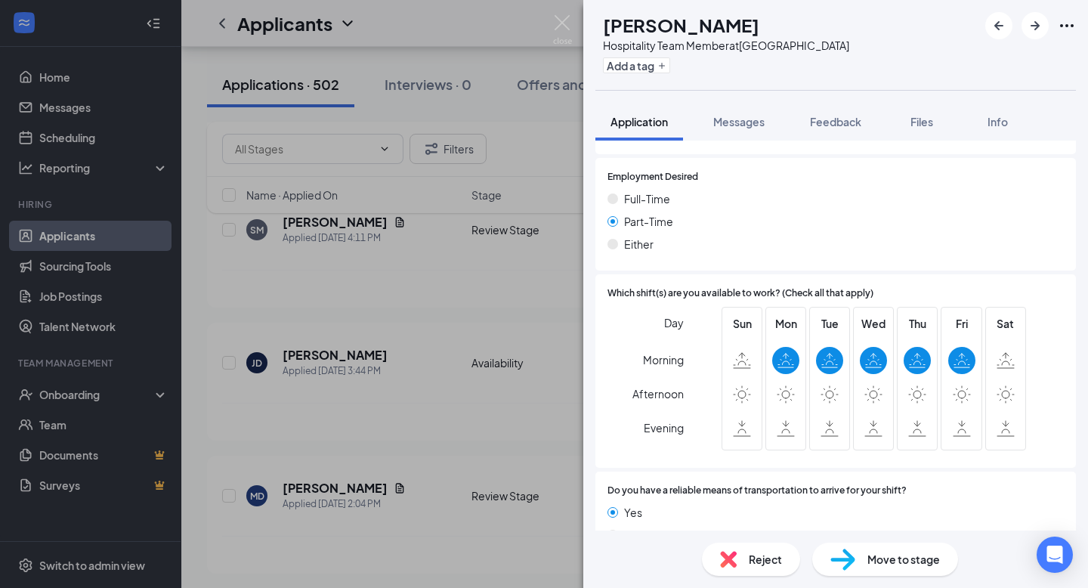
scroll to position [995, 0]
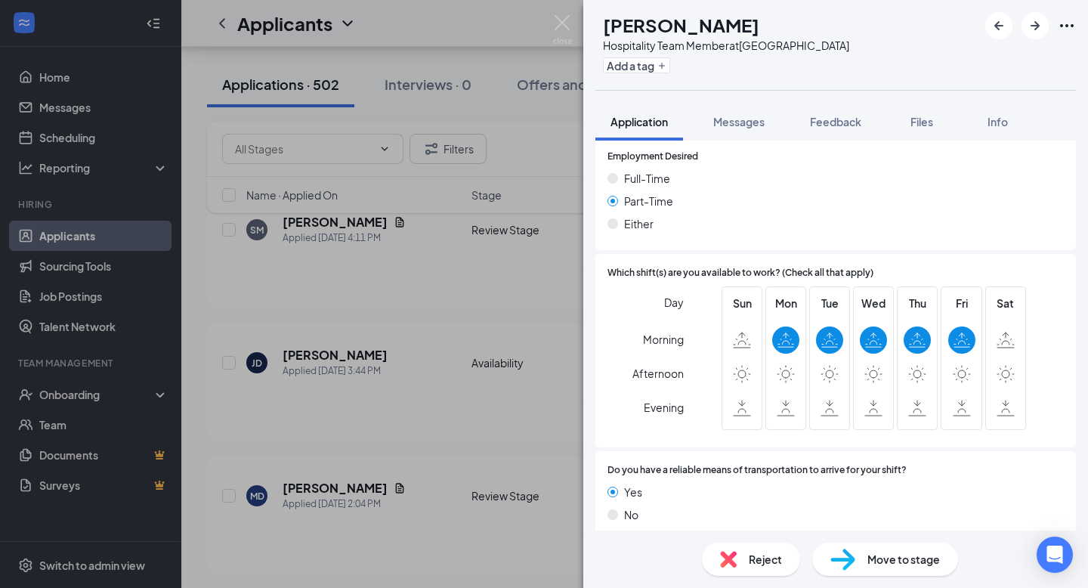
click at [562, 14] on div "MD Martavious Davis Hospitality Team Member at Starkville Add a tag Application…" at bounding box center [544, 294] width 1088 height 588
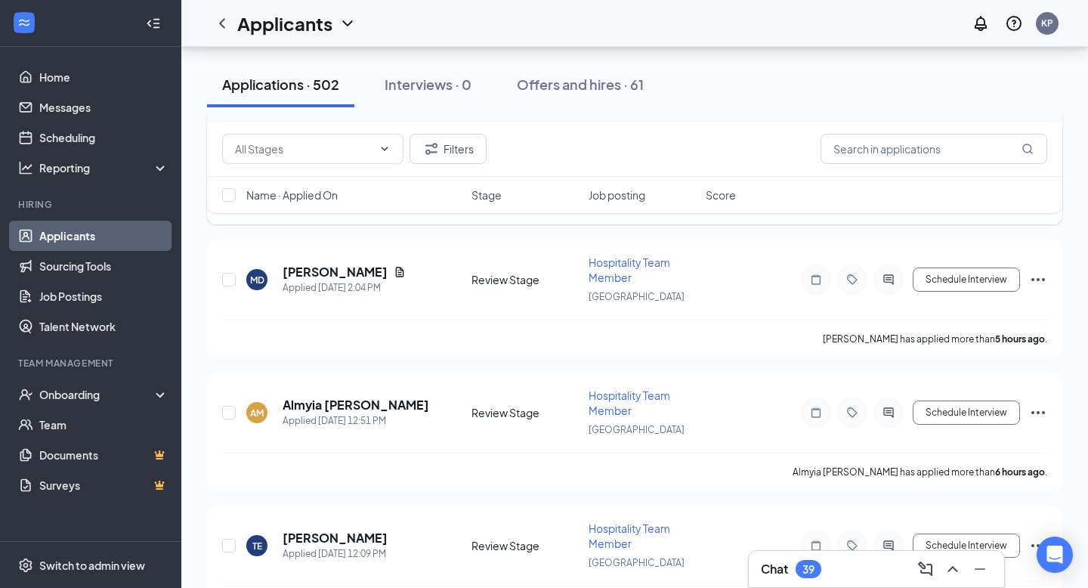
scroll to position [529, 0]
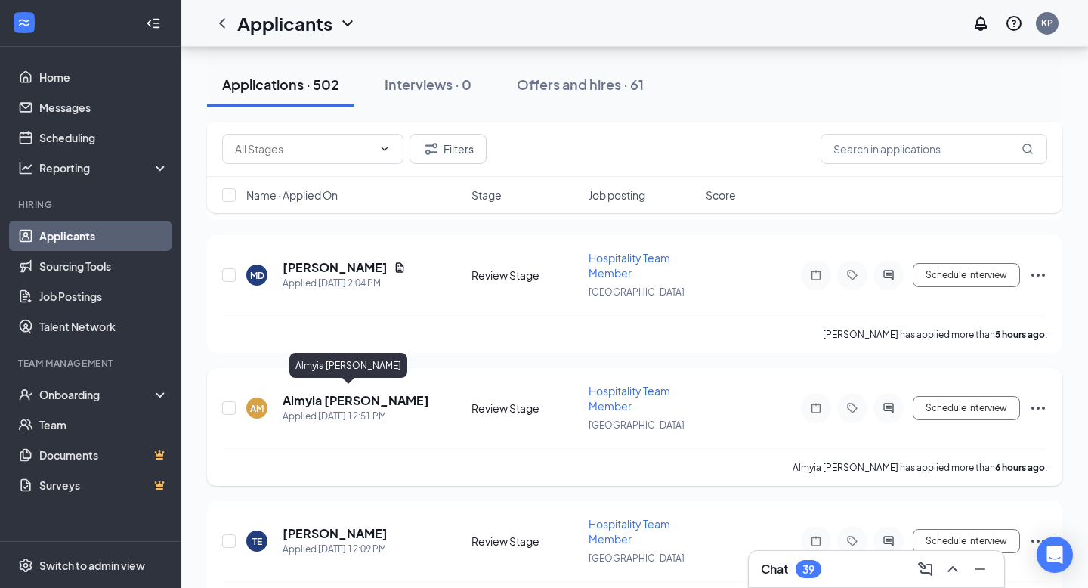
click at [351, 397] on h5 "Almyia [PERSON_NAME]" at bounding box center [356, 400] width 147 height 17
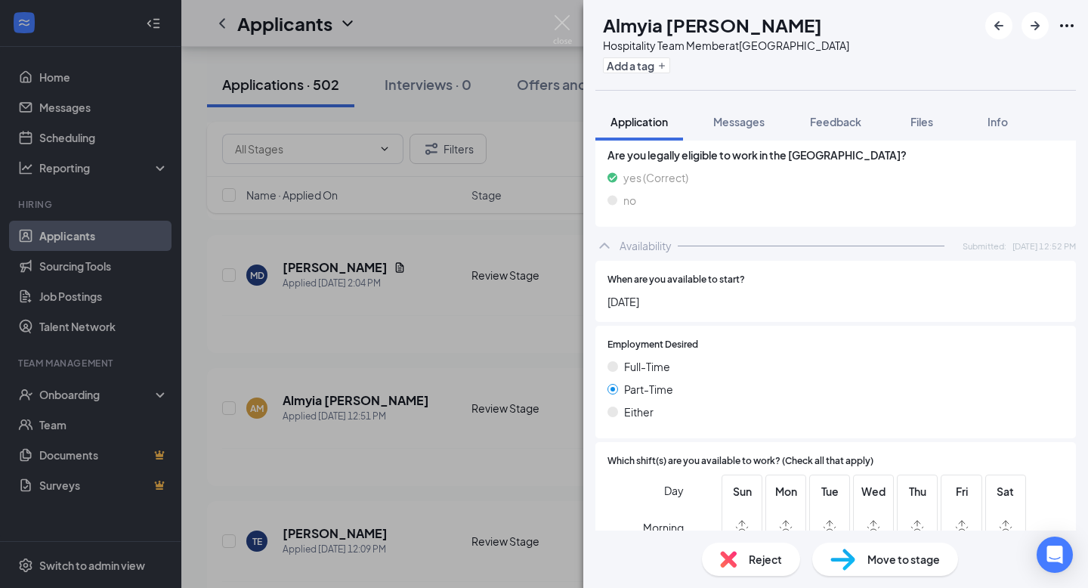
scroll to position [822, 0]
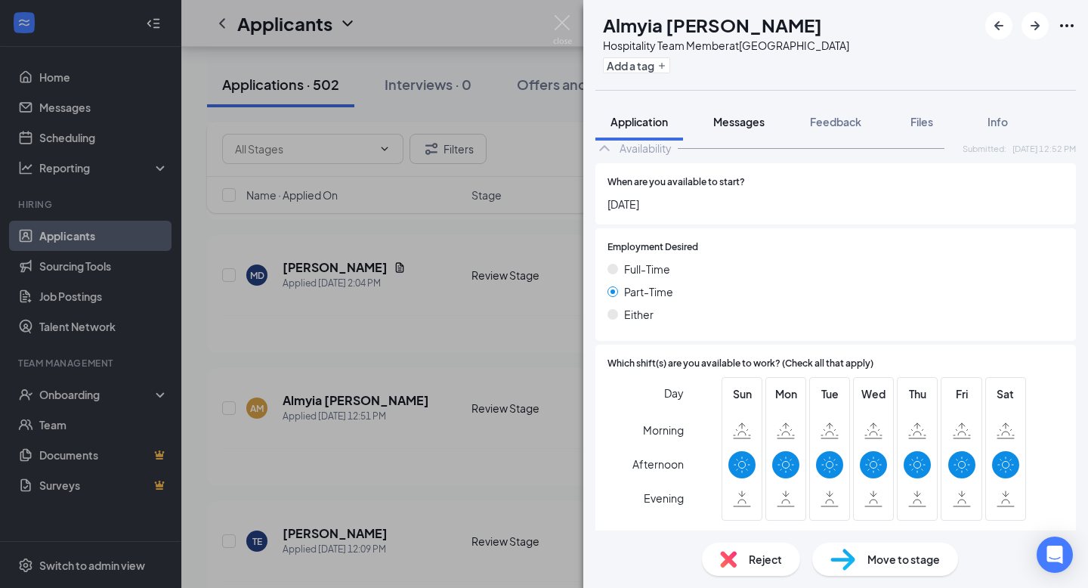
click at [739, 127] on span "Messages" at bounding box center [738, 122] width 51 height 14
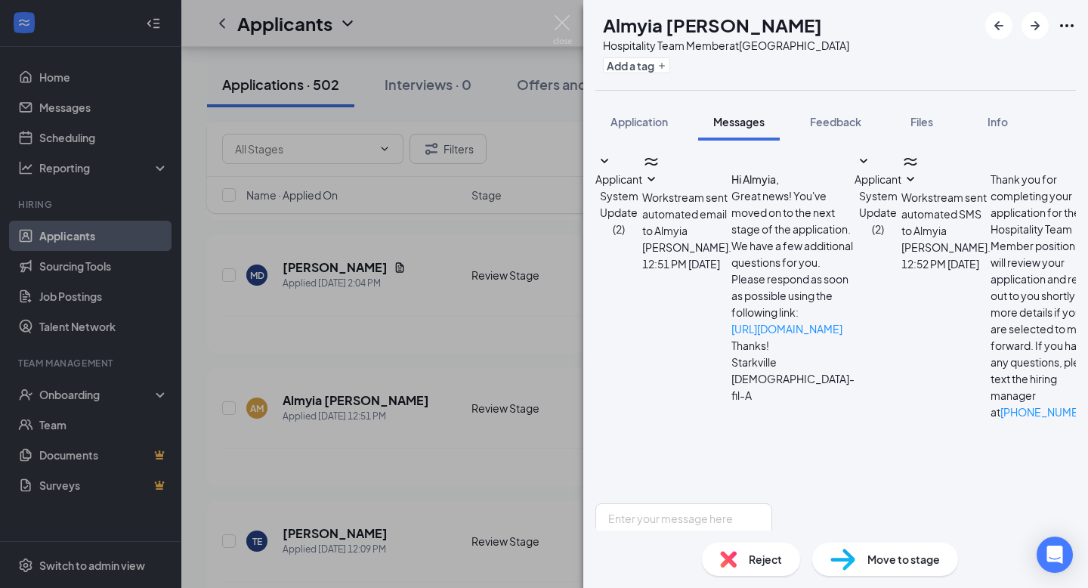
scroll to position [78, 0]
click at [655, 132] on button "Application" at bounding box center [640, 122] width 88 height 38
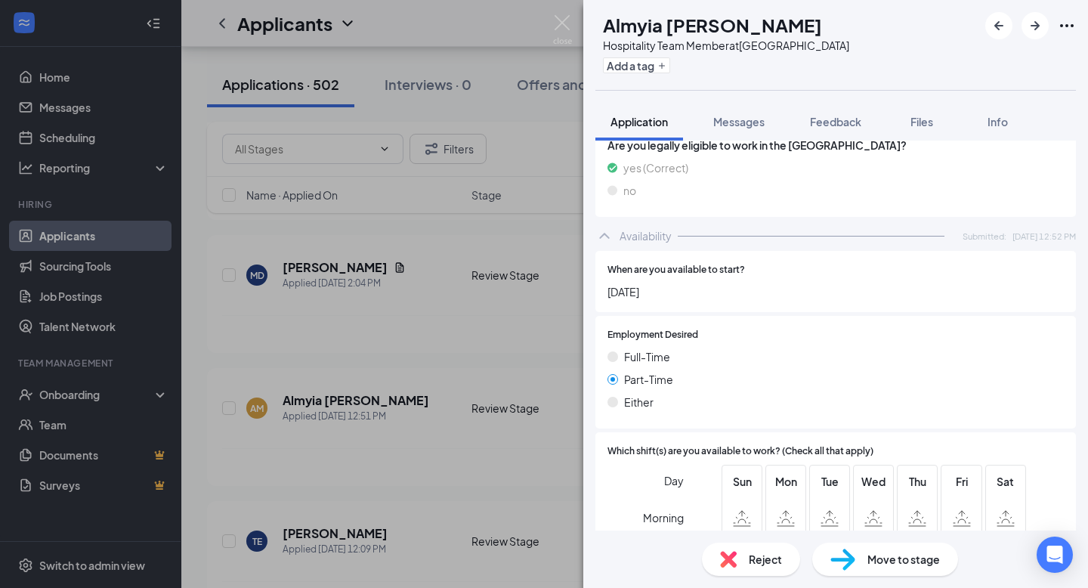
scroll to position [913, 0]
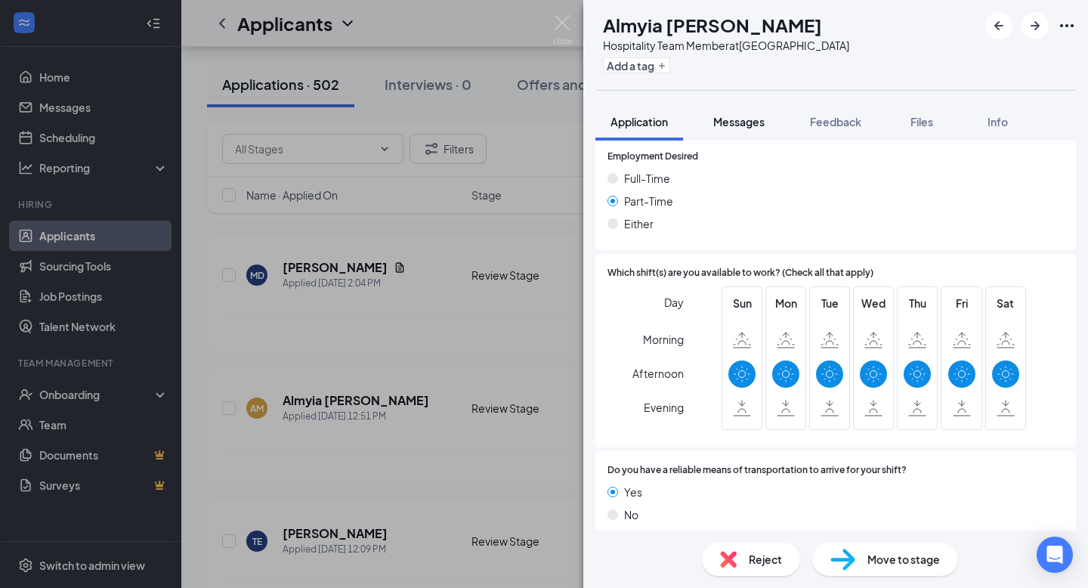
click at [734, 121] on span "Messages" at bounding box center [738, 122] width 51 height 14
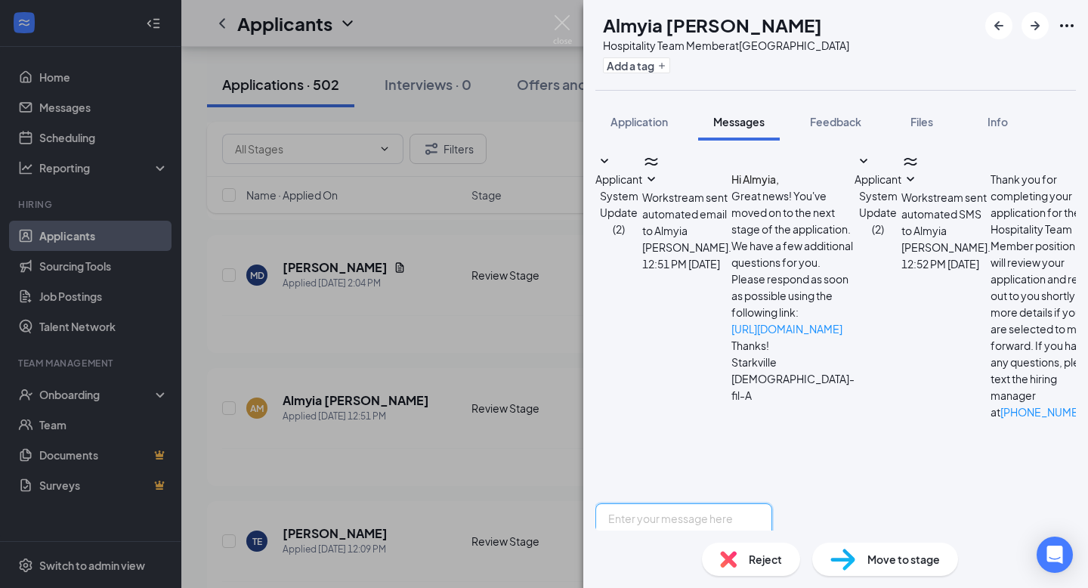
click at [700, 503] on textarea at bounding box center [684, 548] width 177 height 91
paste textarea "Great! I have you scheduled for [DATE] at 4:00 PM and the interview will be at …"
drag, startPoint x: 636, startPoint y: 404, endPoint x: 773, endPoint y: 553, distance: 202.8
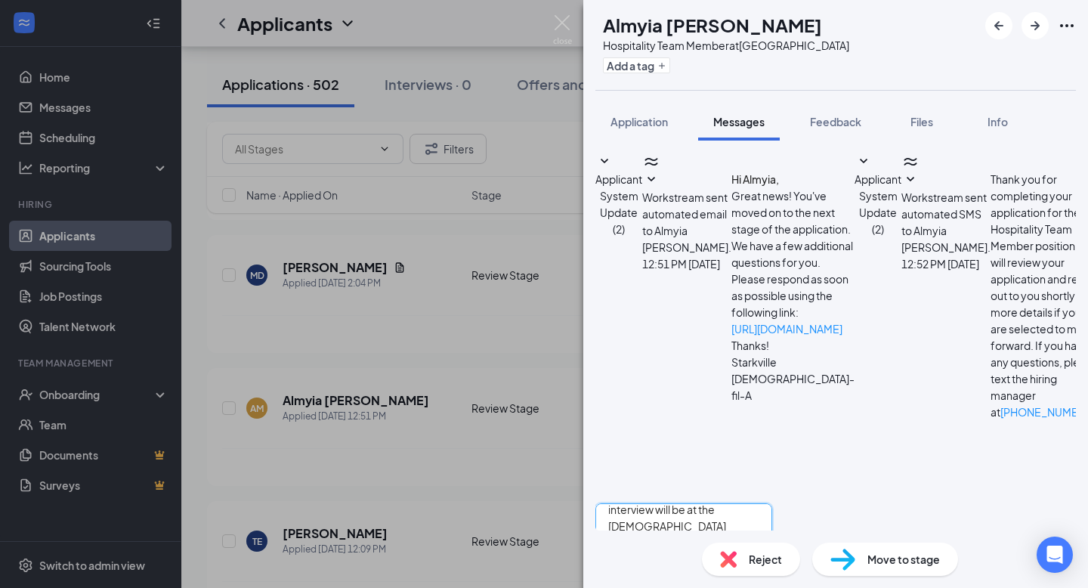
click at [773, 553] on div "AM Almyia Mcghee Hospitality Team Member at Starkville Add a tag Application Me…" at bounding box center [835, 294] width 505 height 588
type textarea "G"
click at [571, 27] on img at bounding box center [562, 29] width 19 height 29
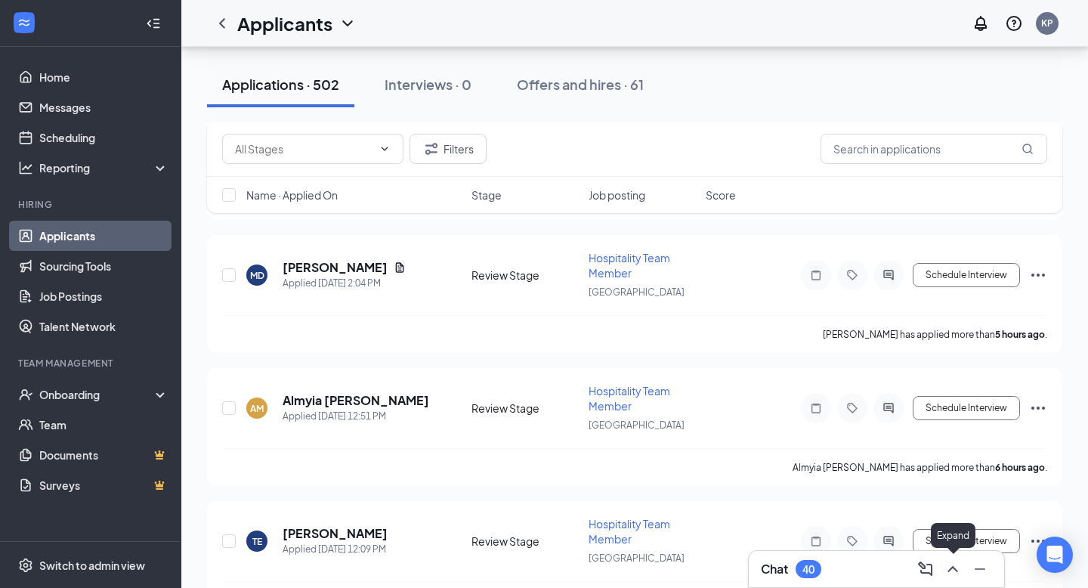
click at [952, 571] on icon "ChevronUp" at bounding box center [953, 569] width 18 height 18
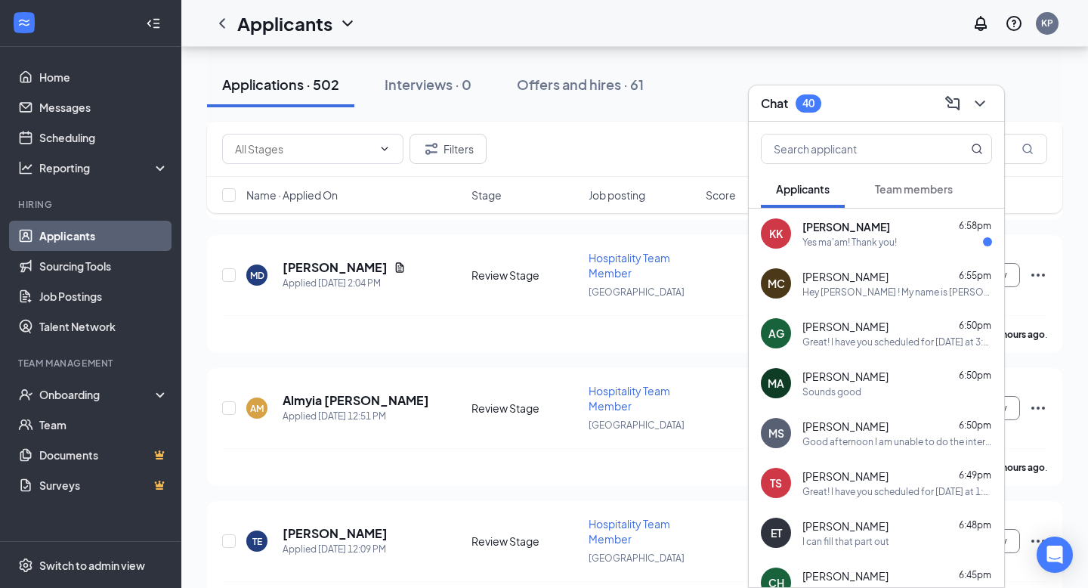
click at [860, 296] on div "Hey Myles ! My name is K'Lee Pittman and I serve as the Talent Director at Chic…" at bounding box center [898, 292] width 190 height 13
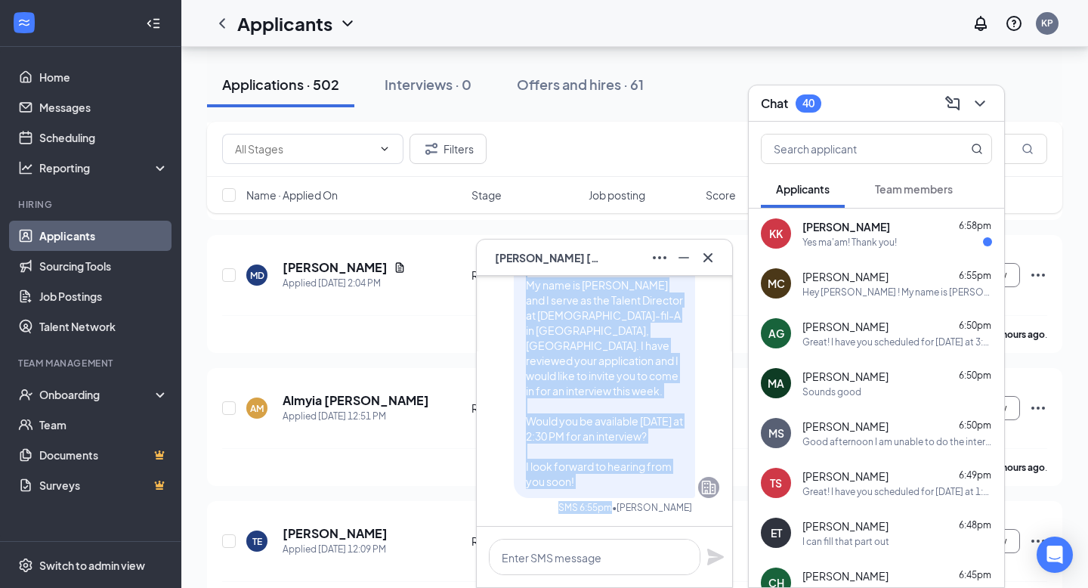
drag, startPoint x: 522, startPoint y: 290, endPoint x: 593, endPoint y: 522, distance: 242.4
click at [593, 522] on div "Hey Myles ! My name is K'Lee Pittman and I serve as the Talent Director at Chic…" at bounding box center [605, 382] width 230 height 288
drag, startPoint x: 526, startPoint y: 296, endPoint x: 584, endPoint y: 474, distance: 186.9
click at [586, 475] on p "Hey Myles ! My name is K'Lee Pittman and I serve as the Talent Director at Chic…" at bounding box center [604, 368] width 157 height 242
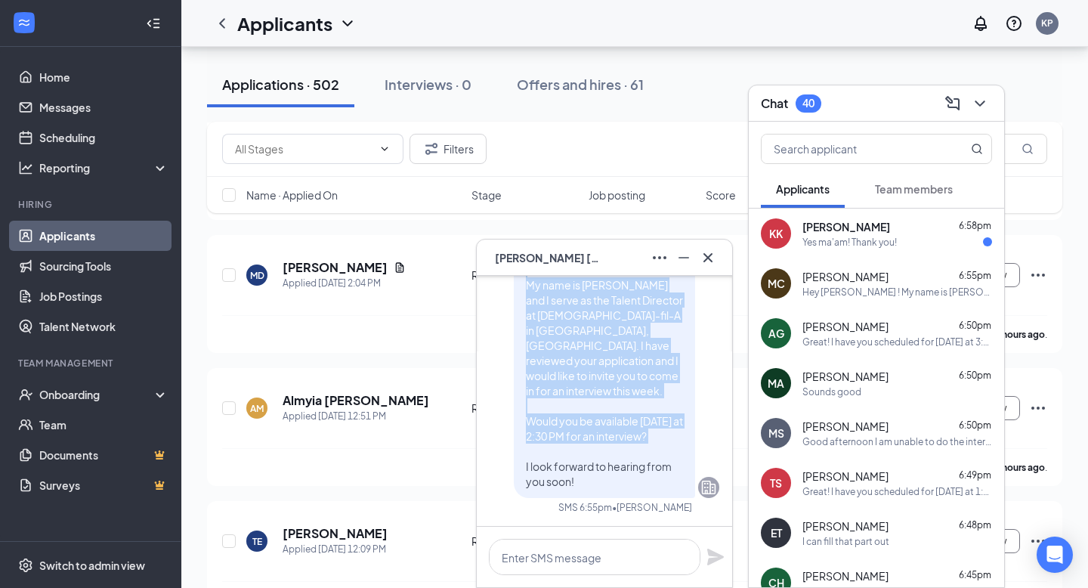
copy span "Hey Myles ! My name is K'Lee Pittman and I serve as the Talent Director at Chic…"
click at [709, 252] on icon "Cross" at bounding box center [708, 258] width 18 height 18
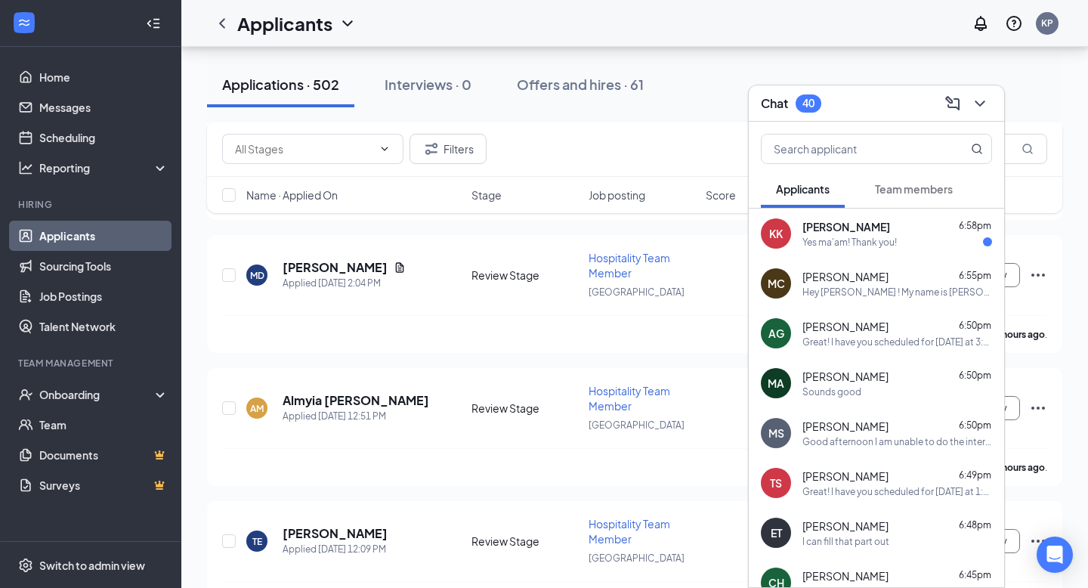
click at [986, 102] on icon "ChevronDown" at bounding box center [980, 103] width 18 height 18
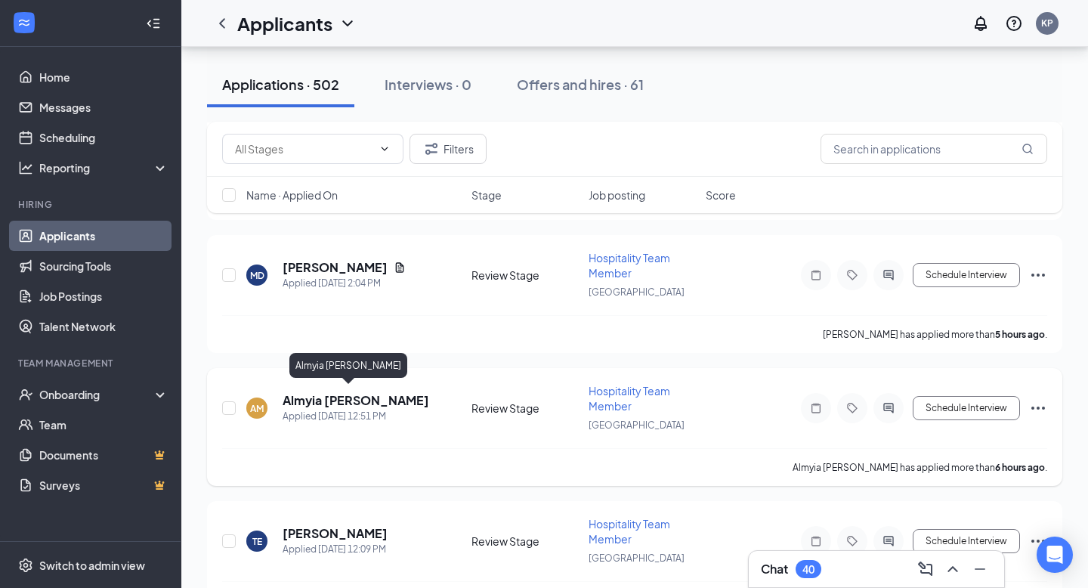
click at [350, 392] on h5 "Almyia [PERSON_NAME]" at bounding box center [356, 400] width 147 height 17
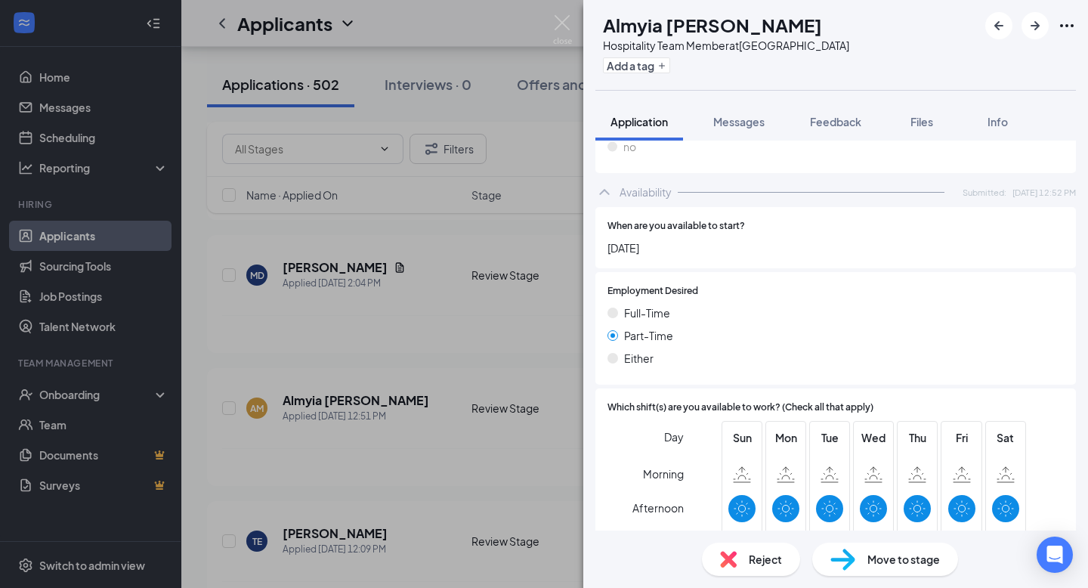
scroll to position [913, 0]
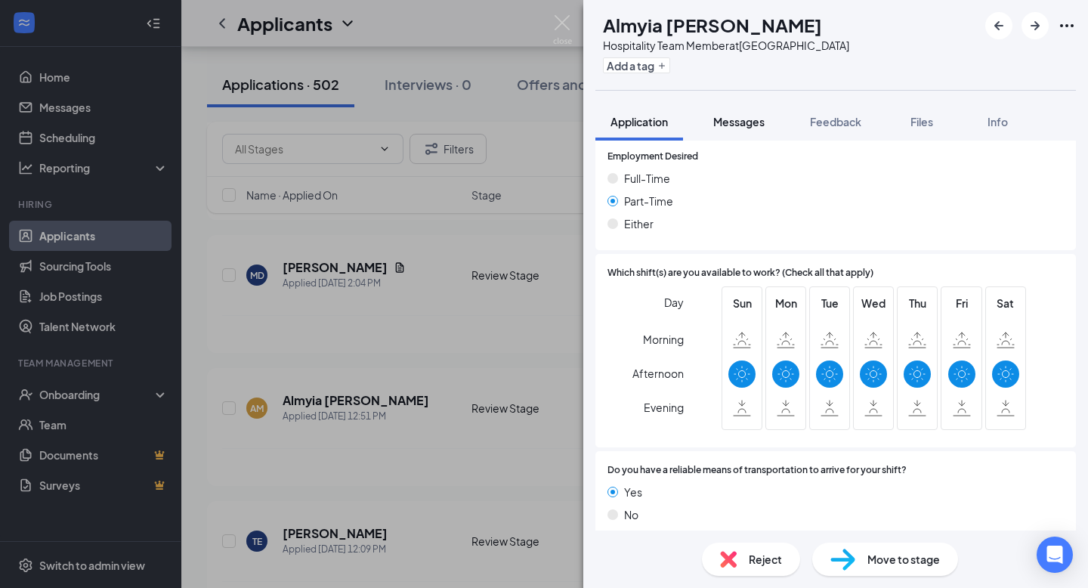
click at [726, 135] on button "Messages" at bounding box center [739, 122] width 82 height 38
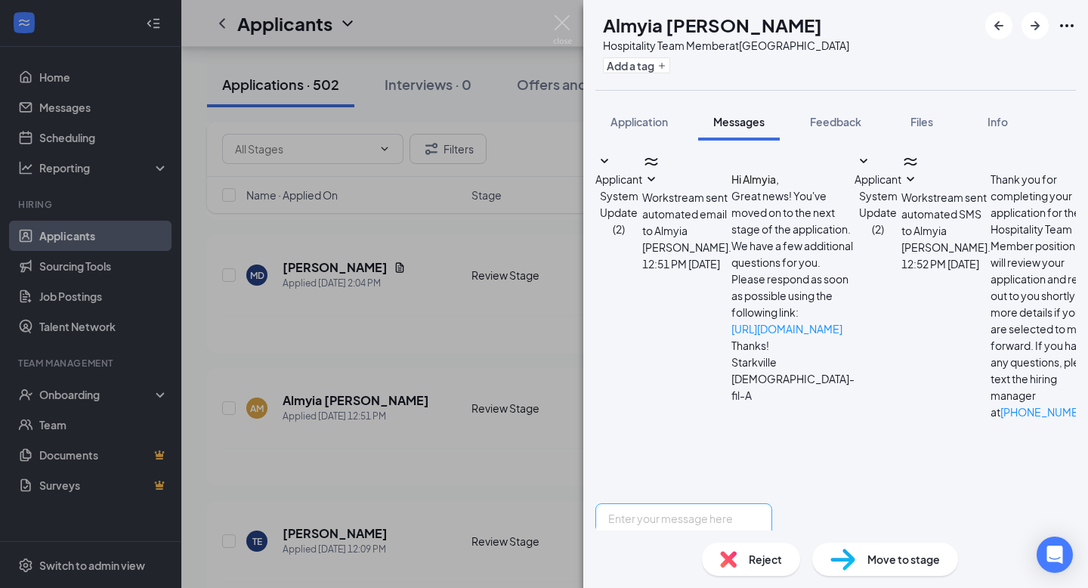
scroll to position [78, 0]
click at [685, 503] on textarea at bounding box center [684, 548] width 177 height 91
paste textarea "Hey Myles ! My name is K'Lee Pittman and I serve as the Talent Director at Chic…"
click at [684, 503] on textarea "Hey Myles ! My name is K'Lee Pittman and I serve as the Talent Director at Chic…" at bounding box center [684, 548] width 177 height 91
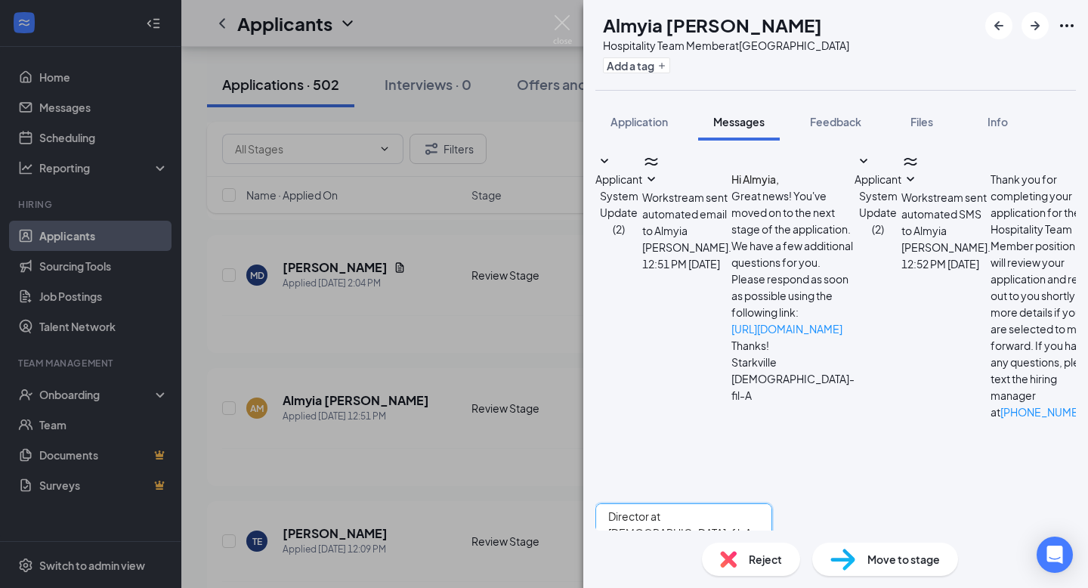
scroll to position [76, 0]
click at [772, 503] on textarea "Hey Almyia! My name is K'Lee Pittman and I serve as the Talent Director at Chic…" at bounding box center [684, 548] width 177 height 91
type textarea "Hey Almyia! My name is K'Lee Pittman and I serve as the Talent Director at Chic…"
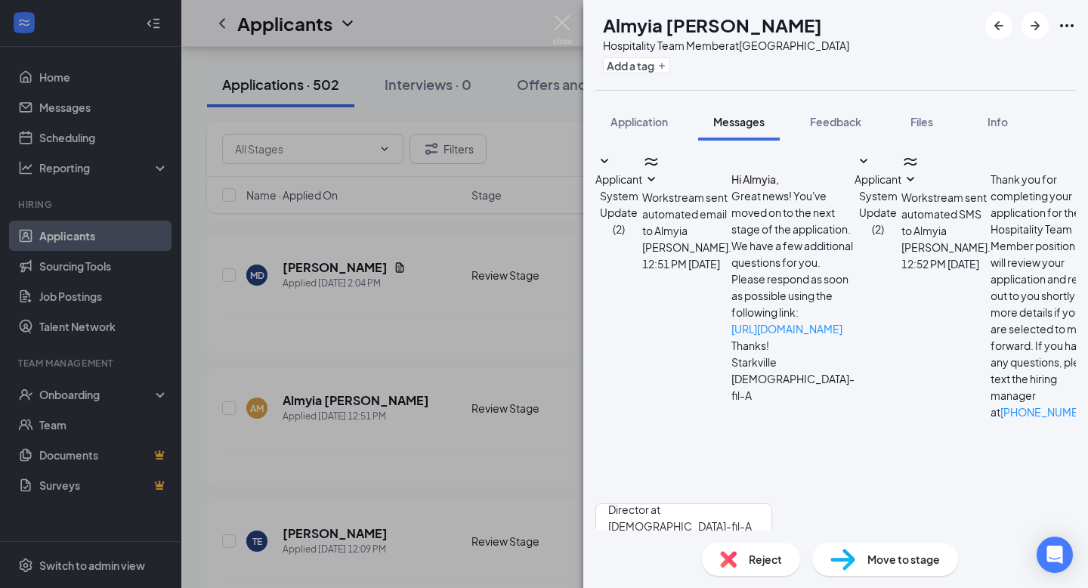
click at [569, 37] on img at bounding box center [562, 29] width 19 height 29
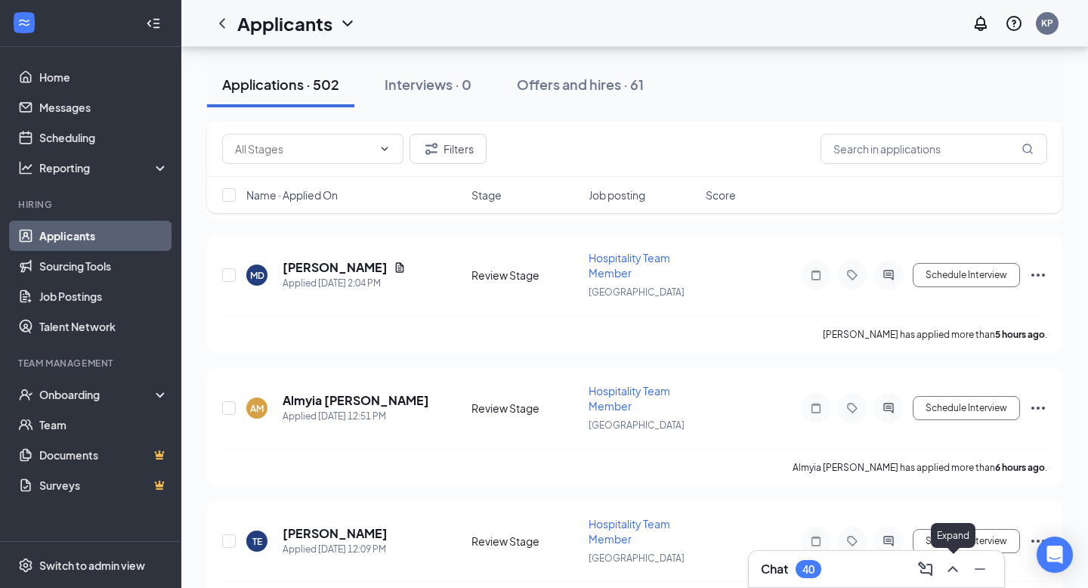
click at [956, 565] on icon "ChevronUp" at bounding box center [953, 569] width 18 height 18
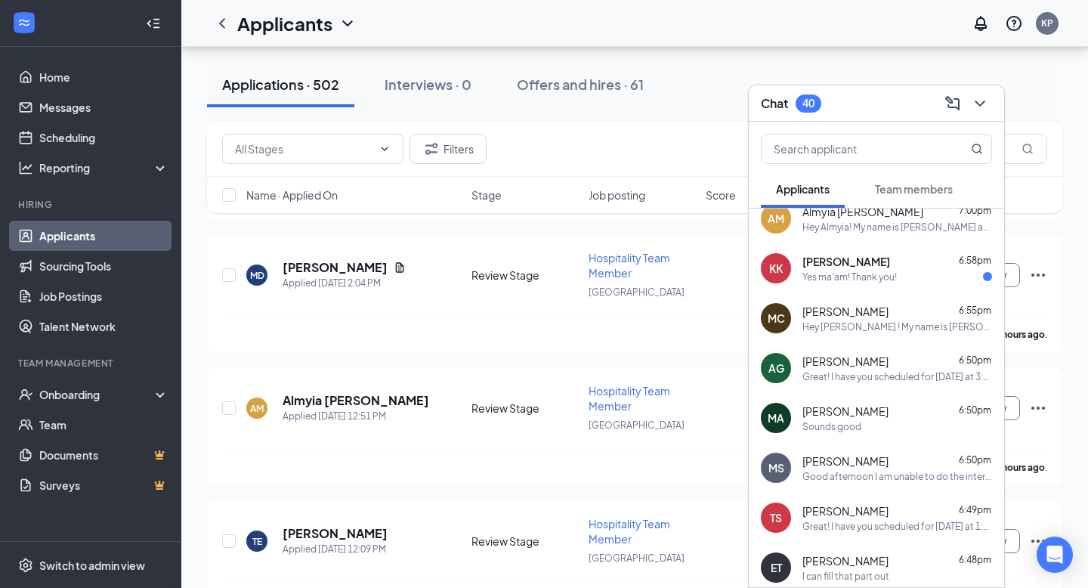
scroll to position [17, 0]
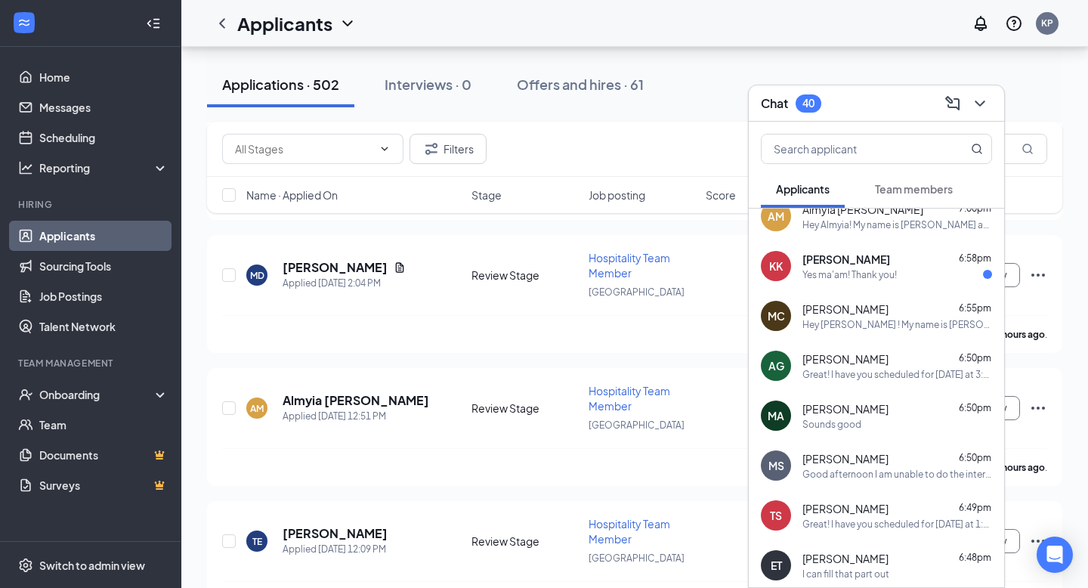
click at [903, 373] on div "Great! I have you scheduled for Tomorrow at 3:30 PM and the interview will be a…" at bounding box center [898, 374] width 190 height 13
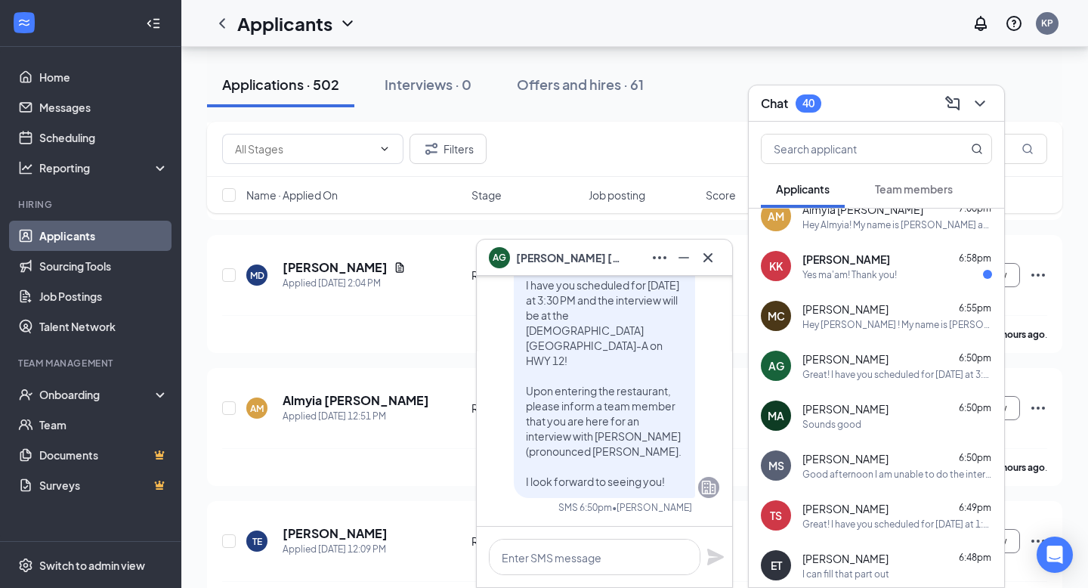
click at [870, 370] on div "Great! I have you scheduled for Tomorrow at 3:30 PM and the interview will be a…" at bounding box center [898, 374] width 190 height 13
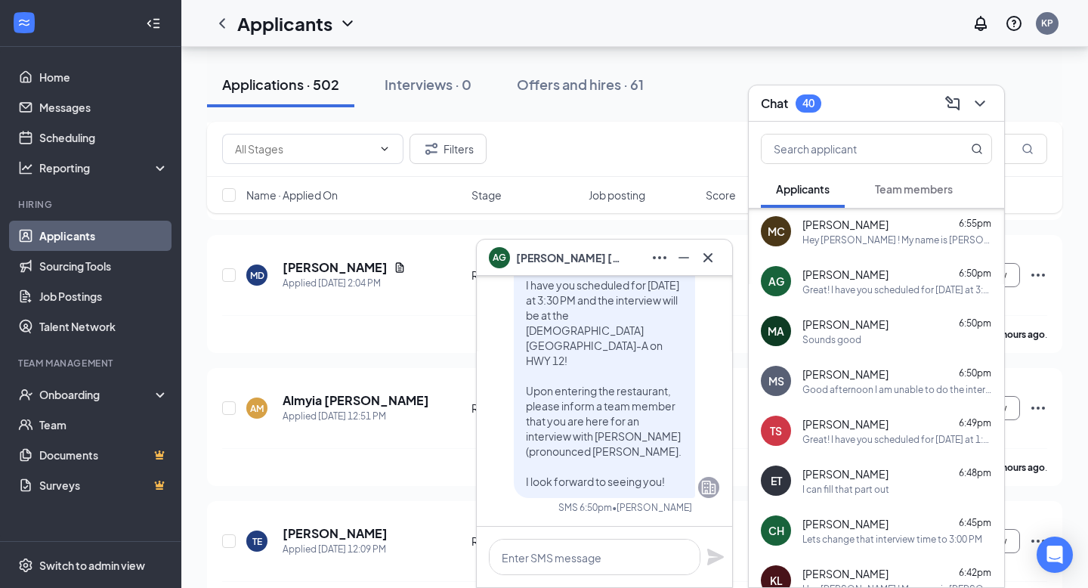
scroll to position [108, 0]
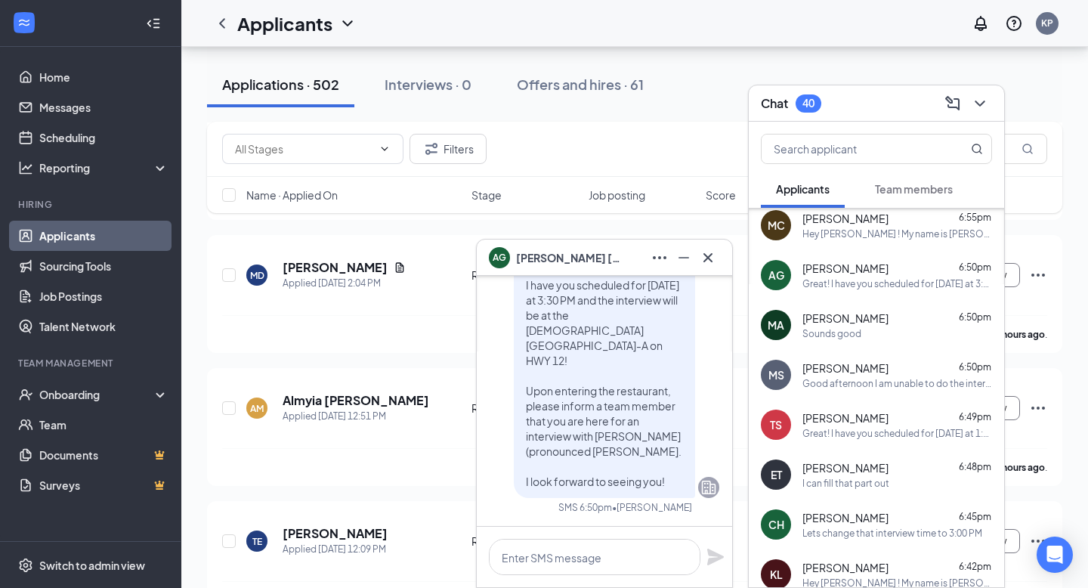
click at [867, 384] on div "Good afternoon I am unable to do the interview tomorrow or Thursday due to comm…" at bounding box center [898, 383] width 190 height 13
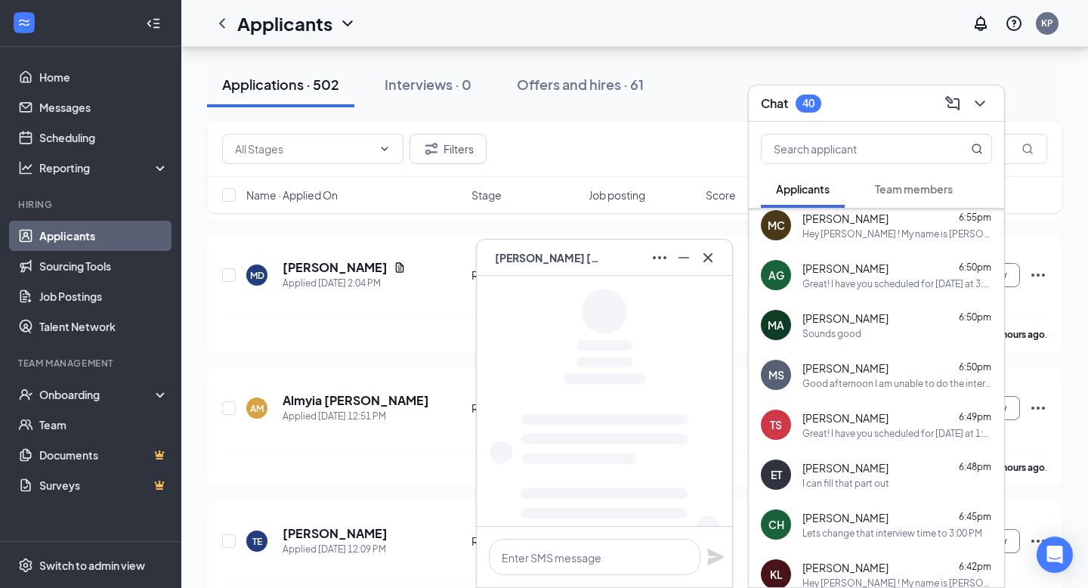
click at [867, 423] on span "[PERSON_NAME]" at bounding box center [846, 417] width 86 height 15
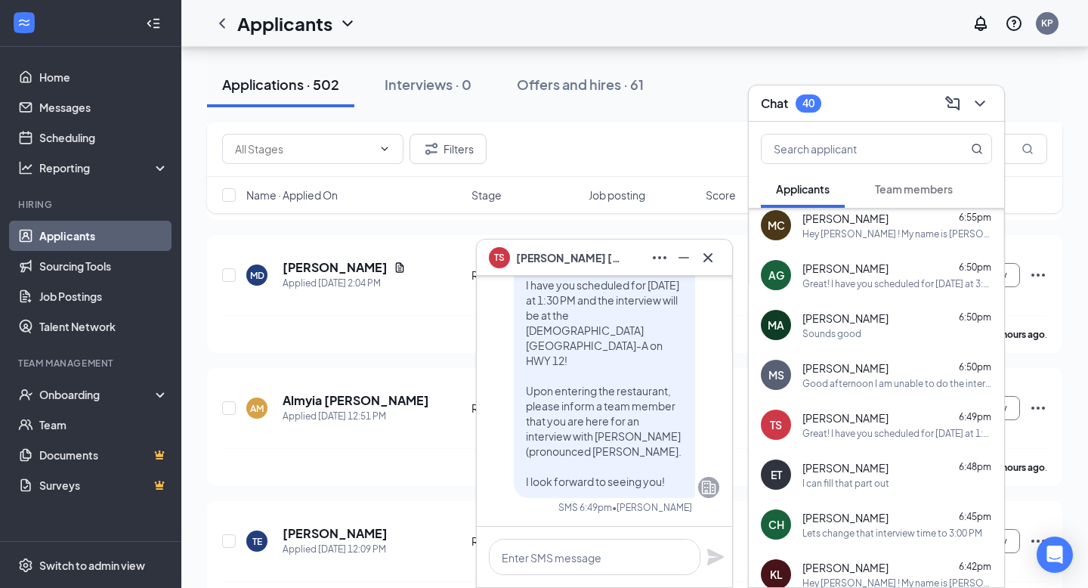
click at [867, 451] on div "ET Ethan Thompson 6:48pm I can fill that part out" at bounding box center [876, 475] width 255 height 50
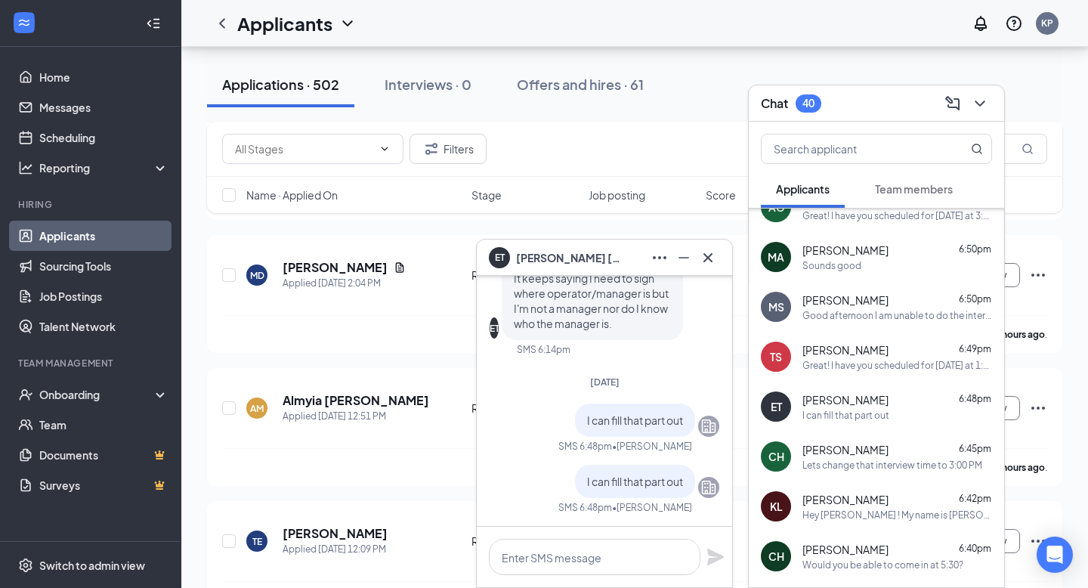
click at [865, 487] on div "KL Kenari Langford 6:42pm Hey Kenari ! My name is K'Lee Pittman and I serve as …" at bounding box center [876, 506] width 255 height 50
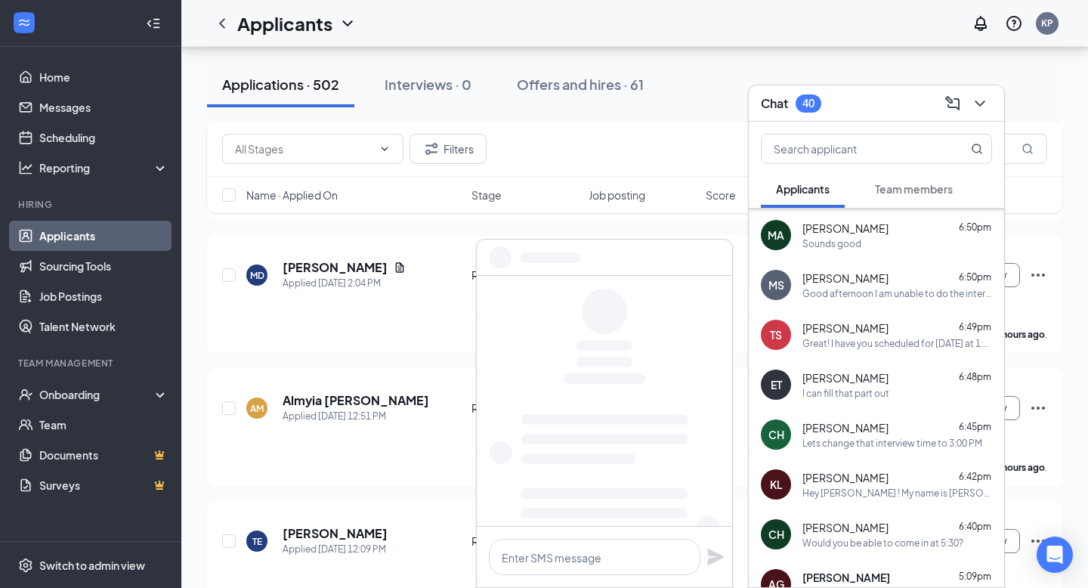
scroll to position [229, 0]
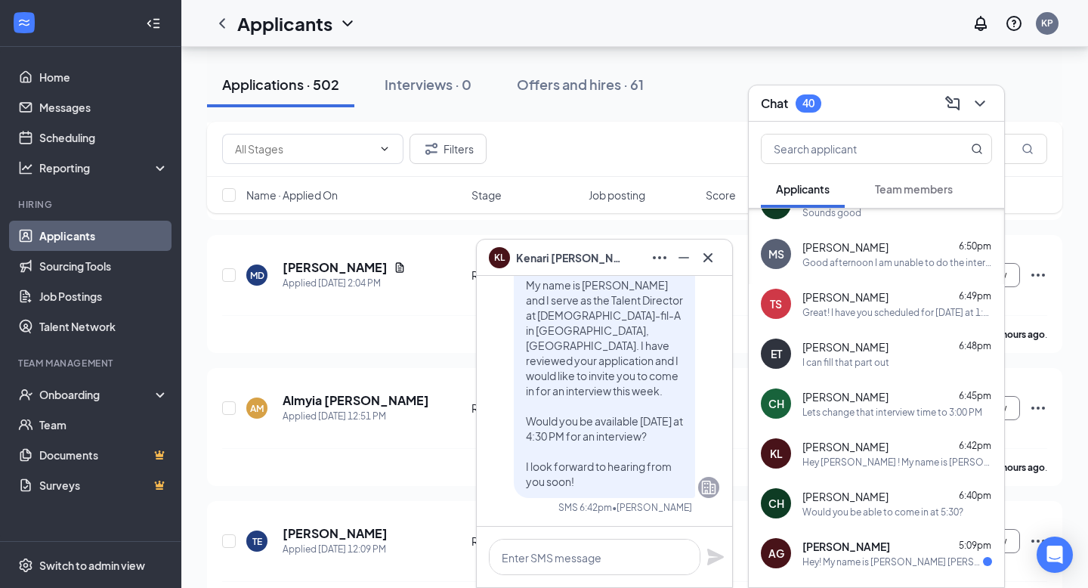
click at [865, 497] on span "[PERSON_NAME]" at bounding box center [846, 496] width 86 height 15
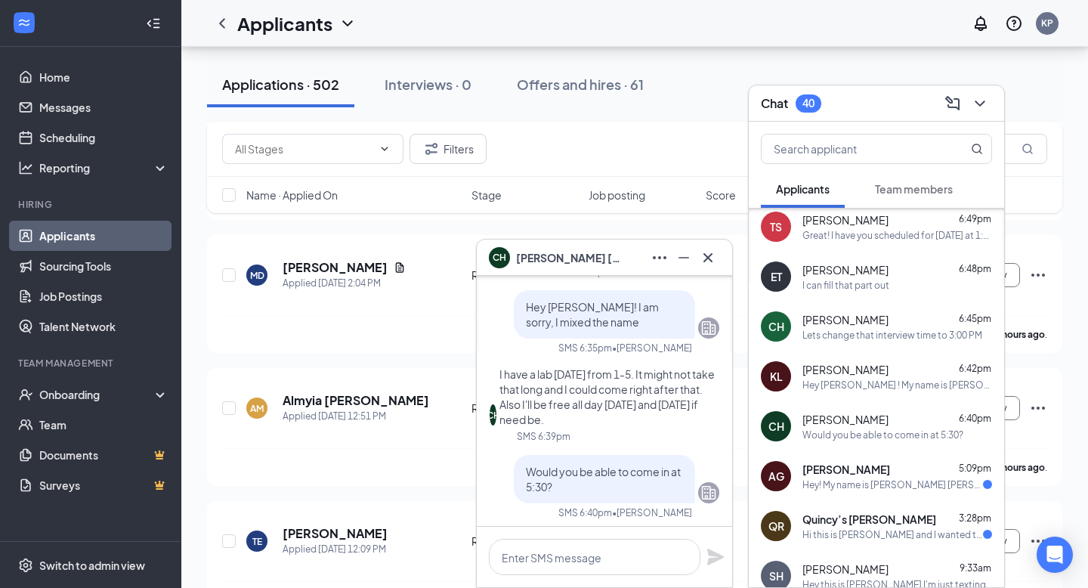
scroll to position [0, 0]
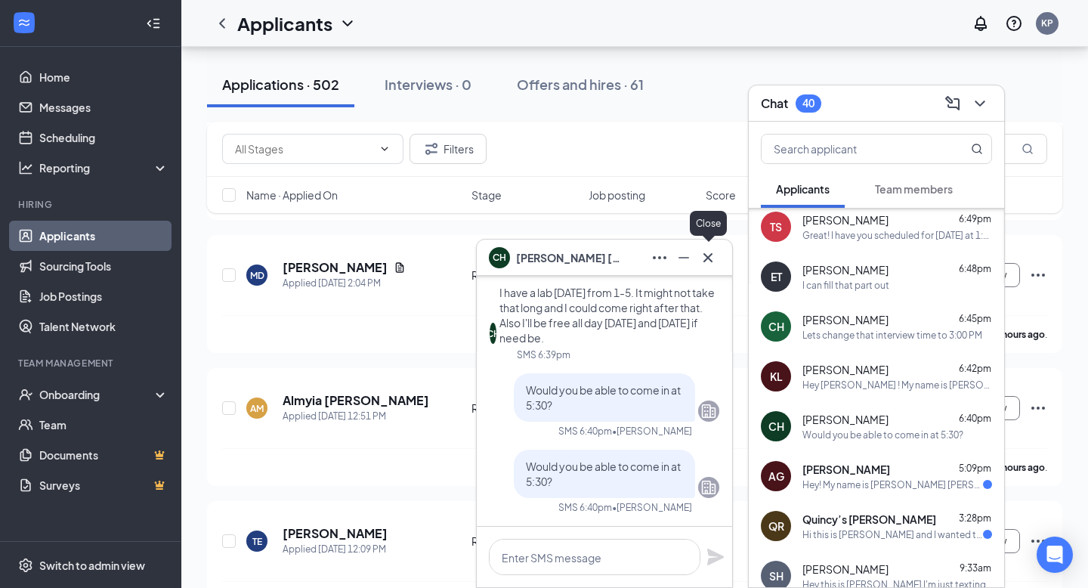
click at [710, 258] on icon "Cross" at bounding box center [708, 258] width 18 height 18
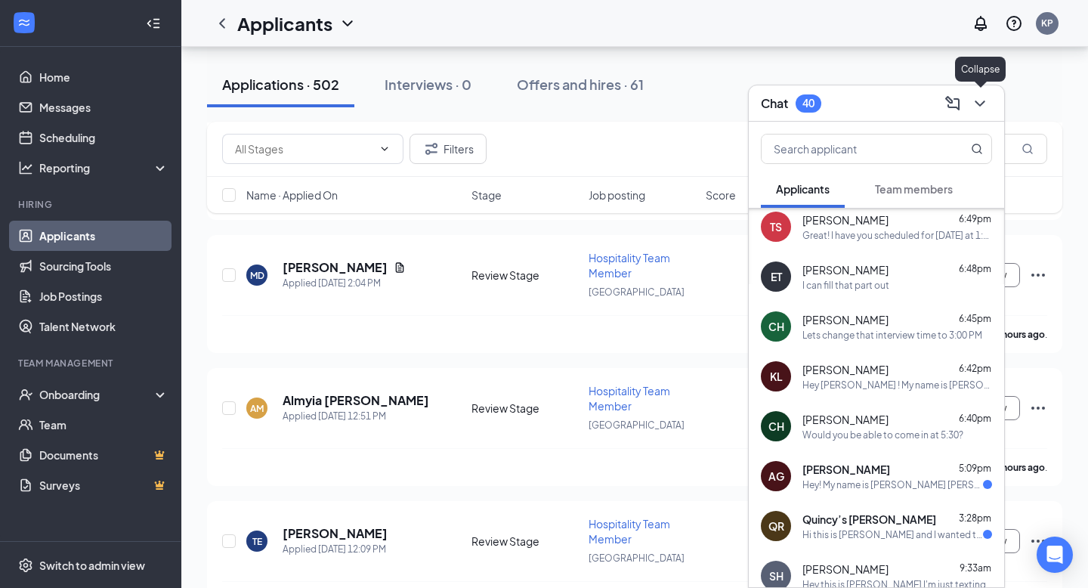
click at [989, 97] on icon "ChevronDown" at bounding box center [980, 103] width 18 height 18
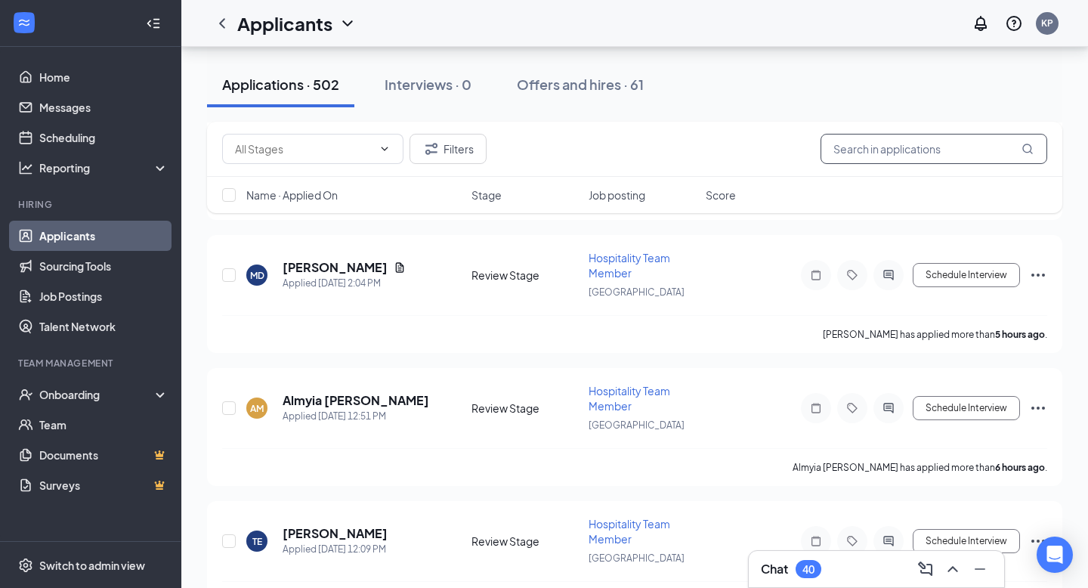
click at [902, 149] on input "text" at bounding box center [934, 149] width 227 height 30
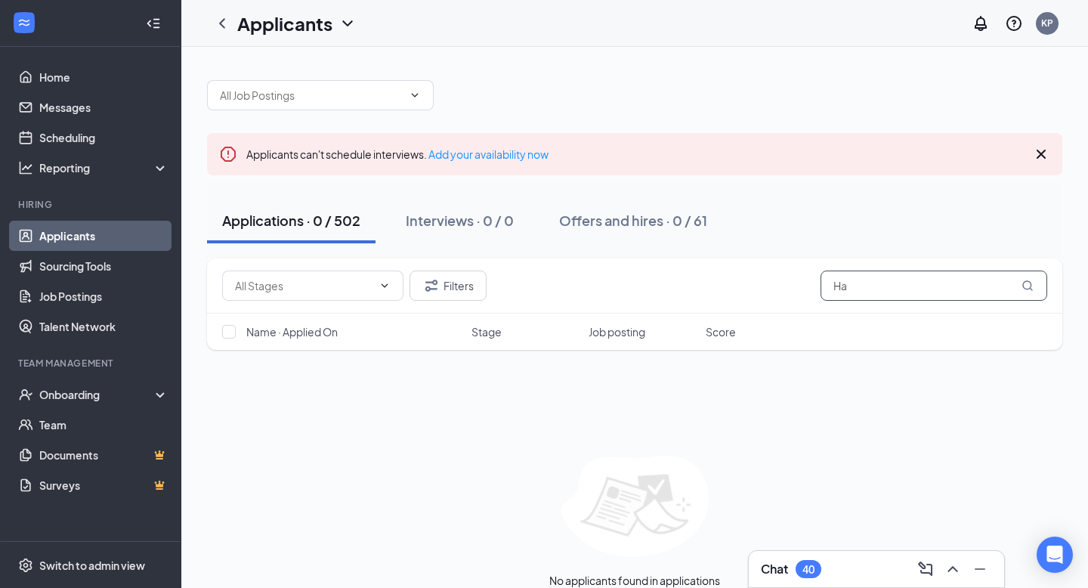
type input "H"
type input "Taylor"
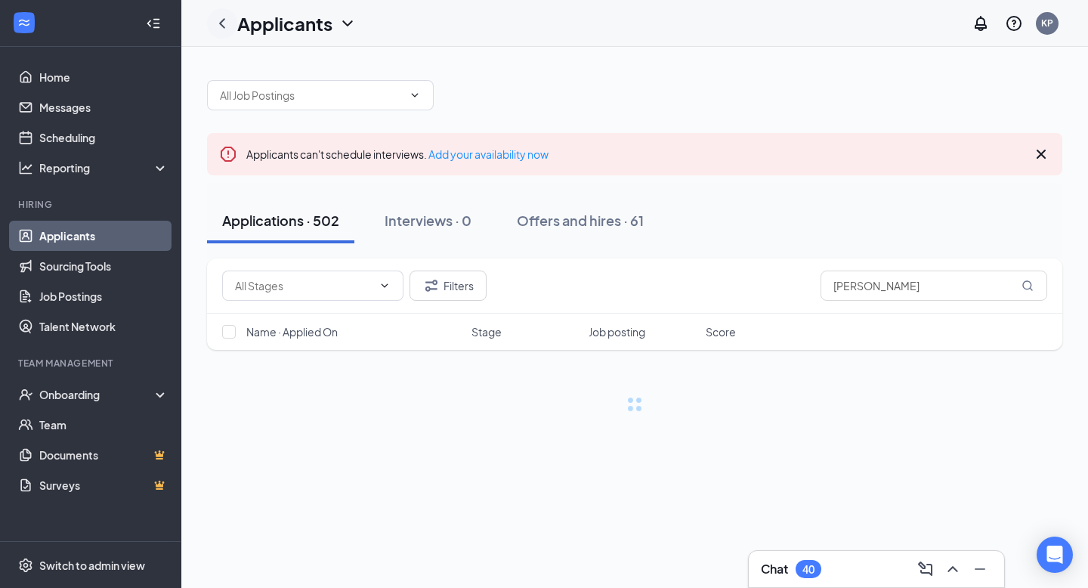
click at [224, 22] on icon "ChevronLeft" at bounding box center [222, 23] width 18 height 18
click at [895, 292] on input "Taylor" at bounding box center [934, 286] width 227 height 30
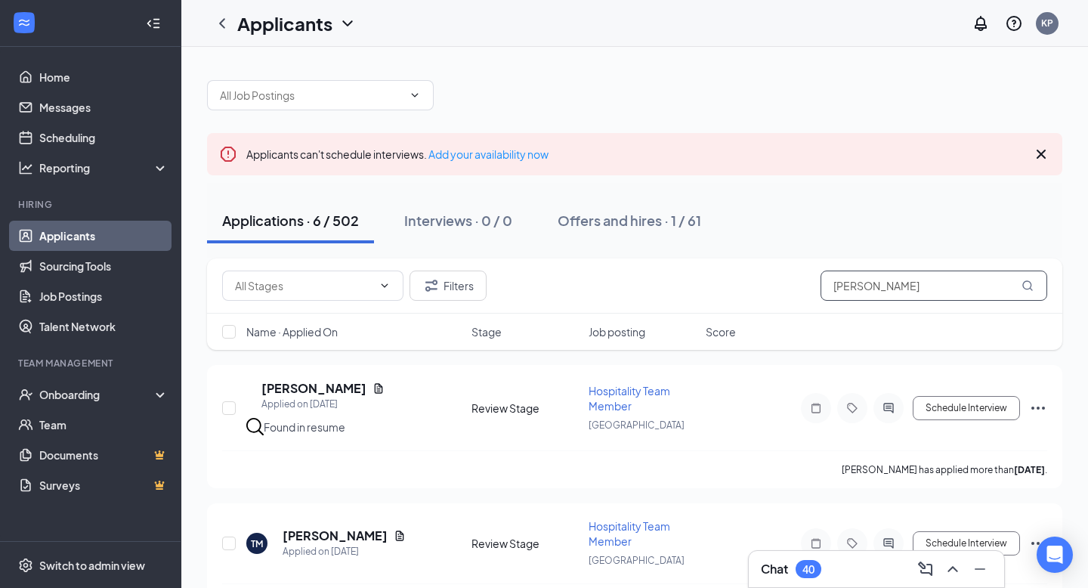
drag, startPoint x: 883, startPoint y: 280, endPoint x: 720, endPoint y: 225, distance: 172.3
type input "Taylor"
click at [947, 564] on icon "ChevronUp" at bounding box center [953, 569] width 18 height 18
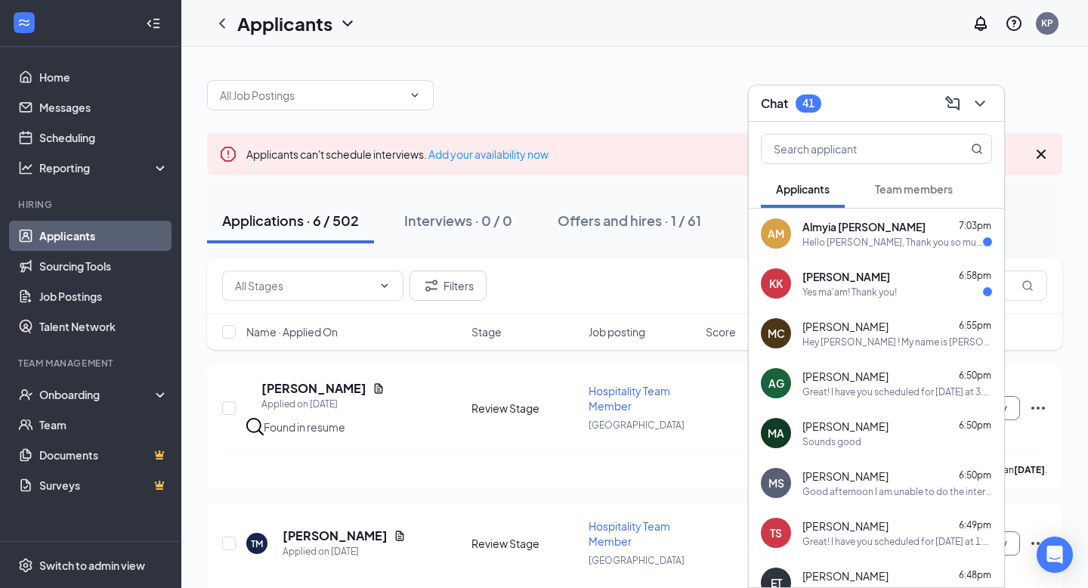
click at [880, 249] on div "AM Almyia Mcghee 7:03pm Hello Ms. Pittman, Thank you so much for considering my…" at bounding box center [876, 234] width 255 height 50
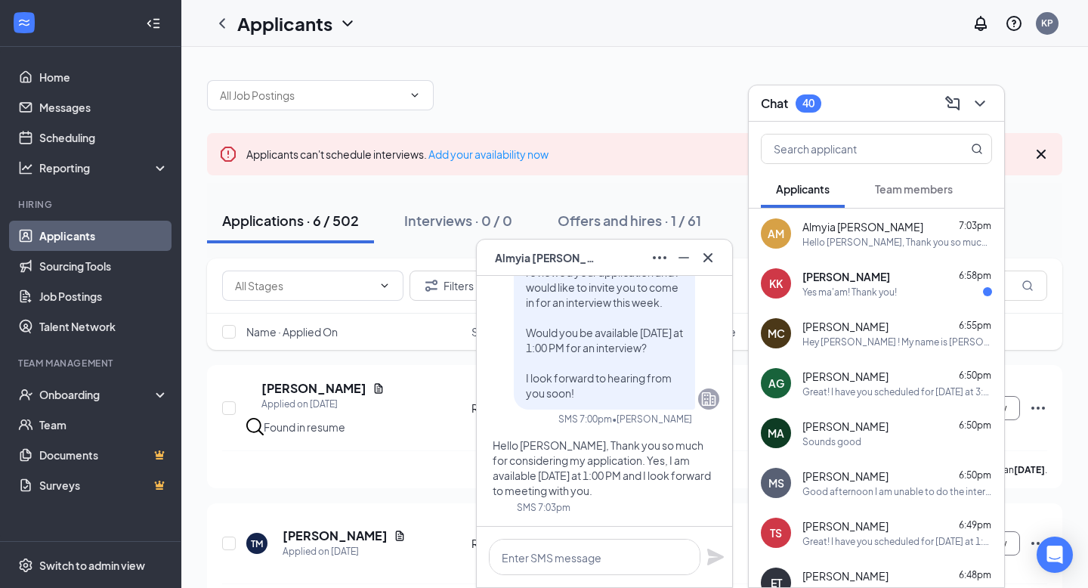
click at [819, 296] on div "Yes ma'am! Thank you!" at bounding box center [850, 292] width 94 height 13
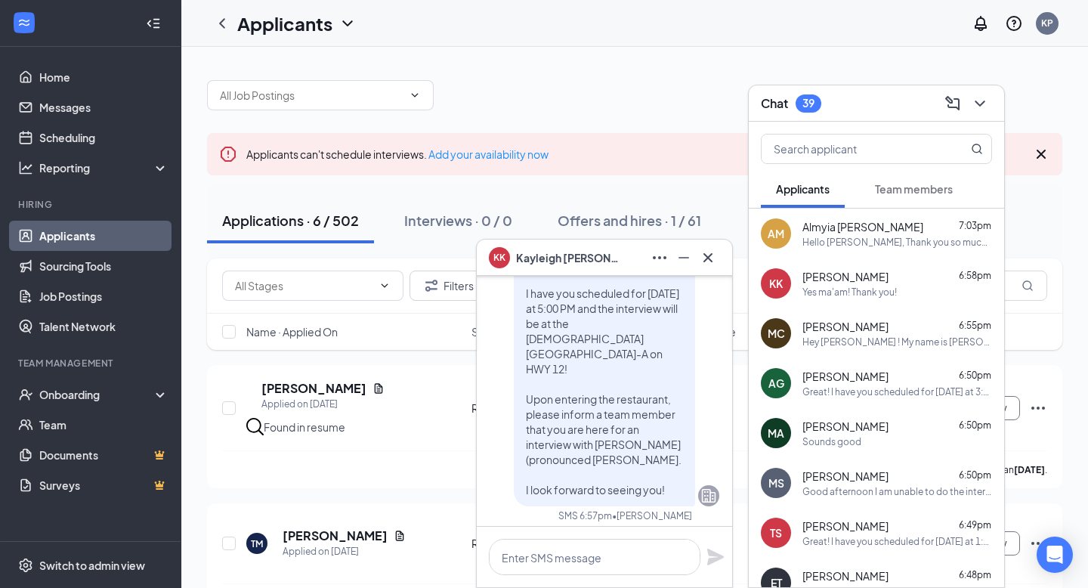
scroll to position [-71, 0]
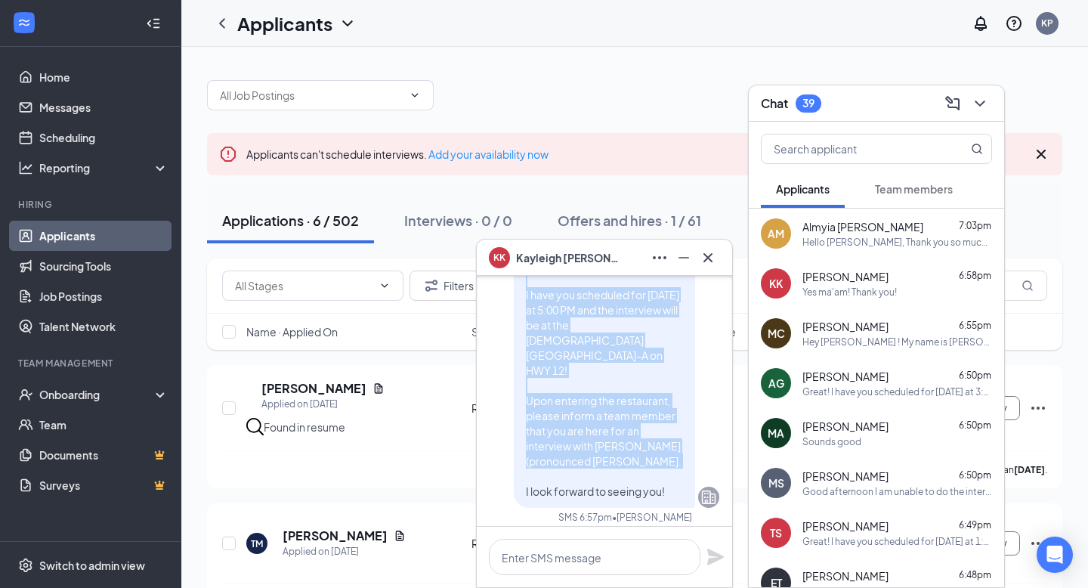
drag, startPoint x: 525, startPoint y: 298, endPoint x: 674, endPoint y: 503, distance: 253.7
click at [674, 503] on div "Great! I have you scheduled for Tomorrow at 5:00 PM and the interview will be a…" at bounding box center [604, 378] width 181 height 260
copy span "Great! I have you scheduled for Tomorrow at 5:00 PM and the interview will be a…"
click at [712, 261] on icon "Cross" at bounding box center [708, 256] width 9 height 9
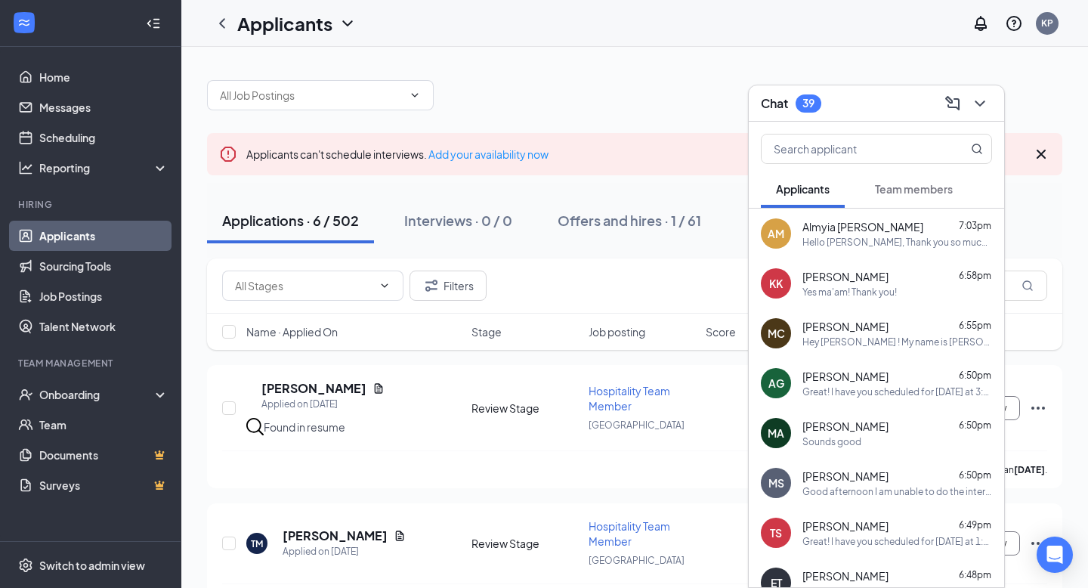
click at [849, 258] on div "KK Kayleigh Karel 6:58pm Yes ma'am! Thank you!" at bounding box center [876, 283] width 255 height 50
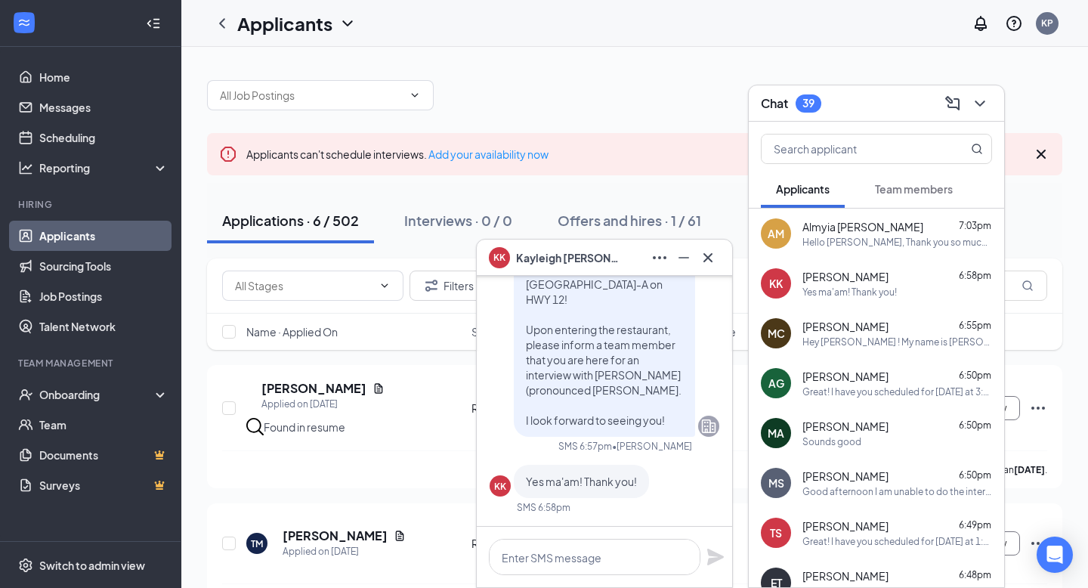
click at [848, 236] on div "Hello Ms. Pittman, Thank you so much for considering my application. Yes, I am …" at bounding box center [898, 242] width 190 height 13
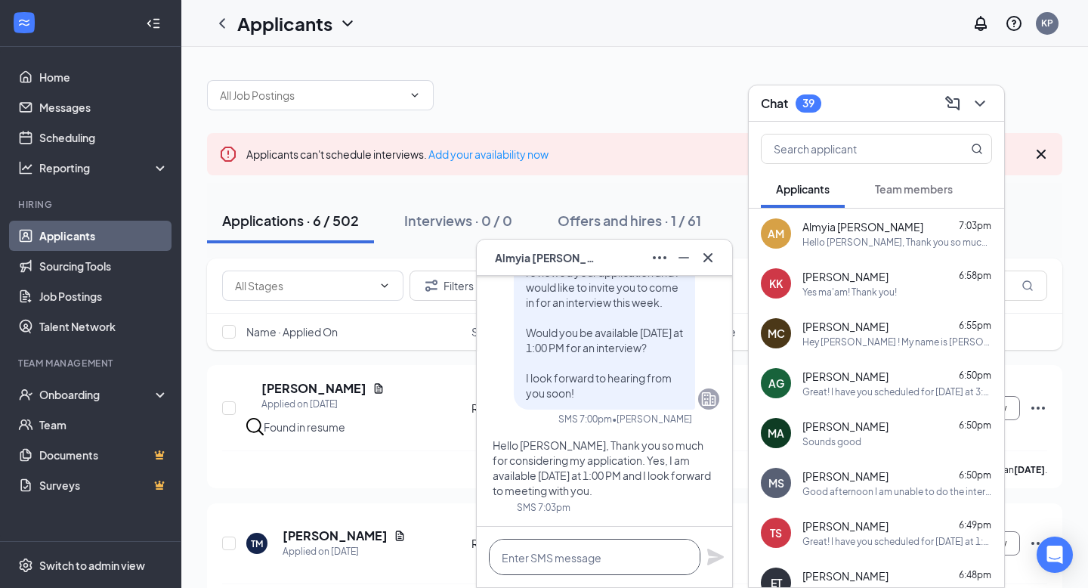
click at [593, 566] on textarea at bounding box center [595, 557] width 212 height 36
paste textarea "Great! I have you scheduled for Tomorrow at 5:00 PM and the interview will be a…"
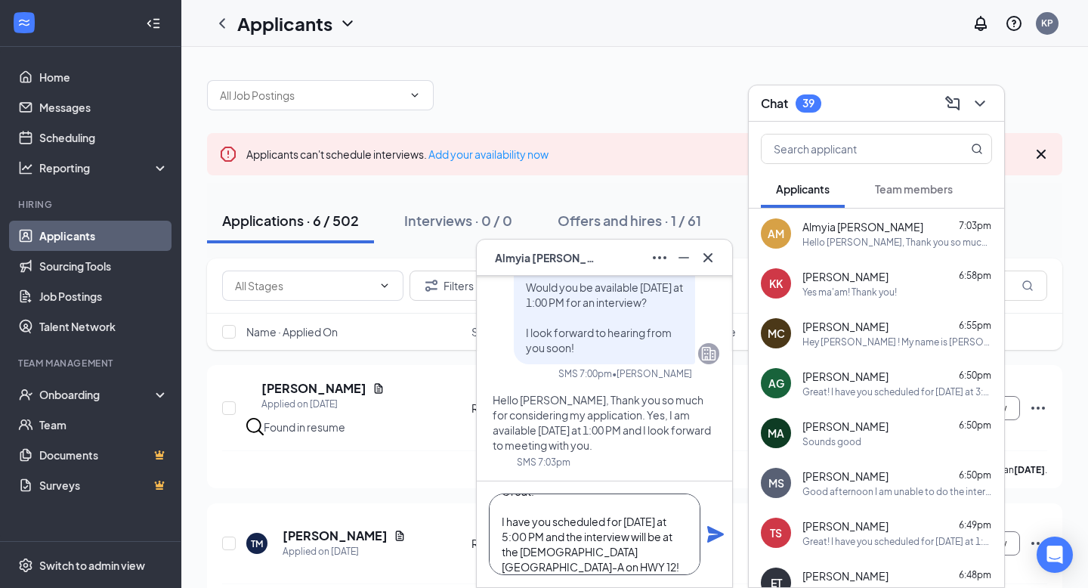
scroll to position [24, 0]
click at [509, 530] on textarea "Great! I have you scheduled for Tomorrow at 5:00 PM and the interview will be a…" at bounding box center [595, 535] width 212 height 82
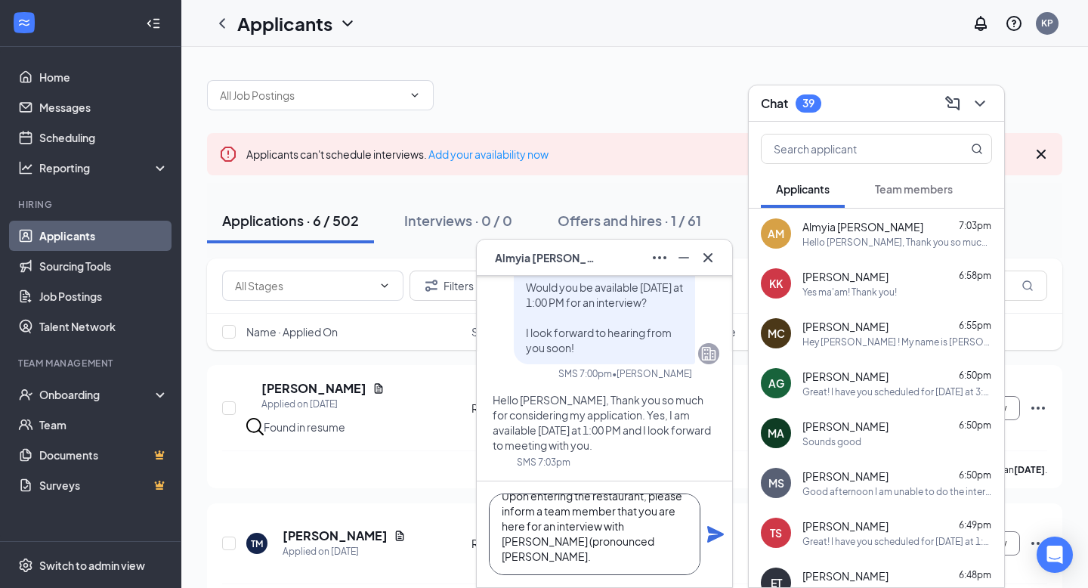
type textarea "Great! I have you scheduled for Tomorrow at 1:00 PM and the interview will be a…"
click at [720, 534] on icon "Plane" at bounding box center [715, 534] width 17 height 17
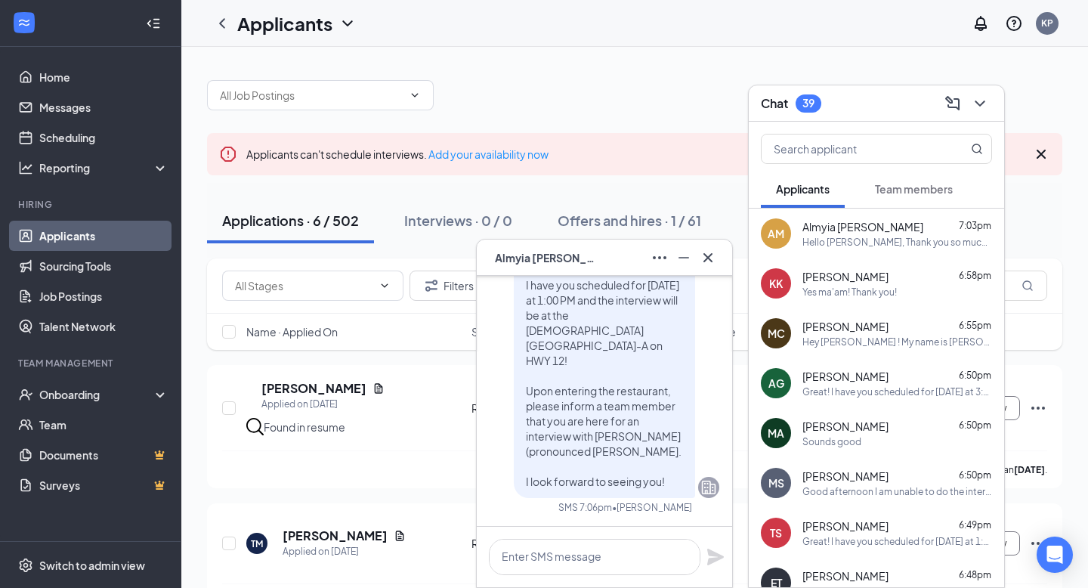
scroll to position [0, 0]
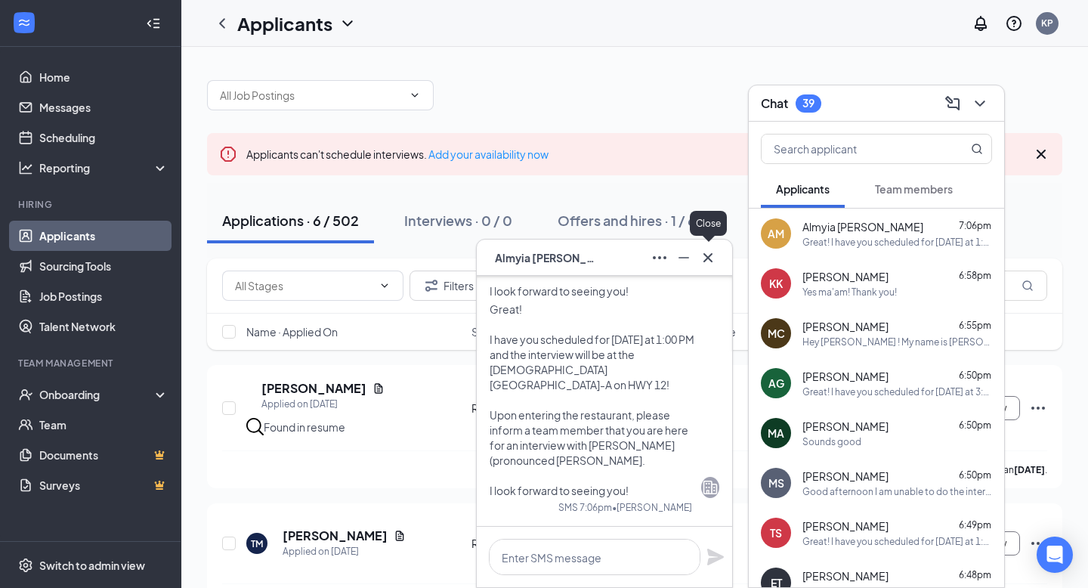
click at [711, 255] on icon "Cross" at bounding box center [708, 258] width 18 height 18
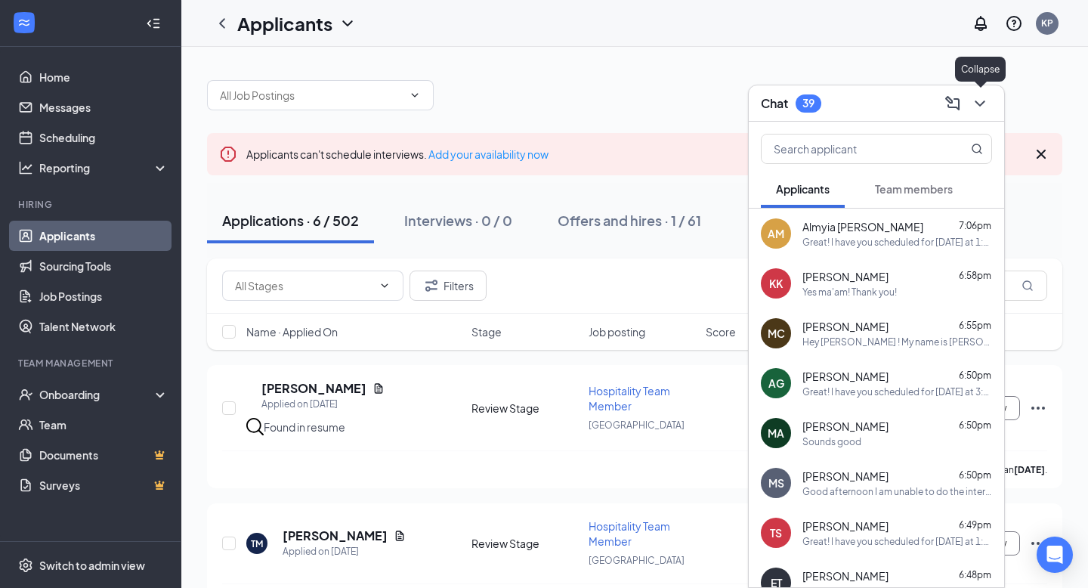
click at [976, 101] on icon "ChevronDown" at bounding box center [980, 104] width 10 height 6
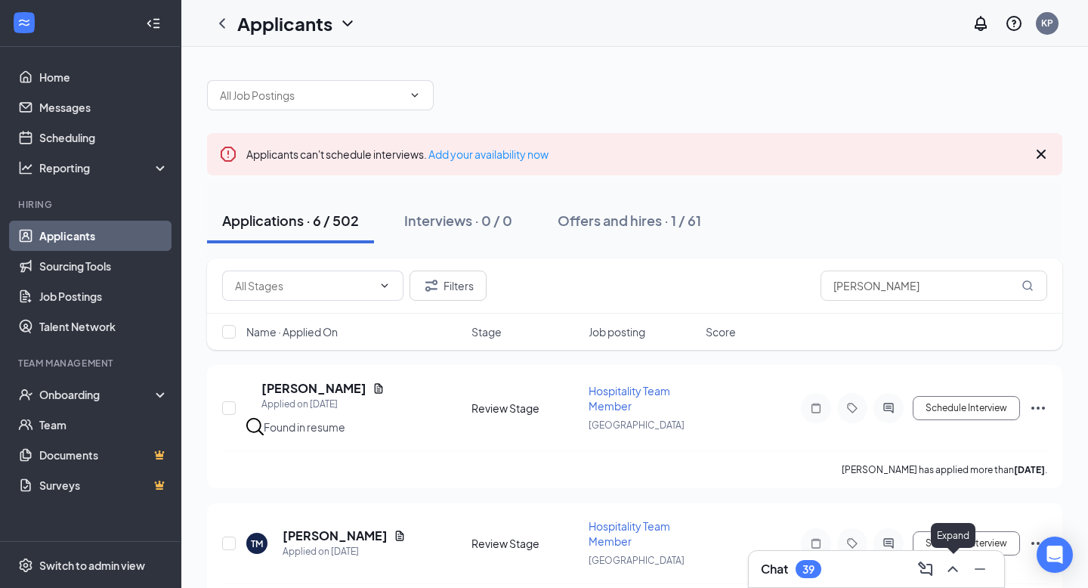
click at [958, 569] on icon "ChevronUp" at bounding box center [953, 569] width 18 height 18
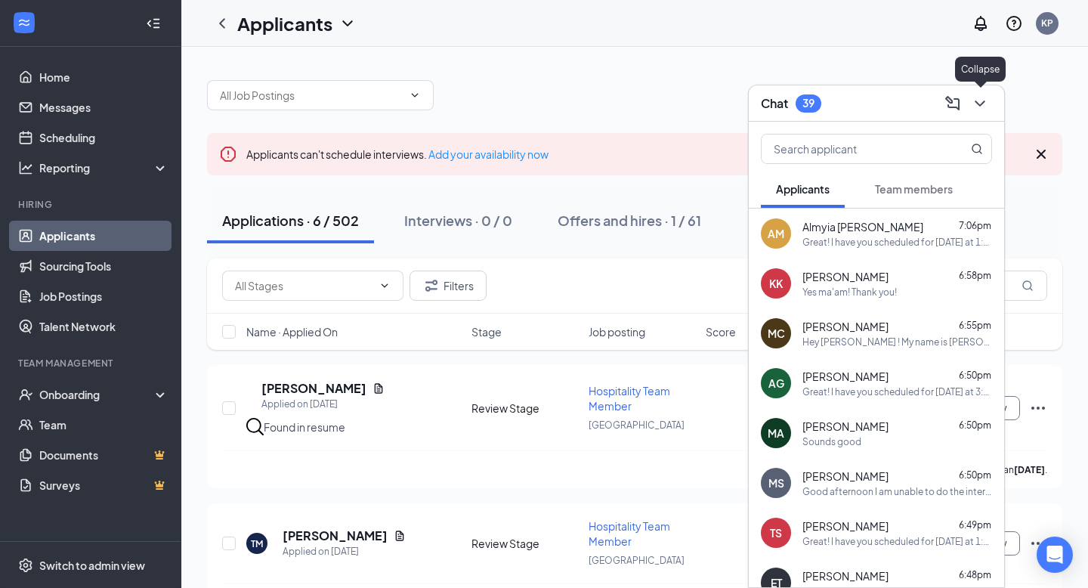
click at [988, 113] on div at bounding box center [978, 103] width 27 height 24
click at [986, 107] on icon "ChevronDown" at bounding box center [980, 103] width 18 height 18
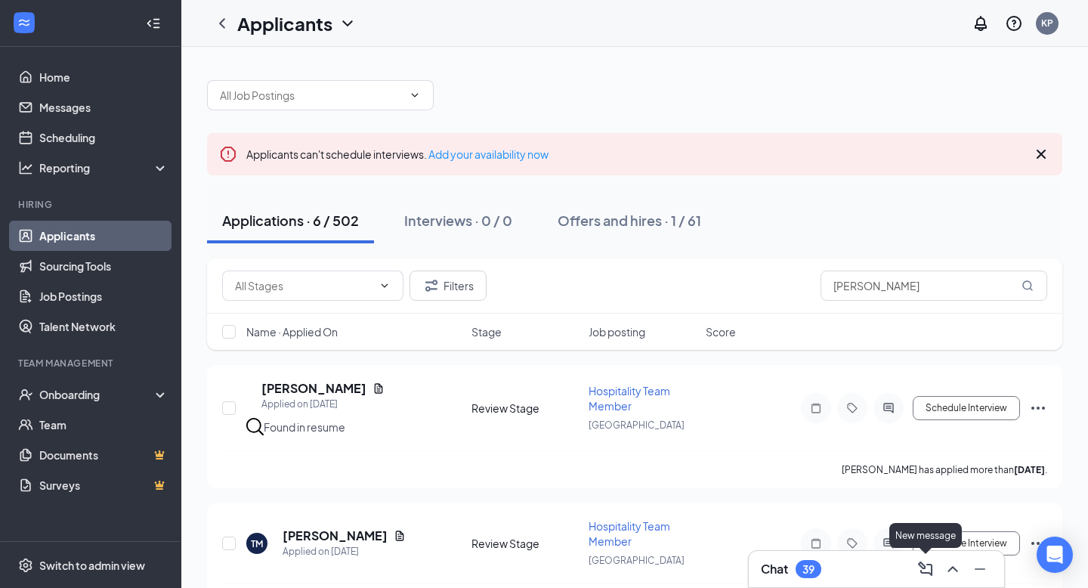
click at [951, 565] on icon "ChevronUp" at bounding box center [953, 569] width 18 height 18
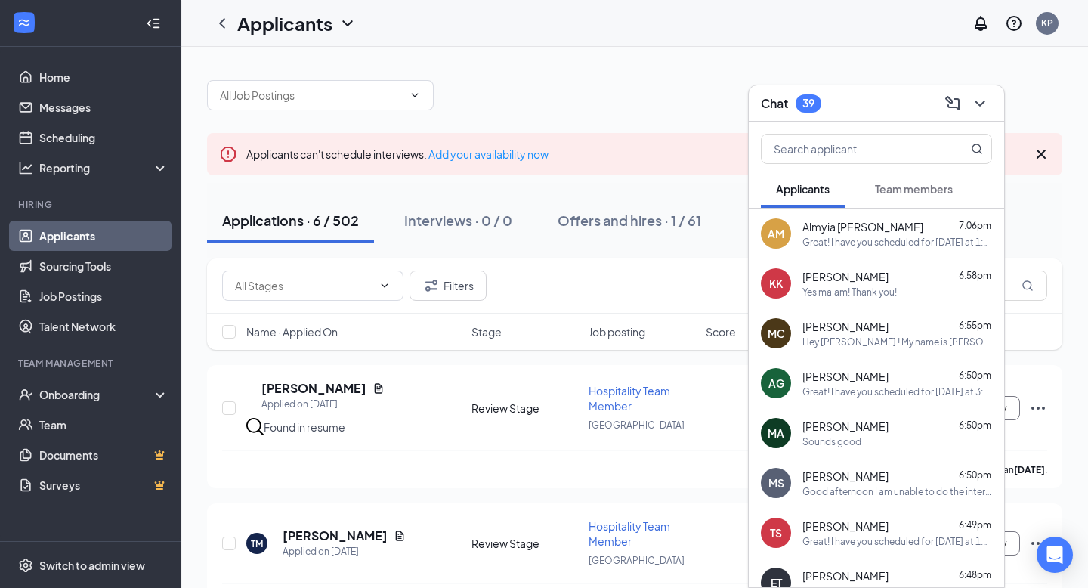
click at [942, 246] on div "Great! I have you scheduled for Tomorrow at 1:00 PM and the interview will be a…" at bounding box center [898, 242] width 190 height 13
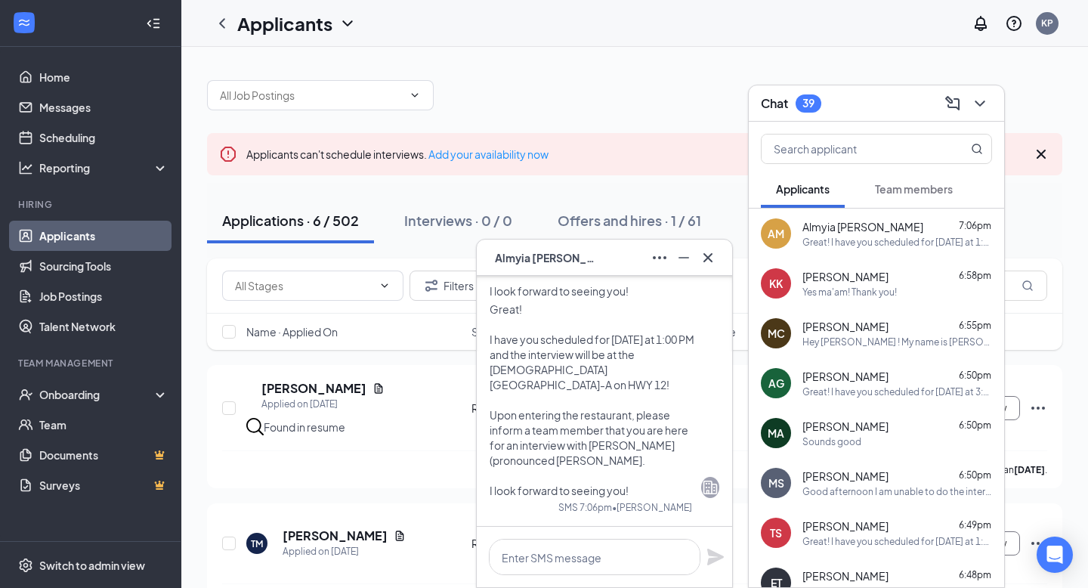
click at [926, 283] on div "Kayleigh Karel 6:58pm" at bounding box center [898, 276] width 190 height 15
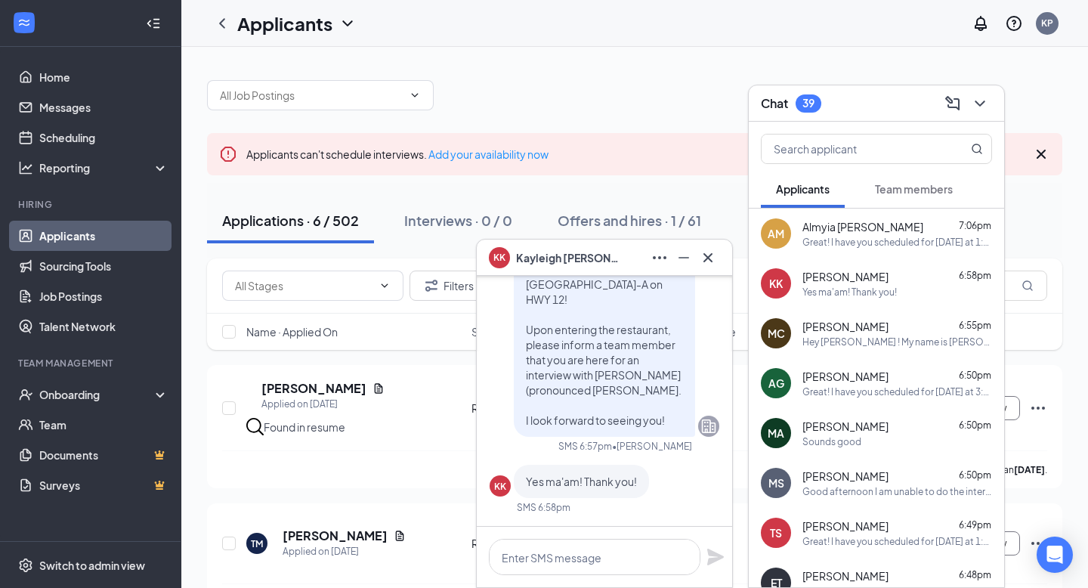
click at [905, 320] on div "Myles Catron 6:55pm" at bounding box center [898, 326] width 190 height 15
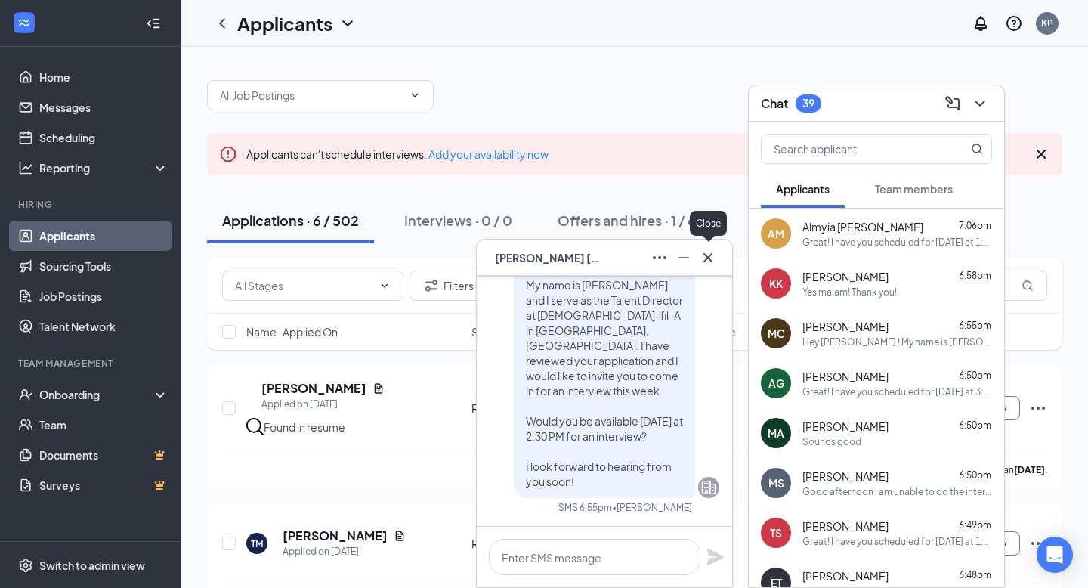
click at [714, 251] on icon "Cross" at bounding box center [708, 258] width 18 height 18
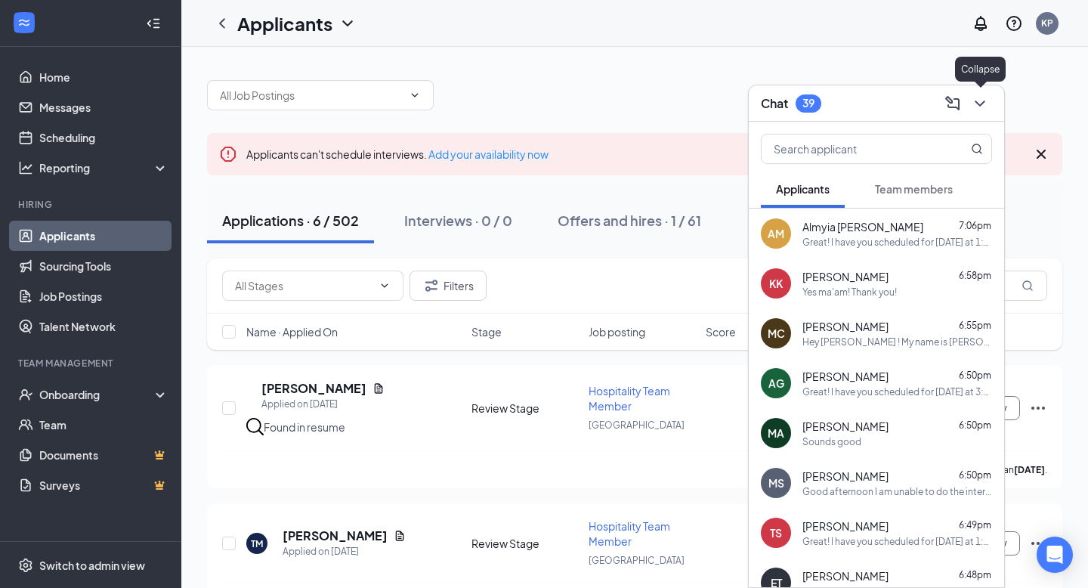
click at [976, 109] on icon "ChevronDown" at bounding box center [980, 103] width 18 height 18
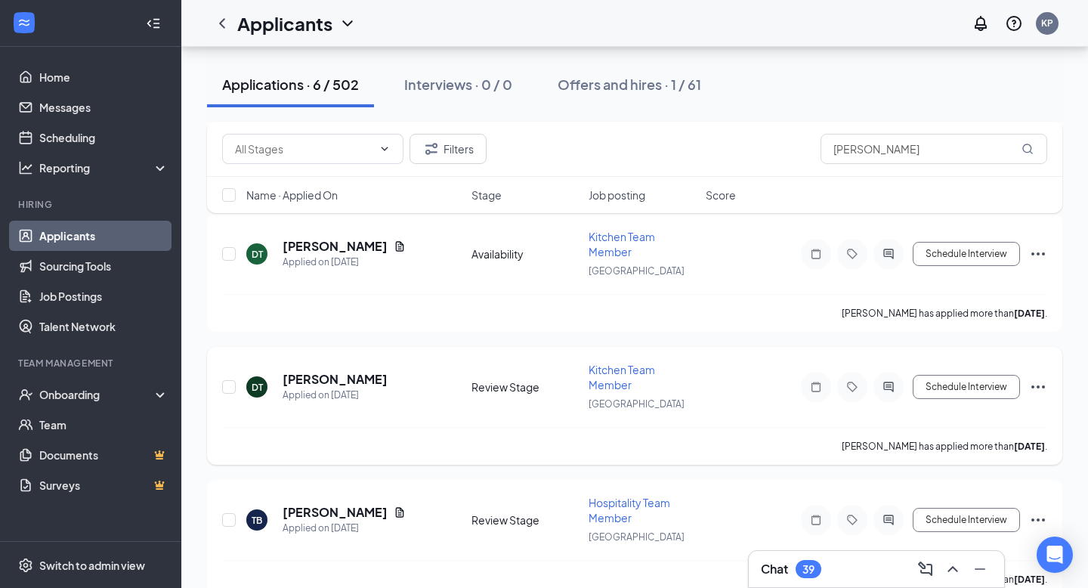
scroll to position [433, 0]
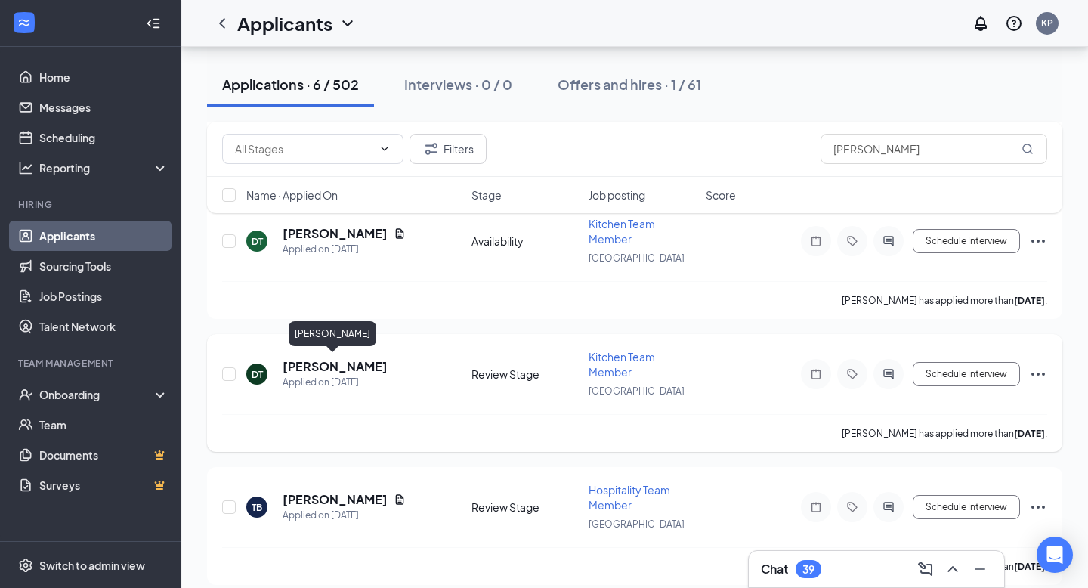
click at [349, 361] on h5 "[PERSON_NAME]" at bounding box center [335, 366] width 105 height 17
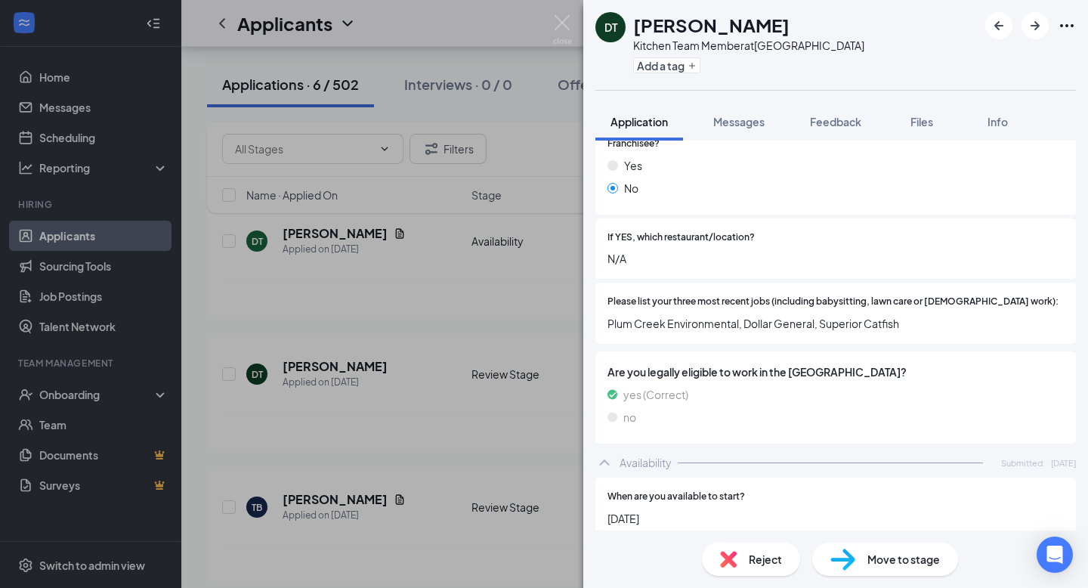
scroll to position [955, 0]
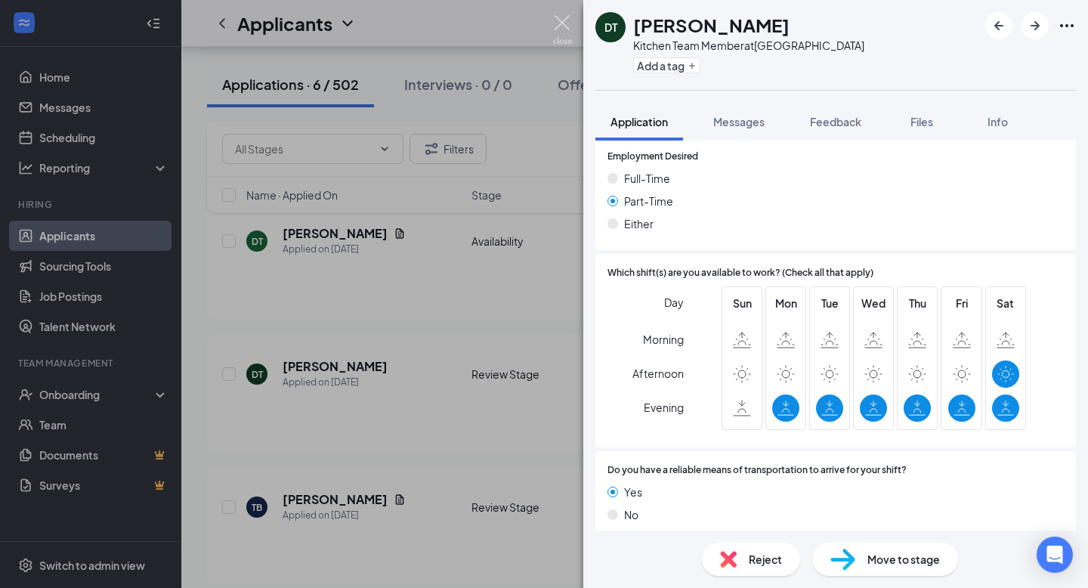
click at [570, 29] on img at bounding box center [562, 29] width 19 height 29
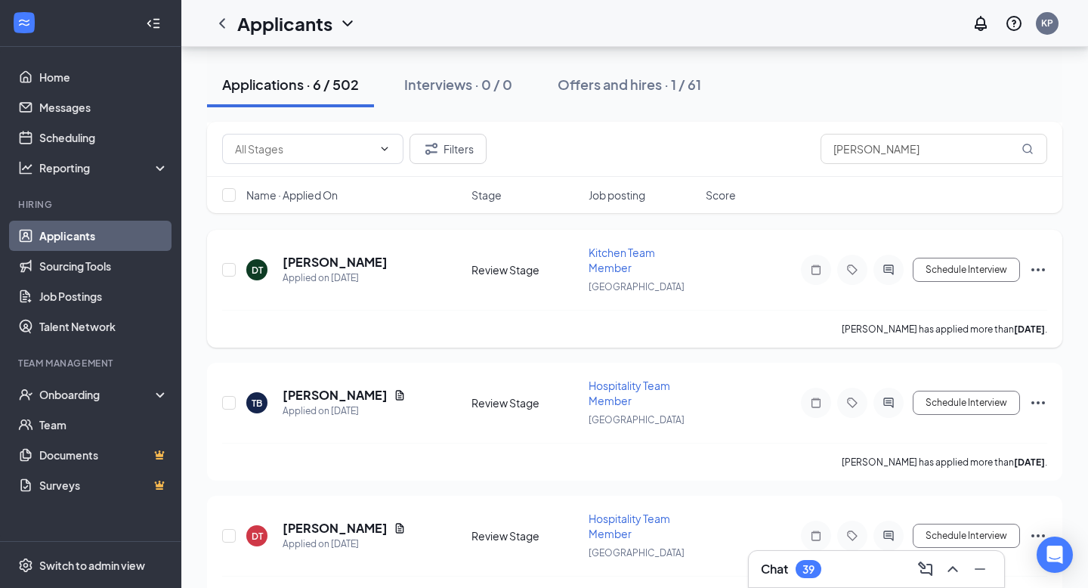
scroll to position [575, 0]
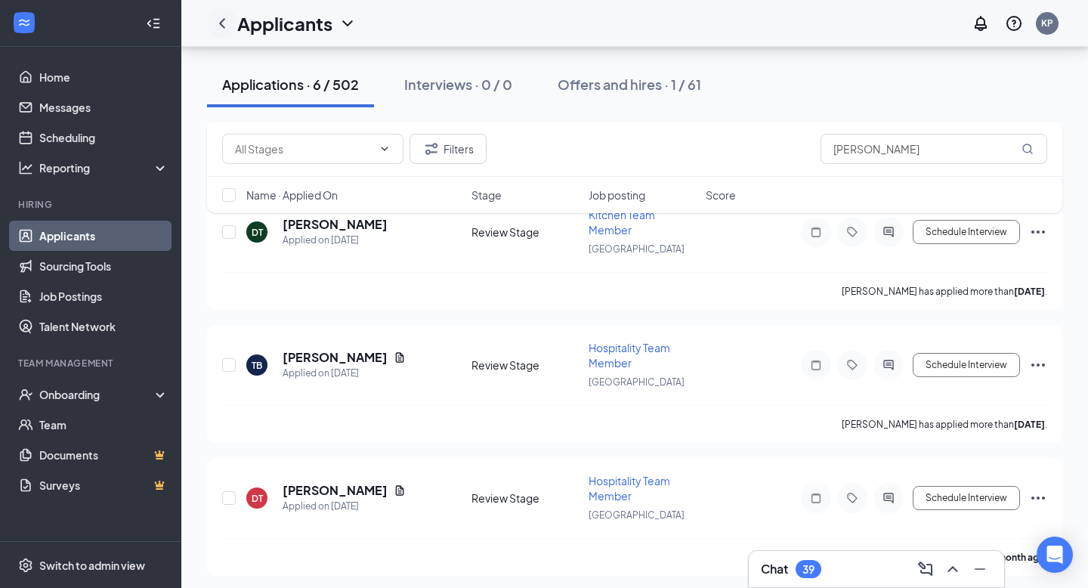
click at [221, 34] on div at bounding box center [222, 23] width 30 height 30
click at [221, 23] on icon "ChevronLeft" at bounding box center [222, 23] width 6 height 10
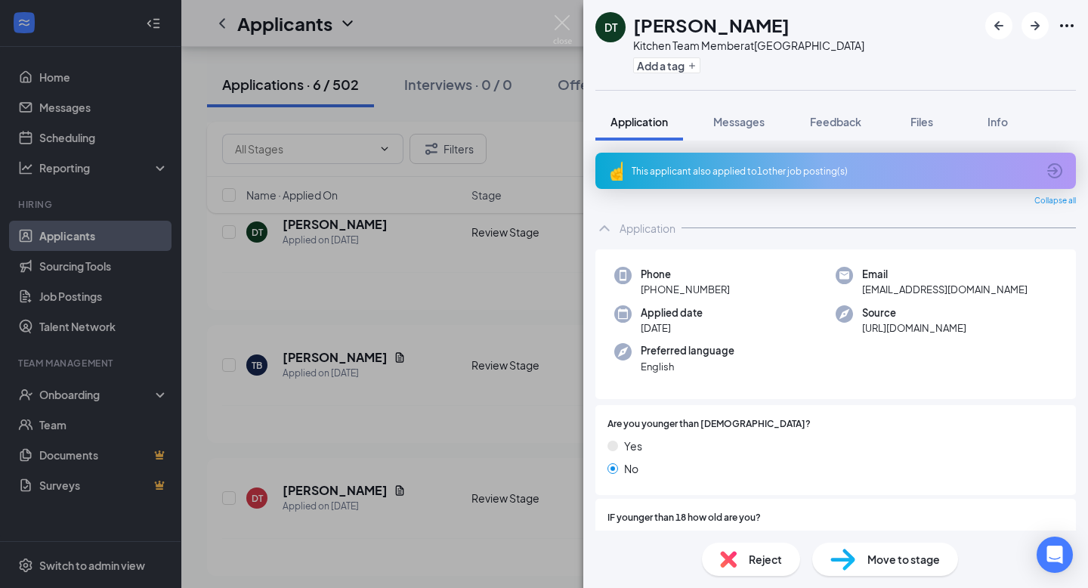
click at [578, 24] on div "DT [PERSON_NAME] Kitchen Team Member at [GEOGRAPHIC_DATA] Add a tag Application…" at bounding box center [544, 294] width 1088 height 588
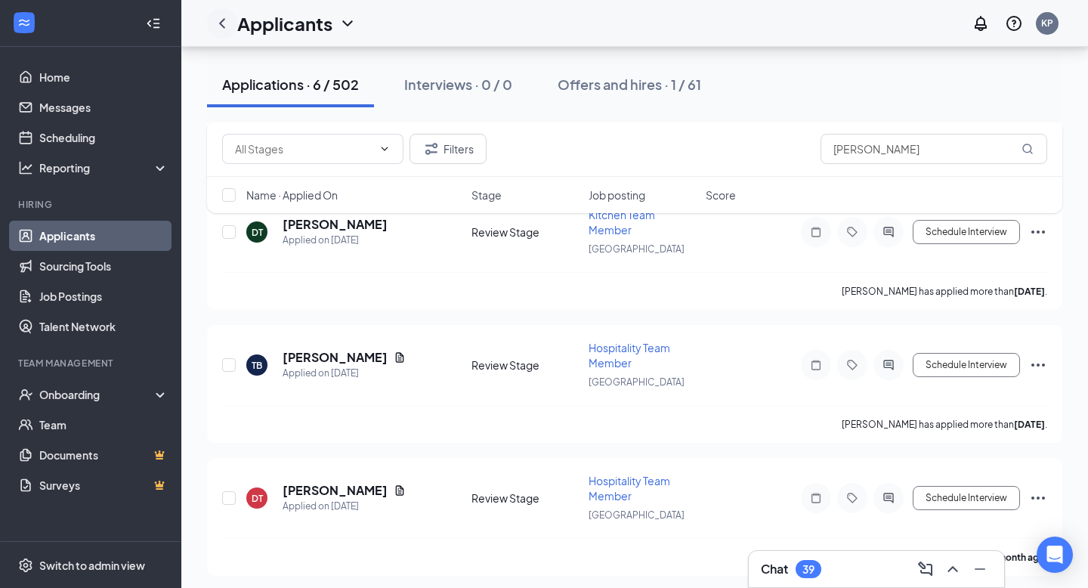
click at [224, 26] on icon "ChevronLeft" at bounding box center [222, 23] width 6 height 10
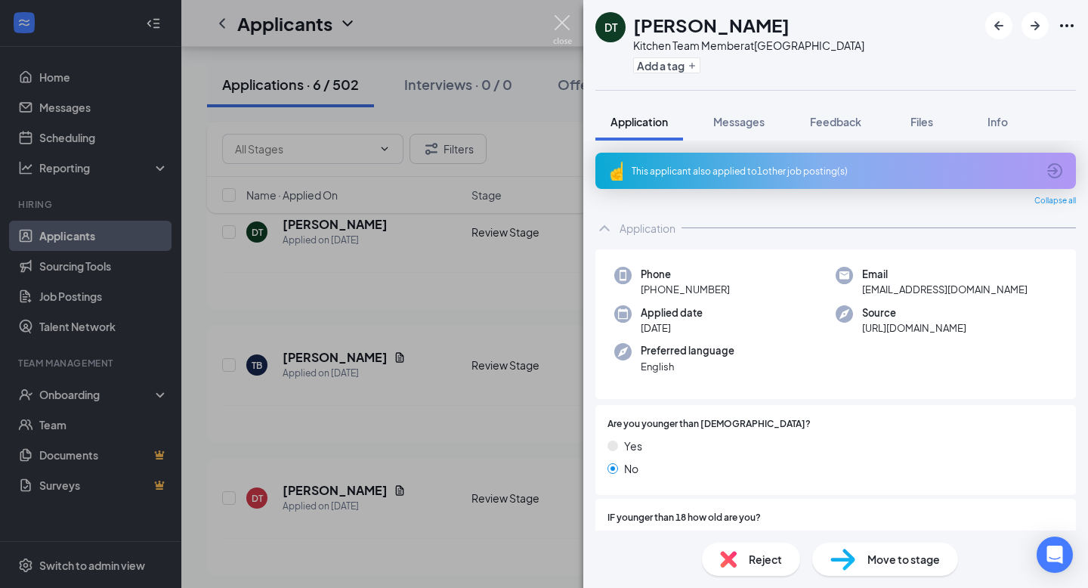
click at [559, 27] on img at bounding box center [562, 29] width 19 height 29
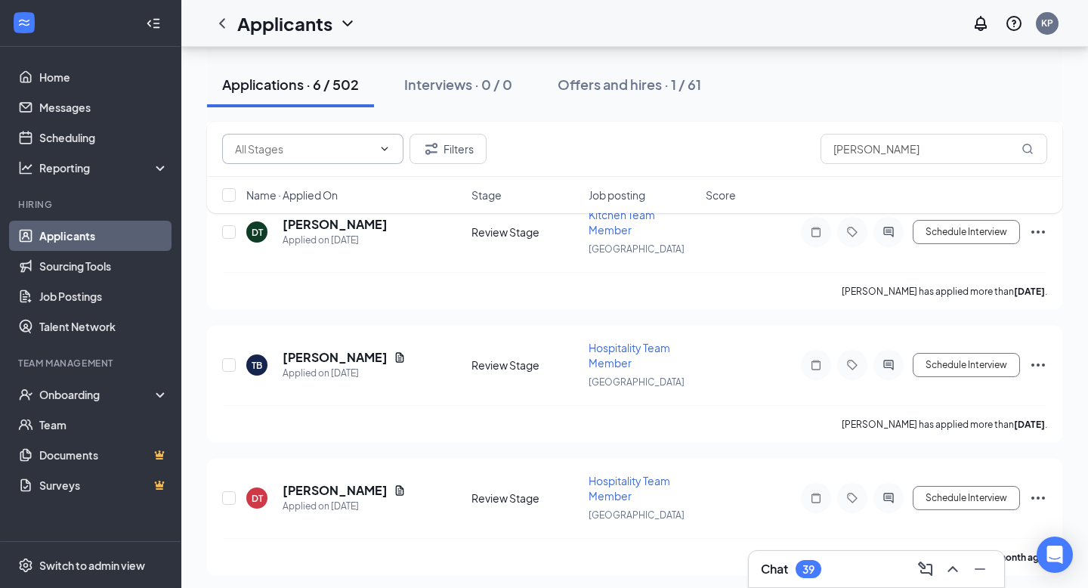
click at [335, 160] on span at bounding box center [312, 149] width 181 height 30
click at [333, 143] on input "text" at bounding box center [304, 149] width 138 height 17
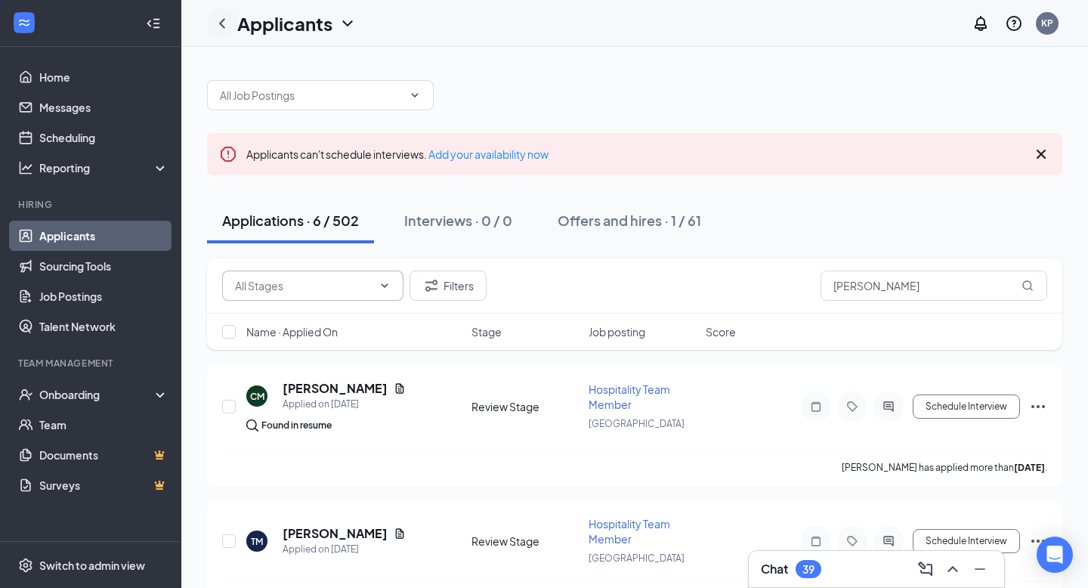
click at [227, 29] on icon "ChevronLeft" at bounding box center [222, 23] width 18 height 18
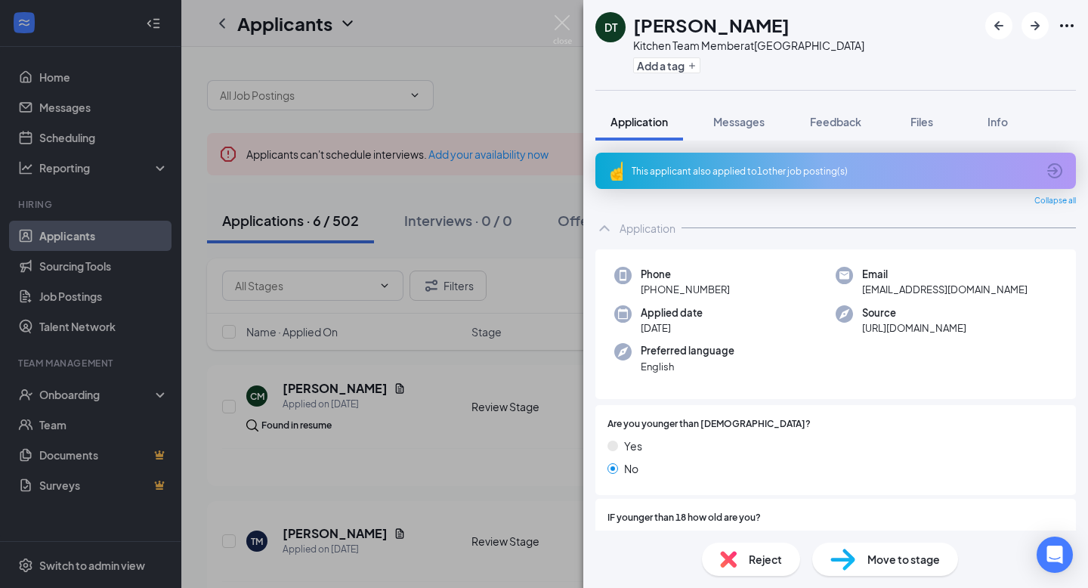
click at [574, 29] on div "DT [PERSON_NAME] Kitchen Team Member at [GEOGRAPHIC_DATA] Add a tag Application…" at bounding box center [544, 294] width 1088 height 588
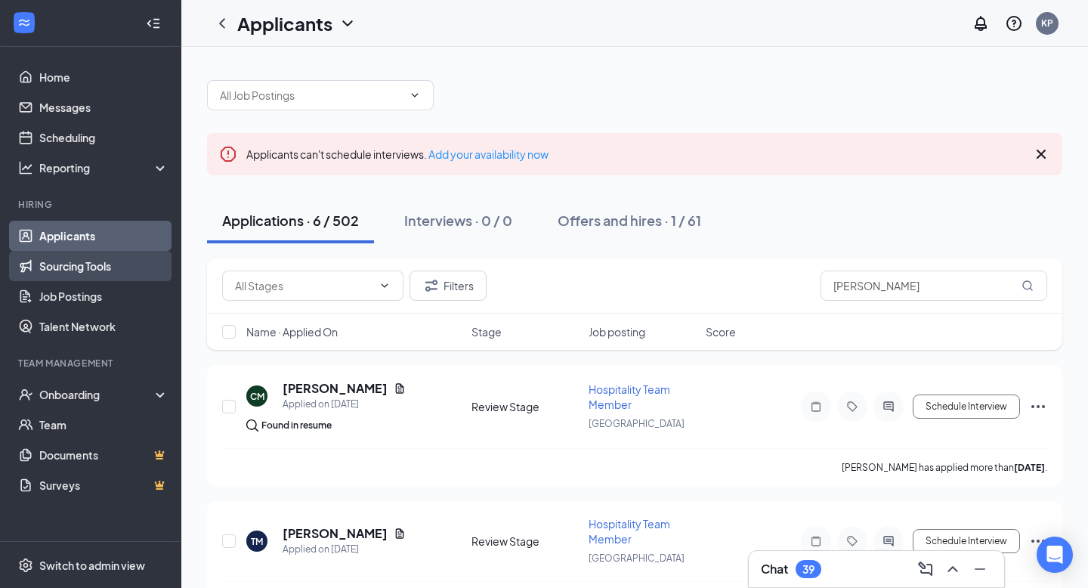
click at [76, 265] on link "Sourcing Tools" at bounding box center [103, 266] width 129 height 30
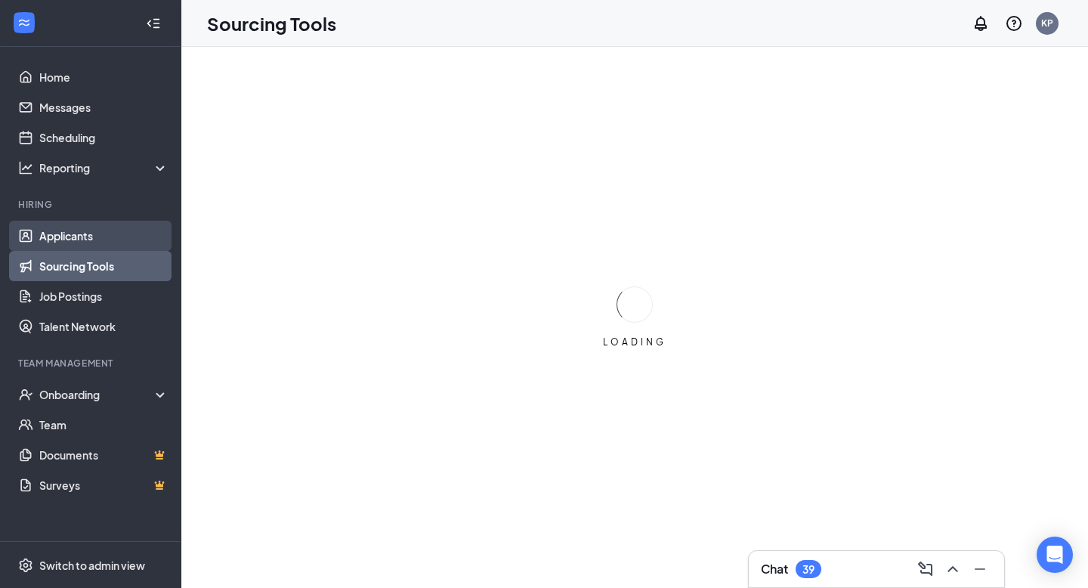
click at [88, 237] on link "Applicants" at bounding box center [103, 236] width 129 height 30
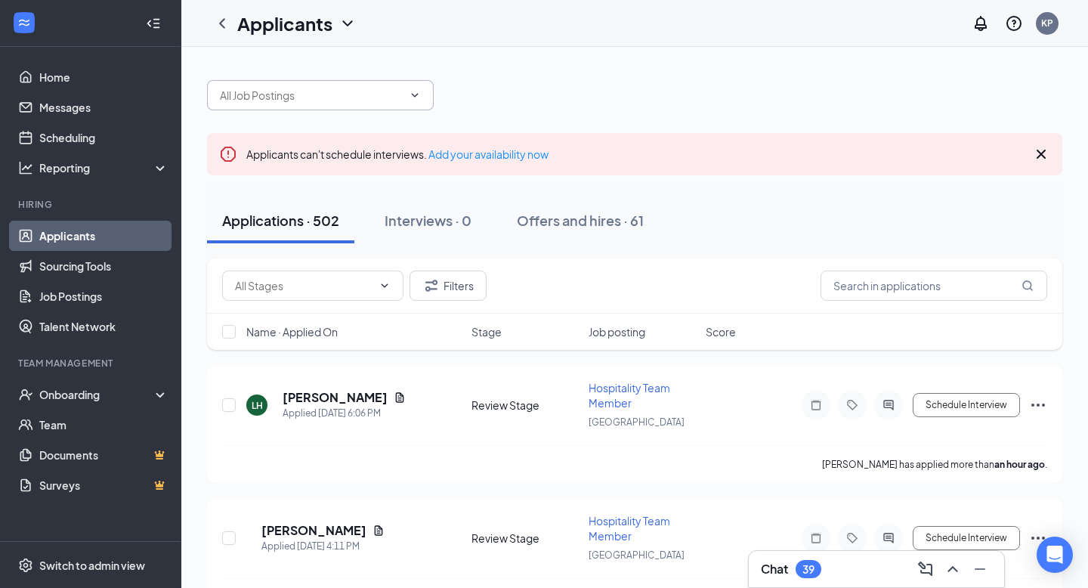
click at [392, 98] on input "text" at bounding box center [311, 95] width 183 height 17
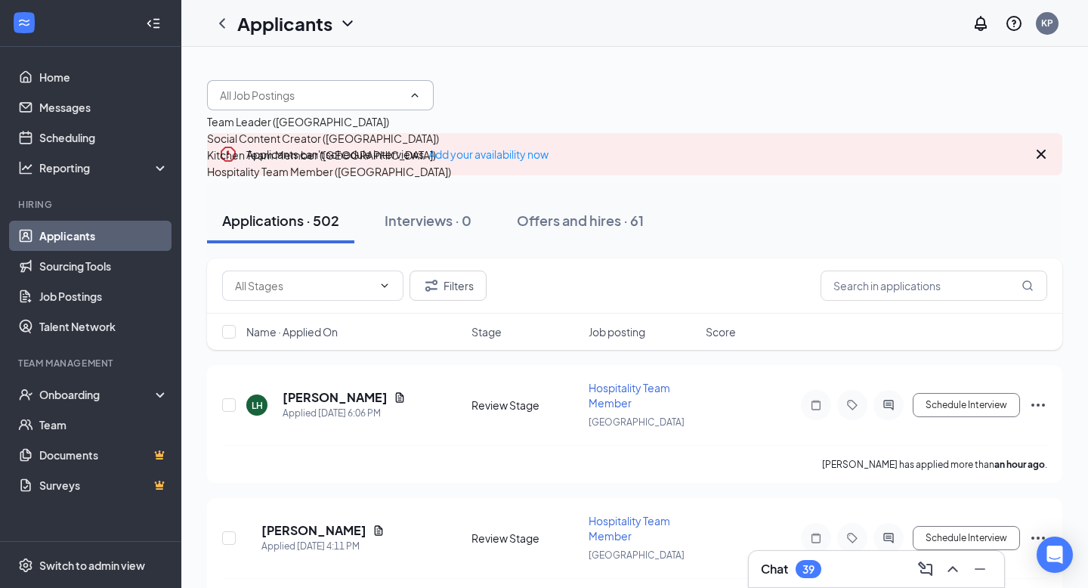
click at [331, 163] on div "Kitchen Team Member ([GEOGRAPHIC_DATA])" at bounding box center [321, 155] width 229 height 17
type input "Kitchen Team Member ([GEOGRAPHIC_DATA])"
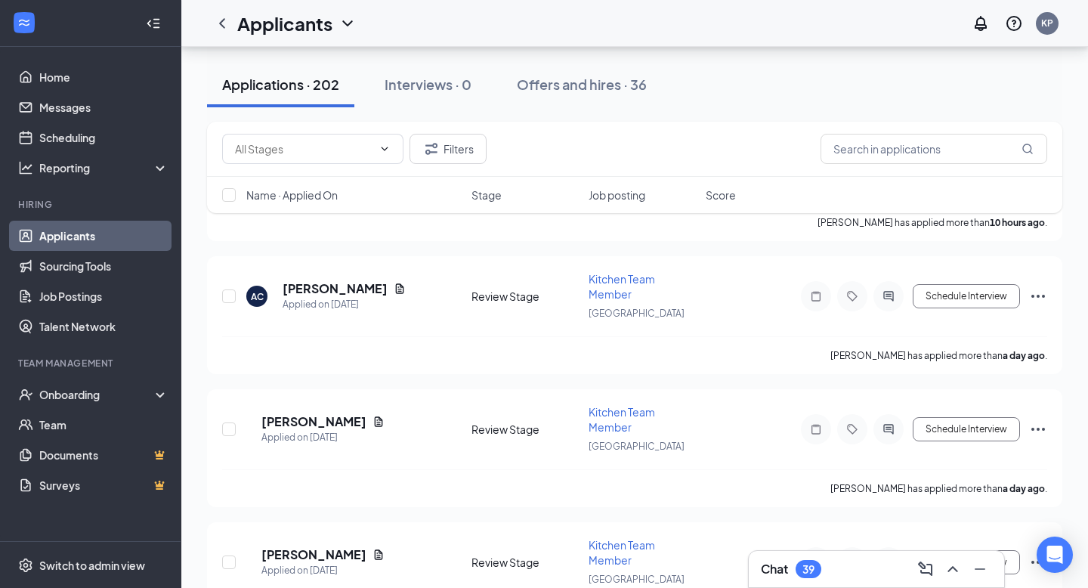
scroll to position [308, 0]
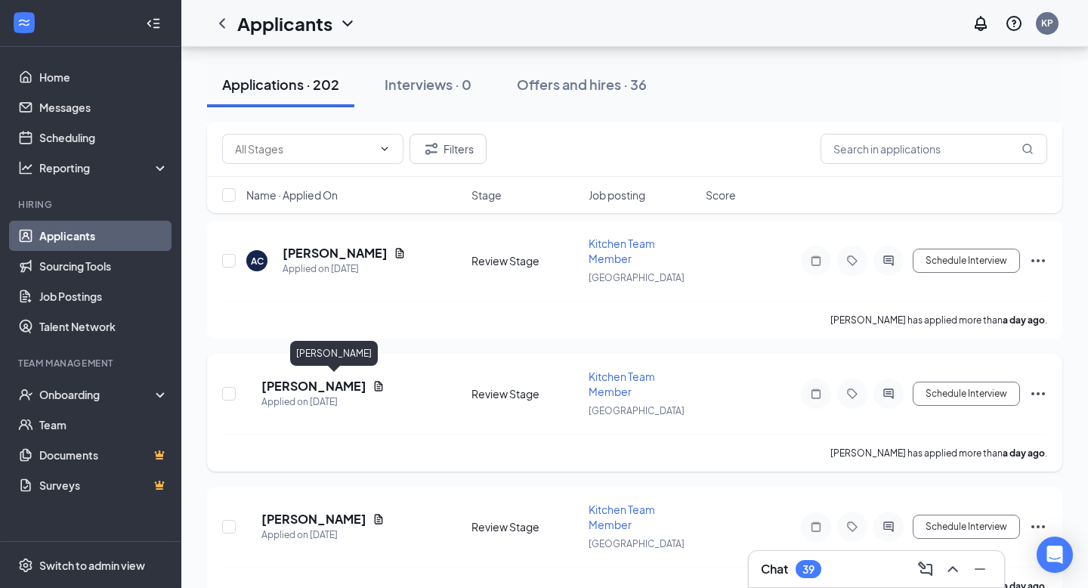
click at [361, 381] on h5 "[PERSON_NAME]" at bounding box center [314, 386] width 105 height 17
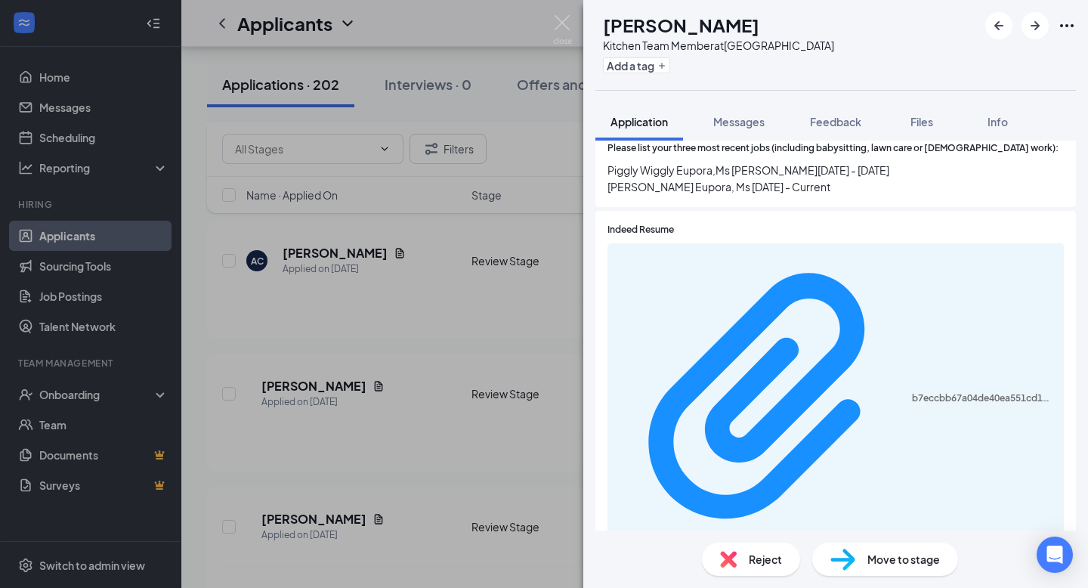
scroll to position [984, 0]
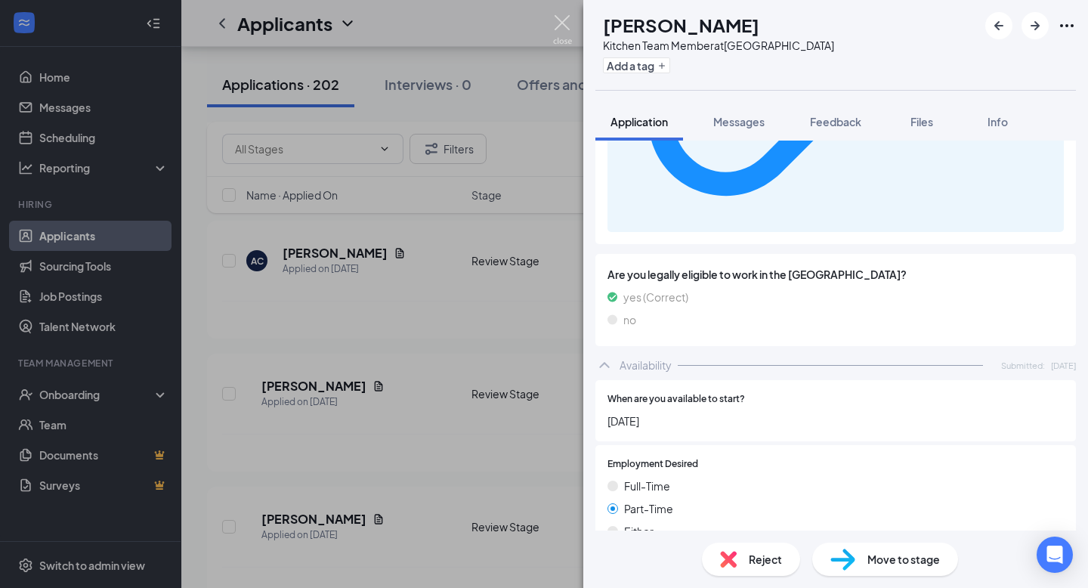
click at [557, 36] on img at bounding box center [562, 29] width 19 height 29
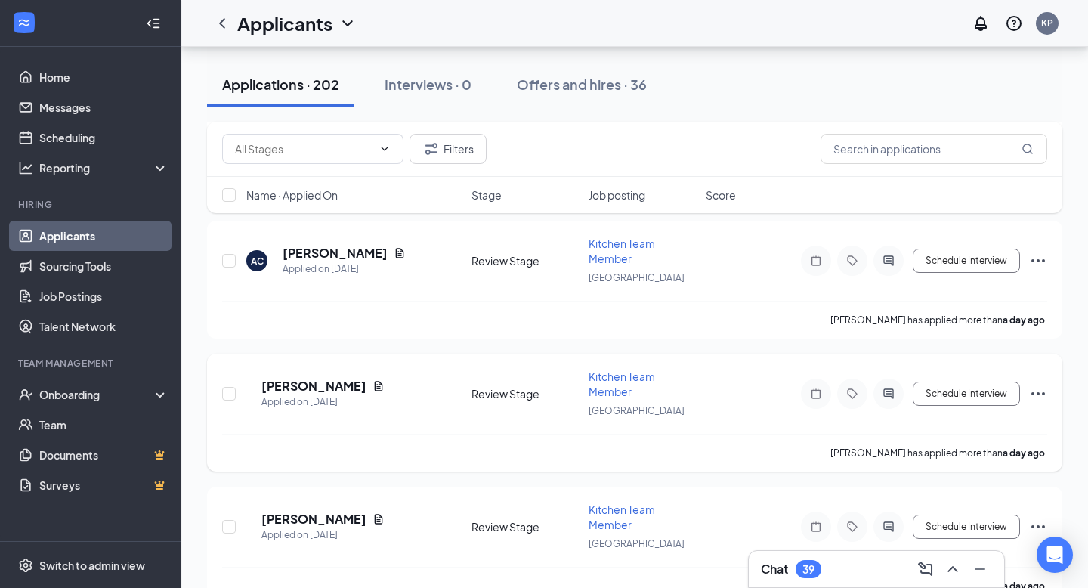
scroll to position [444, 0]
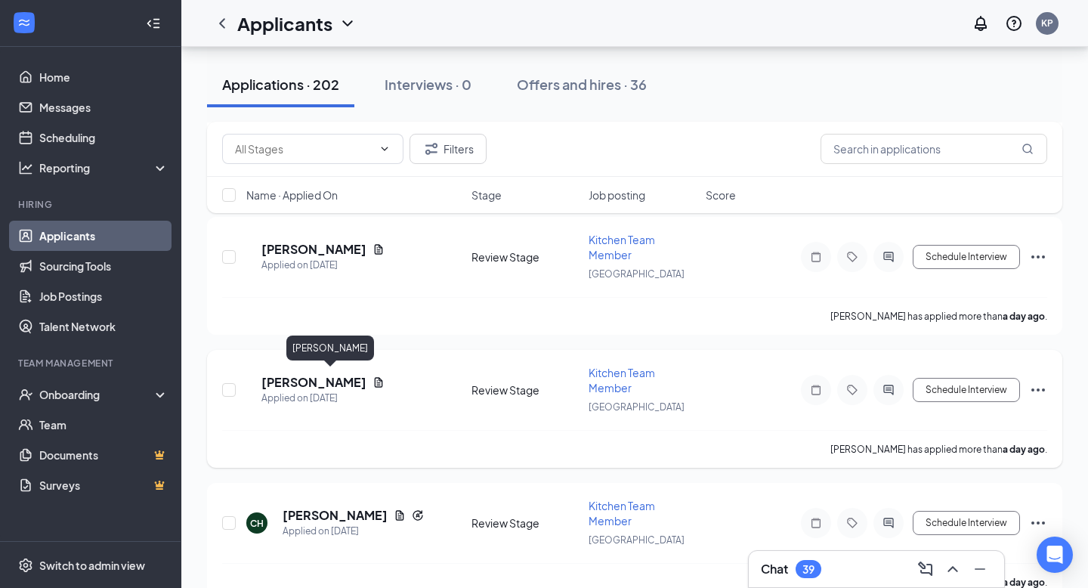
click at [329, 380] on h5 "[PERSON_NAME]" at bounding box center [314, 382] width 105 height 17
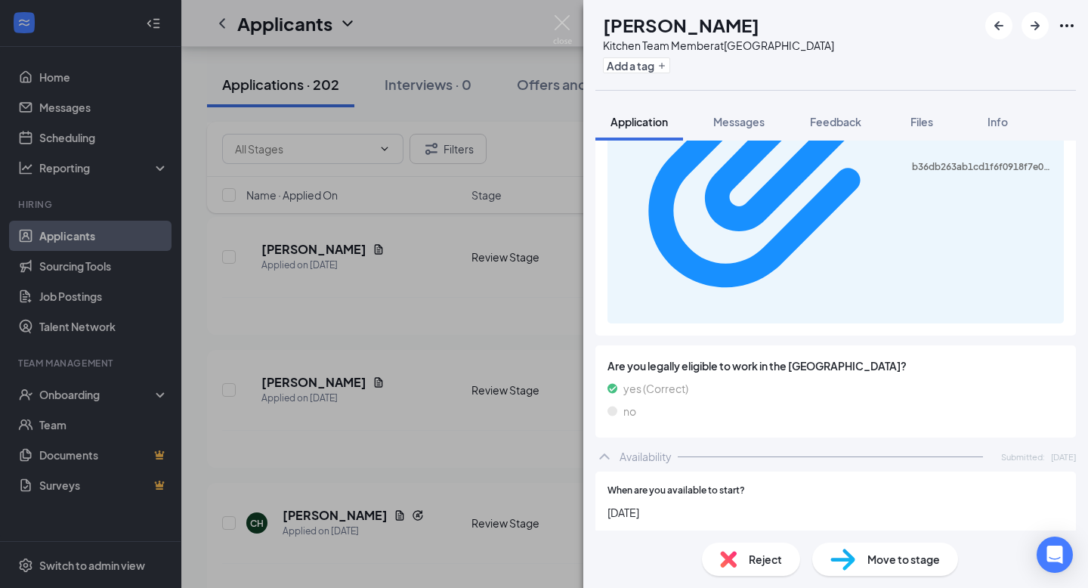
scroll to position [995, 0]
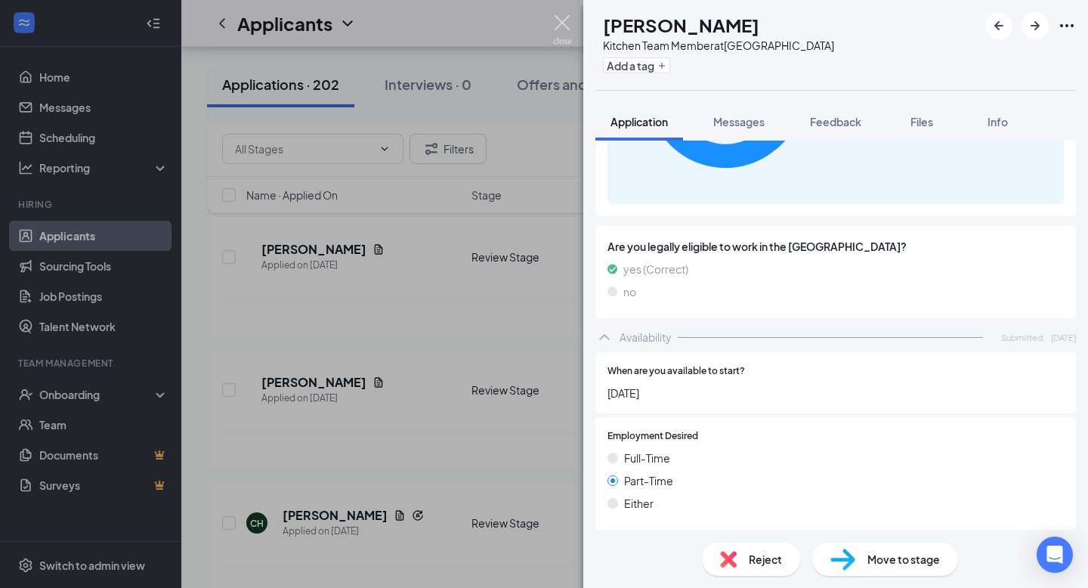
click at [562, 26] on img at bounding box center [562, 29] width 19 height 29
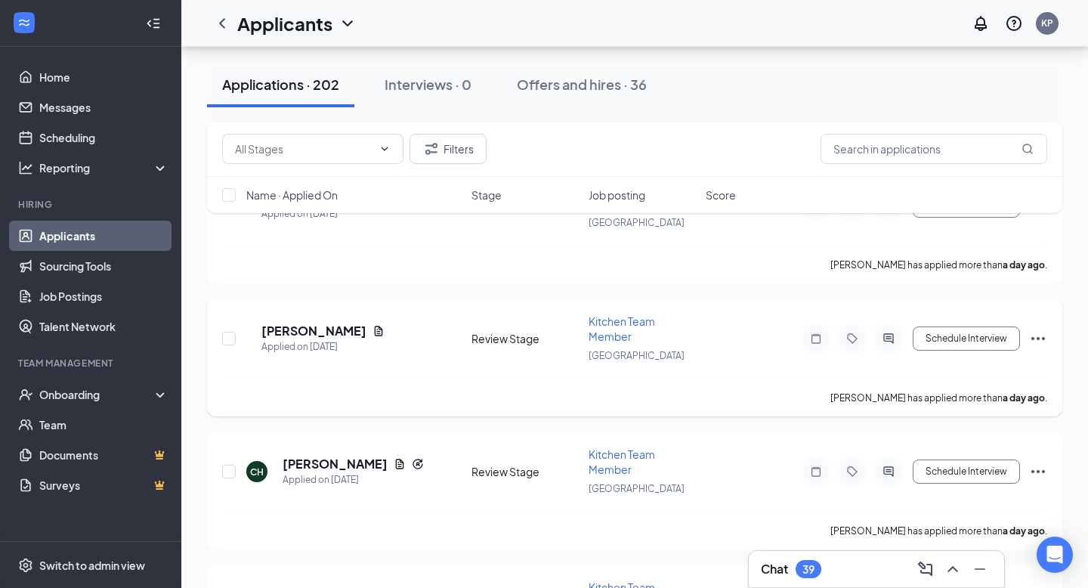
scroll to position [558, 0]
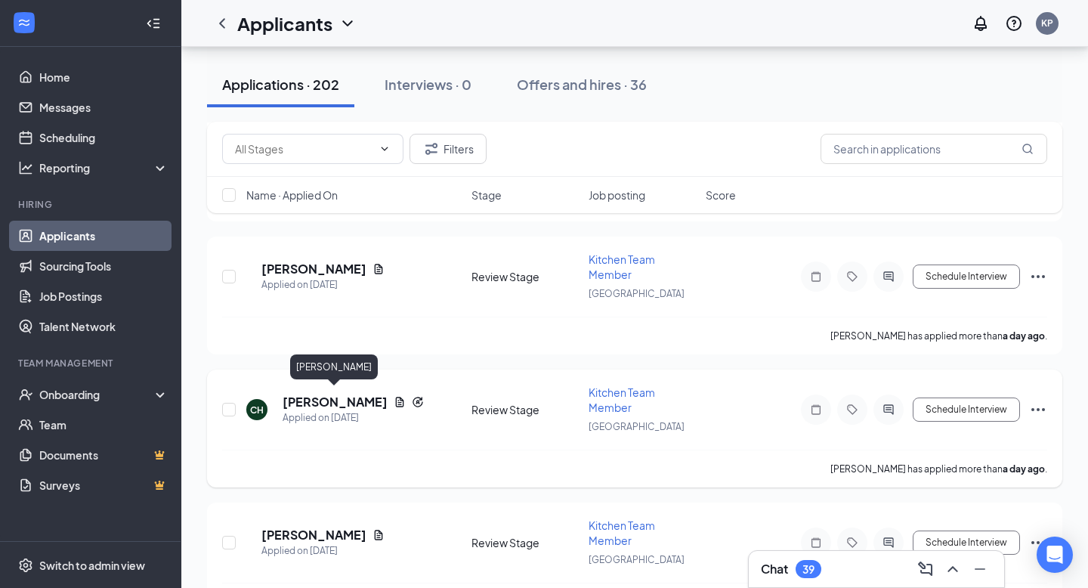
click at [302, 395] on h5 "[PERSON_NAME]" at bounding box center [335, 402] width 105 height 17
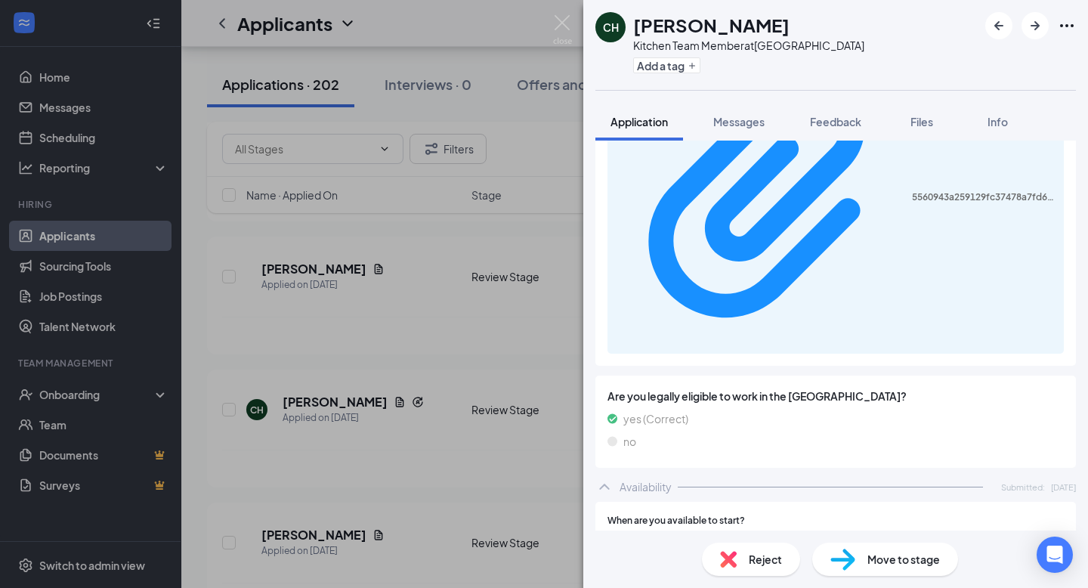
scroll to position [1038, 0]
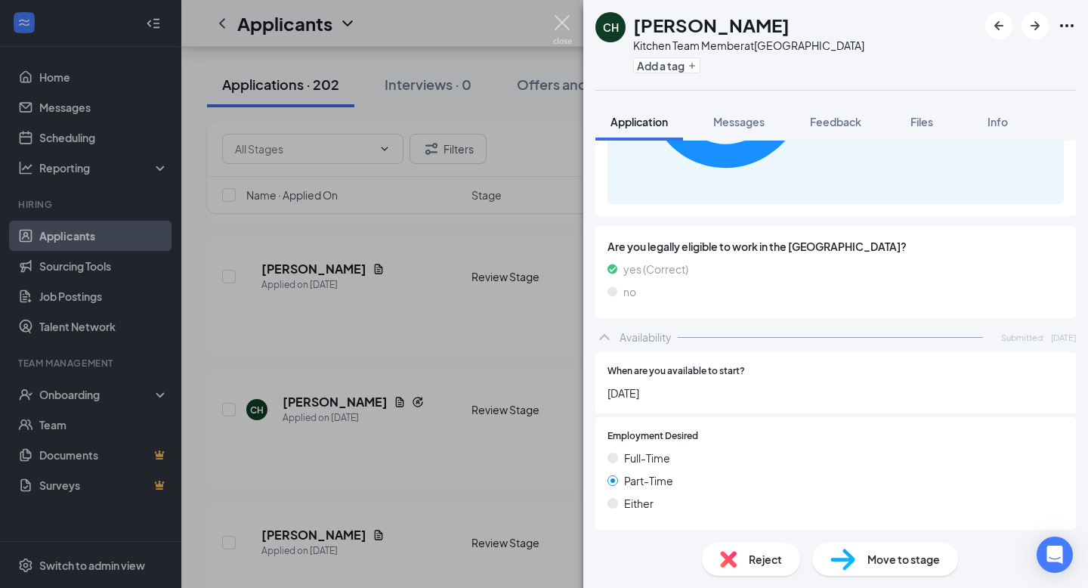
click at [559, 34] on img at bounding box center [562, 29] width 19 height 29
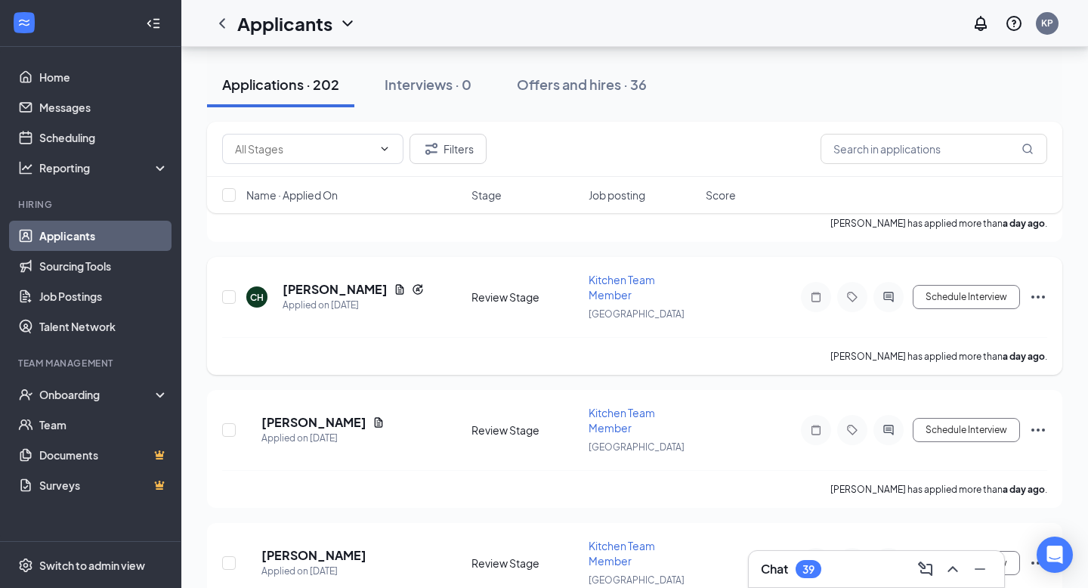
scroll to position [690, 0]
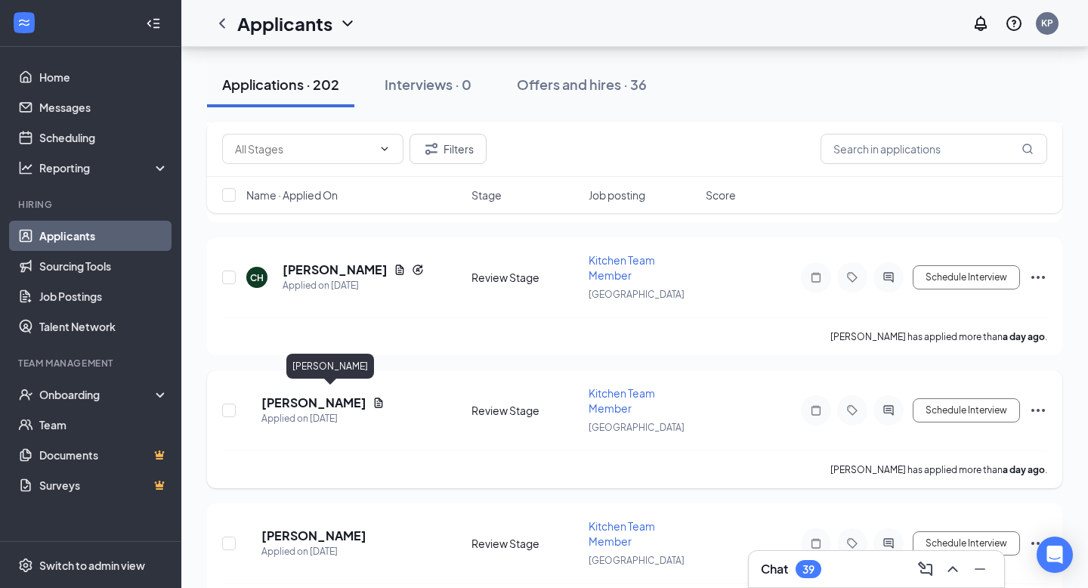
click at [327, 396] on h5 "[PERSON_NAME]" at bounding box center [314, 403] width 105 height 17
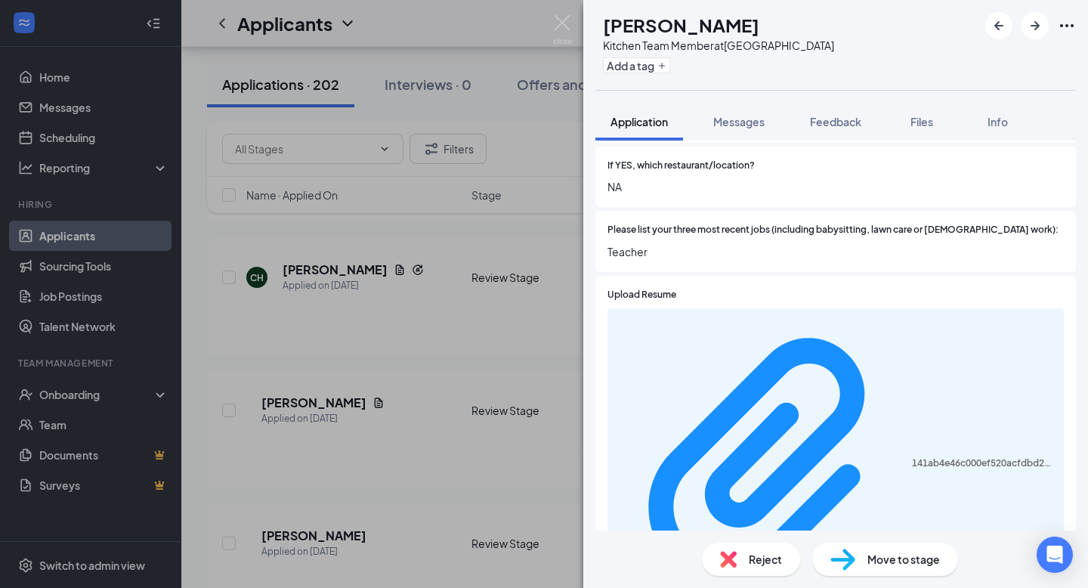
scroll to position [619, 0]
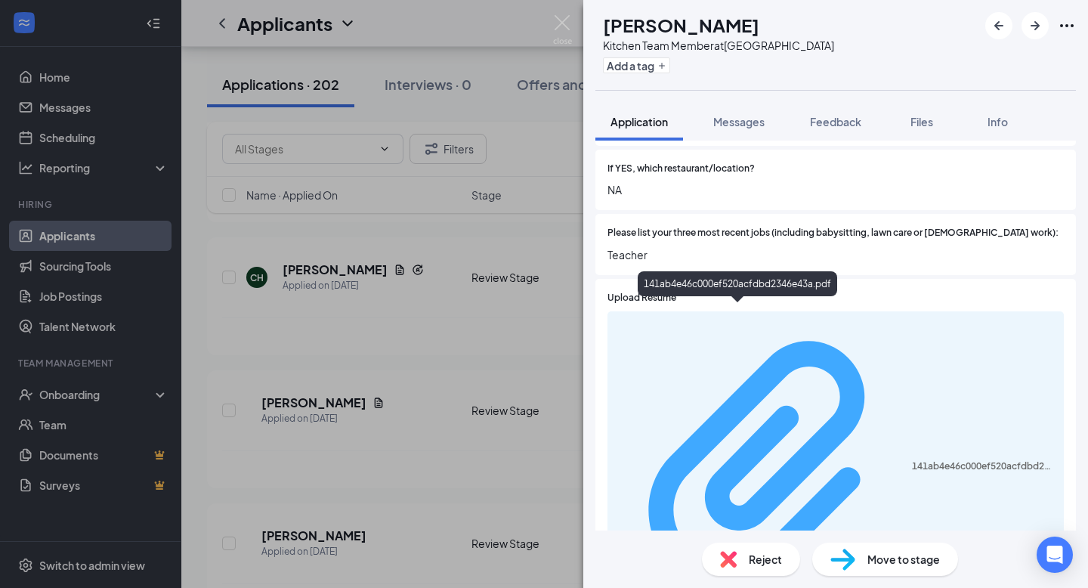
click at [912, 460] on div "141ab4e46c000ef520acfdbd2346e43a.pdf" at bounding box center [983, 466] width 143 height 12
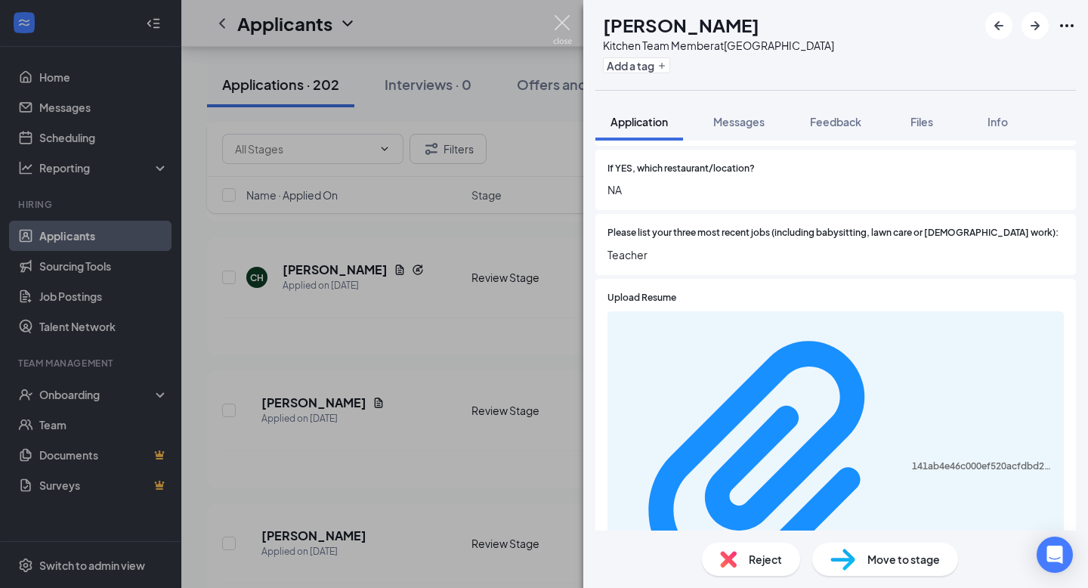
click at [556, 42] on img at bounding box center [562, 29] width 19 height 29
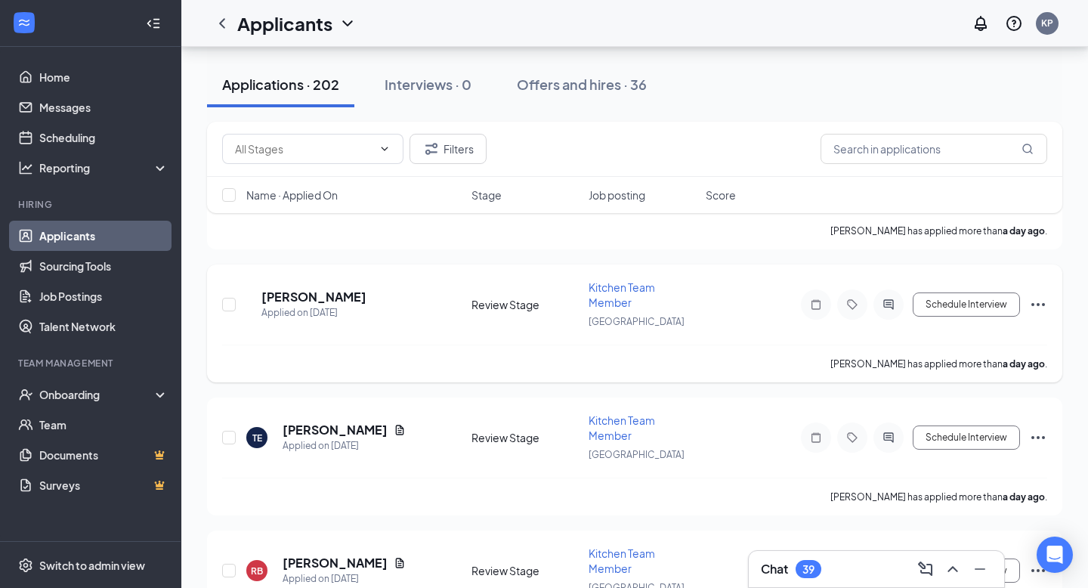
scroll to position [944, 0]
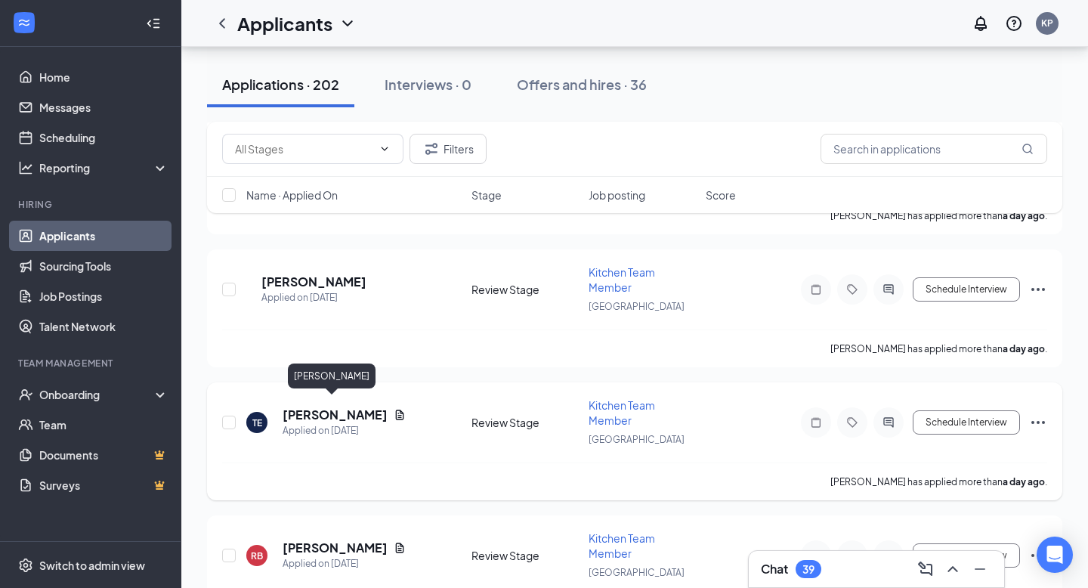
click at [345, 412] on h5 "Taejzah Elliott" at bounding box center [335, 415] width 105 height 17
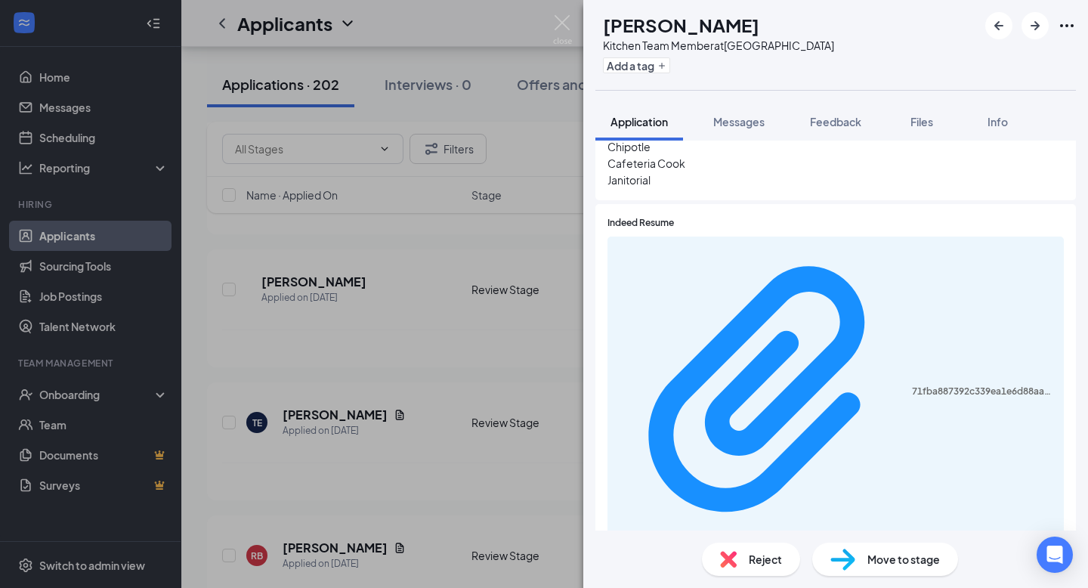
scroll to position [651, 0]
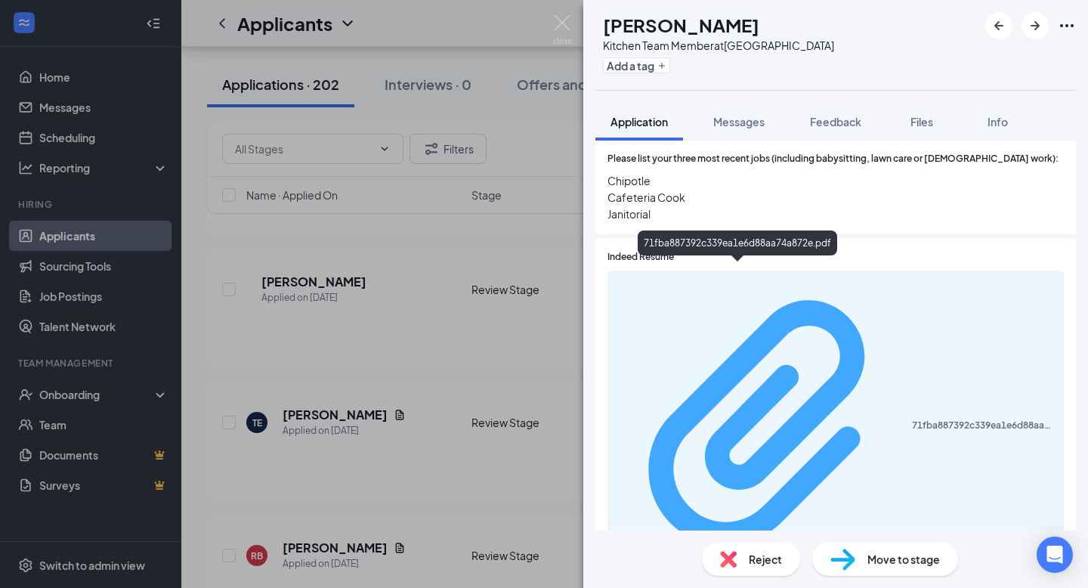
click at [667, 278] on div "71fba887392c339ea1e6d88aa74a872e.pdf" at bounding box center [836, 426] width 438 height 298
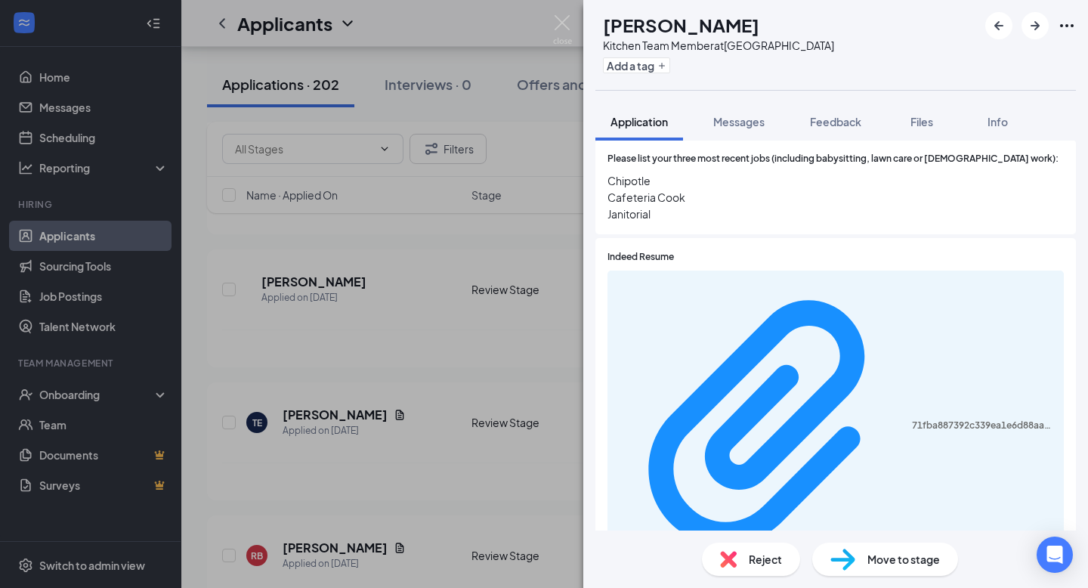
click at [574, 36] on div "TE Taejzah Elliott Kitchen Team Member at Starkville Add a tag Application Mess…" at bounding box center [544, 294] width 1088 height 588
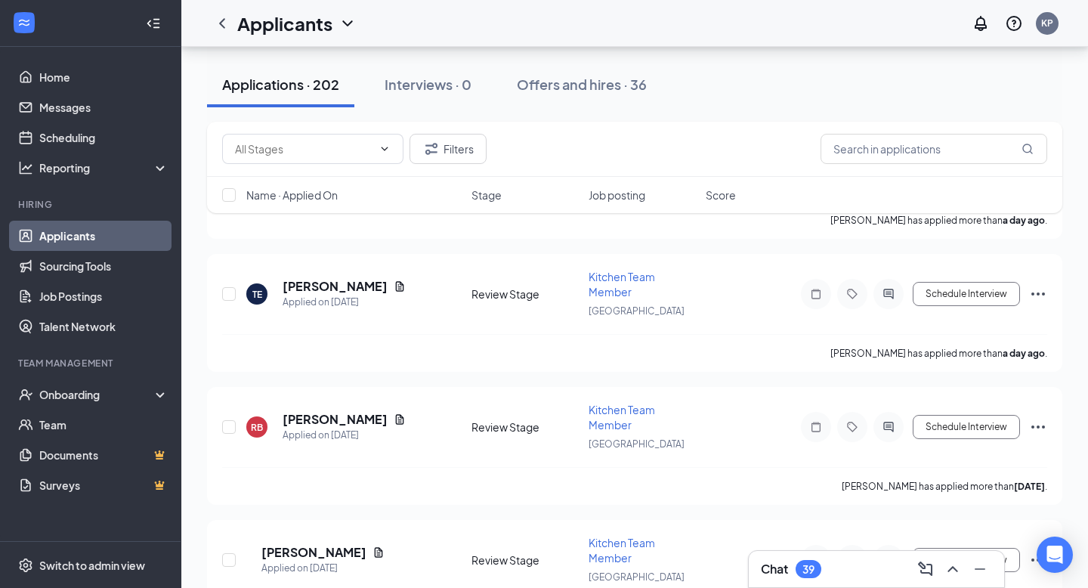
scroll to position [1084, 0]
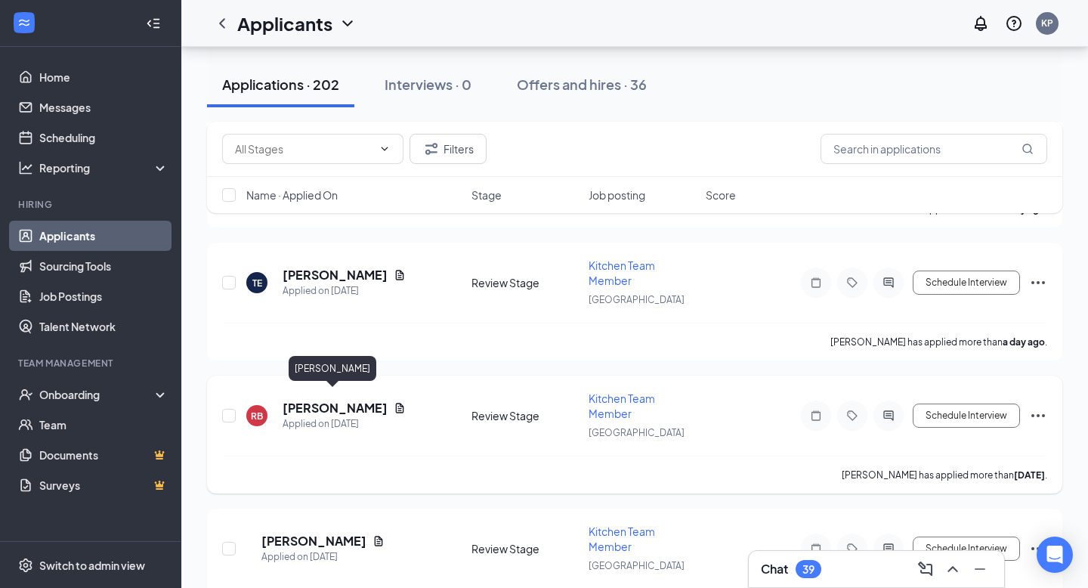
click at [326, 405] on h5 "Richard Bufkin" at bounding box center [335, 408] width 105 height 17
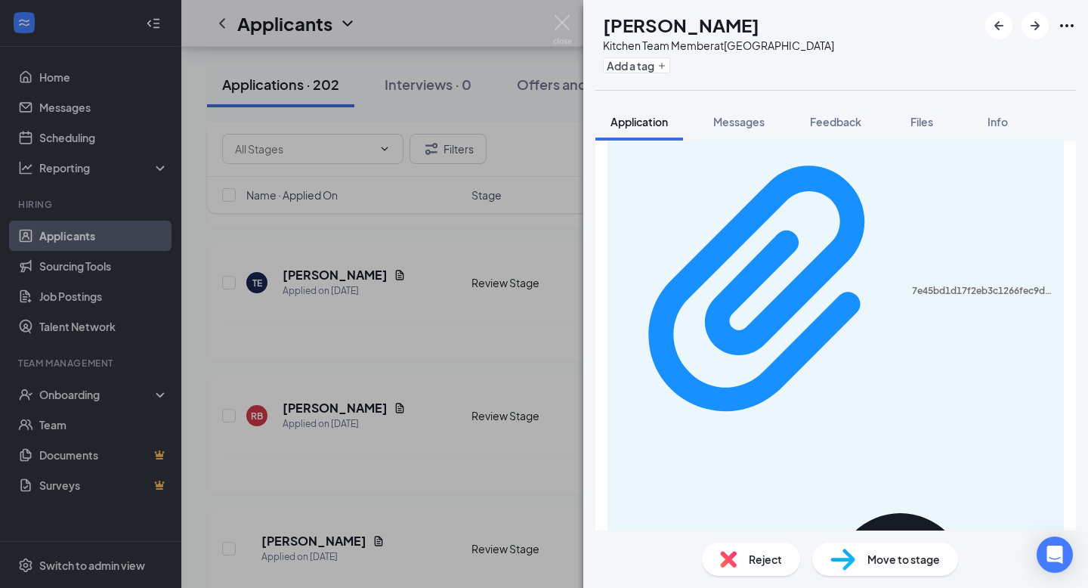
scroll to position [979, 0]
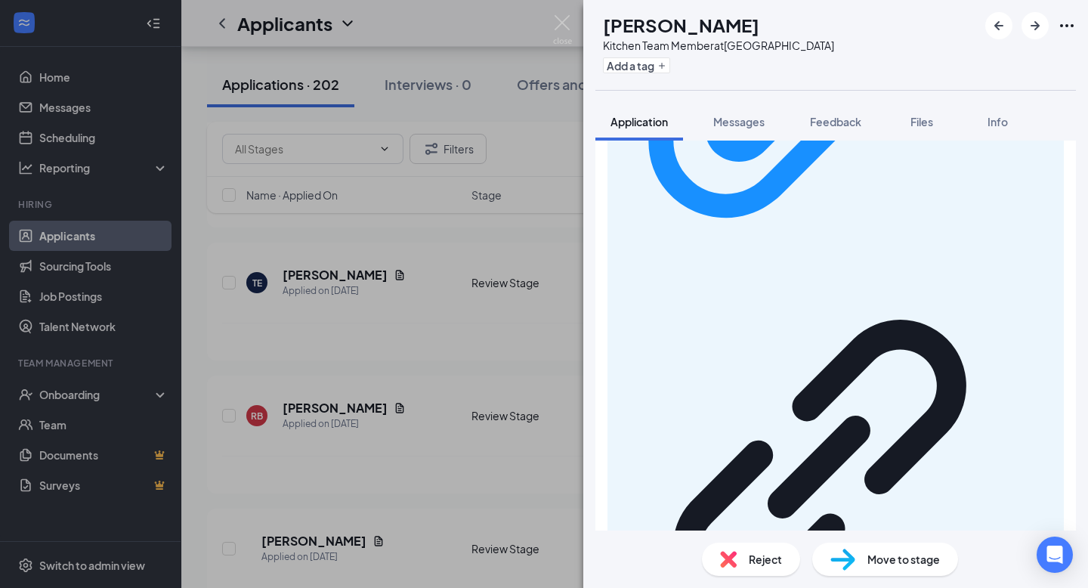
click at [552, 32] on div "RB Richard Bufkin Kitchen Team Member at Starkville Add a tag Application Messa…" at bounding box center [544, 294] width 1088 height 588
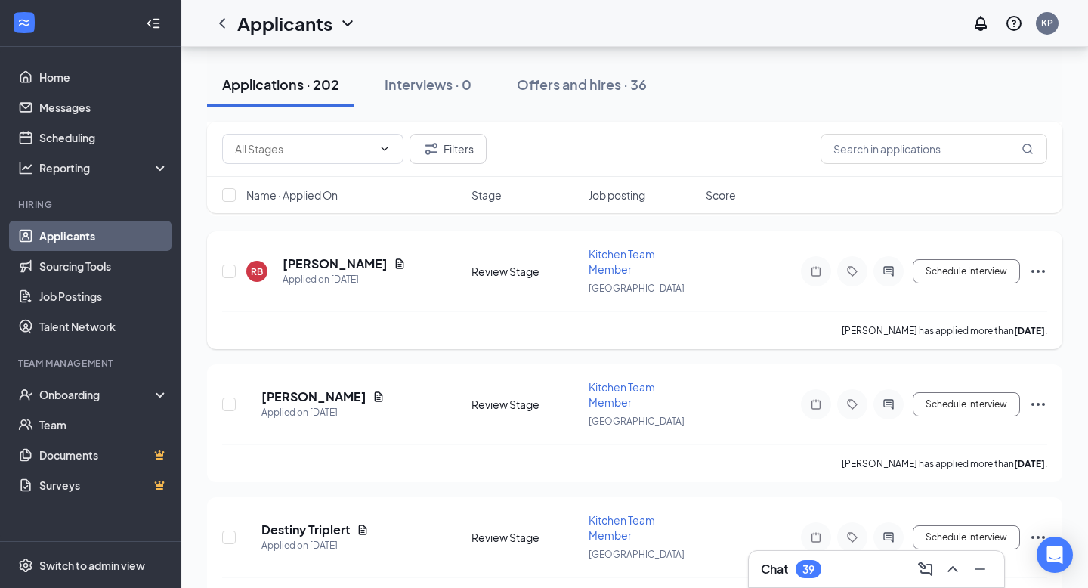
scroll to position [1255, 0]
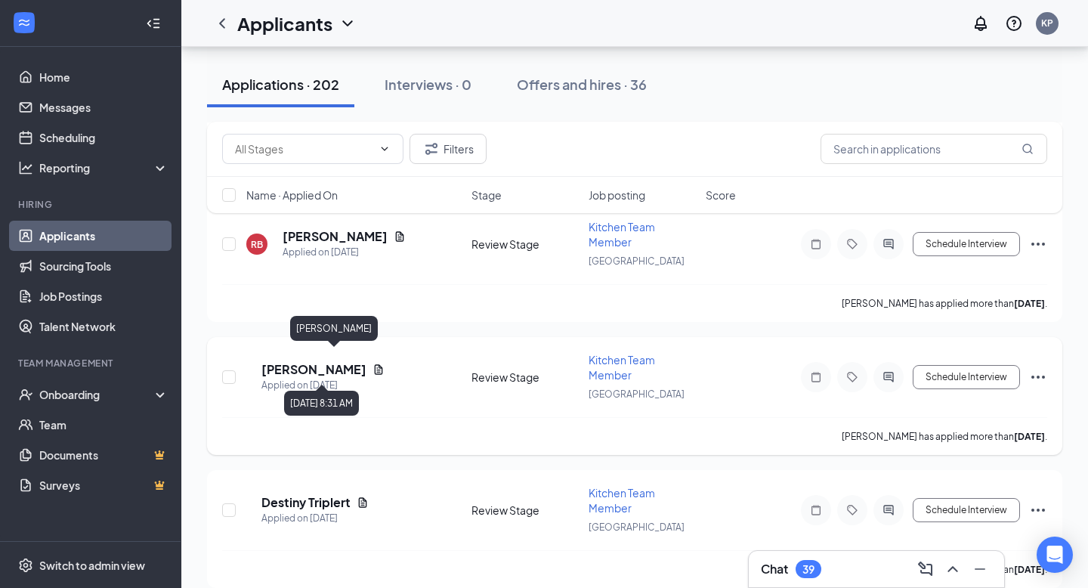
click at [347, 361] on h5 "Ramirez Jennings" at bounding box center [314, 369] width 105 height 17
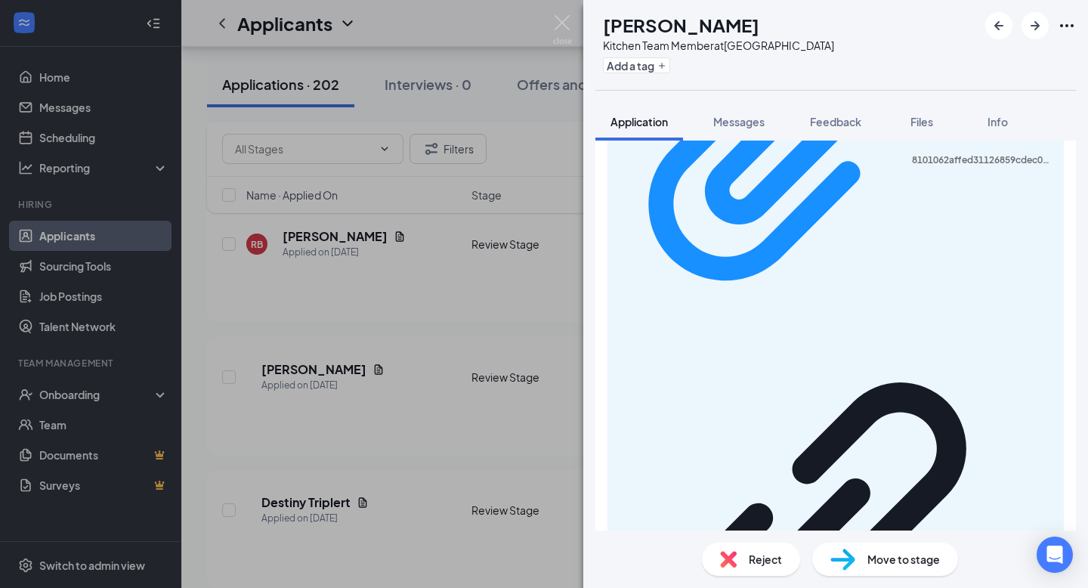
scroll to position [1254, 0]
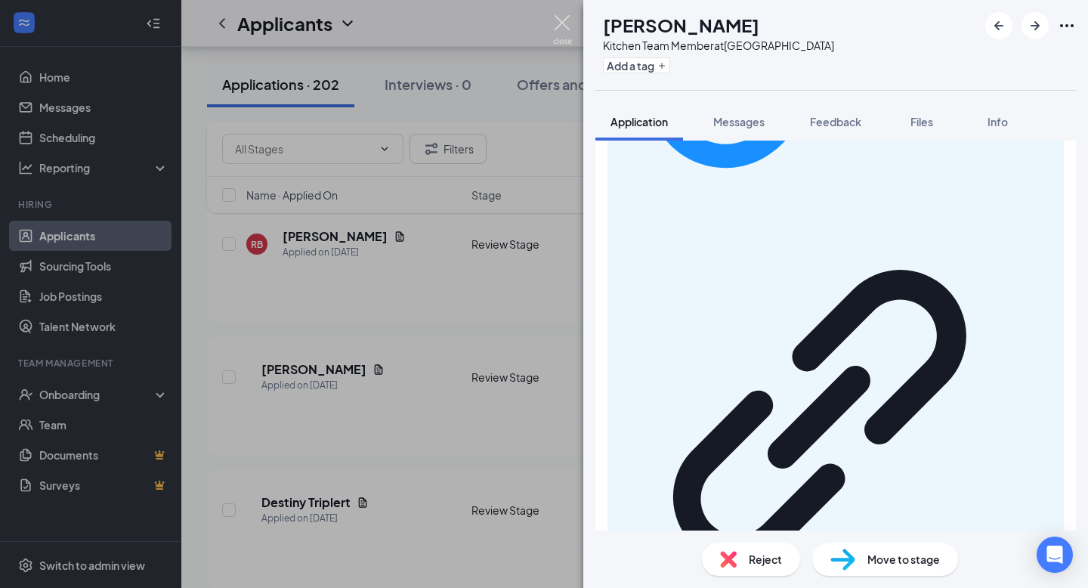
click at [559, 28] on img at bounding box center [562, 29] width 19 height 29
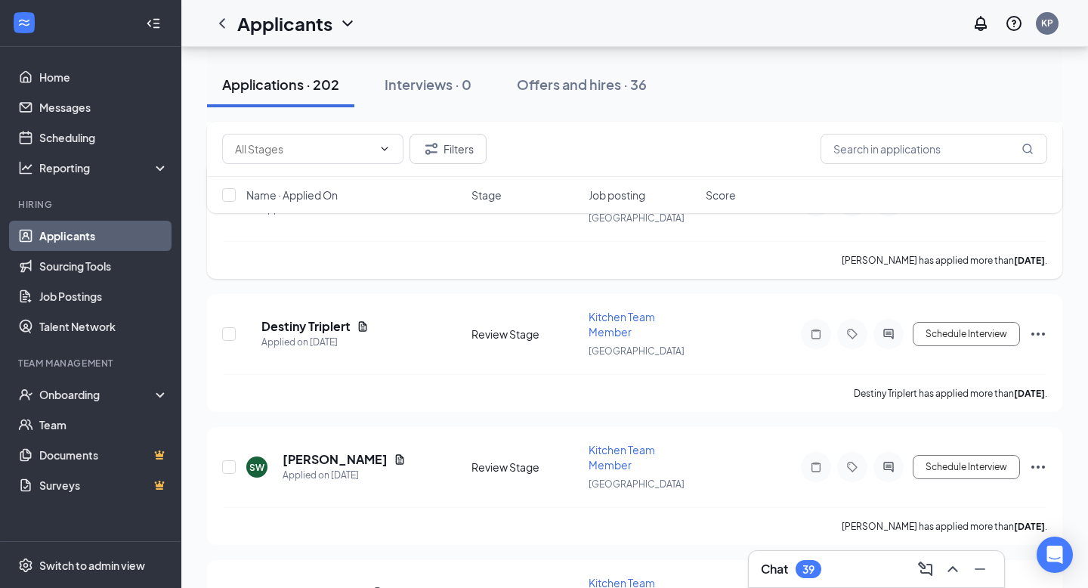
scroll to position [1448, 0]
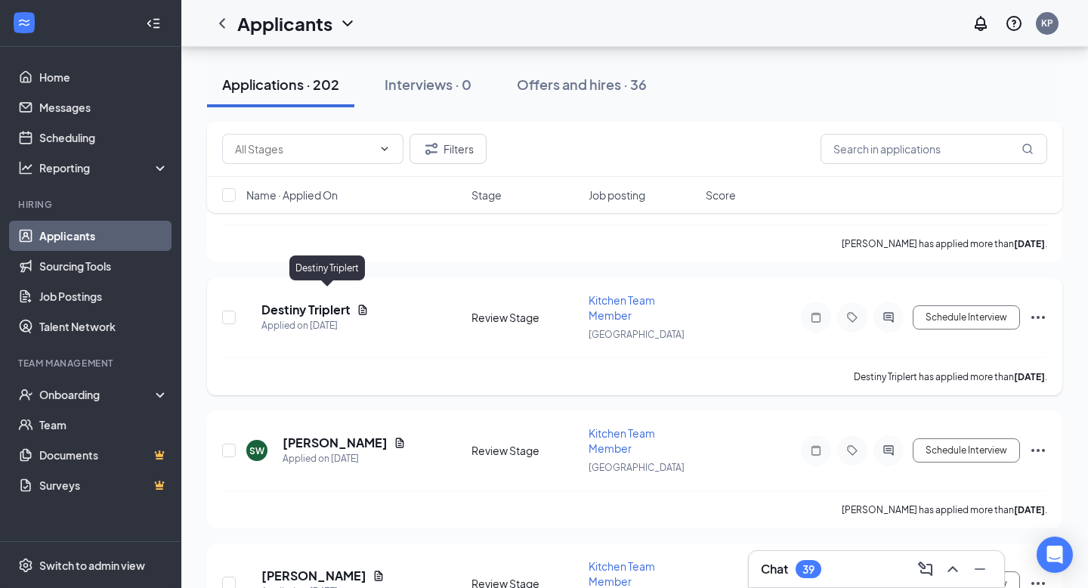
click at [347, 302] on h5 "Destiny Triplert" at bounding box center [306, 310] width 89 height 17
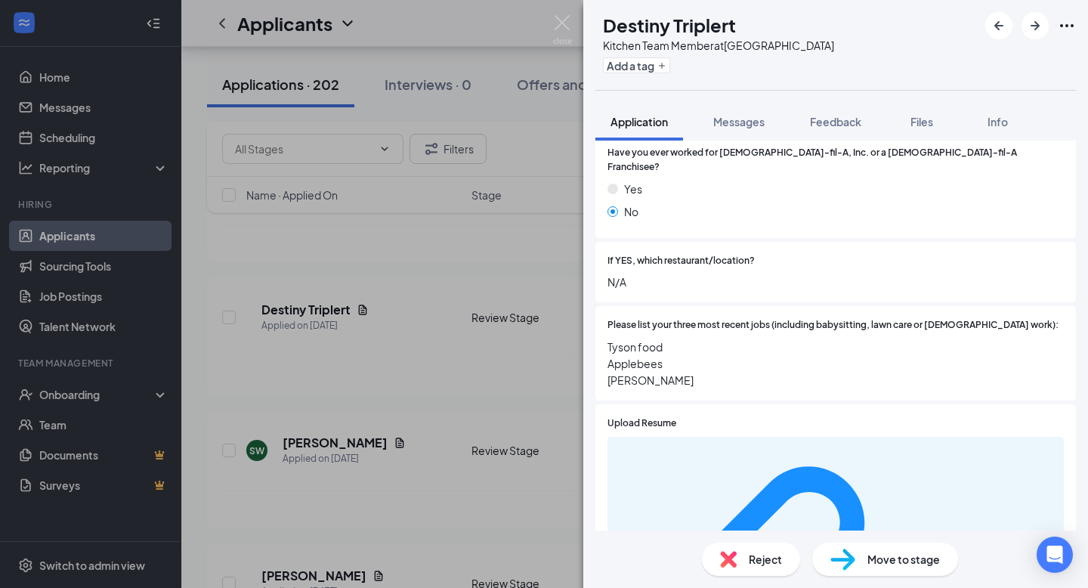
scroll to position [975, 0]
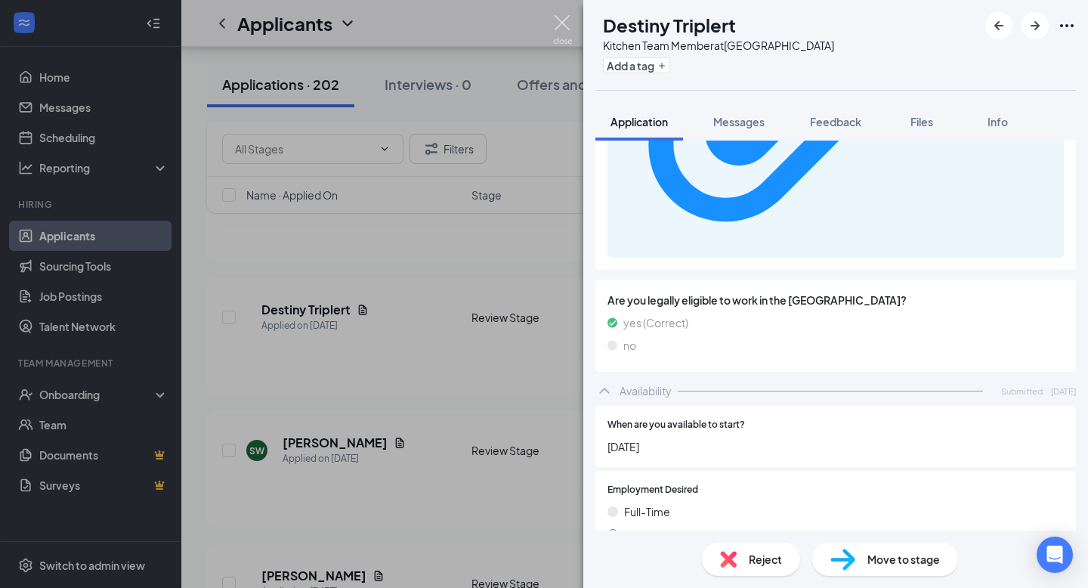
click at [554, 26] on img at bounding box center [562, 29] width 19 height 29
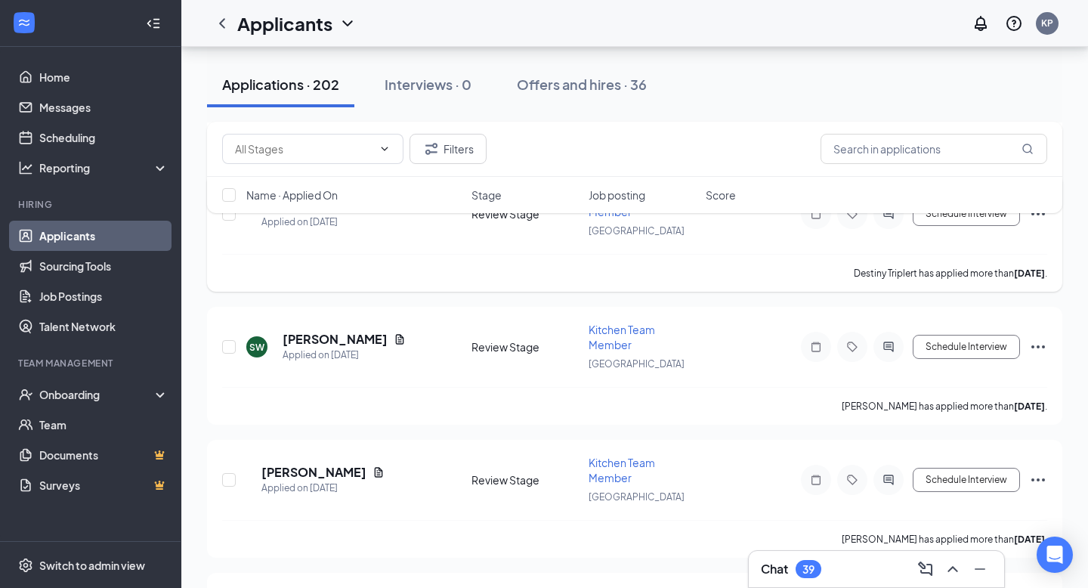
scroll to position [1560, 0]
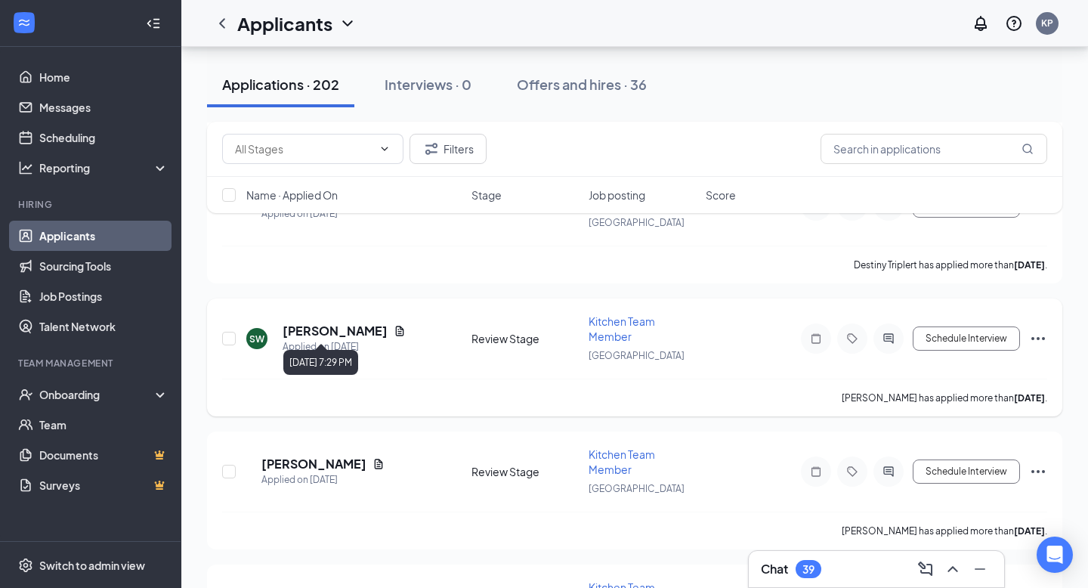
click at [353, 323] on h5 "Sherman Weems" at bounding box center [335, 331] width 105 height 17
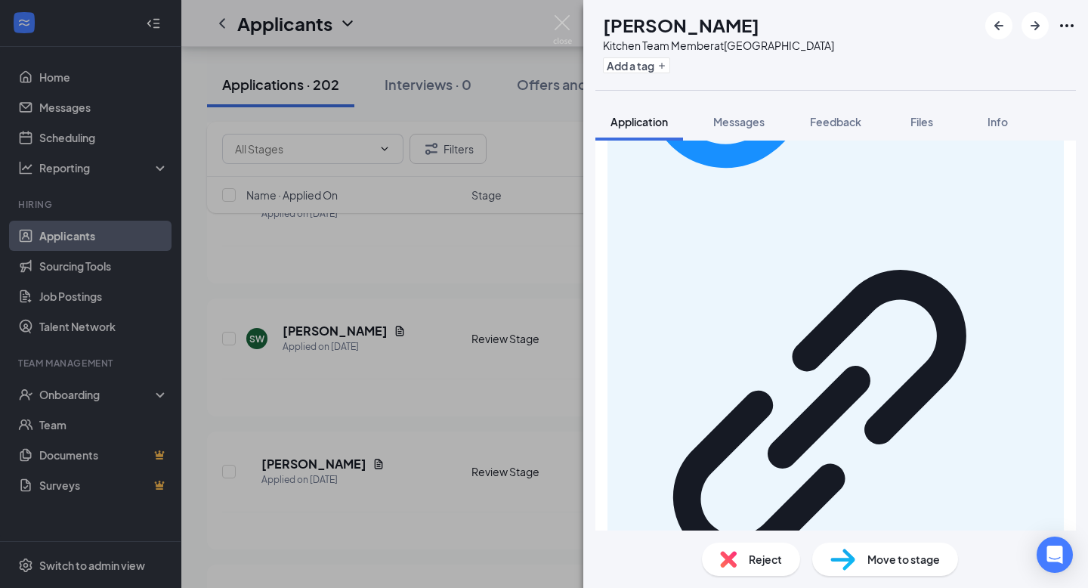
scroll to position [989, 0]
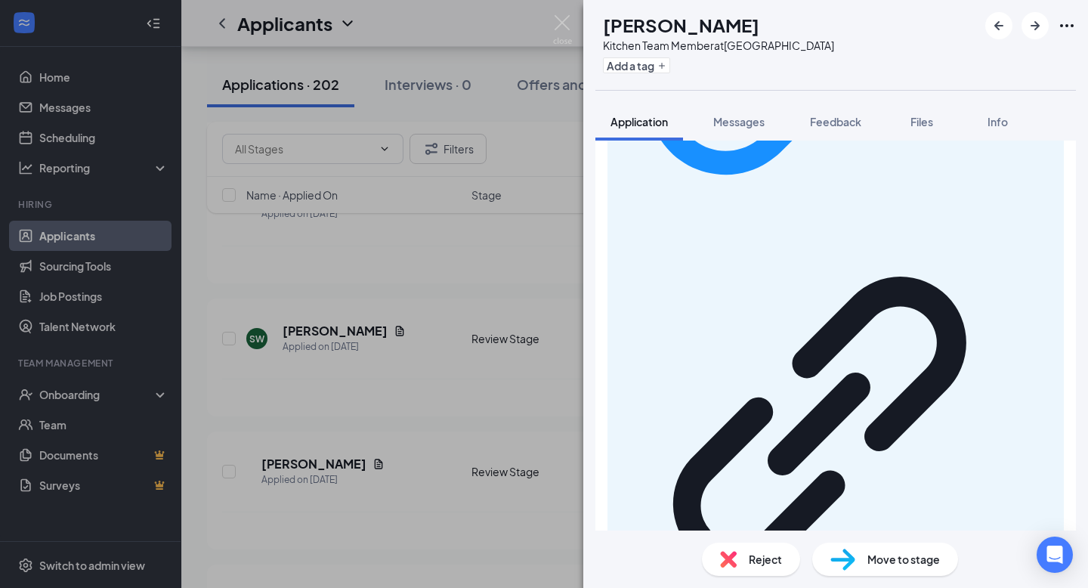
click at [572, 32] on div "SW Sherman Weems Kitchen Team Member at Starkville Add a tag Application Messag…" at bounding box center [544, 294] width 1088 height 588
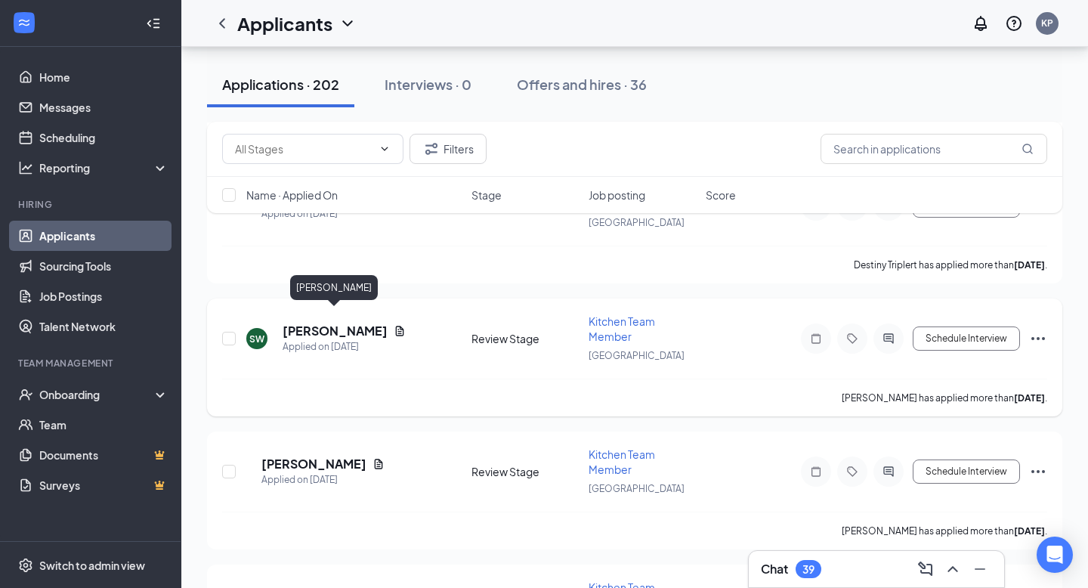
click at [338, 323] on h5 "Sherman Weems" at bounding box center [335, 331] width 105 height 17
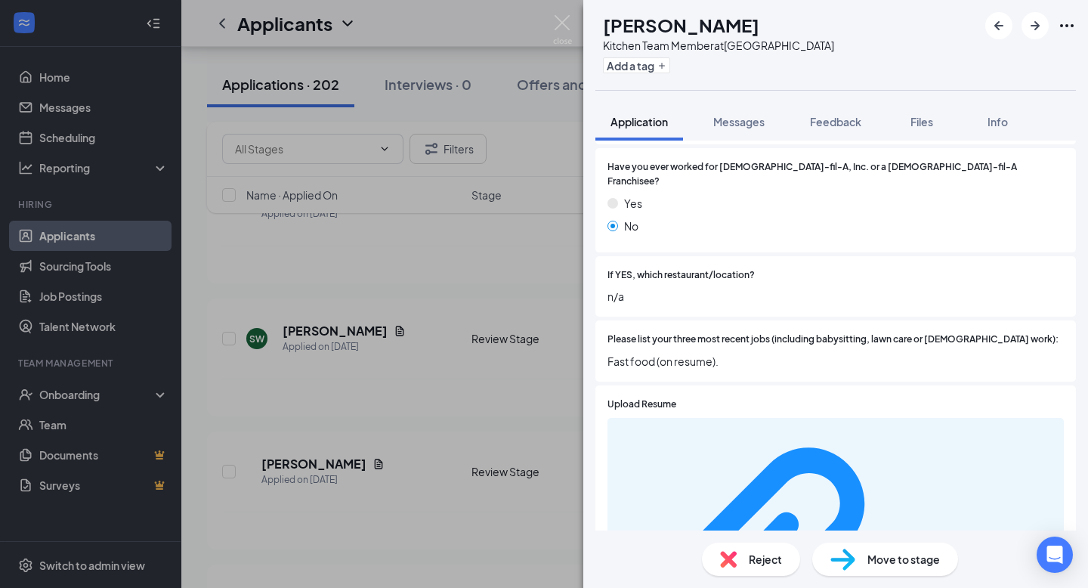
scroll to position [471, 0]
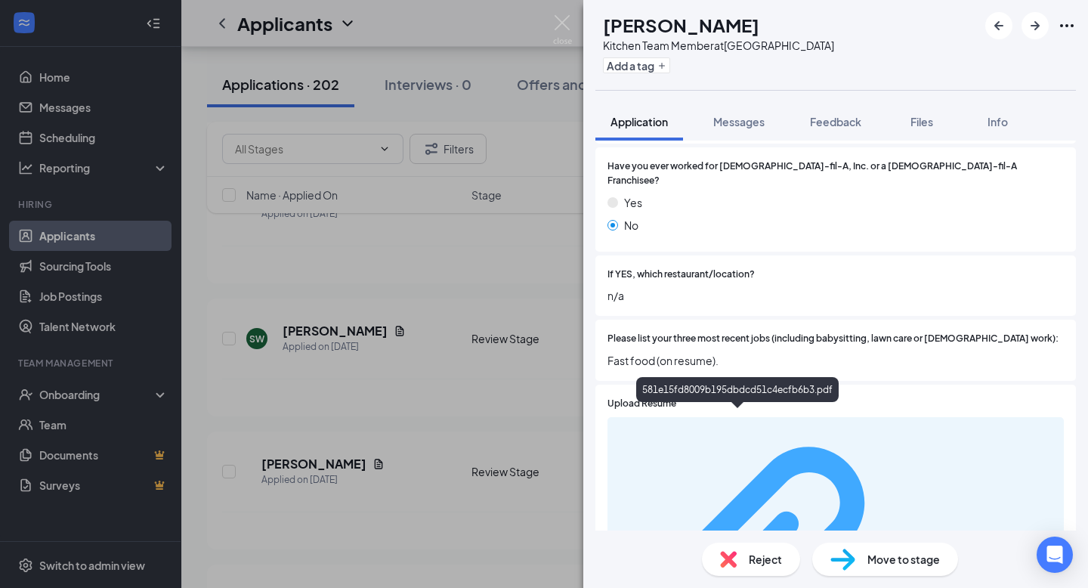
click at [912, 566] on div "581e15fd8009b195dbdcd51c4ecfb6b3.pdf" at bounding box center [983, 572] width 143 height 12
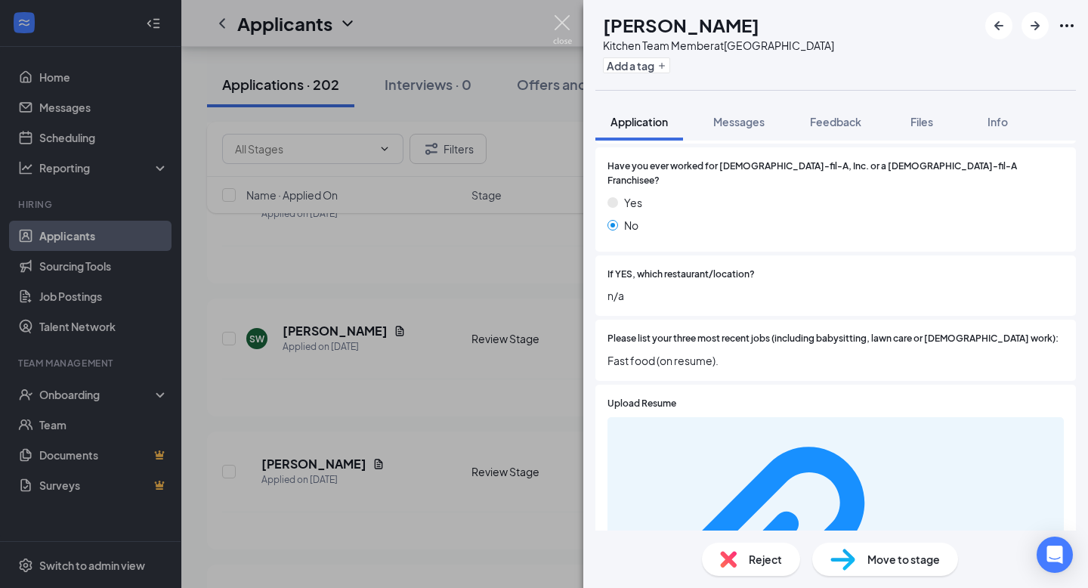
click at [563, 40] on img at bounding box center [562, 29] width 19 height 29
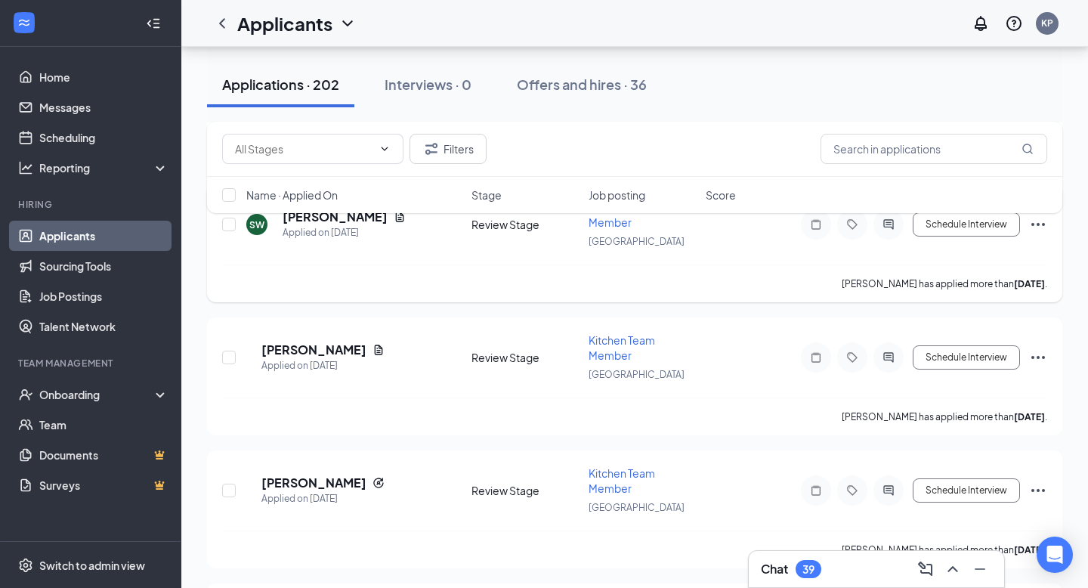
scroll to position [1742, 0]
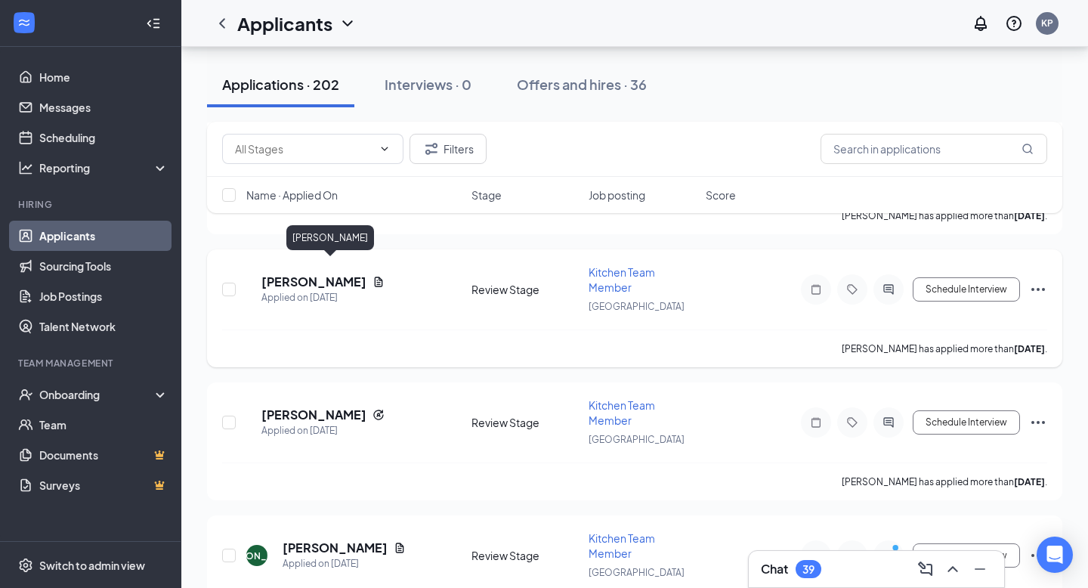
click at [323, 274] on h5 "india crosby" at bounding box center [314, 282] width 105 height 17
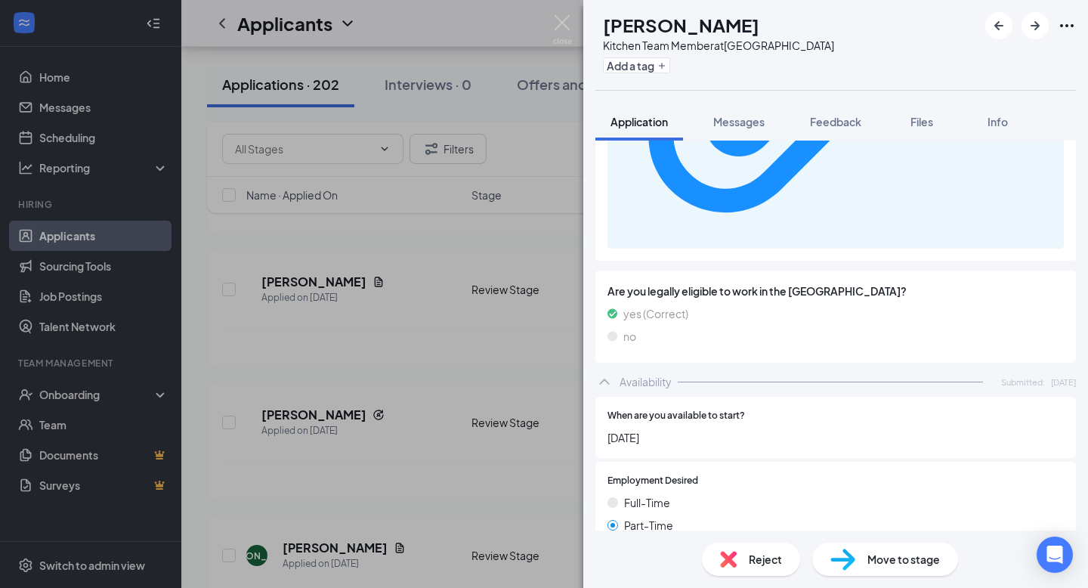
scroll to position [1038, 0]
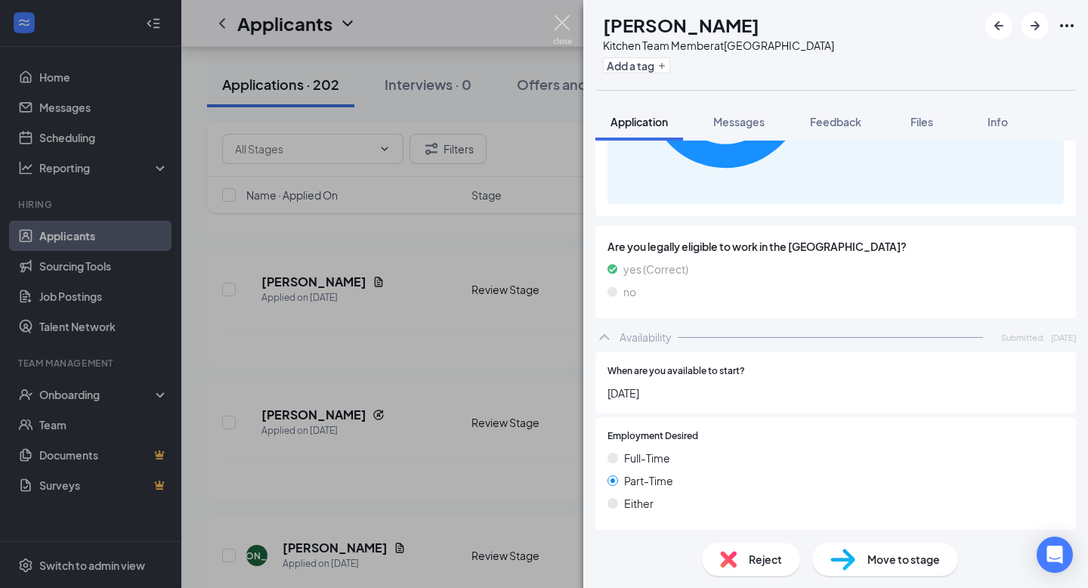
click at [566, 32] on img at bounding box center [562, 29] width 19 height 29
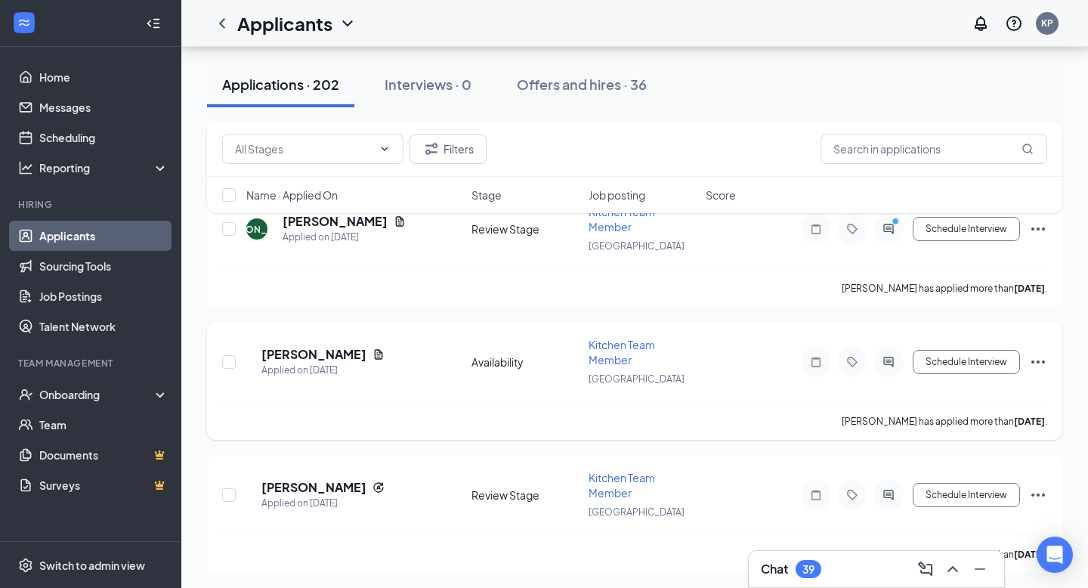
scroll to position [2085, 0]
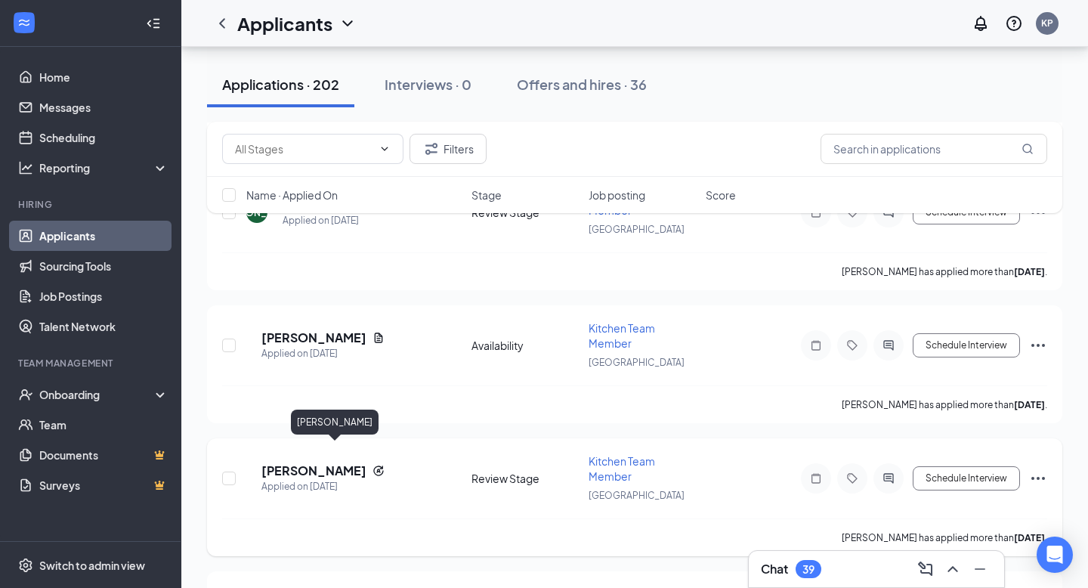
click at [367, 463] on h5 "Tumerica Johnson" at bounding box center [314, 471] width 105 height 17
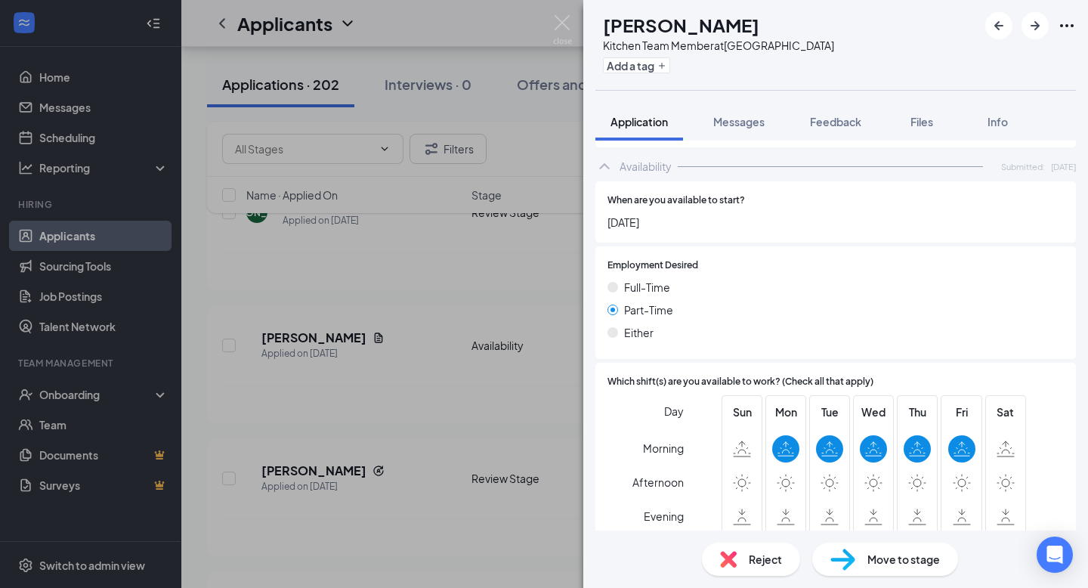
scroll to position [897, 0]
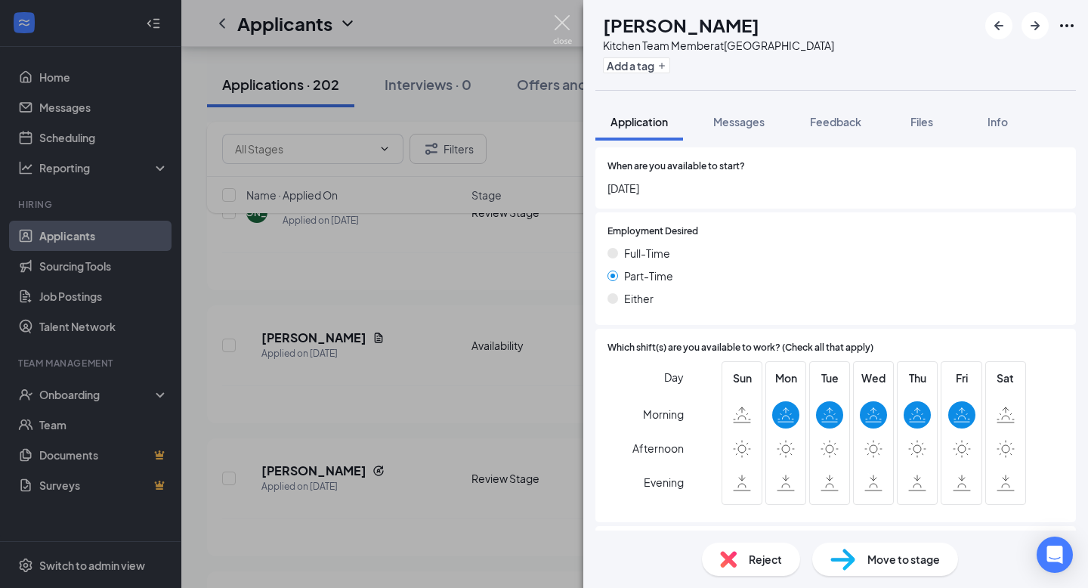
click at [565, 34] on img at bounding box center [562, 29] width 19 height 29
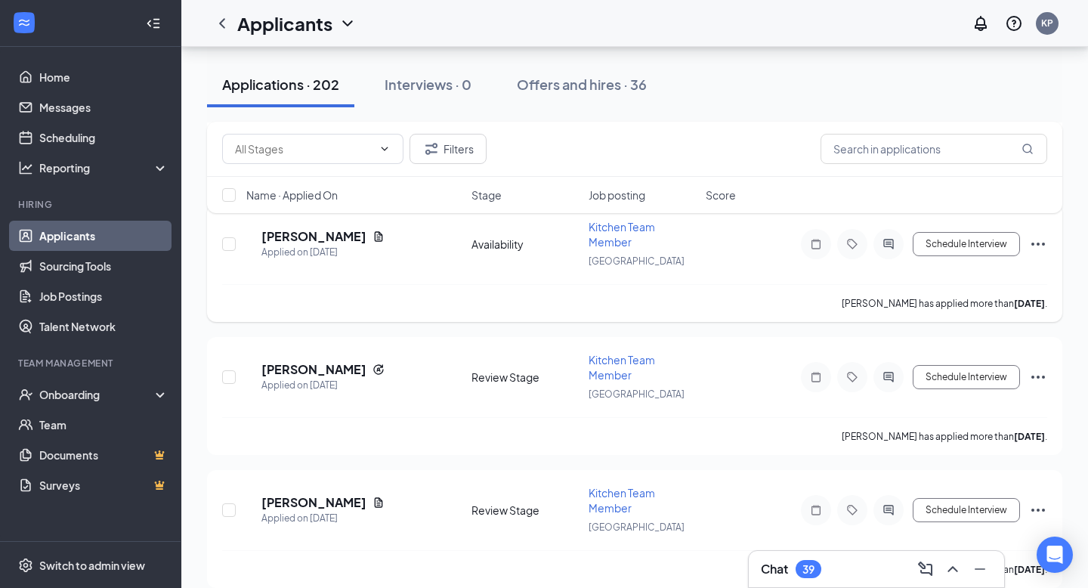
scroll to position [2215, 0]
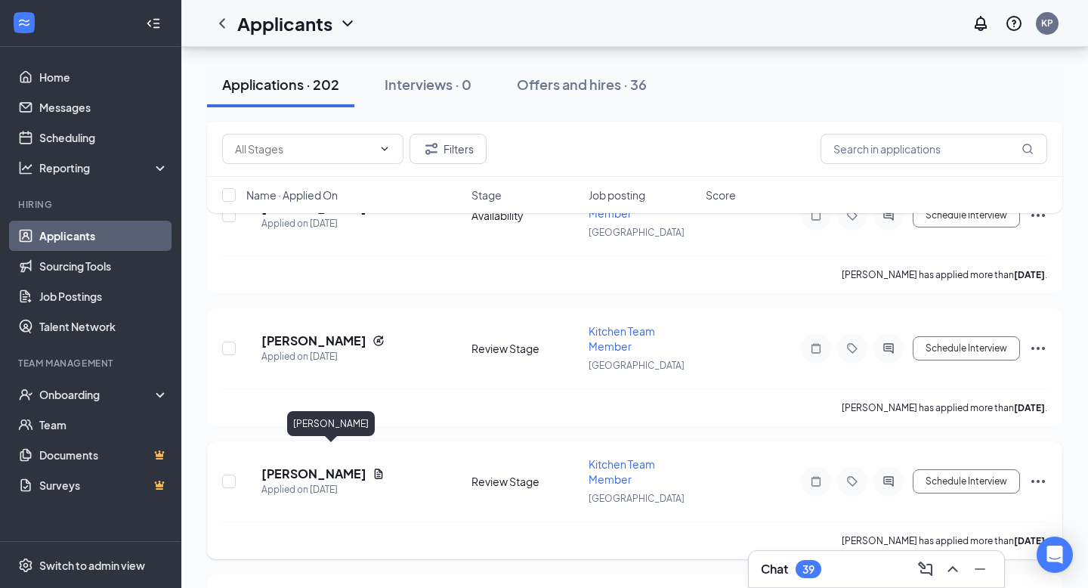
click at [336, 466] on h5 "[PERSON_NAME]" at bounding box center [314, 474] width 105 height 17
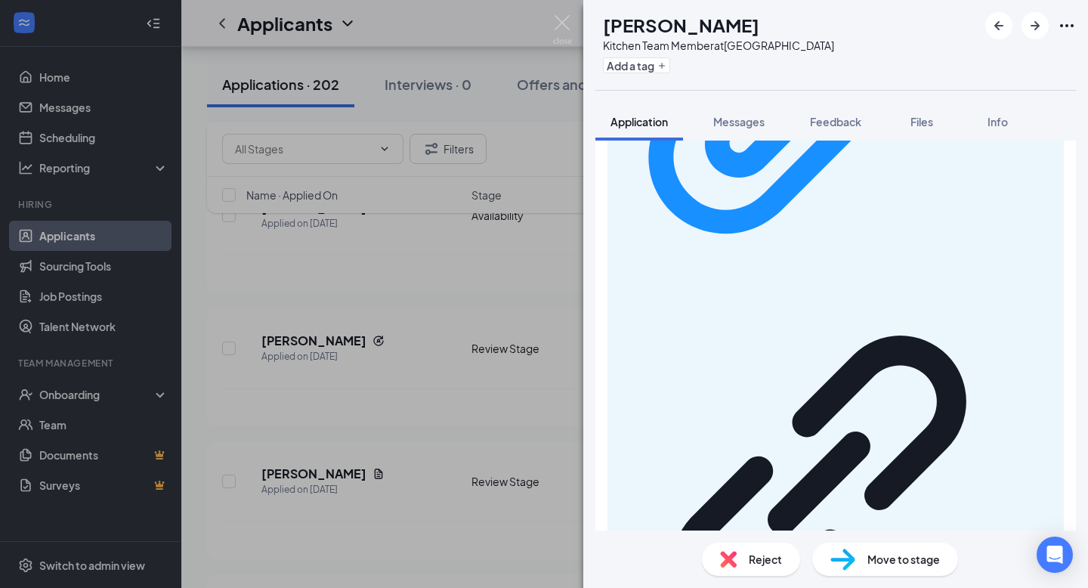
scroll to position [1019, 0]
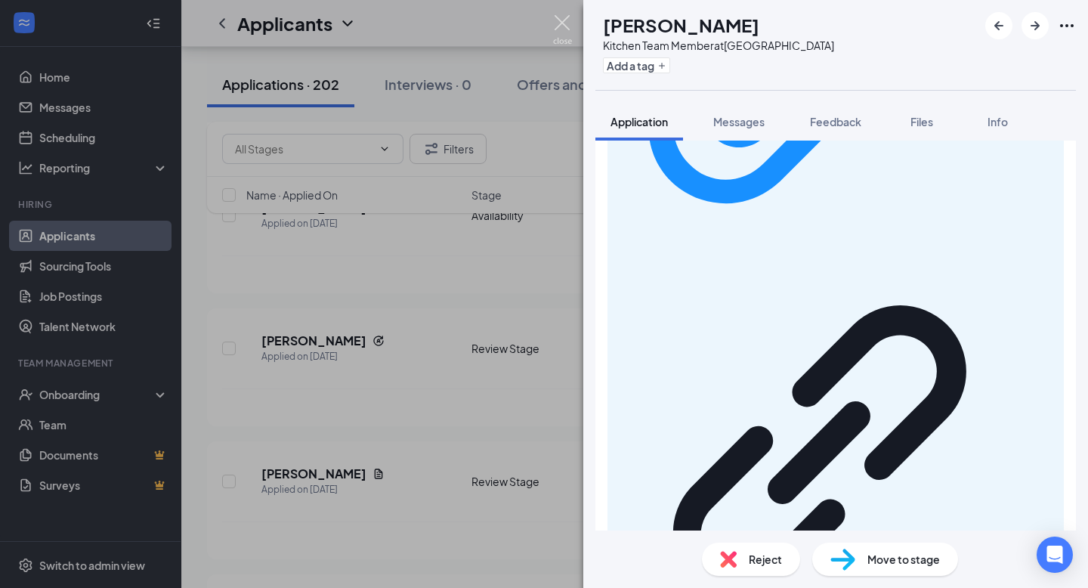
click at [563, 23] on img at bounding box center [562, 29] width 19 height 29
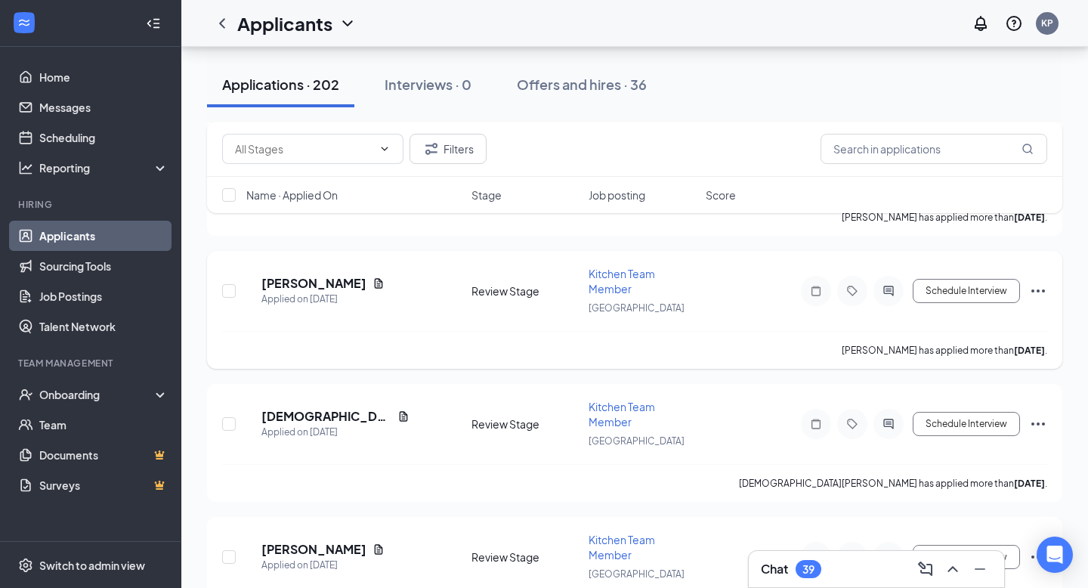
scroll to position [2412, 0]
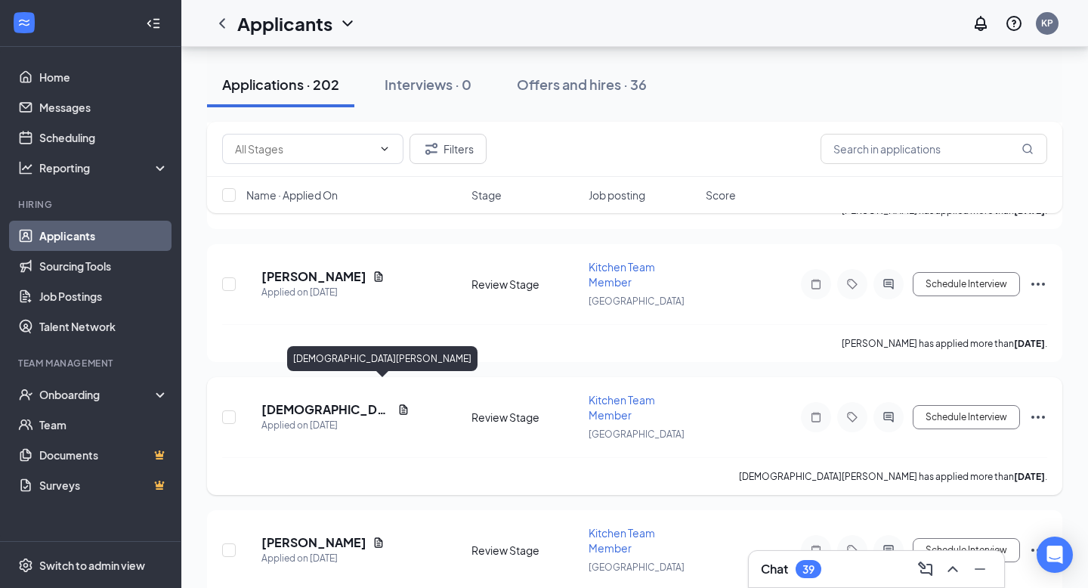
click at [320, 401] on h5 "[DEMOGRAPHIC_DATA][PERSON_NAME]" at bounding box center [327, 409] width 130 height 17
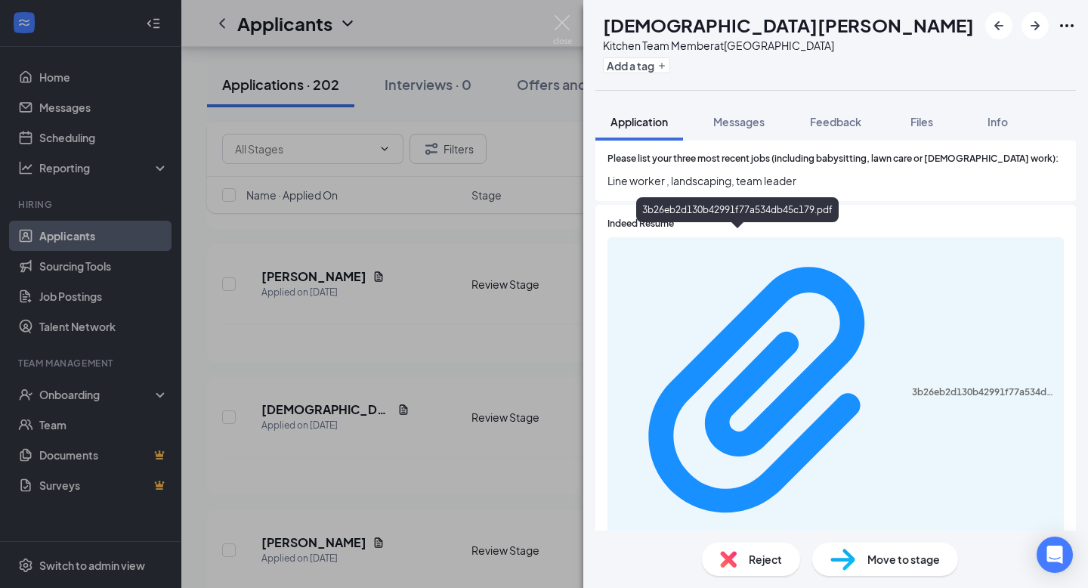
scroll to position [627, 0]
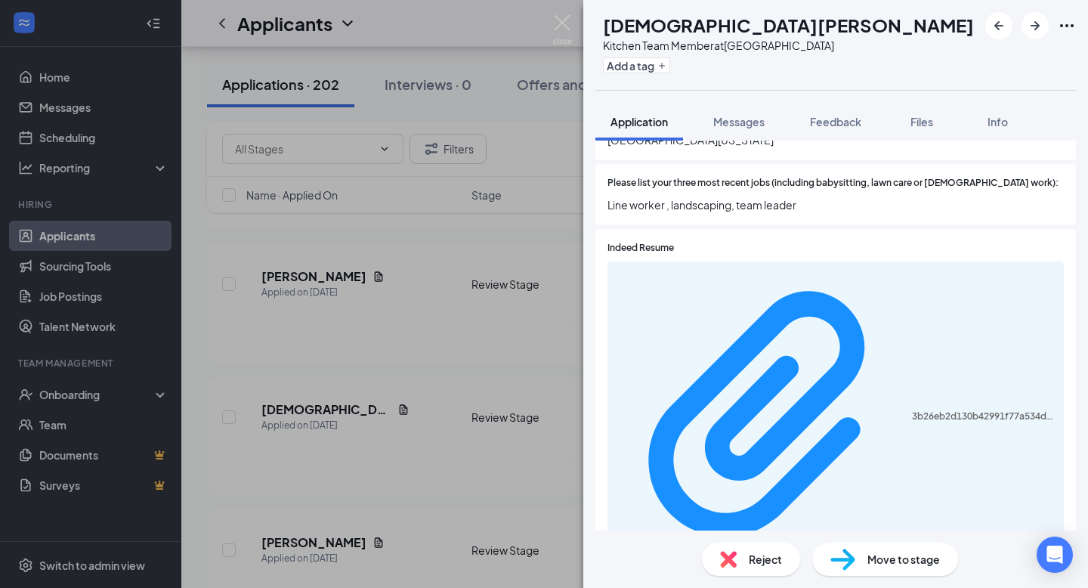
click at [655, 273] on div "3b26eb2d130b42991f77a534db45c179.pdf" at bounding box center [836, 417] width 456 height 311
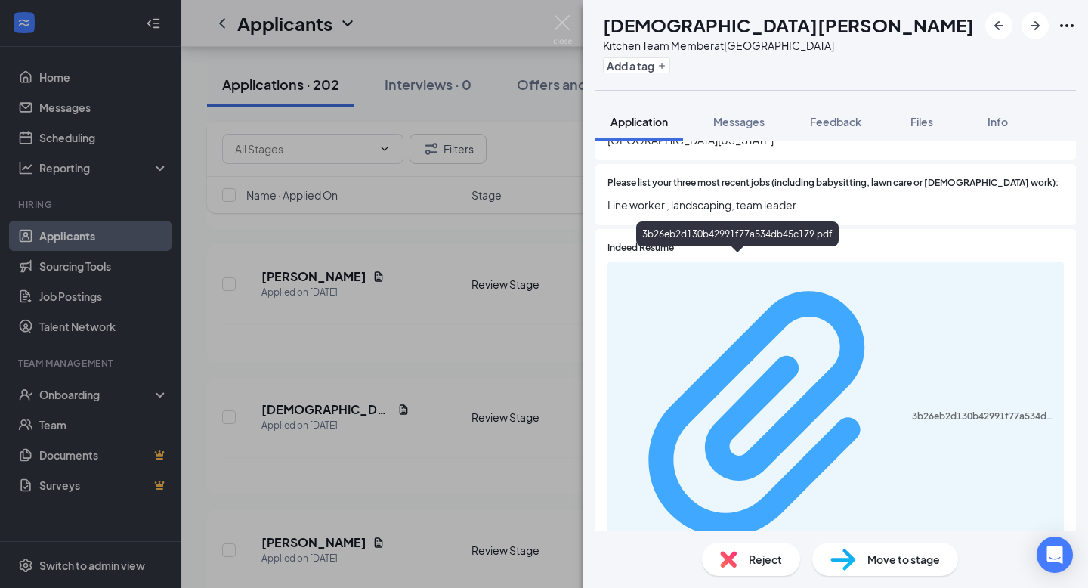
click at [912, 410] on div "3b26eb2d130b42991f77a534db45c179.pdf" at bounding box center [983, 416] width 143 height 12
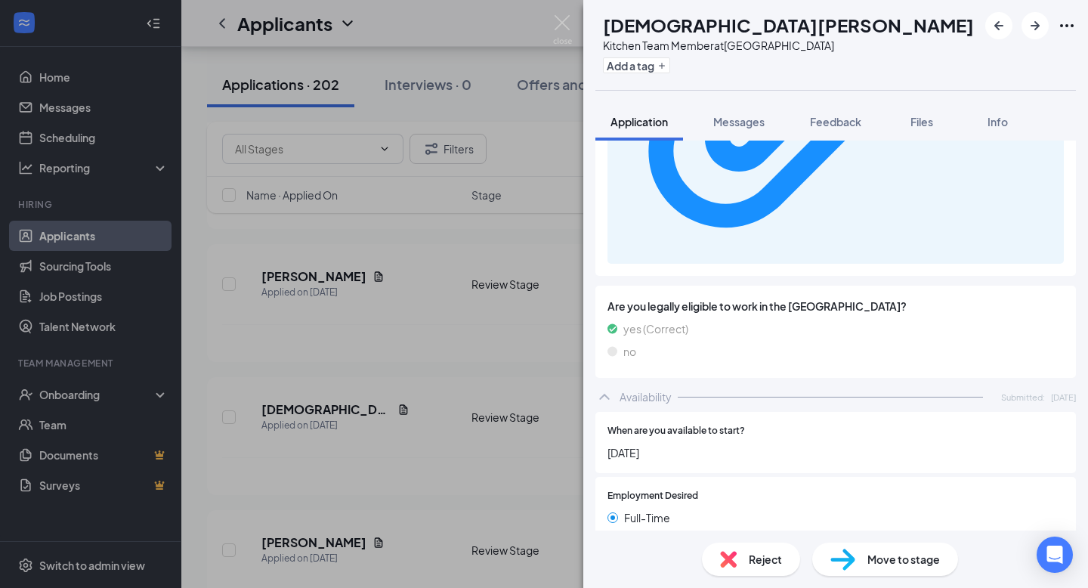
scroll to position [995, 0]
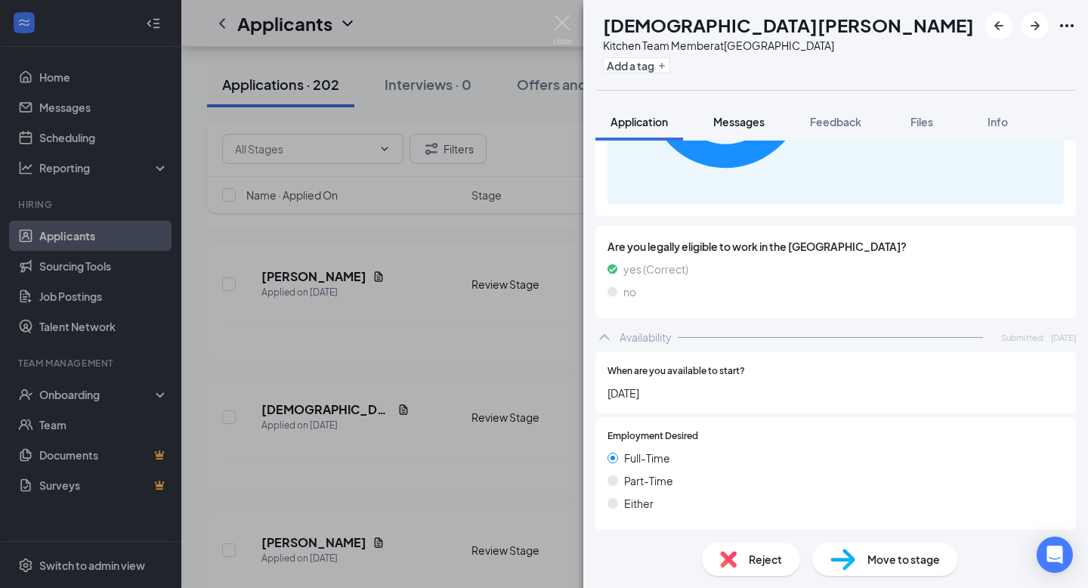
click at [735, 125] on span "Messages" at bounding box center [738, 122] width 51 height 14
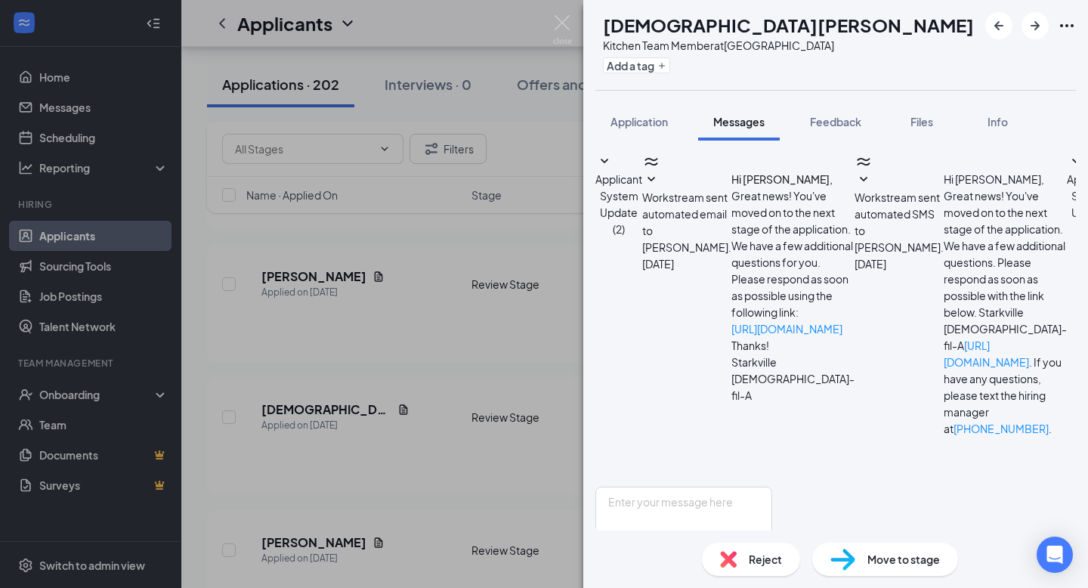
scroll to position [149, 0]
click at [554, 29] on img at bounding box center [562, 29] width 19 height 29
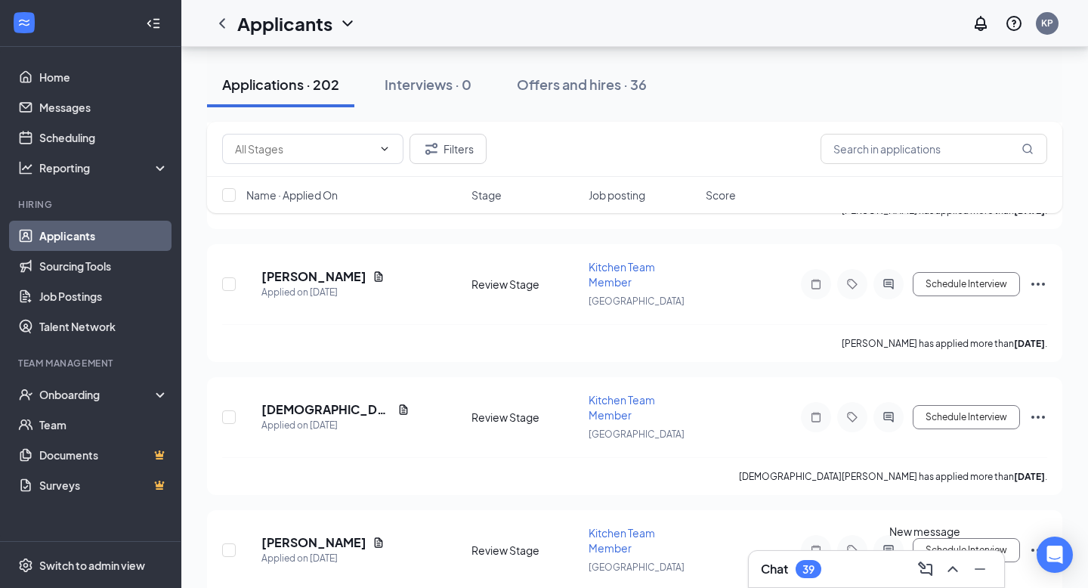
click at [945, 569] on icon "ChevronUp" at bounding box center [953, 569] width 18 height 18
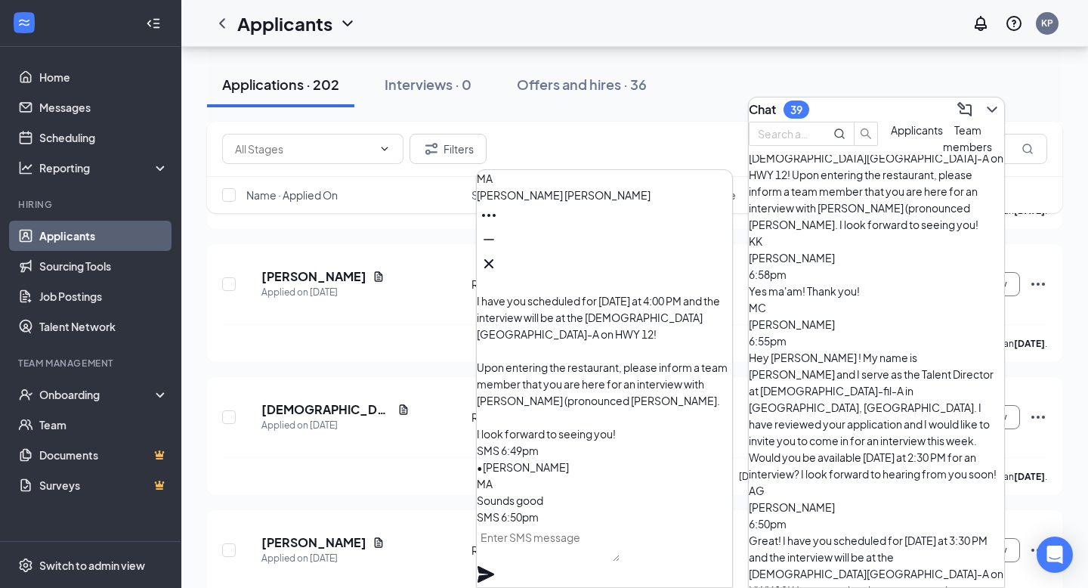
scroll to position [145, 0]
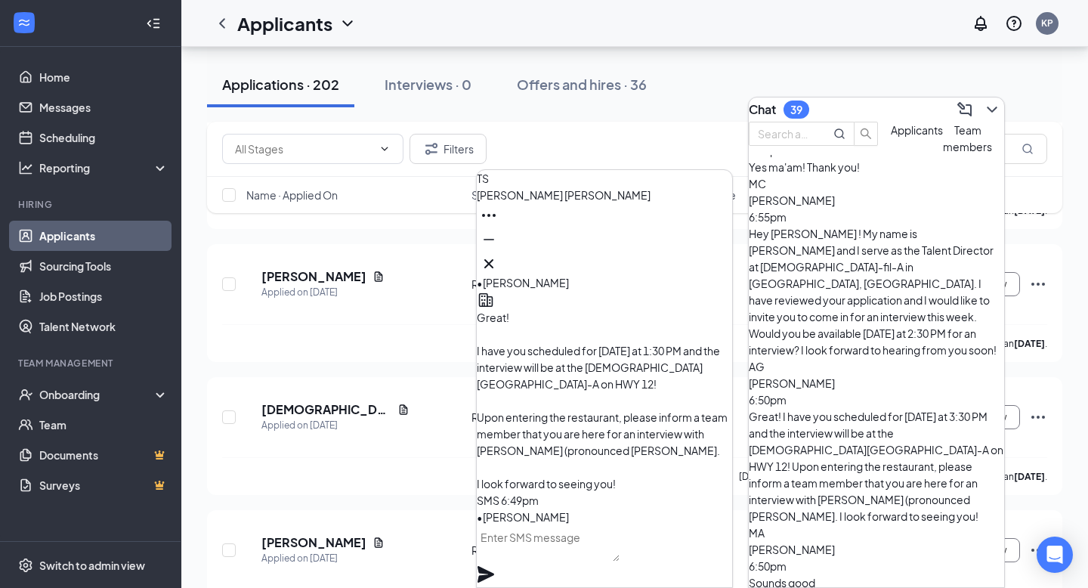
scroll to position [213, 0]
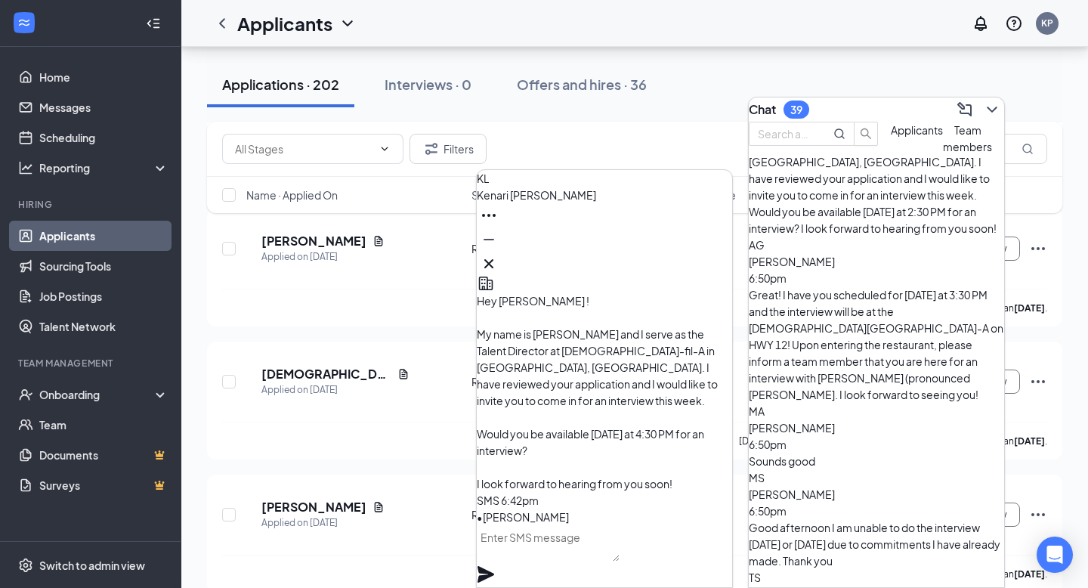
scroll to position [361, 0]
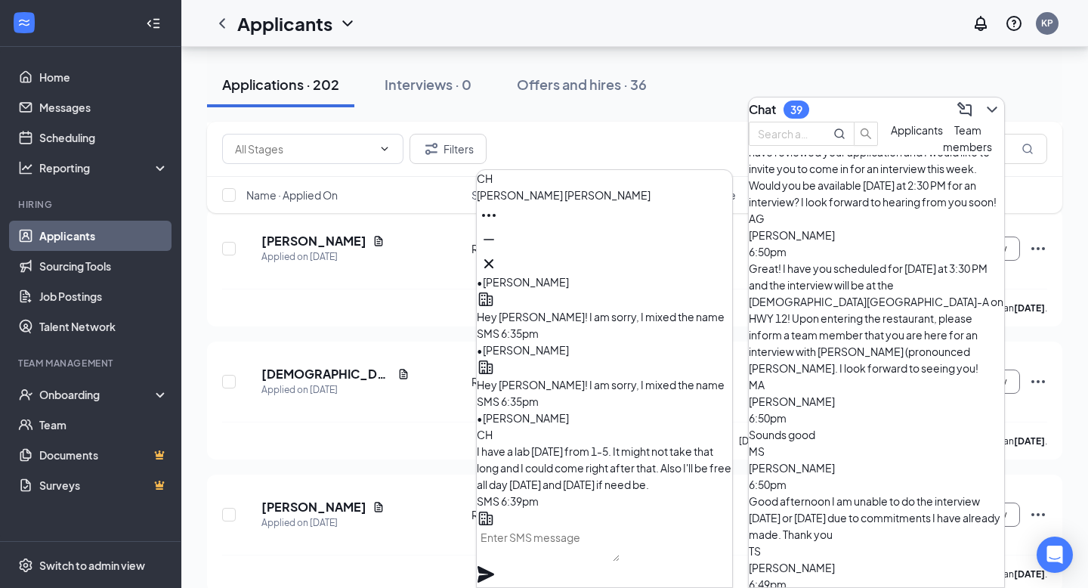
scroll to position [0, 0]
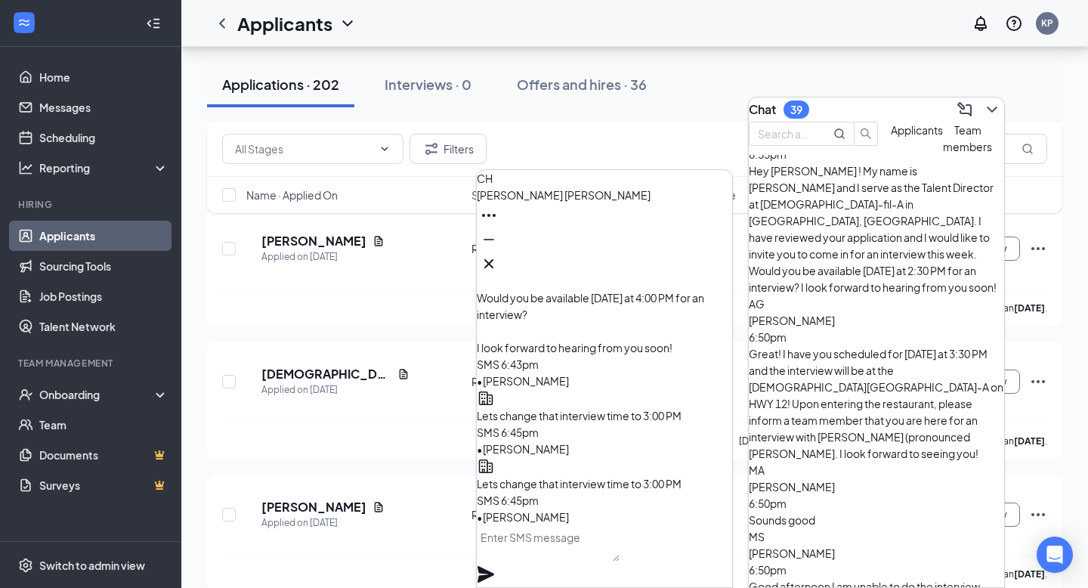
scroll to position [273, 0]
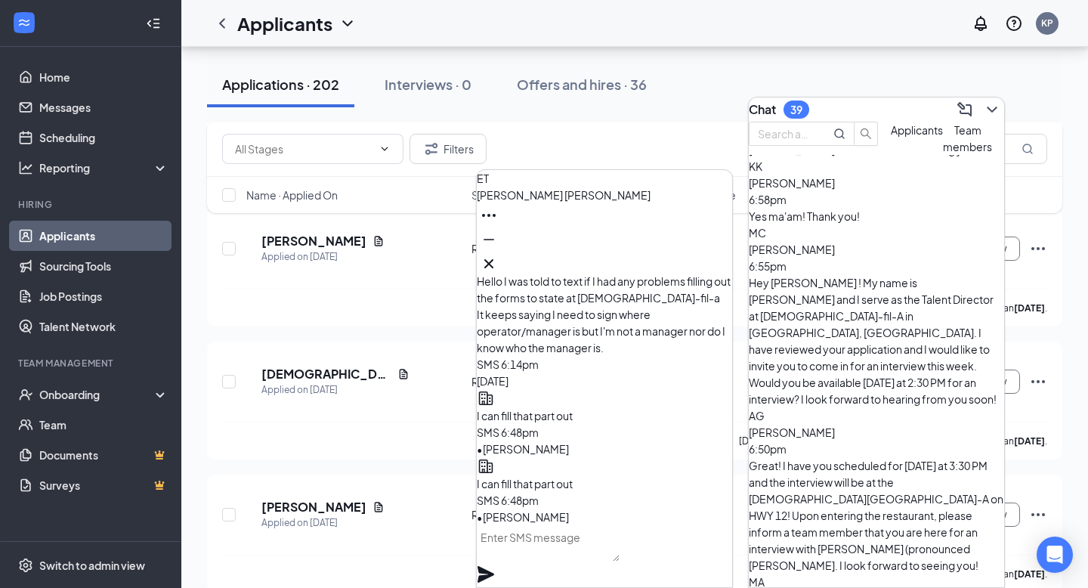
scroll to position [156, 0]
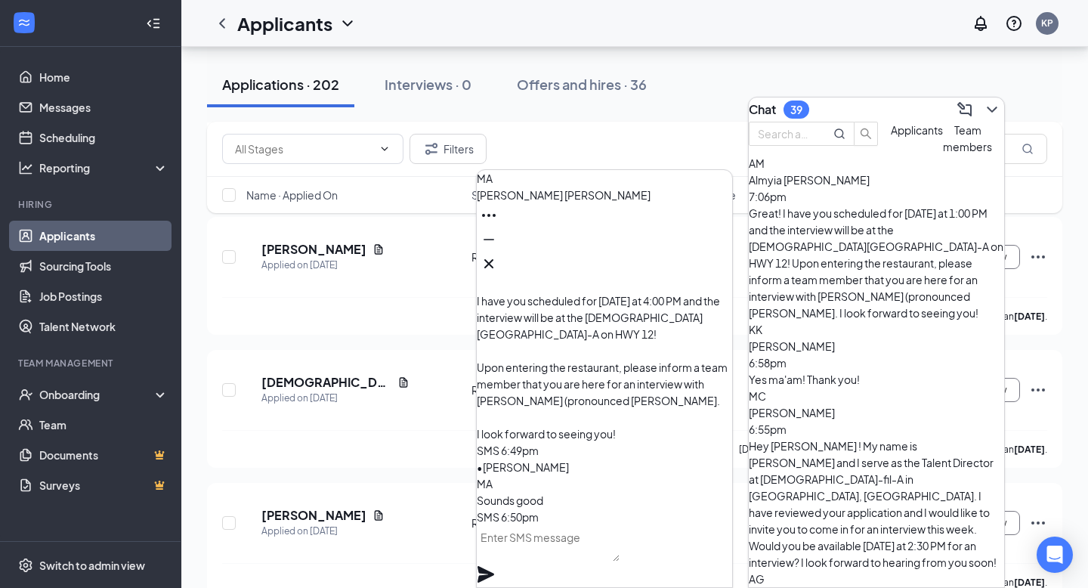
scroll to position [2438, 0]
click at [834, 406] on span "[PERSON_NAME]" at bounding box center [792, 413] width 86 height 14
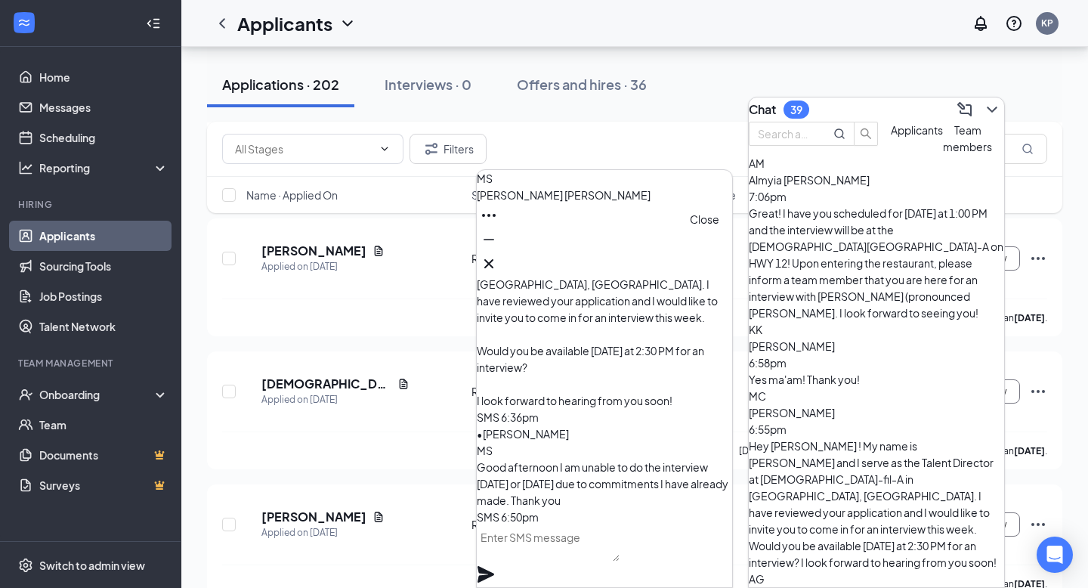
click at [498, 255] on icon "Cross" at bounding box center [489, 264] width 18 height 18
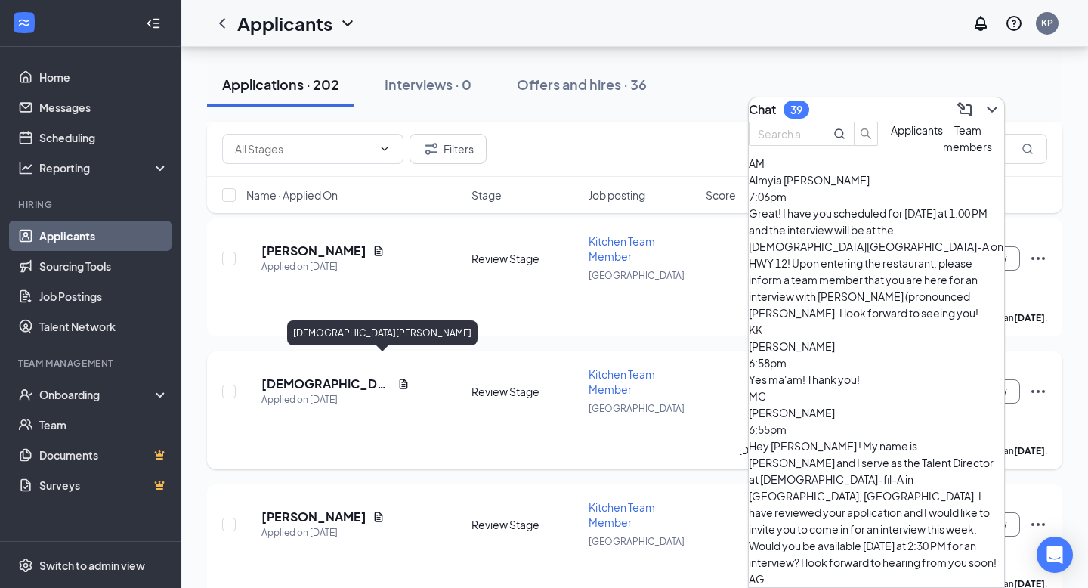
click at [352, 376] on h5 "[DEMOGRAPHIC_DATA][PERSON_NAME]" at bounding box center [327, 384] width 130 height 17
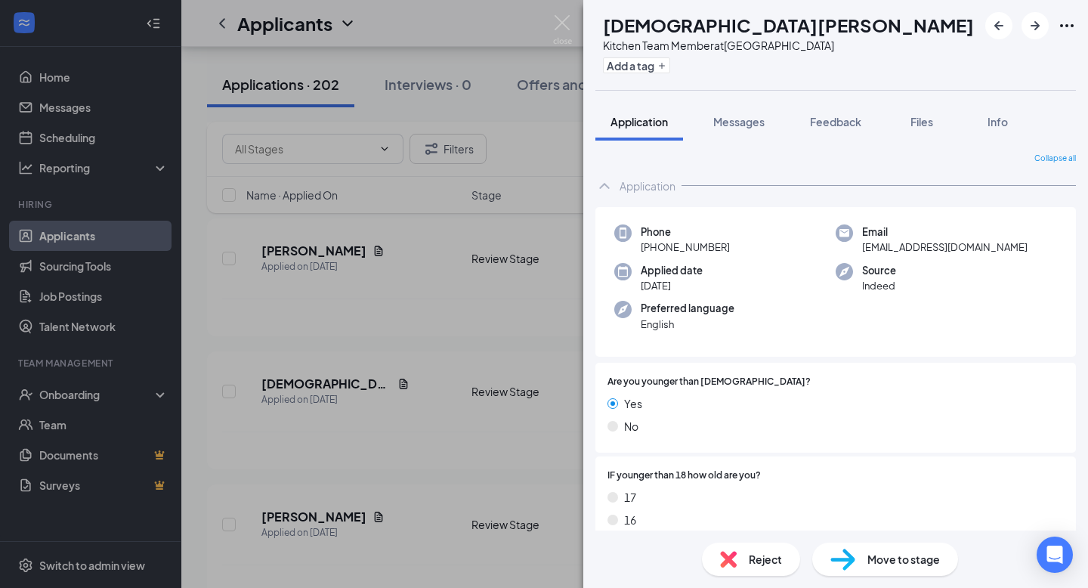
scroll to position [800, 0]
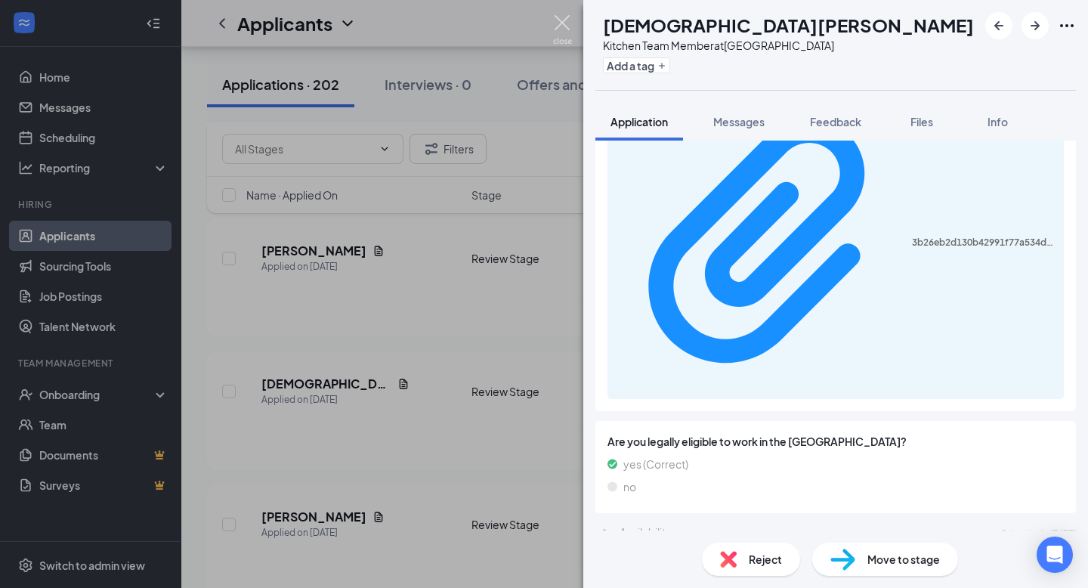
click at [556, 32] on img at bounding box center [562, 29] width 19 height 29
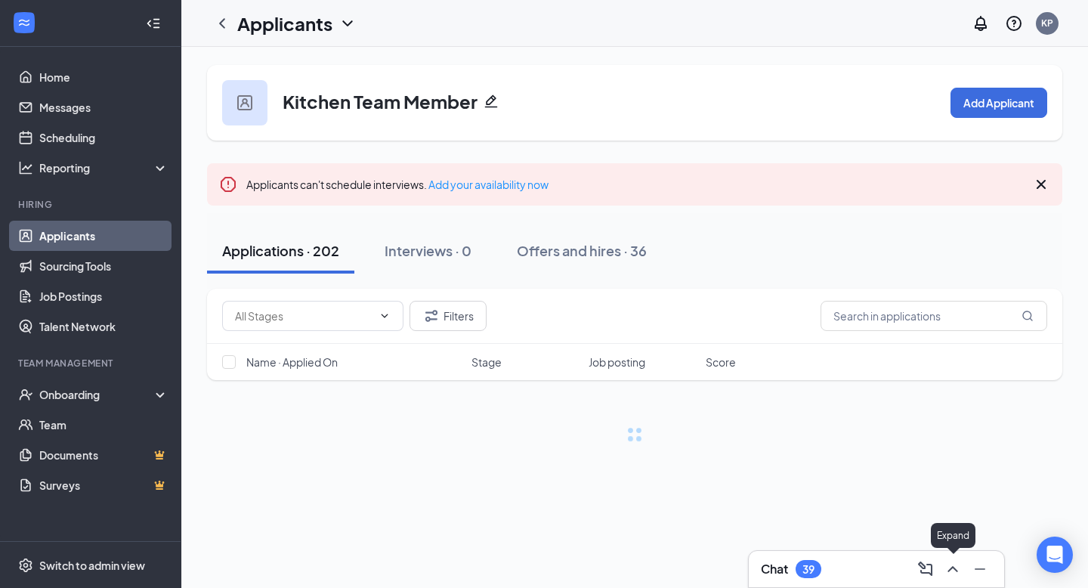
click at [958, 570] on icon "ChevronUp" at bounding box center [953, 569] width 18 height 18
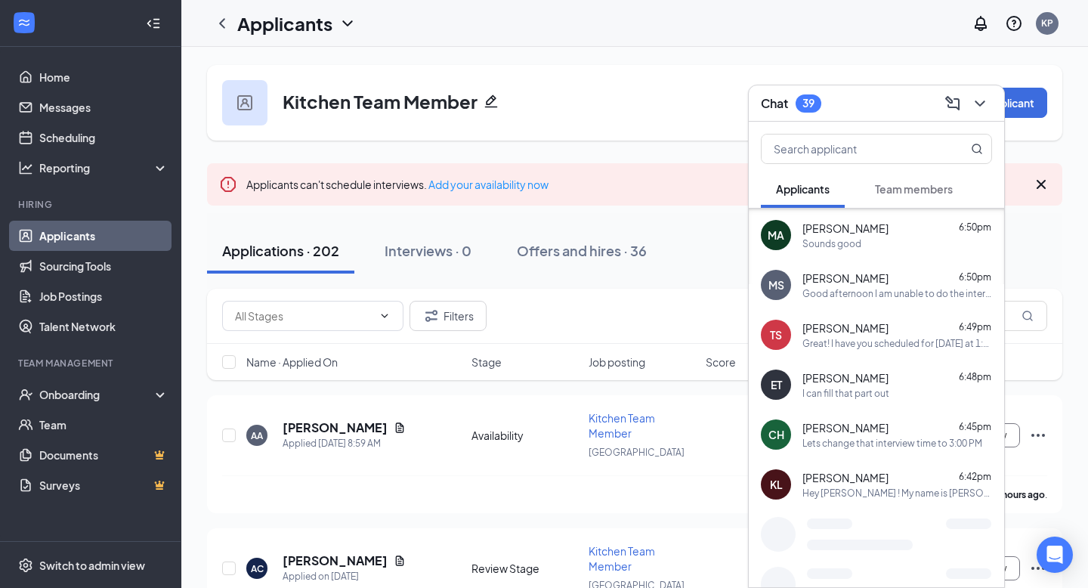
scroll to position [197, 0]
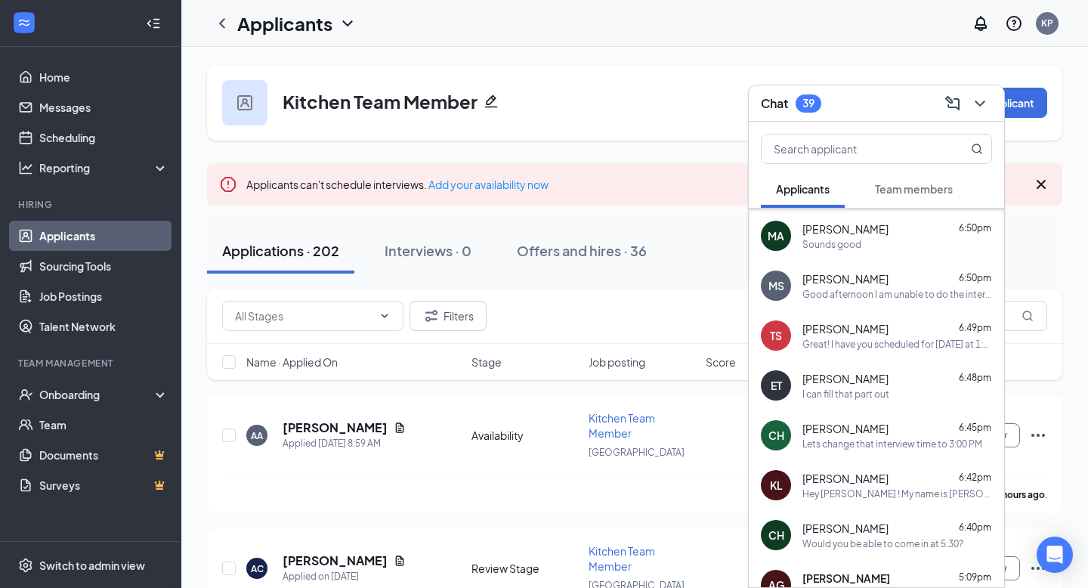
click at [992, 97] on div at bounding box center [978, 103] width 27 height 24
click at [980, 117] on div "Chat 39" at bounding box center [876, 103] width 255 height 36
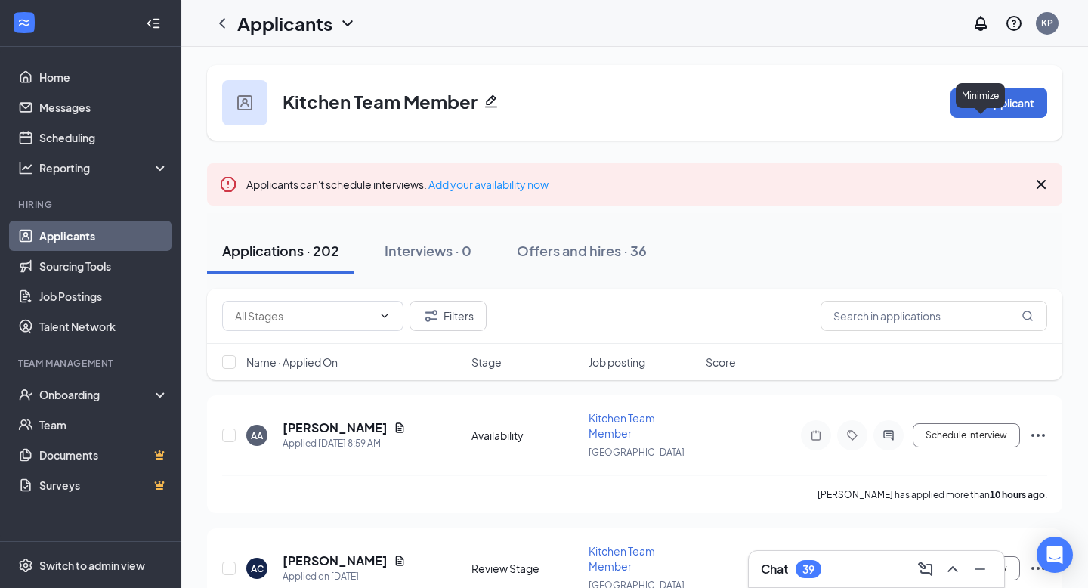
scroll to position [0, 0]
click at [961, 569] on icon "ChevronUp" at bounding box center [953, 569] width 18 height 18
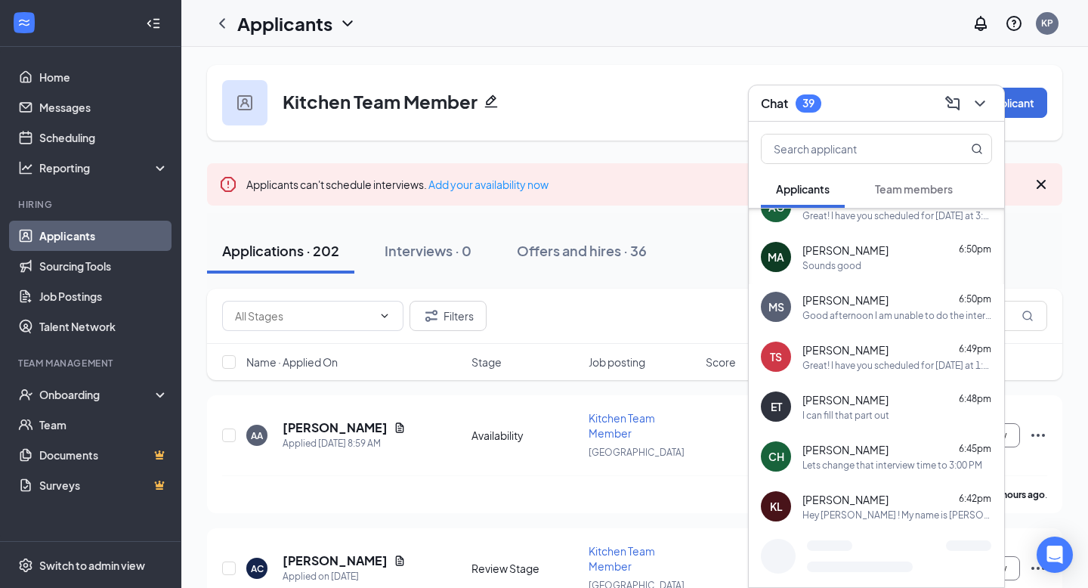
scroll to position [183, 0]
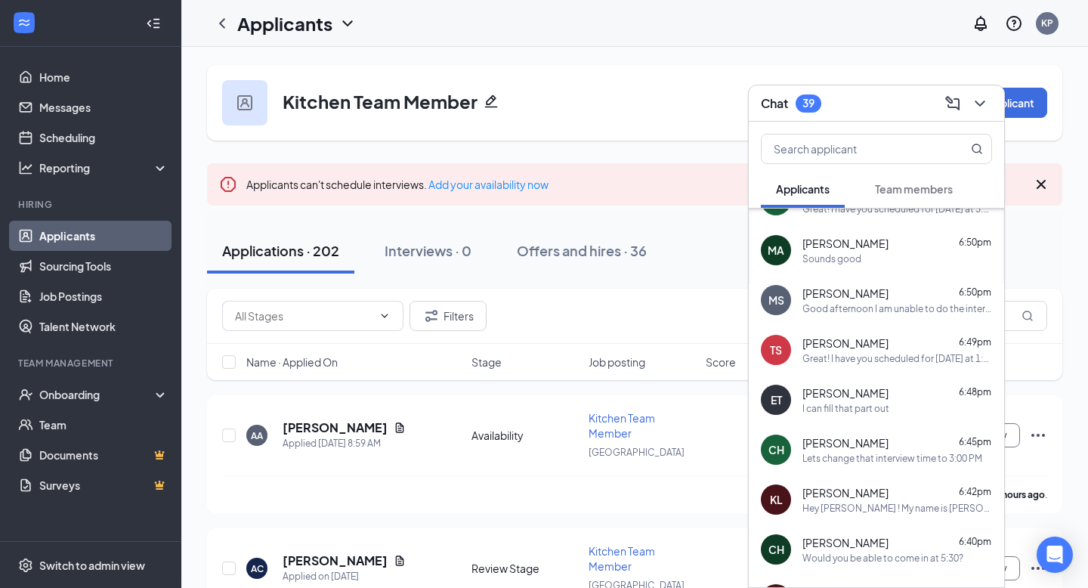
click at [880, 419] on div "ET Ethan Thompson 6:48pm I can fill that part out" at bounding box center [876, 400] width 255 height 50
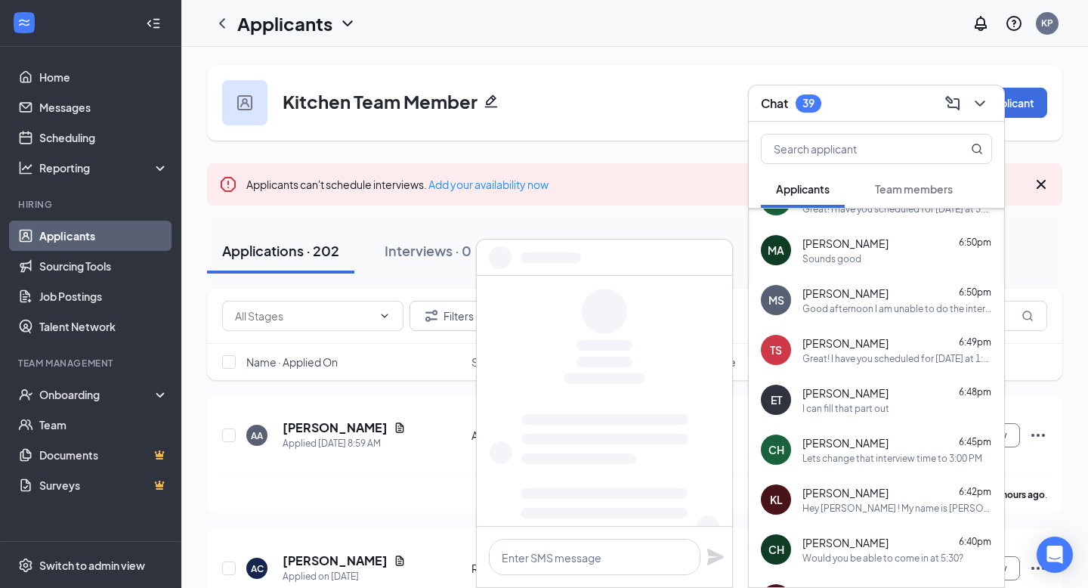
click at [880, 456] on div "Lets change that interview time to 3:00 PM" at bounding box center [893, 458] width 180 height 13
click at [880, 481] on div "KL Kenari Langford 6:42pm Hey Kenari ! My name is K'Lee Pittman and I serve as …" at bounding box center [876, 500] width 255 height 50
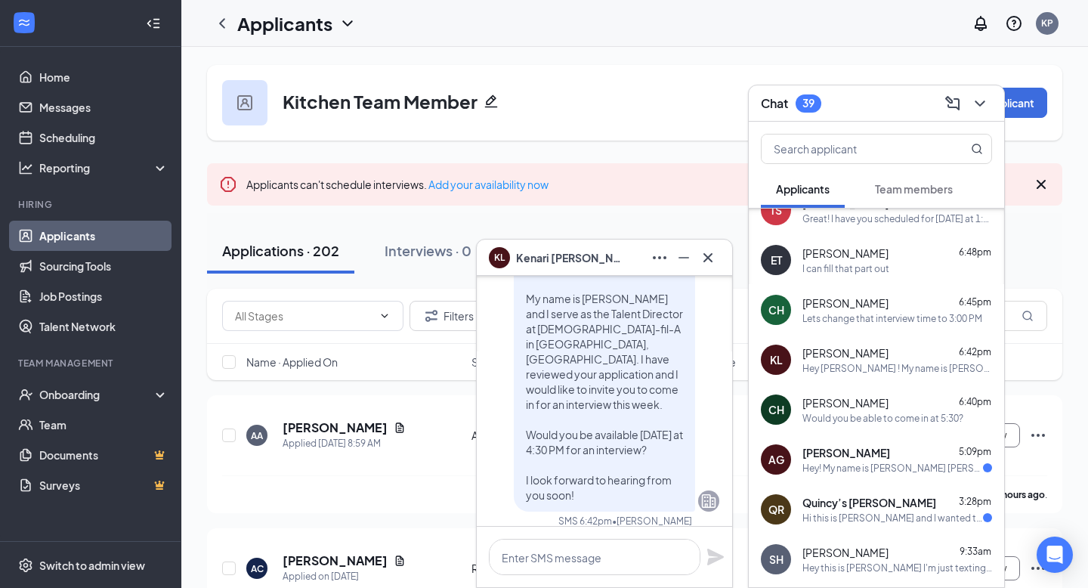
scroll to position [320, 0]
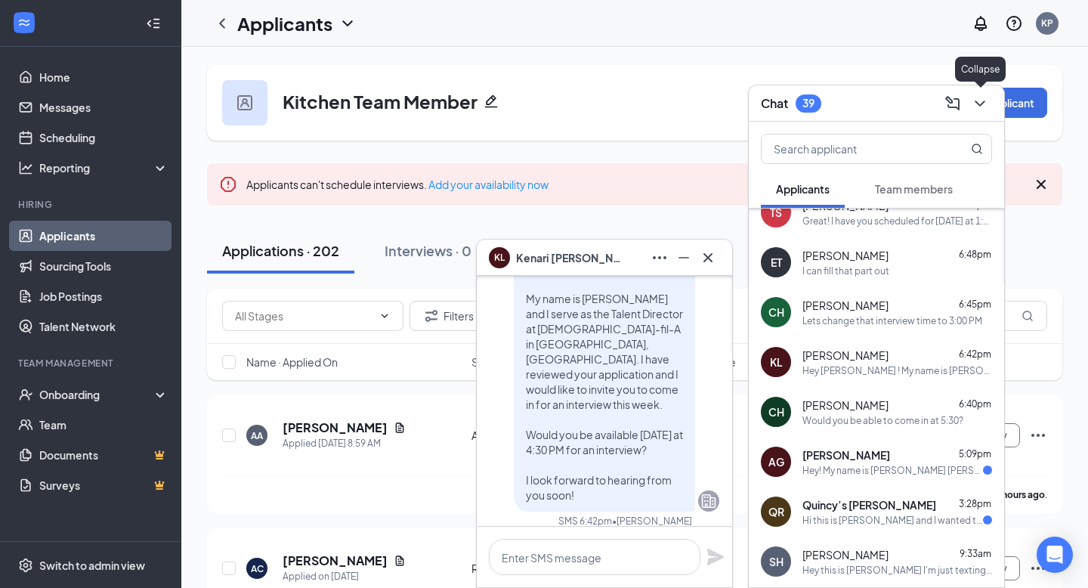
click at [991, 103] on button at bounding box center [980, 103] width 24 height 24
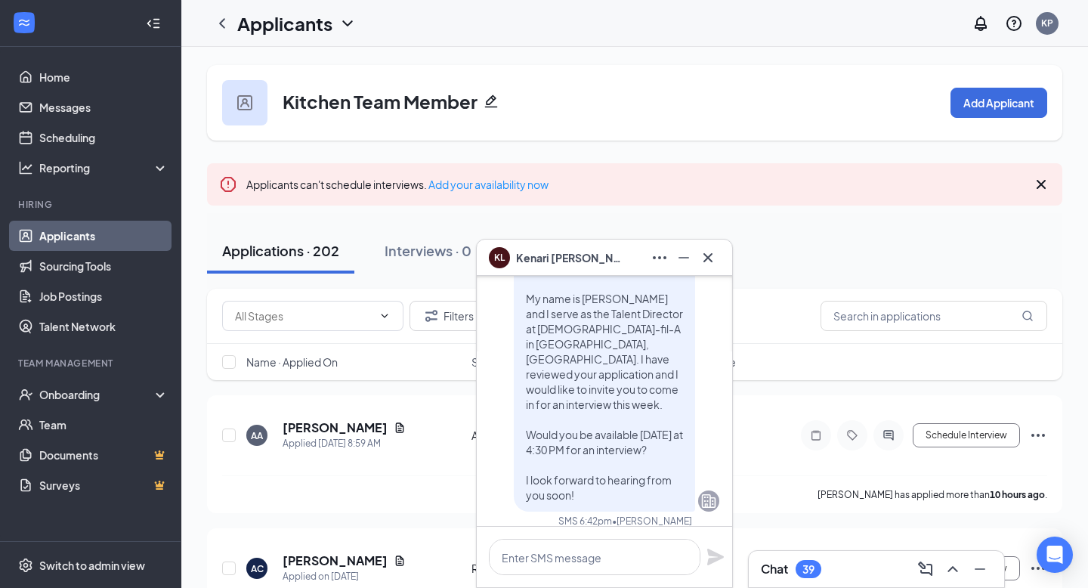
scroll to position [0, 0]
click at [716, 250] on button at bounding box center [708, 258] width 24 height 24
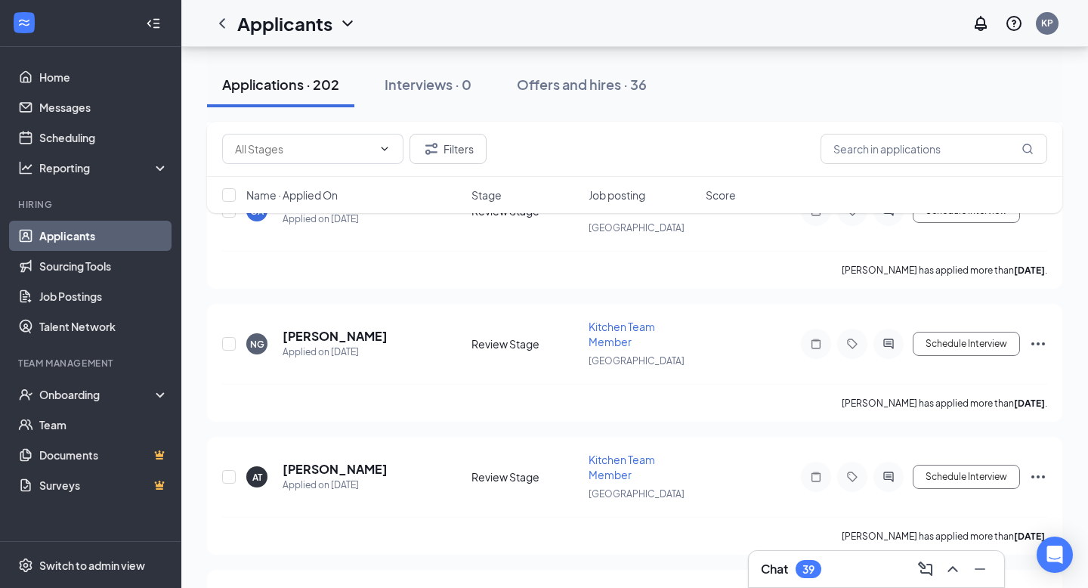
scroll to position [3152, 0]
click at [285, 460] on h5 "Alexis Torres" at bounding box center [335, 468] width 105 height 17
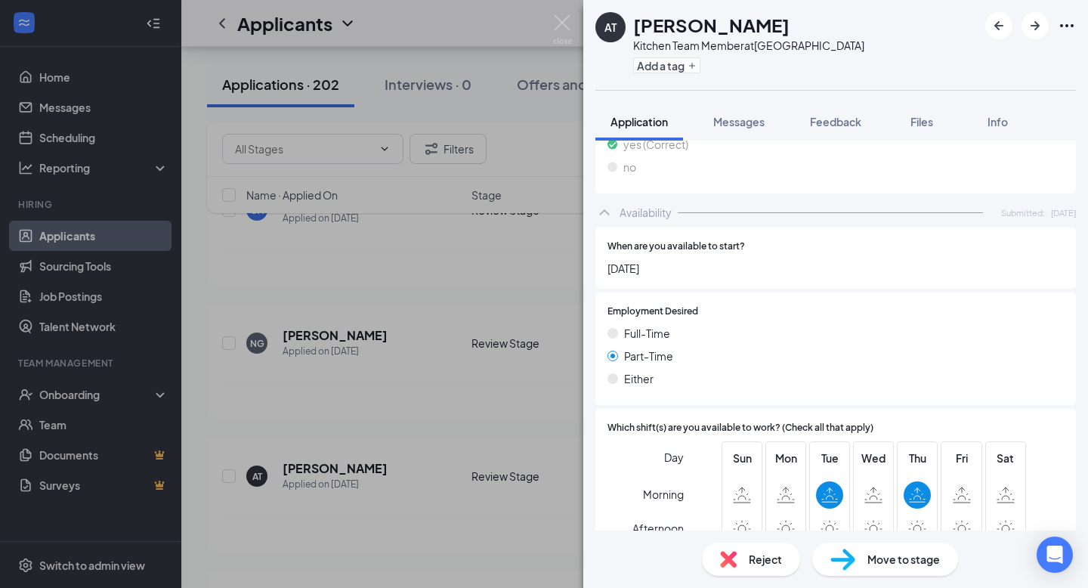
scroll to position [946, 0]
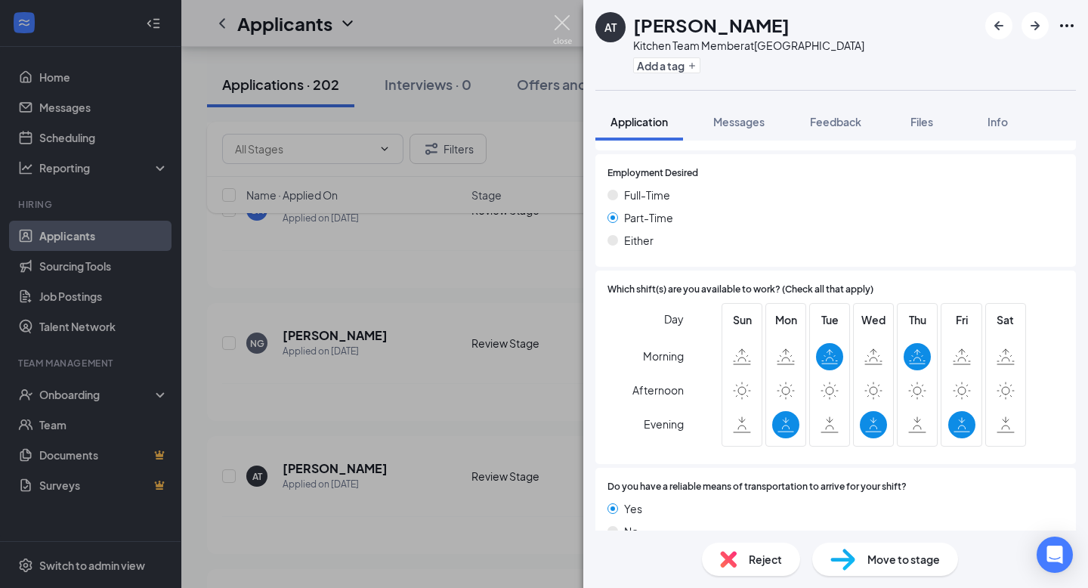
click at [564, 32] on img at bounding box center [562, 29] width 19 height 29
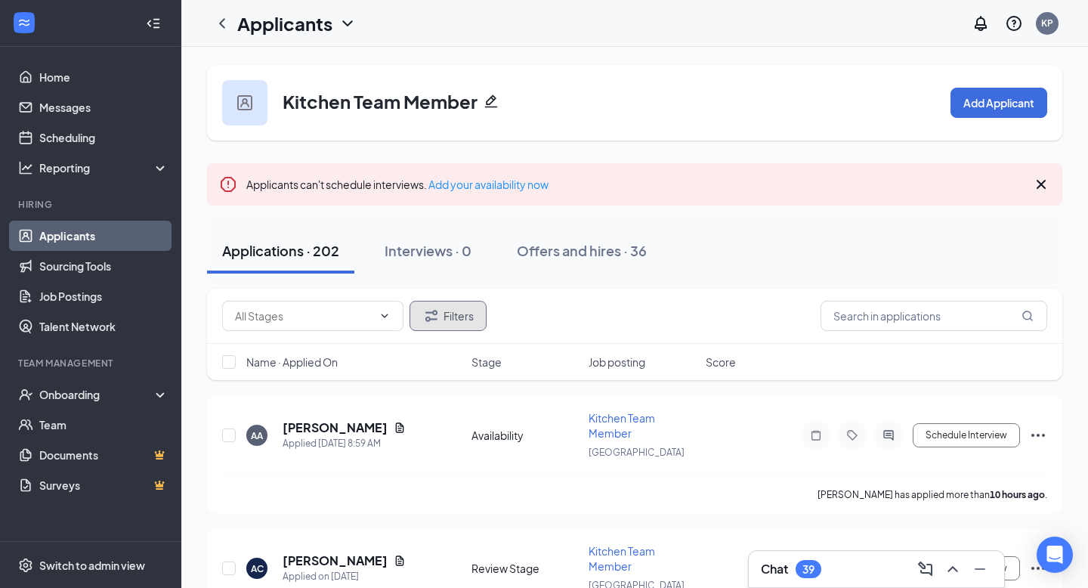
click at [463, 319] on button "Filters" at bounding box center [448, 316] width 77 height 30
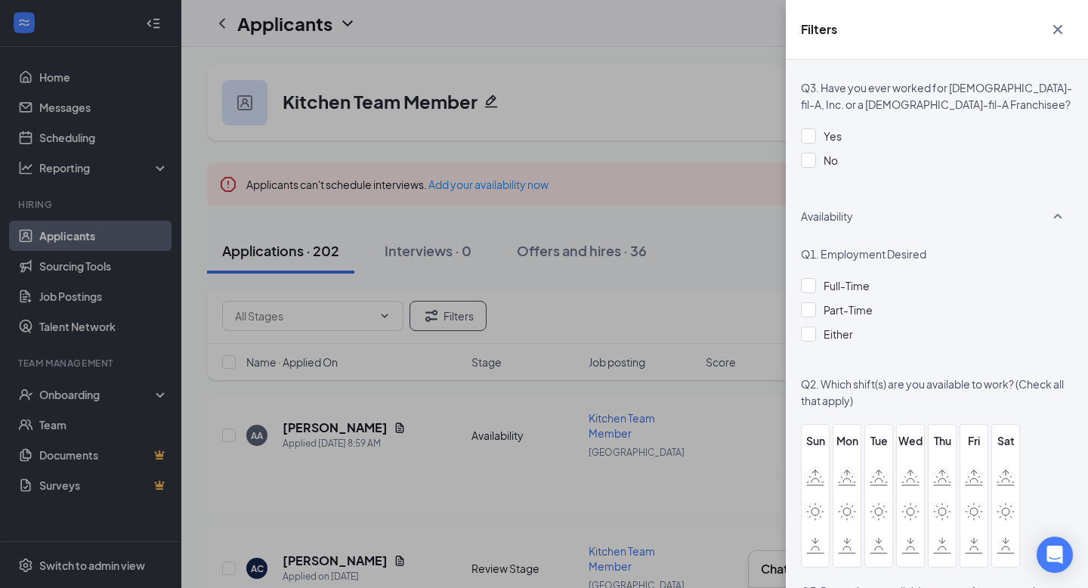
scroll to position [1012, 0]
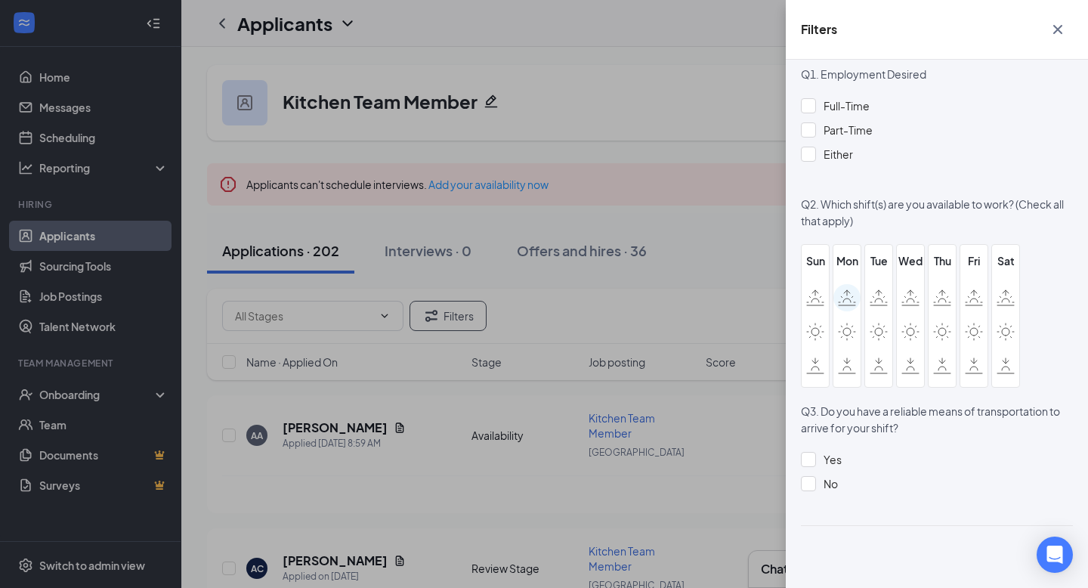
click at [848, 299] on icon at bounding box center [847, 301] width 8 height 4
click at [0, 0] on input "checkbox" at bounding box center [0, 0] width 0 height 0
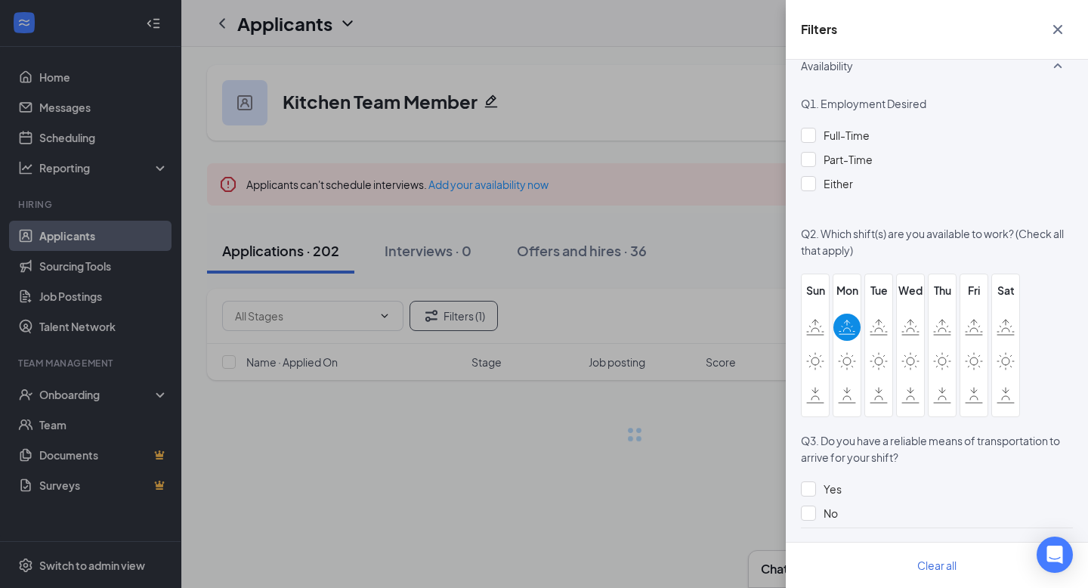
click at [889, 299] on div "Tue" at bounding box center [878, 345] width 27 height 127
click at [871, 324] on icon at bounding box center [879, 327] width 18 height 17
click at [0, 0] on input "checkbox" at bounding box center [0, 0] width 0 height 0
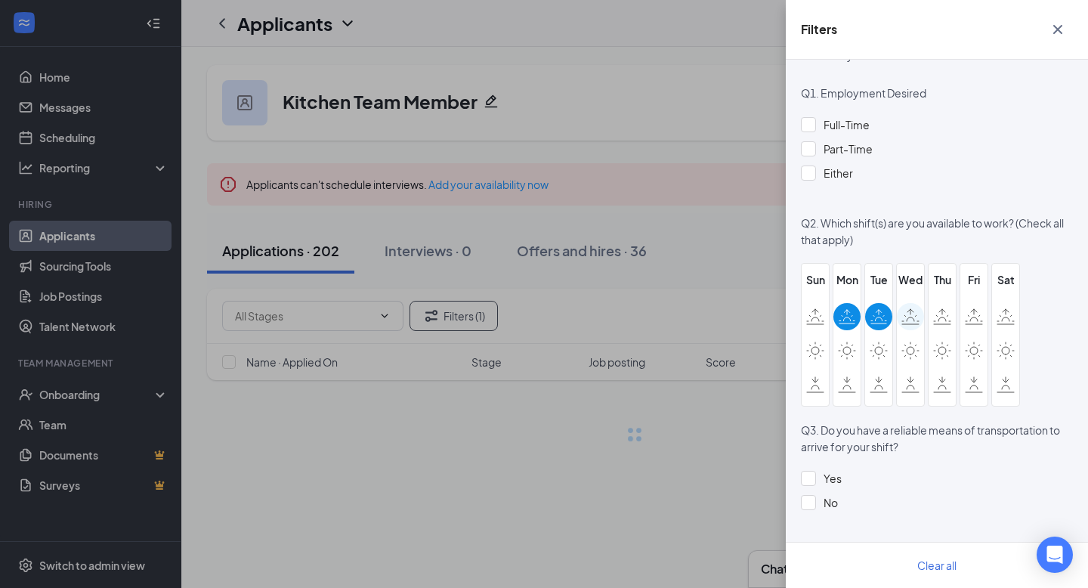
click at [919, 313] on icon at bounding box center [911, 316] width 18 height 17
click at [0, 0] on input "checkbox" at bounding box center [0, 0] width 0 height 0
click at [944, 320] on icon at bounding box center [942, 318] width 18 height 17
click at [0, 0] on input "checkbox" at bounding box center [0, 0] width 0 height 0
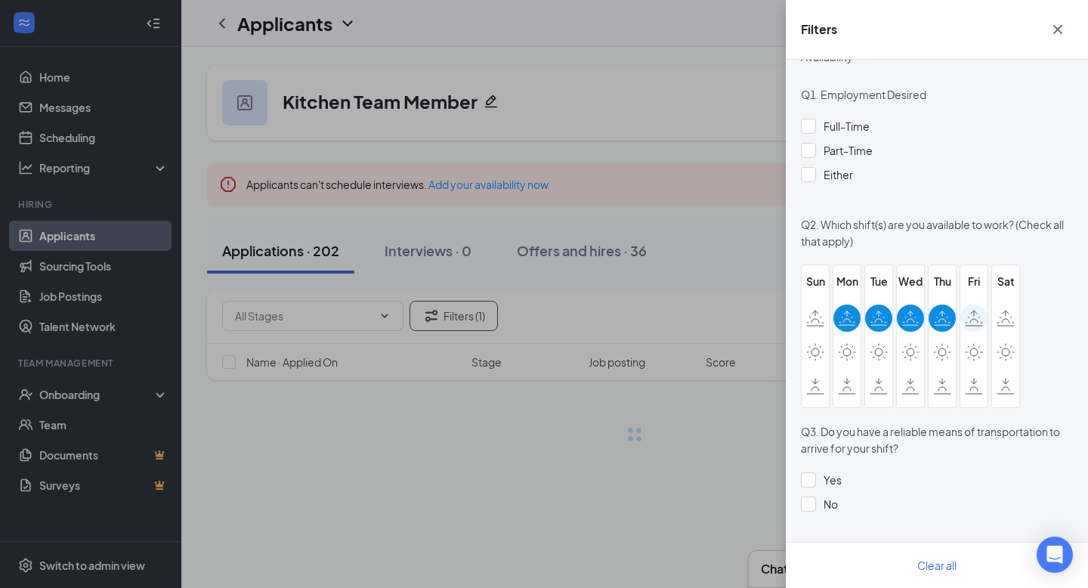
click at [965, 320] on icon at bounding box center [974, 318] width 18 height 17
click at [0, 0] on input "checkbox" at bounding box center [0, 0] width 0 height 0
click at [1017, 320] on div at bounding box center [1005, 318] width 27 height 27
click at [0, 0] on input "checkbox" at bounding box center [0, 0] width 0 height 0
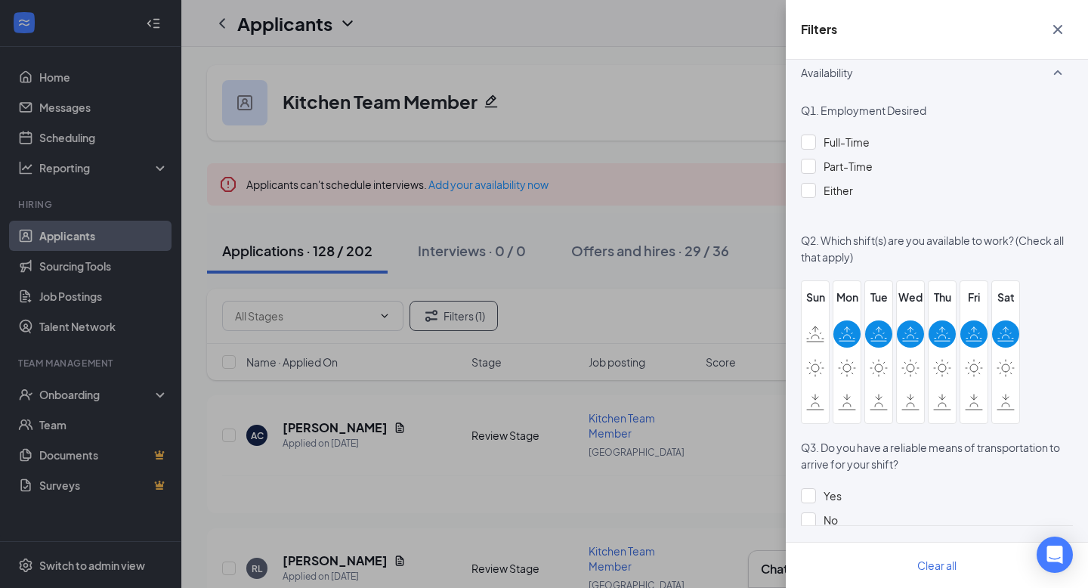
scroll to position [976, 0]
click at [1060, 37] on icon "Cross" at bounding box center [1058, 29] width 18 height 18
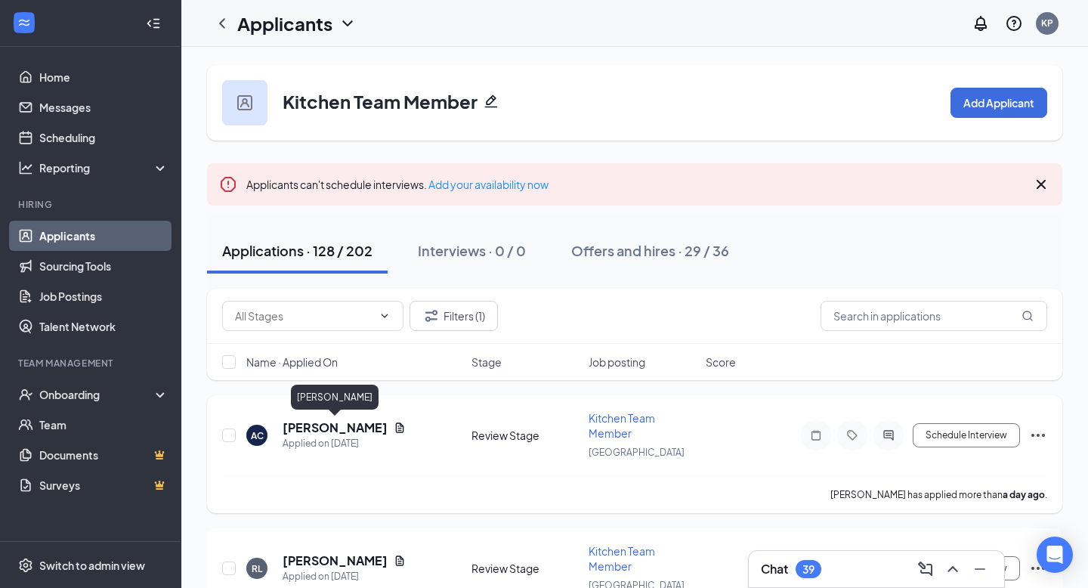
click at [318, 428] on h5 "Alexandria CULBERSON" at bounding box center [335, 427] width 105 height 17
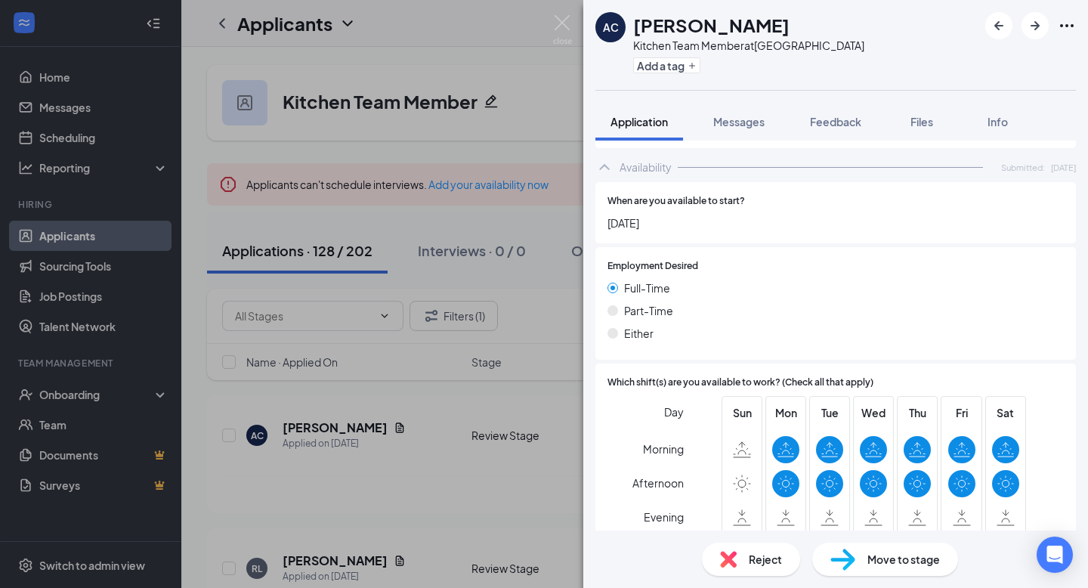
scroll to position [995, 0]
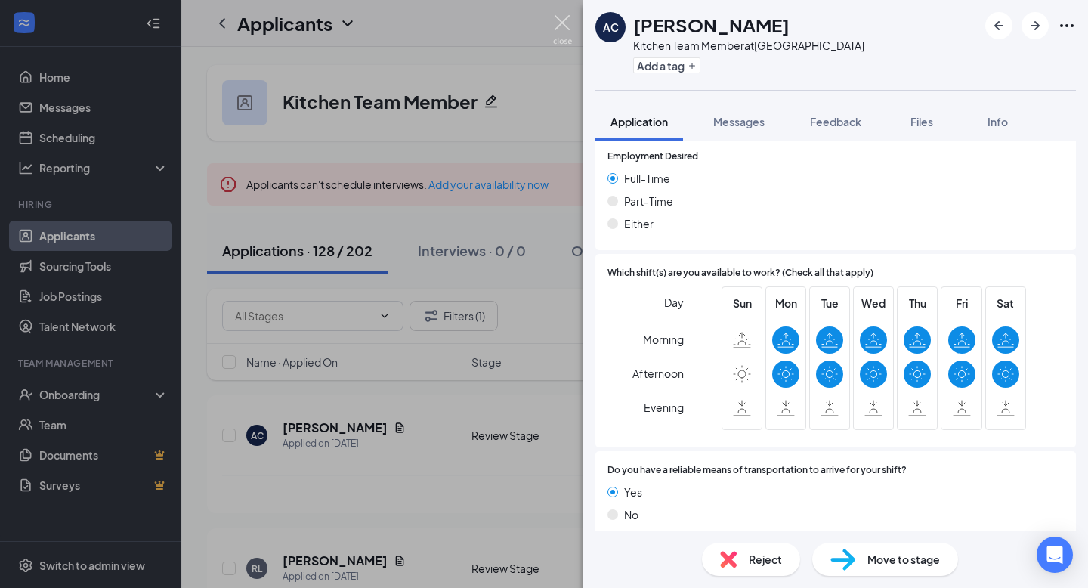
click at [559, 33] on img at bounding box center [562, 29] width 19 height 29
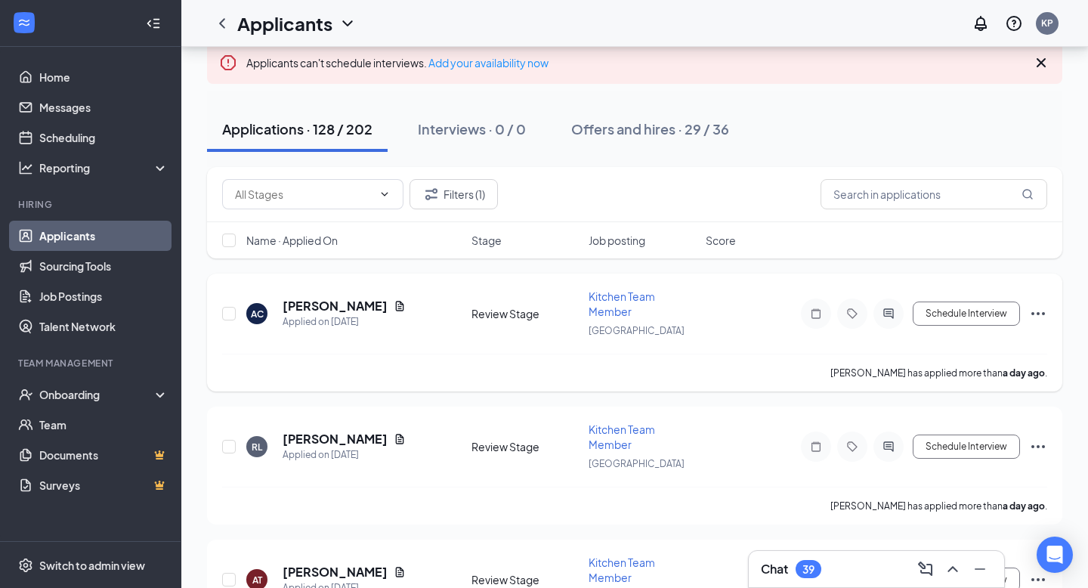
scroll to position [162, 0]
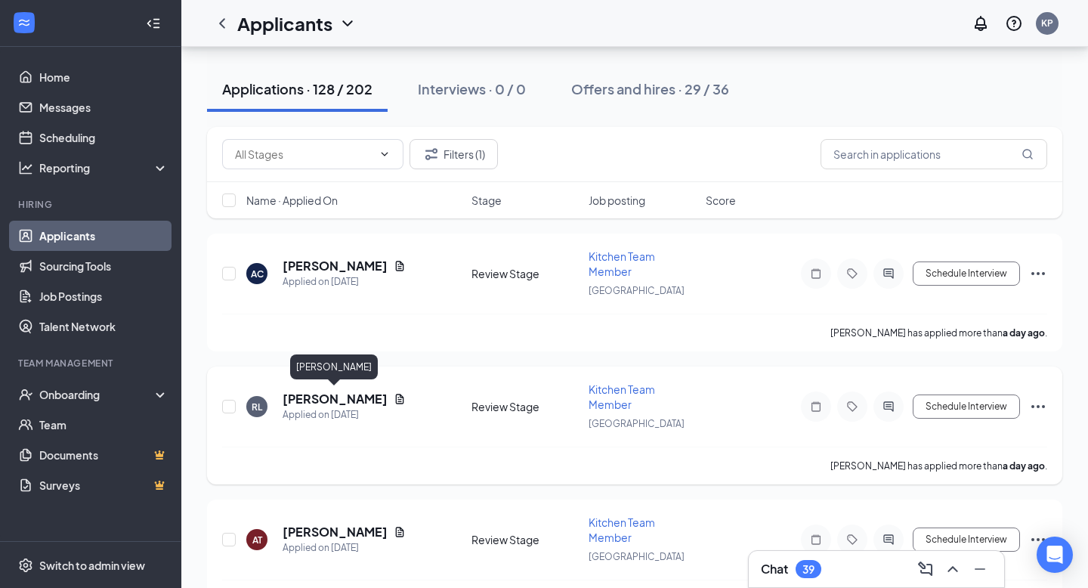
click at [334, 404] on h5 "Robert Lawrence" at bounding box center [335, 399] width 105 height 17
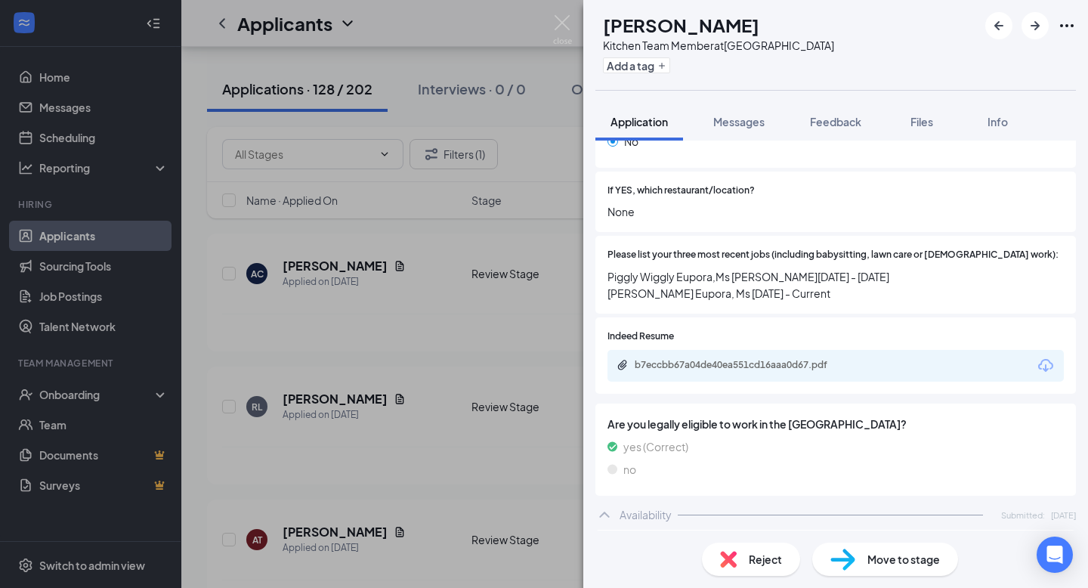
scroll to position [689, 0]
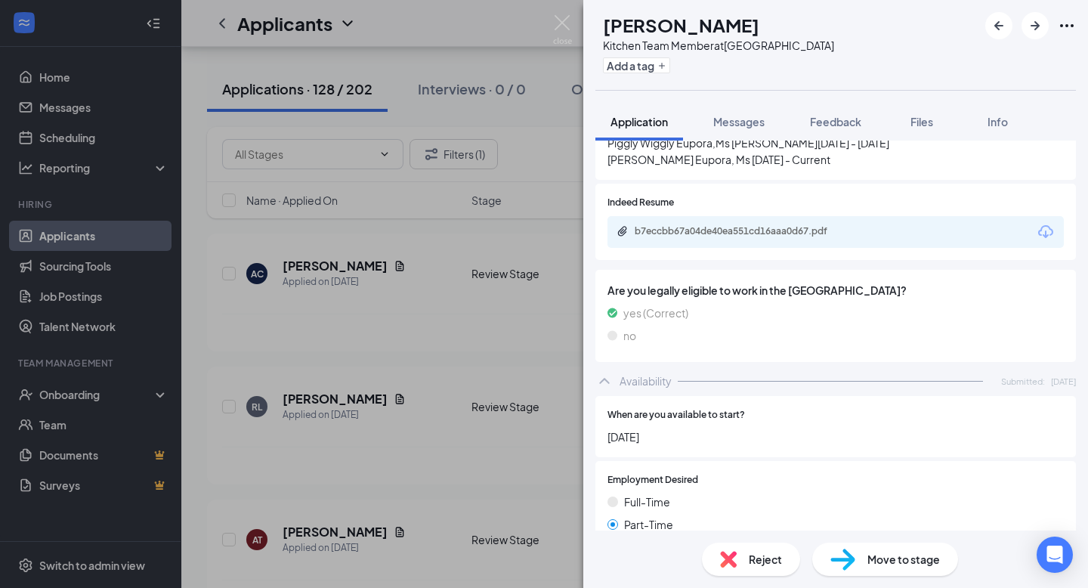
click at [549, 18] on div "RL Robert Lawrence Kitchen Team Member at Starkville Add a tag Application Mess…" at bounding box center [544, 294] width 1088 height 588
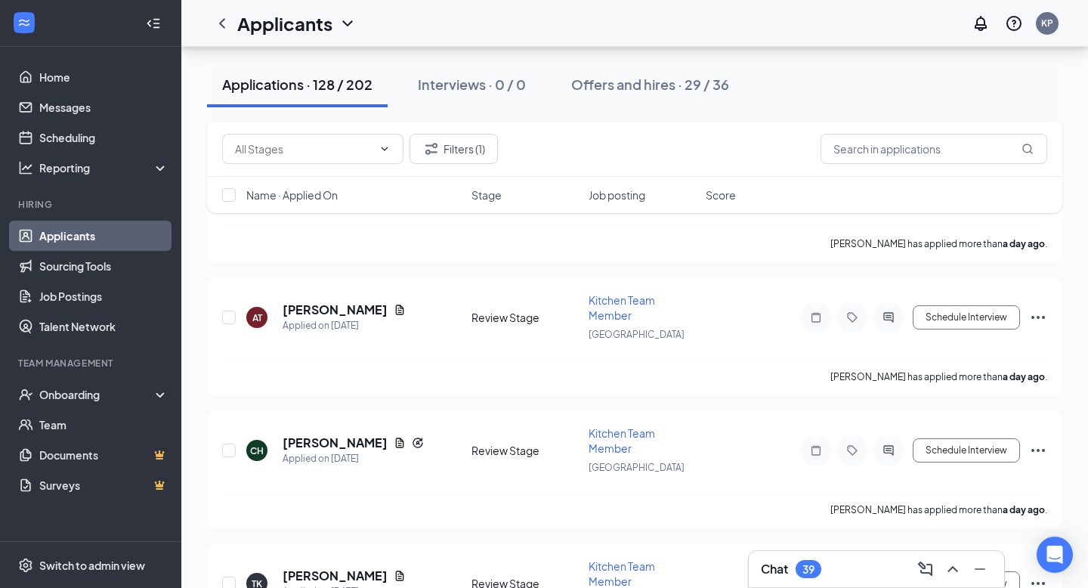
scroll to position [407, 0]
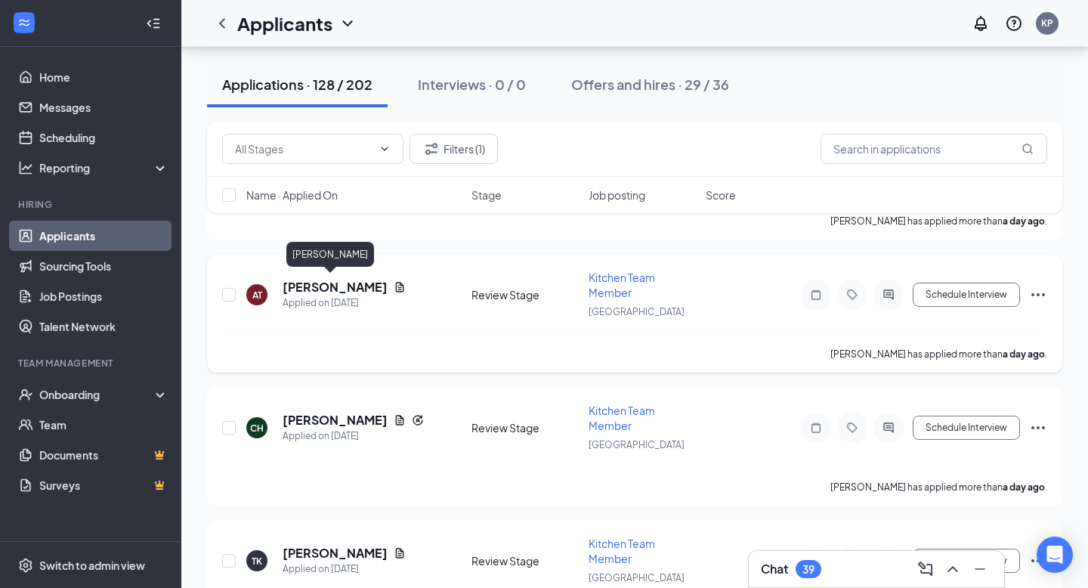
click at [322, 286] on h5 "Alex Troupe" at bounding box center [335, 287] width 105 height 17
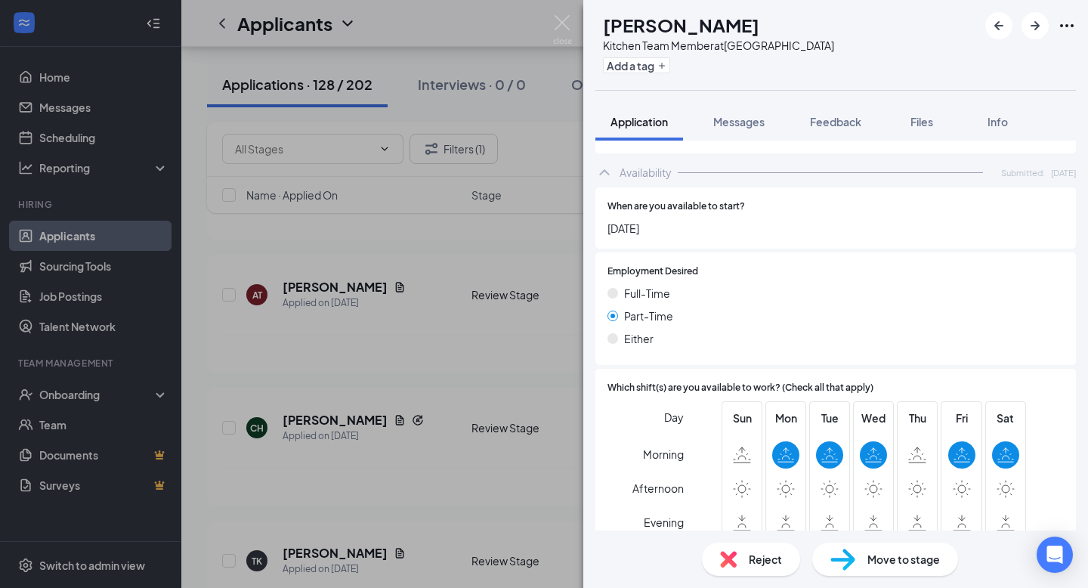
scroll to position [995, 0]
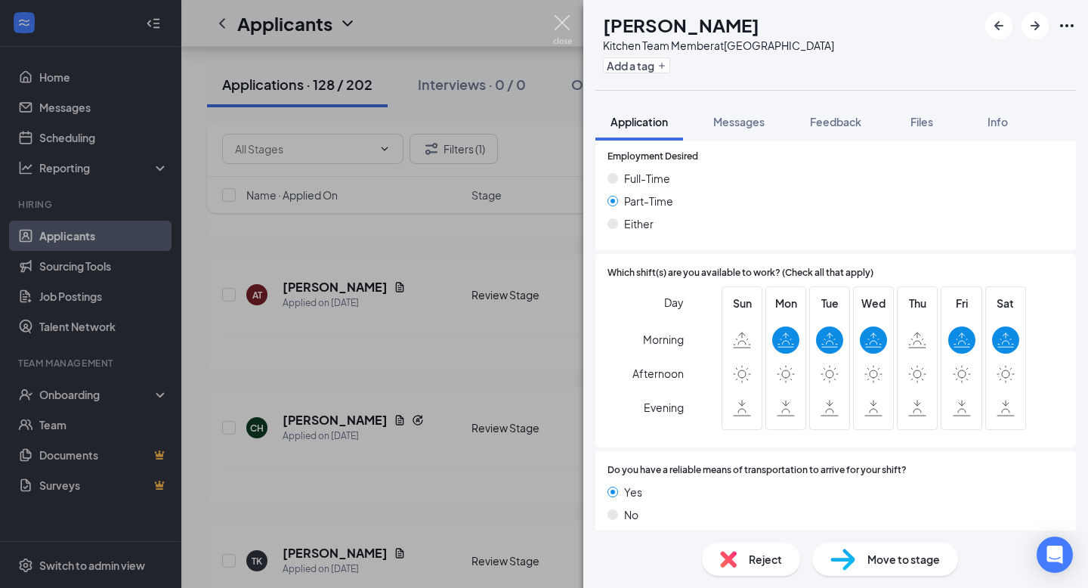
click at [556, 39] on img at bounding box center [562, 29] width 19 height 29
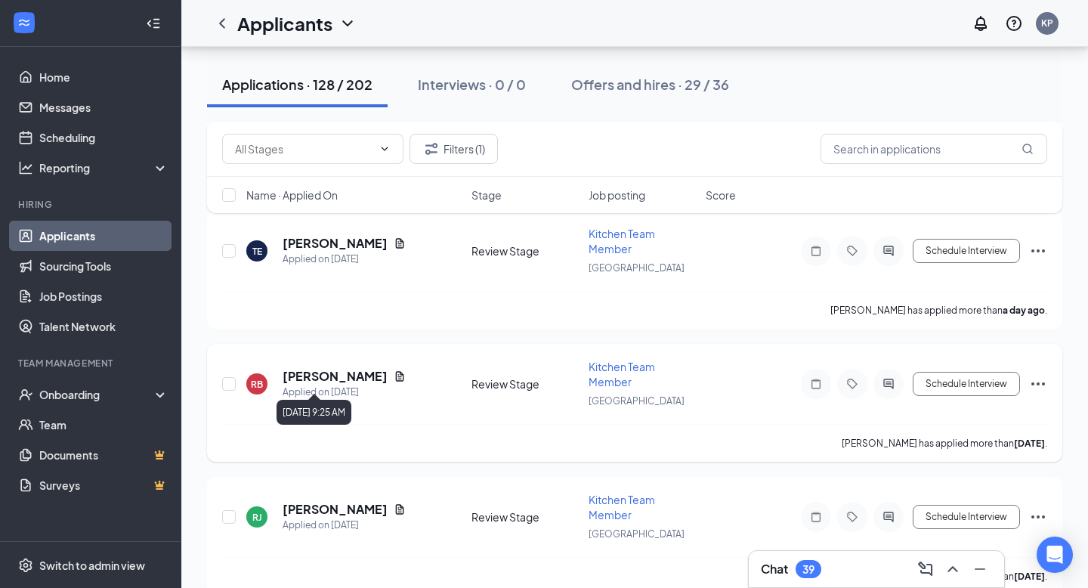
scroll to position [1091, 0]
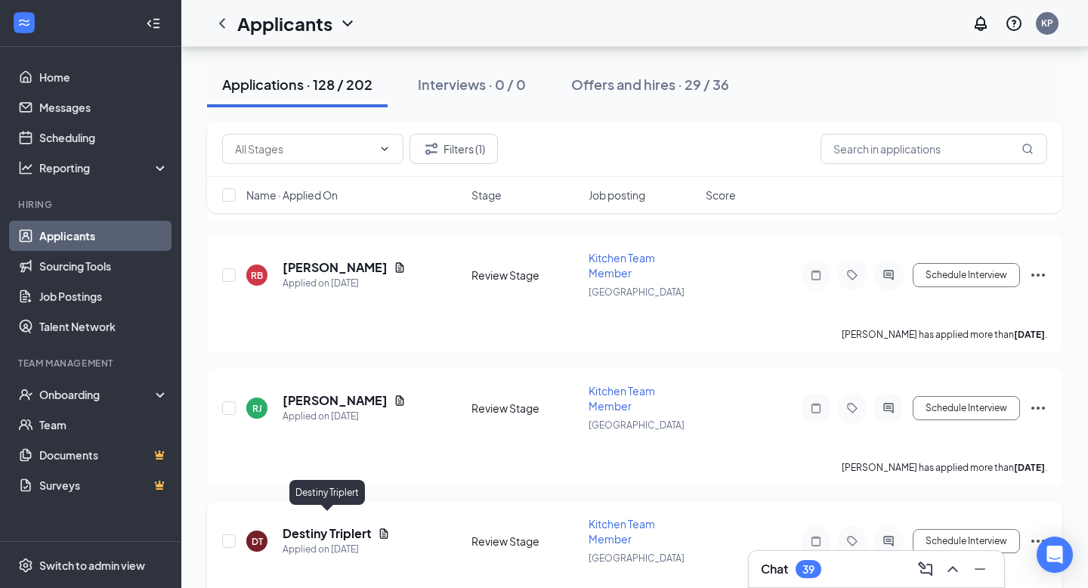
click at [344, 525] on h5 "Destiny Triplert" at bounding box center [327, 533] width 89 height 17
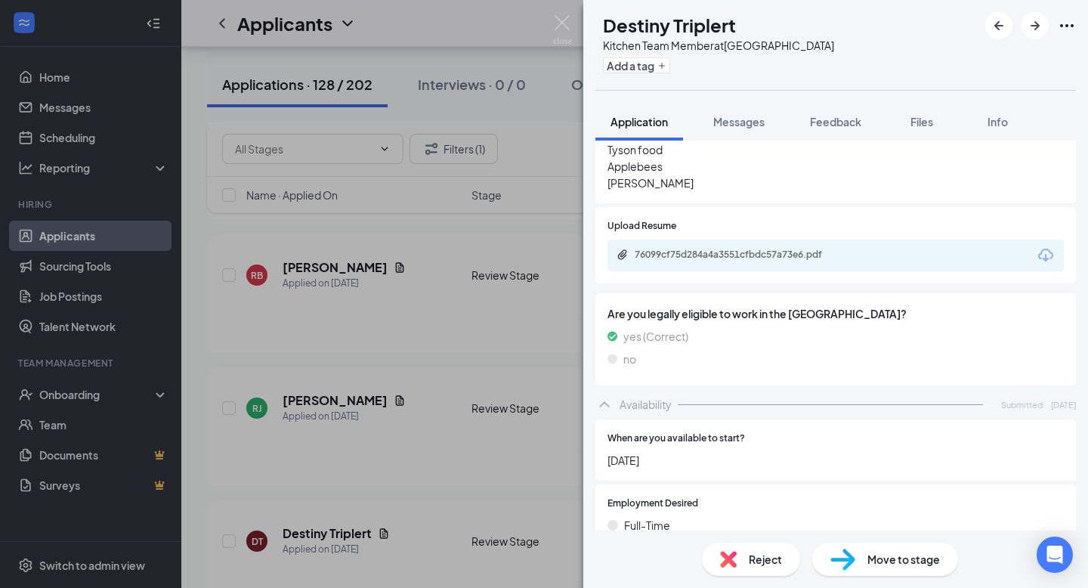
scroll to position [1029, 0]
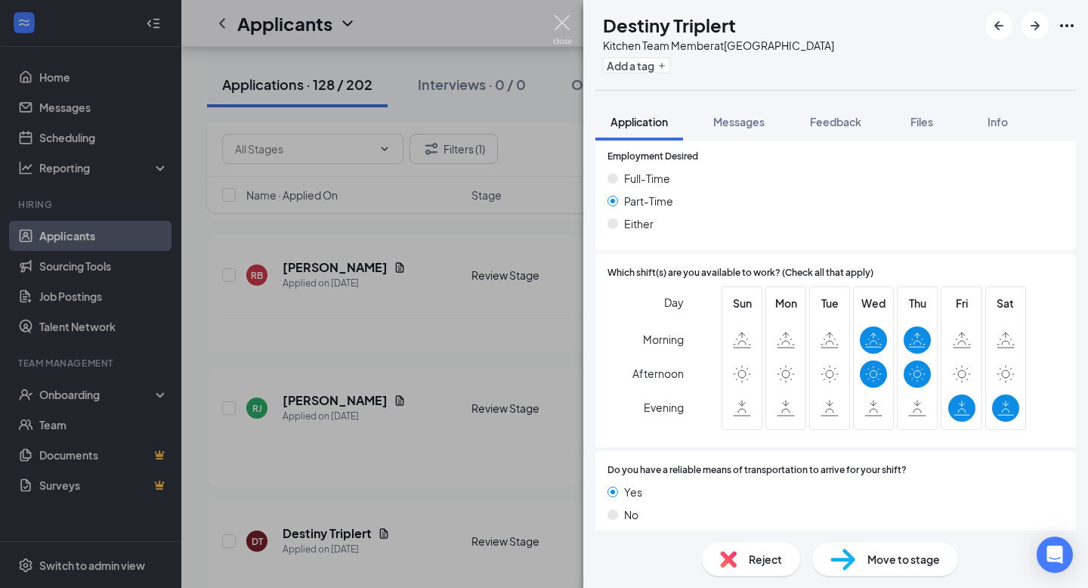
click at [565, 20] on img at bounding box center [562, 29] width 19 height 29
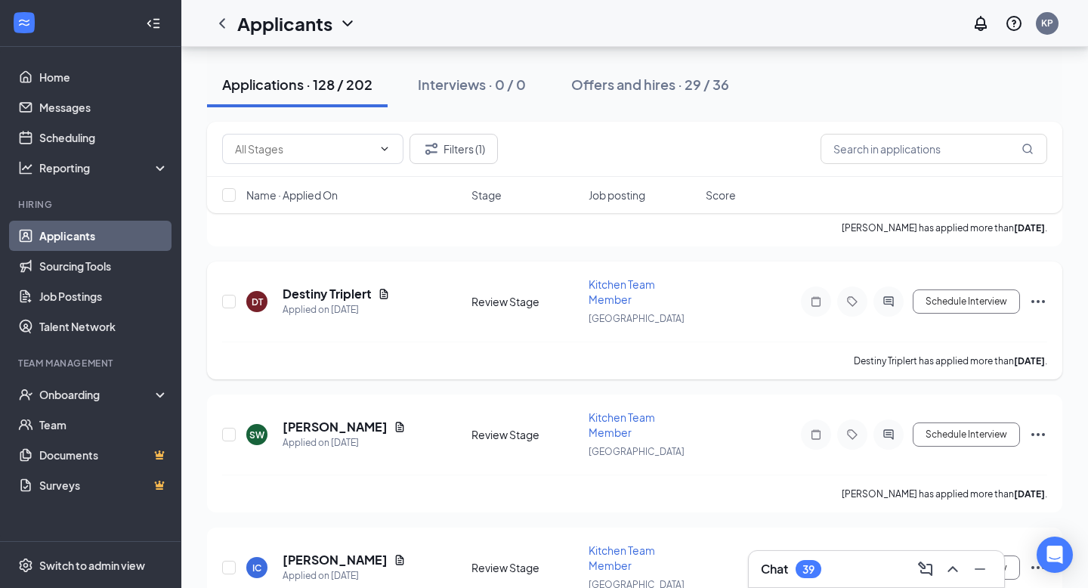
scroll to position [1335, 0]
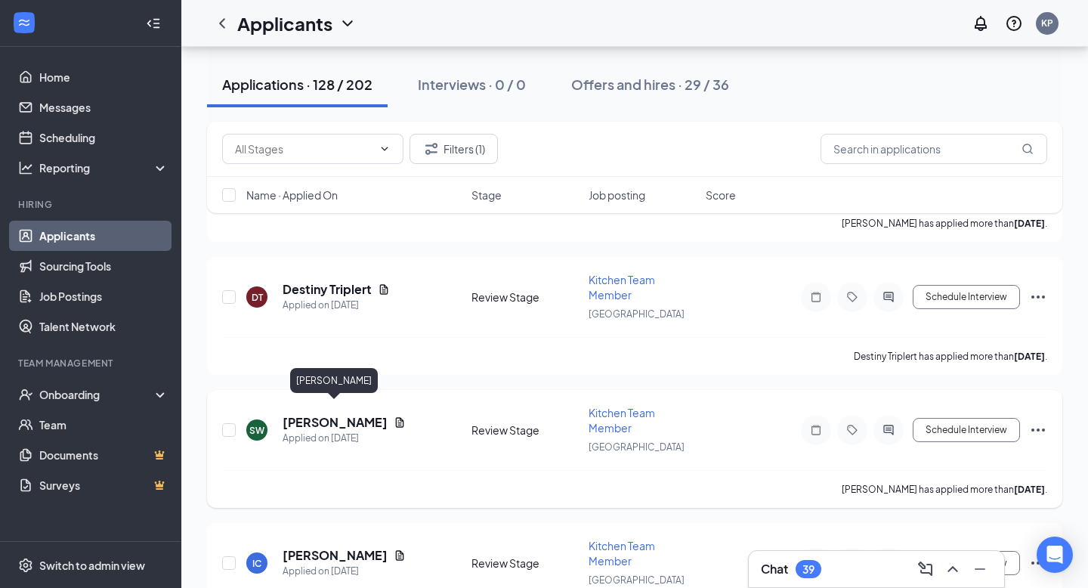
click at [350, 414] on h5 "Sherman Weems" at bounding box center [335, 422] width 105 height 17
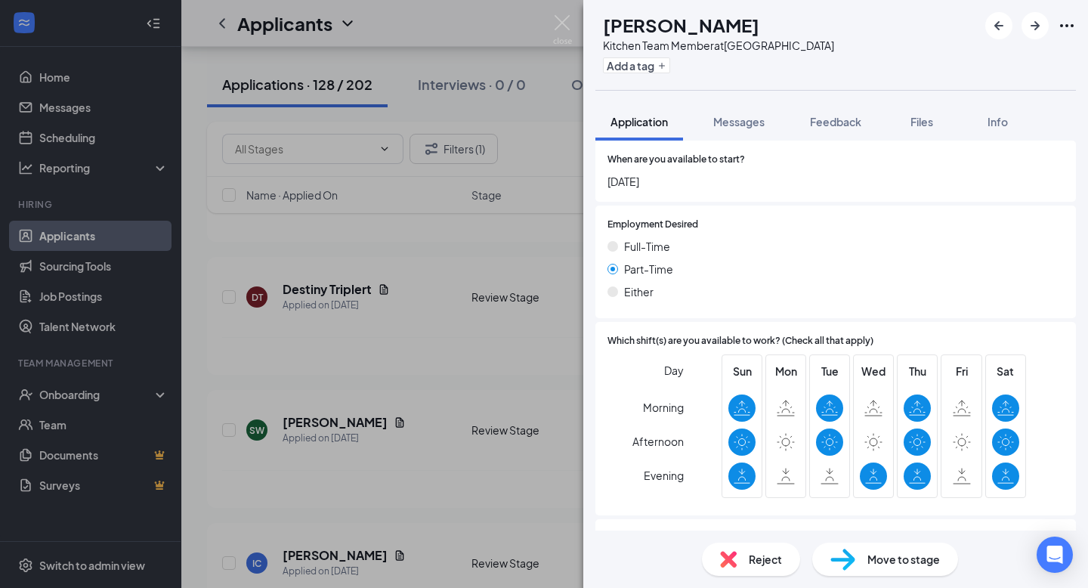
scroll to position [995, 0]
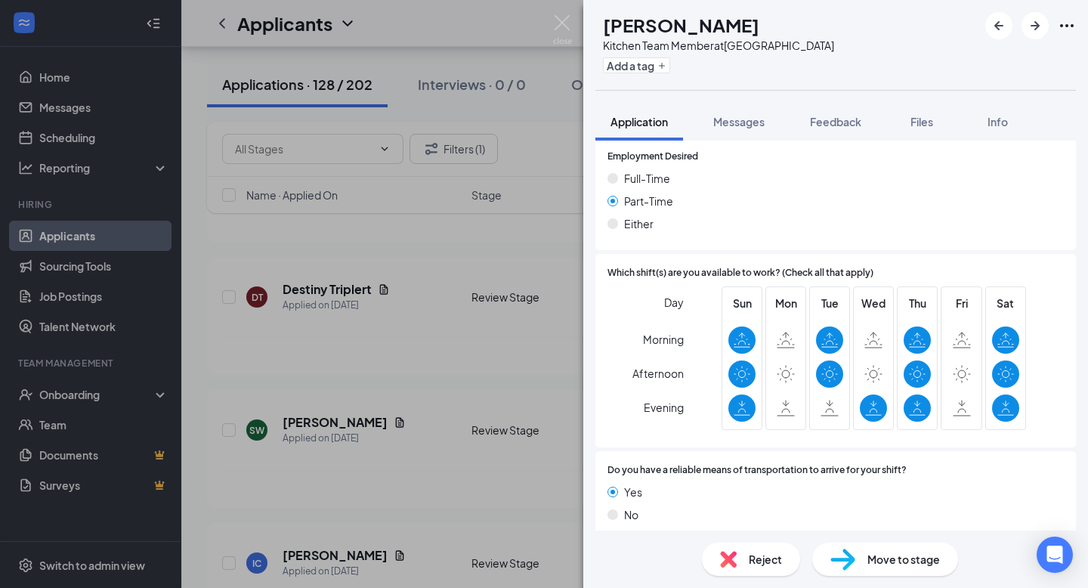
click at [562, 41] on img at bounding box center [562, 29] width 19 height 29
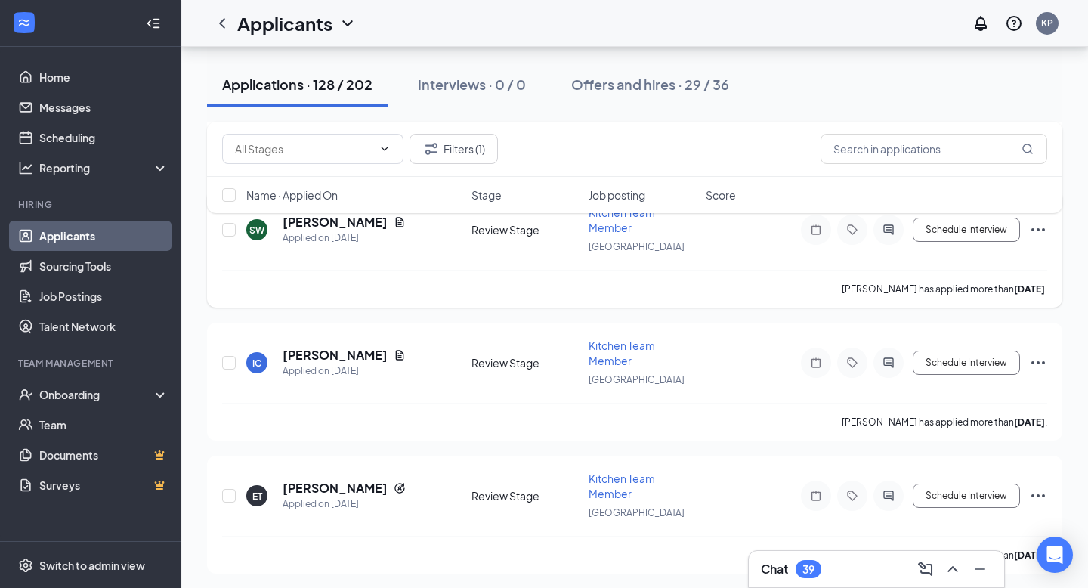
scroll to position [1540, 0]
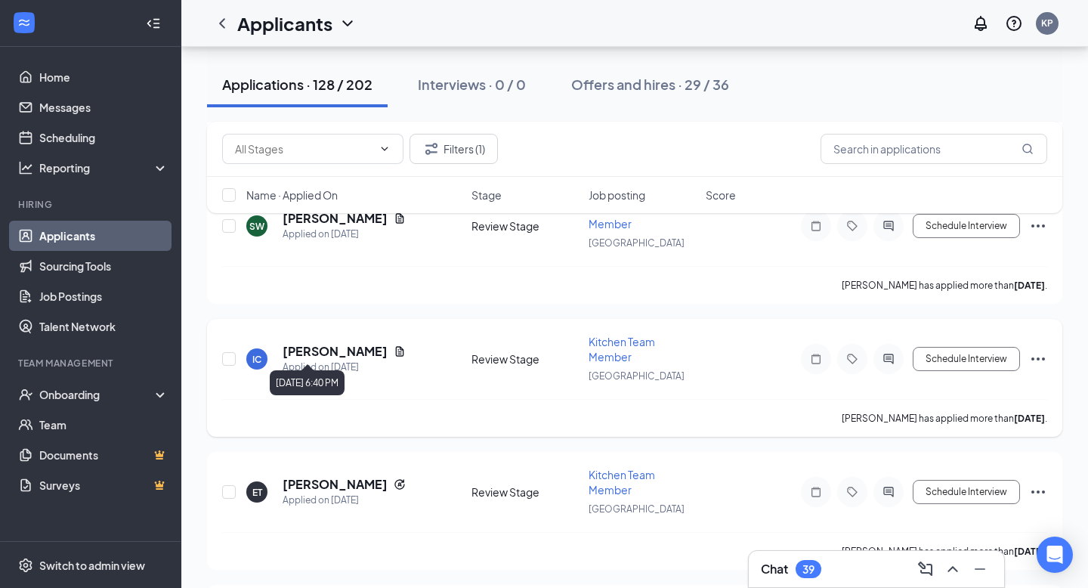
click at [330, 360] on div "Applied on Aug 23" at bounding box center [344, 367] width 123 height 15
click at [330, 343] on h5 "india crosby" at bounding box center [335, 351] width 105 height 17
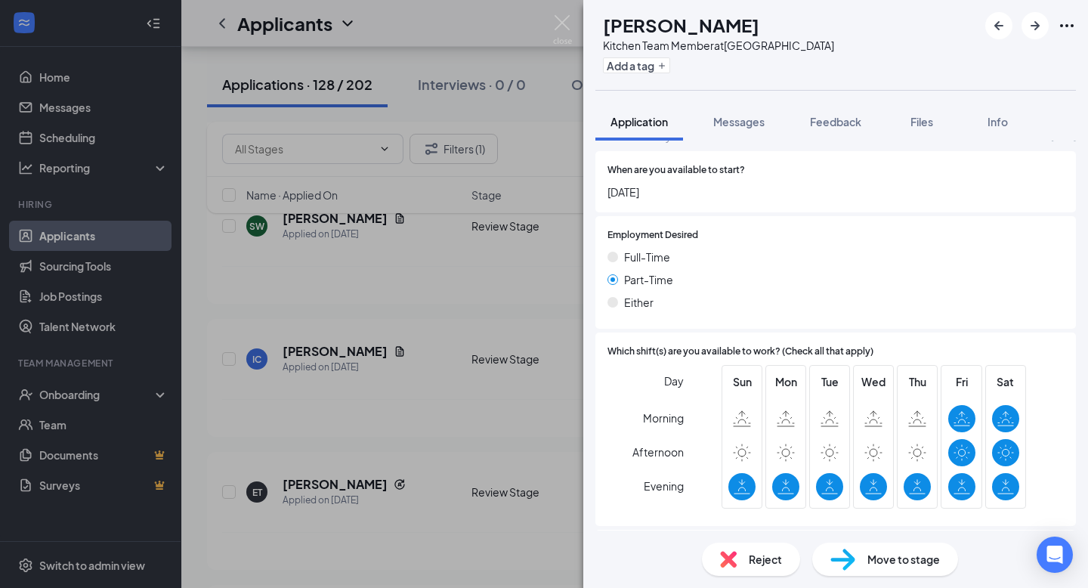
scroll to position [1038, 0]
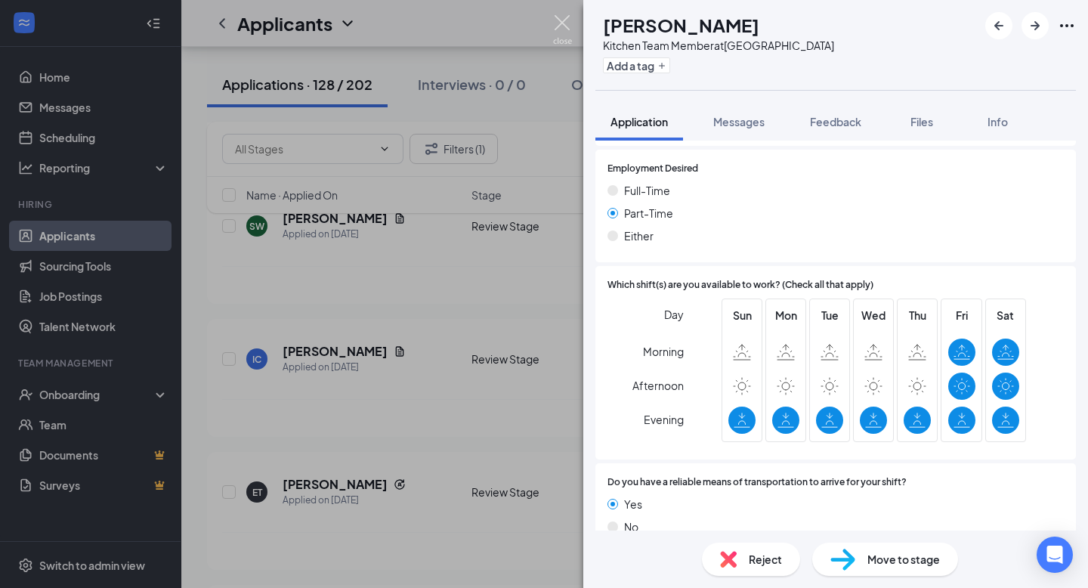
click at [562, 34] on img at bounding box center [562, 29] width 19 height 29
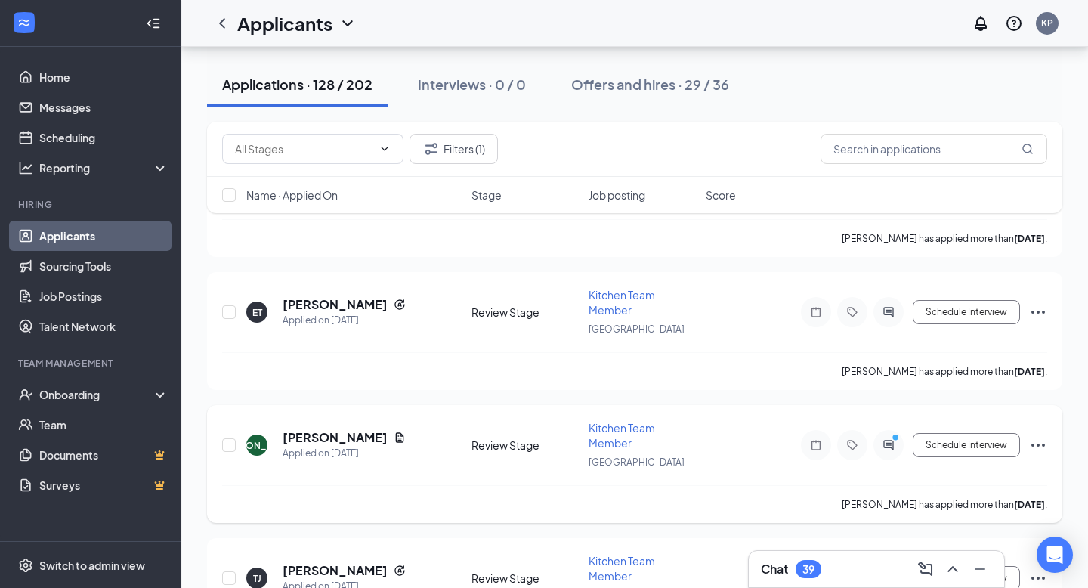
scroll to position [1735, 0]
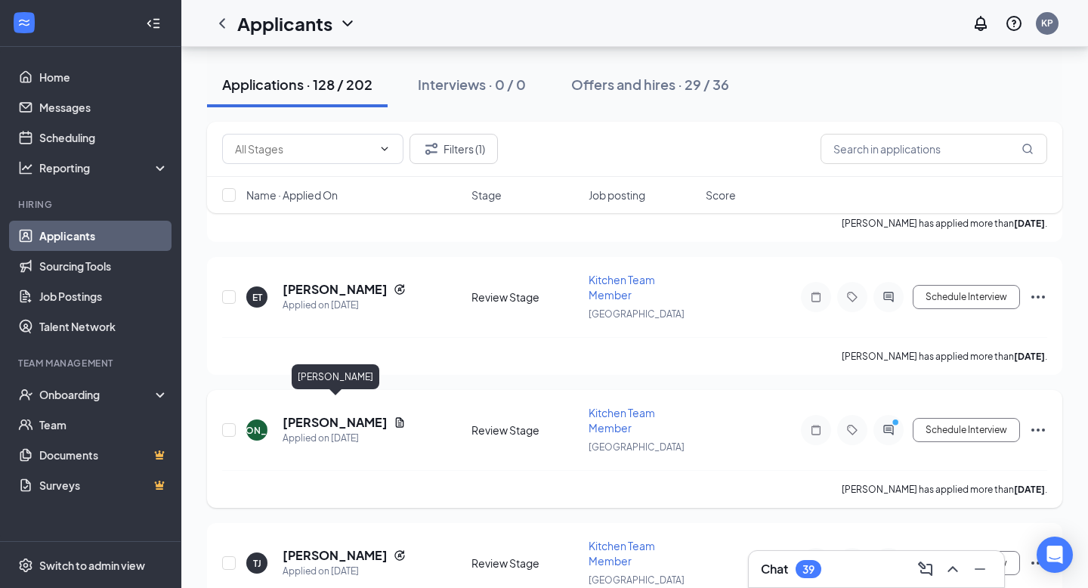
click at [363, 414] on h5 "Jessa-Lynn Adkins" at bounding box center [335, 422] width 105 height 17
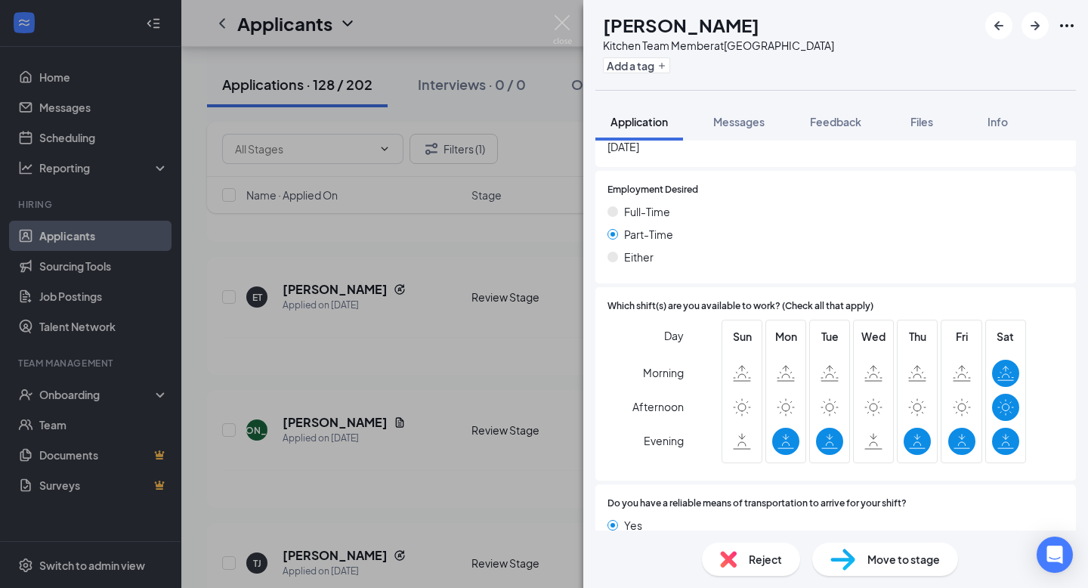
scroll to position [1071, 0]
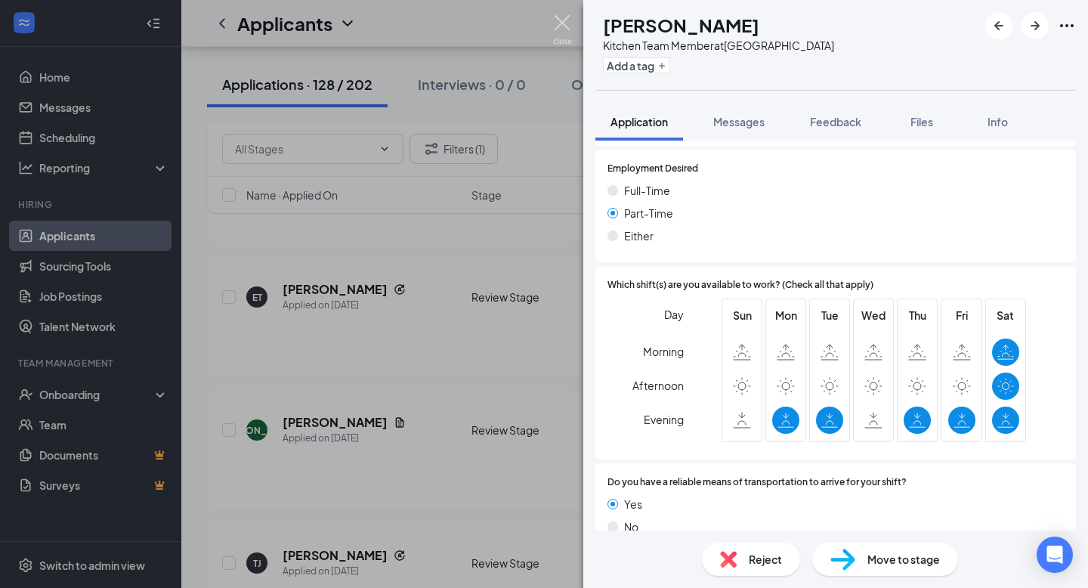
click at [558, 23] on img at bounding box center [562, 29] width 19 height 29
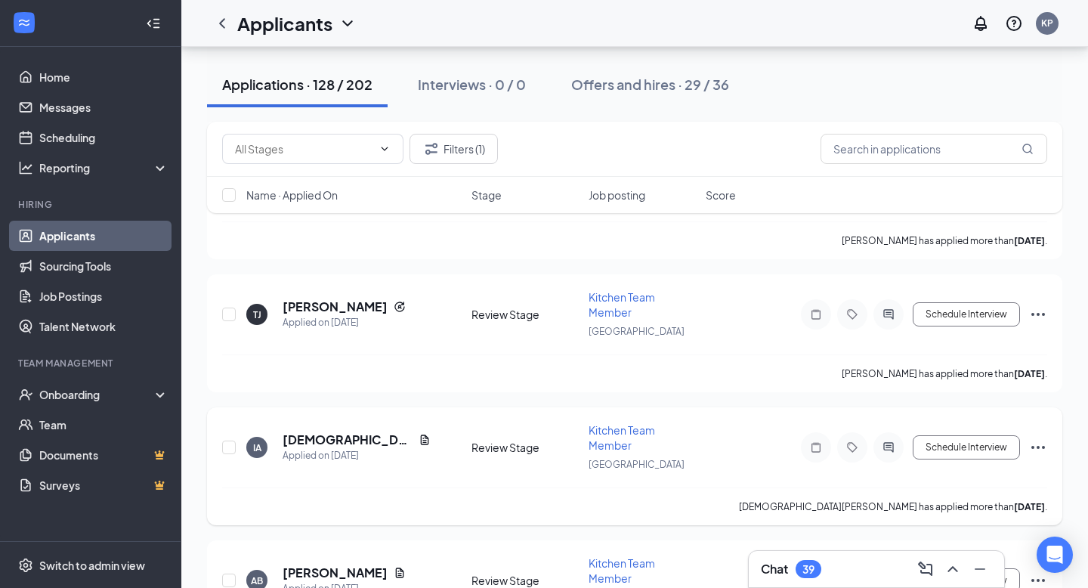
scroll to position [1987, 0]
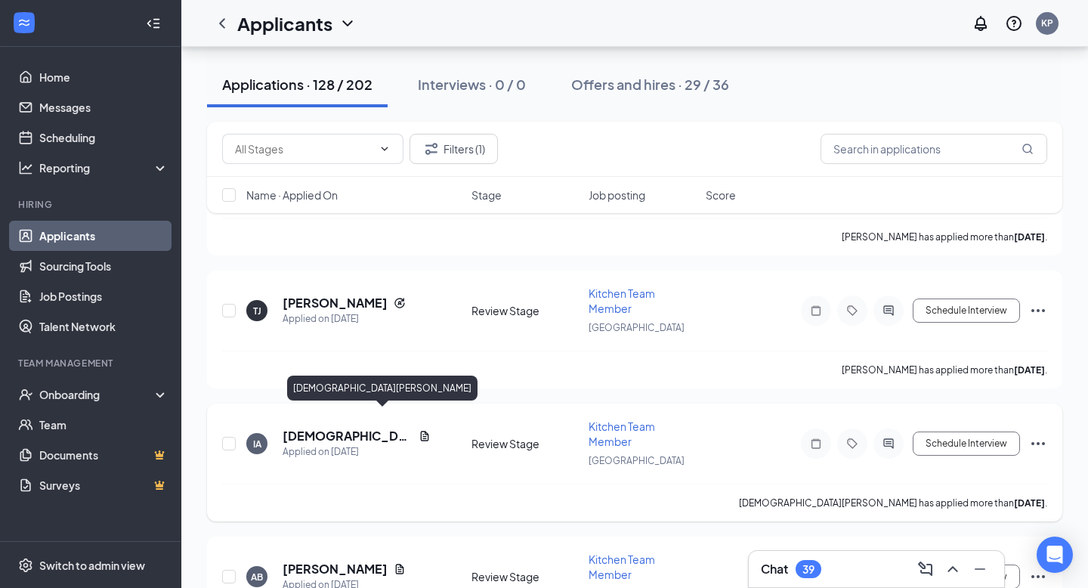
click at [333, 428] on h5 "[DEMOGRAPHIC_DATA][PERSON_NAME]" at bounding box center [348, 436] width 130 height 17
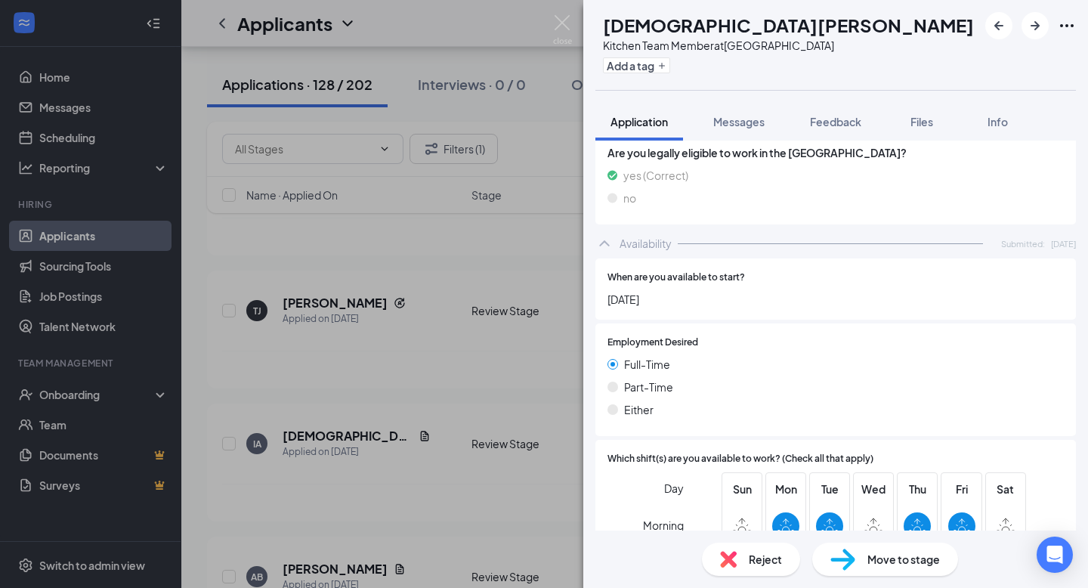
scroll to position [958, 0]
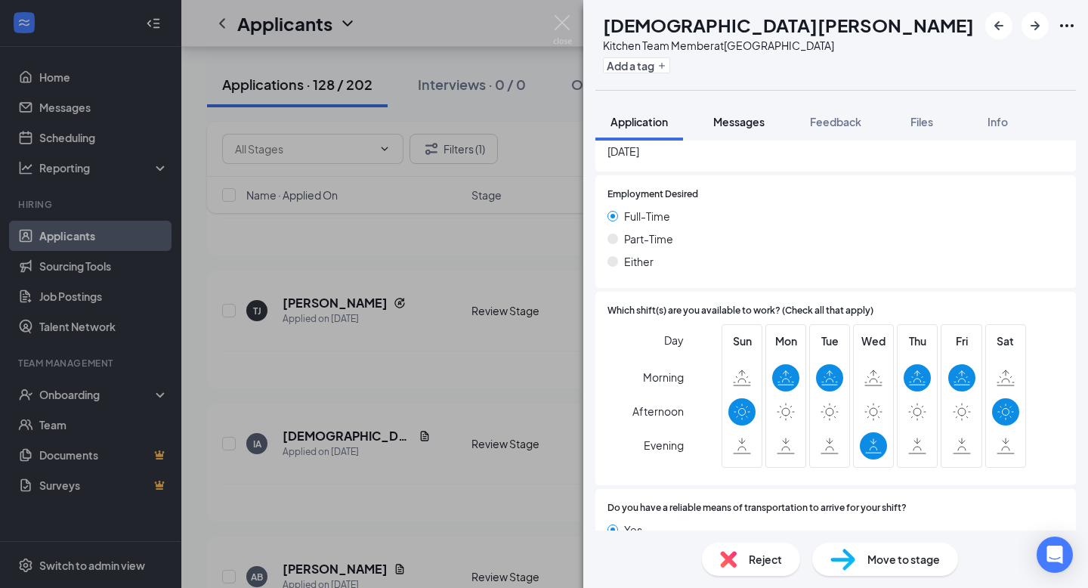
click at [748, 132] on button "Messages" at bounding box center [739, 122] width 82 height 38
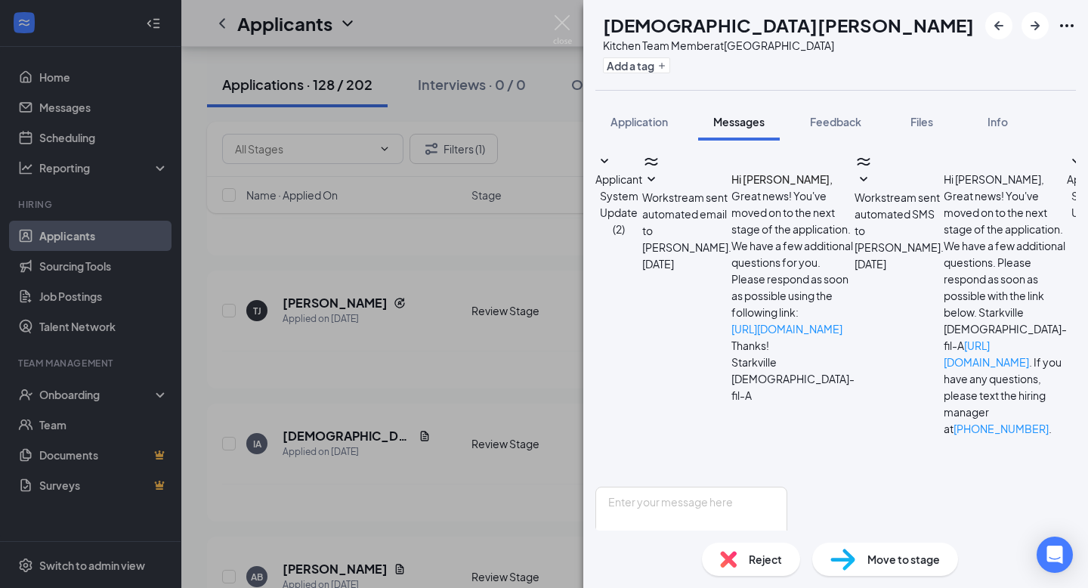
scroll to position [149, 0]
click at [676, 487] on textarea at bounding box center [692, 532] width 192 height 91
paste textarea "Great! I have you scheduled for Tomorrow at 5:00 PM and the interview will be a…"
type textarea "Great! I have you scheduled for Tomorrow at 5:00 PM and the interview will be a…"
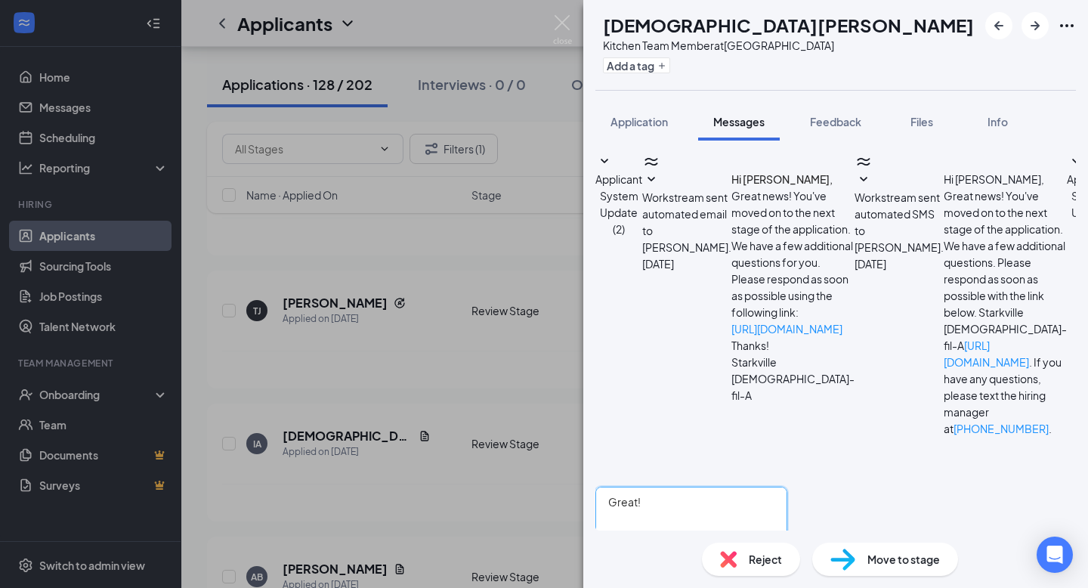
drag, startPoint x: 783, startPoint y: 460, endPoint x: 568, endPoint y: 348, distance: 241.7
click at [568, 348] on div "IA Isaiah Austin Kitchen Team Member at Starkville Add a tag Application Messag…" at bounding box center [544, 294] width 1088 height 588
click at [565, 20] on img at bounding box center [562, 29] width 19 height 29
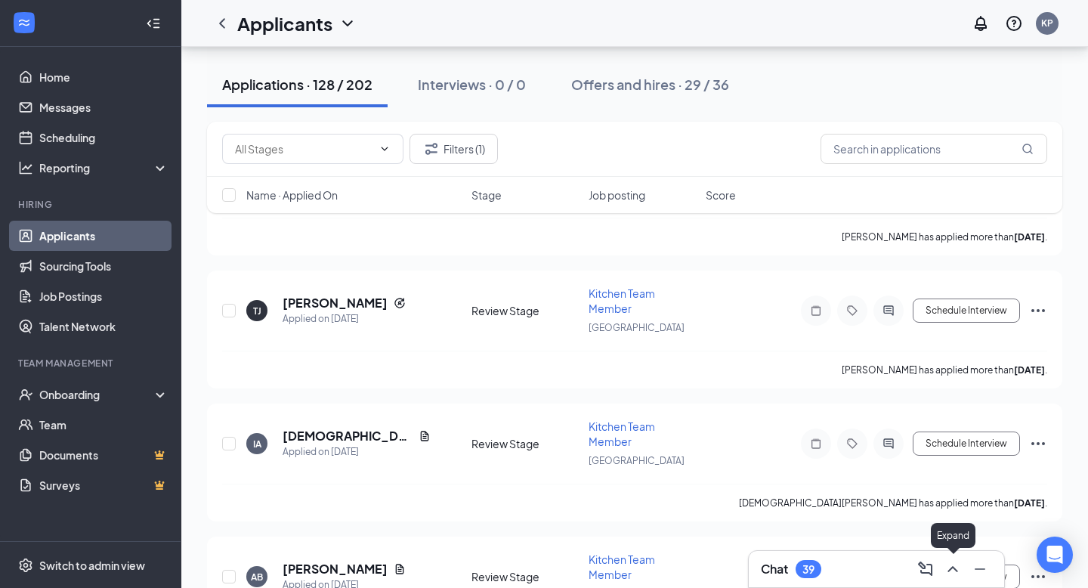
click at [949, 568] on icon "ChevronUp" at bounding box center [953, 569] width 18 height 18
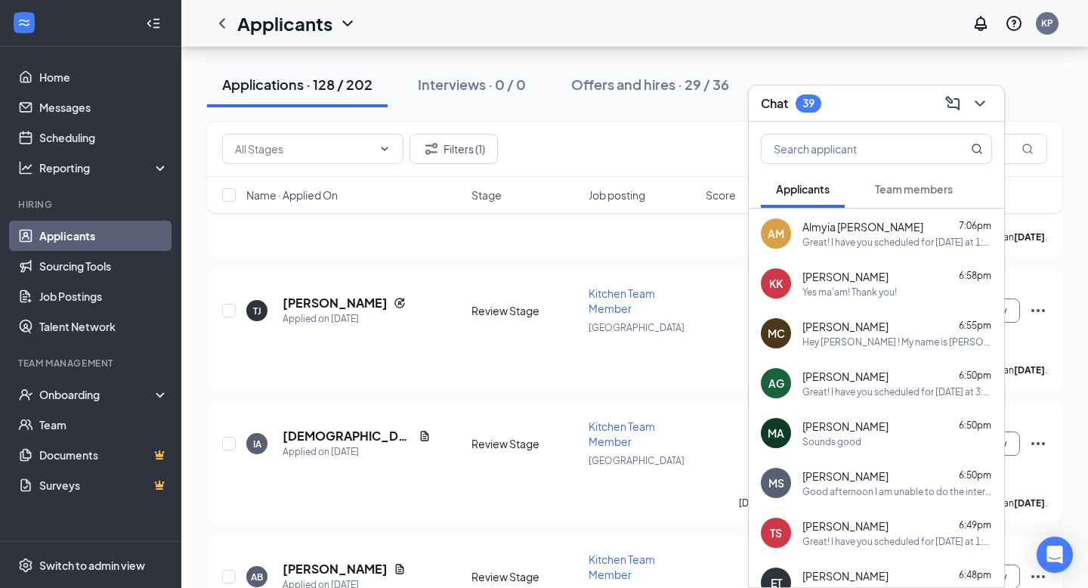
click at [884, 240] on div "Great! I have you scheduled for Tomorrow at 1:00 PM and the interview will be a…" at bounding box center [898, 242] width 190 height 13
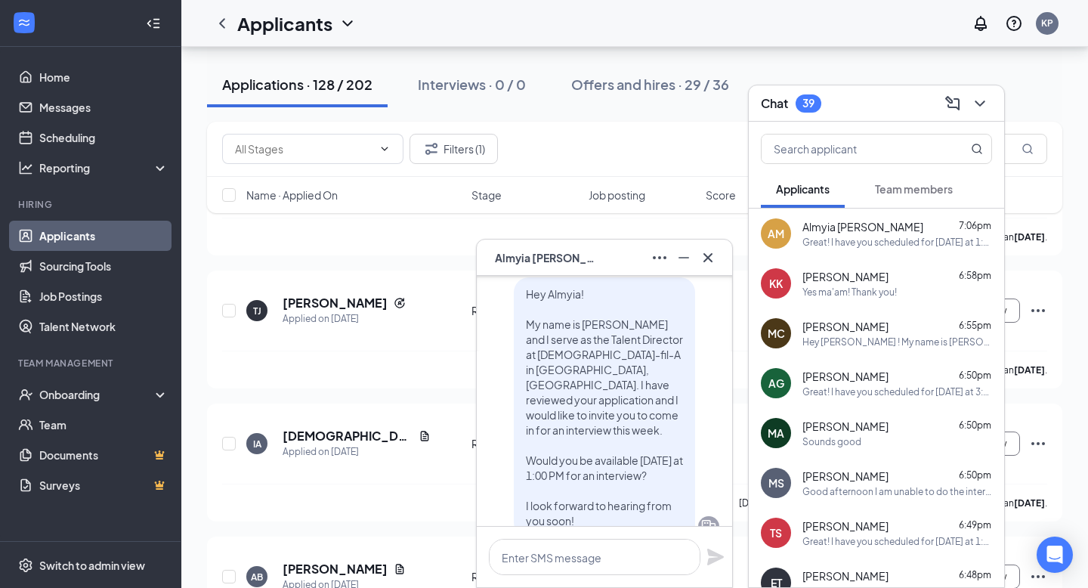
scroll to position [-696, 0]
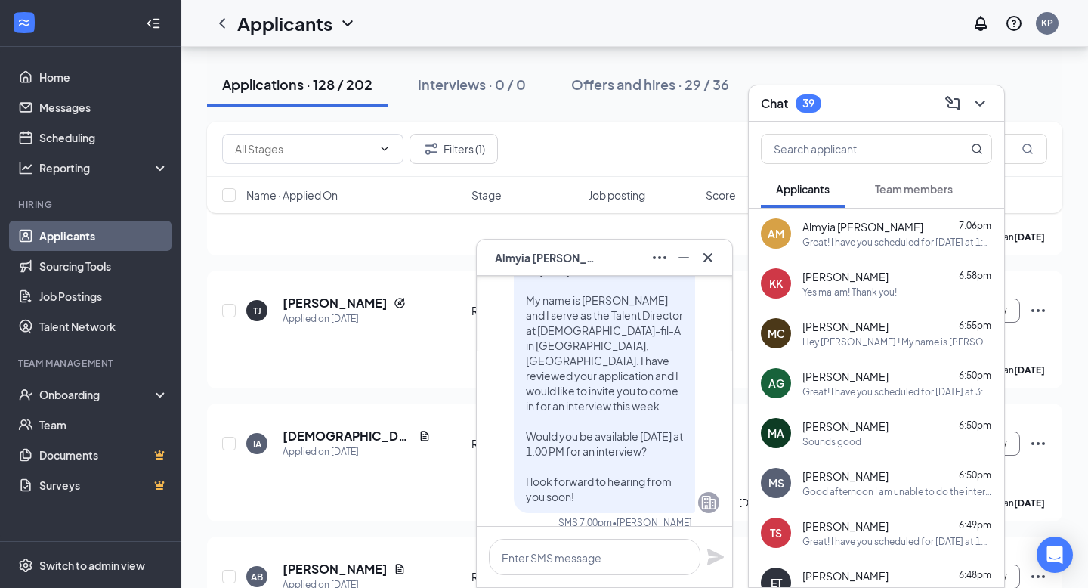
click at [525, 281] on div "Hey Almyia! My name is K'Lee Pittman and I serve as the Talent Director at Chic…" at bounding box center [604, 383] width 181 height 260
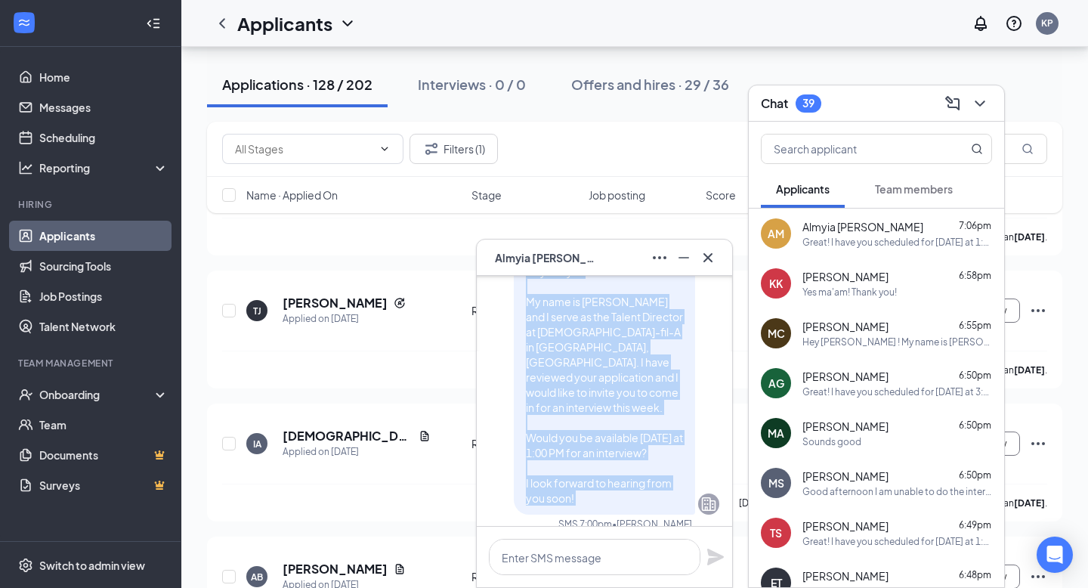
drag, startPoint x: 525, startPoint y: 281, endPoint x: 592, endPoint y: 509, distance: 237.0
click at [592, 509] on div "Hey Almyia! My name is K'Lee Pittman and I serve as the Talent Director at Chic…" at bounding box center [604, 385] width 181 height 260
copy span "Hey Almyia! My name is K'Lee Pittman and I serve as the Talent Director at Chic…"
click at [711, 261] on icon "Cross" at bounding box center [708, 256] width 9 height 9
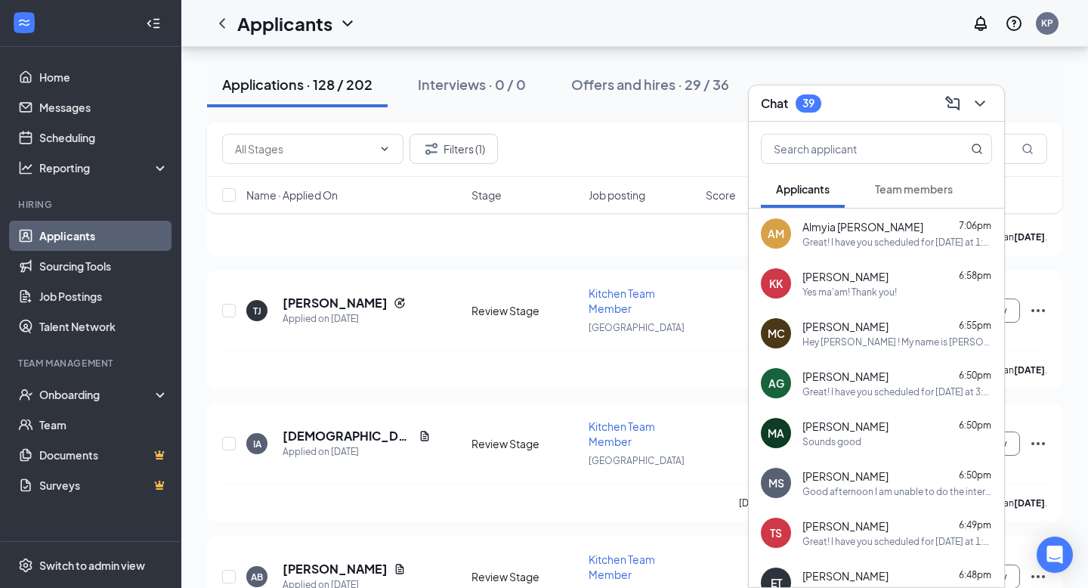
scroll to position [1957, 0]
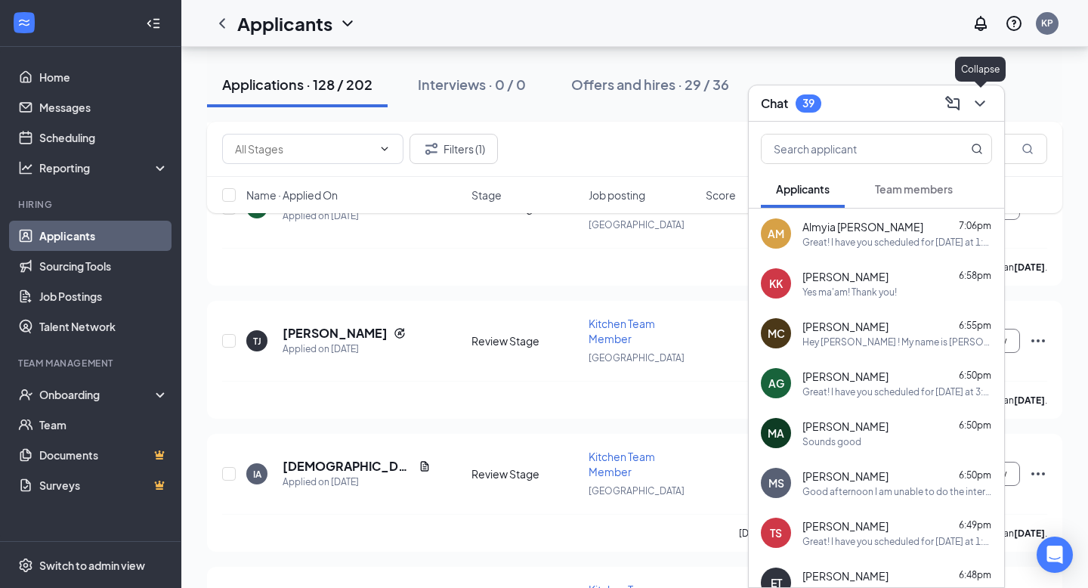
click at [989, 105] on icon "ChevronDown" at bounding box center [980, 103] width 18 height 18
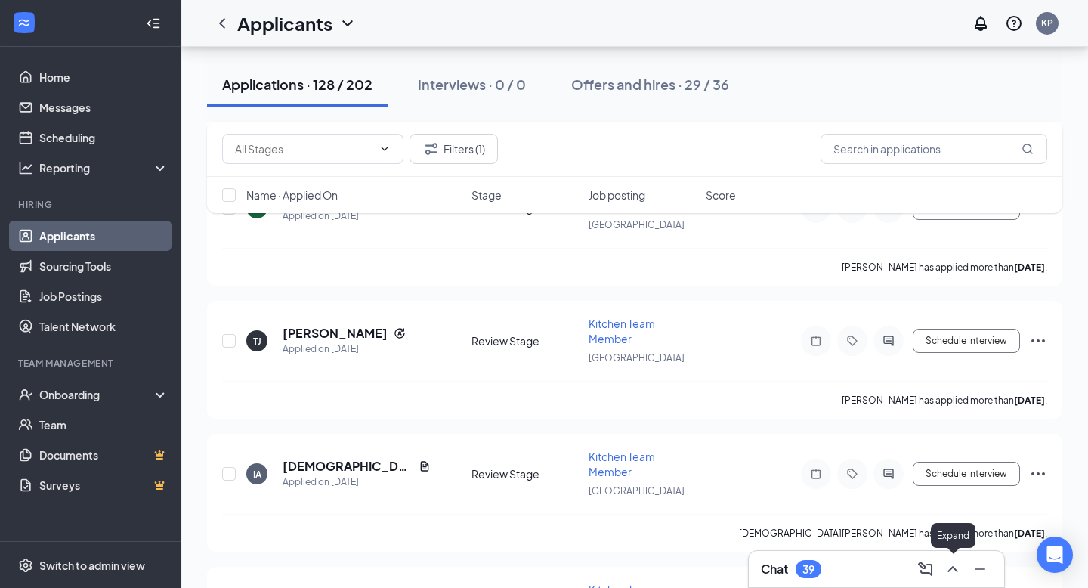
click at [953, 568] on icon "ChevronUp" at bounding box center [953, 569] width 10 height 6
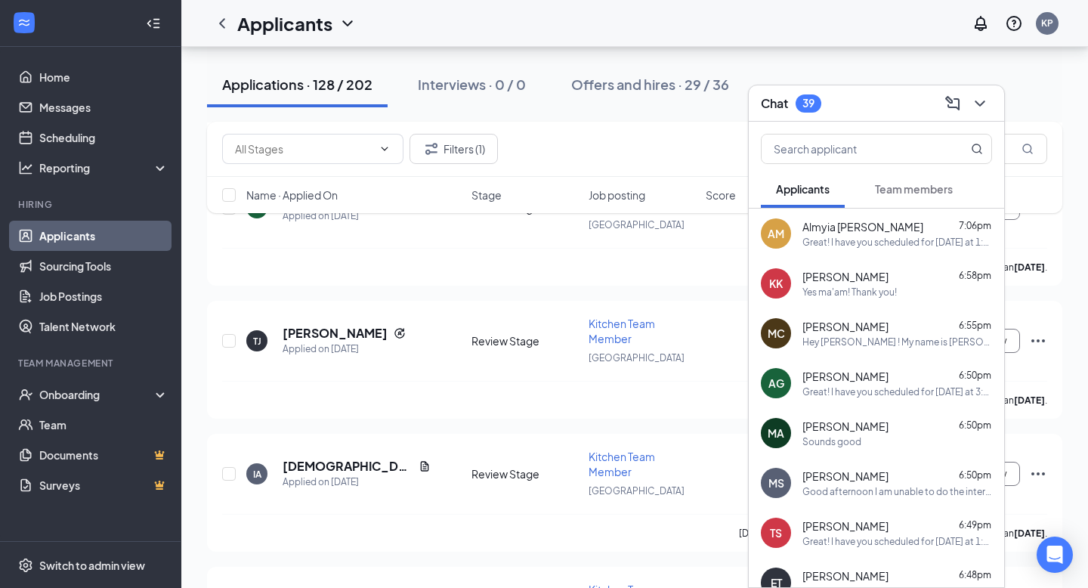
click at [881, 274] on div "Kayleigh Karel 6:58pm" at bounding box center [898, 276] width 190 height 15
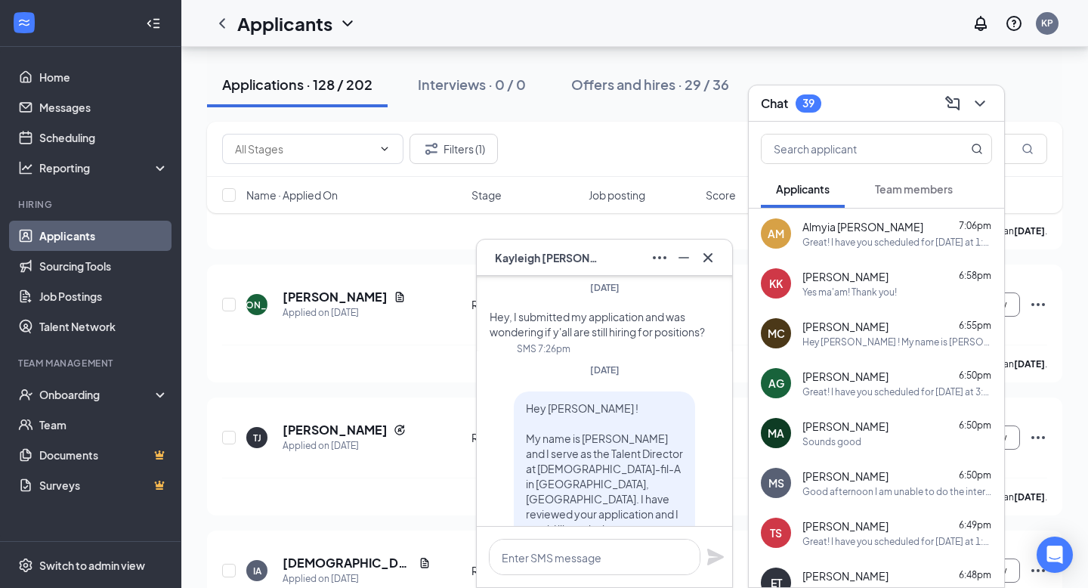
scroll to position [-1234, 0]
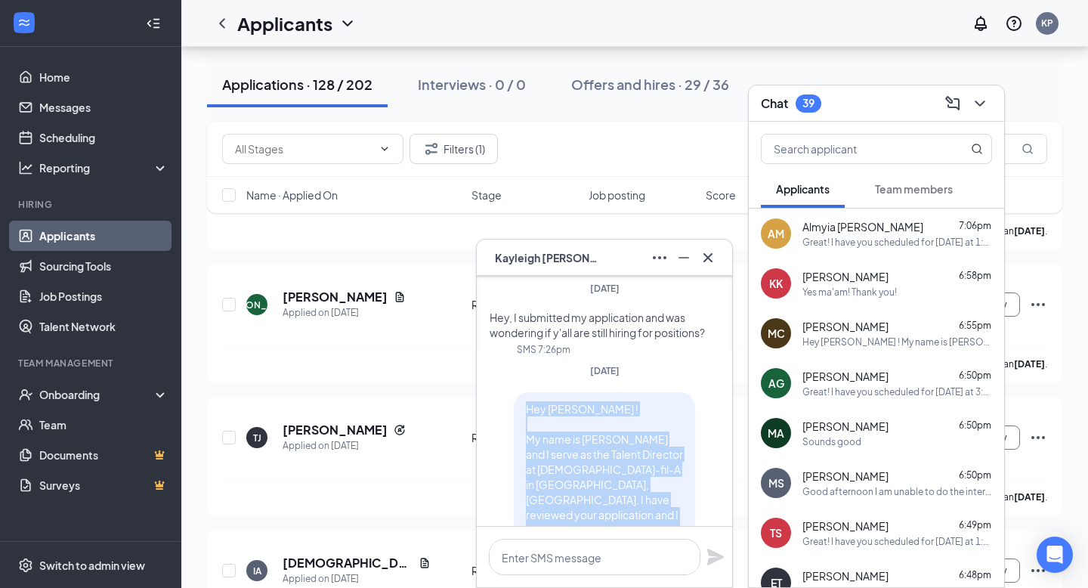
drag, startPoint x: 518, startPoint y: 292, endPoint x: 600, endPoint y: 515, distance: 236.7
click at [600, 515] on div "Hey Kayleigh ! My name is K'Lee Pittman and I serve as the Talent Director at C…" at bounding box center [604, 522] width 181 height 260
copy span "Hey Kayleigh ! My name is K'Lee Pittman and I serve as the Talent Director at C…"
click at [714, 262] on icon "Cross" at bounding box center [708, 258] width 18 height 18
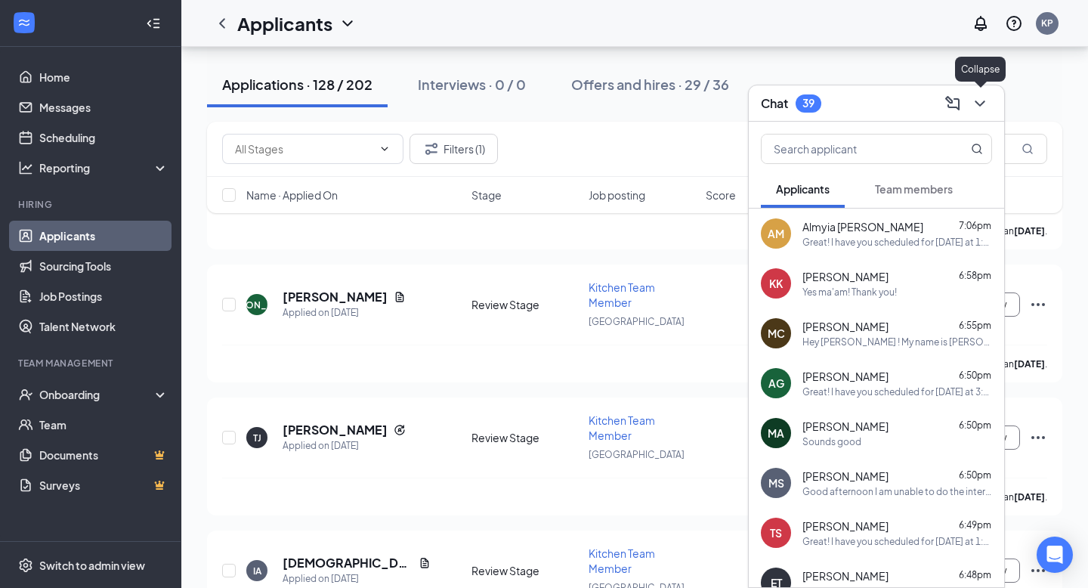
click at [984, 102] on icon "ChevronDown" at bounding box center [980, 103] width 18 height 18
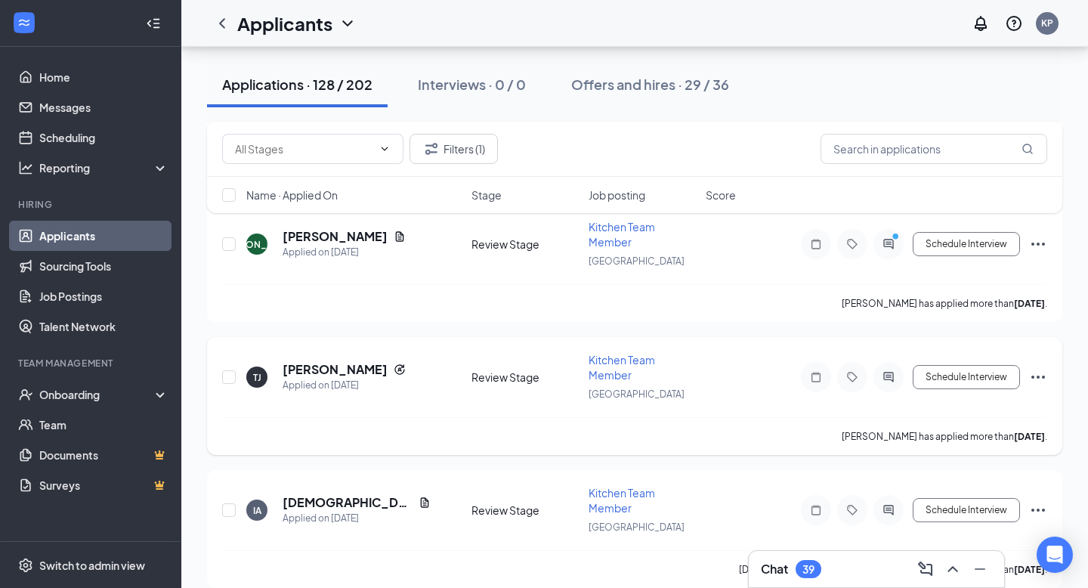
scroll to position [1933, 0]
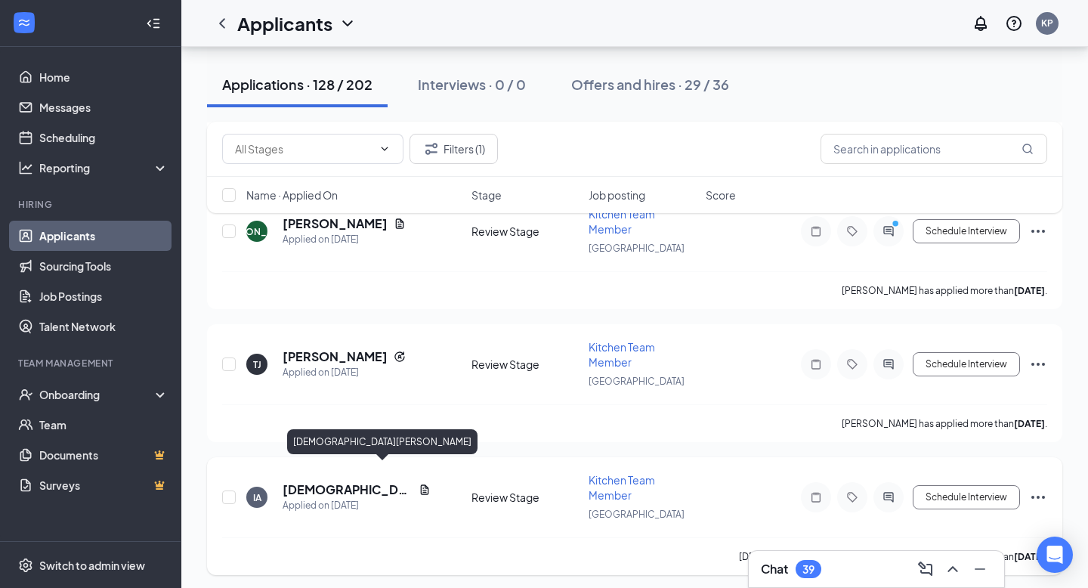
click at [320, 481] on h5 "[DEMOGRAPHIC_DATA][PERSON_NAME]" at bounding box center [348, 489] width 130 height 17
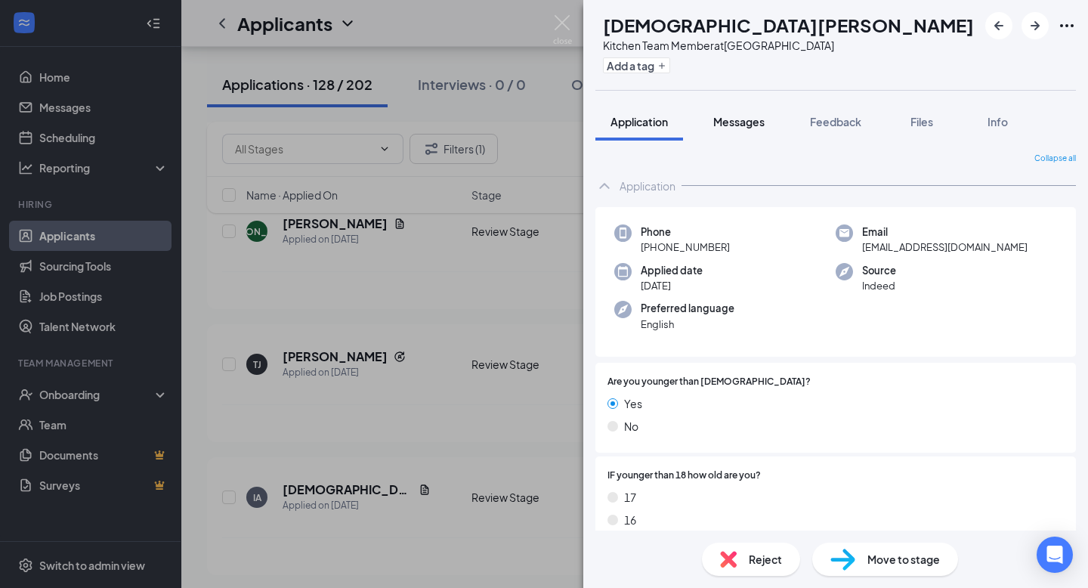
click at [724, 107] on button "Messages" at bounding box center [739, 122] width 82 height 38
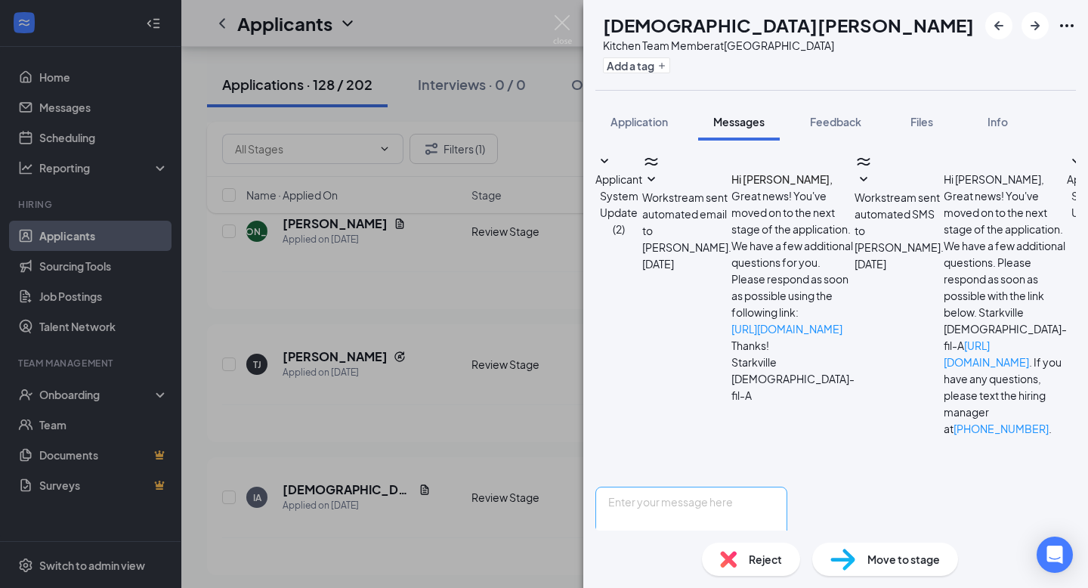
scroll to position [149, 0]
click at [701, 487] on textarea at bounding box center [692, 532] width 192 height 91
paste textarea "Hey Kayleigh ! My name is K'Lee Pittman and I serve as the Talent Director at C…"
drag, startPoint x: 698, startPoint y: 409, endPoint x: 657, endPoint y: 402, distance: 42.1
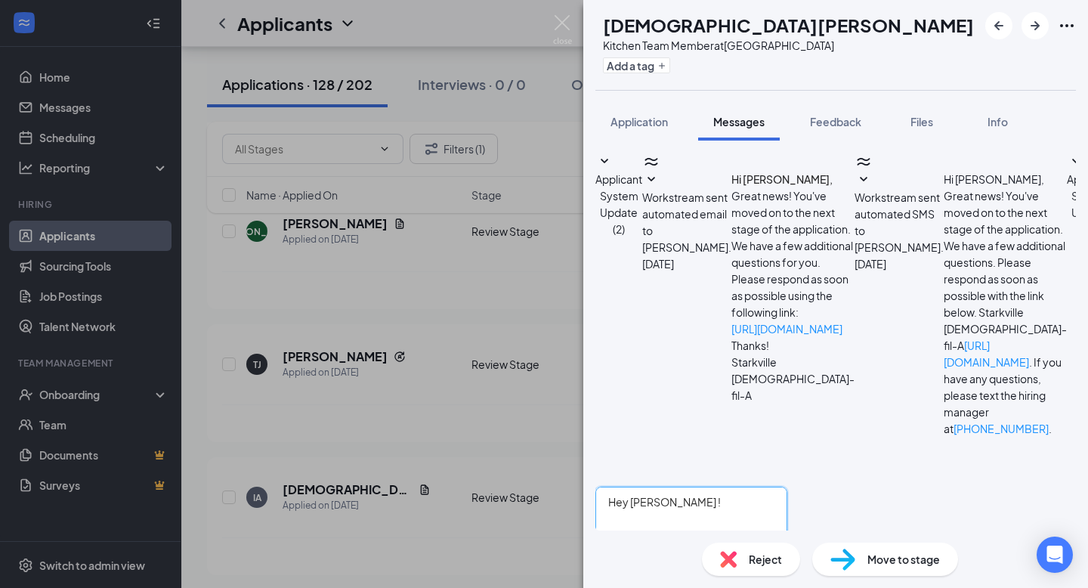
click at [657, 487] on textarea "Hey Kayleigh ! My name is K'Lee Pittman and I serve as the Talent Director at C…" at bounding box center [692, 532] width 192 height 91
click at [788, 487] on textarea "Hey Isaiah! My name is K'Lee Pittman and I serve as the Talent Director at Chic…" at bounding box center [692, 532] width 192 height 91
drag, startPoint x: 793, startPoint y: 432, endPoint x: 756, endPoint y: 432, distance: 37.0
click at [756, 487] on textarea "Hey Isaiah! My name is K'Lee Pittman and I serve as the Talent Director at Chic…" at bounding box center [692, 532] width 192 height 91
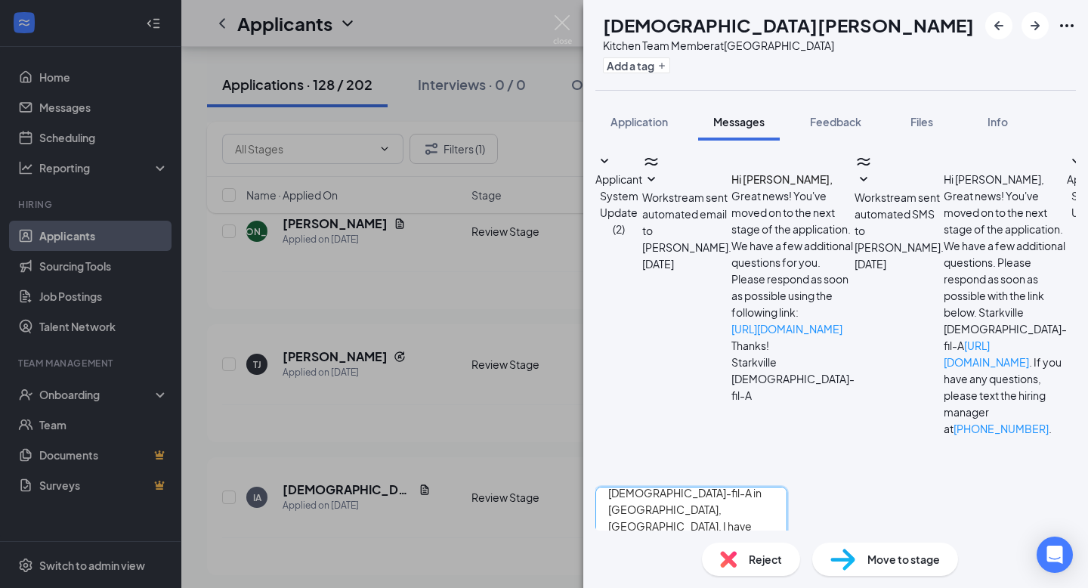
type textarea "Hey Isaiah! My name is K'Lee Pittman and I serve as the Talent Director at Chic…"
click at [562, 29] on img at bounding box center [562, 29] width 19 height 29
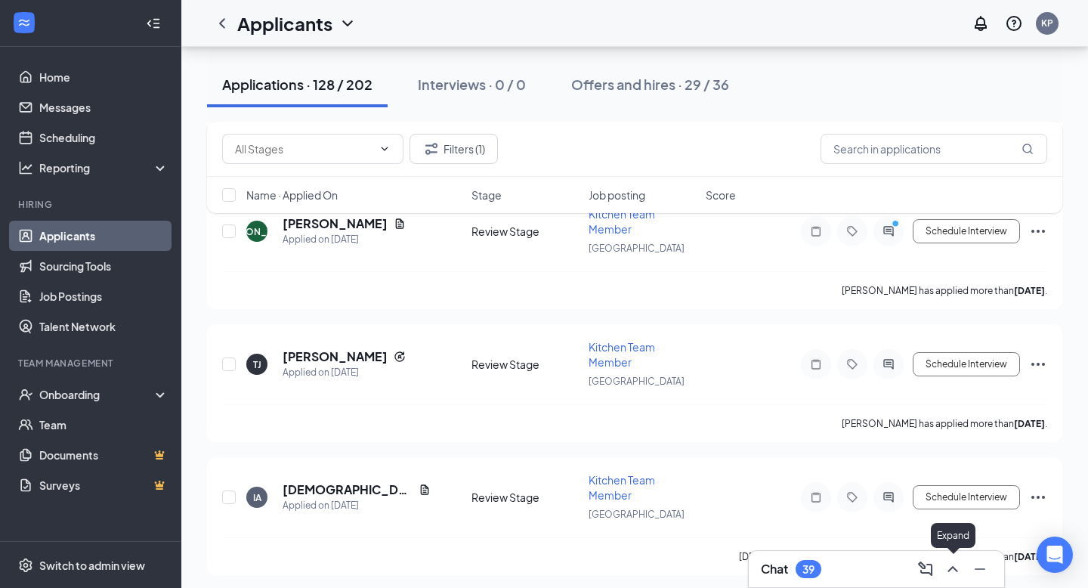
click at [960, 569] on icon "ChevronUp" at bounding box center [953, 569] width 18 height 18
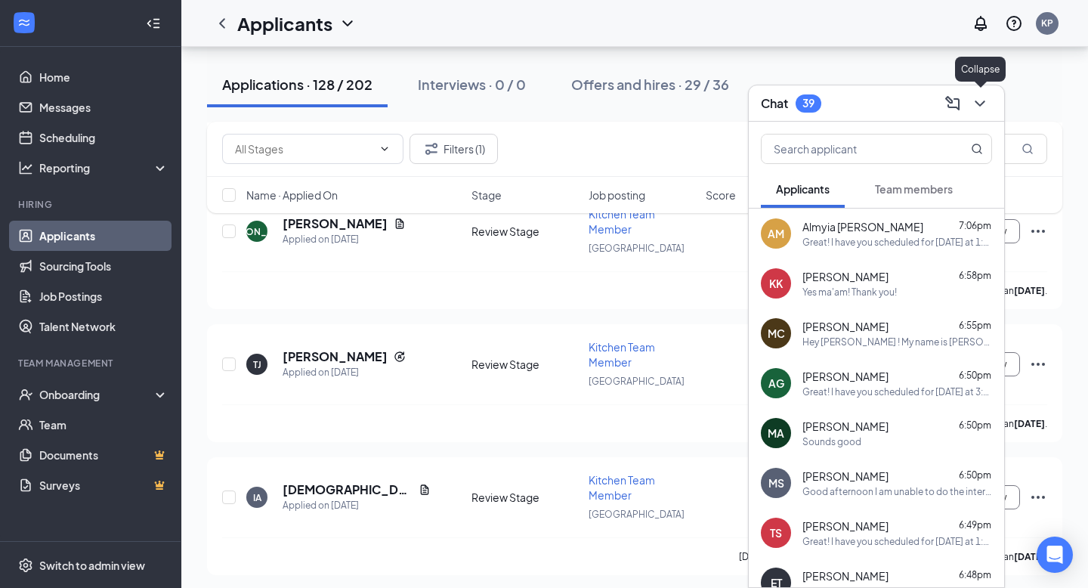
click at [980, 104] on icon "ChevronDown" at bounding box center [980, 104] width 10 height 6
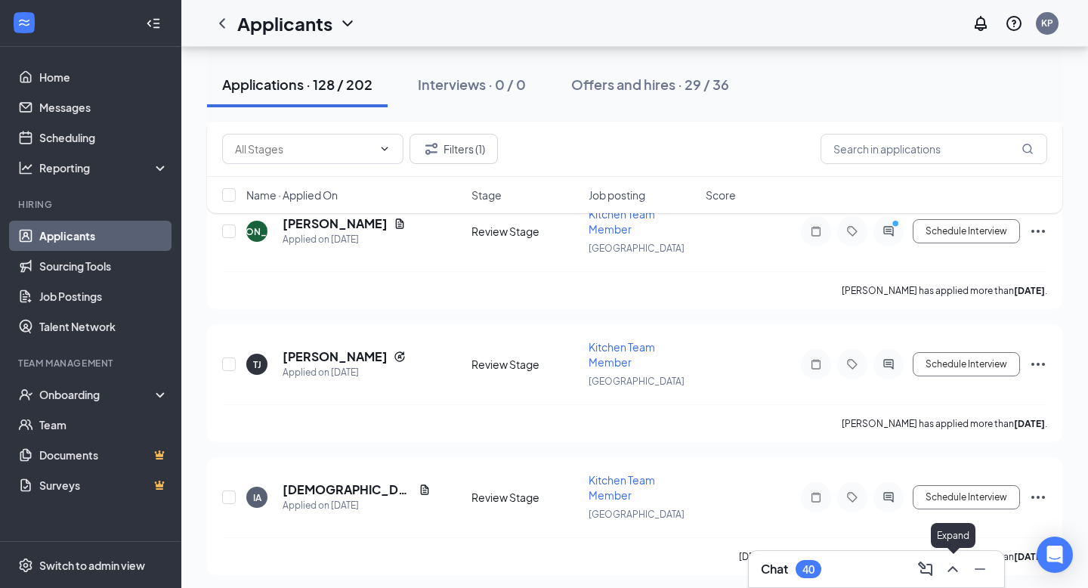
click at [955, 568] on icon "ChevronUp" at bounding box center [953, 569] width 10 height 6
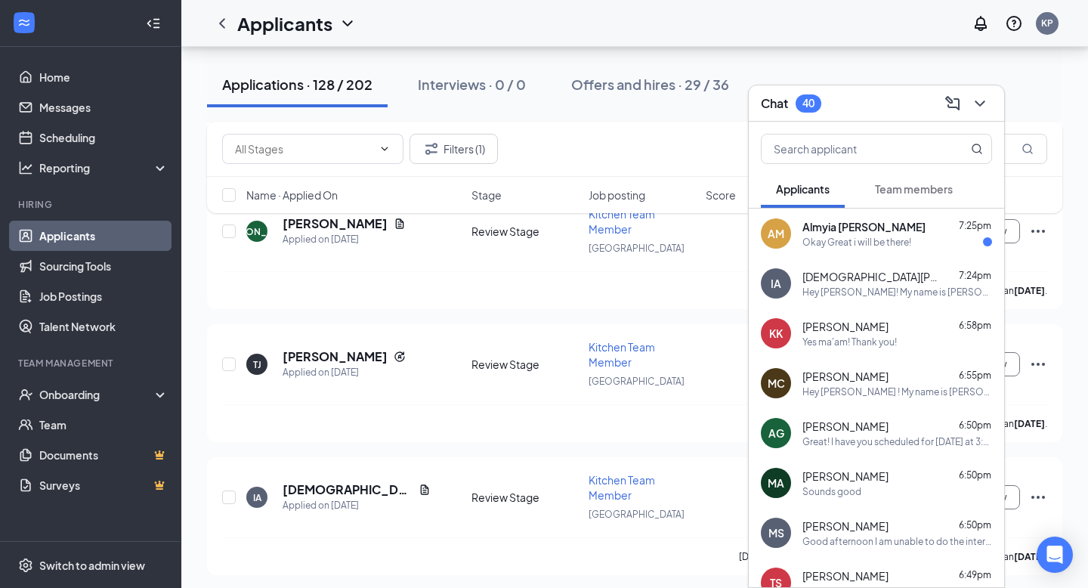
click at [880, 244] on div "Okay Great i will be there!" at bounding box center [857, 242] width 109 height 13
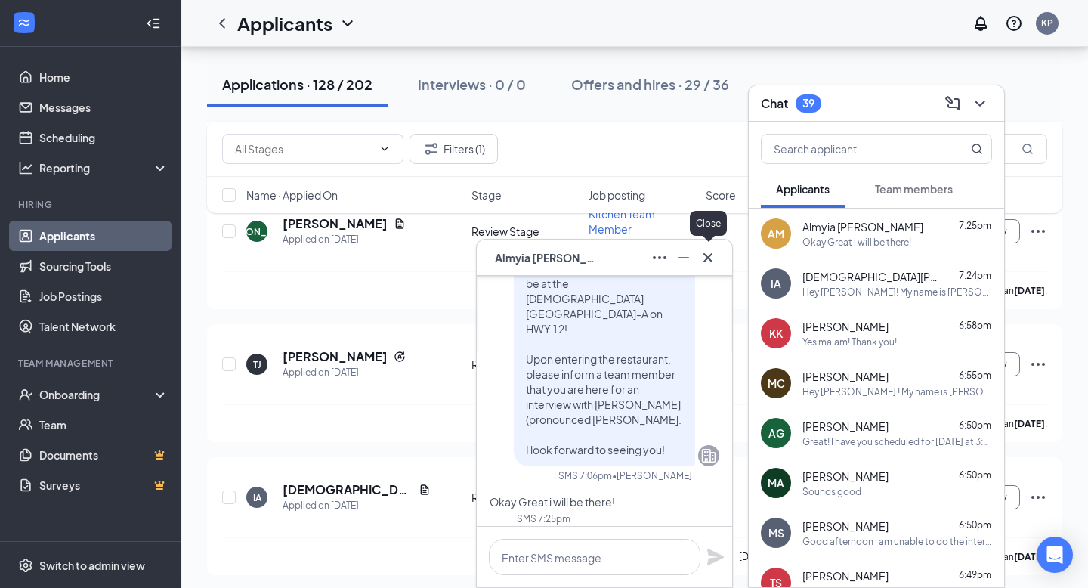
click at [716, 266] on div at bounding box center [708, 258] width 24 height 24
click at [707, 252] on icon "Cross" at bounding box center [708, 258] width 18 height 18
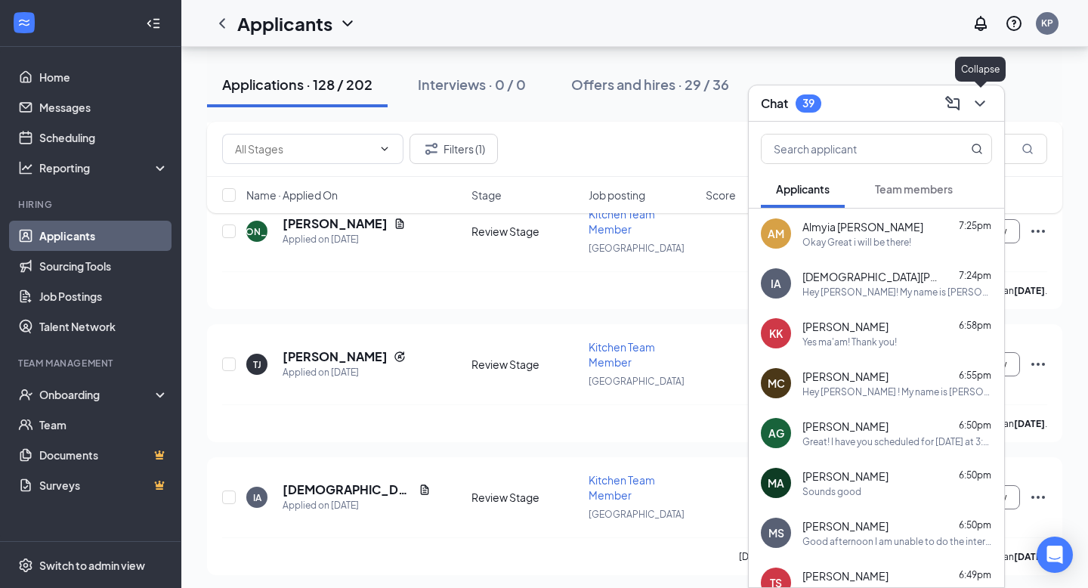
click at [975, 111] on icon "ChevronDown" at bounding box center [980, 103] width 18 height 18
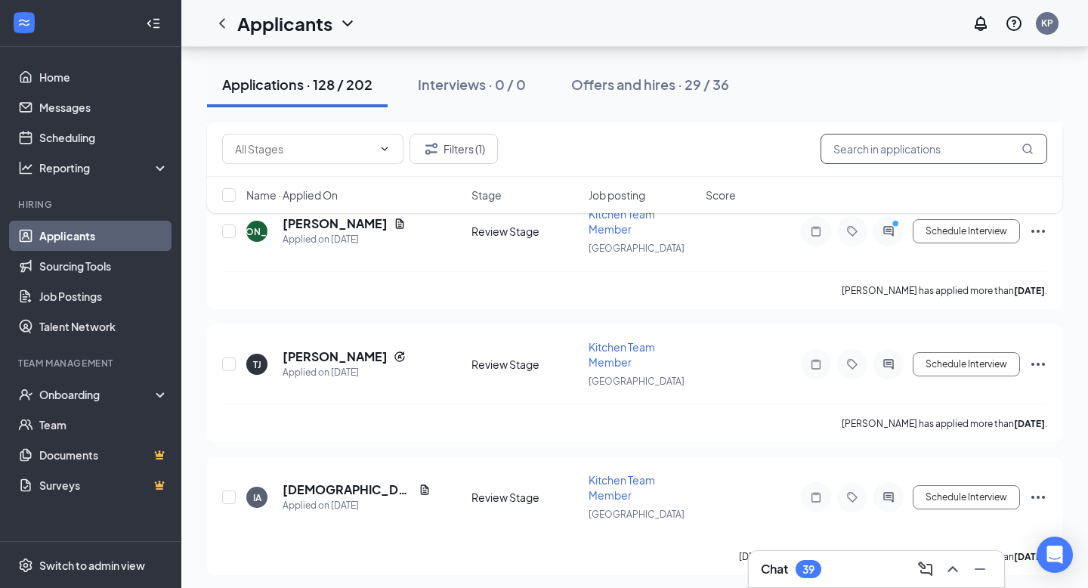
click at [846, 151] on input "text" at bounding box center [934, 149] width 227 height 30
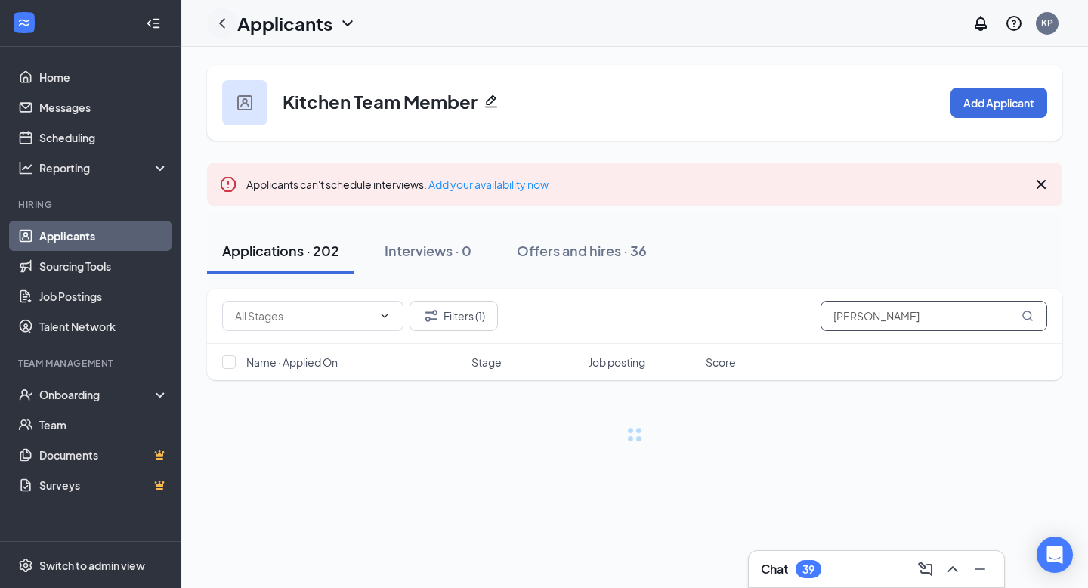
type input "Ethan"
click at [227, 21] on icon "ChevronLeft" at bounding box center [222, 23] width 18 height 18
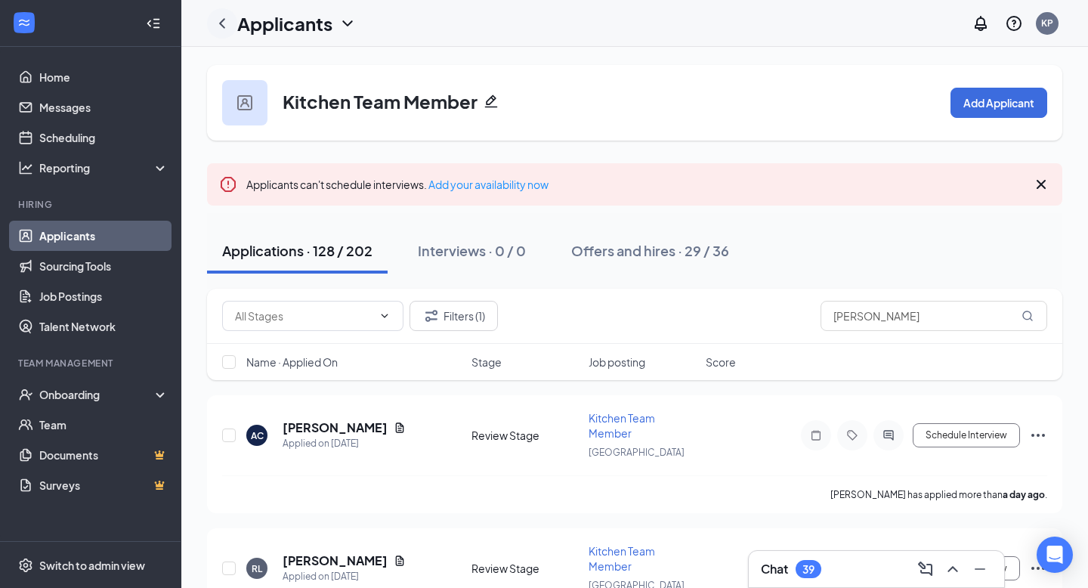
click at [227, 21] on icon "ChevronLeft" at bounding box center [222, 23] width 18 height 18
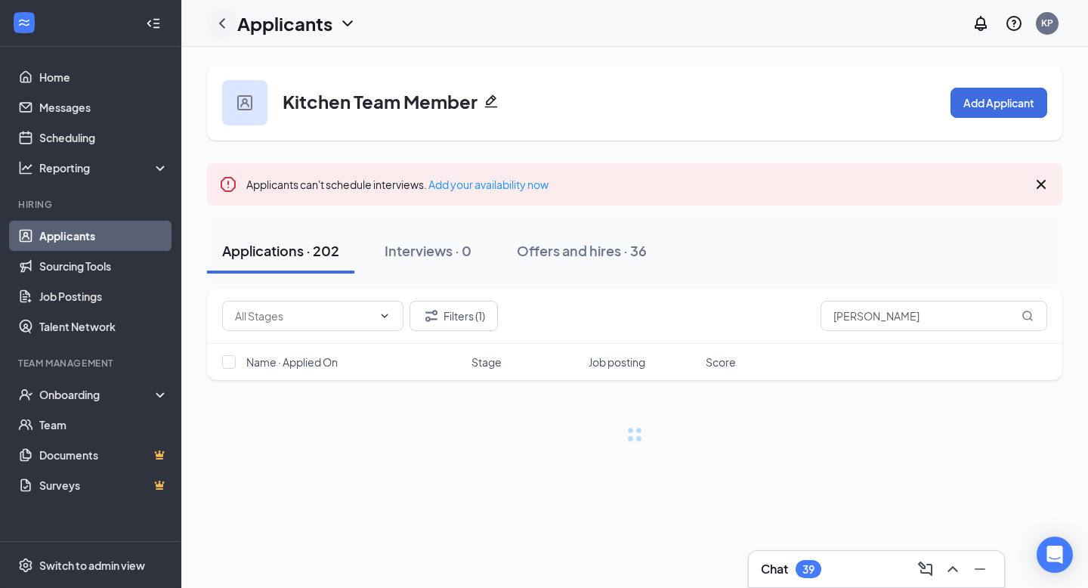
click at [227, 21] on icon "ChevronLeft" at bounding box center [222, 23] width 18 height 18
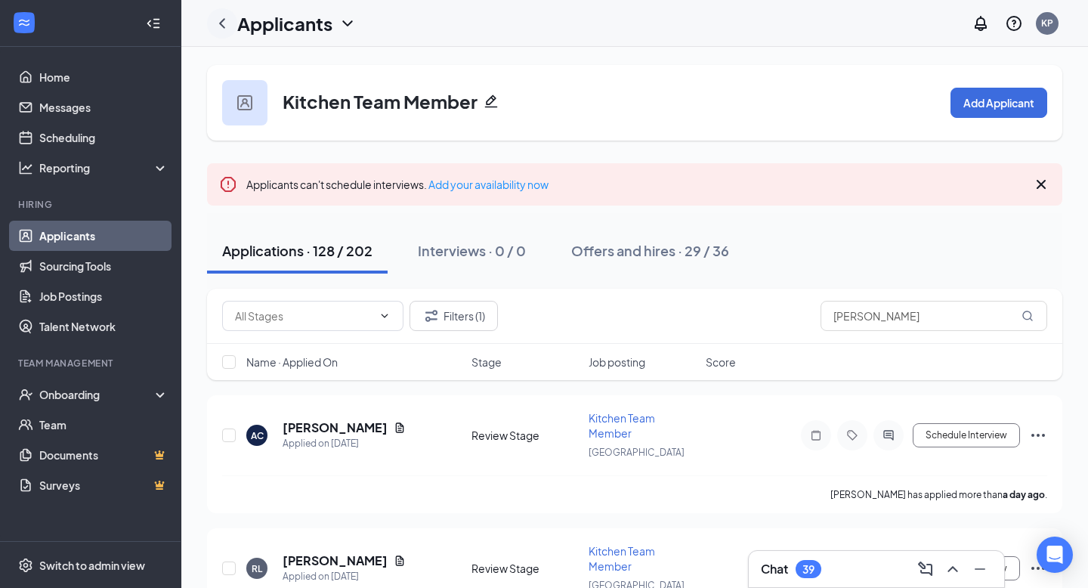
click at [227, 21] on icon "ChevronLeft" at bounding box center [222, 23] width 18 height 18
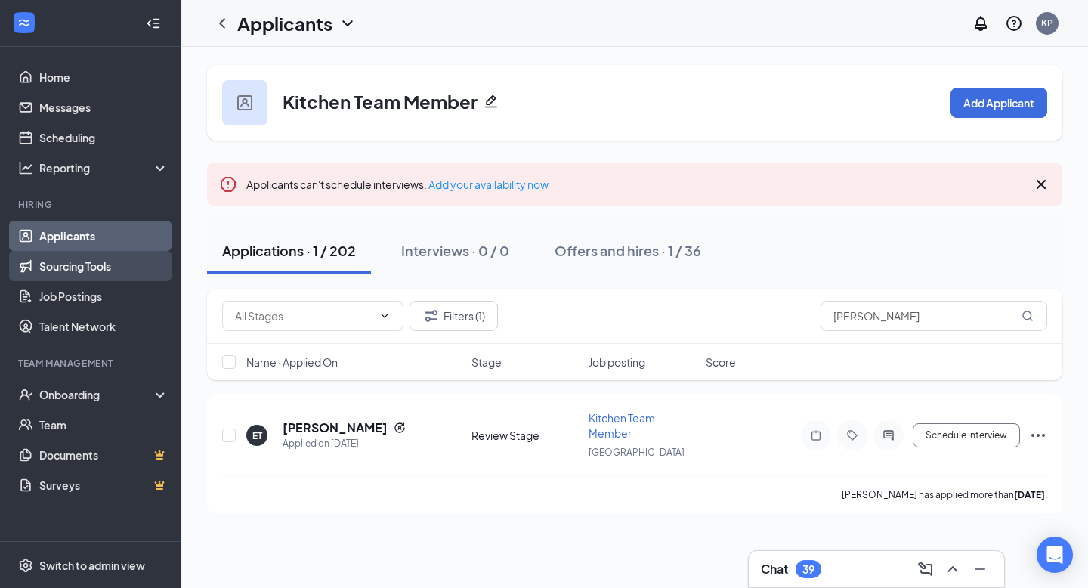
click at [118, 259] on link "Sourcing Tools" at bounding box center [103, 266] width 129 height 30
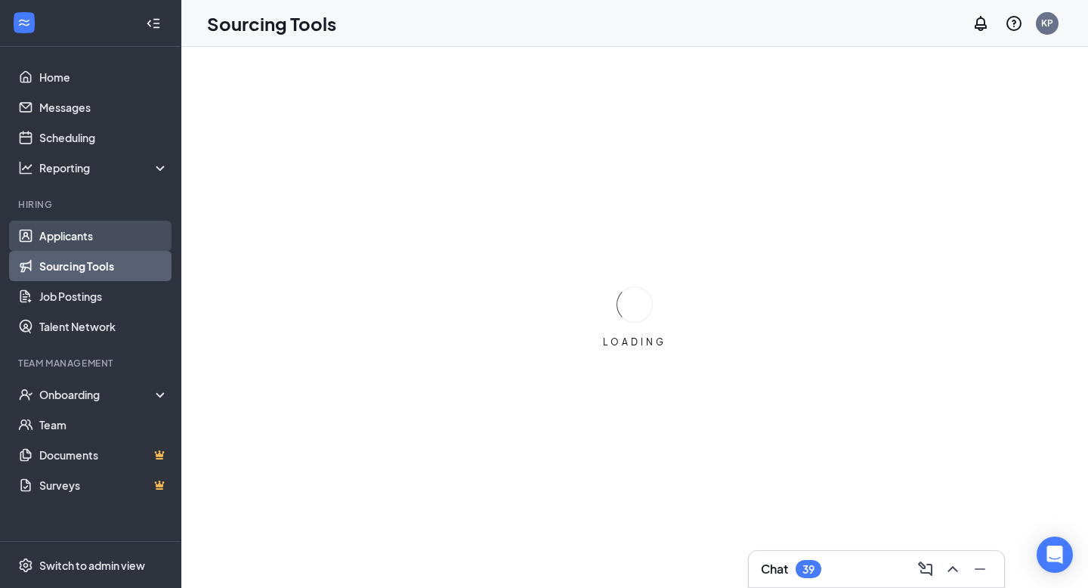
click at [118, 240] on link "Applicants" at bounding box center [103, 236] width 129 height 30
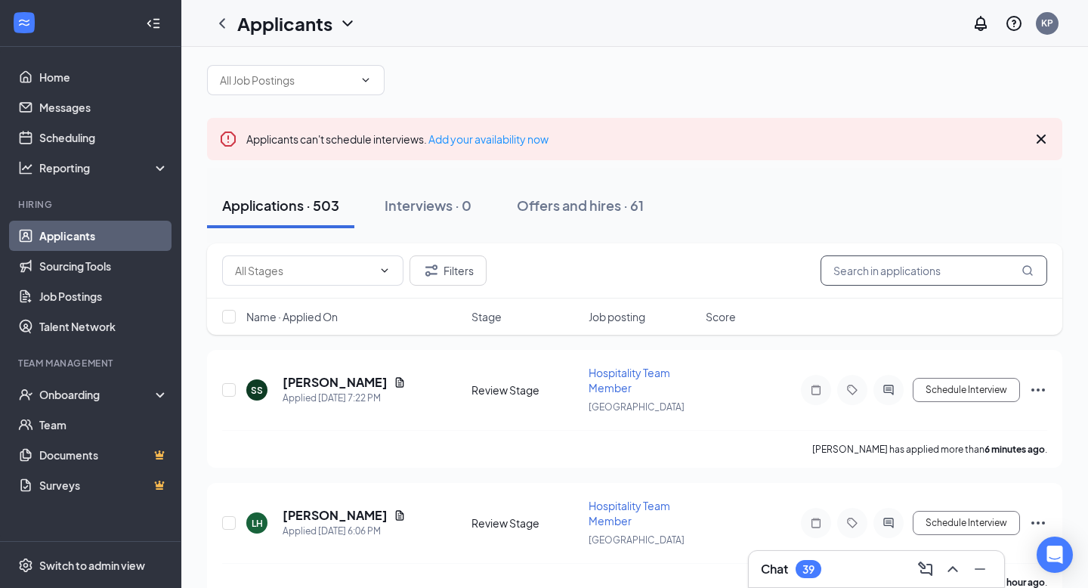
click at [891, 273] on input "text" at bounding box center [934, 270] width 227 height 30
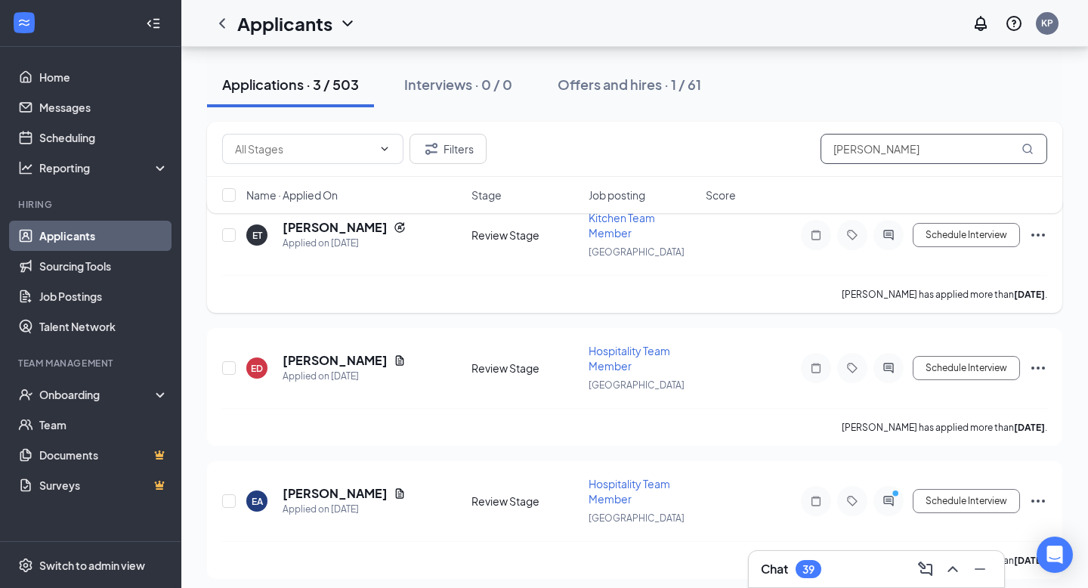
scroll to position [175, 0]
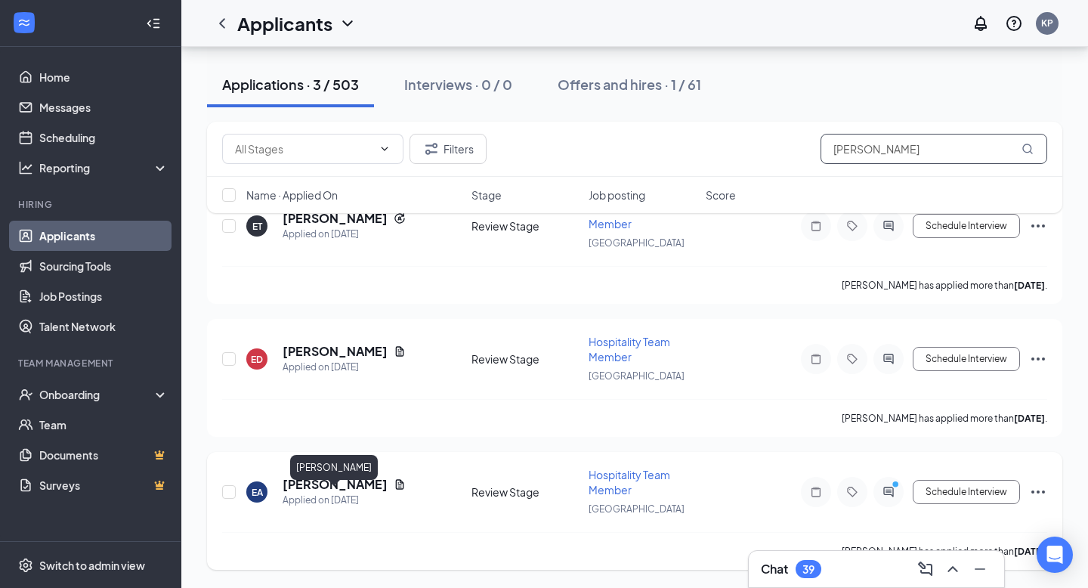
type input "Ethan"
click at [357, 480] on h5 "[PERSON_NAME]" at bounding box center [335, 484] width 105 height 17
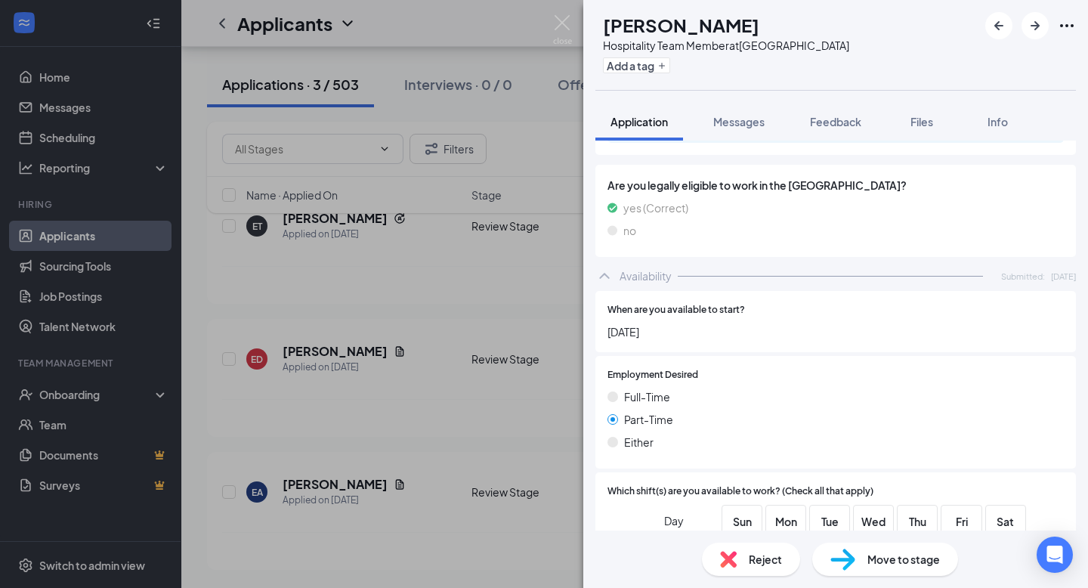
scroll to position [1228, 0]
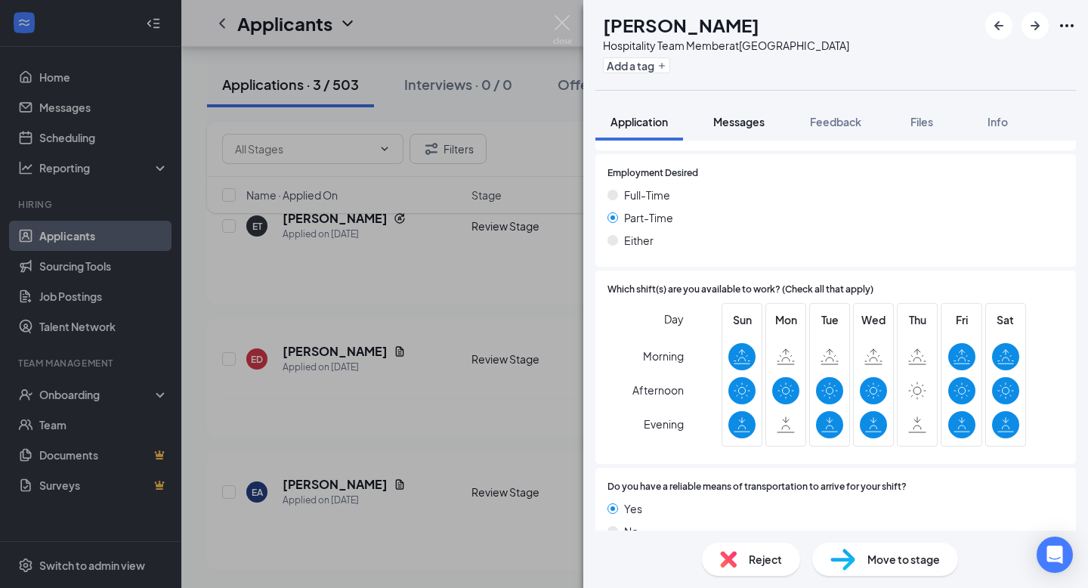
click at [747, 125] on span "Messages" at bounding box center [738, 122] width 51 height 14
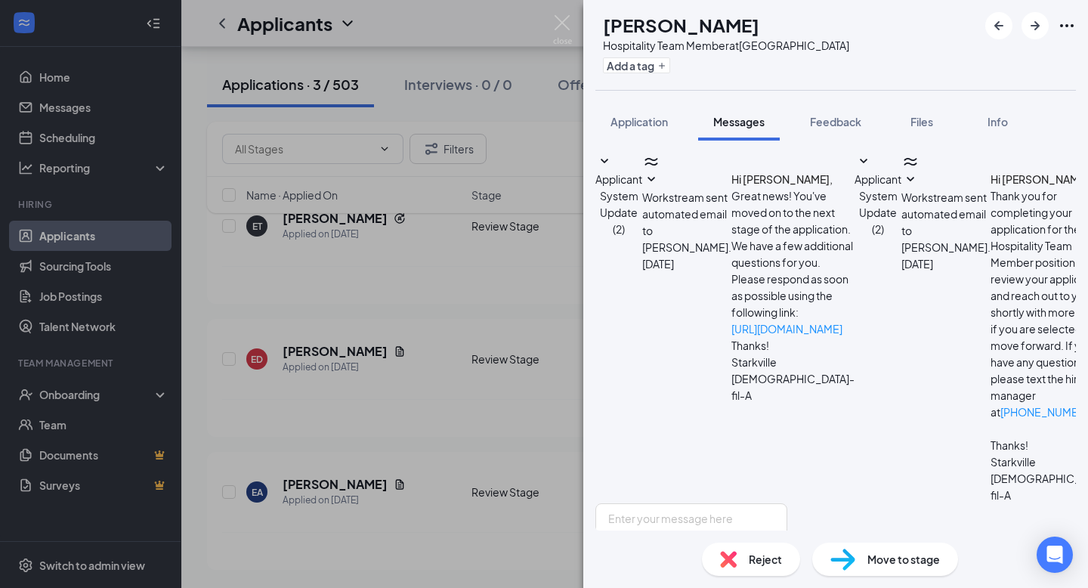
scroll to position [176, 0]
click at [680, 503] on textarea at bounding box center [692, 548] width 192 height 91
paste textarea "Hey Kayleigh ! My name is K'Lee Pittman and I serve as the Talent Director at C…"
click at [697, 503] on textarea "Hey Kayleigh ! My name is K'Lee Pittman and I serve as the Talent Director at C…" at bounding box center [692, 548] width 192 height 91
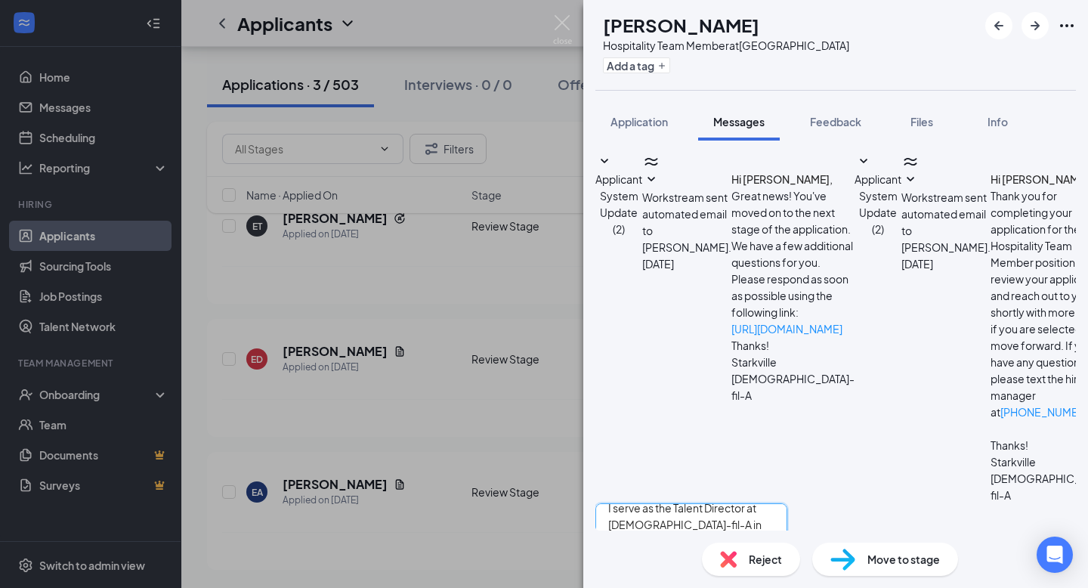
scroll to position [67, 0]
click at [788, 503] on textarea "Hey Ethan ! My name is K'Lee Pittman and I serve as the Talent Director at Chic…" at bounding box center [692, 548] width 192 height 91
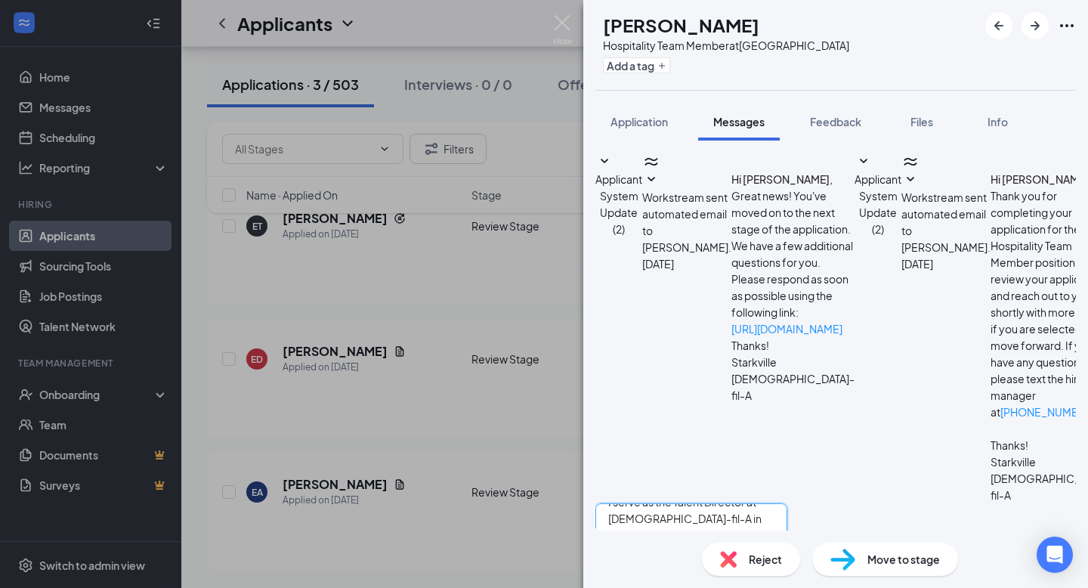
type textarea "Hey Ethan ! My name is K'Lee Pittman and I serve as the Talent Director at Chic…"
click at [567, 33] on img at bounding box center [562, 29] width 19 height 29
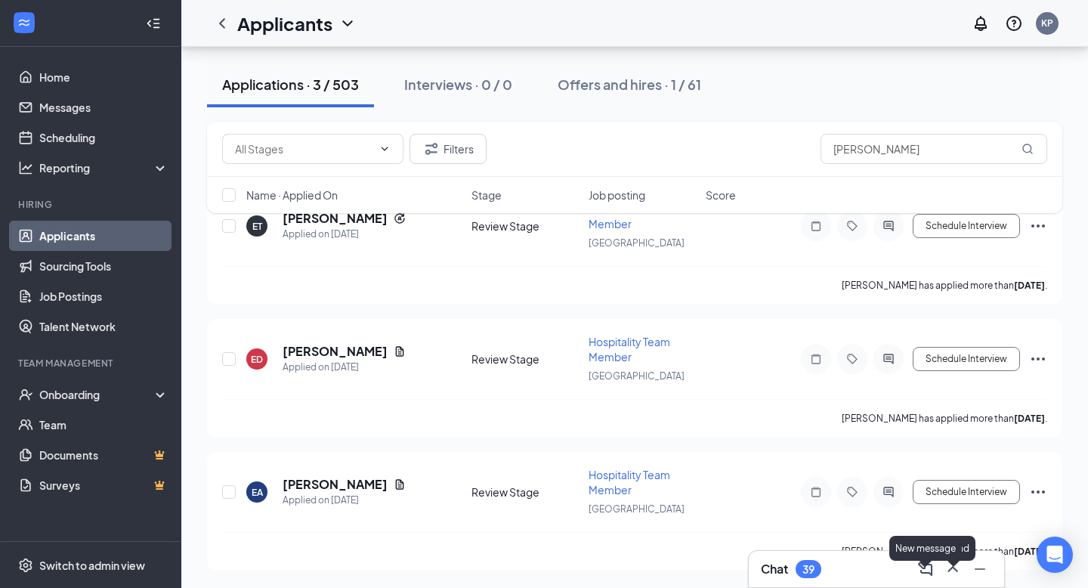
click at [949, 562] on icon "ChevronUp" at bounding box center [953, 569] width 18 height 18
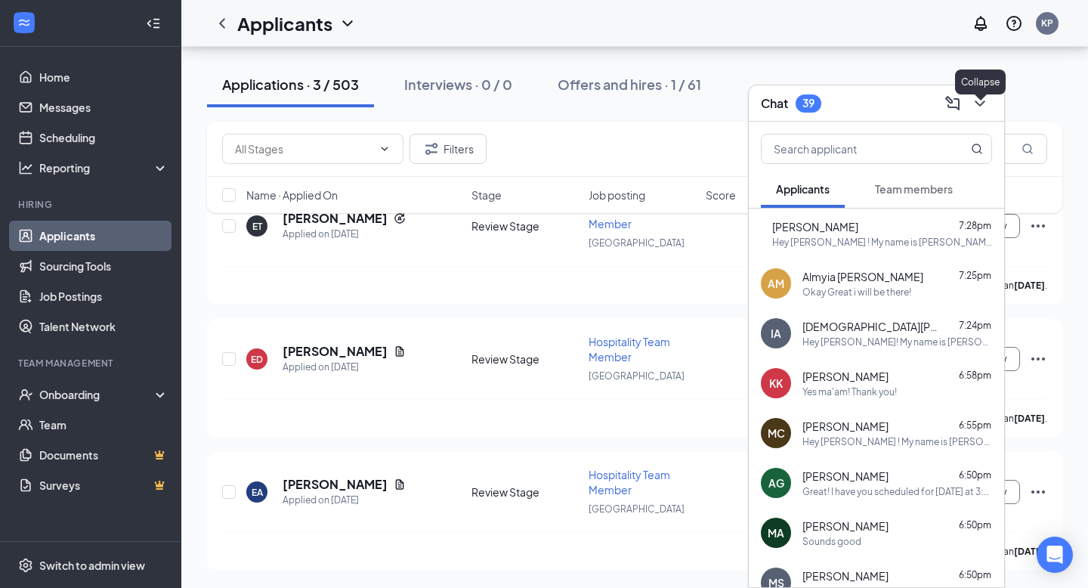
click at [982, 104] on icon "ChevronDown" at bounding box center [980, 104] width 10 height 6
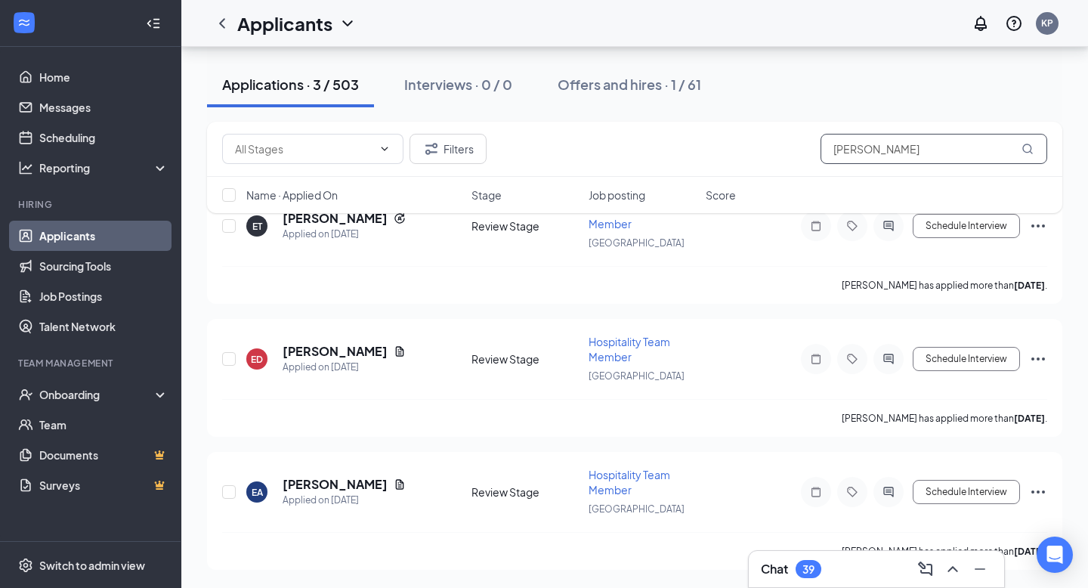
click at [869, 140] on input "Ethan" at bounding box center [934, 149] width 227 height 30
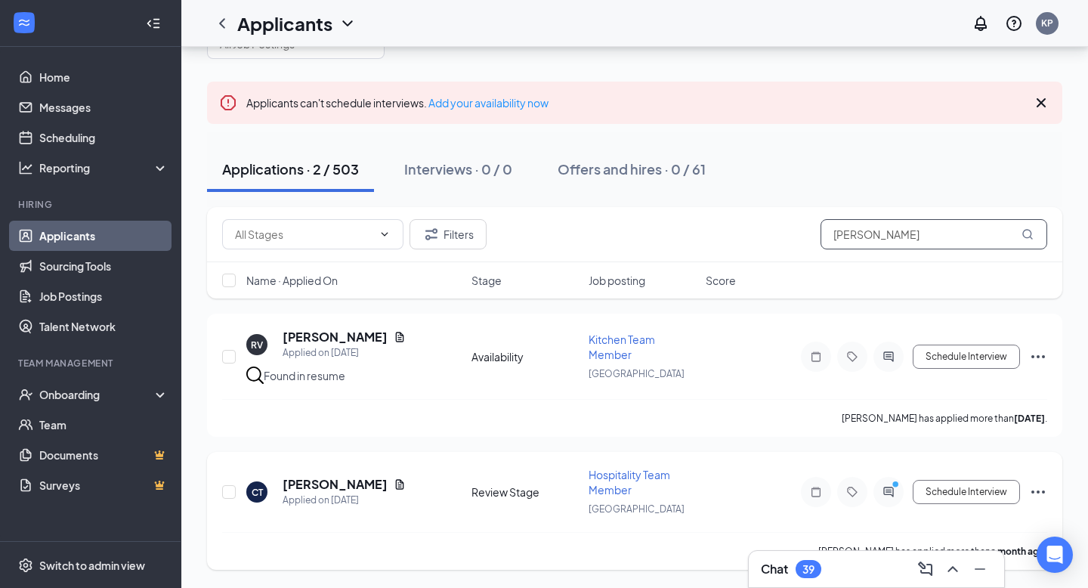
scroll to position [43, 0]
type input "[PERSON_NAME]"
click at [323, 488] on h5 "[PERSON_NAME]" at bounding box center [335, 484] width 105 height 17
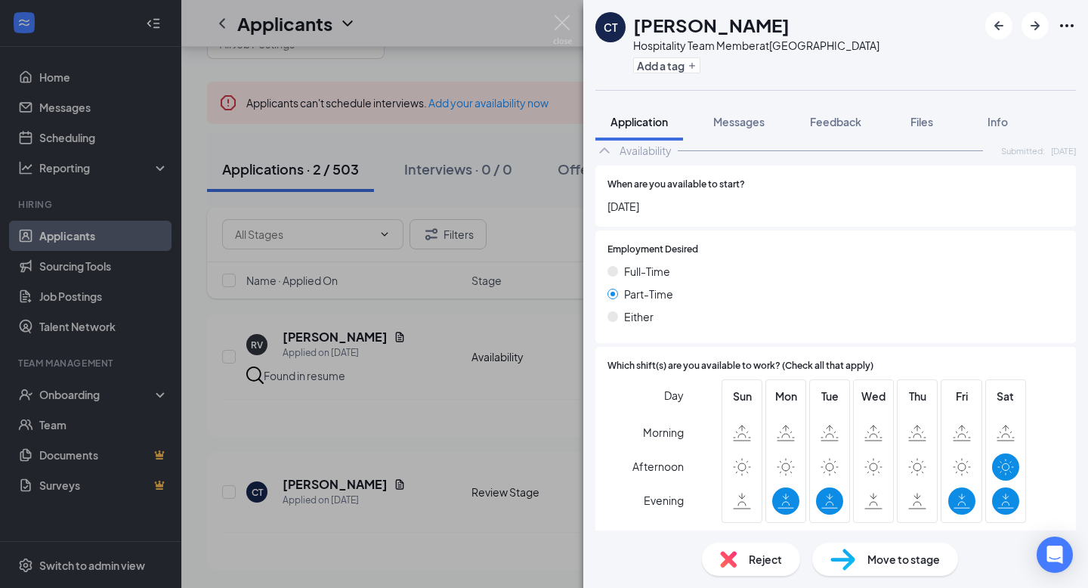
scroll to position [1012, 0]
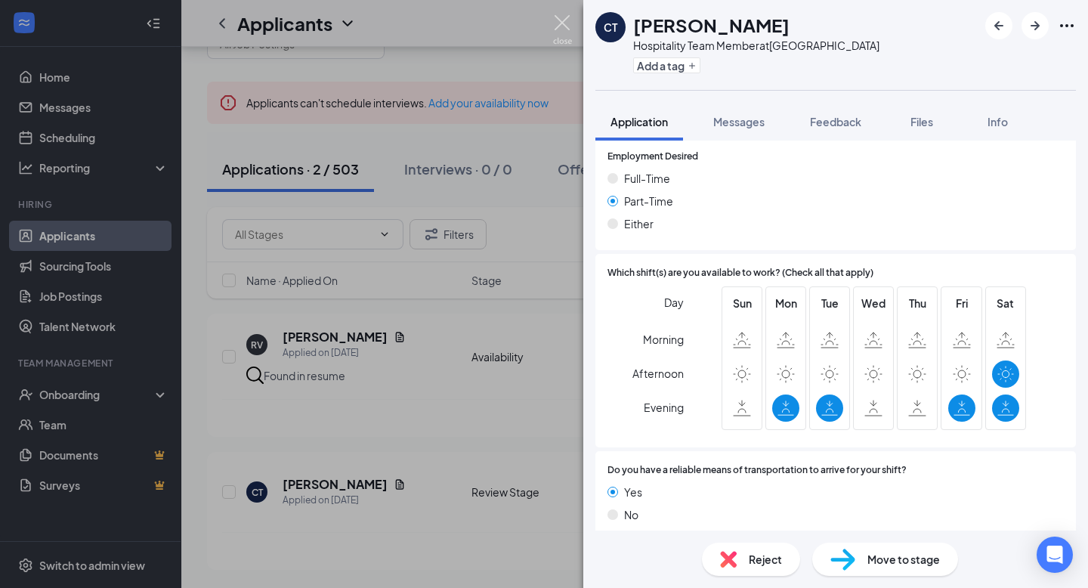
click at [558, 23] on img at bounding box center [562, 29] width 19 height 29
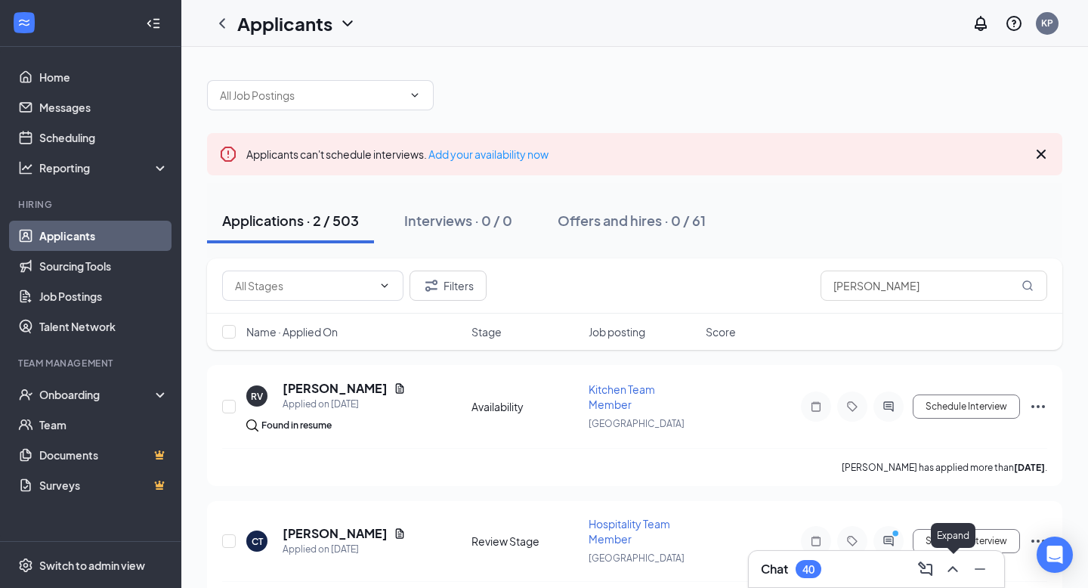
click at [958, 562] on icon "ChevronUp" at bounding box center [953, 569] width 18 height 18
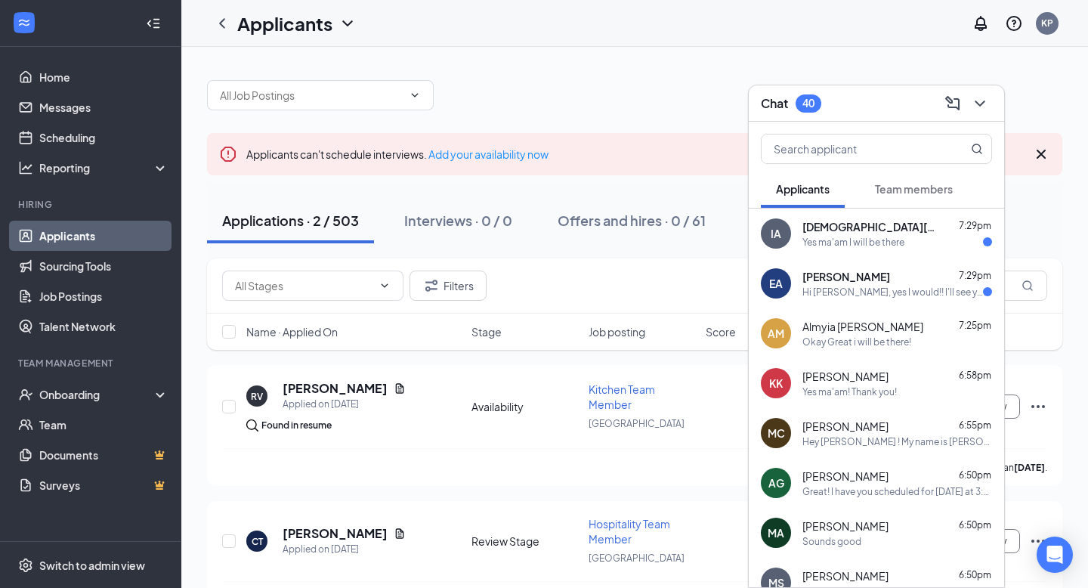
click at [907, 284] on div "[PERSON_NAME] 7:29pm Hi [PERSON_NAME], yes I would!! I'll see you then" at bounding box center [898, 283] width 190 height 29
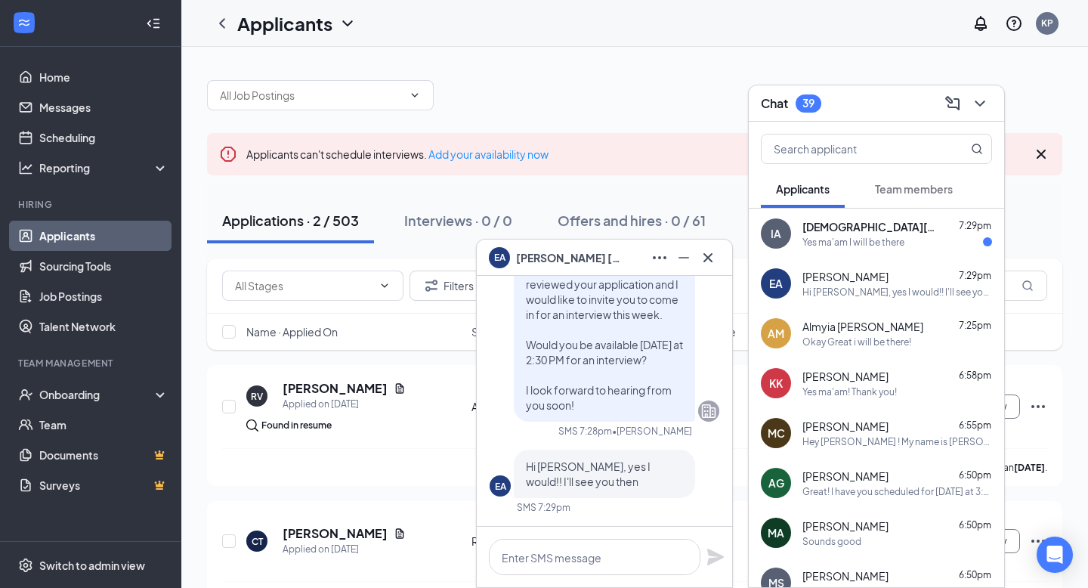
click at [887, 327] on div "Almyia [PERSON_NAME] 7:25pm" at bounding box center [898, 326] width 190 height 15
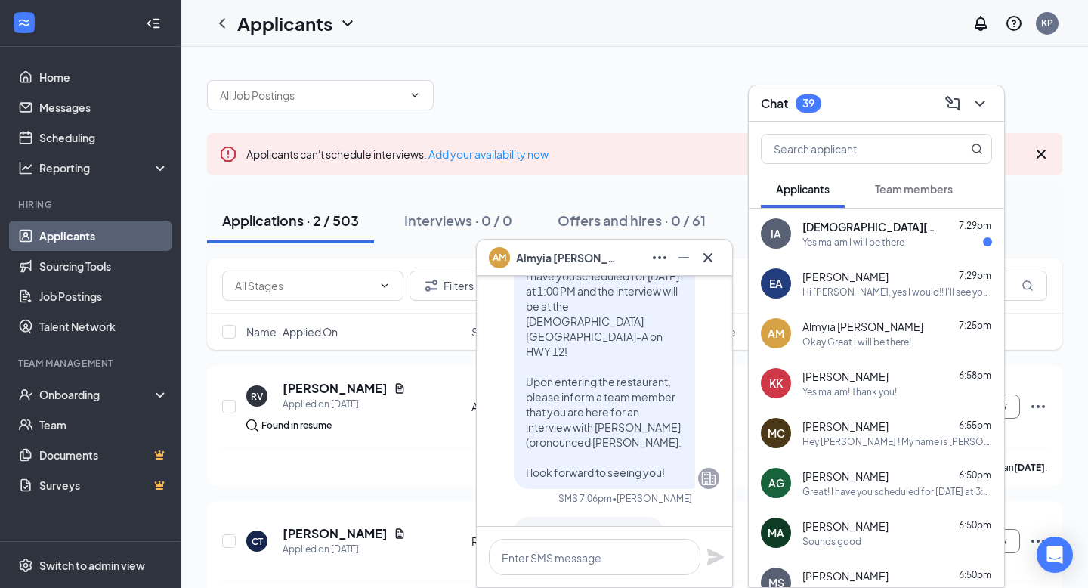
scroll to position [-57, 0]
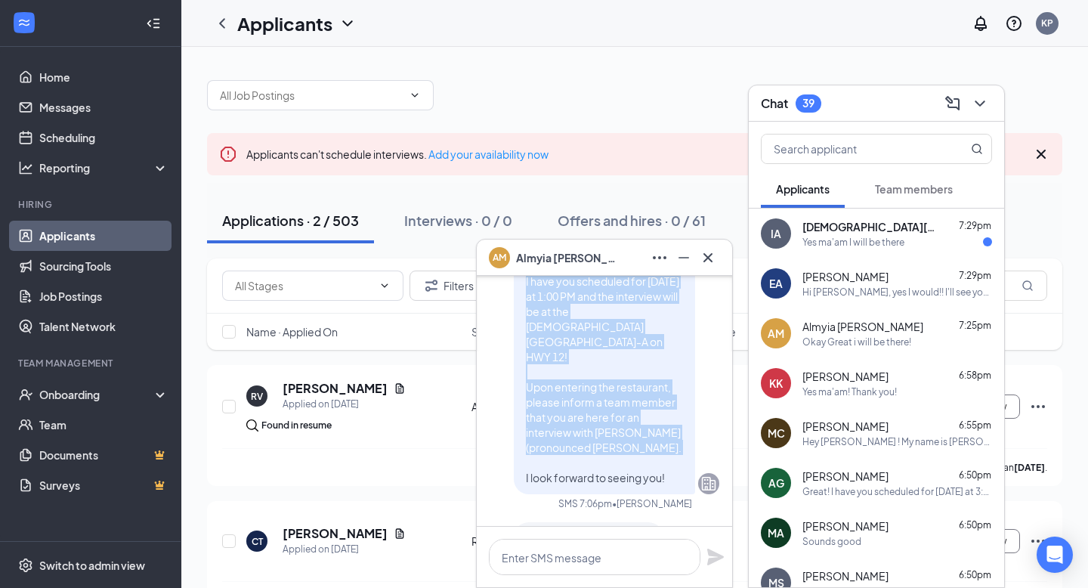
drag, startPoint x: 524, startPoint y: 279, endPoint x: 667, endPoint y: 481, distance: 247.9
click at [667, 481] on div "Great! I have you scheduled for [DATE] at 1:00 PM and the interview will be at …" at bounding box center [604, 364] width 181 height 260
copy span "Great! I have you scheduled for [DATE] at 1:00 PM and the interview will be at …"
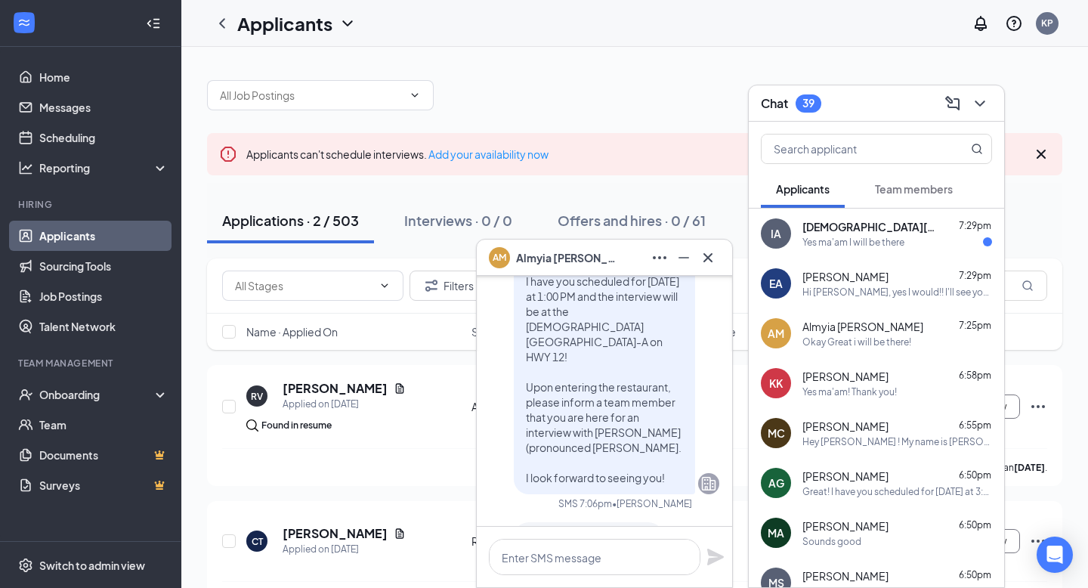
click at [795, 282] on div "EA [PERSON_NAME] 7:29pm Hi [PERSON_NAME], yes I would!! I'll see you then" at bounding box center [876, 283] width 255 height 50
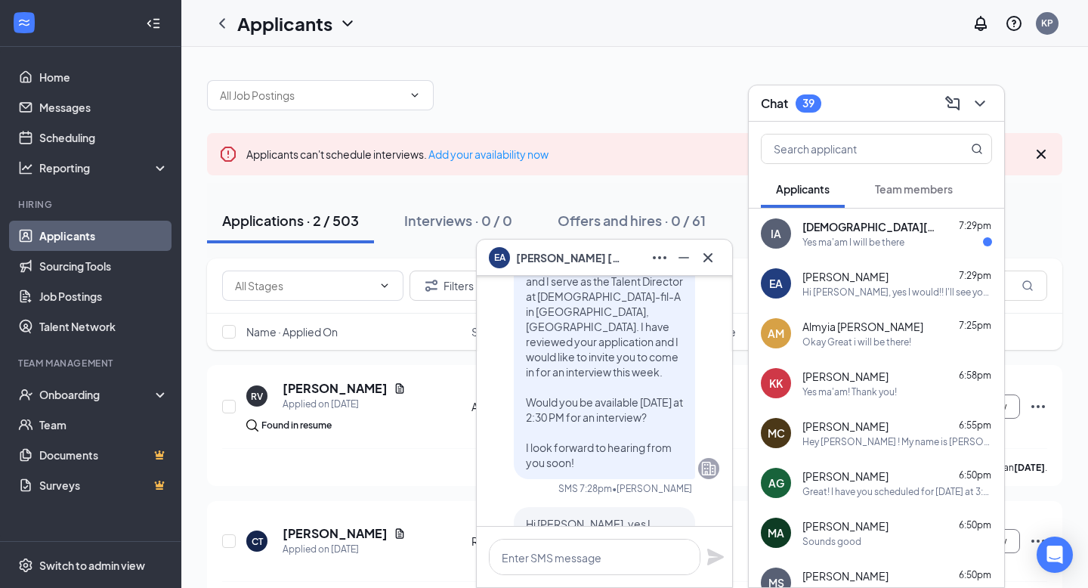
scroll to position [0, 0]
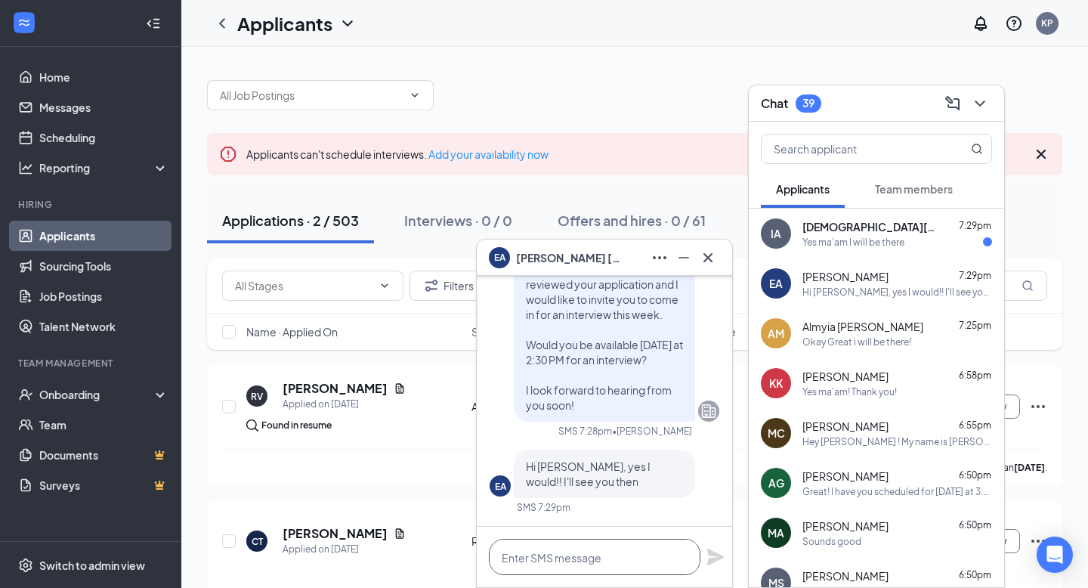
click at [590, 555] on textarea at bounding box center [595, 557] width 212 height 36
paste textarea "Great! I have you scheduled for [DATE] at 1:00 PM and the interview will be at …"
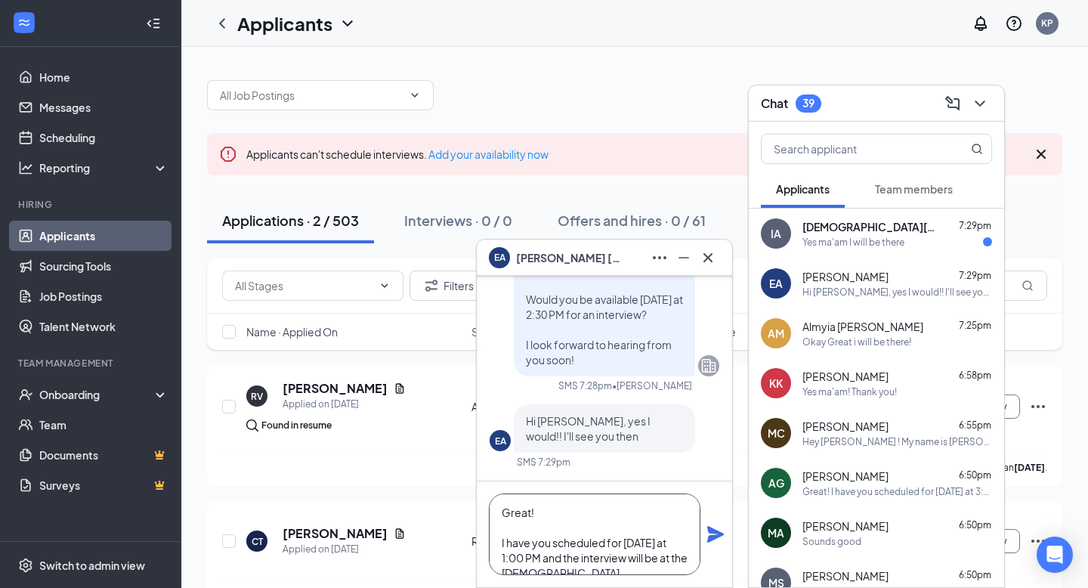
click at [506, 561] on textarea "Great! I have you scheduled for [DATE] at 1:00 PM and the interview will be at …" at bounding box center [595, 535] width 212 height 82
click at [517, 557] on textarea "Great! I have you scheduled for [DATE] at 2:00 PM and the interview will be at …" at bounding box center [595, 535] width 212 height 82
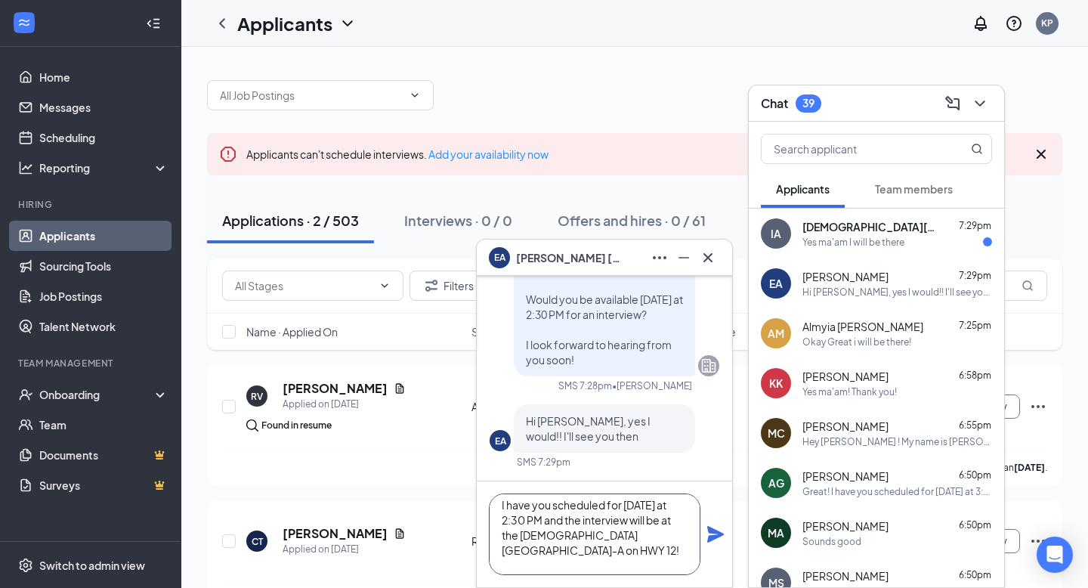
scroll to position [45, 0]
type textarea "Great! I have you scheduled for [DATE] at 2:30 PM and the interview will be at …"
click at [713, 534] on icon "Plane" at bounding box center [716, 534] width 18 height 18
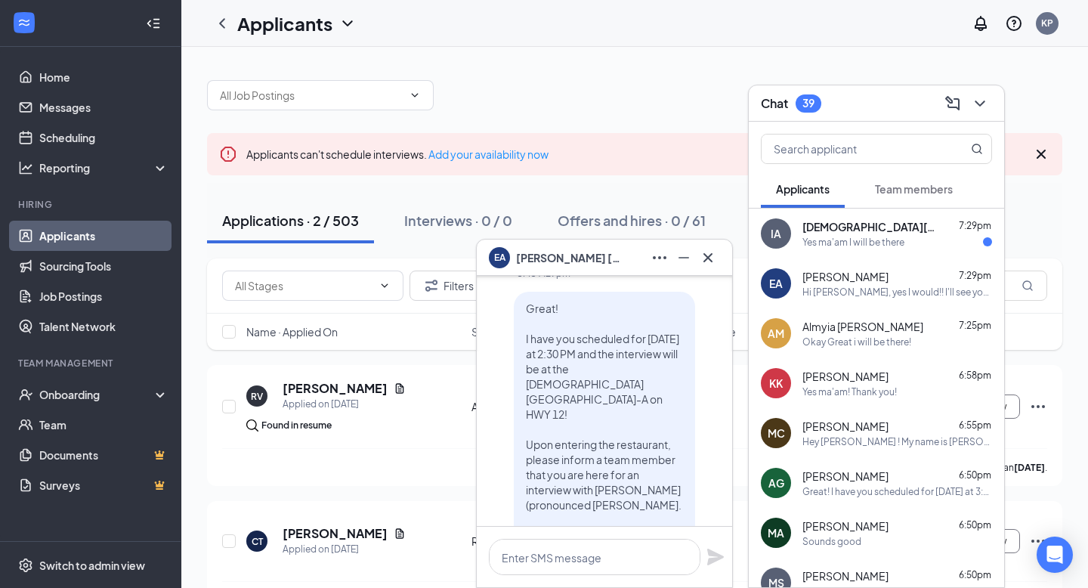
scroll to position [-345, 0]
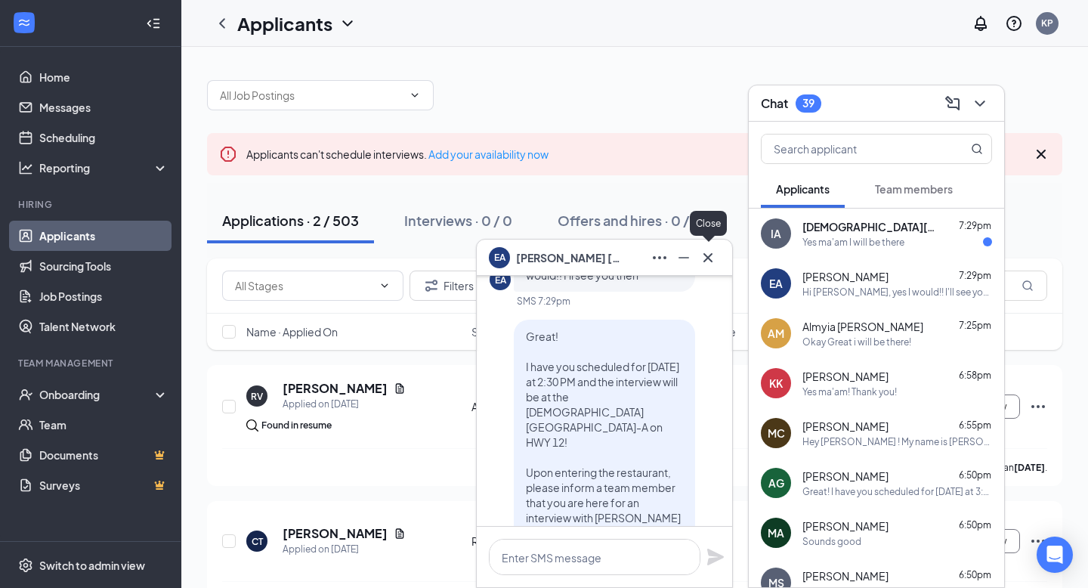
click at [720, 257] on button at bounding box center [708, 258] width 24 height 24
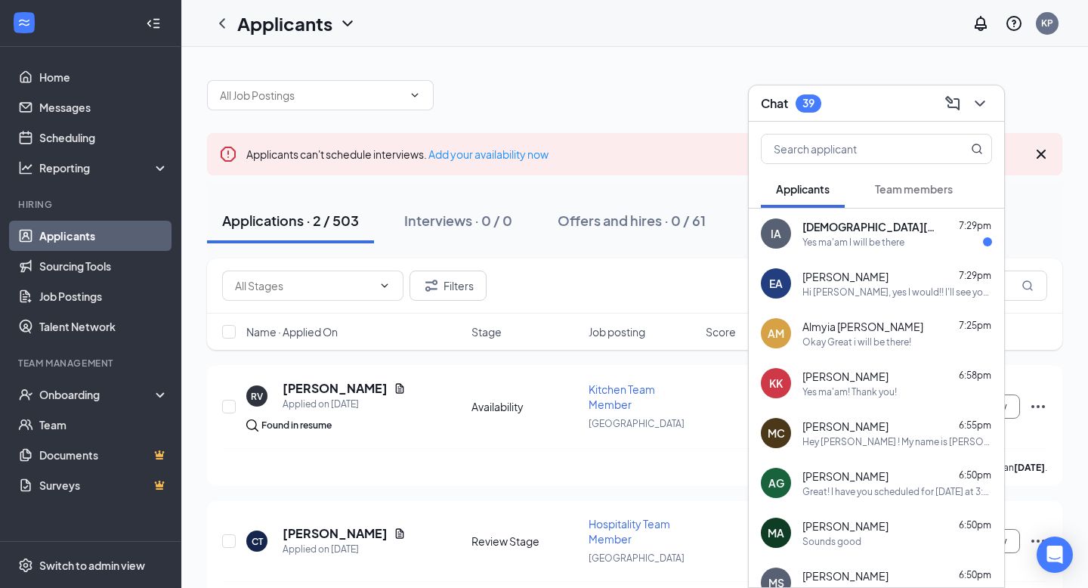
click at [877, 223] on div "[DEMOGRAPHIC_DATA][PERSON_NAME] 7:29pm" at bounding box center [898, 226] width 190 height 15
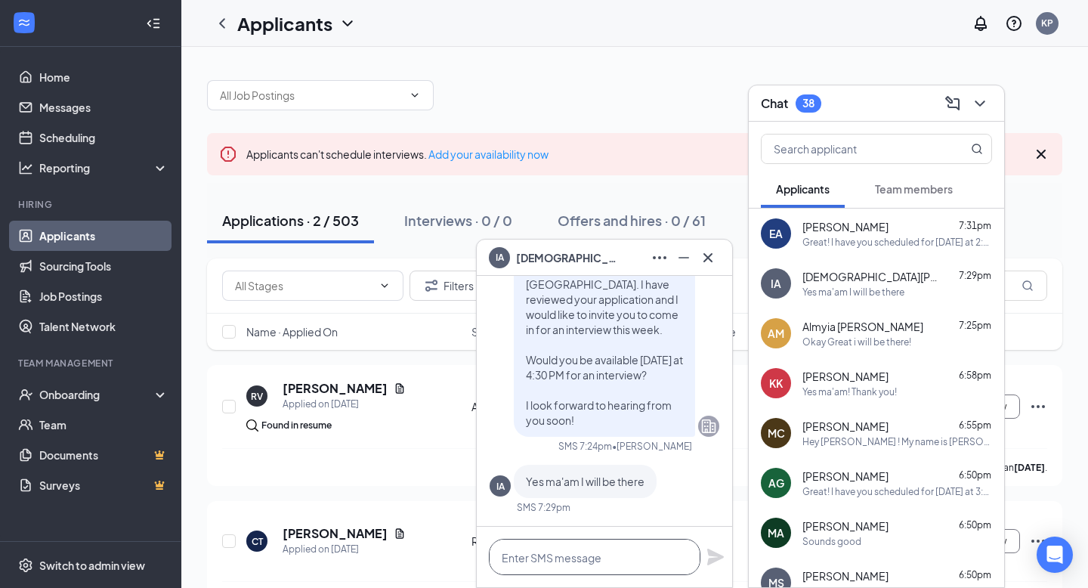
click at [580, 546] on textarea at bounding box center [595, 557] width 212 height 36
paste textarea "Great! I have you scheduled for [DATE] at 1:00 PM and the interview will be at …"
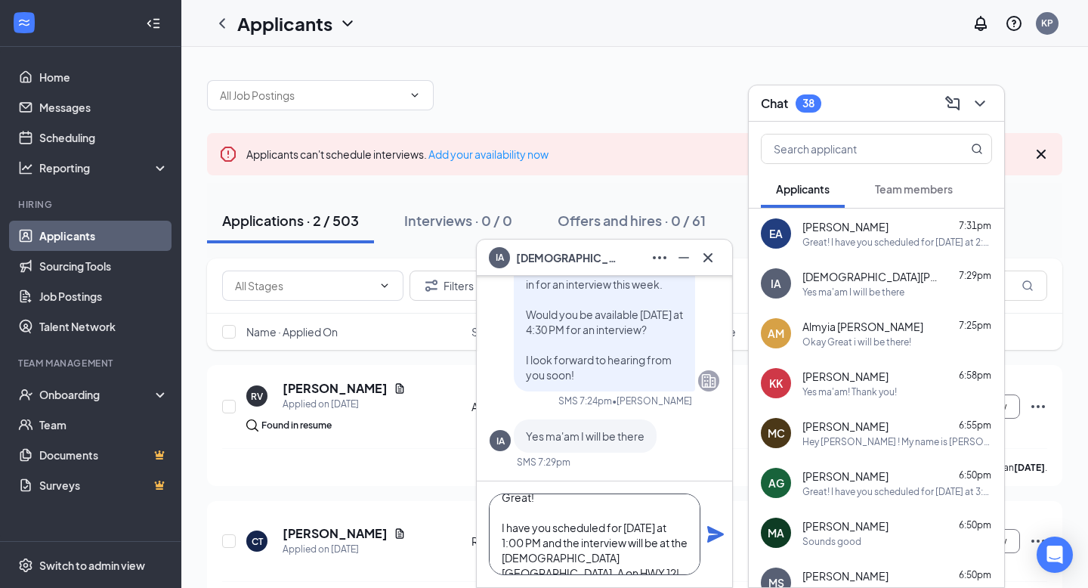
scroll to position [0, 0]
click at [506, 559] on textarea "Great! I have you scheduled for [DATE] at 1:00 PM and the interview will be at …" at bounding box center [595, 535] width 212 height 82
click at [518, 556] on textarea "Great! I have you scheduled for [DATE] at 4:00 PM and the interview will be at …" at bounding box center [595, 535] width 212 height 82
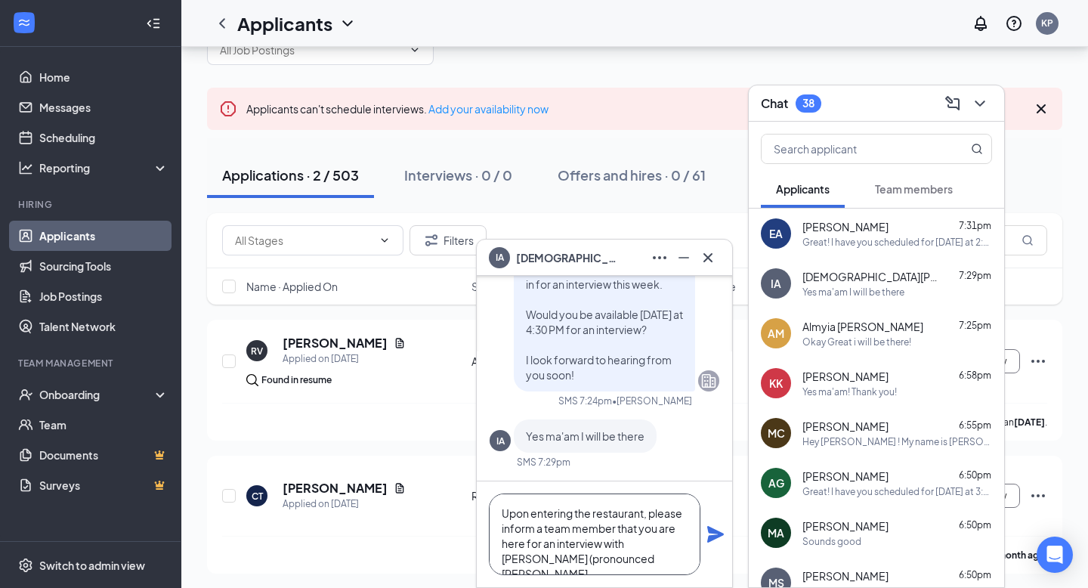
scroll to position [122, 0]
type textarea "Great! I have you scheduled for [DATE] at 4:30 PM and the interview will be at …"
click at [716, 529] on icon "Plane" at bounding box center [715, 534] width 17 height 17
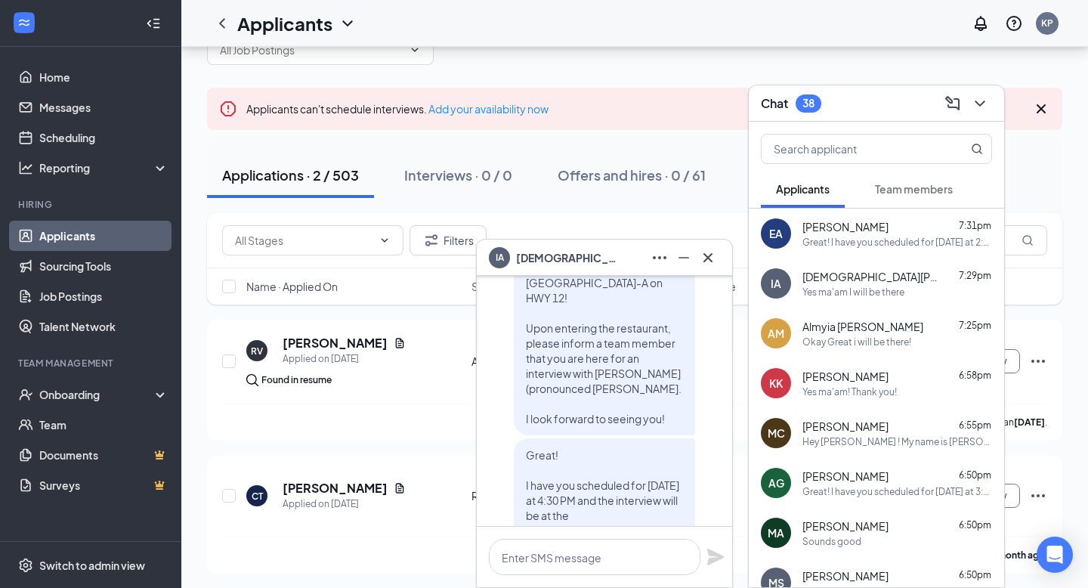
scroll to position [-435, 0]
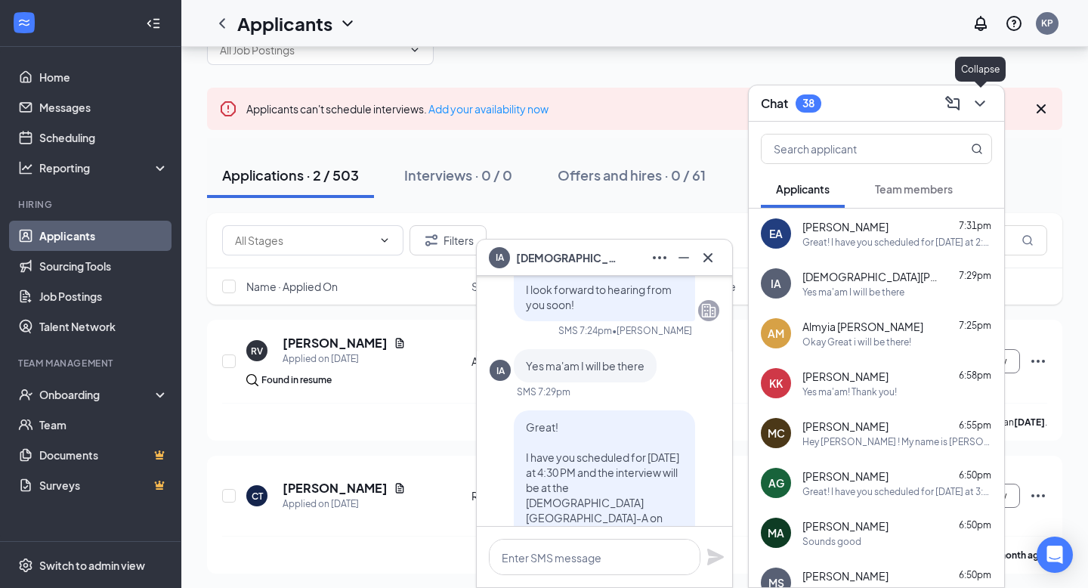
click at [977, 113] on button at bounding box center [980, 103] width 24 height 24
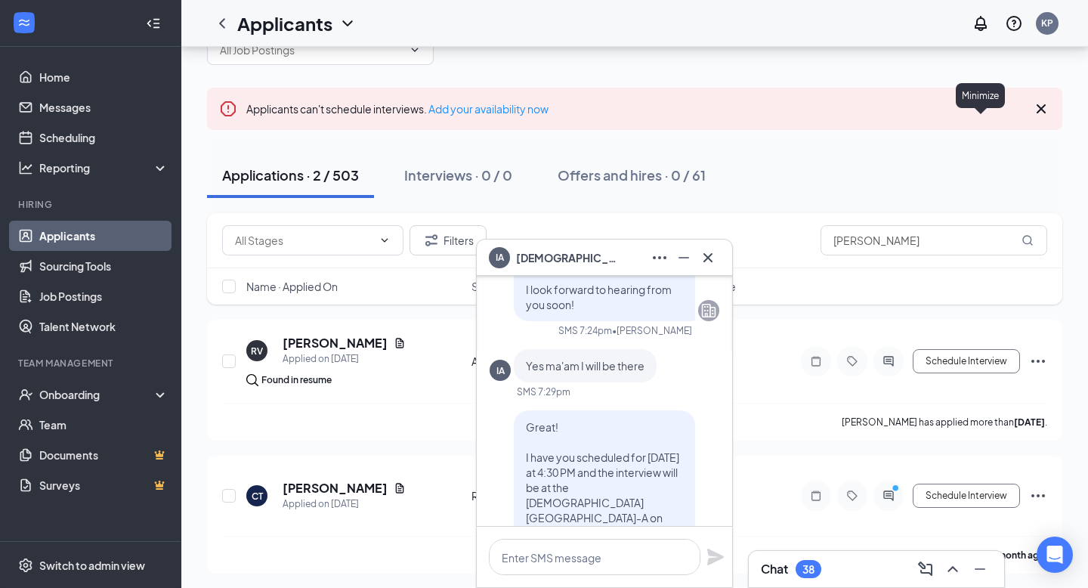
scroll to position [-718, 0]
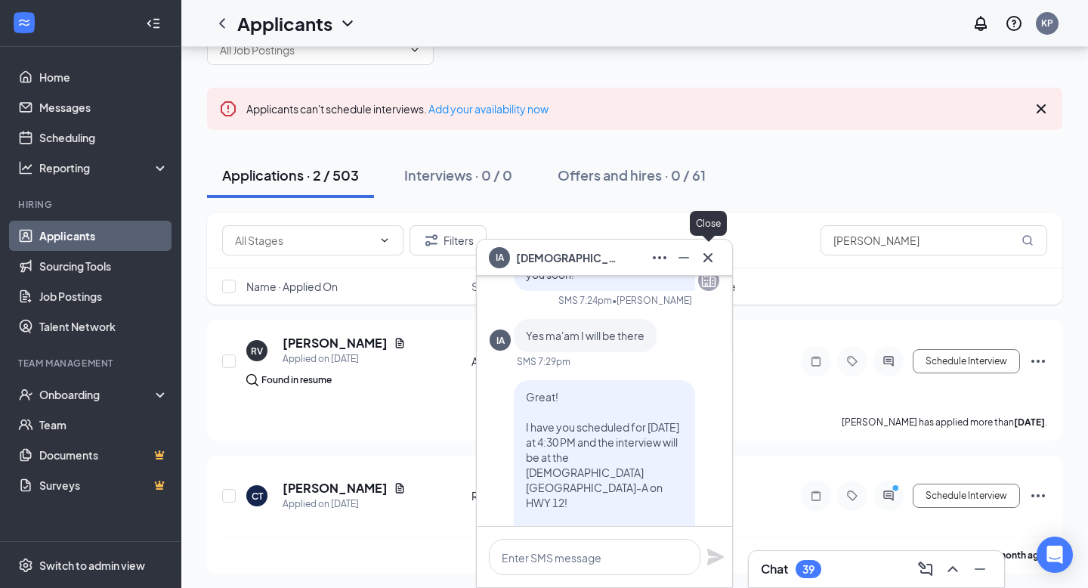
click at [707, 250] on icon "Cross" at bounding box center [708, 258] width 18 height 18
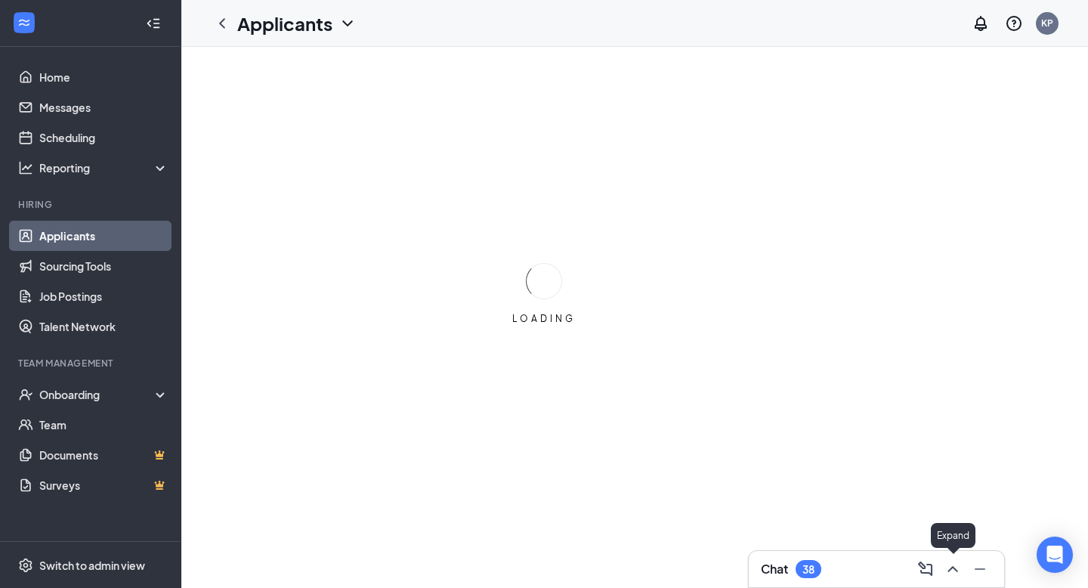
click at [958, 569] on icon "ChevronUp" at bounding box center [953, 569] width 18 height 18
